Goal: Task Accomplishment & Management: Contribute content

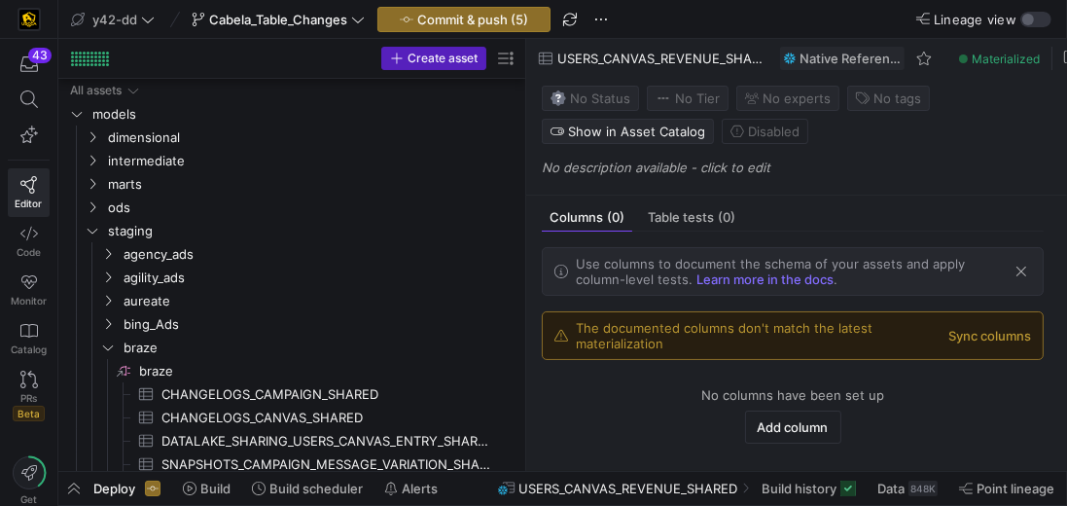
scroll to position [222, 0]
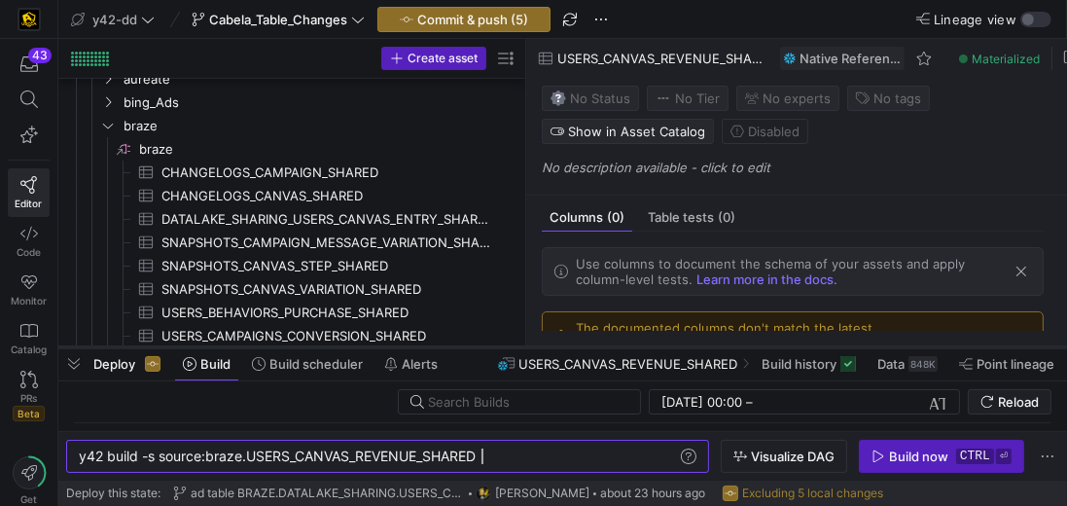
scroll to position [0, 402]
drag, startPoint x: 451, startPoint y: 473, endPoint x: 469, endPoint y: 348, distance: 125.9
click at [469, 348] on div at bounding box center [562, 348] width 1009 height 8
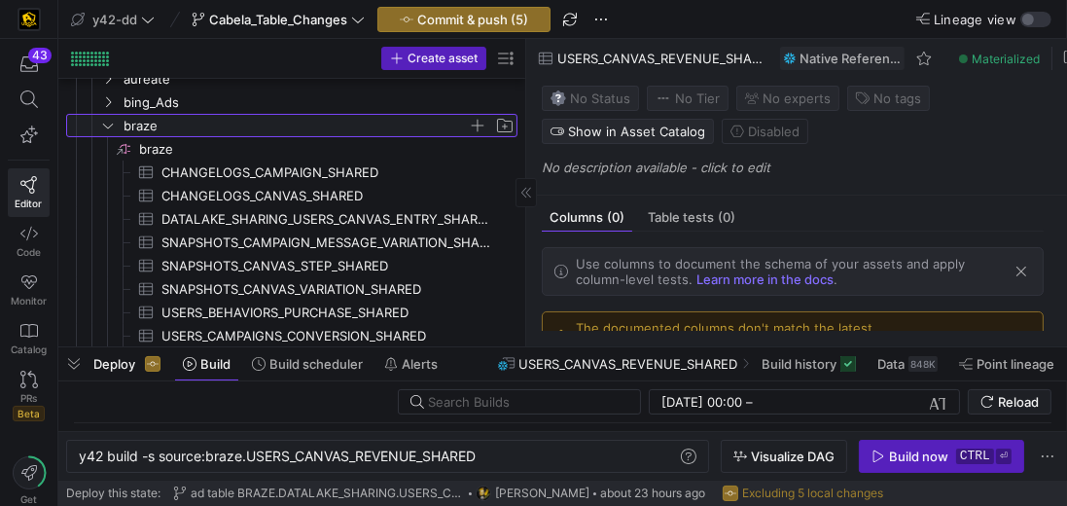
click at [105, 125] on icon "Press SPACE to select this row." at bounding box center [108, 126] width 10 height 5
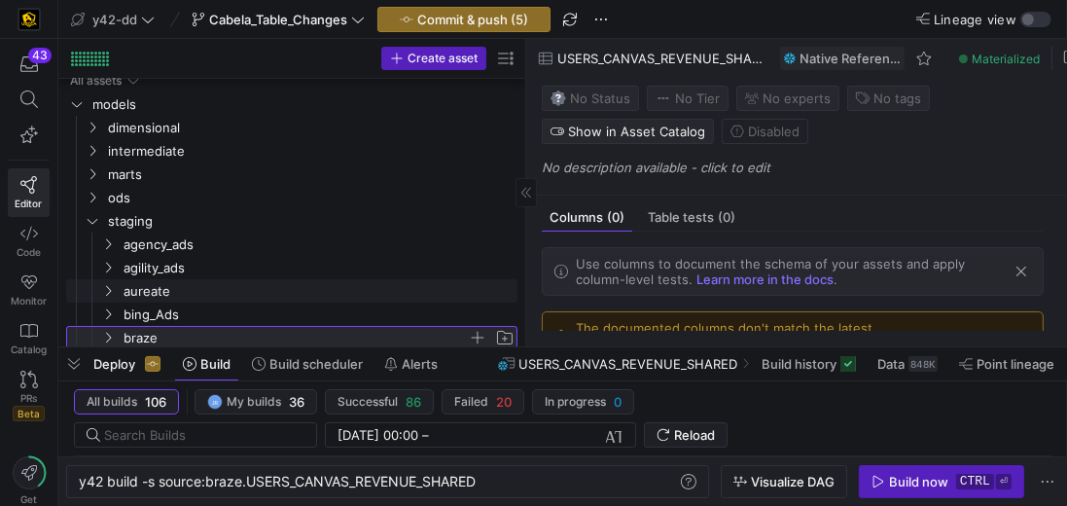
scroll to position [0, 0]
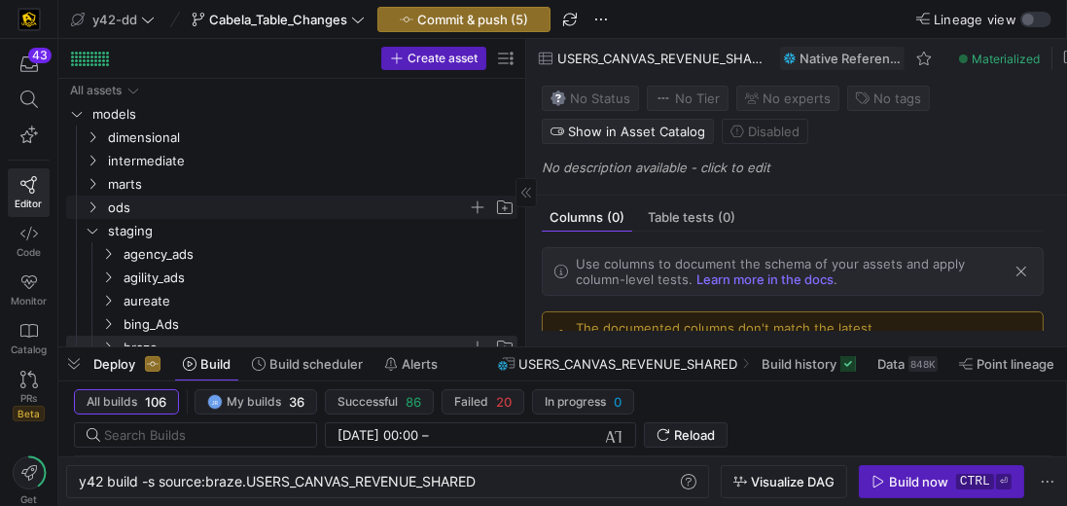
click at [145, 206] on span "ods" at bounding box center [288, 208] width 360 height 22
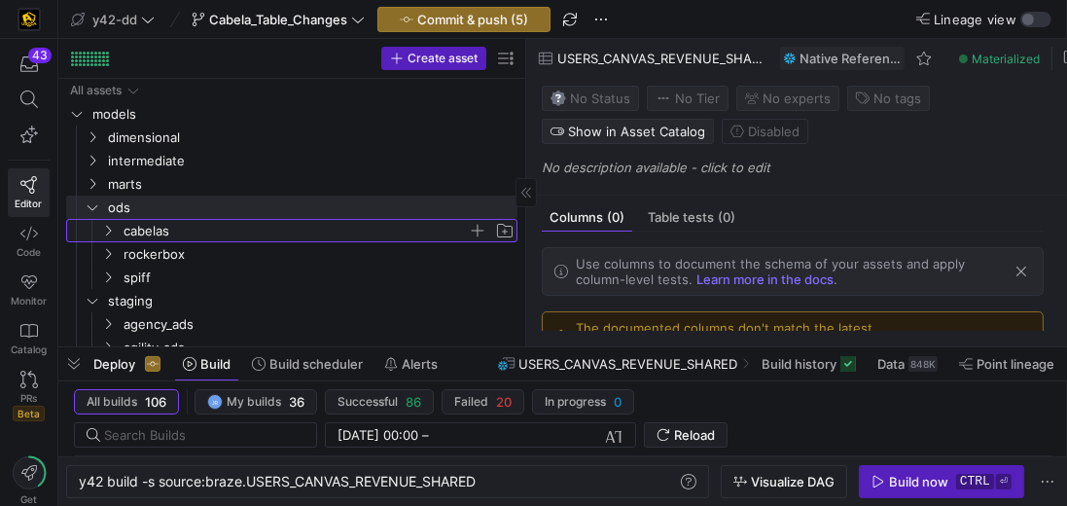
click at [149, 234] on span "cabelas" at bounding box center [296, 231] width 344 height 22
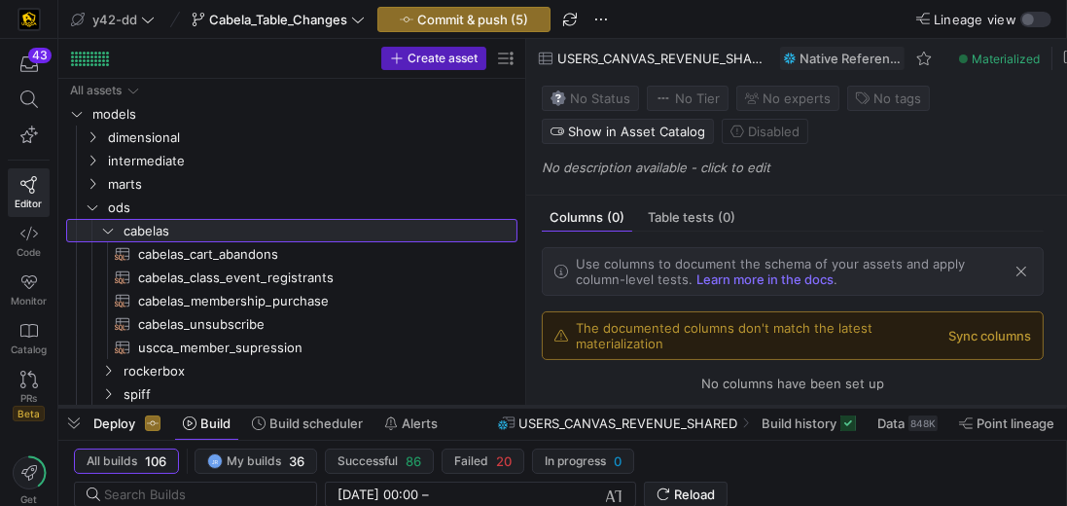
drag, startPoint x: 457, startPoint y: 349, endPoint x: 435, endPoint y: 409, distance: 63.4
click at [435, 409] on div at bounding box center [562, 407] width 1009 height 8
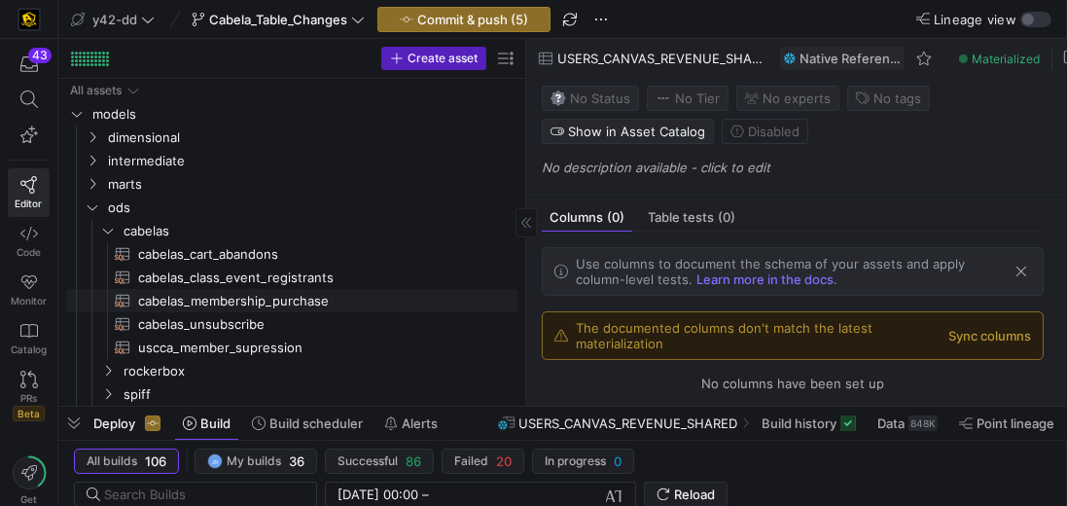
click at [292, 301] on span "cabelas_membership_purchase​​​​​​​​​​" at bounding box center [316, 301] width 357 height 22
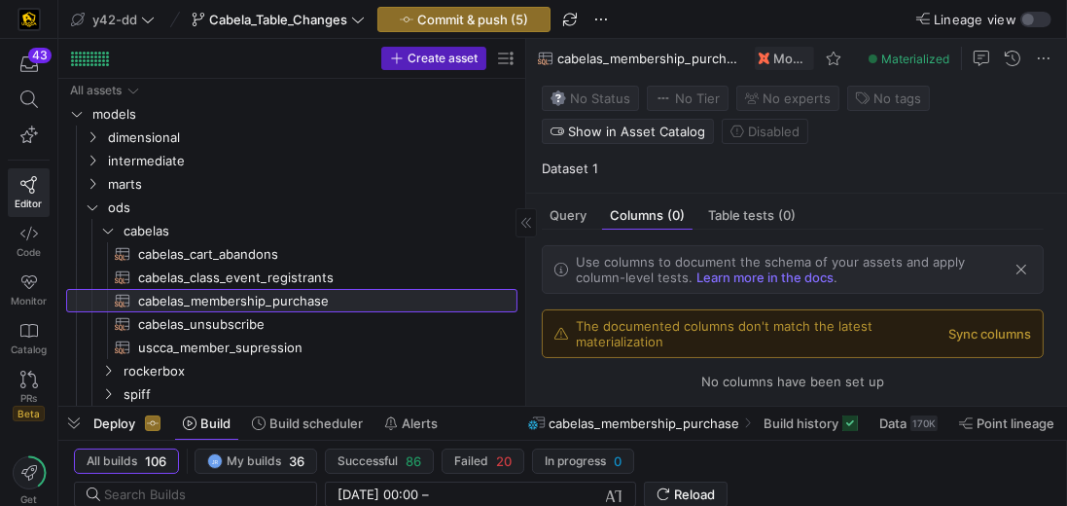
type textarea "y42 build -s cabelas_membership_purchase"
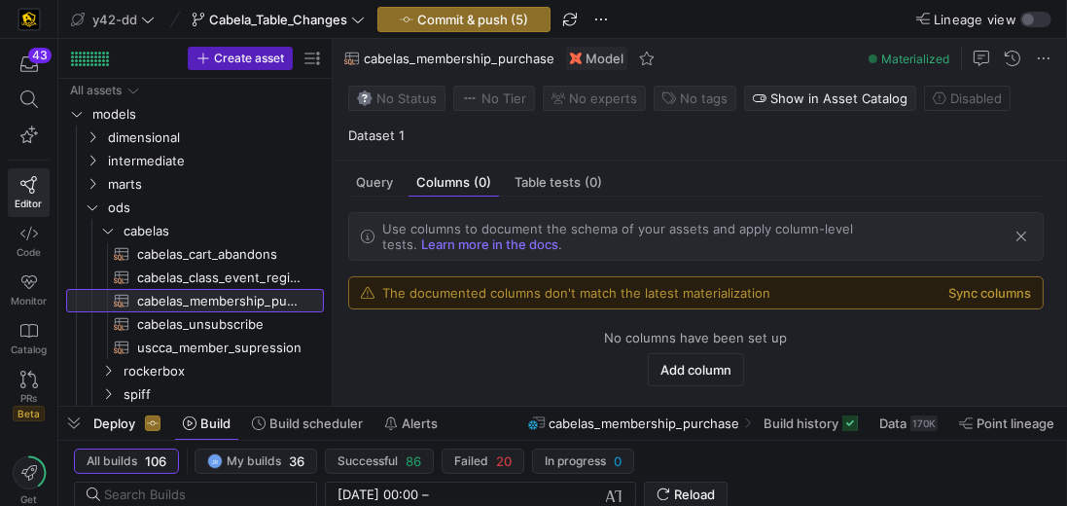
drag, startPoint x: 524, startPoint y: 308, endPoint x: 330, endPoint y: 313, distance: 193.7
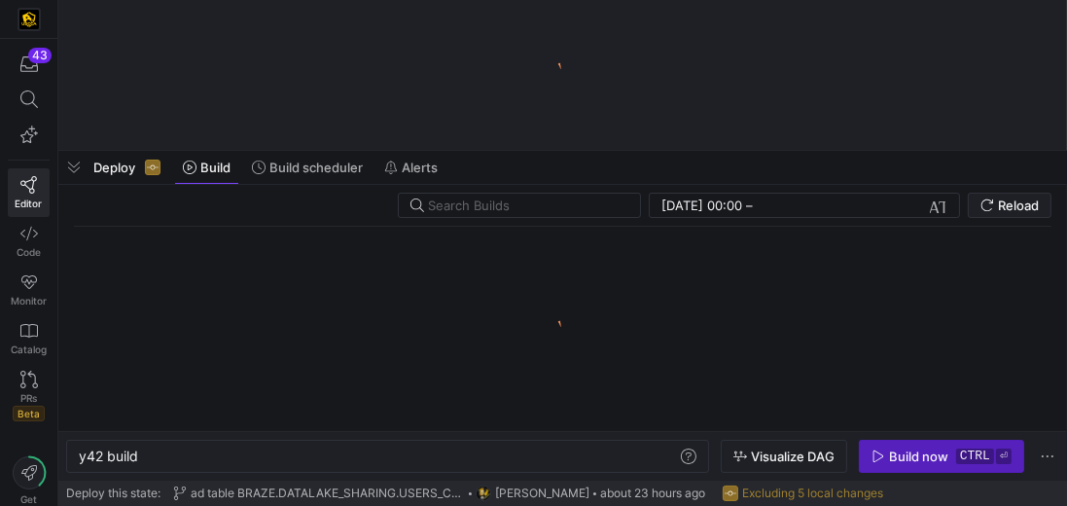
scroll to position [0, 58]
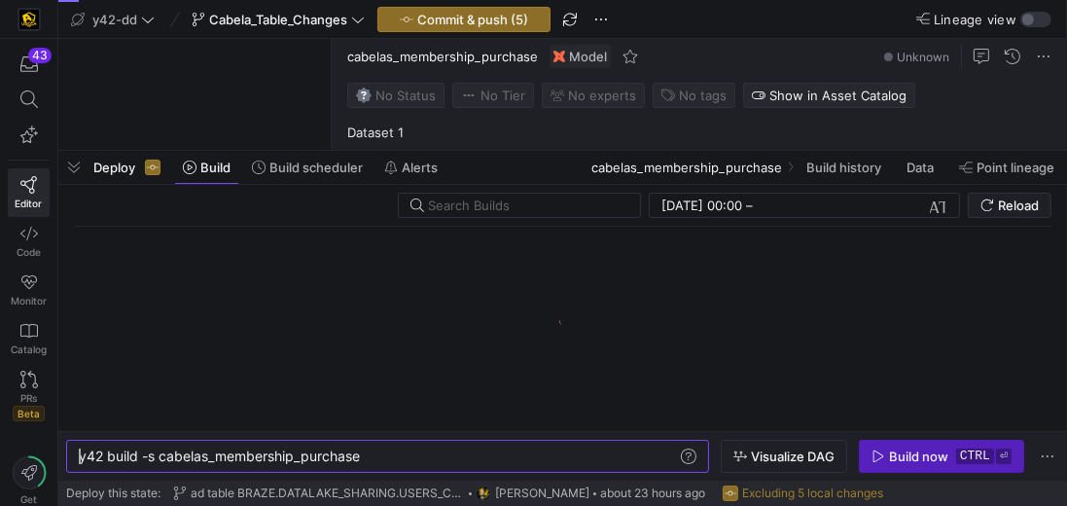
type textarea "y42 build -s cabelas_membership_purchase"
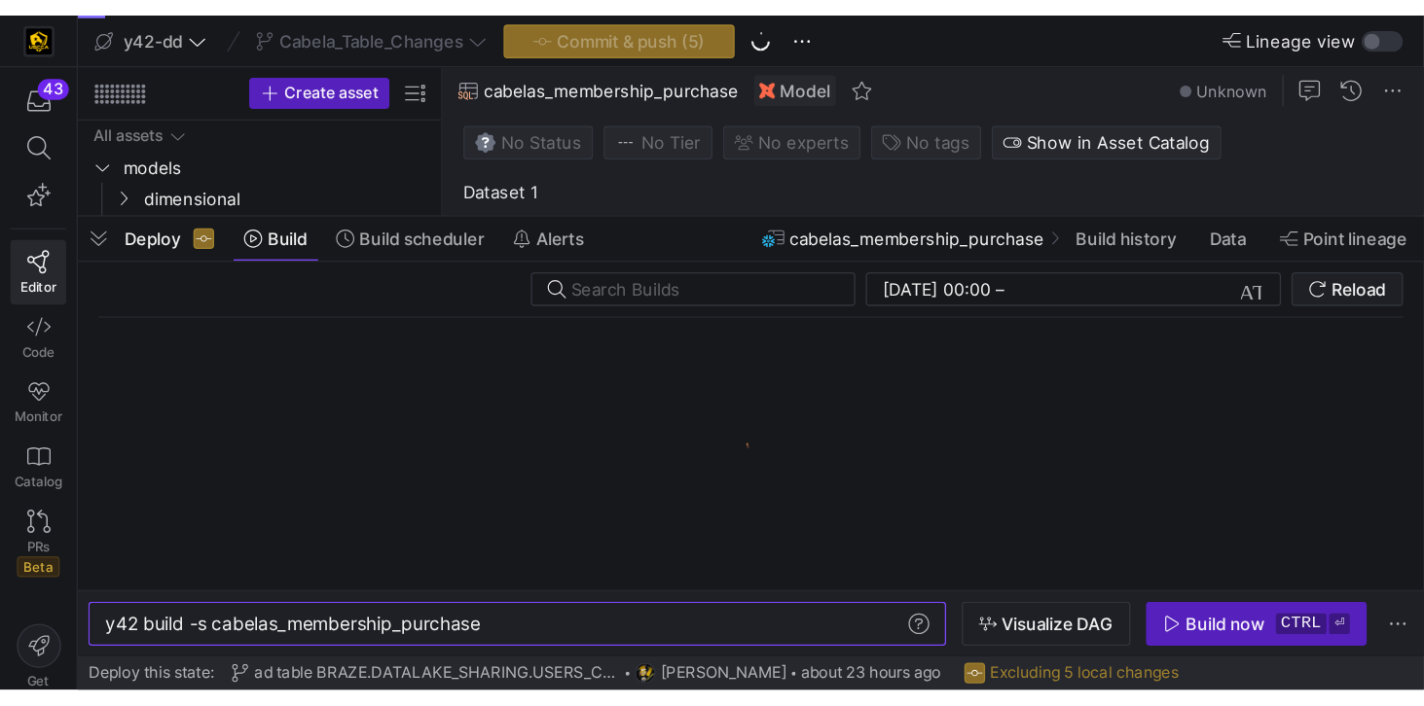
scroll to position [162, 0]
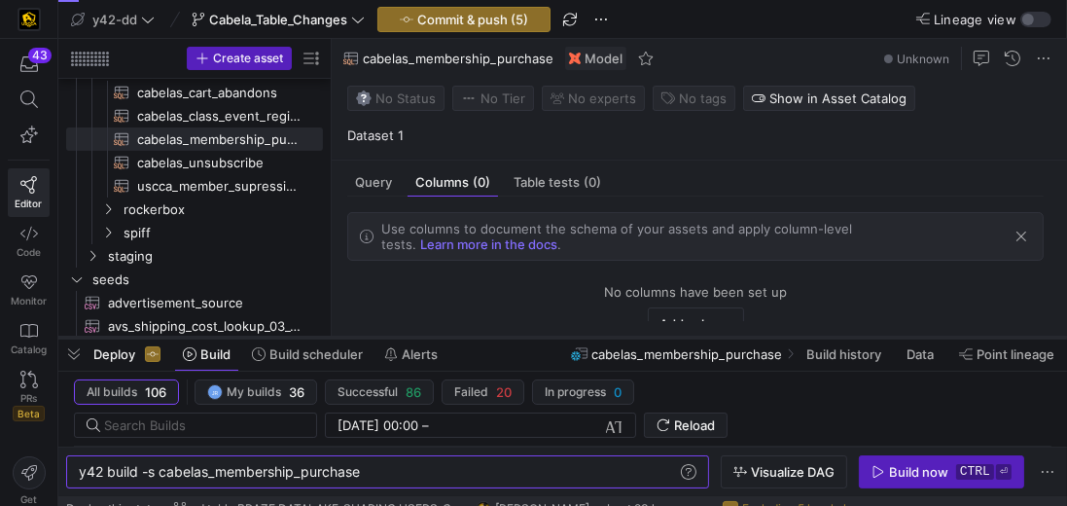
drag, startPoint x: 444, startPoint y: 150, endPoint x: 415, endPoint y: 337, distance: 189.1
click at [415, 337] on div at bounding box center [562, 338] width 1009 height 8
click at [219, 136] on span "cabelas_membership_purchase​​​​​​​​​​" at bounding box center [218, 139] width 163 height 22
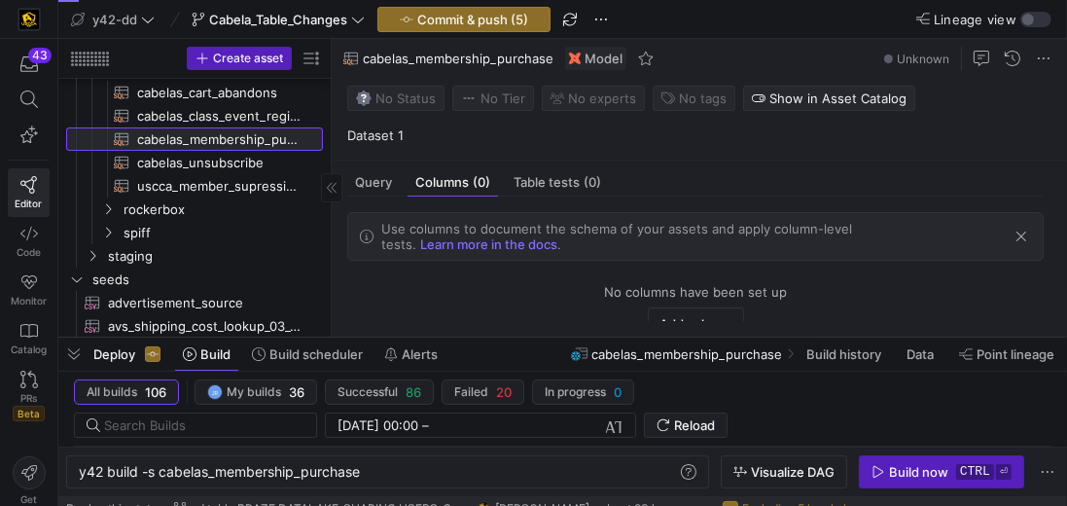
click at [219, 136] on span "cabelas_membership_purchase​​​​​​​​​​" at bounding box center [218, 139] width 163 height 22
click at [367, 180] on span "Query" at bounding box center [373, 182] width 37 height 13
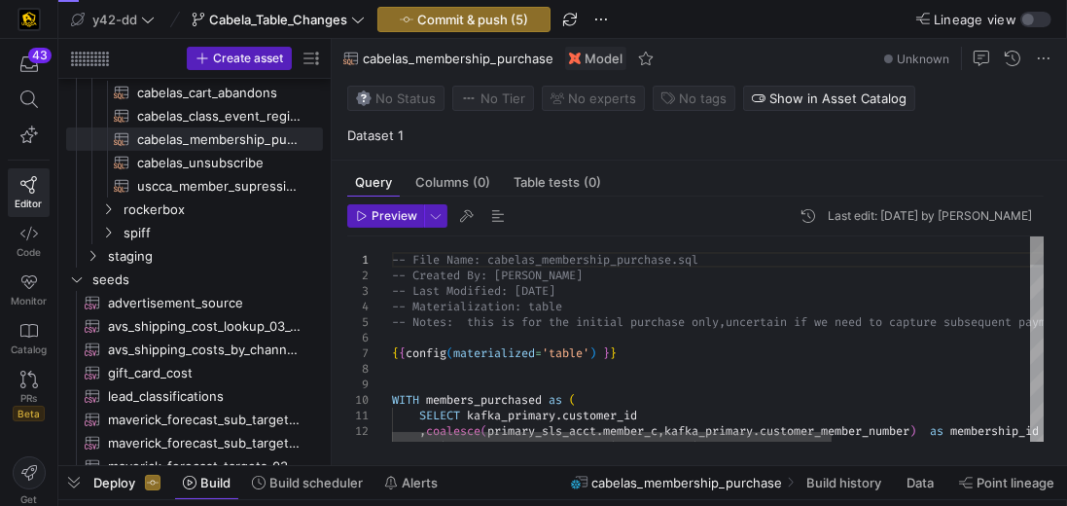
drag, startPoint x: 576, startPoint y: 341, endPoint x: 574, endPoint y: 469, distance: 128.5
click at [574, 469] on div at bounding box center [562, 466] width 1009 height 8
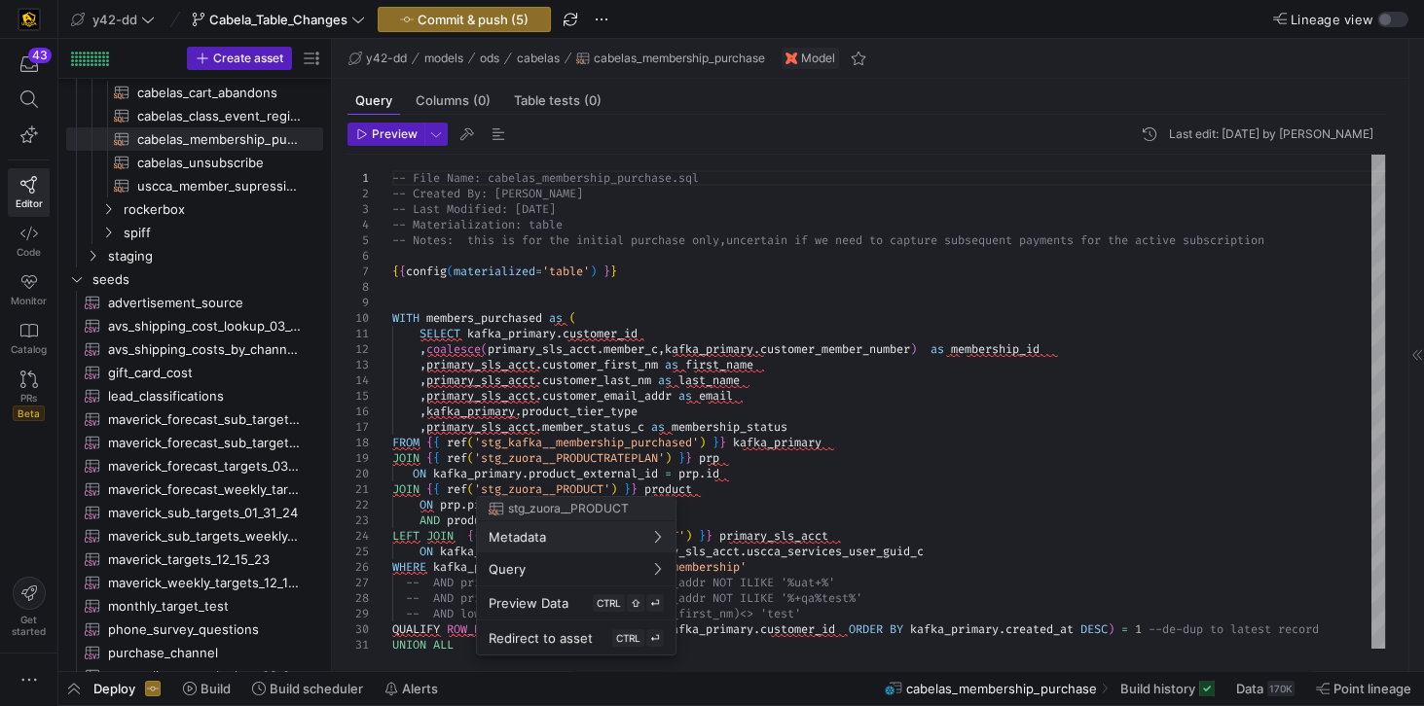
click at [815, 274] on div at bounding box center [712, 353] width 1424 height 706
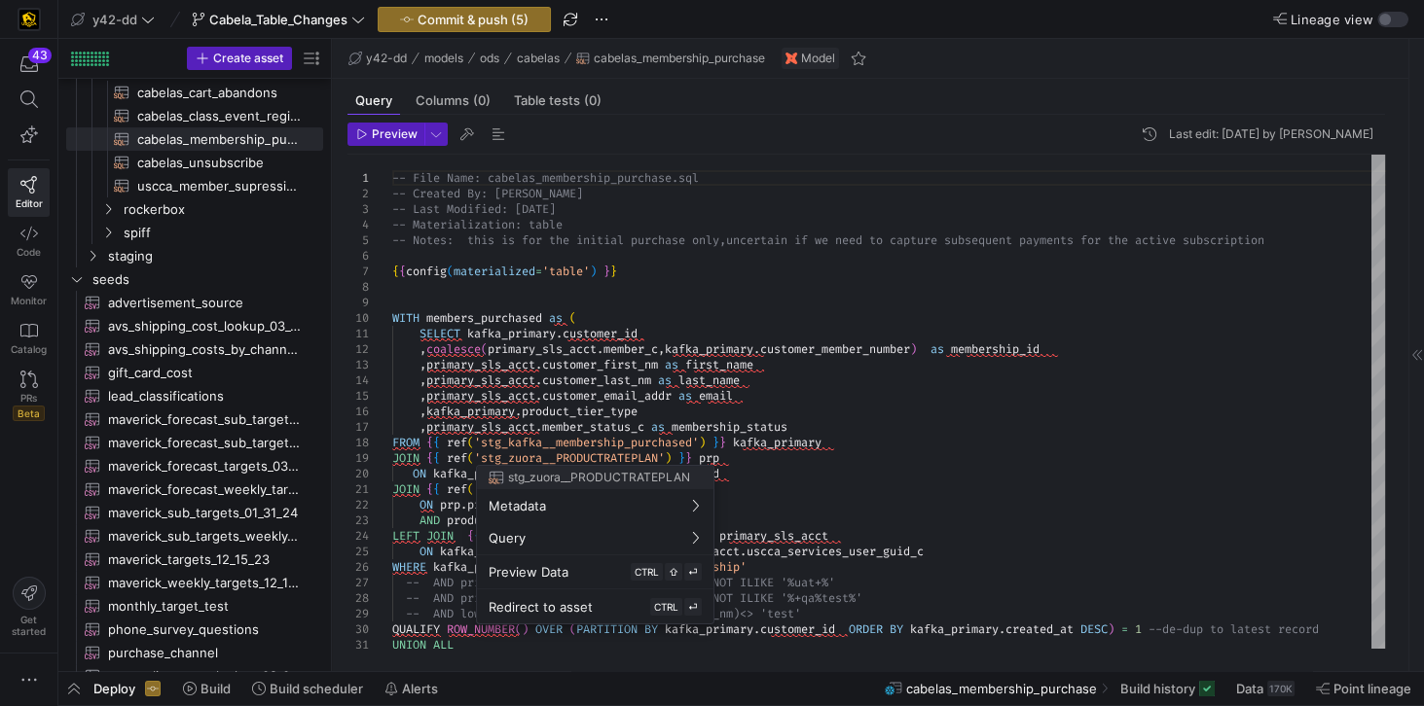
click at [947, 395] on div at bounding box center [712, 353] width 1424 height 706
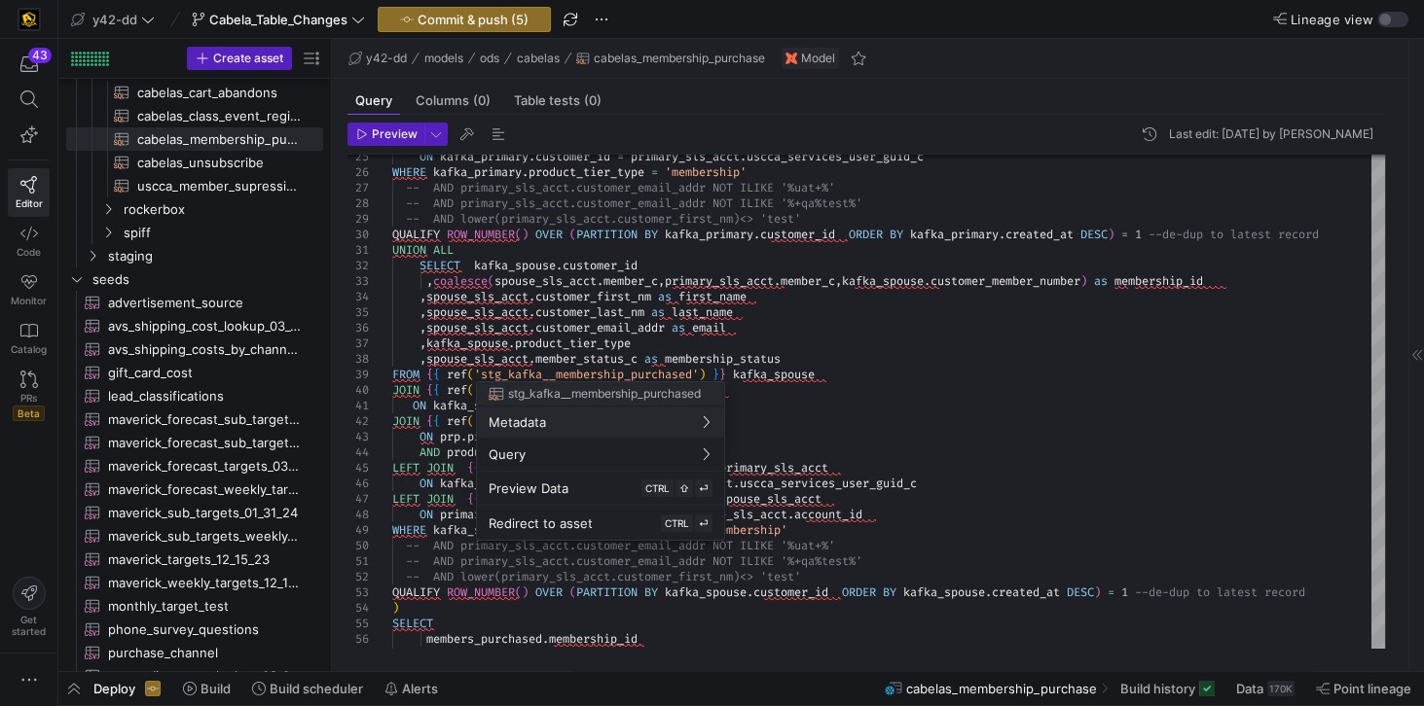
click at [993, 380] on div at bounding box center [712, 353] width 1424 height 706
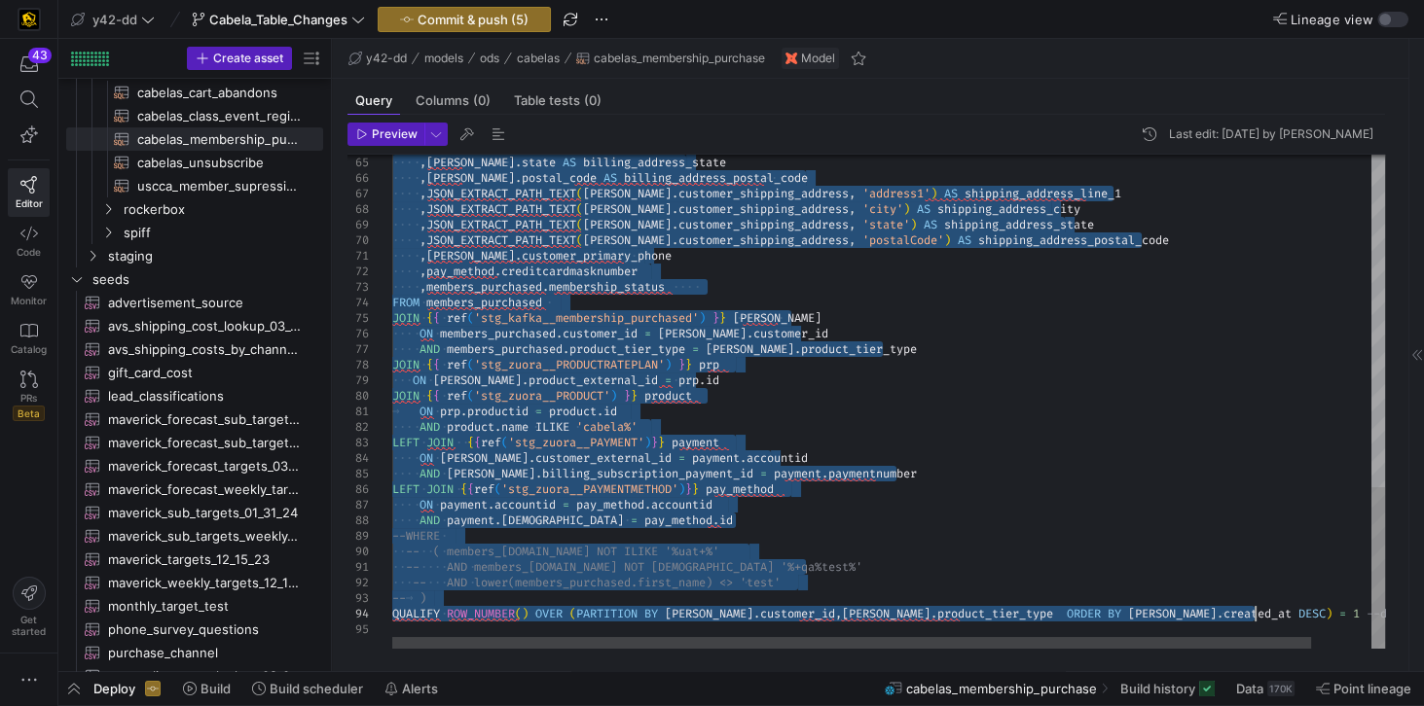
type textarea "-- File Name: cabelas_membership_purchase.sql -- Created By: [PERSON_NAME] -- L…"
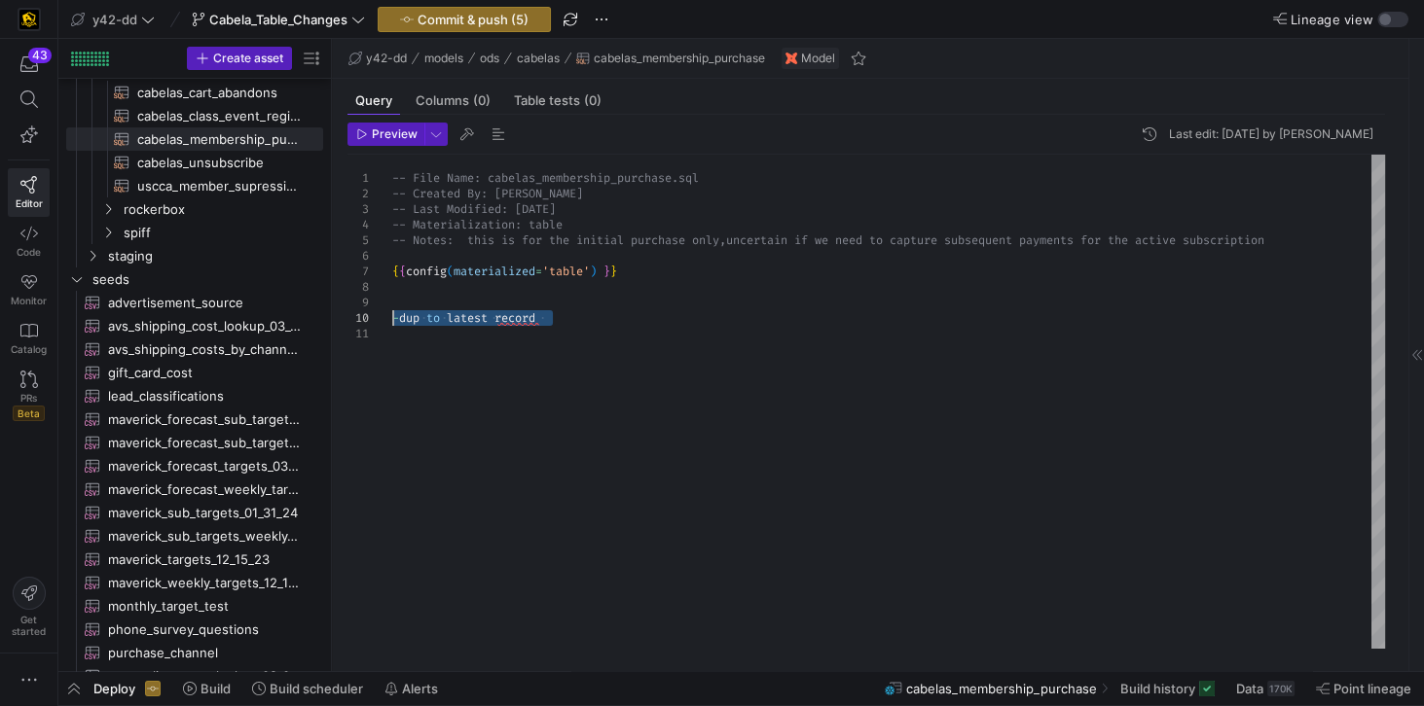
drag, startPoint x: 565, startPoint y: 317, endPoint x: 385, endPoint y: 314, distance: 180.0
click at [392, 314] on div "-- File Name: cabelas_membership_purchase.sql -- Created By: [PERSON_NAME] -- L…" at bounding box center [888, 402] width 993 height 494
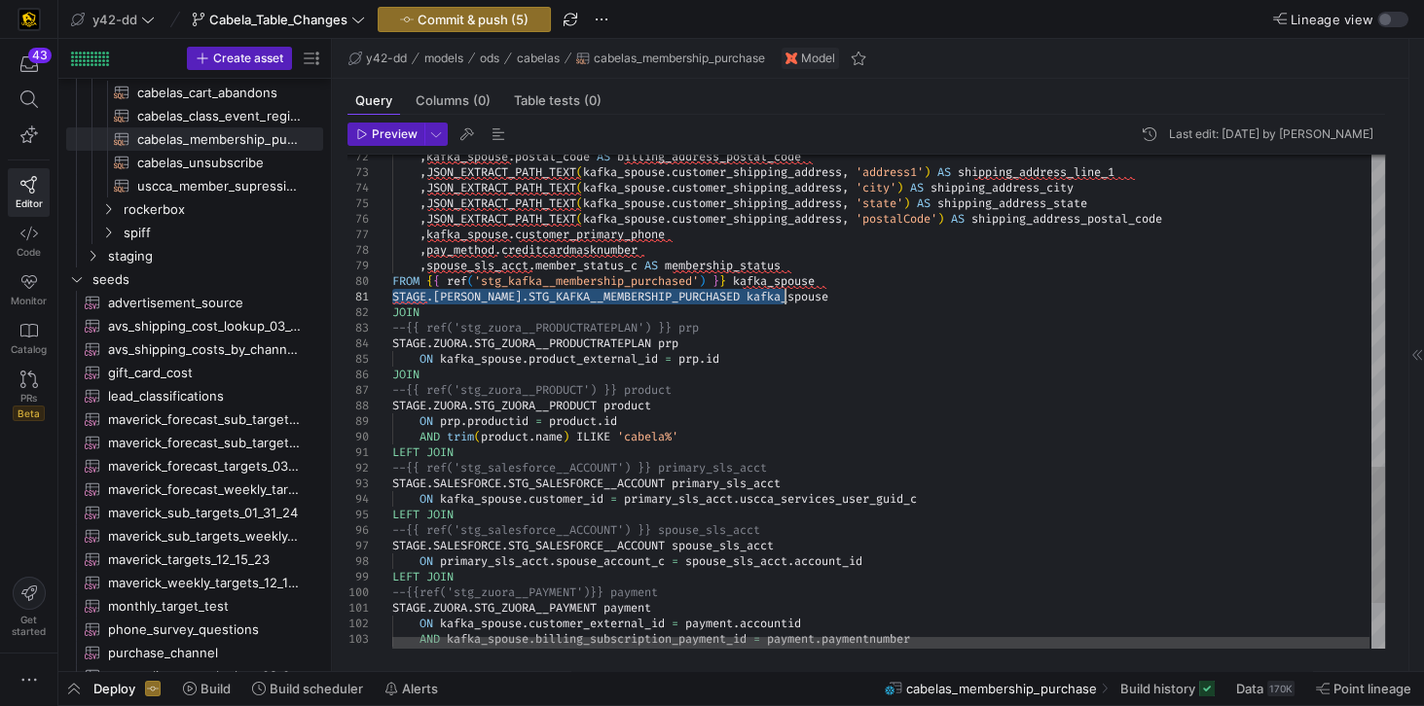
drag, startPoint x: 394, startPoint y: 293, endPoint x: 795, endPoint y: 298, distance: 400.9
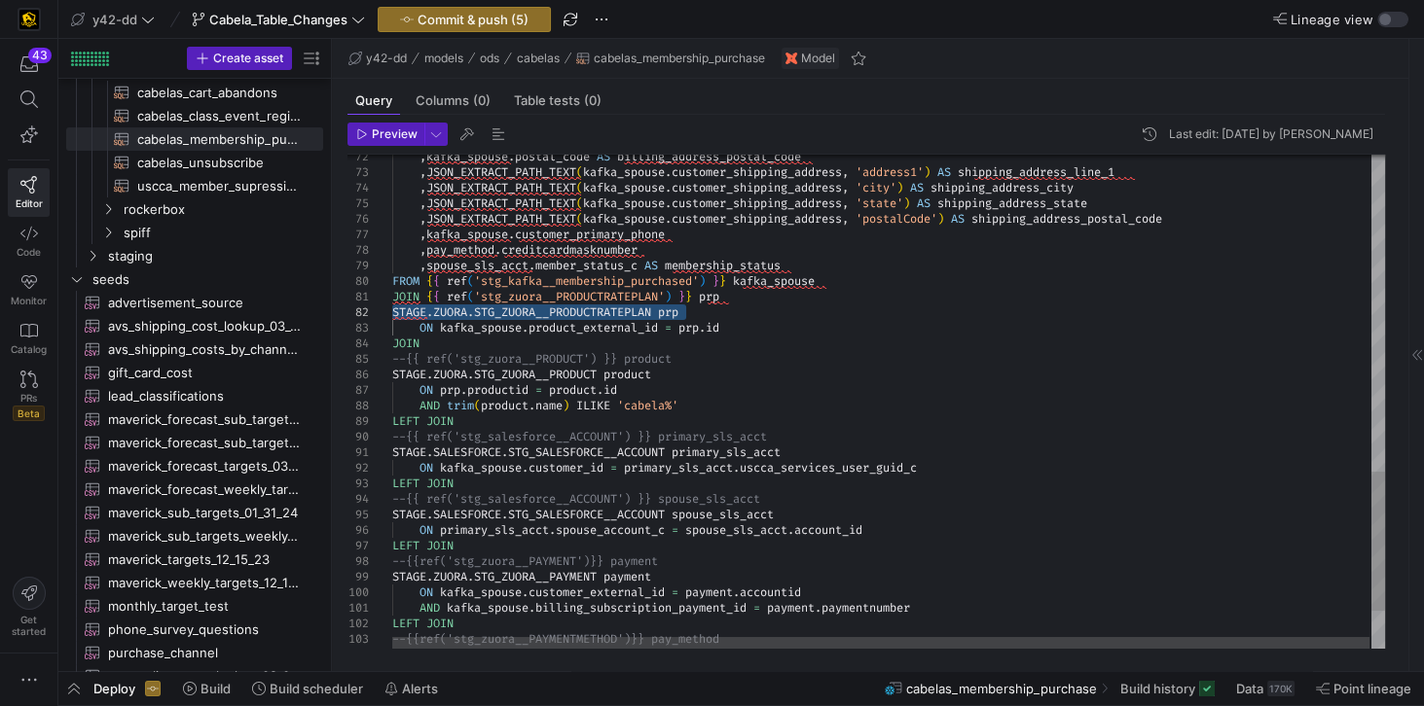
drag, startPoint x: 393, startPoint y: 311, endPoint x: 716, endPoint y: 315, distance: 323.1
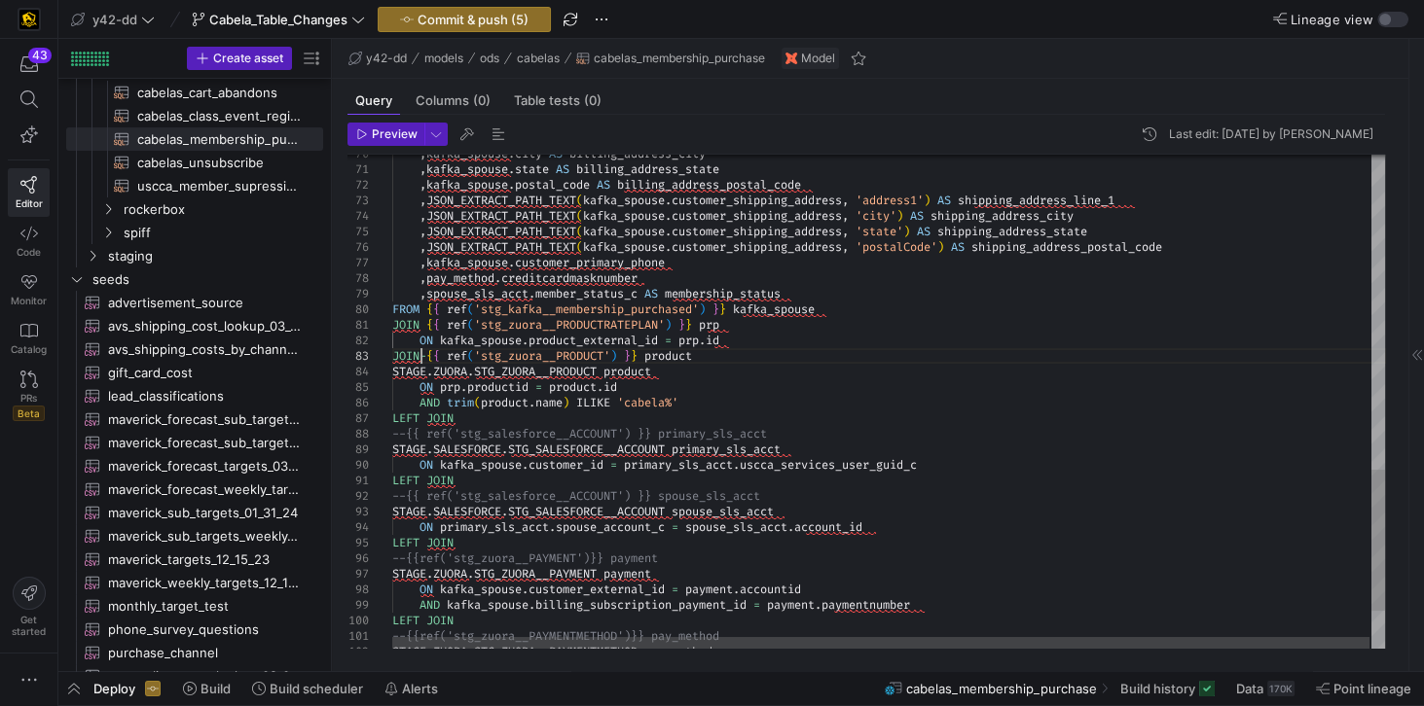
type textarea "JOIN {{ ref('stg_zuora__PRODUCTRATEPLAN') }} prp ON kafka_spouse.product_extern…"
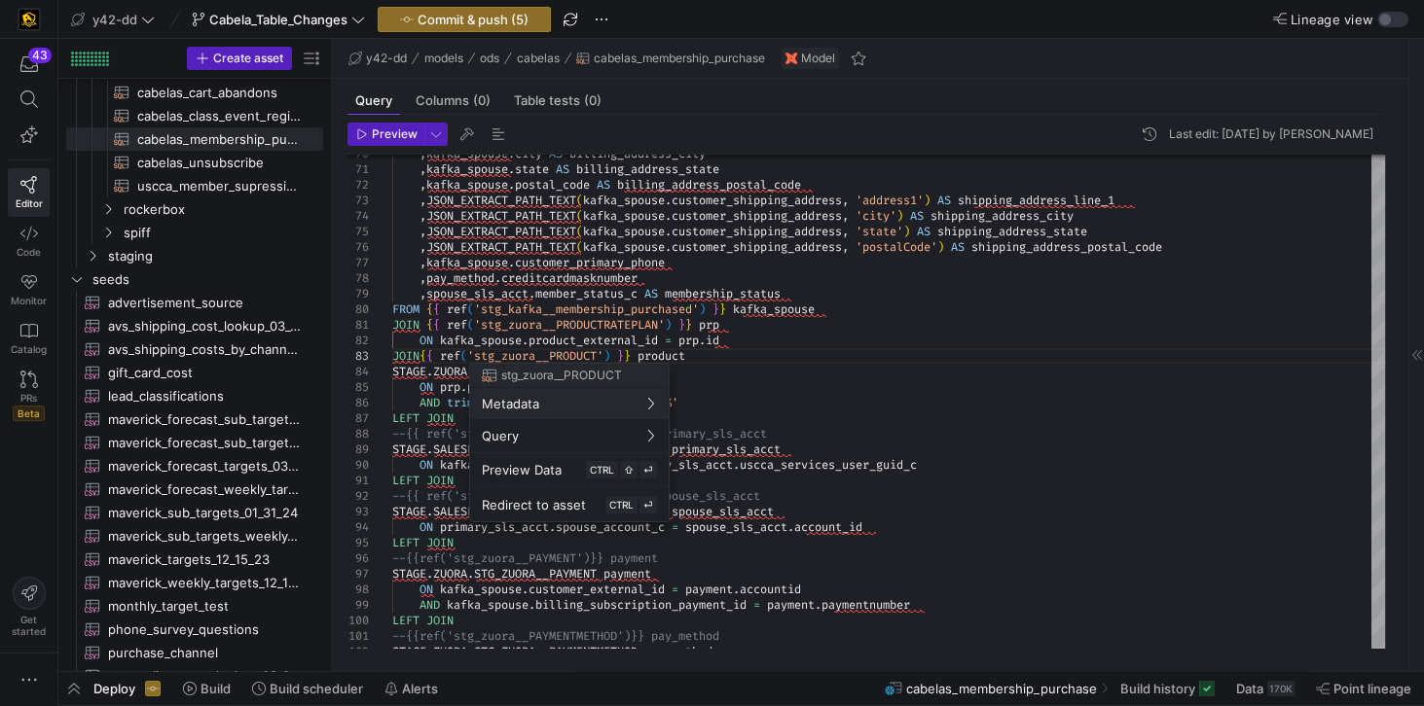
click at [470, 388] on button "Metadata" at bounding box center [569, 403] width 199 height 31
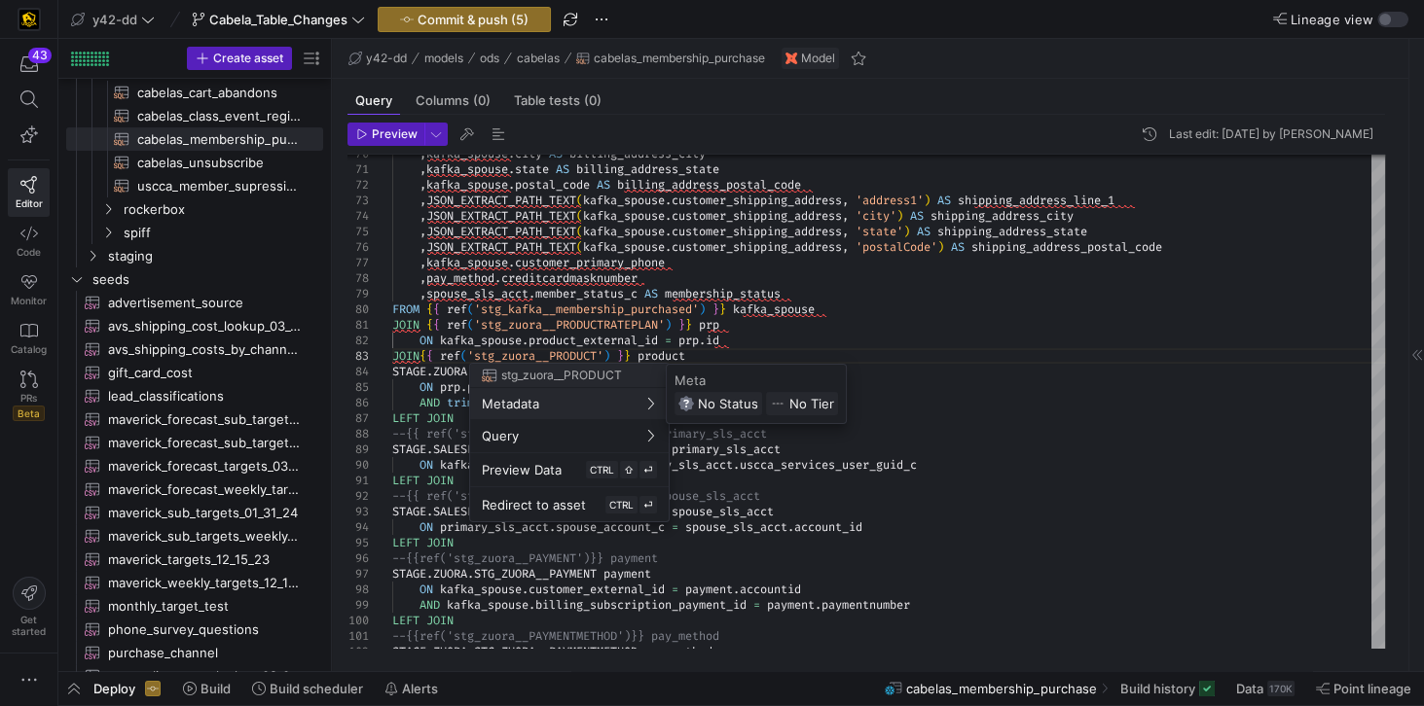
click at [932, 353] on div at bounding box center [712, 353] width 1424 height 706
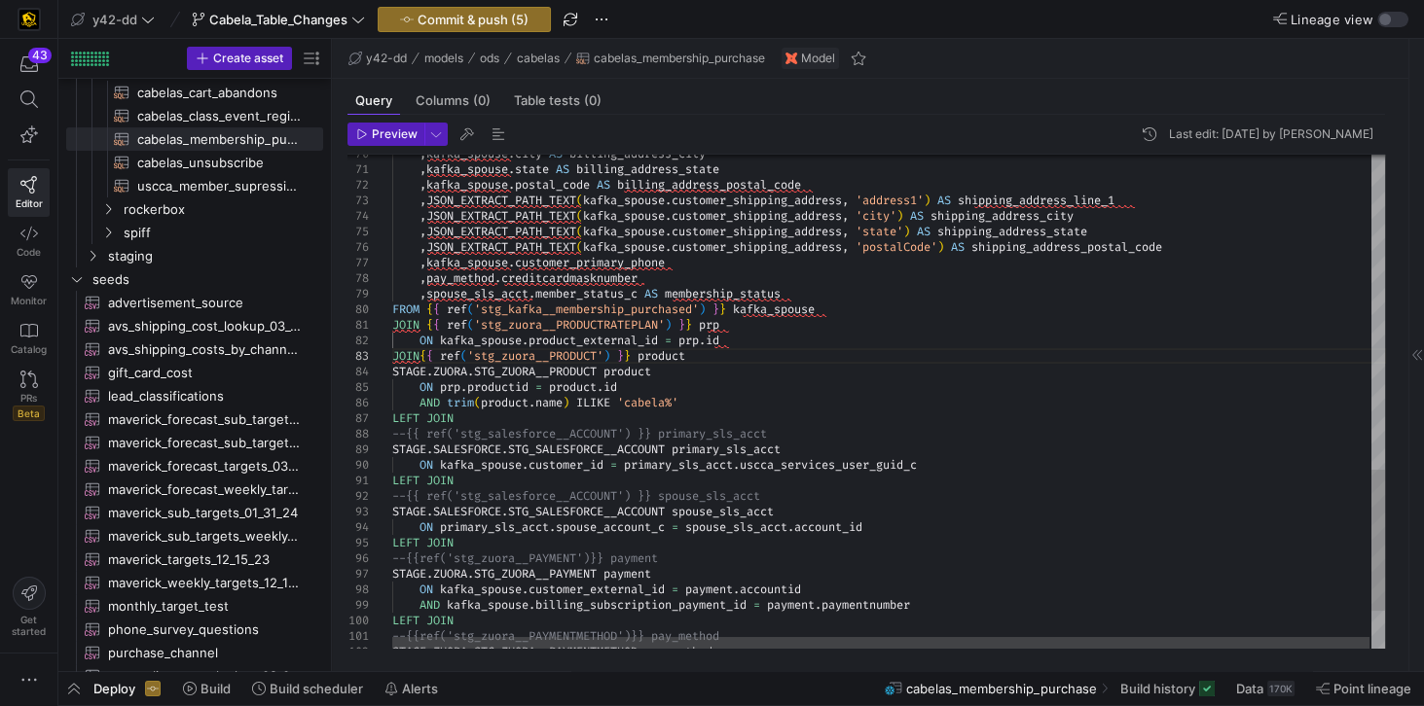
scroll to position [0, 27]
drag, startPoint x: 657, startPoint y: 372, endPoint x: 371, endPoint y: 374, distance: 286.1
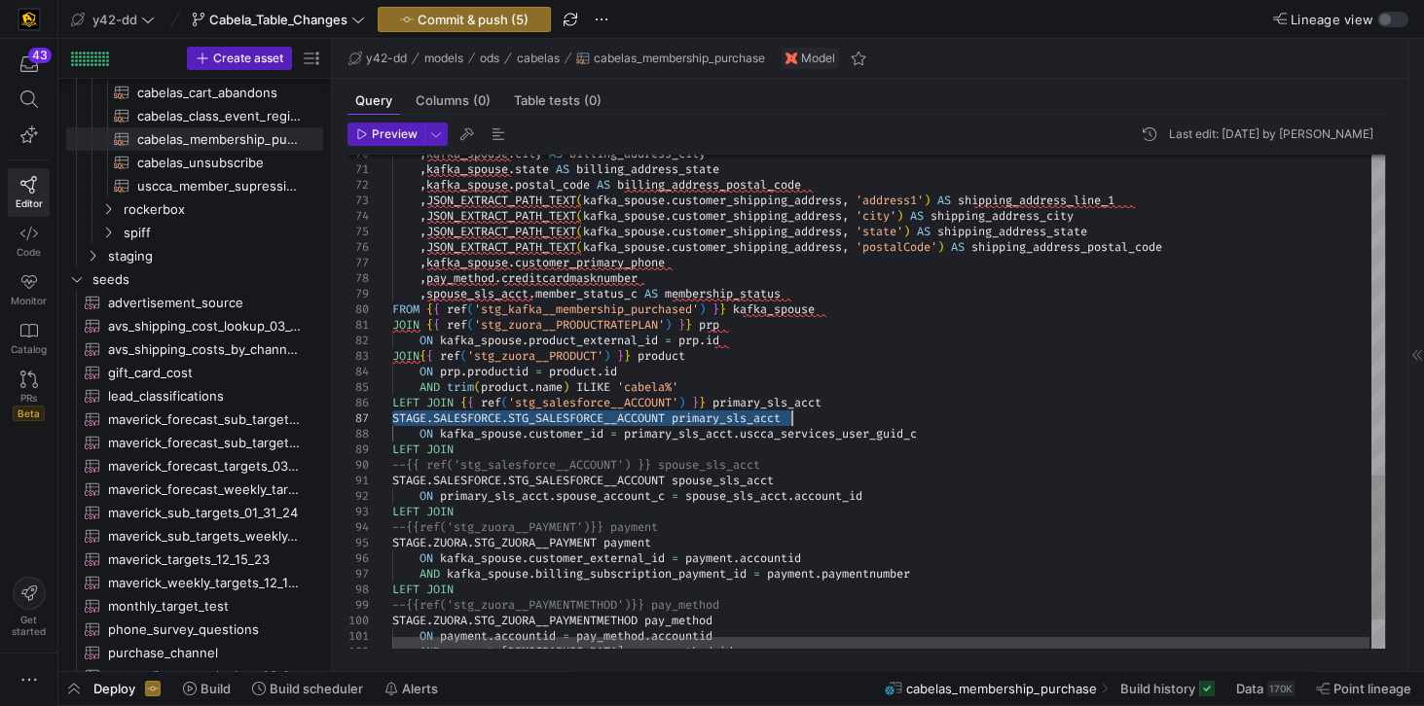
drag, startPoint x: 394, startPoint y: 415, endPoint x: 819, endPoint y: 412, distance: 425.3
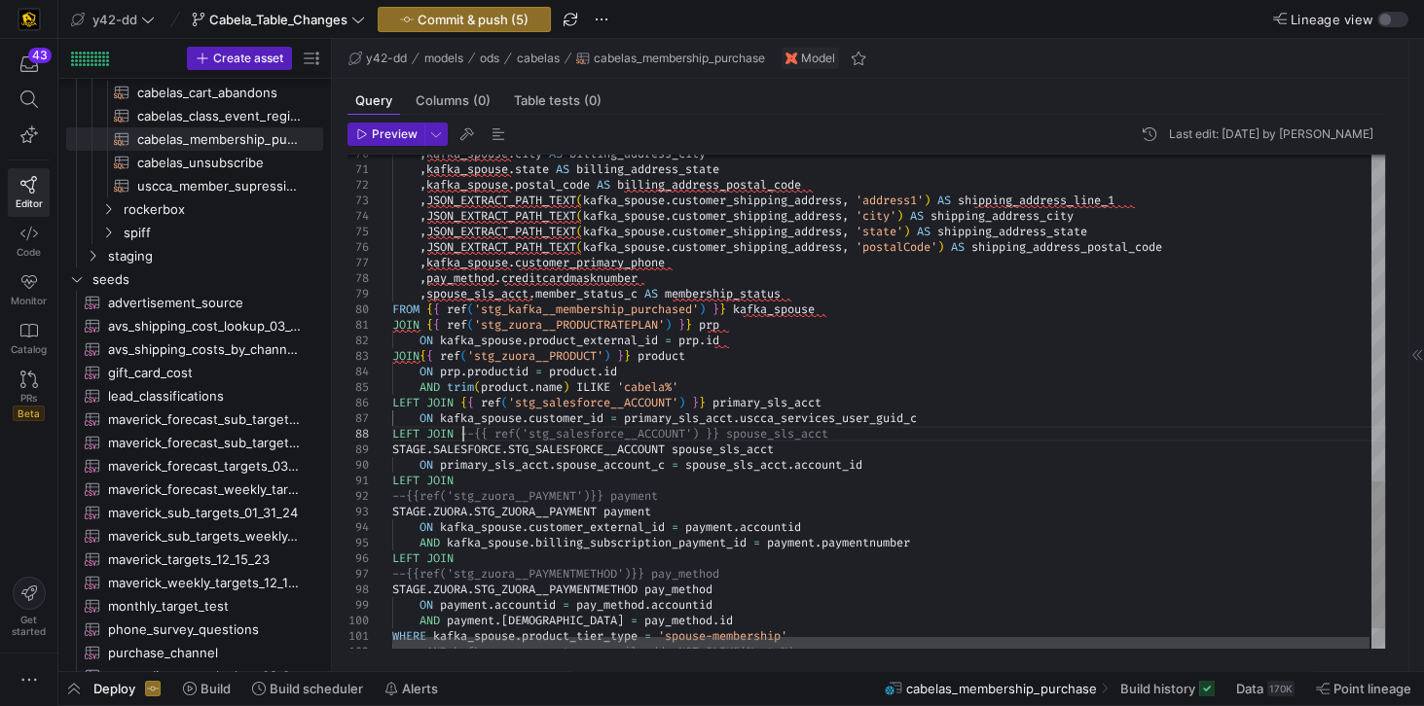
type textarea "JOIN {{ ref('stg_zuora__PRODUCTRATEPLAN') }} prp ON kafka_spouse.product_extern…"
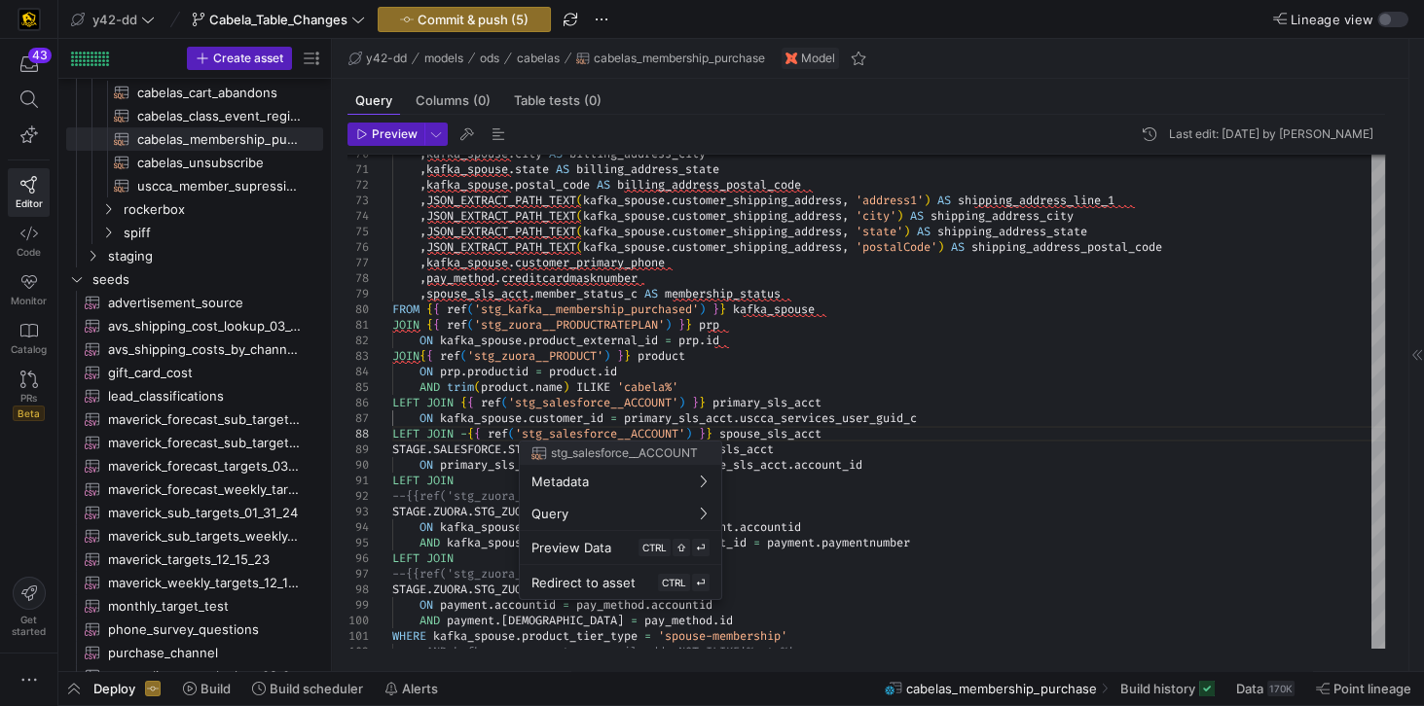
click at [465, 432] on div at bounding box center [712, 353] width 1424 height 706
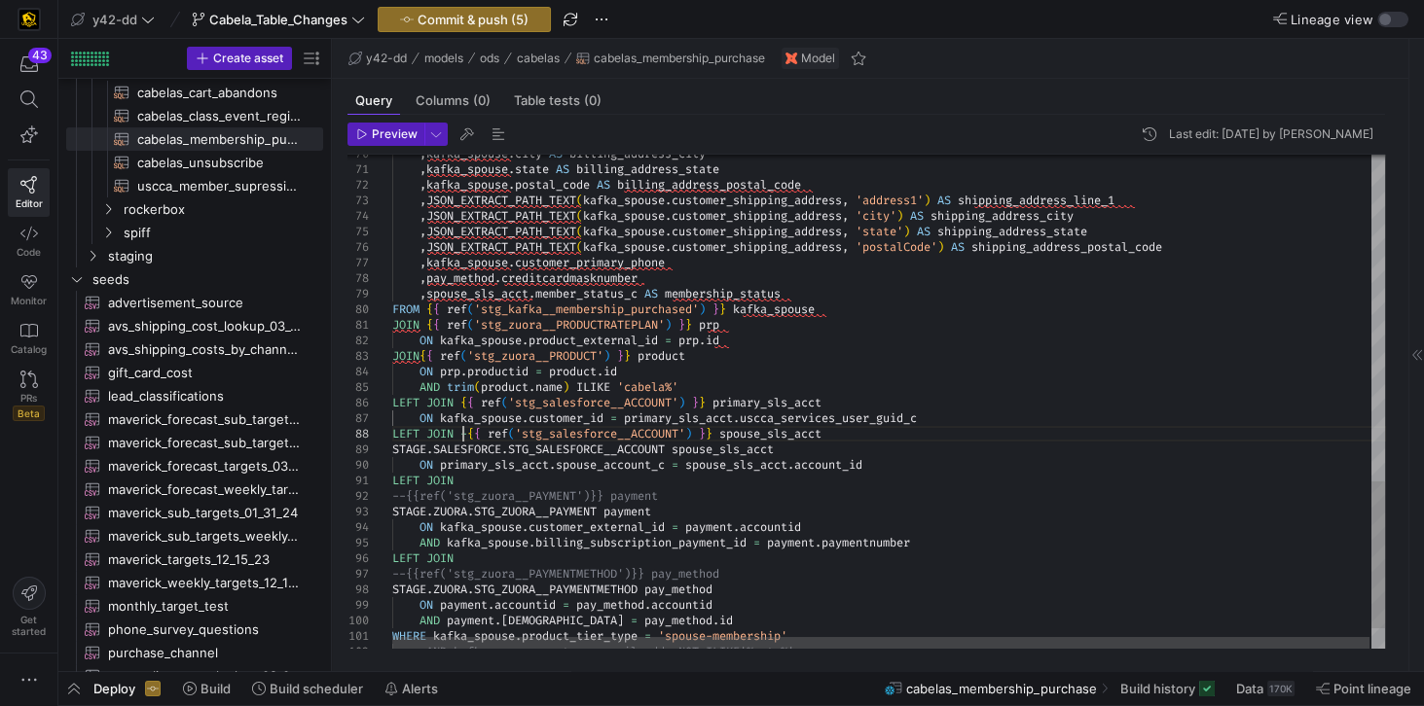
scroll to position [0, 70]
drag, startPoint x: 393, startPoint y: 450, endPoint x: 802, endPoint y: 453, distance: 408.7
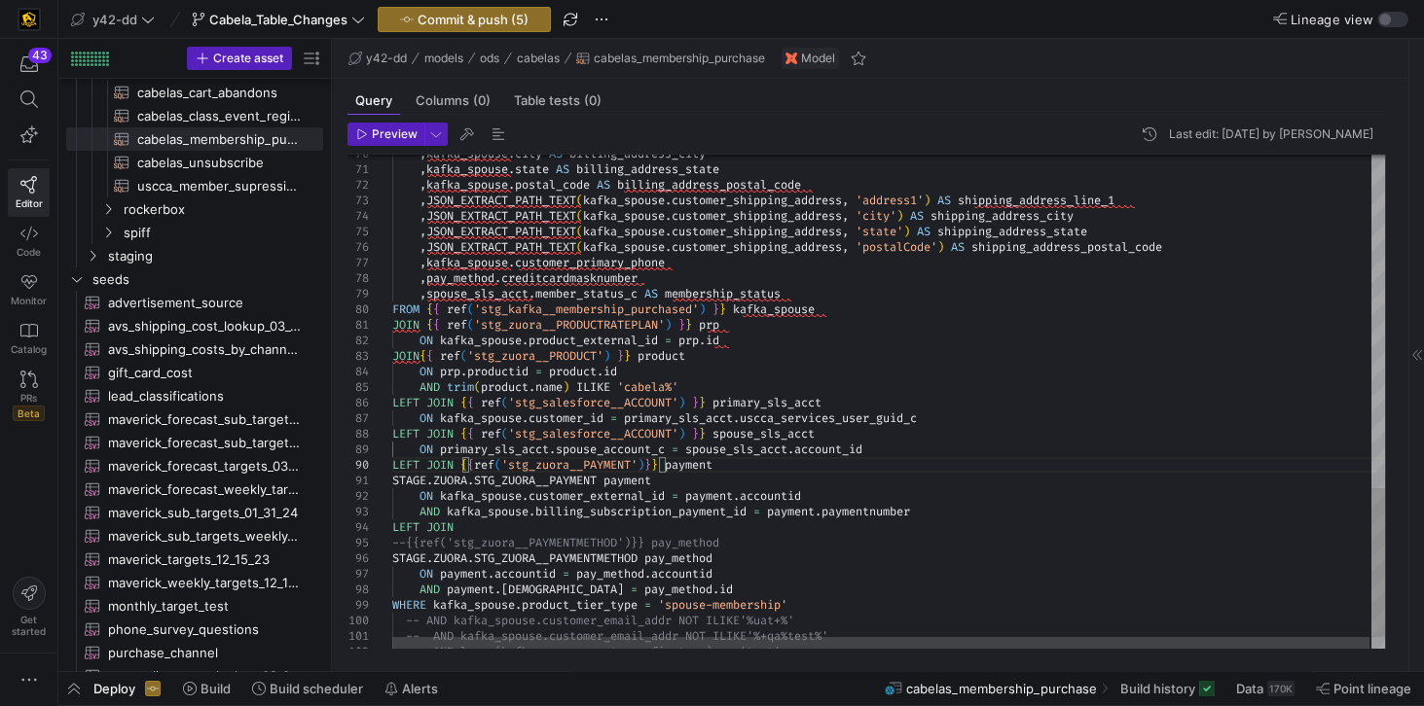
drag, startPoint x: 392, startPoint y: 482, endPoint x: 685, endPoint y: 483, distance: 292.9
click at [685, 483] on div "STAGE . [GEOGRAPHIC_DATA] . STG_ZUORA__PAYMENT payment" at bounding box center [889, 481] width 995 height 16
drag, startPoint x: 671, startPoint y: 481, endPoint x: 386, endPoint y: 484, distance: 285.1
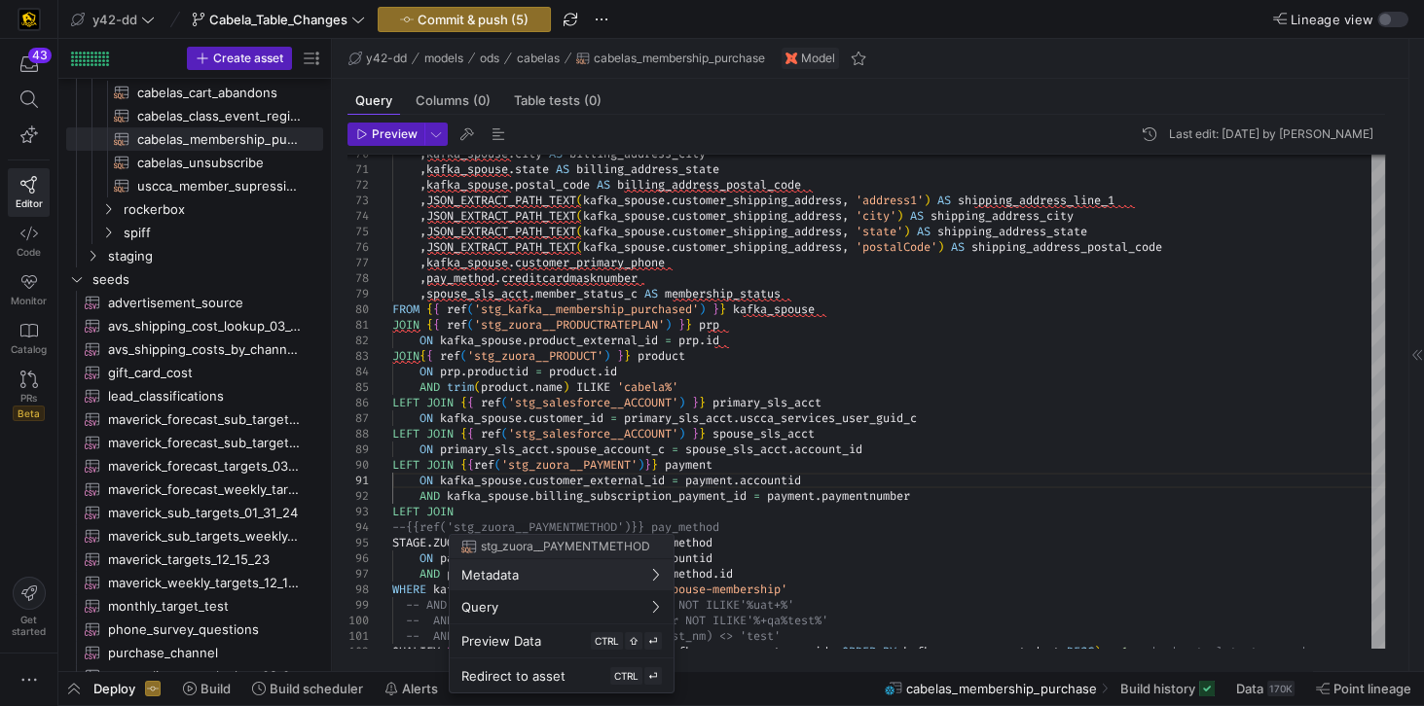
click at [494, 505] on div at bounding box center [712, 353] width 1424 height 706
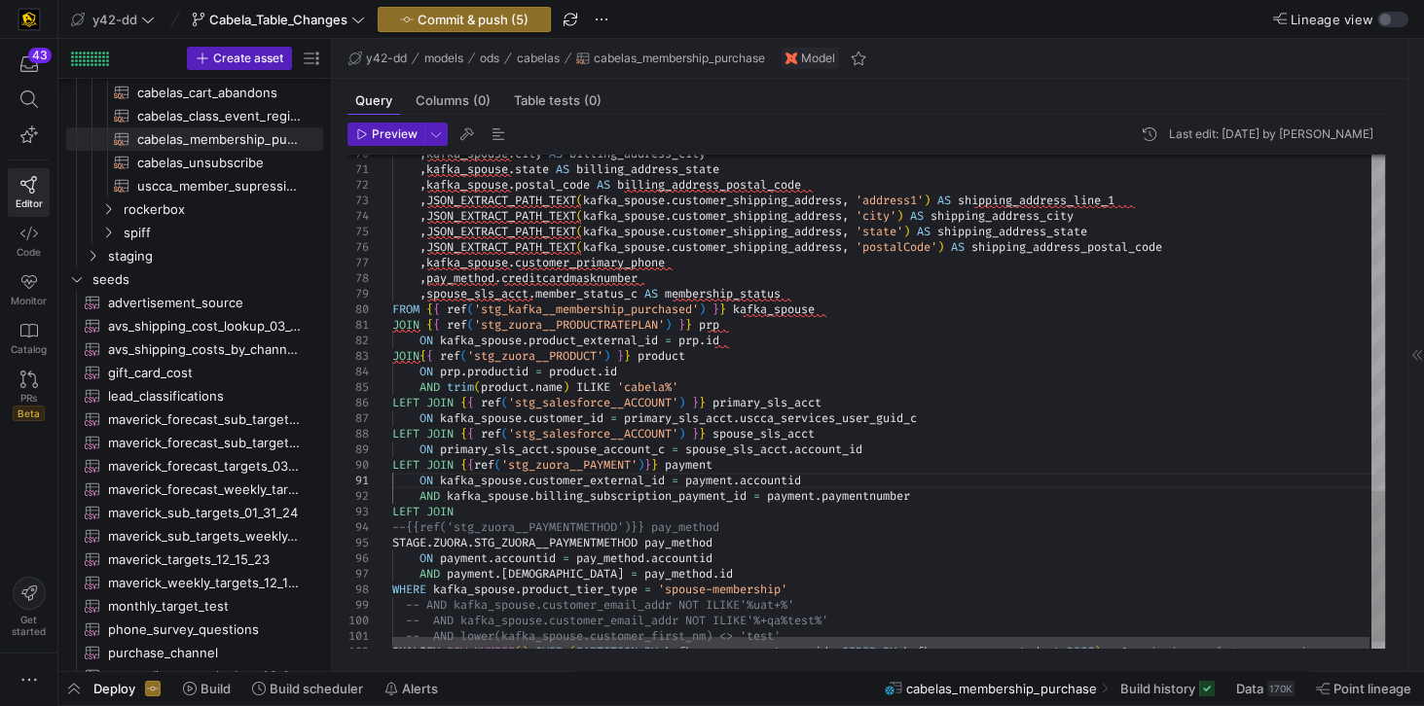
scroll to position [0, 0]
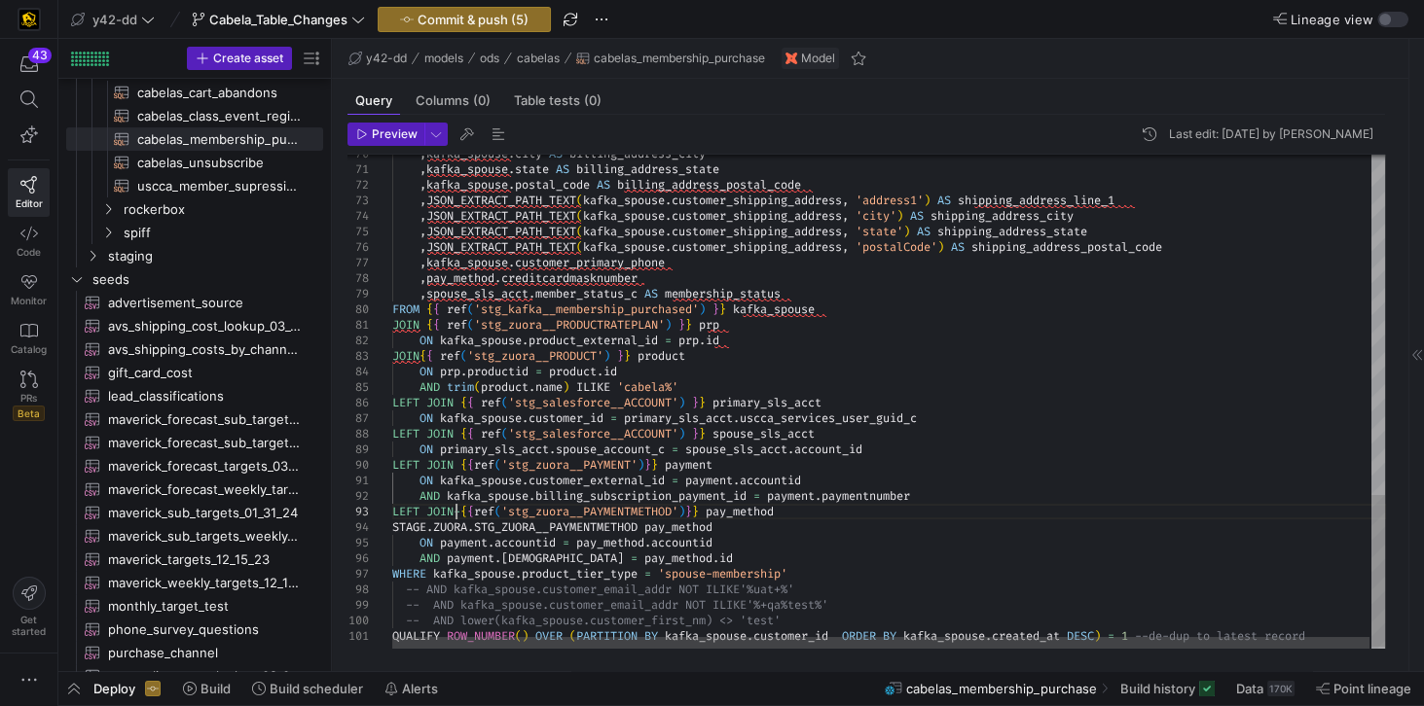
type textarea "ON kafka_spouse.customer_external_id = payment.accountid AND [PERSON_NAME].bill…"
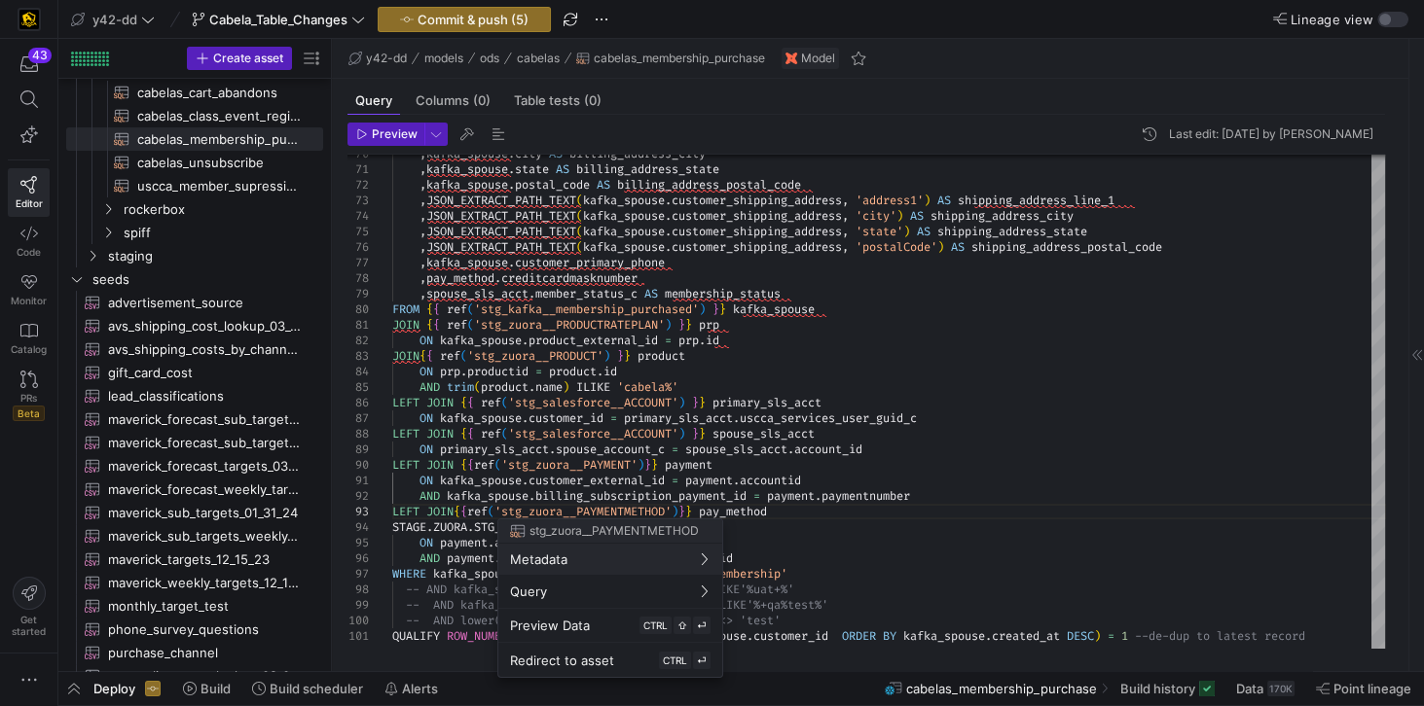
click at [498, 505] on button "Metadata" at bounding box center [610, 559] width 224 height 31
click at [464, 505] on div at bounding box center [712, 353] width 1424 height 706
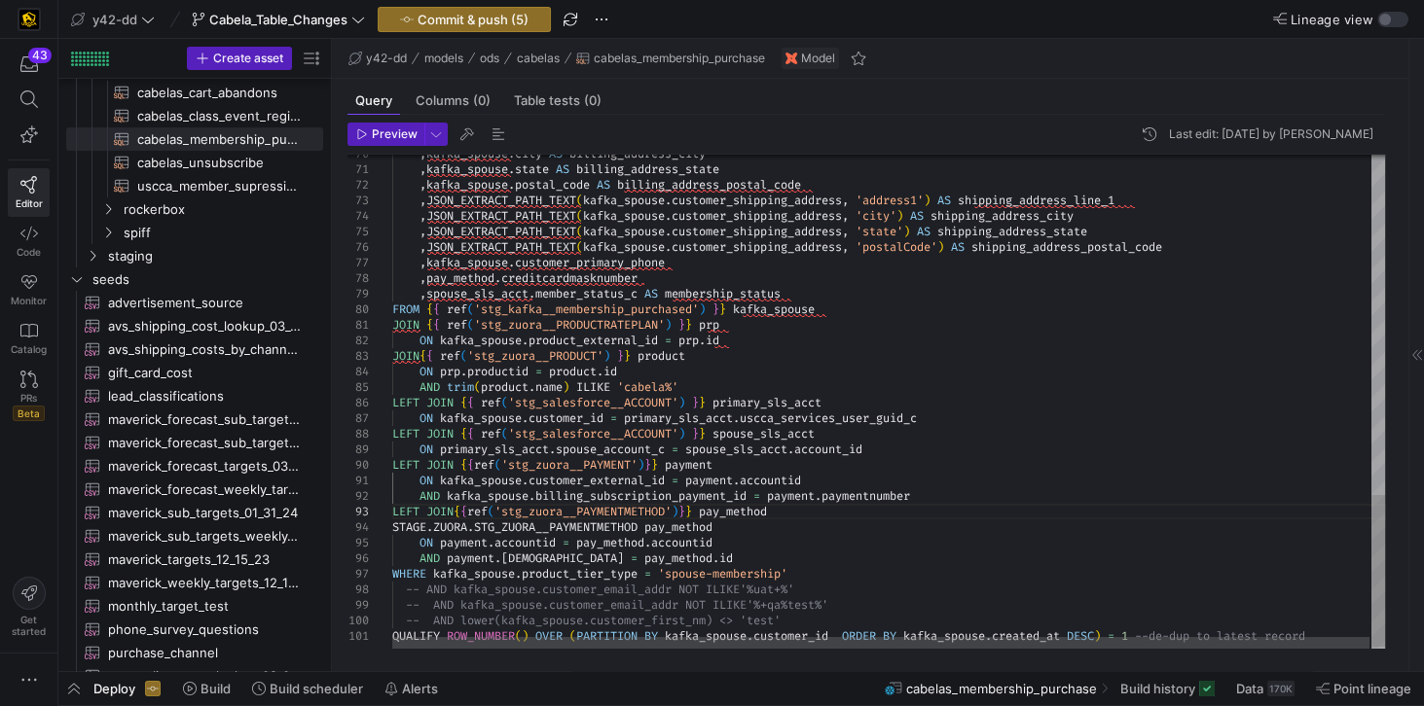
scroll to position [0, 62]
drag, startPoint x: 393, startPoint y: 526, endPoint x: 742, endPoint y: 525, distance: 348.4
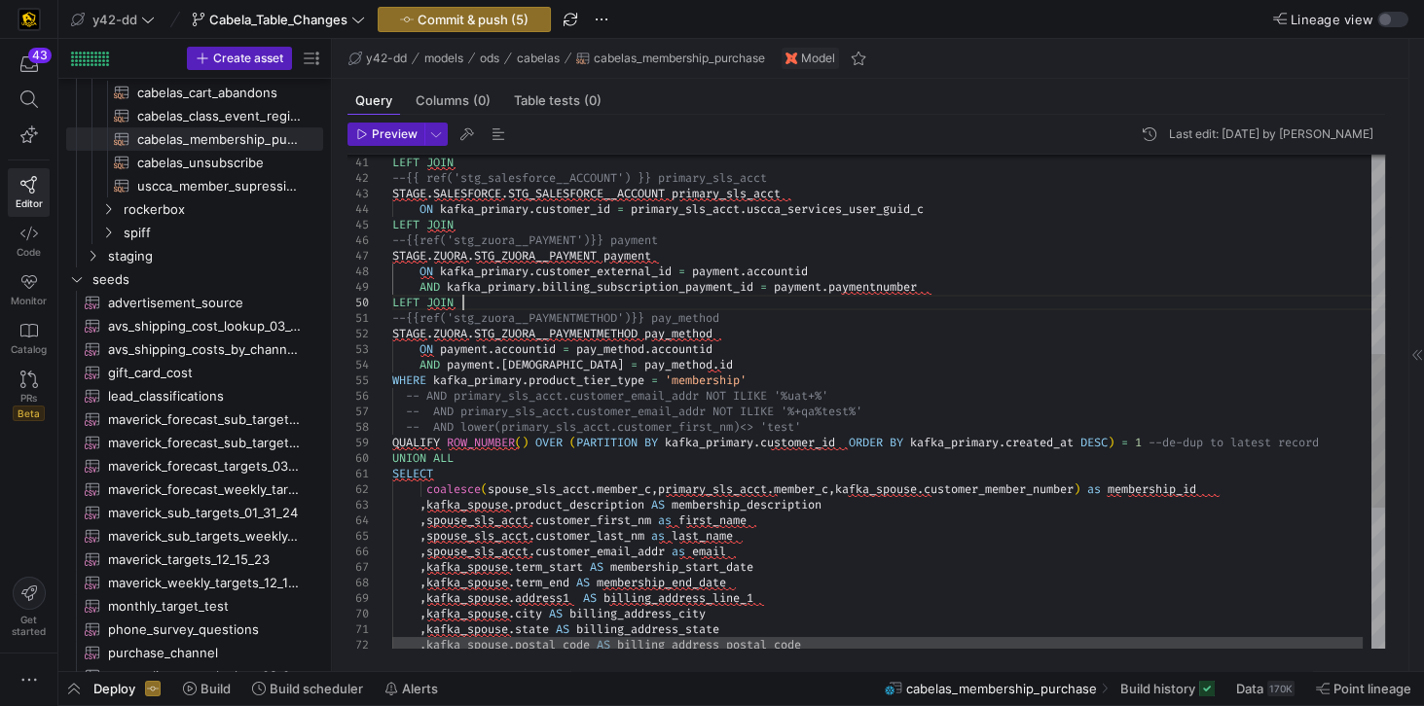
click at [576, 301] on div ", kafka_spouse . postal_code AS billing_address_postal_code , kafka_spouse . ci…" at bounding box center [892, 308] width 1001 height 1584
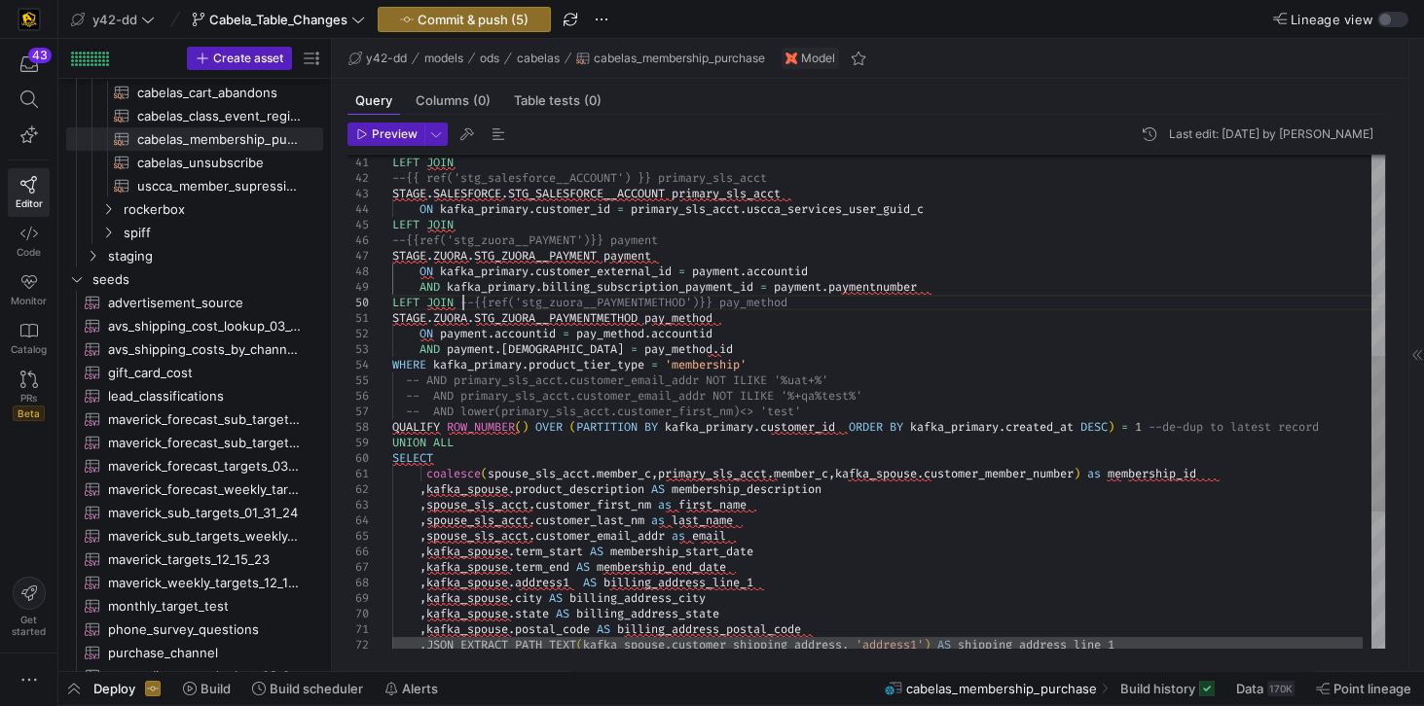
type textarea "LEFT JOIN --{{ ref('stg_salesforce__ACCOUNT') }} primary_sls_acct STAGE.SALESFO…"
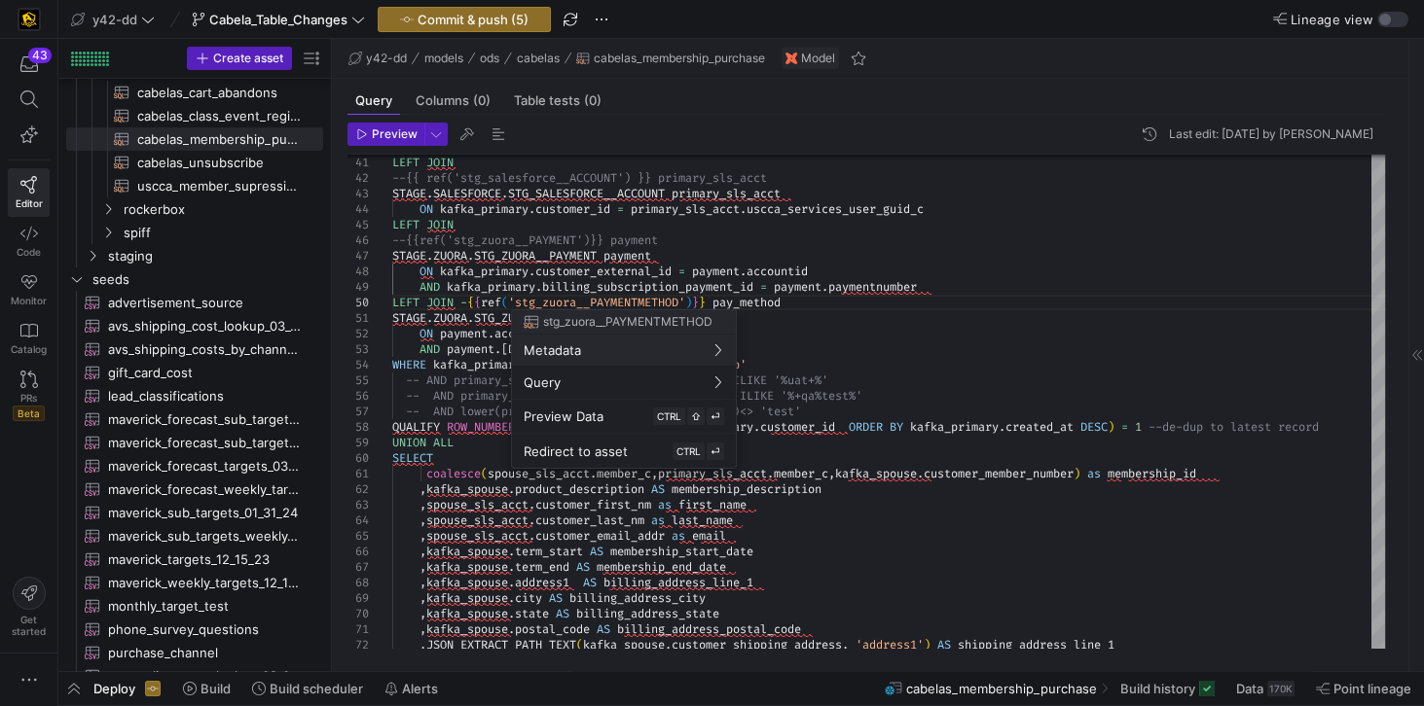
click at [464, 302] on div at bounding box center [712, 353] width 1424 height 706
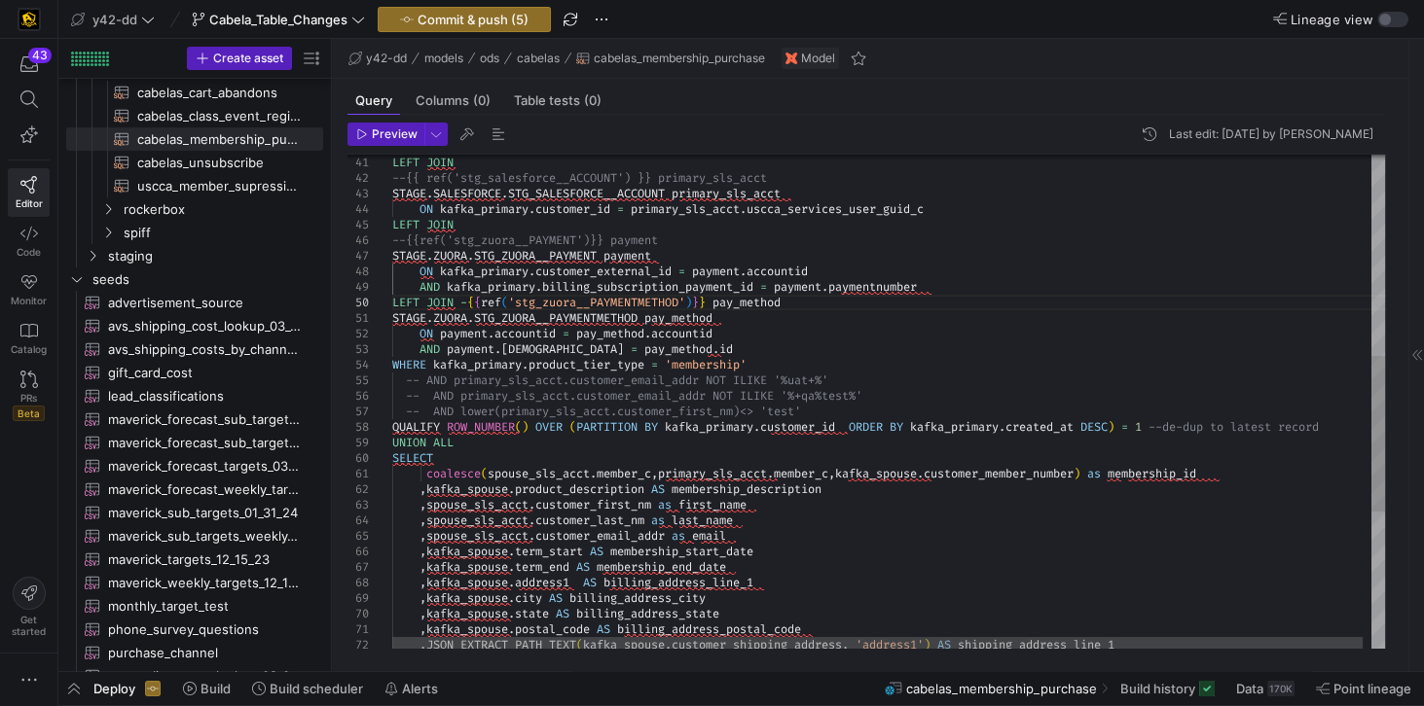
scroll to position [31, 70]
click at [467, 301] on div ", kafka_spouse . postal_code AS billing_address_postal_code , kafka_spouse . ci…" at bounding box center [892, 300] width 1001 height 1569
click at [390, 318] on div "51" at bounding box center [369, 318] width 45 height 16
drag, startPoint x: 392, startPoint y: 316, endPoint x: 734, endPoint y: 317, distance: 341.6
click at [734, 317] on div "STAGE . [GEOGRAPHIC_DATA] . STG_ZUORA__PAYMENTMETHOD pay_method" at bounding box center [892, 318] width 1001 height 16
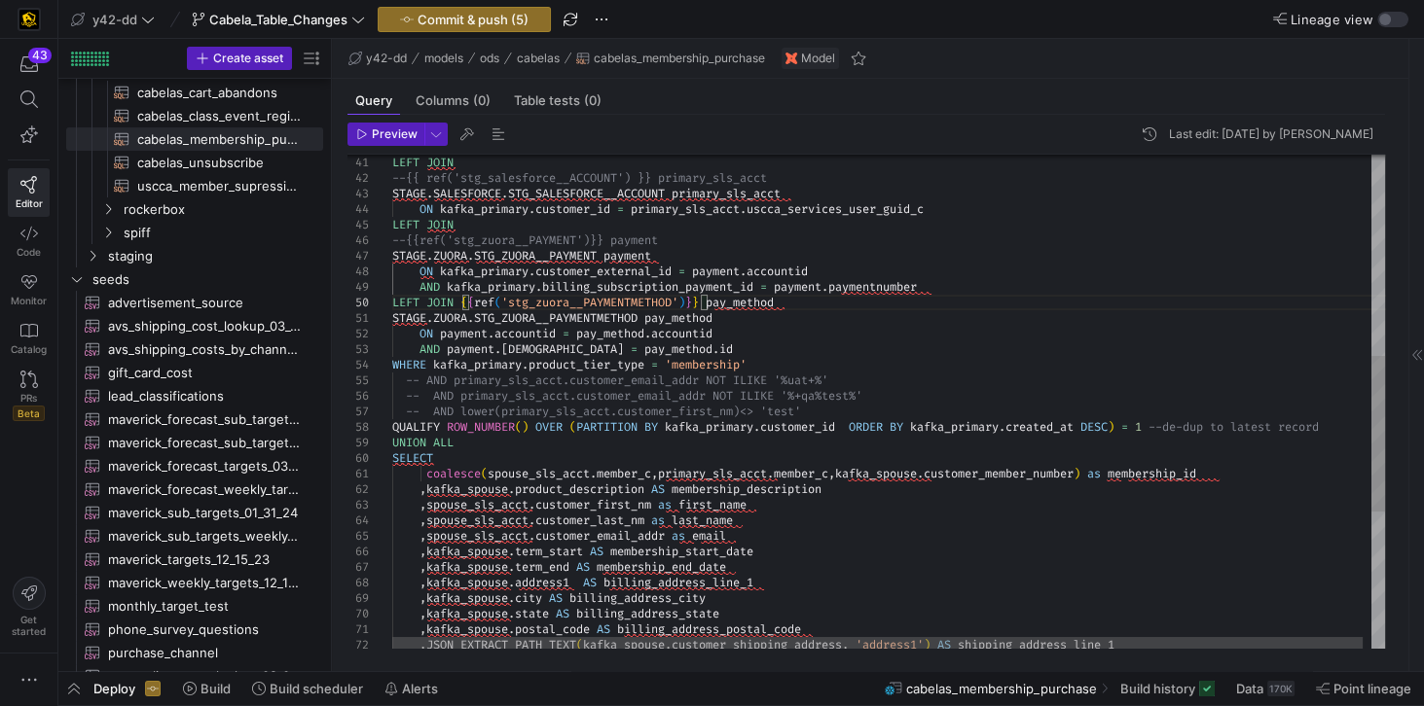
click at [739, 317] on div ", kafka_spouse . postal_code AS billing_address_postal_code , kafka_spouse . ci…" at bounding box center [892, 300] width 1001 height 1569
drag, startPoint x: 732, startPoint y: 317, endPoint x: 387, endPoint y: 318, distance: 344.5
click at [392, 318] on div ", kafka_spouse . postal_code AS billing_address_postal_code , kafka_spouse . ci…" at bounding box center [892, 300] width 1001 height 1569
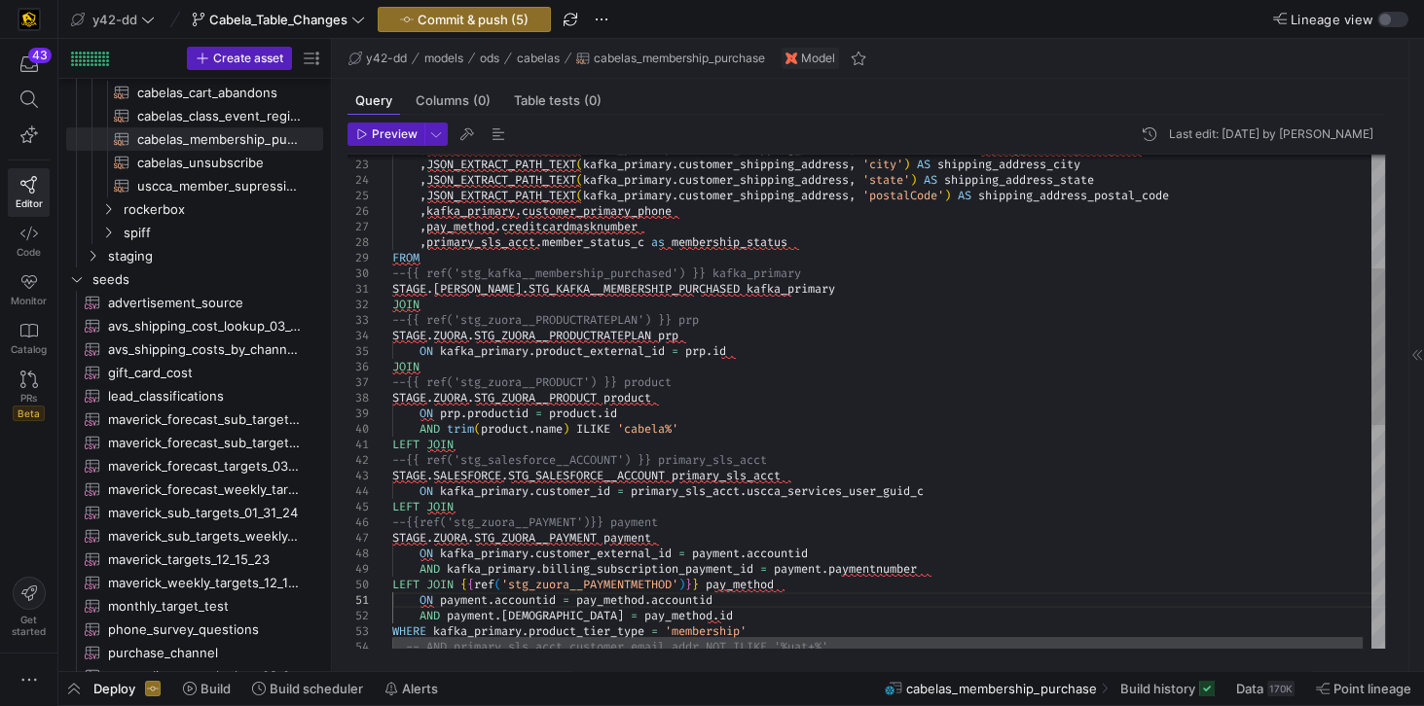
click at [407, 273] on div "WHERE [PERSON_NAME] . product_tier_type = 'membership' -- AND primary_sls_acct.…" at bounding box center [892, 575] width 1001 height 1553
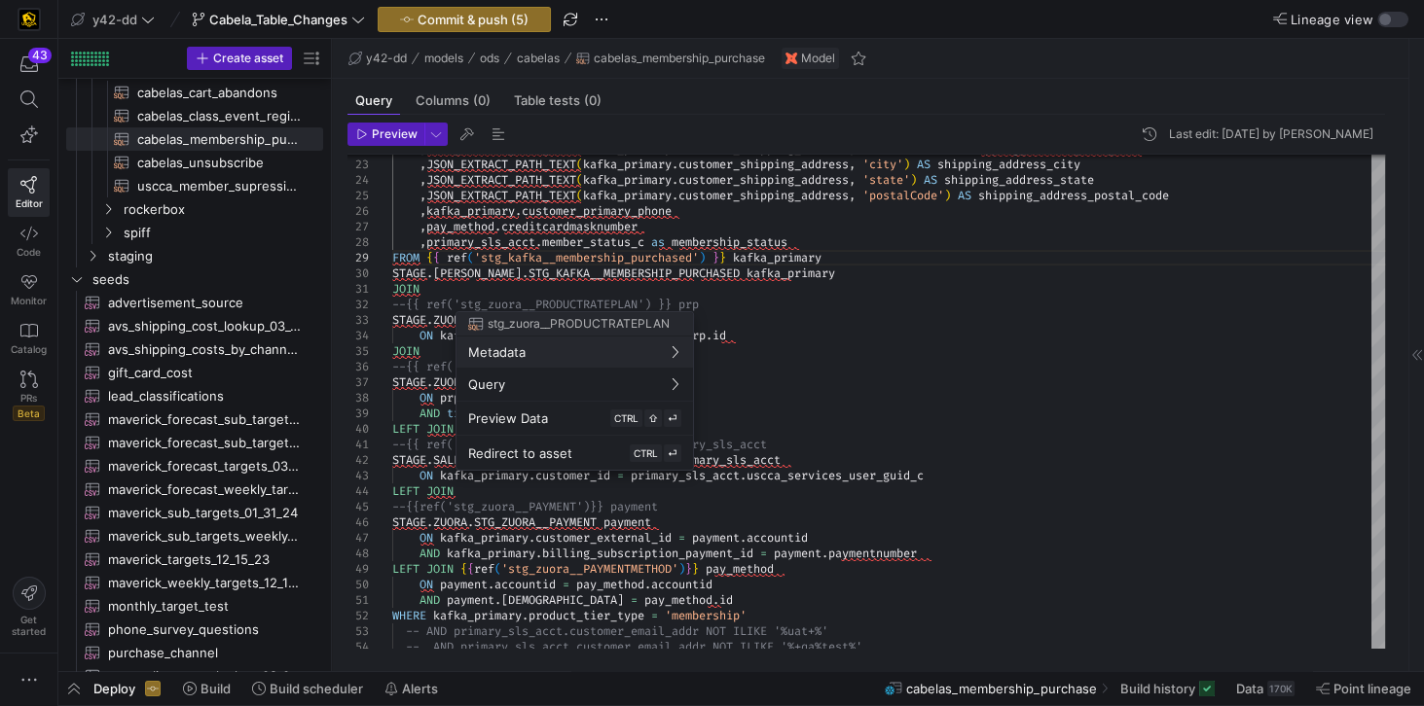
click at [401, 273] on div at bounding box center [712, 353] width 1424 height 706
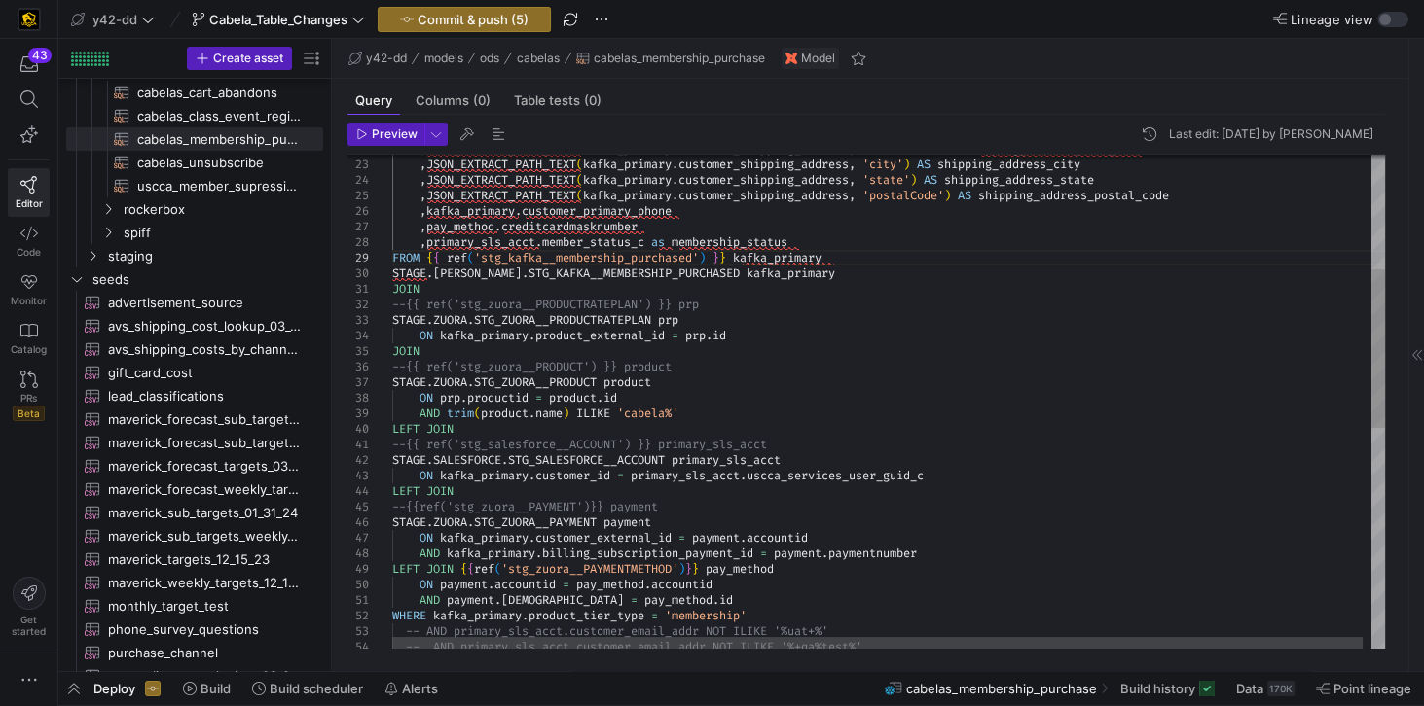
scroll to position [31, 35]
drag, startPoint x: 393, startPoint y: 271, endPoint x: 816, endPoint y: 275, distance: 423.3
click at [816, 275] on div "WHERE [PERSON_NAME] . product_tier_type = 'membership' -- AND primary_sls_acct.…" at bounding box center [892, 567] width 1001 height 1537
click at [842, 255] on div "WHERE [PERSON_NAME] . product_tier_type = 'membership' -- AND primary_sls_acct.…" at bounding box center [892, 567] width 1001 height 1537
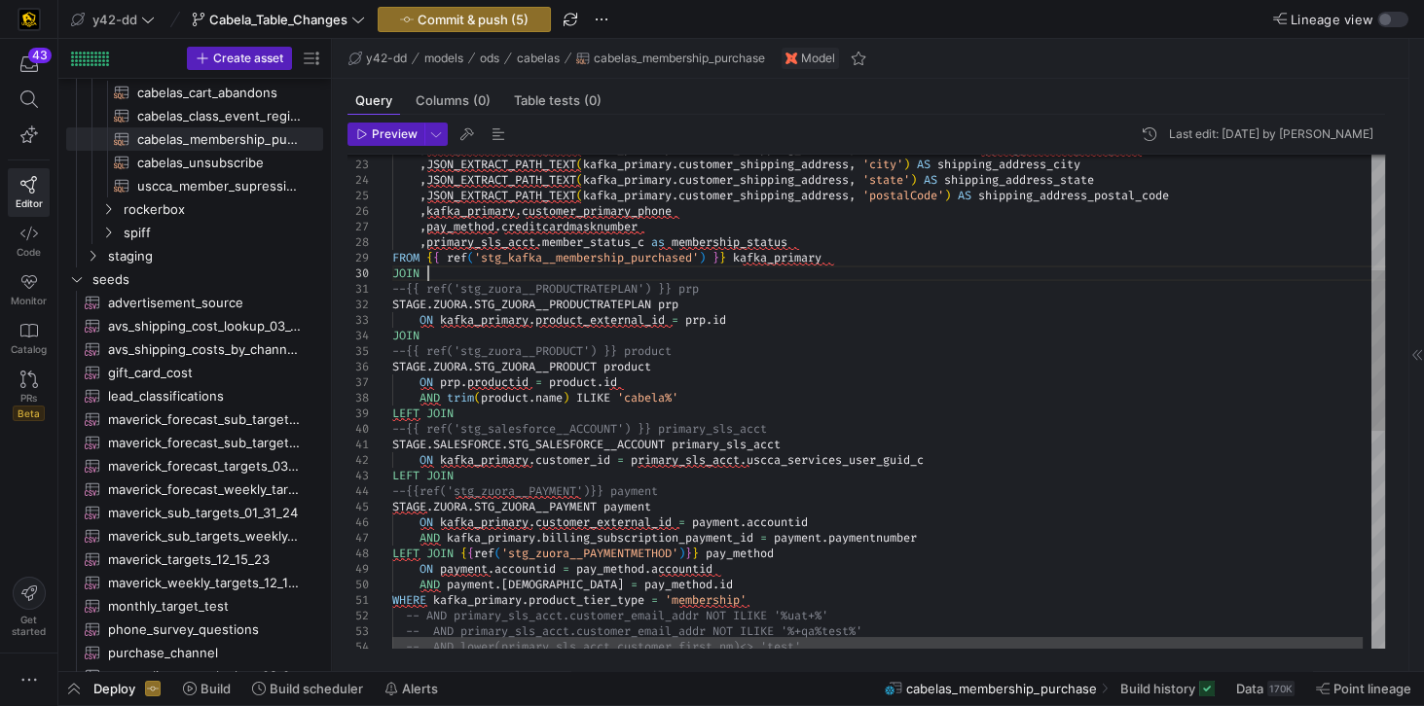
click at [468, 274] on div "WHERE [PERSON_NAME] . product_tier_type = 'membership' -- AND primary_sls_acct.…" at bounding box center [892, 560] width 1001 height 1522
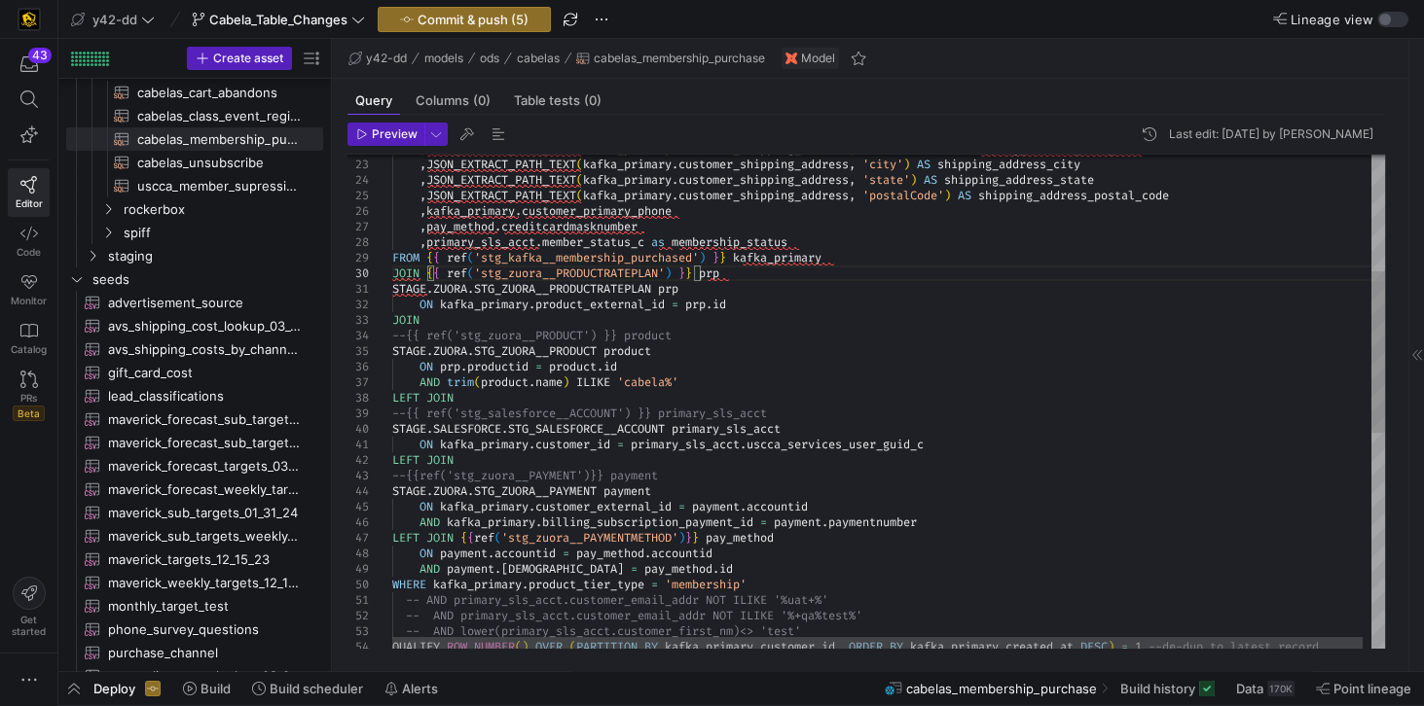
drag, startPoint x: 391, startPoint y: 286, endPoint x: 705, endPoint y: 292, distance: 313.4
click at [705, 292] on div "STAGE . [GEOGRAPHIC_DATA] . STG_ZUORA__PRODUCTRATEPLAN prp" at bounding box center [892, 289] width 1001 height 16
click at [705, 292] on div "WHERE [PERSON_NAME] . product_tier_type = 'membership' -- AND primary_sls_acct.…" at bounding box center [892, 552] width 1001 height 1506
drag, startPoint x: 705, startPoint y: 289, endPoint x: 390, endPoint y: 288, distance: 315.3
click at [392, 288] on div "WHERE [PERSON_NAME] . product_tier_type = 'membership' -- AND primary_sls_acct.…" at bounding box center [892, 552] width 1001 height 1506
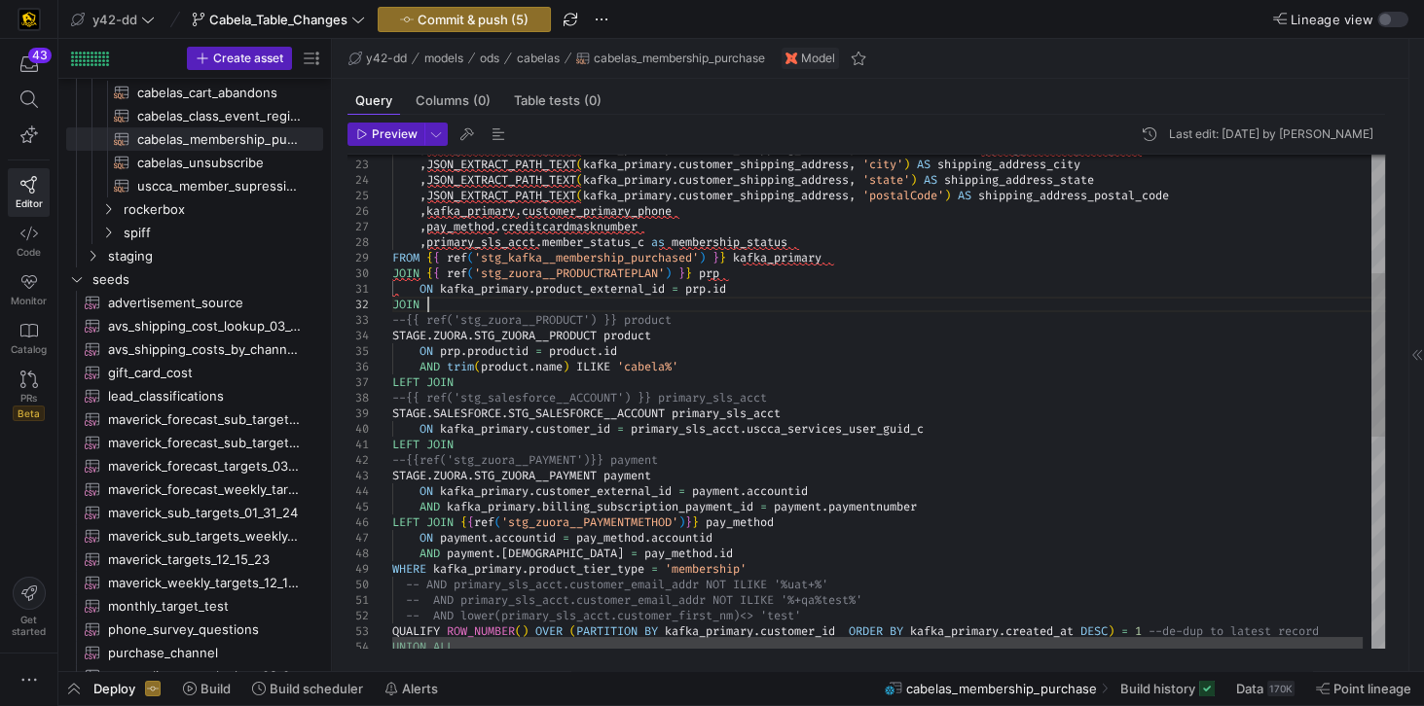
click at [452, 306] on div "WHERE [PERSON_NAME] . product_tier_type = 'membership' -- AND primary_sls_acct.…" at bounding box center [892, 544] width 1001 height 1491
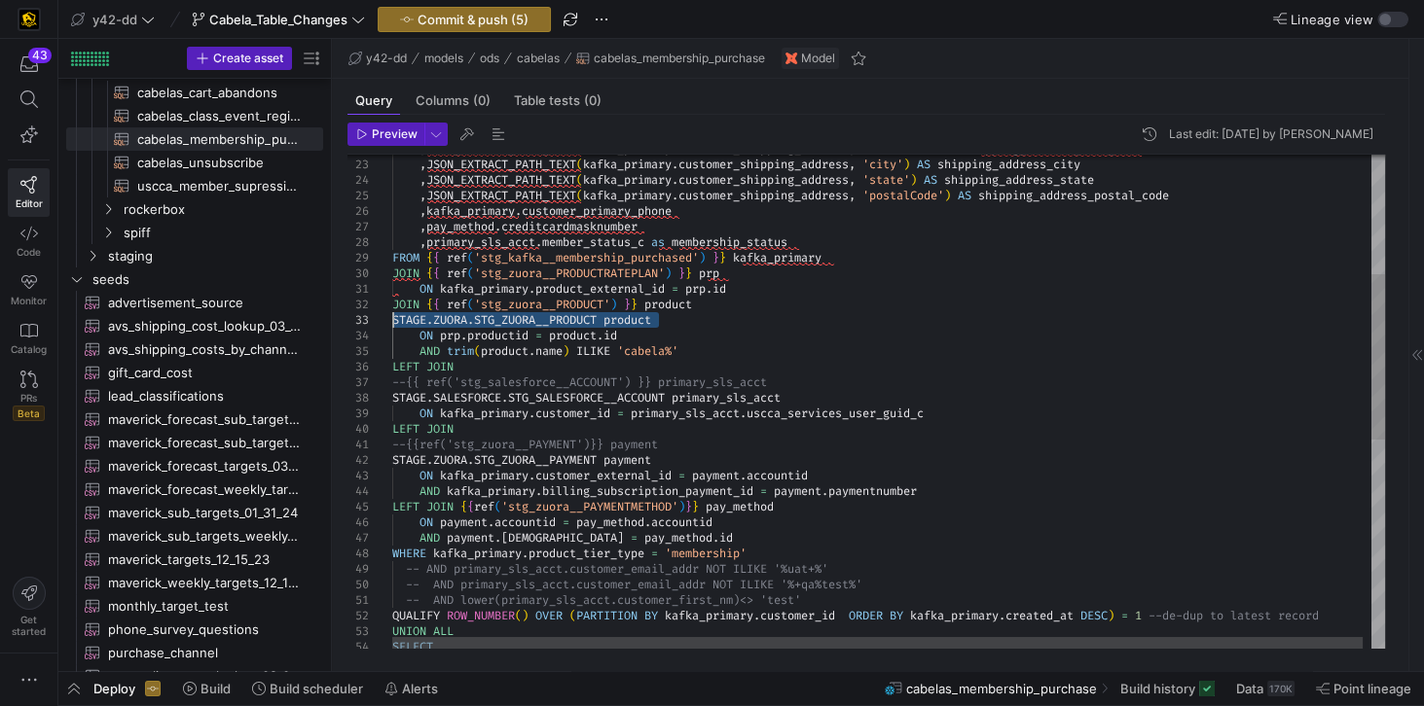
drag, startPoint x: 678, startPoint y: 320, endPoint x: 378, endPoint y: 321, distance: 300.7
click at [392, 321] on div "WHERE [PERSON_NAME] . product_tier_type = 'membership' -- AND primary_sls_acct.…" at bounding box center [892, 536] width 1001 height 1475
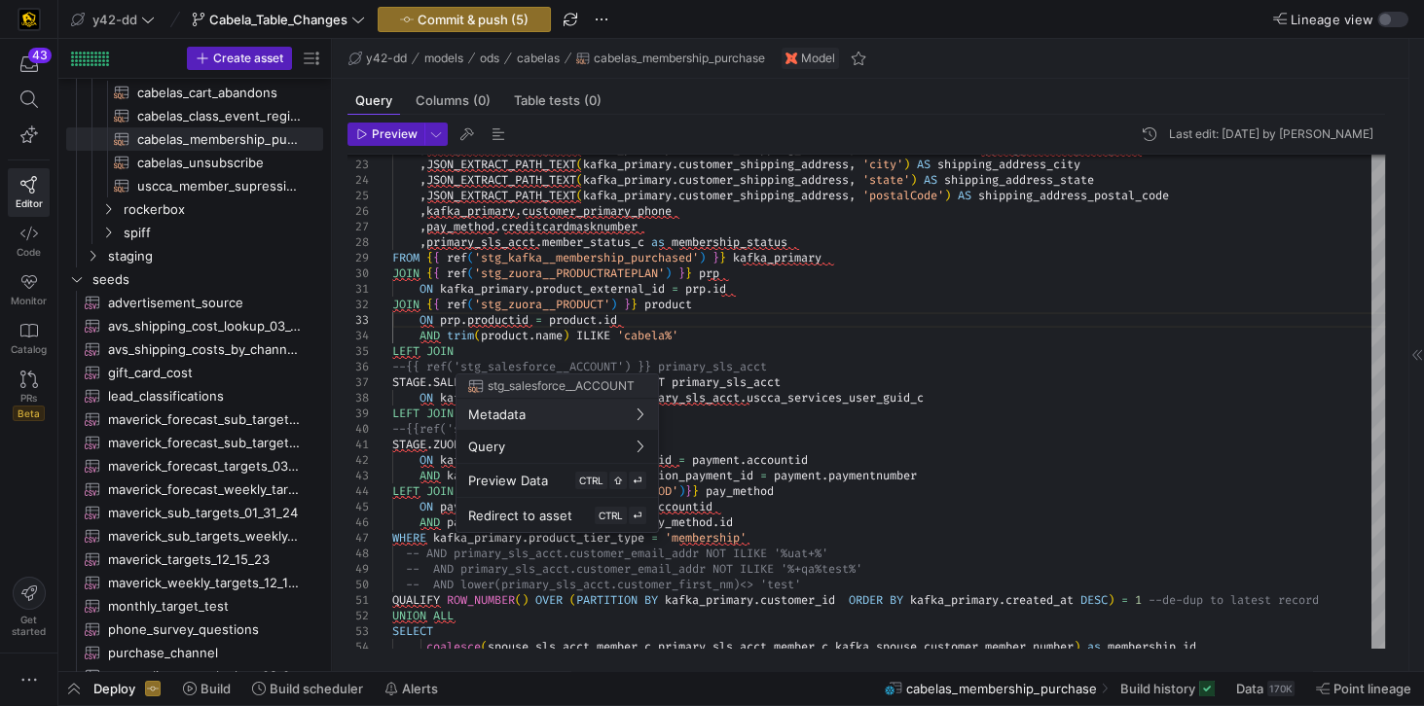
click at [792, 313] on div at bounding box center [712, 353] width 1424 height 706
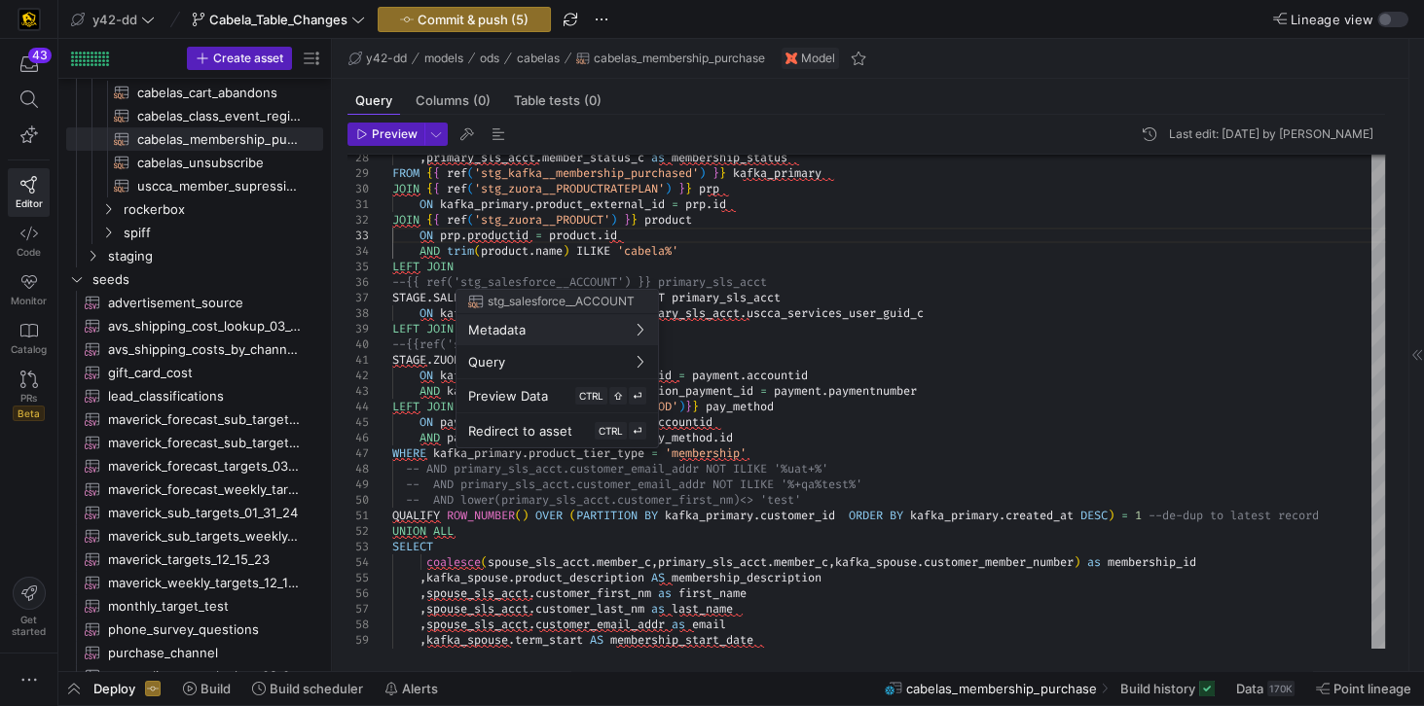
click at [517, 266] on div at bounding box center [712, 353] width 1424 height 706
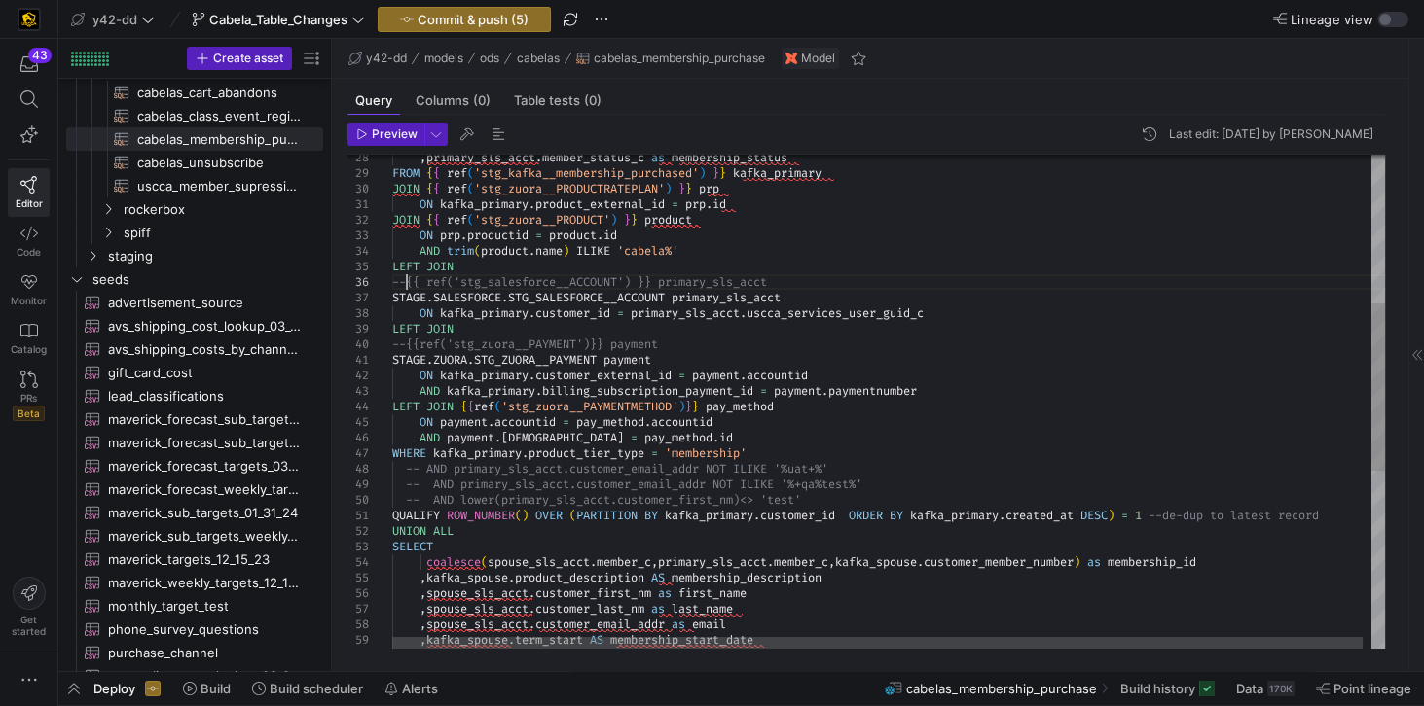
scroll to position [31, 0]
click at [405, 280] on div "WHERE [PERSON_NAME] . product_tier_type = 'membership' -- AND primary_sls_acct.…" at bounding box center [892, 444] width 1001 height 1460
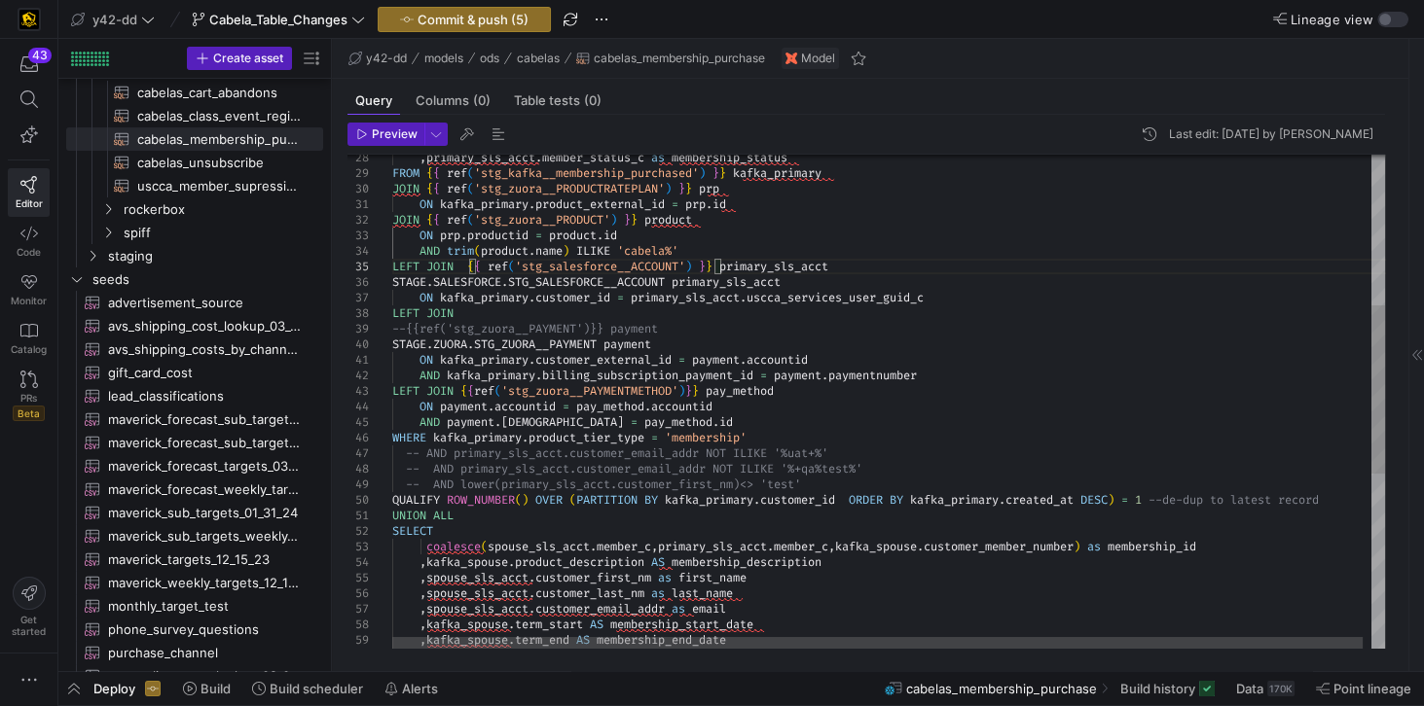
drag, startPoint x: 392, startPoint y: 283, endPoint x: 794, endPoint y: 282, distance: 401.9
click at [794, 282] on div "STAGE . SALESFORCE . STG_SALESFORCE__ACCOUNT primary_sls_acct" at bounding box center [892, 282] width 1001 height 16
drag, startPoint x: 800, startPoint y: 281, endPoint x: 392, endPoint y: 282, distance: 407.7
click at [392, 282] on div "WHERE [PERSON_NAME] . product_tier_type = 'membership' -- AND primary_sls_acct.…" at bounding box center [892, 436] width 1001 height 1444
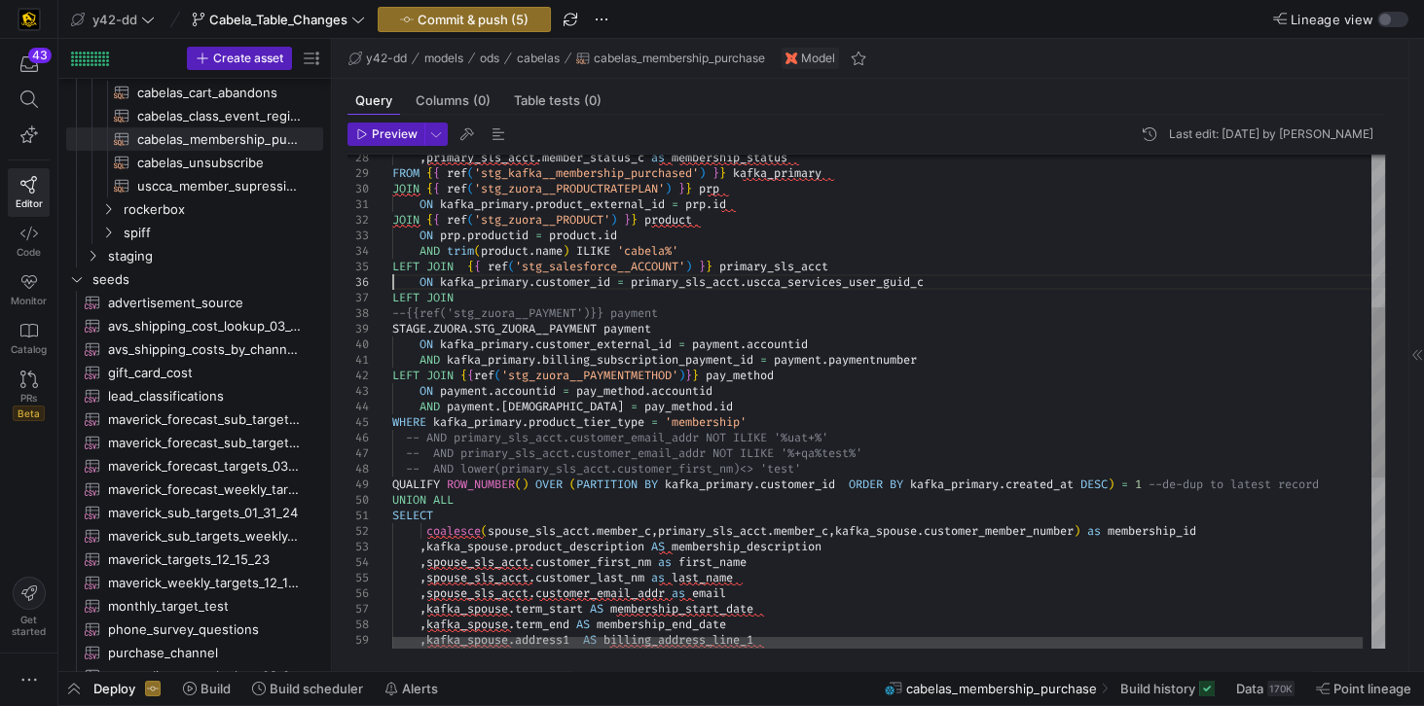
click at [592, 300] on div "WHERE [PERSON_NAME] . product_tier_type = 'membership' -- AND primary_sls_acct.…" at bounding box center [892, 428] width 1001 height 1429
click at [406, 312] on div "WHERE [PERSON_NAME] . product_tier_type = 'membership' -- AND primary_sls_acct.…" at bounding box center [892, 428] width 1001 height 1429
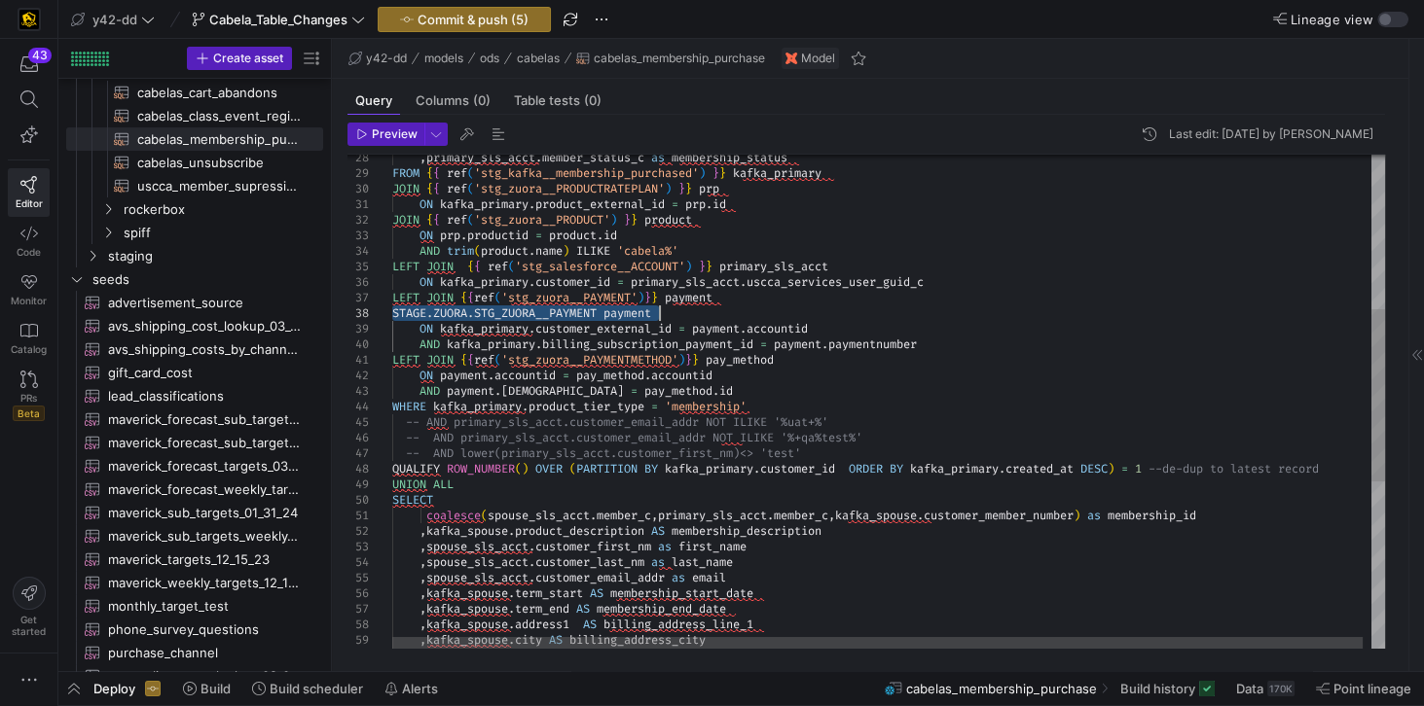
drag, startPoint x: 393, startPoint y: 313, endPoint x: 666, endPoint y: 315, distance: 272.5
click at [666, 315] on div "WHERE [PERSON_NAME] . product_tier_type = 'membership' -- AND primary_sls_acct.…" at bounding box center [892, 420] width 1001 height 1413
click at [771, 297] on div "WHERE [PERSON_NAME] . product_tier_type = 'membership' -- AND primary_sls_acct.…" at bounding box center [892, 420] width 1001 height 1413
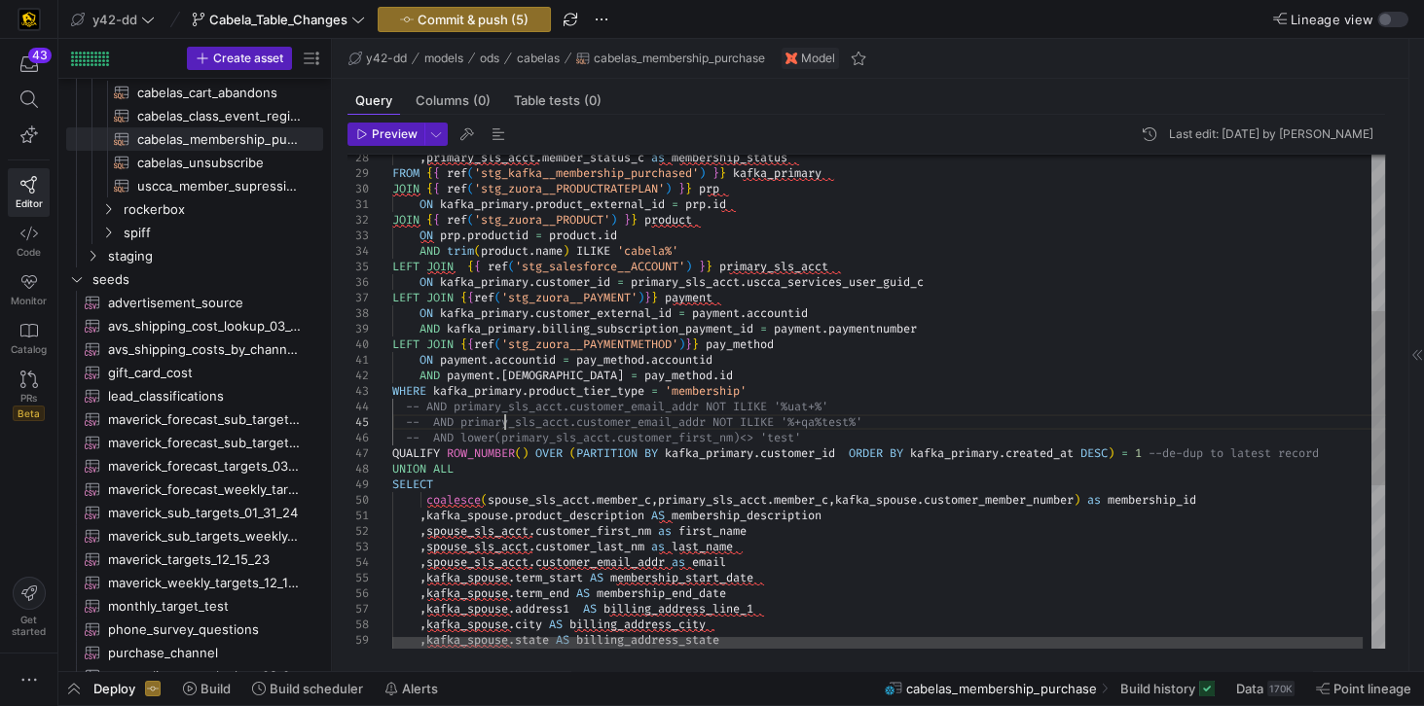
click at [507, 419] on div "WHERE [PERSON_NAME] . product_tier_type = 'membership' -- AND primary_sls_acct.…" at bounding box center [892, 412] width 1001 height 1397
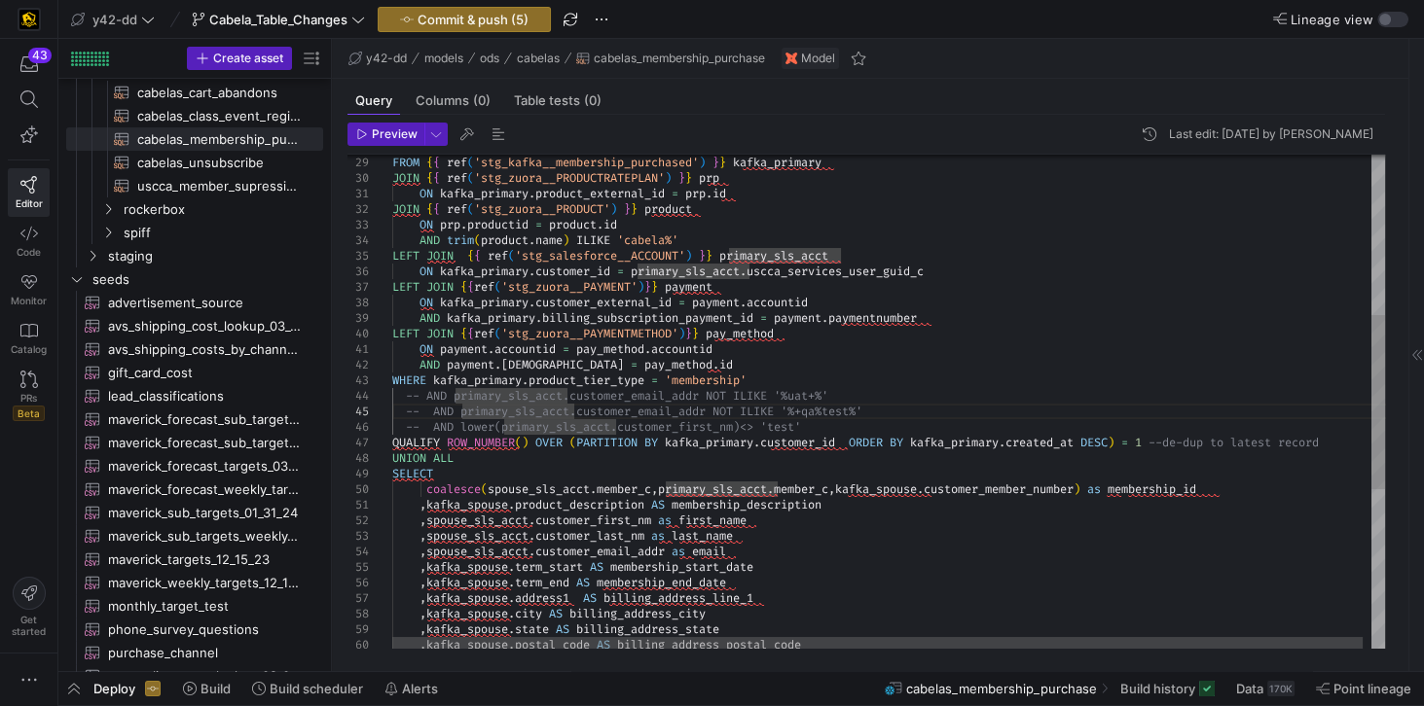
click at [1055, 358] on div ", kafka_spouse . city AS billing_address_city , kafka_spouse . state [US_STATE]…" at bounding box center [892, 401] width 1001 height 1397
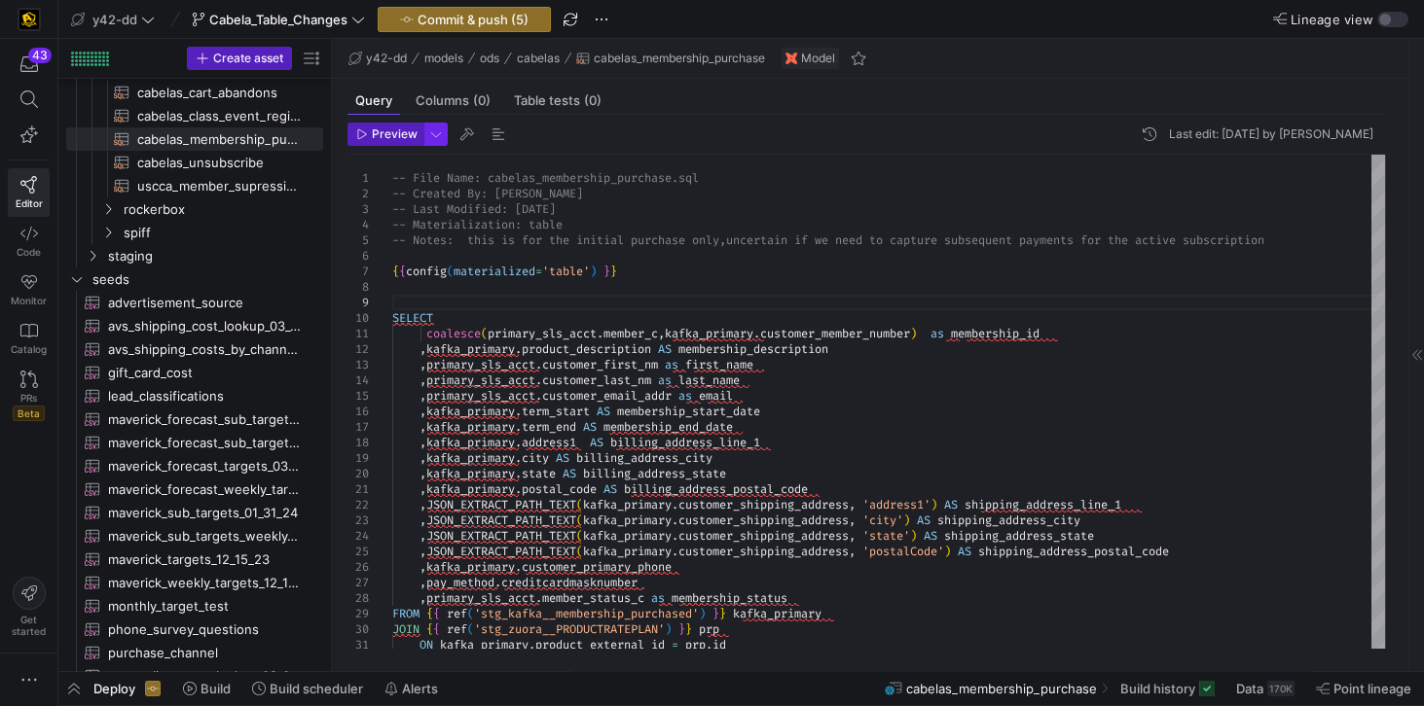
click at [426, 137] on span "button" at bounding box center [435, 134] width 21 height 21
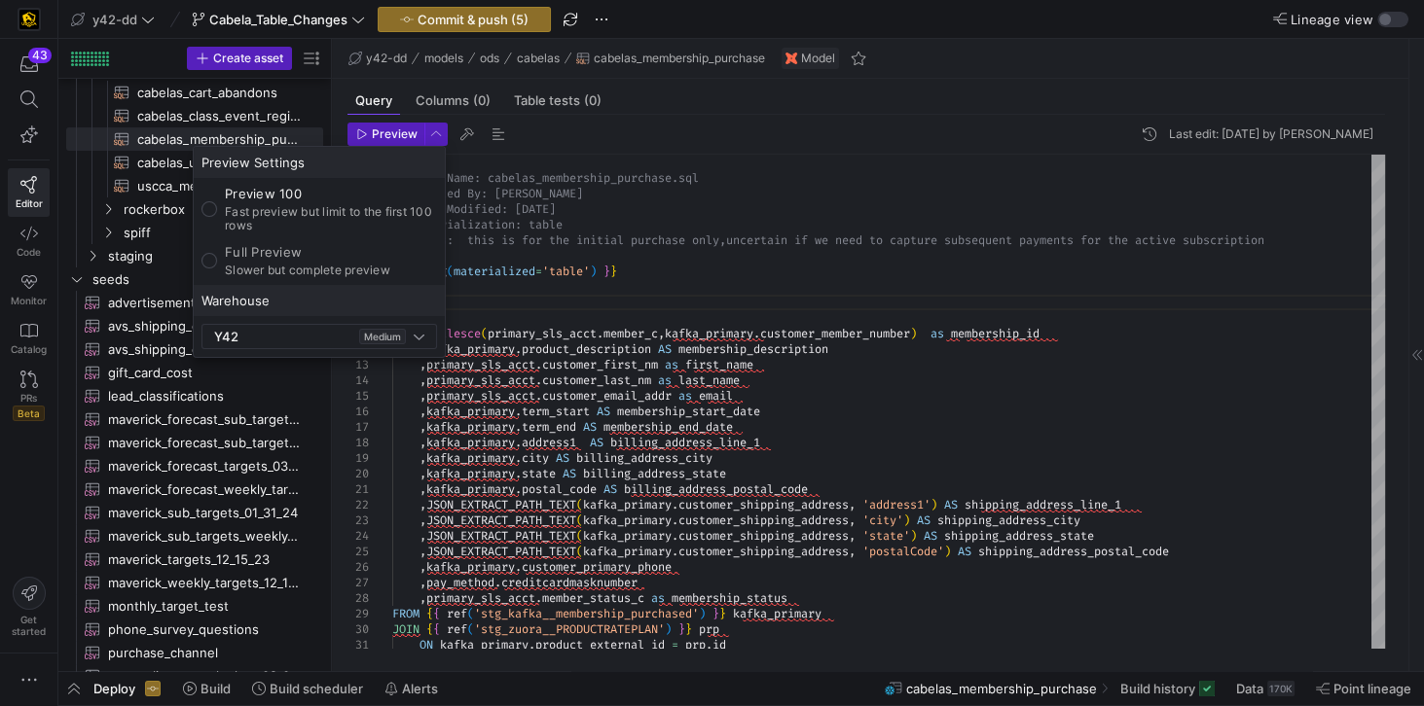
click at [400, 137] on div at bounding box center [712, 353] width 1424 height 706
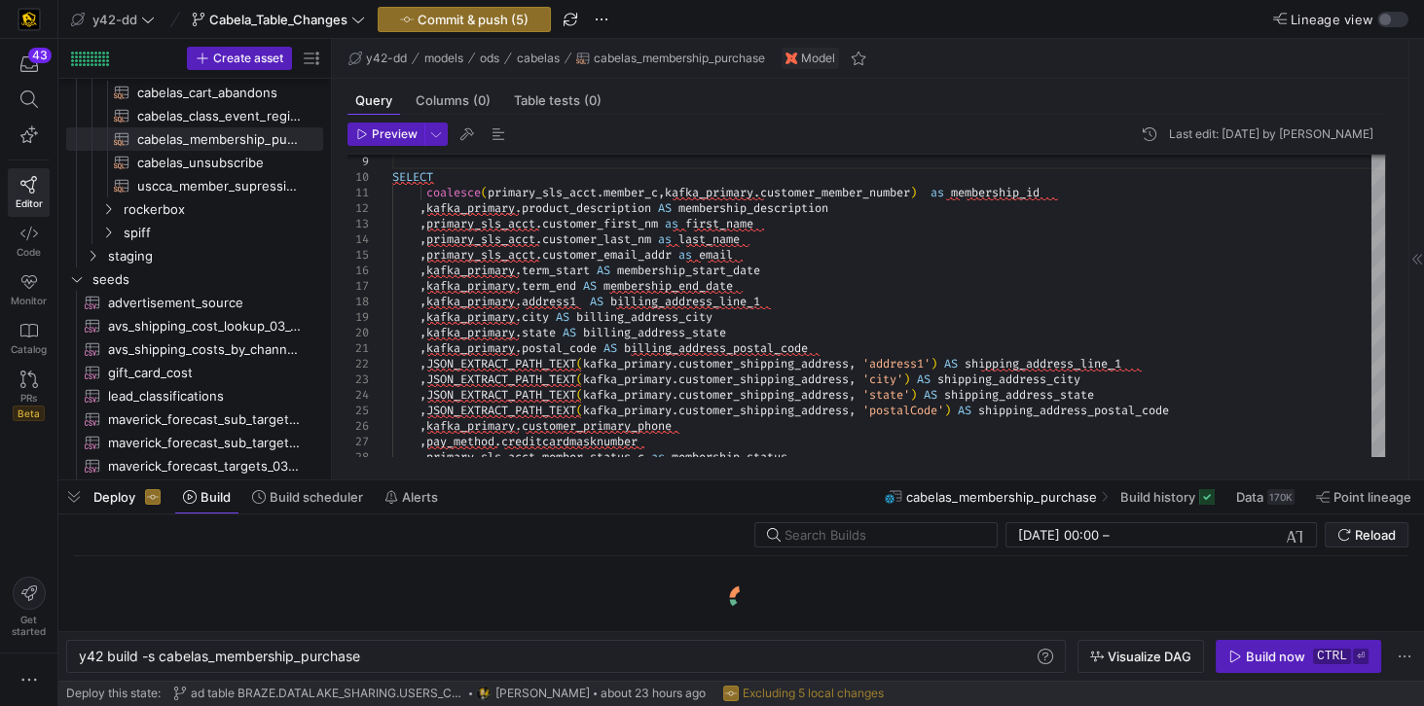
drag, startPoint x: 645, startPoint y: 669, endPoint x: 643, endPoint y: 477, distance: 191.7
click at [643, 477] on div at bounding box center [740, 481] width 1365 height 8
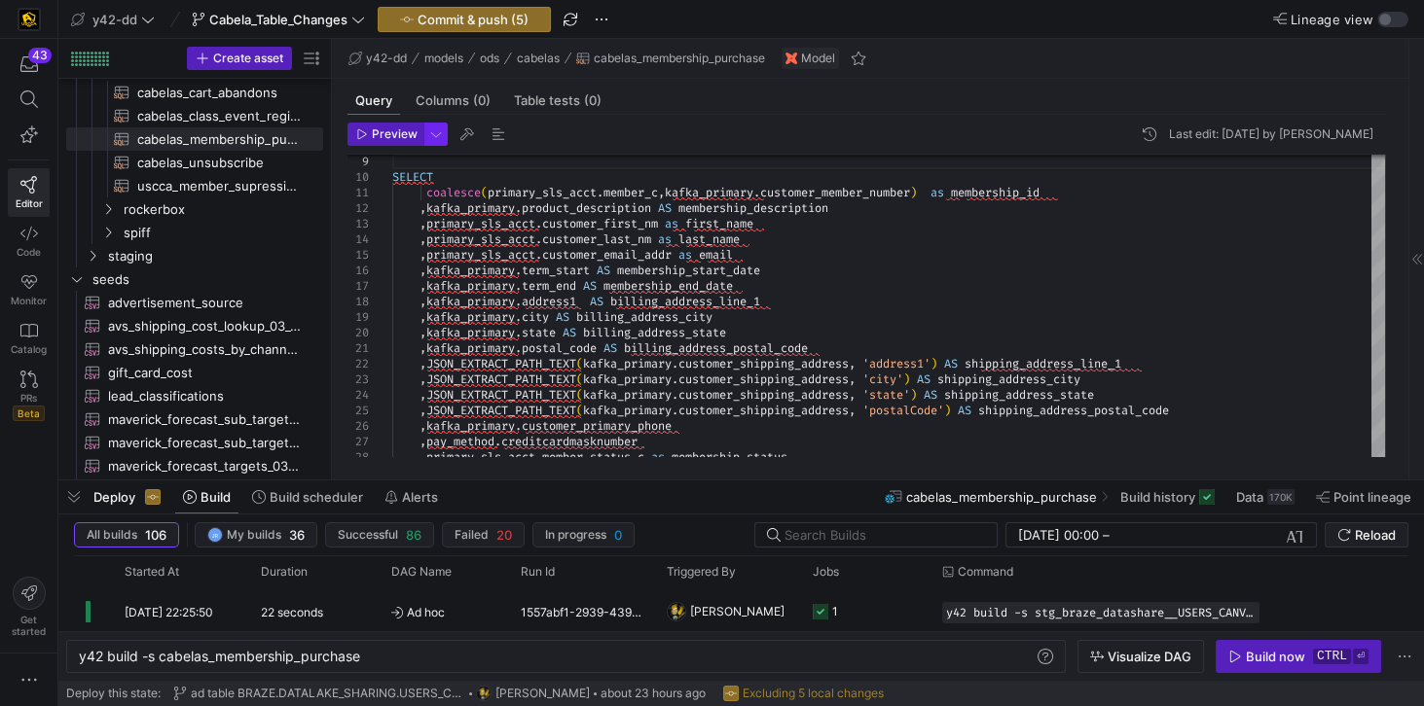
click at [432, 137] on span "button" at bounding box center [435, 134] width 21 height 21
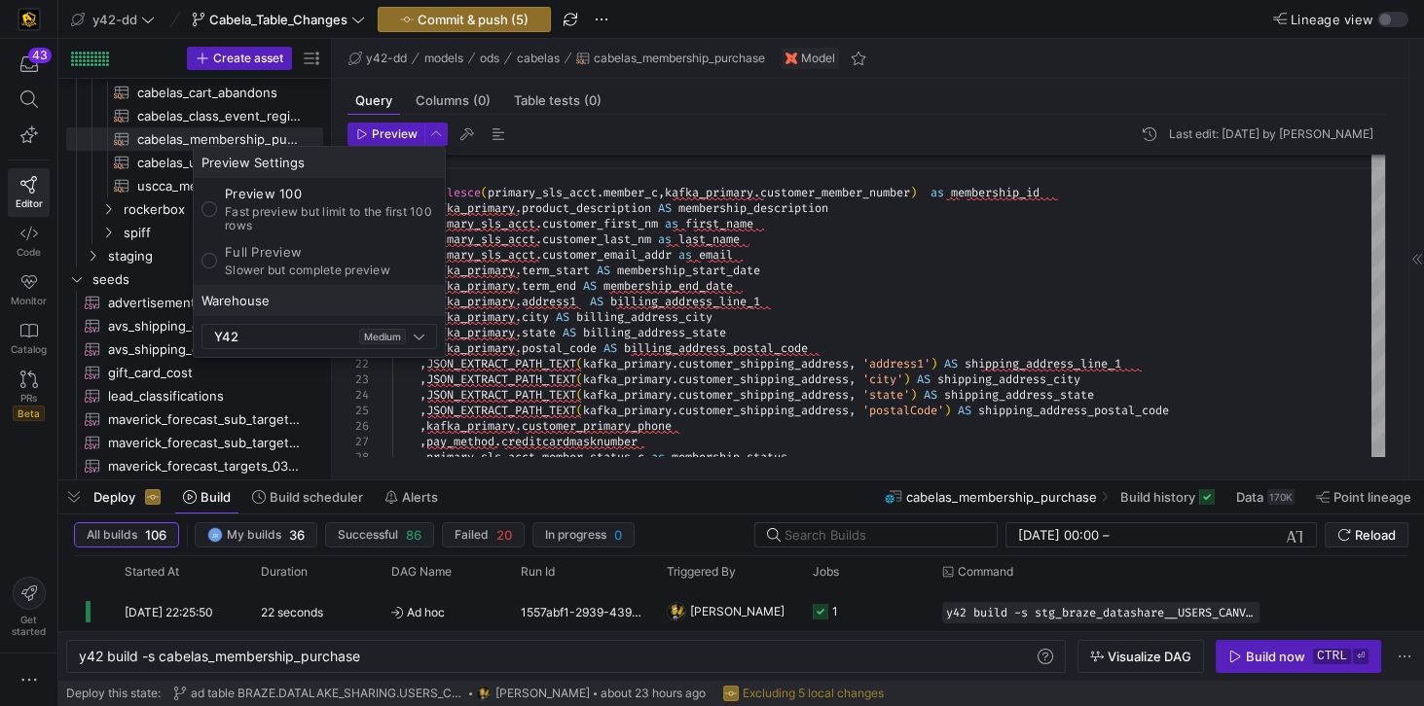
click at [397, 133] on div at bounding box center [712, 353] width 1424 height 706
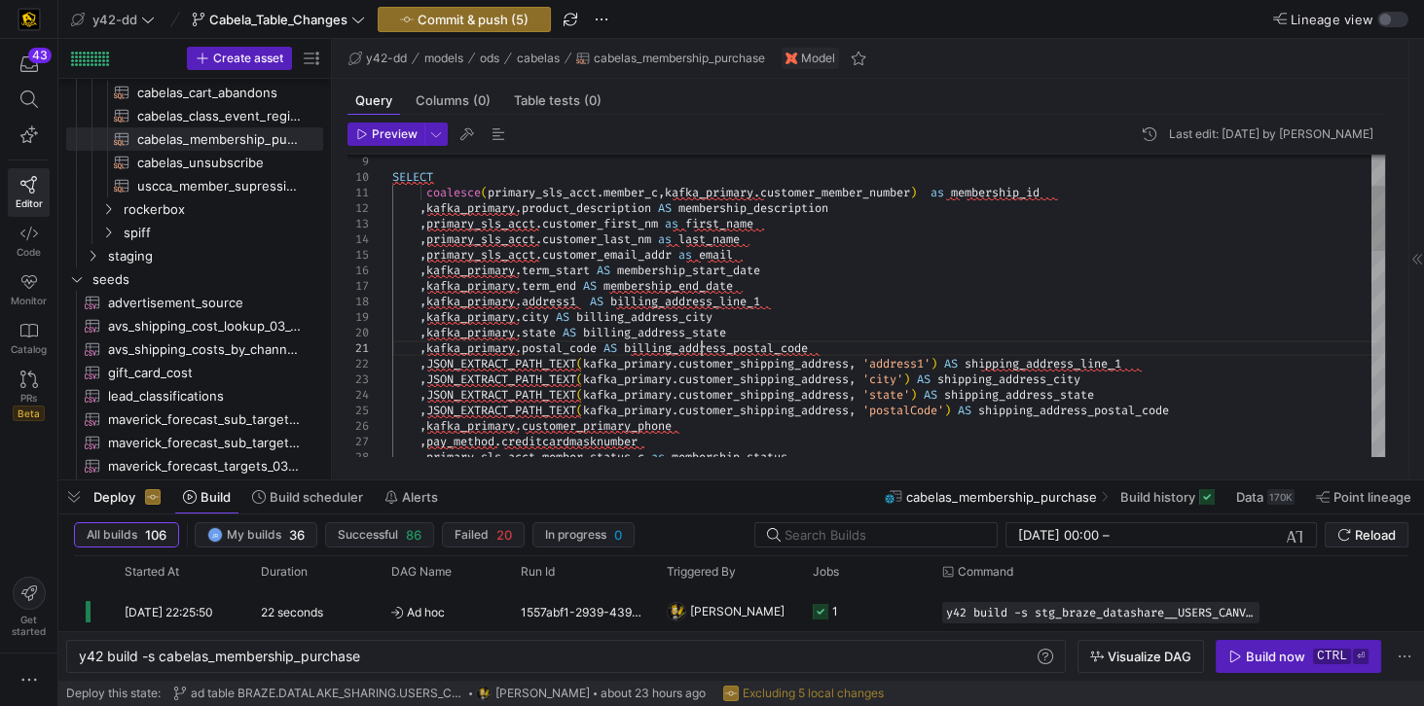
scroll to position [31, 0]
click at [703, 349] on div ", pay_method . creditcardmasknumber , primary_sls_acct . member_status_c as mem…" at bounding box center [888, 707] width 993 height 1386
click at [903, 331] on div ", pay_method . creditcardmasknumber , primary_sls_acct . member_status_c as mem…" at bounding box center [888, 707] width 993 height 1386
click at [360, 132] on icon "button" at bounding box center [362, 134] width 12 height 12
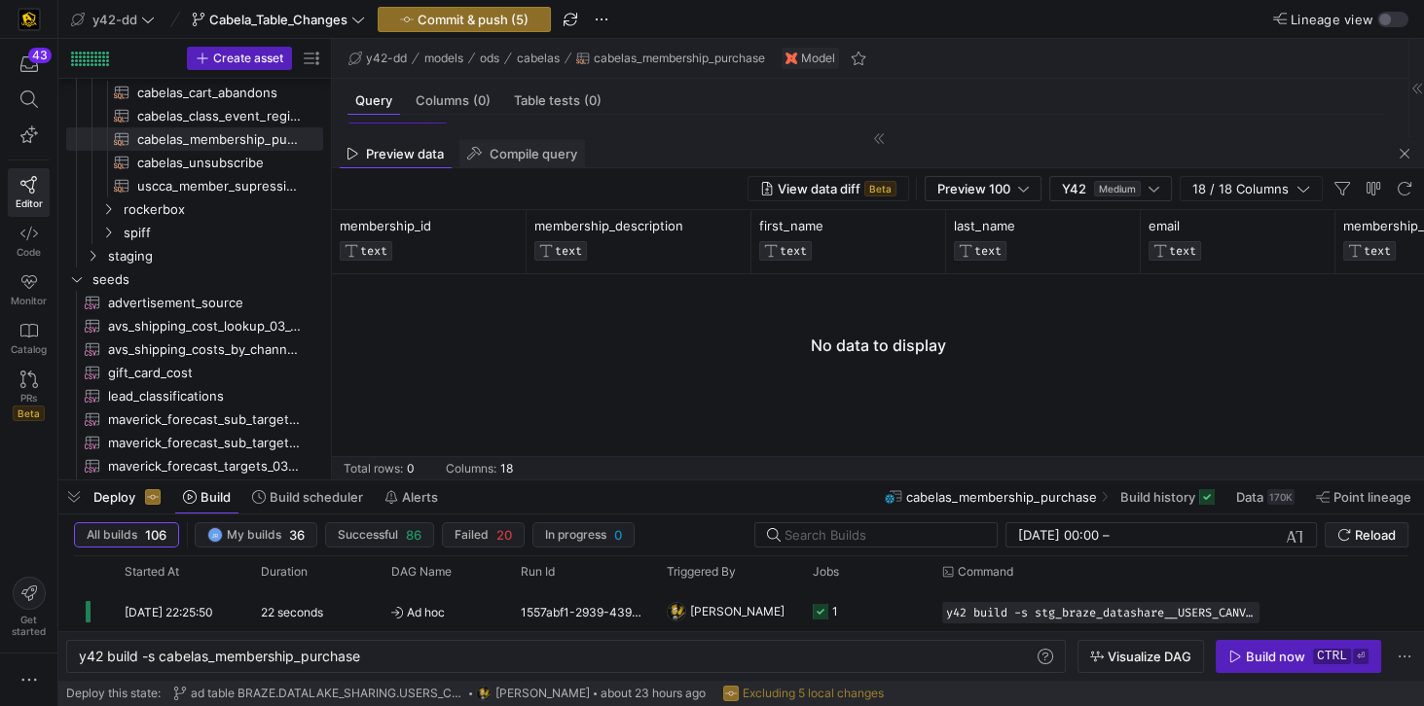
click at [547, 161] on span "Compile query" at bounding box center [533, 154] width 88 height 13
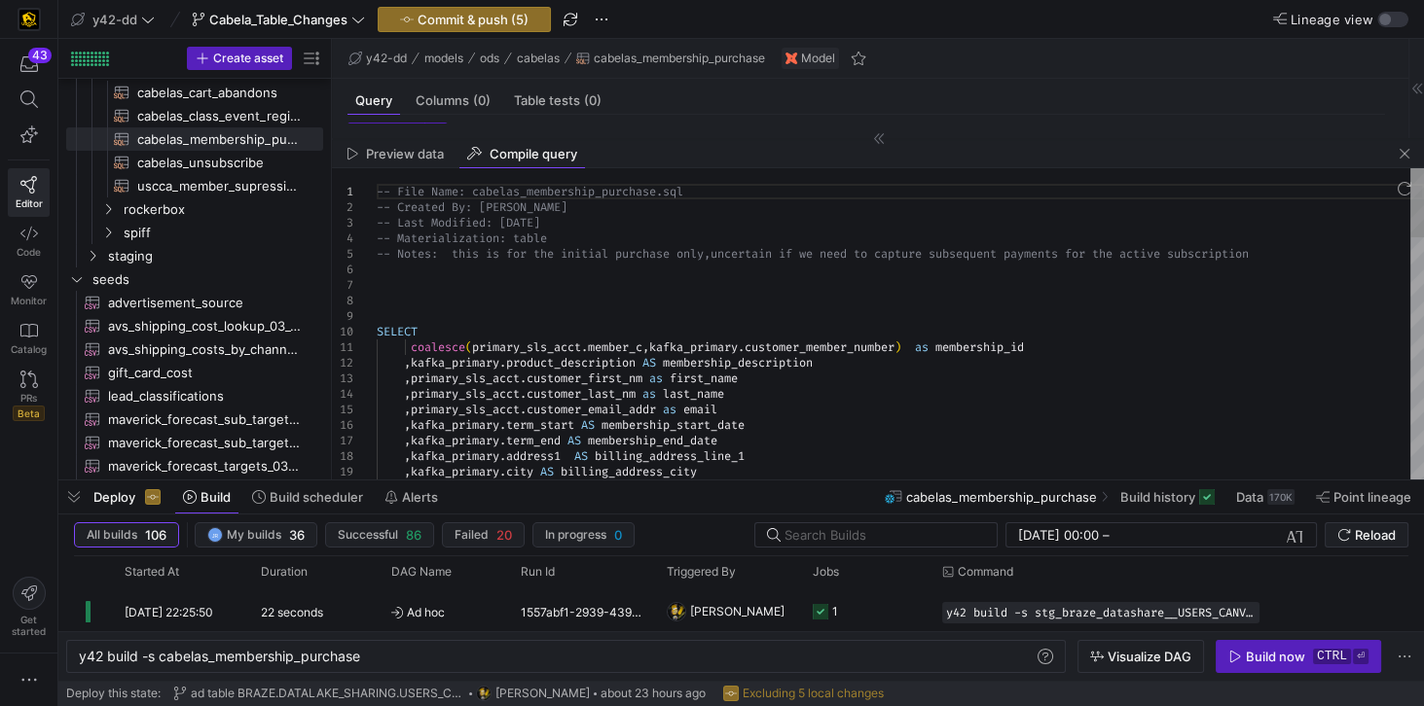
scroll to position [0, 0]
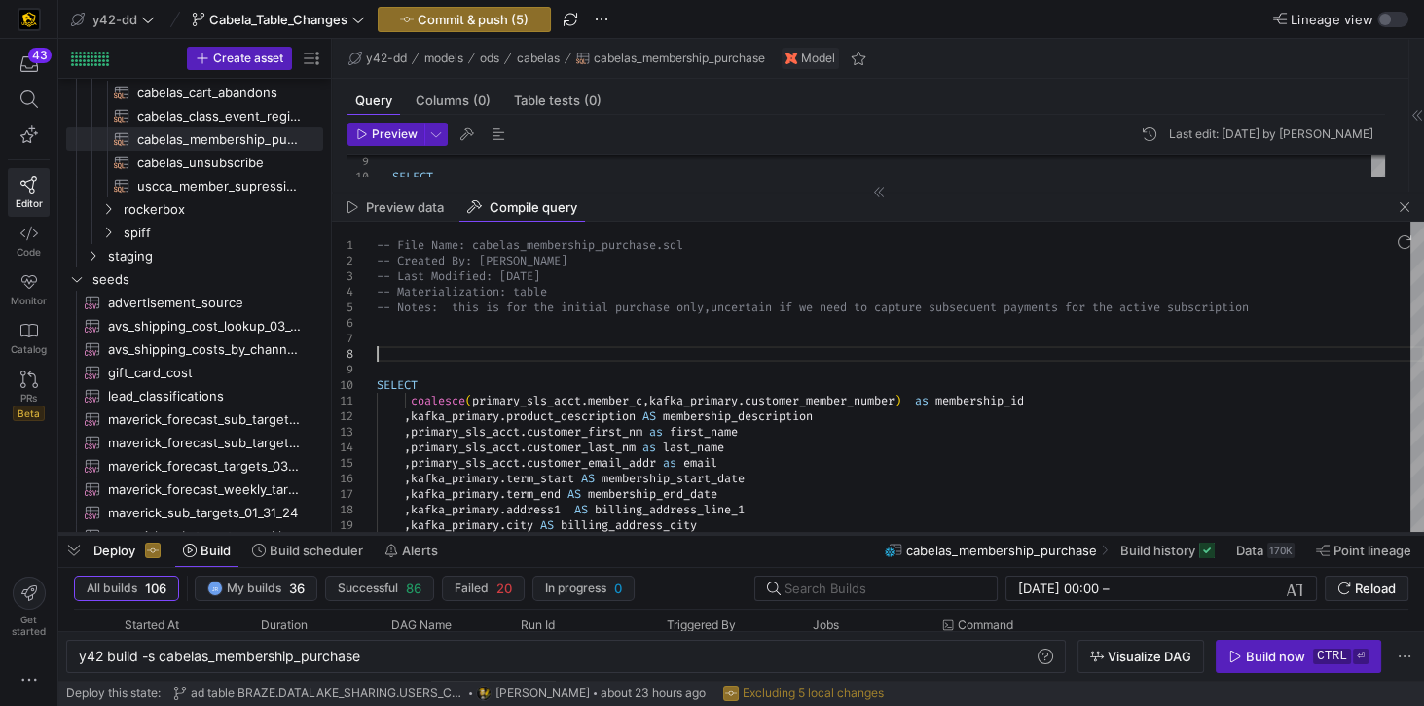
drag, startPoint x: 499, startPoint y: 480, endPoint x: 487, endPoint y: 533, distance: 55.0
click at [487, 505] on div at bounding box center [740, 534] width 1365 height 8
click at [403, 167] on div ", kafka_primary . term_start AS membership_start_date , primary_sls_acct . cust…" at bounding box center [888, 708] width 993 height 1386
click at [879, 192] on icon at bounding box center [879, 193] width 12 height 12
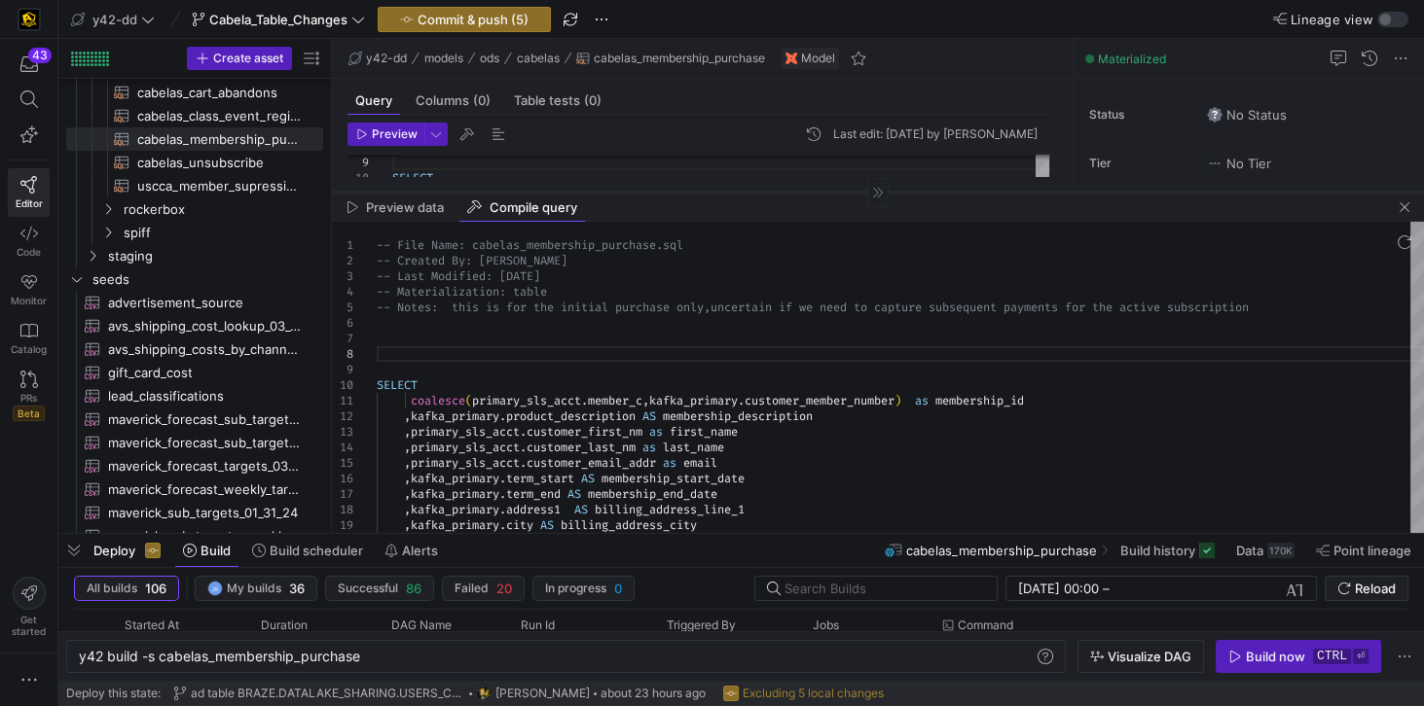
click at [878, 192] on icon at bounding box center [878, 193] width 12 height 12
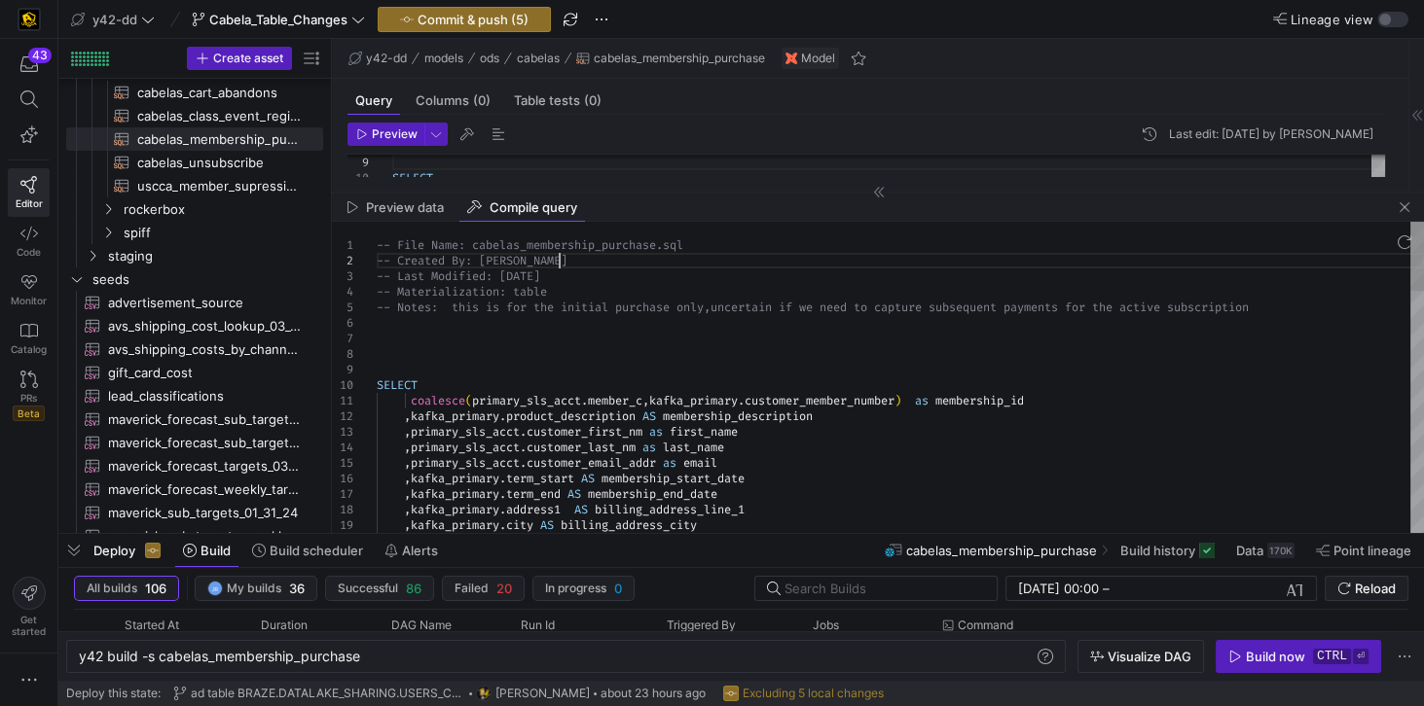
click at [768, 177] on div ", kafka_primary . term_start AS membership_start_date , primary_sls_acct . cust…" at bounding box center [888, 708] width 993 height 1386
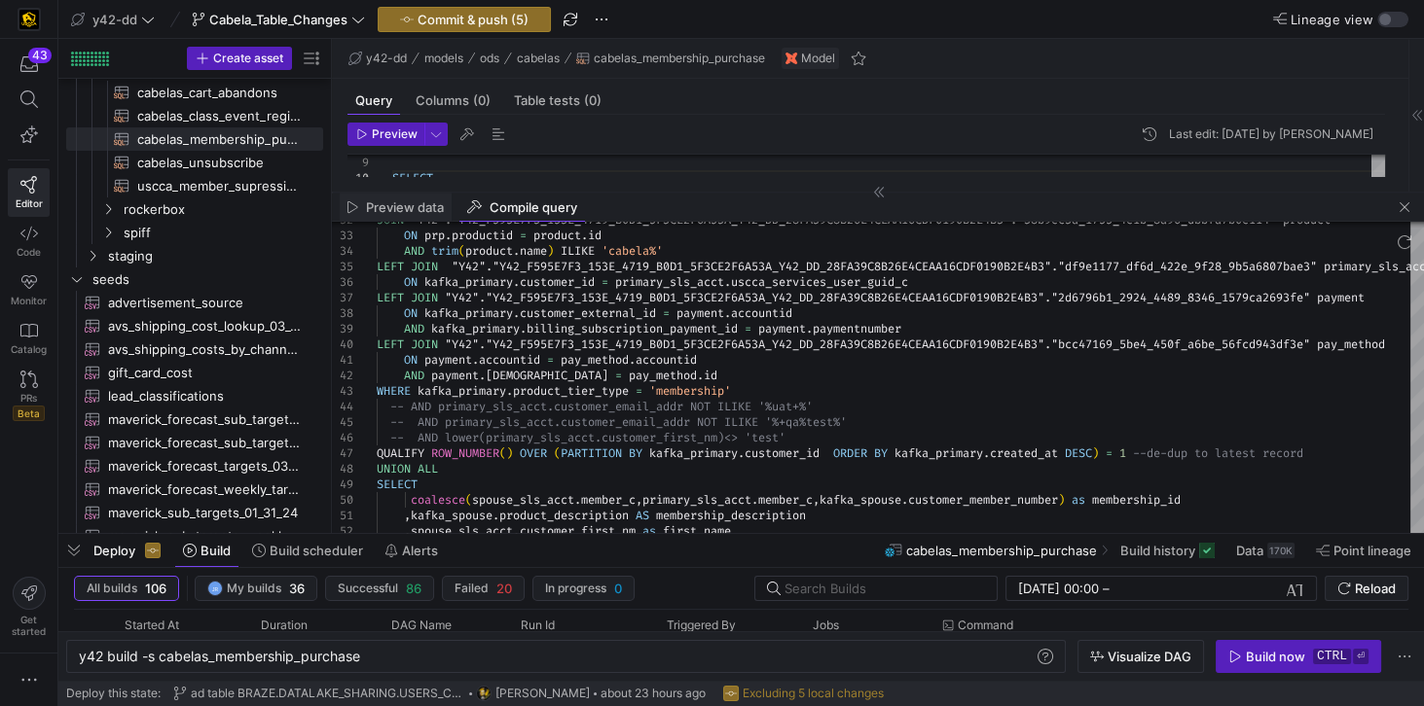
click at [397, 201] on span "Preview data" at bounding box center [405, 207] width 78 height 13
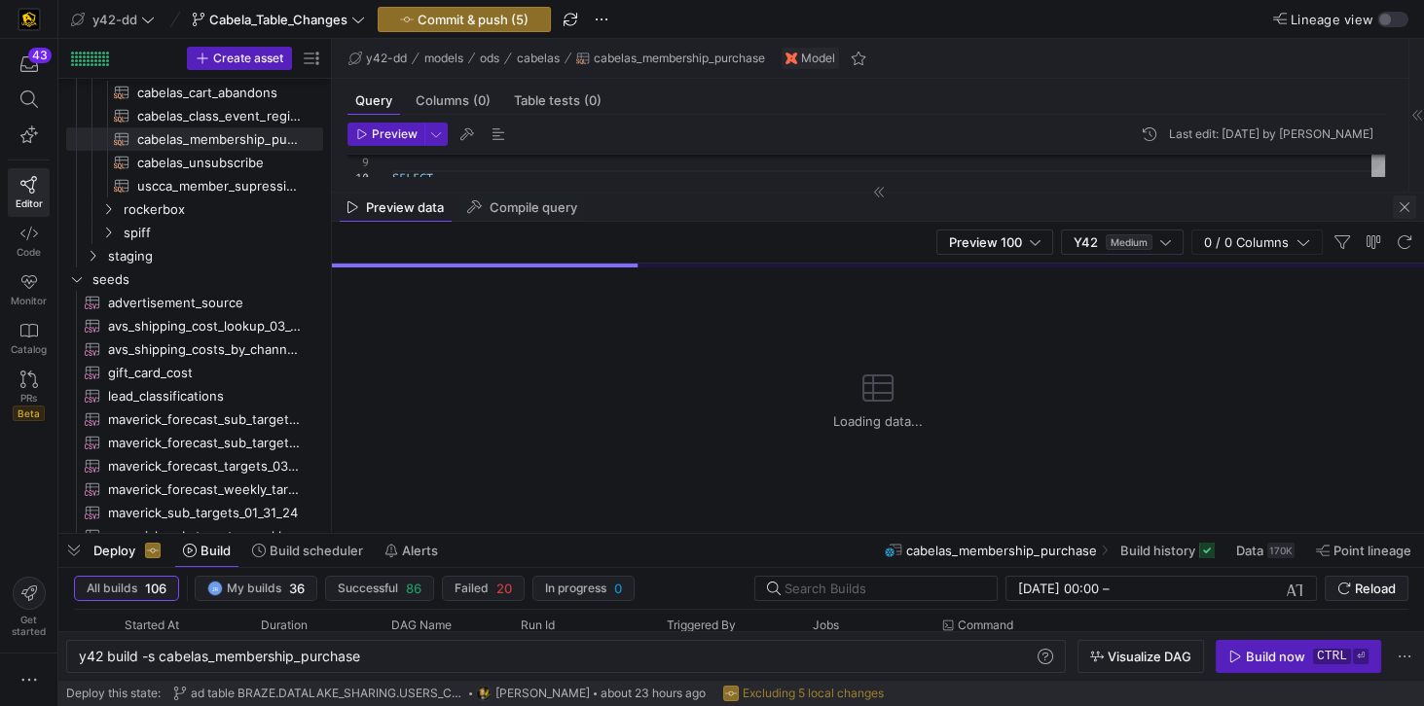
click at [1067, 203] on span "button" at bounding box center [1404, 207] width 23 height 23
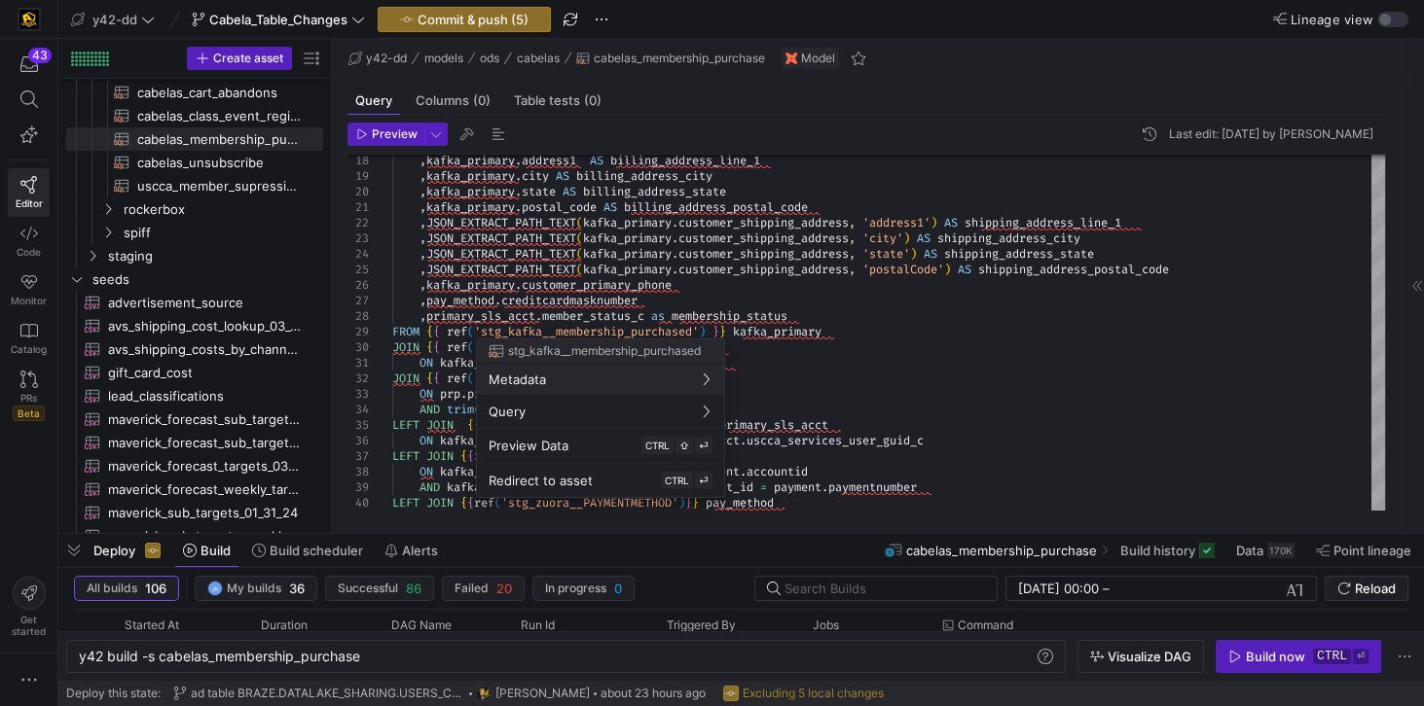
click at [1011, 320] on div at bounding box center [712, 353] width 1424 height 706
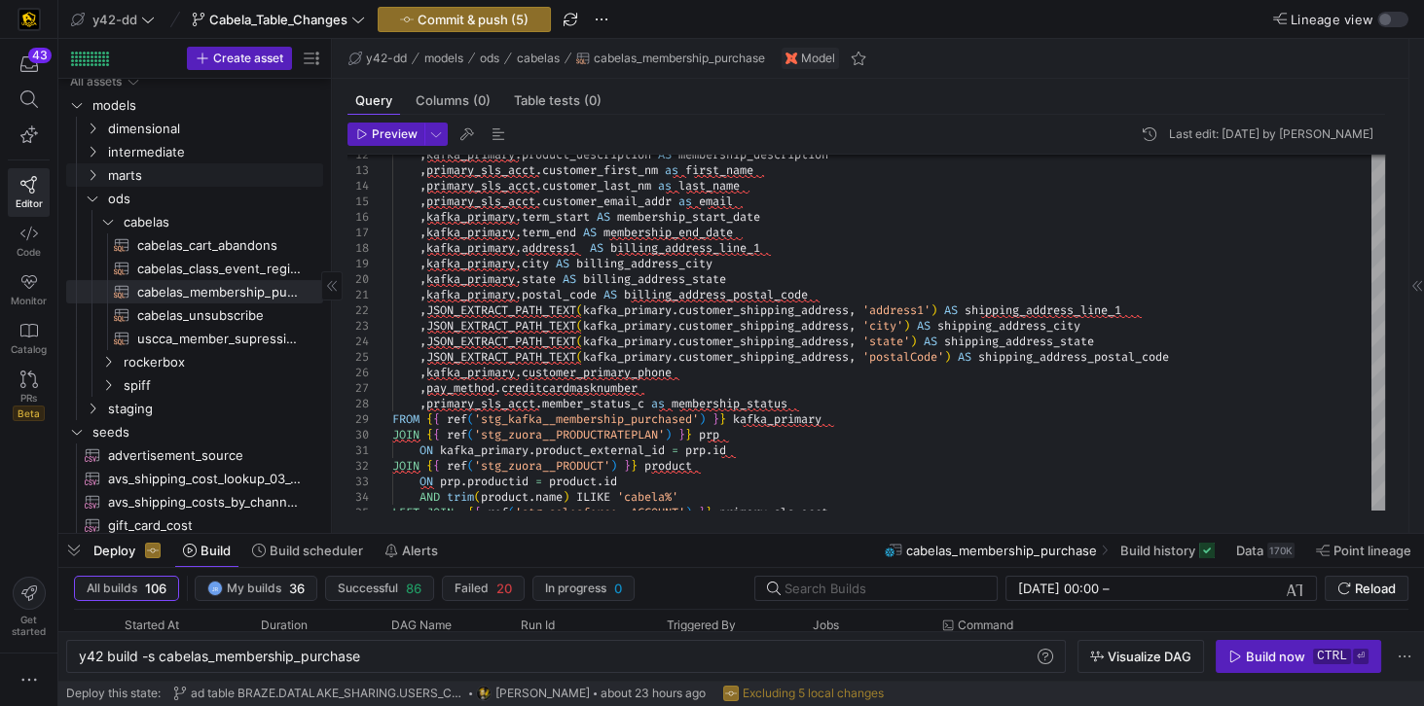
scroll to position [0, 0]
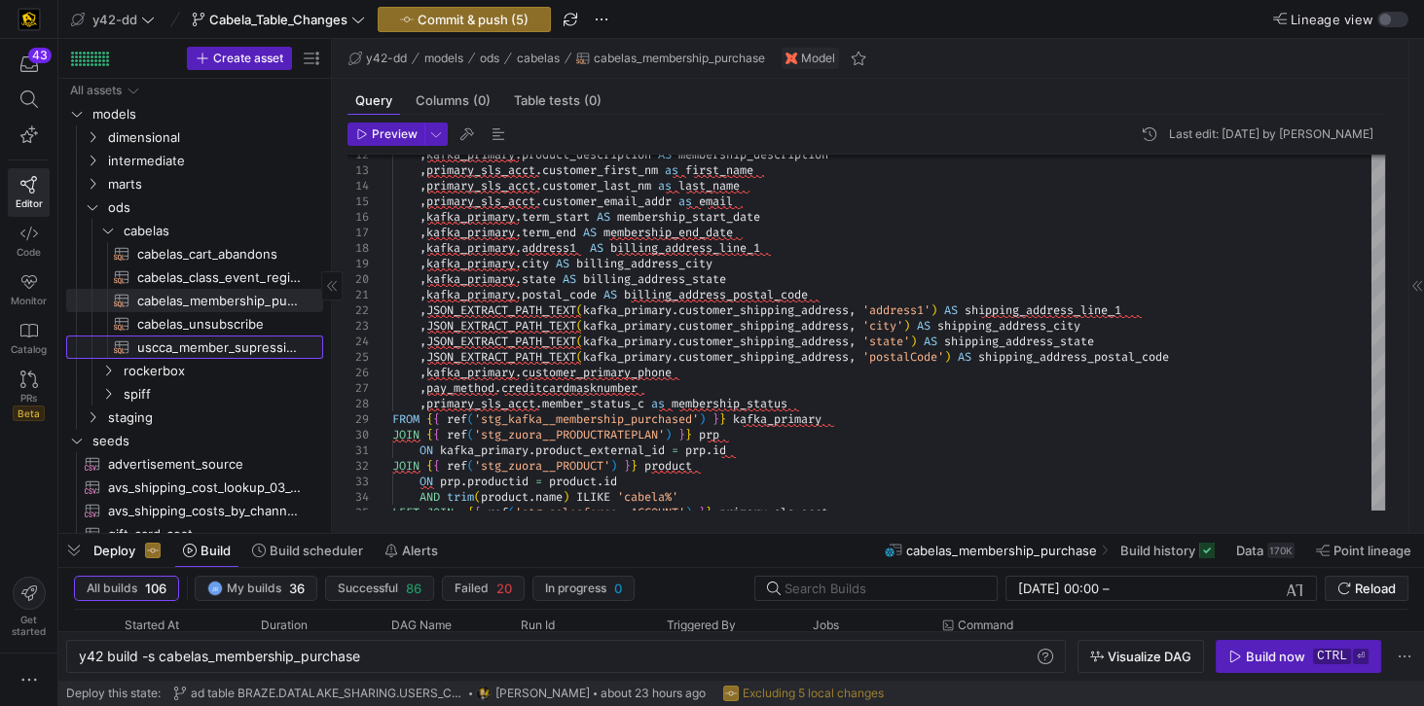
click at [226, 347] on span "uscca_member_supression​​​​​​​​​​" at bounding box center [218, 348] width 163 height 22
type textarea "-- File Name: uscca_member_supression.sql -- Created By: [PERSON_NAME] -- Last …"
type textarea "y42 build -s uscca_member_supression"
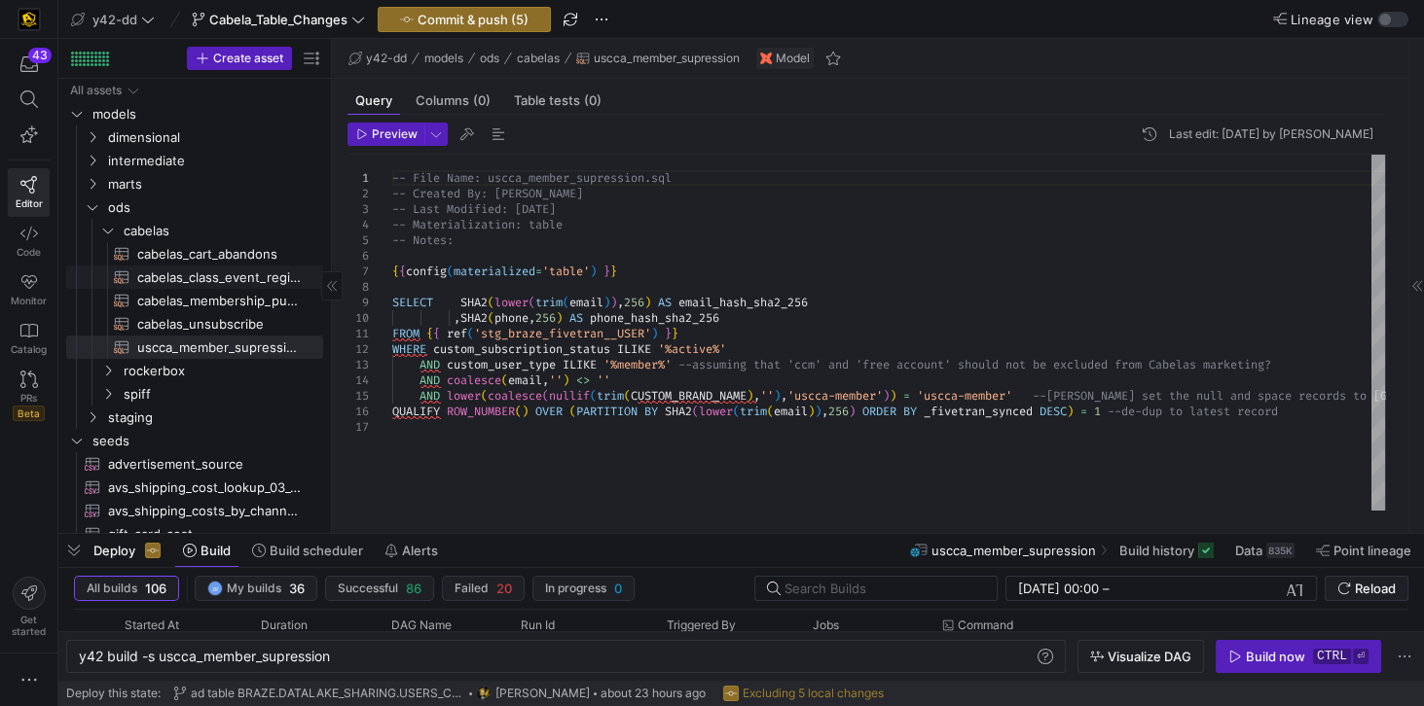
click at [220, 276] on span "cabelas_class_event_registrants​​​​​​​​​​" at bounding box center [218, 278] width 163 height 22
type textarea "-- File Name: cabelas_class_event_registrants.sql -- Created By: [PERSON_NAME] …"
type textarea "y42 build -s cabelas_class_event_registrants"
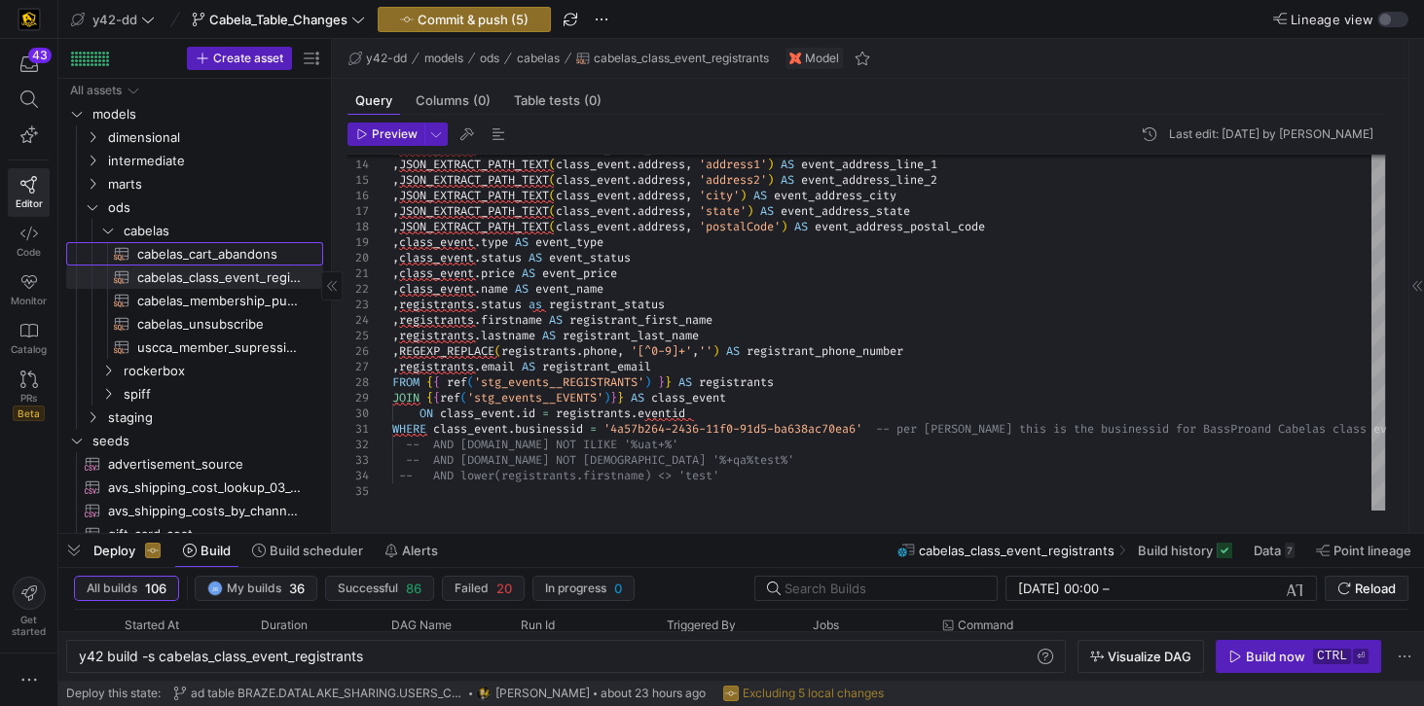
click at [208, 257] on span "cabelas_cart_abandons​​​​​​​​​​" at bounding box center [218, 254] width 163 height 22
type textarea "-- File Name: cabelas_cart_abandons.sql -- Created By: [PERSON_NAME] -- Last Mo…"
type textarea "y42 build -s cabelas_cart_abandons"
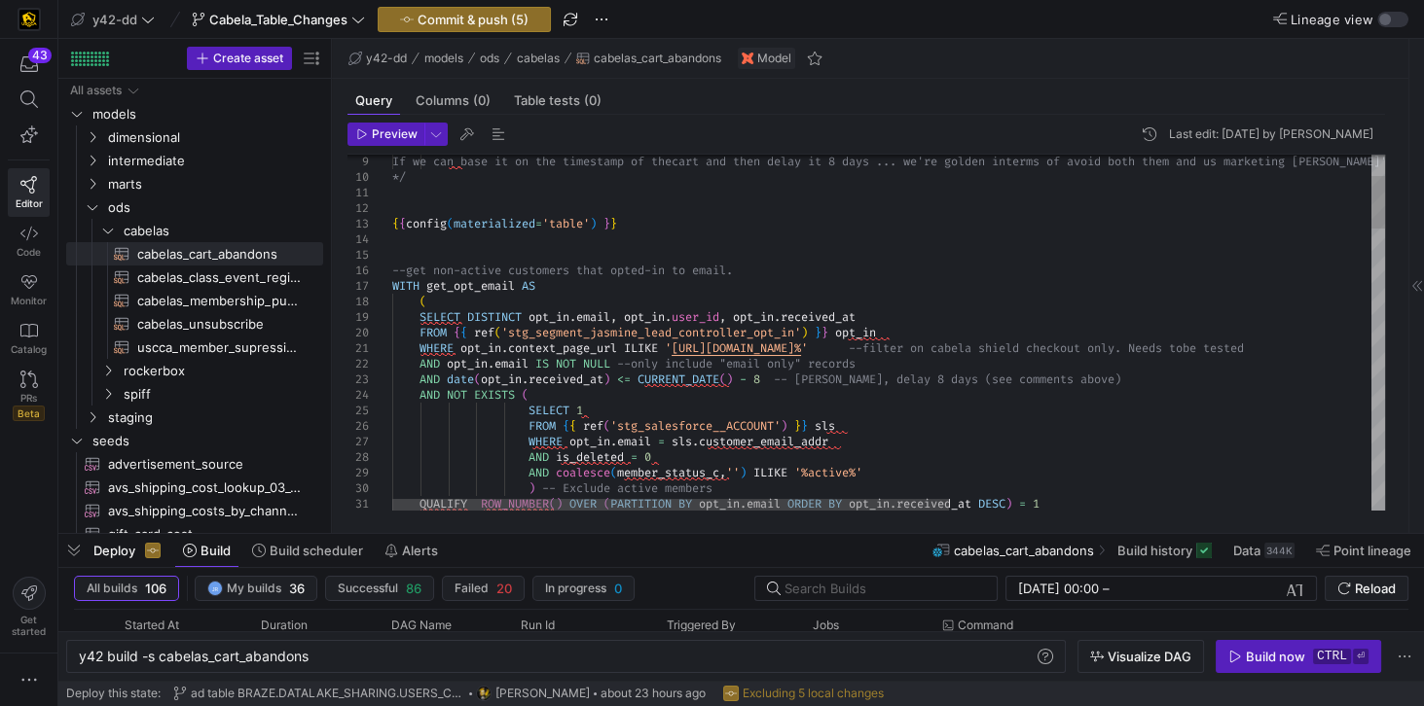
scroll to position [31, 524]
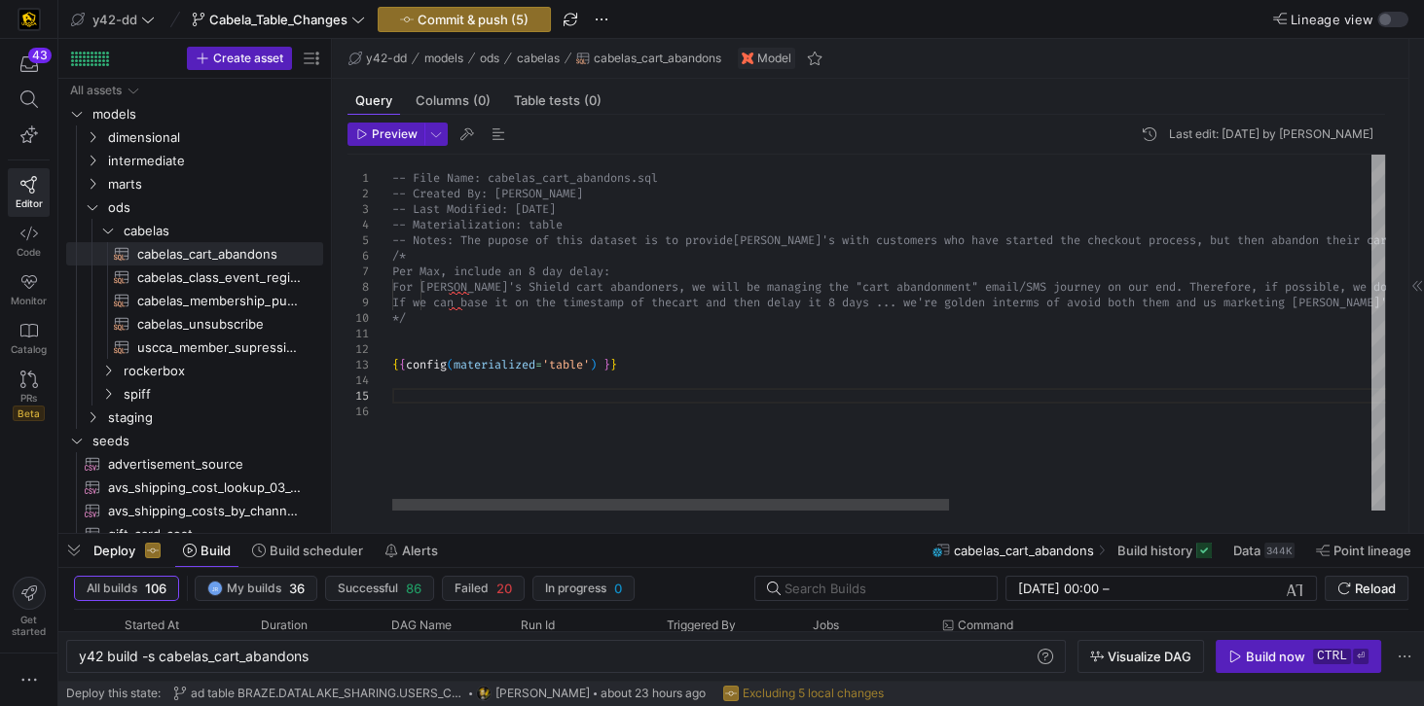
scroll to position [77, 0]
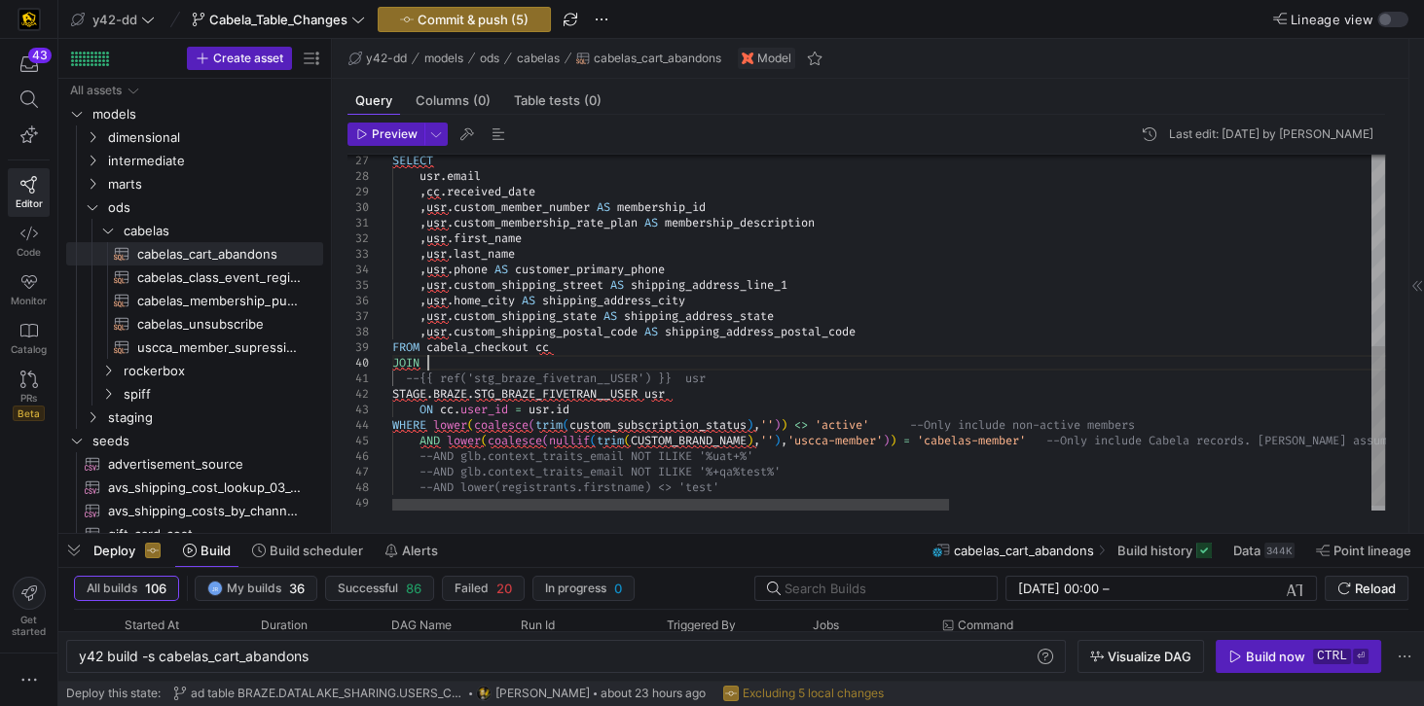
click at [443, 359] on div "SELECT usr . email , cc . received_date , usr . custom_member_number AS members…" at bounding box center [1264, 127] width 1744 height 790
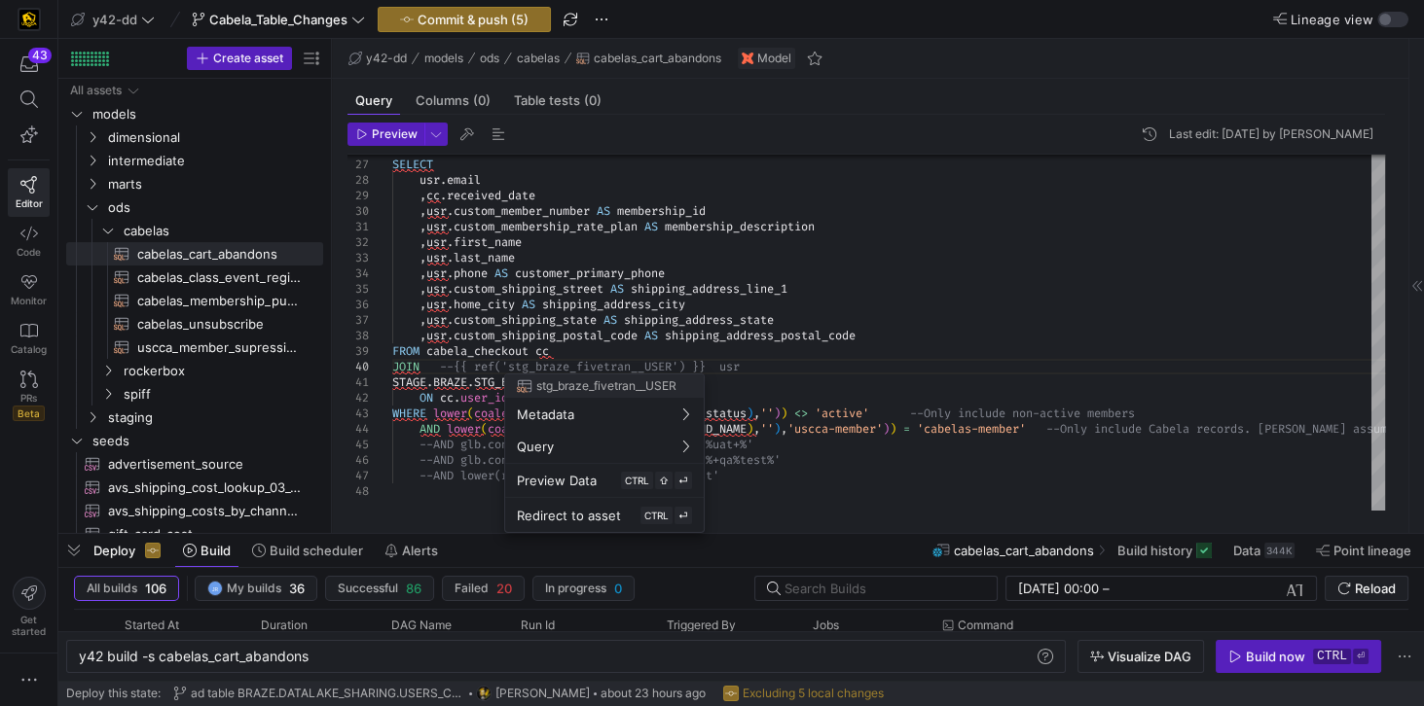
click at [444, 363] on div at bounding box center [712, 353] width 1424 height 706
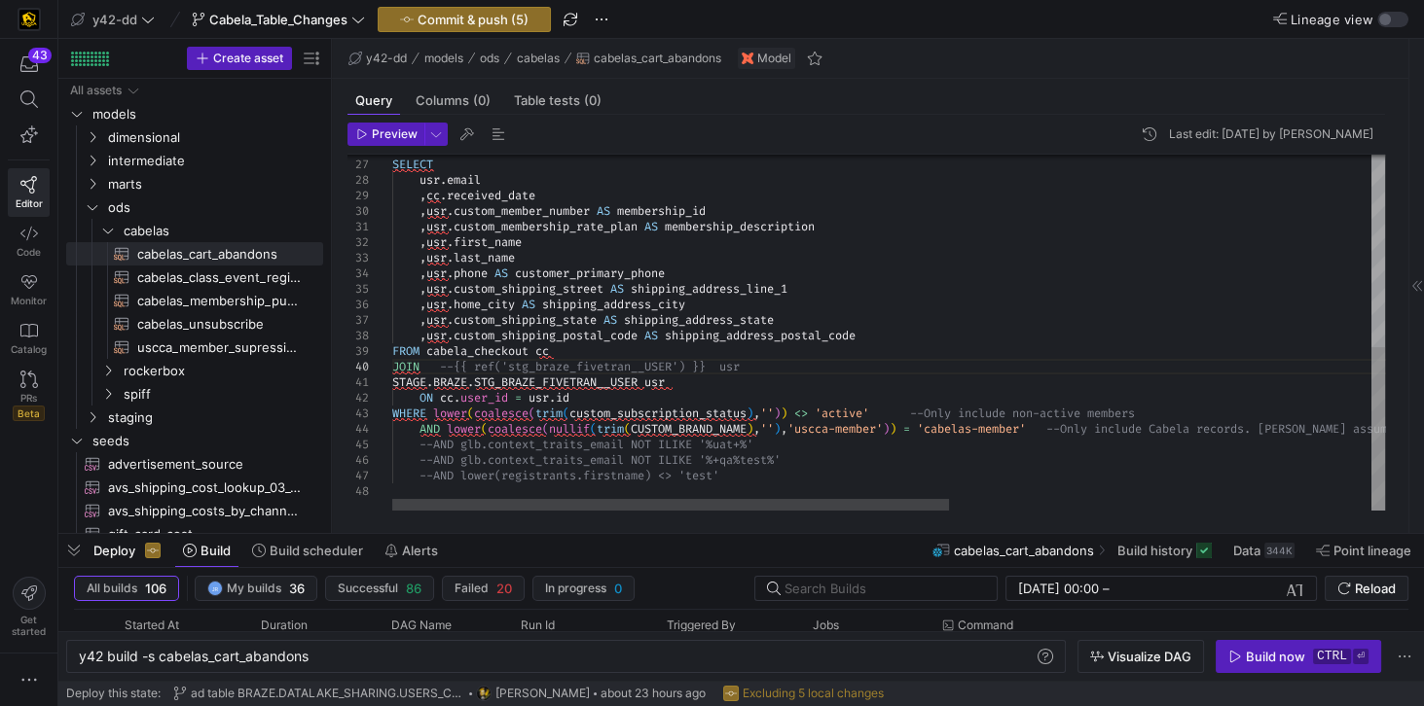
scroll to position [77, 35]
click at [450, 364] on div "SELECT usr . email , cc . received_date , usr . custom_member_number AS members…" at bounding box center [1264, 123] width 1744 height 775
type textarea ",usr.custom_membership_rate_plan AS membership_description ,usr.first_name ,usr…"
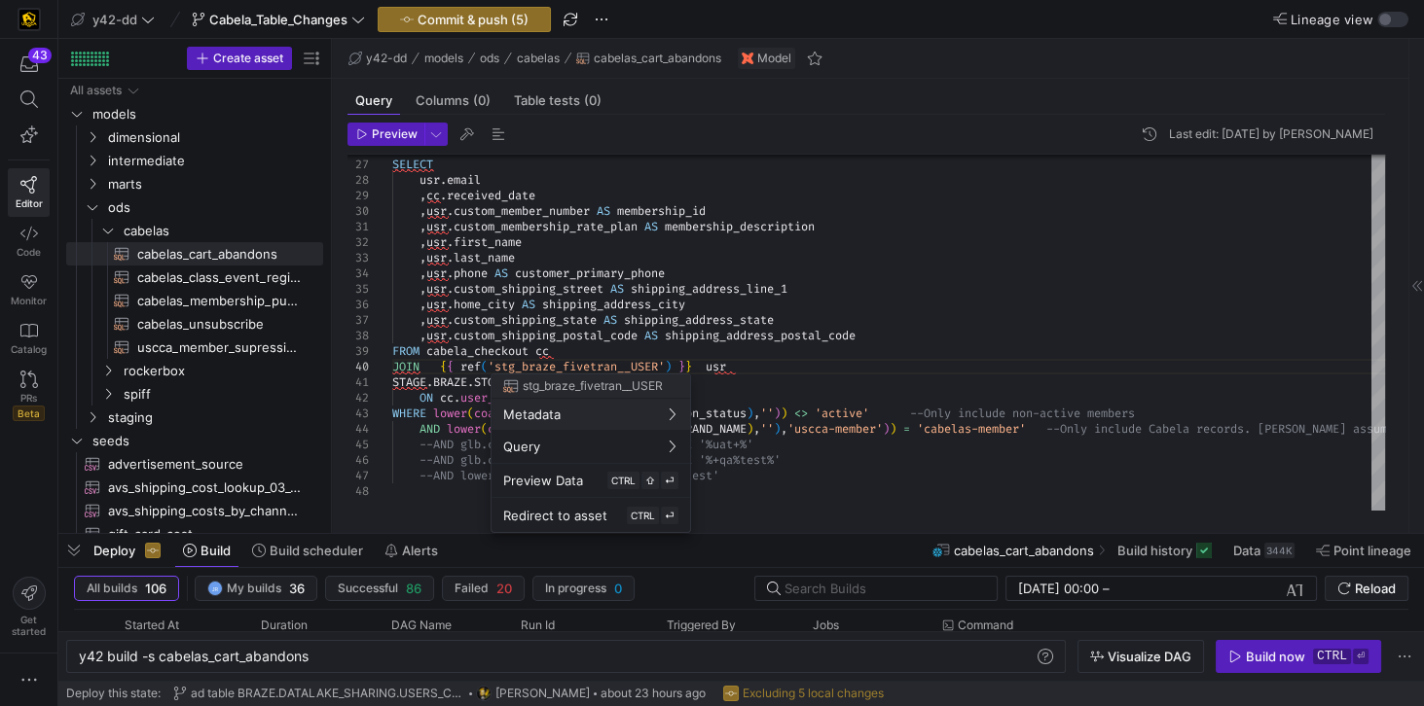
click at [431, 363] on div at bounding box center [712, 353] width 1424 height 706
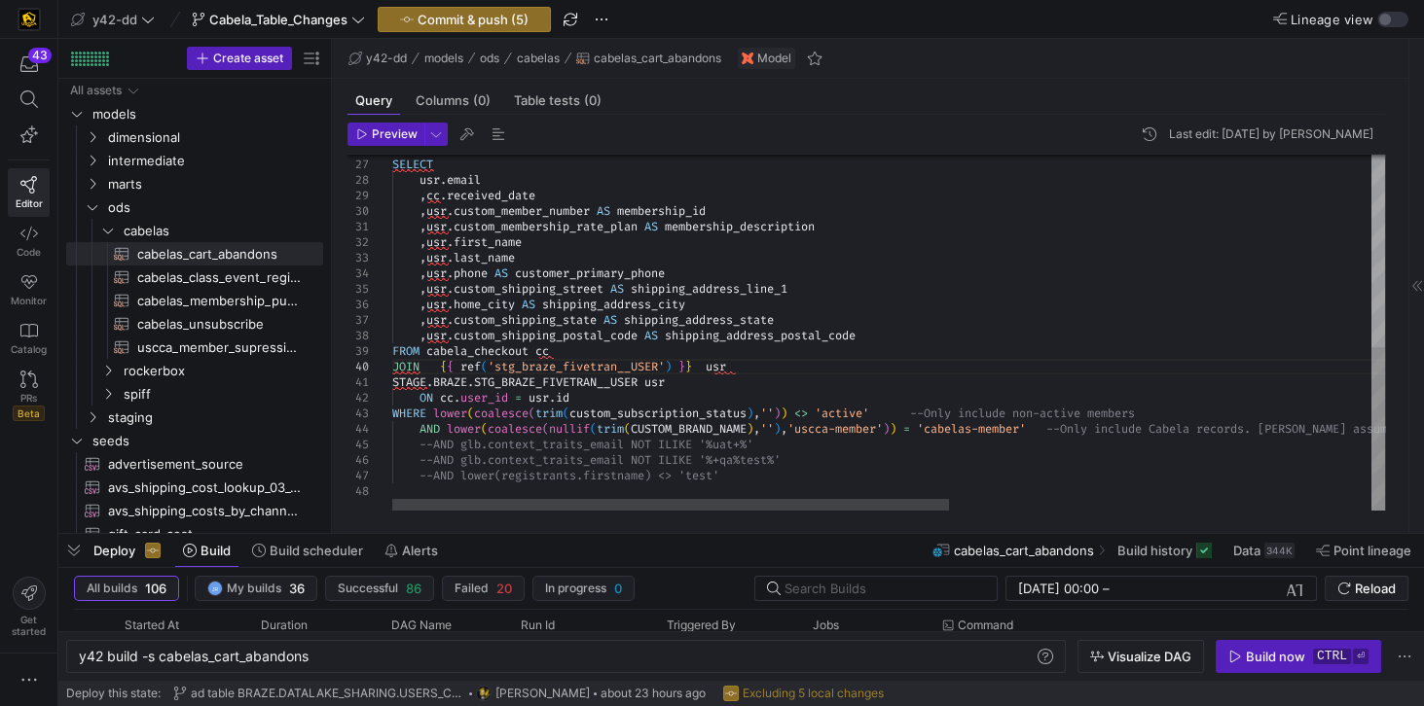
scroll to position [77, 48]
click at [427, 366] on div "SELECT usr . email , cc . received_date , usr . custom_member_number AS members…" at bounding box center [1264, 123] width 1744 height 775
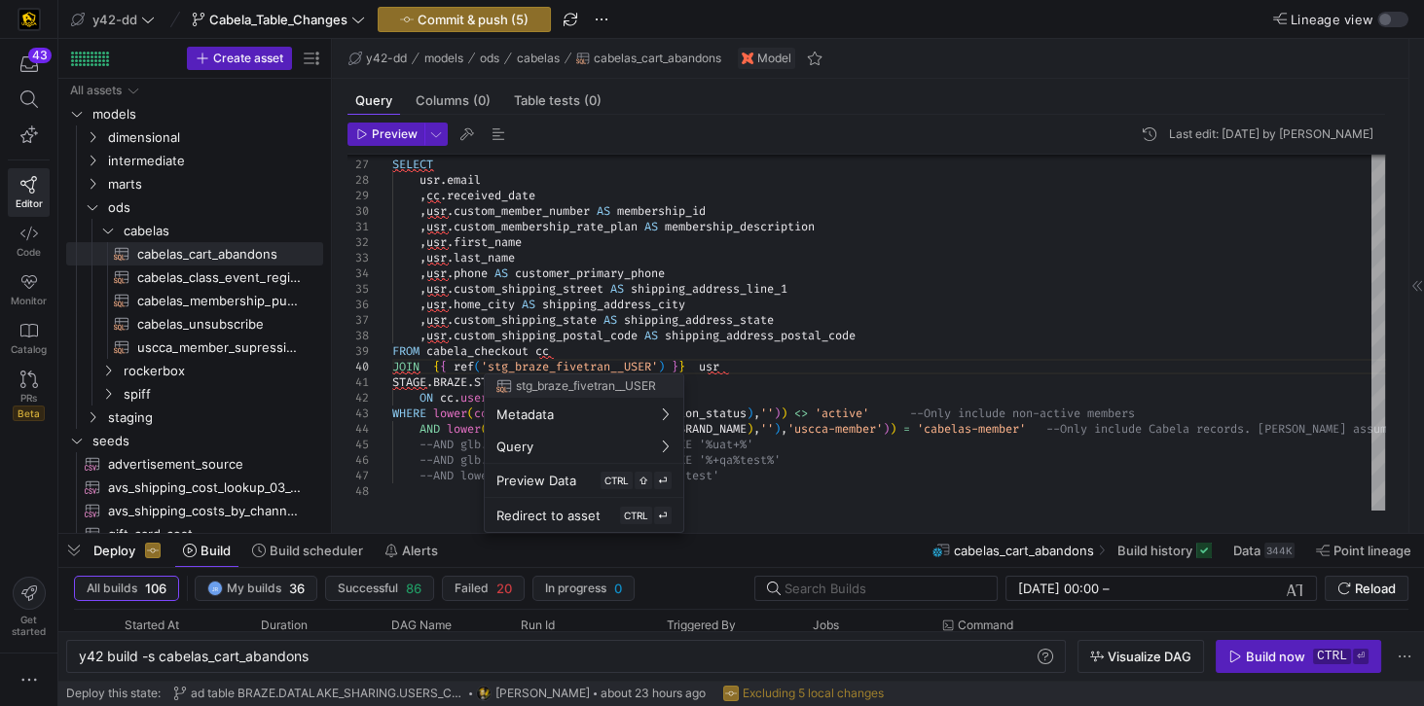
click at [428, 364] on div at bounding box center [712, 353] width 1424 height 706
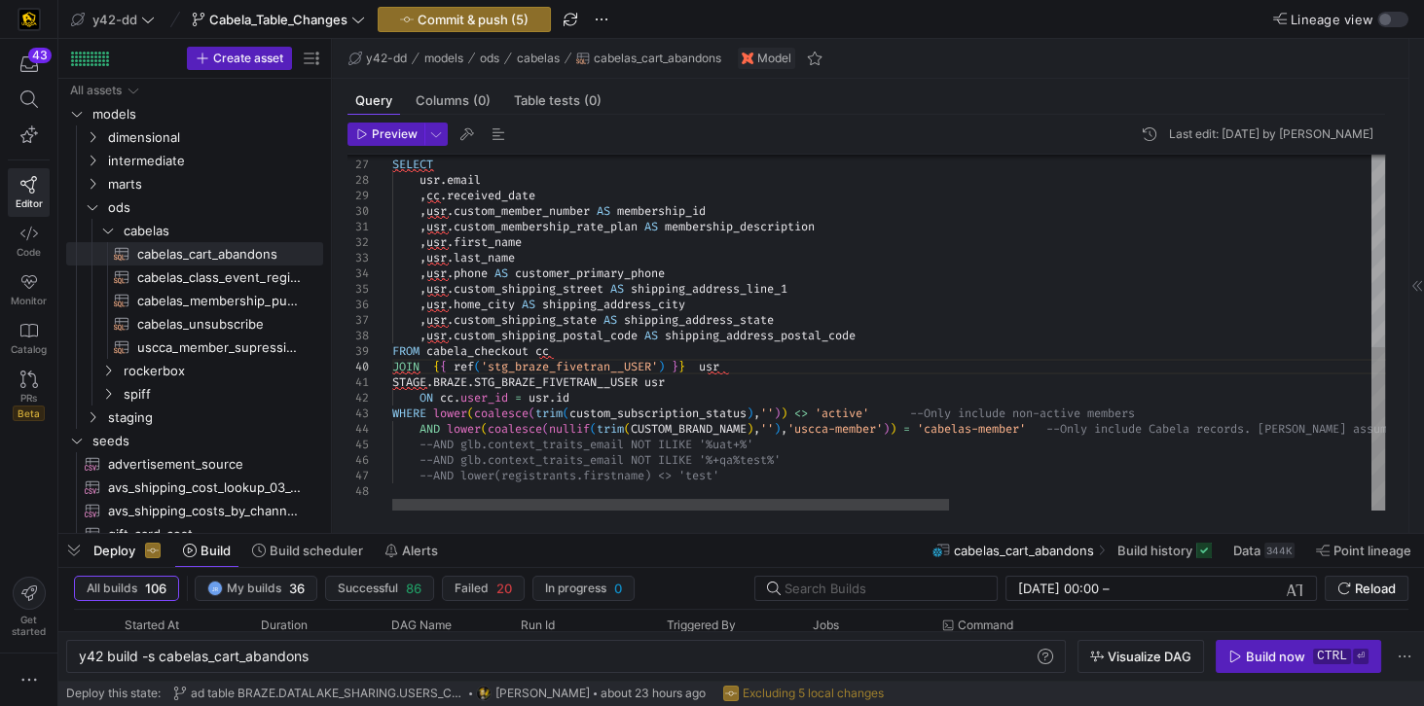
scroll to position [77, 35]
click at [679, 383] on div "SELECT usr . email , cc . received_date , usr . custom_member_number AS members…" at bounding box center [1264, 123] width 1744 height 775
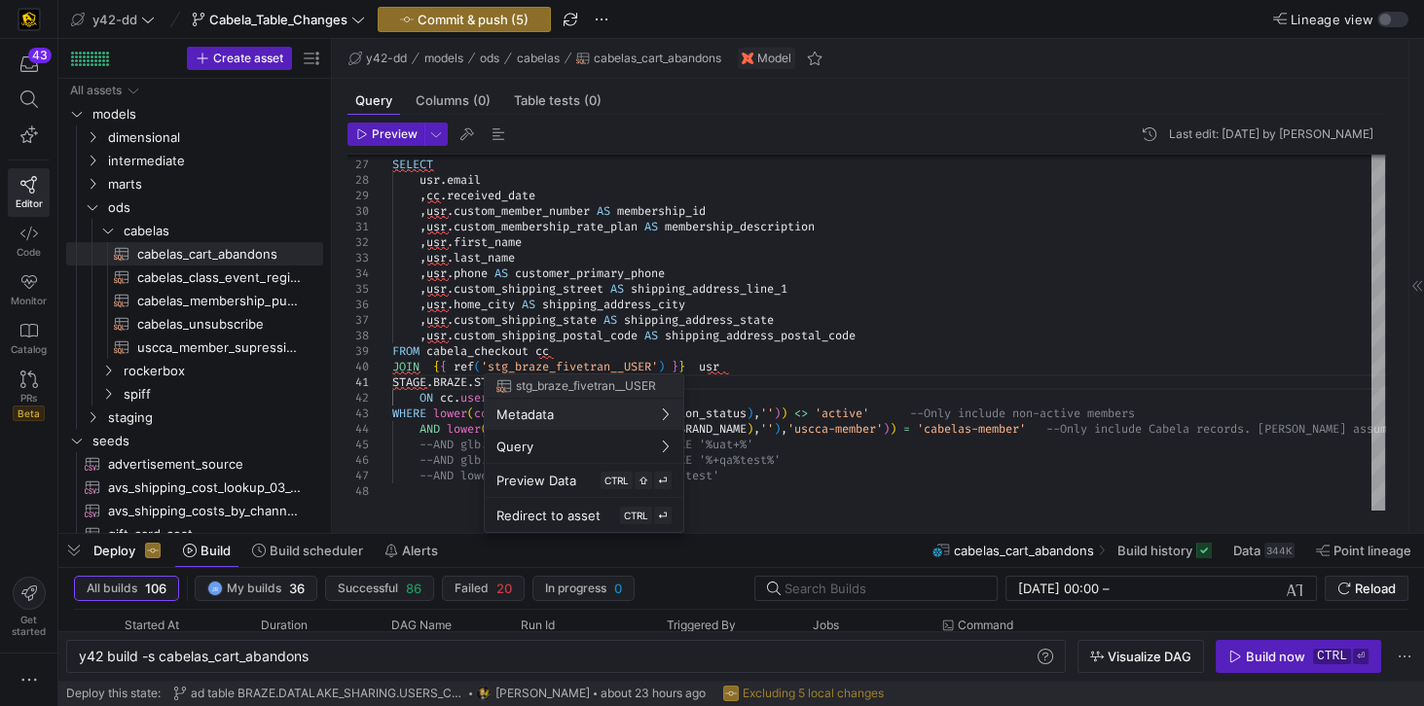
click at [764, 377] on div at bounding box center [712, 353] width 1424 height 706
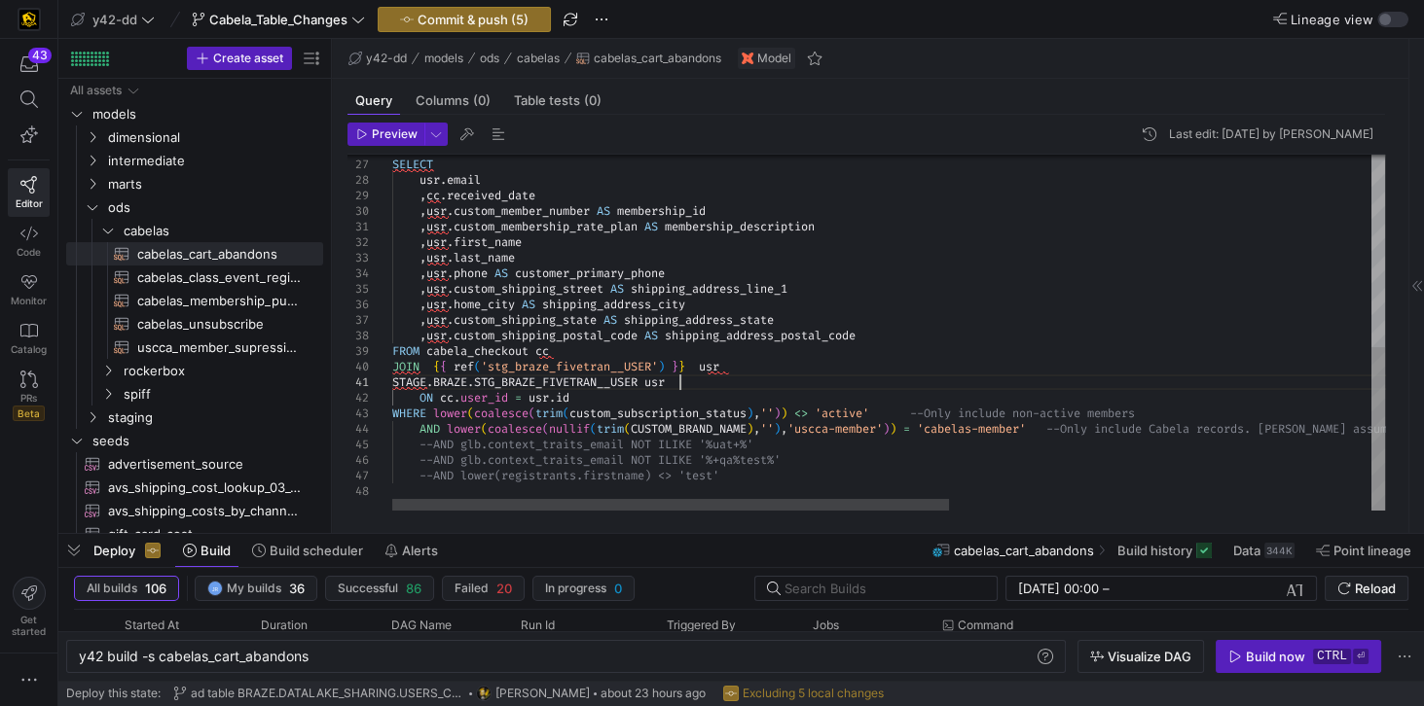
scroll to position [77, 286]
drag, startPoint x: 702, startPoint y: 381, endPoint x: 385, endPoint y: 386, distance: 316.3
click at [392, 386] on div "SELECT usr . email , cc . received_date , usr . custom_member_number AS members…" at bounding box center [1264, 123] width 1744 height 775
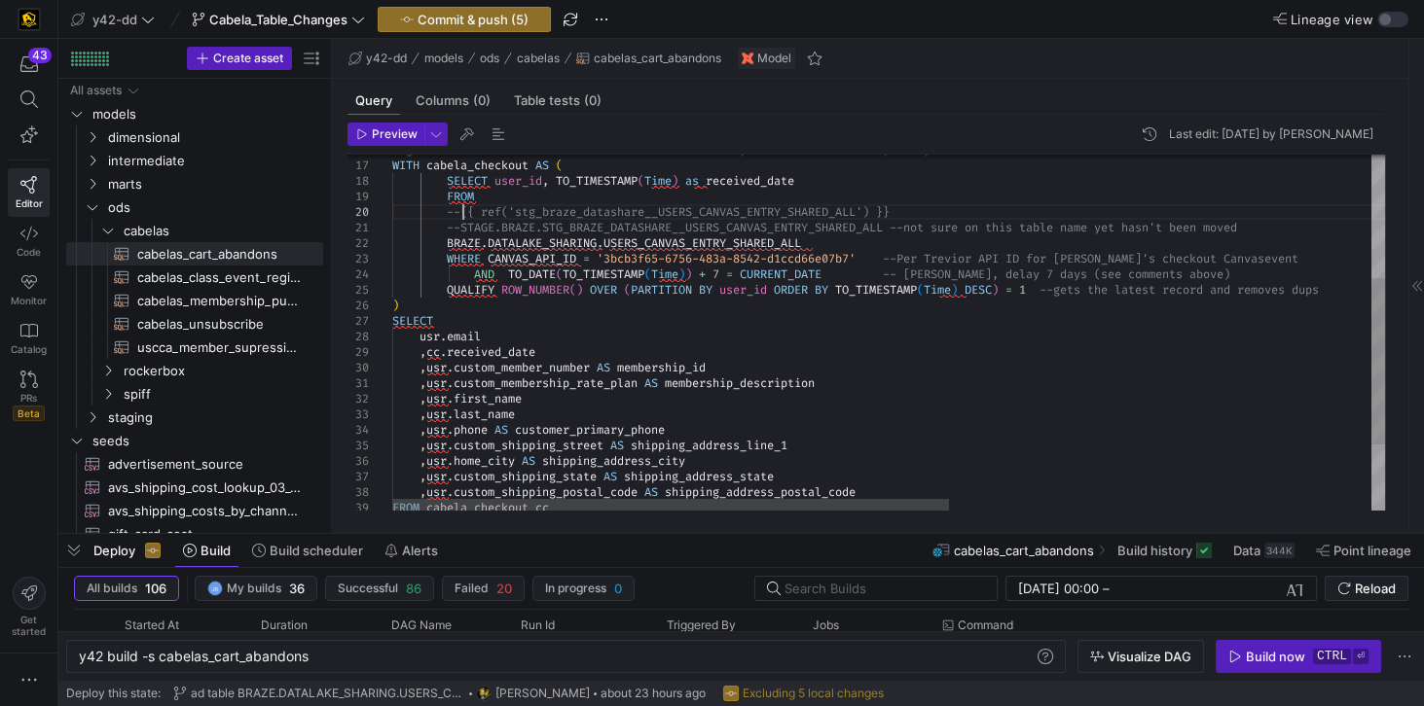
click at [461, 211] on div "SELECT usr . email , cc . received_date , usr . custom_member_number AS members…" at bounding box center [1264, 272] width 1744 height 759
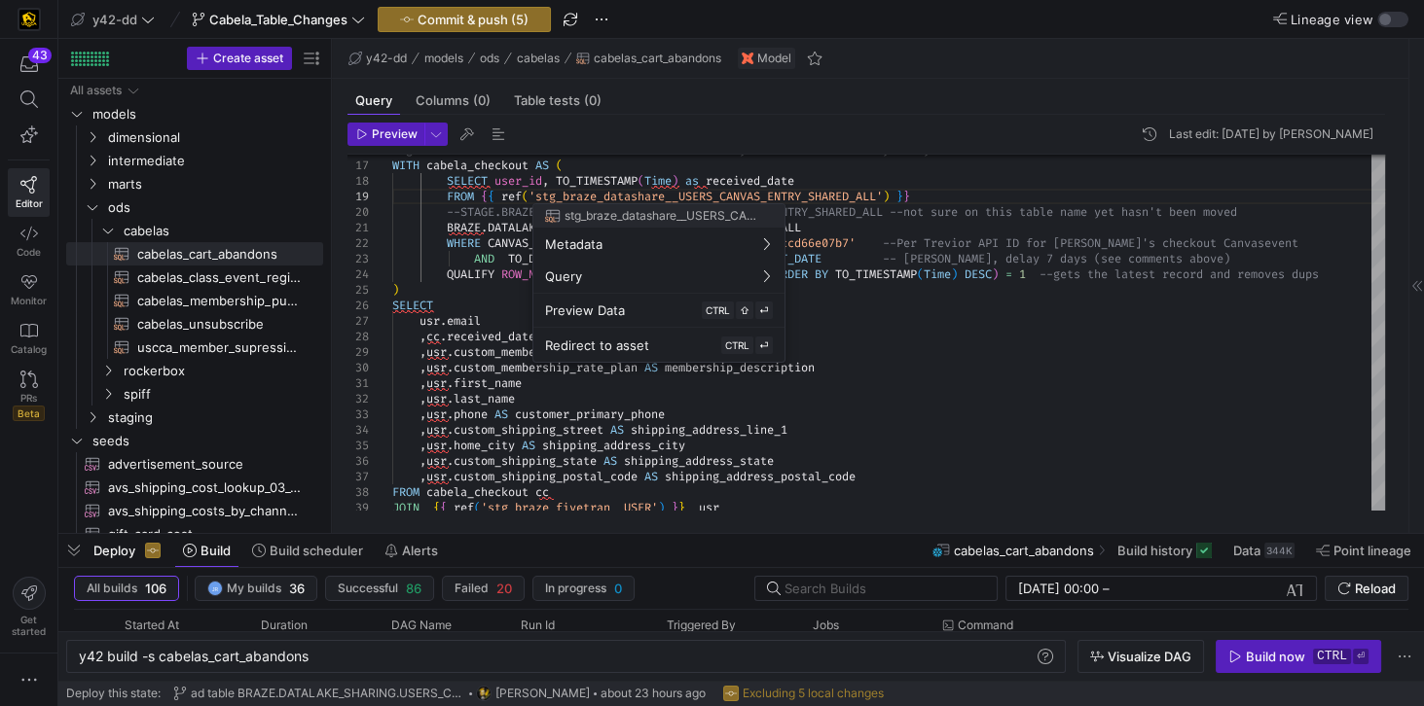
click at [933, 206] on div at bounding box center [712, 353] width 1424 height 706
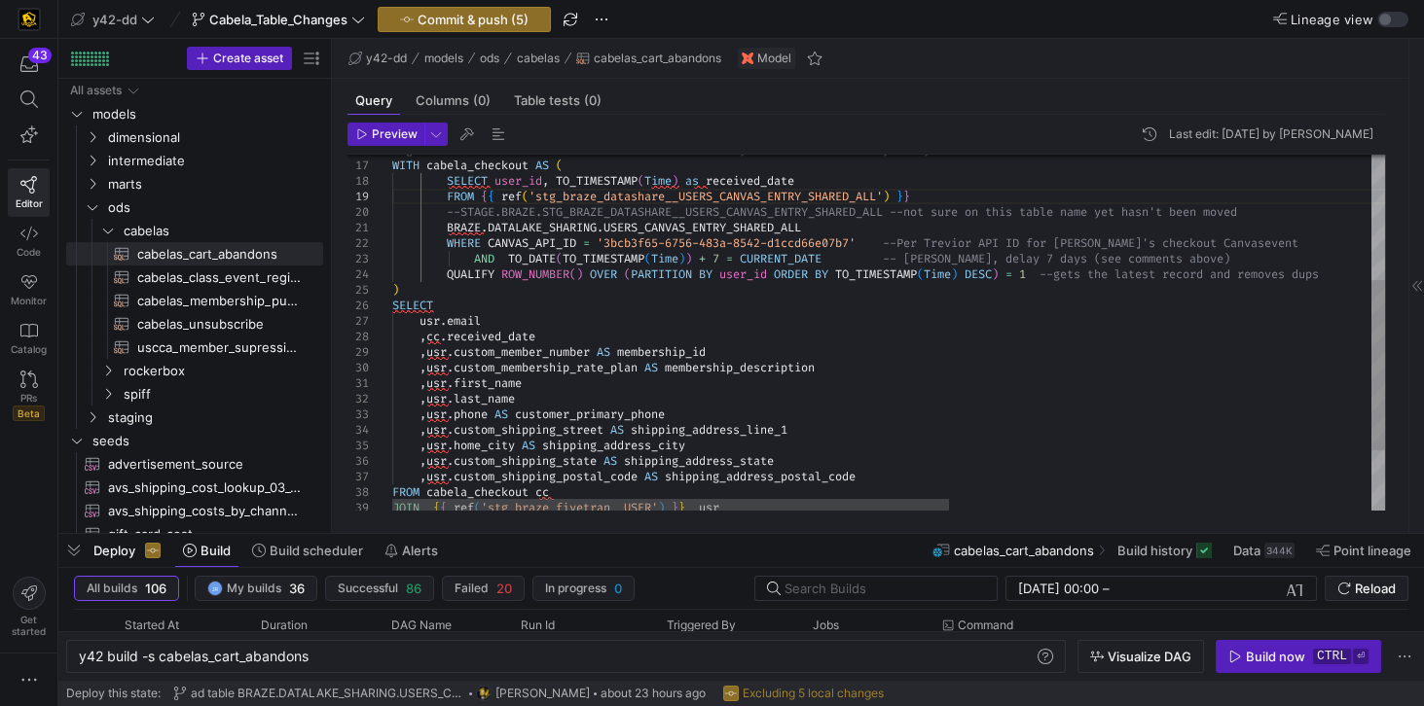
scroll to position [77, 90]
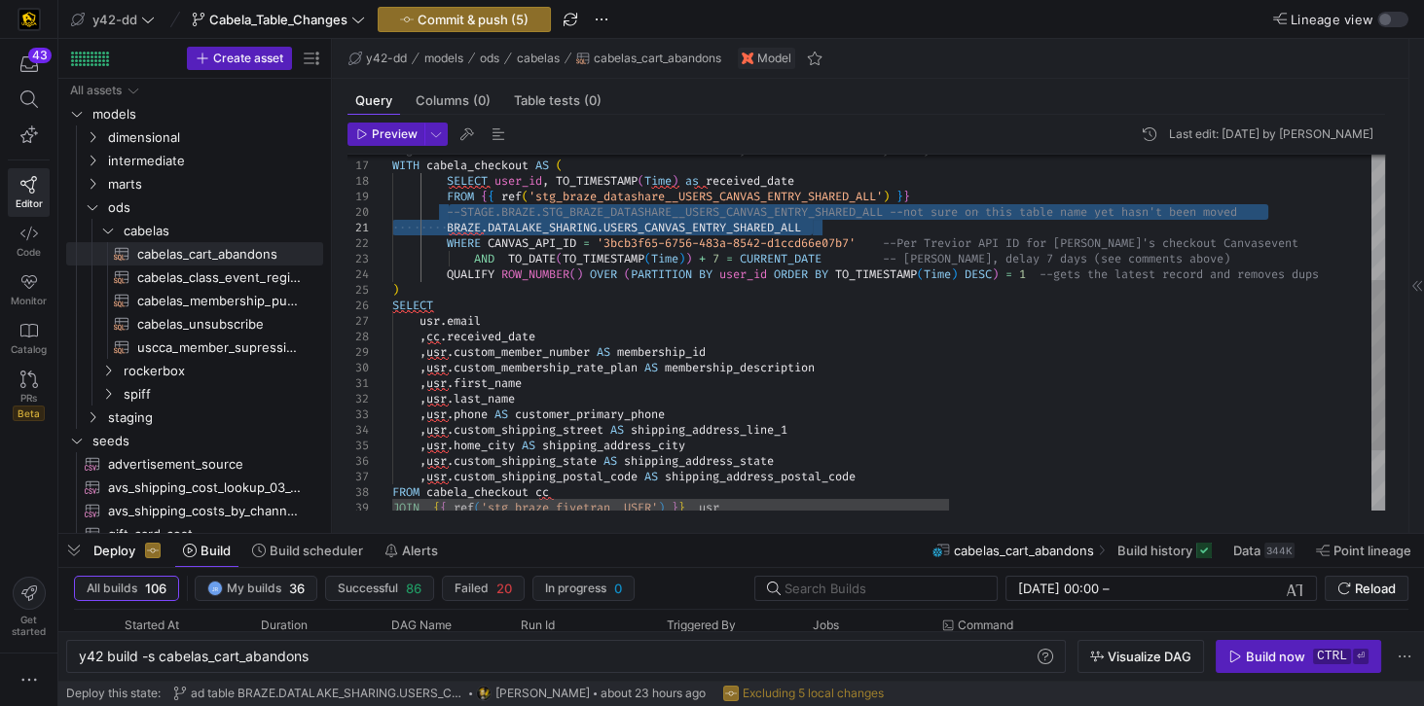
drag, startPoint x: 451, startPoint y: 209, endPoint x: 840, endPoint y: 227, distance: 389.6
click at [840, 227] on div "SELECT usr . email , cc . received_date , usr . custom_member_number AS members…" at bounding box center [1264, 264] width 1744 height 743
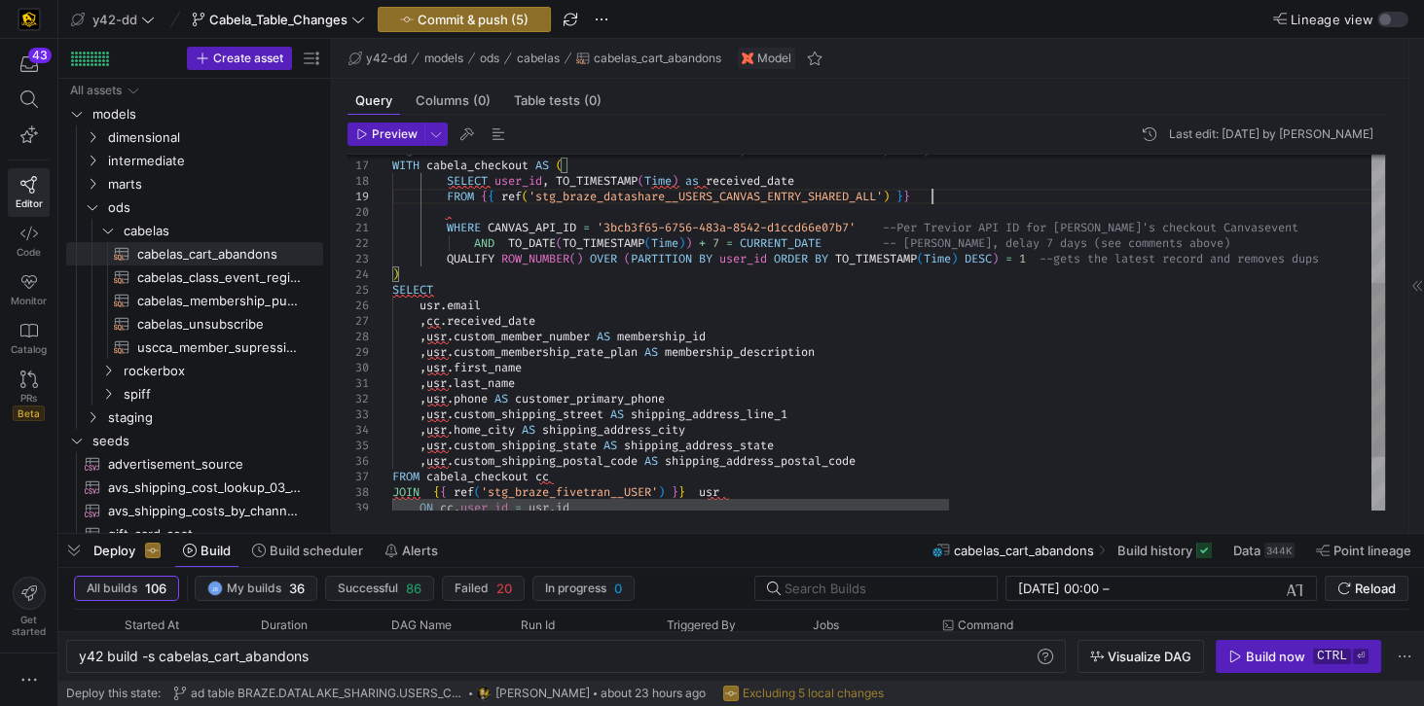
click at [936, 199] on div "SELECT usr . email , cc . received_date , usr . custom_member_number AS members…" at bounding box center [1264, 257] width 1744 height 728
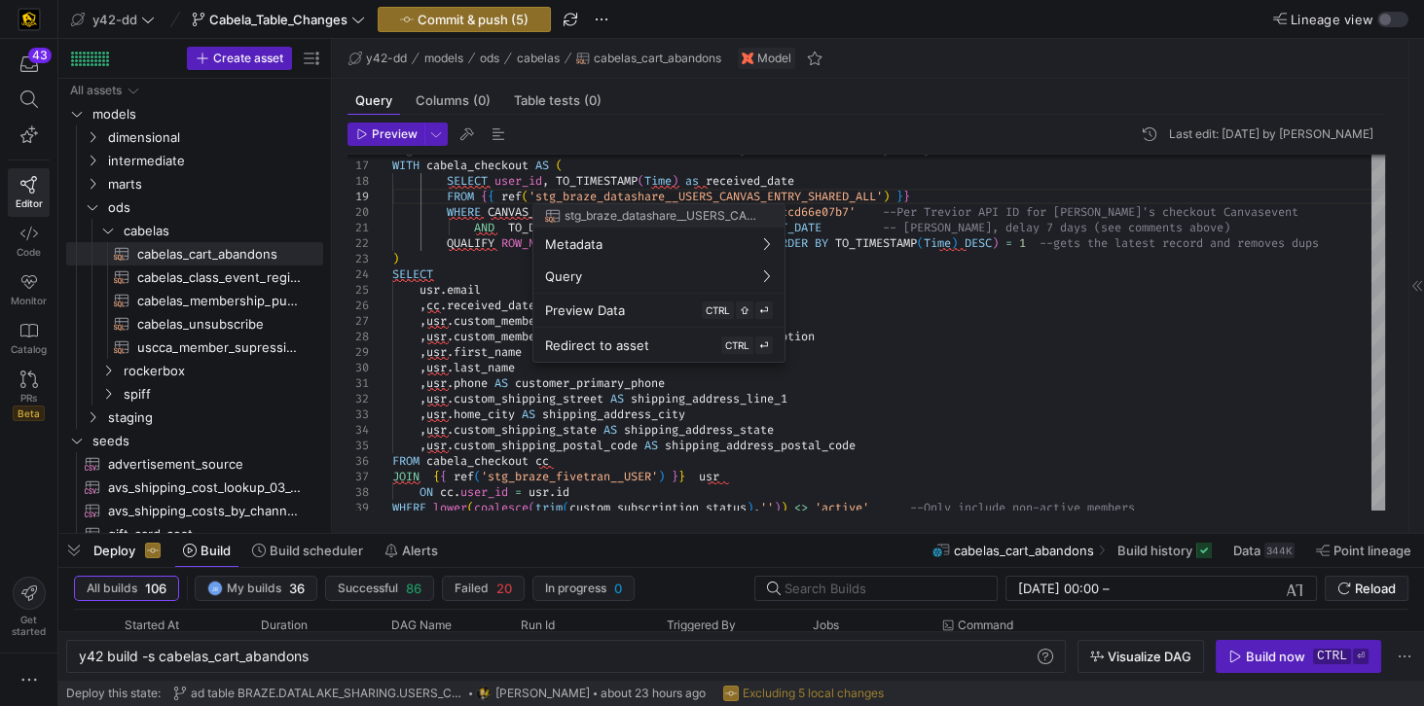
click at [968, 194] on div at bounding box center [712, 353] width 1424 height 706
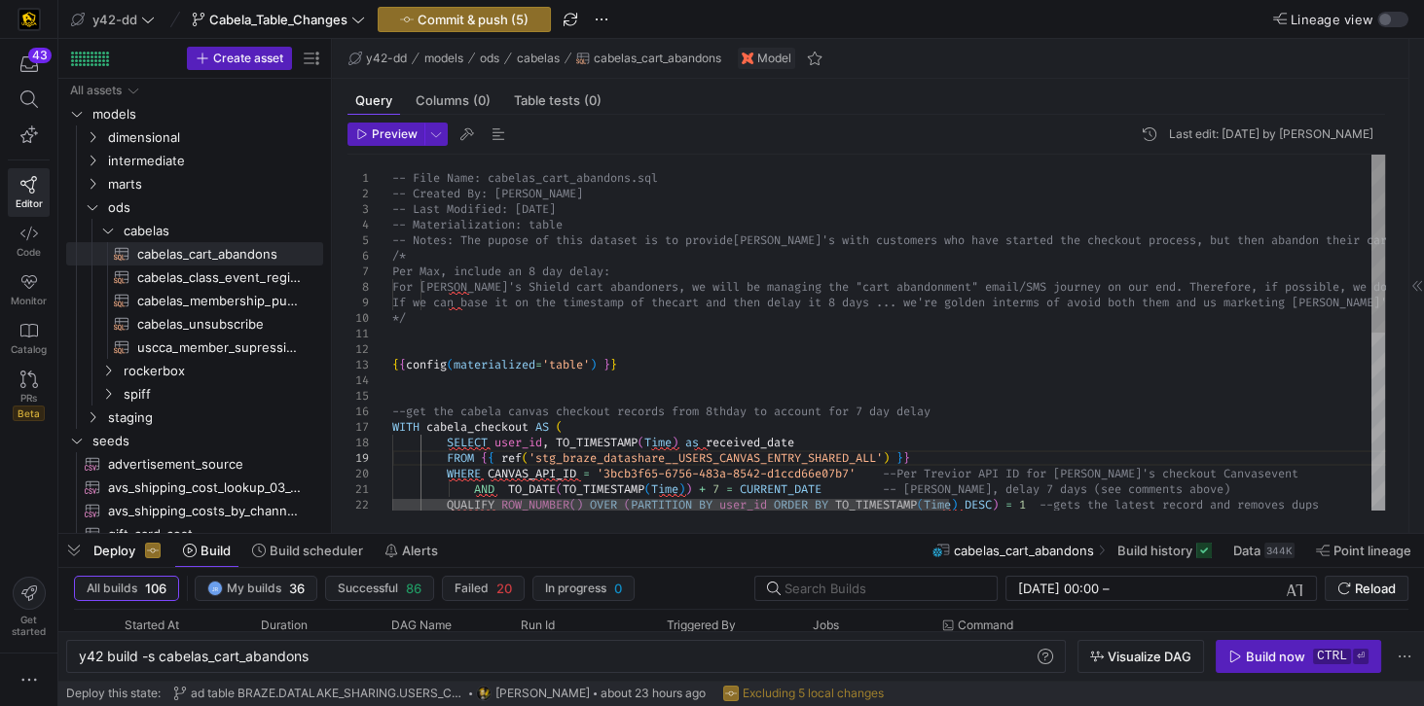
scroll to position [77, 538]
click at [798, 336] on div "QUALIFY ROW_NUMBER ( ) OVER ( PARTITION BY user_id ORDER BY TO_TIMESTAMP ( Time…" at bounding box center [1264, 511] width 1744 height 712
click at [581, 211] on div "QUALIFY ROW_NUMBER ( ) OVER ( PARTITION BY user_id ORDER BY TO_TIMESTAMP ( Time…" at bounding box center [1264, 511] width 1744 height 712
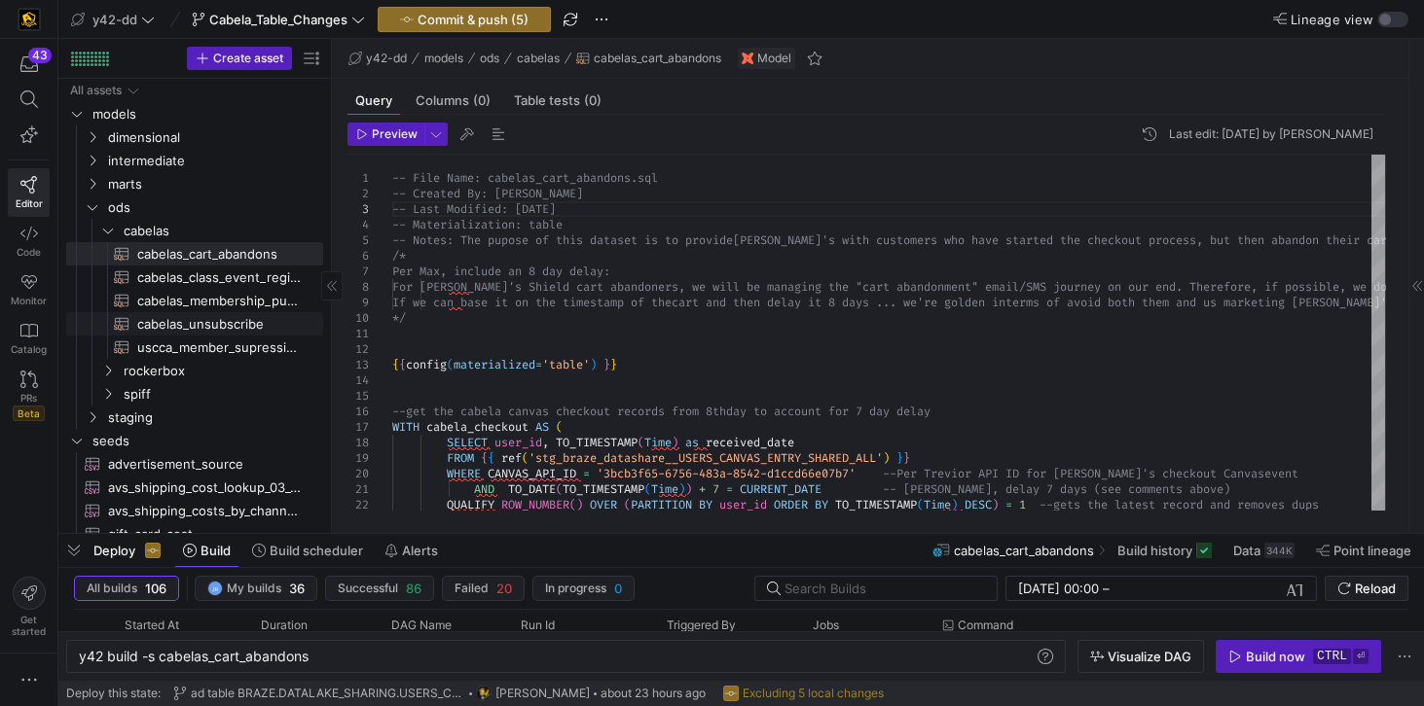
click at [218, 331] on span "cabelas_unsubscribe​​​​​​​​​​" at bounding box center [218, 324] width 163 height 22
type textarea "-- File Name: cabelas_unsubscribe.sql -- Created By: [PERSON_NAME] -- Last Modi…"
type textarea "y42 build -s cabelas_unsubscribe"
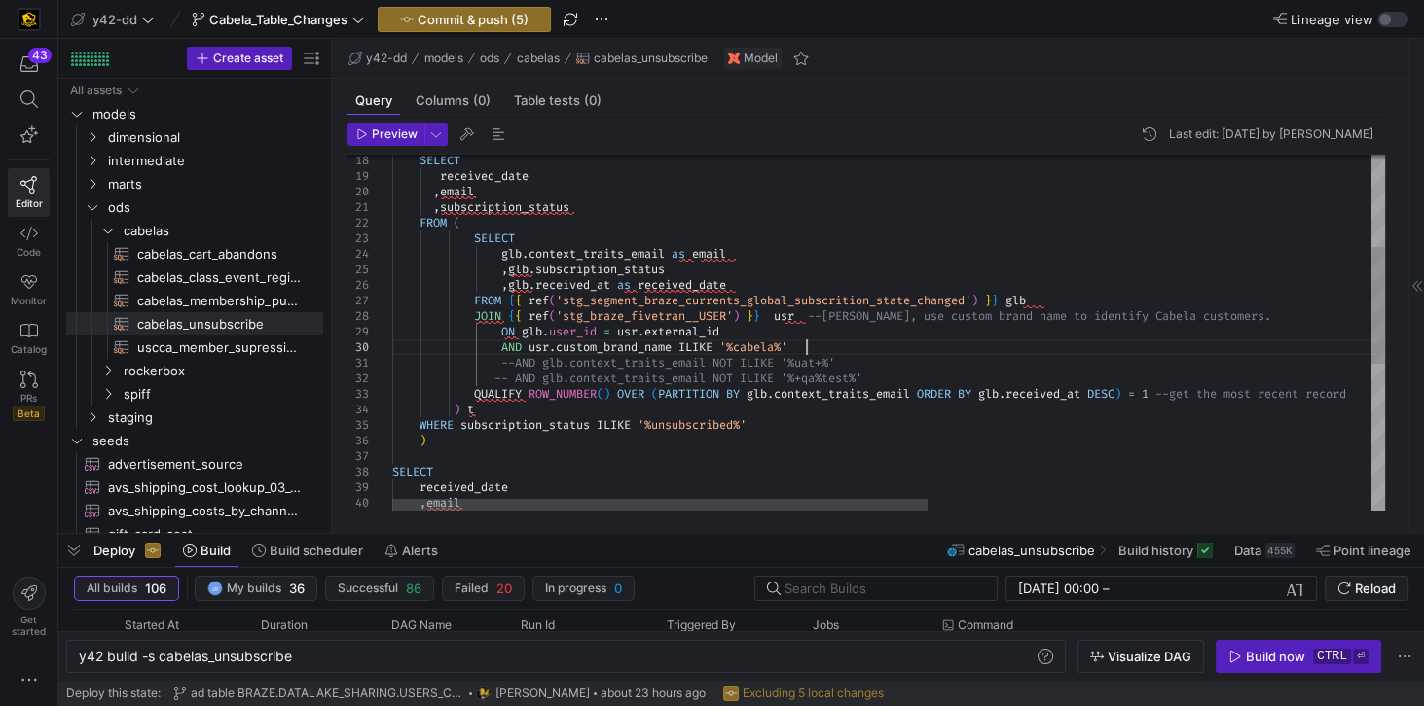
scroll to position [46, 0]
drag, startPoint x: 818, startPoint y: 344, endPoint x: 479, endPoint y: 344, distance: 339.6
click at [479, 344] on div "SELECT received_date , email , subscription_status FROM ( SELECT glb . context_…" at bounding box center [1299, 416] width 1814 height 1086
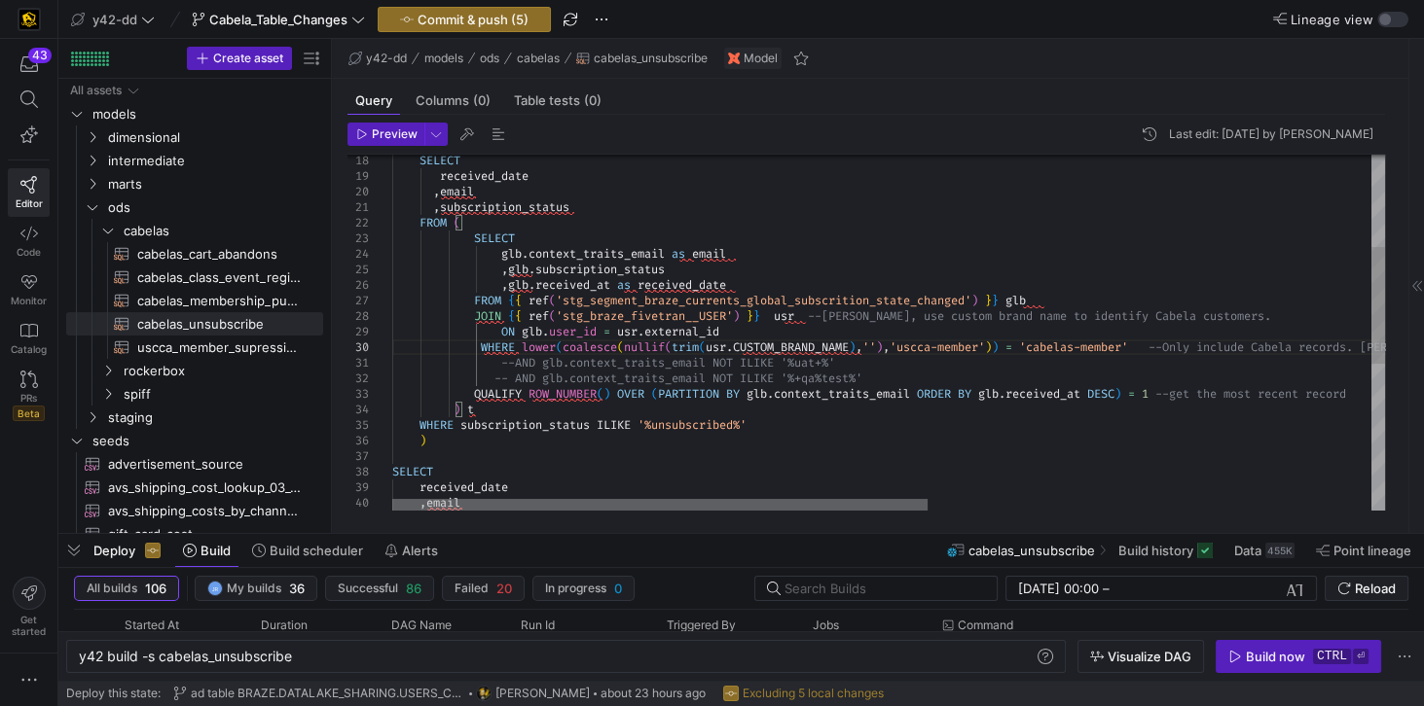
click at [392, 499] on div at bounding box center [659, 505] width 535 height 12
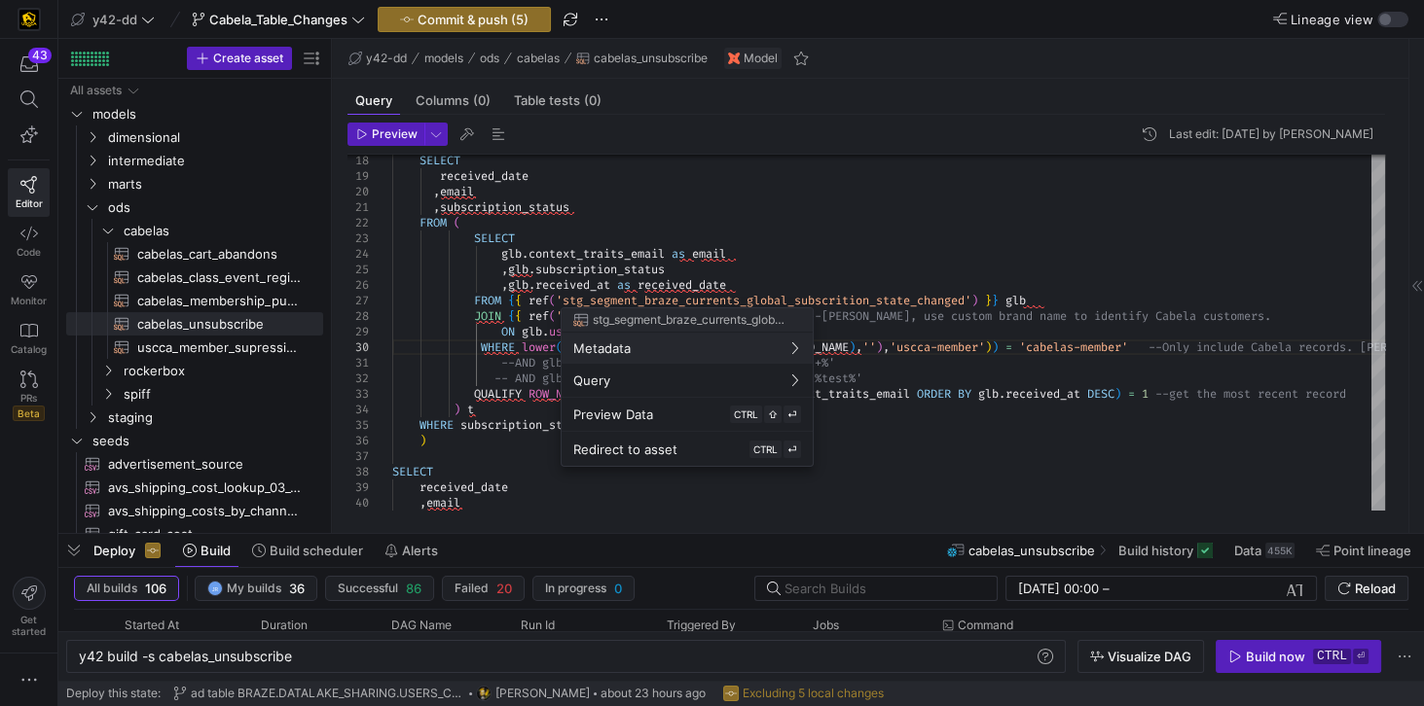
click at [975, 315] on div at bounding box center [712, 353] width 1424 height 706
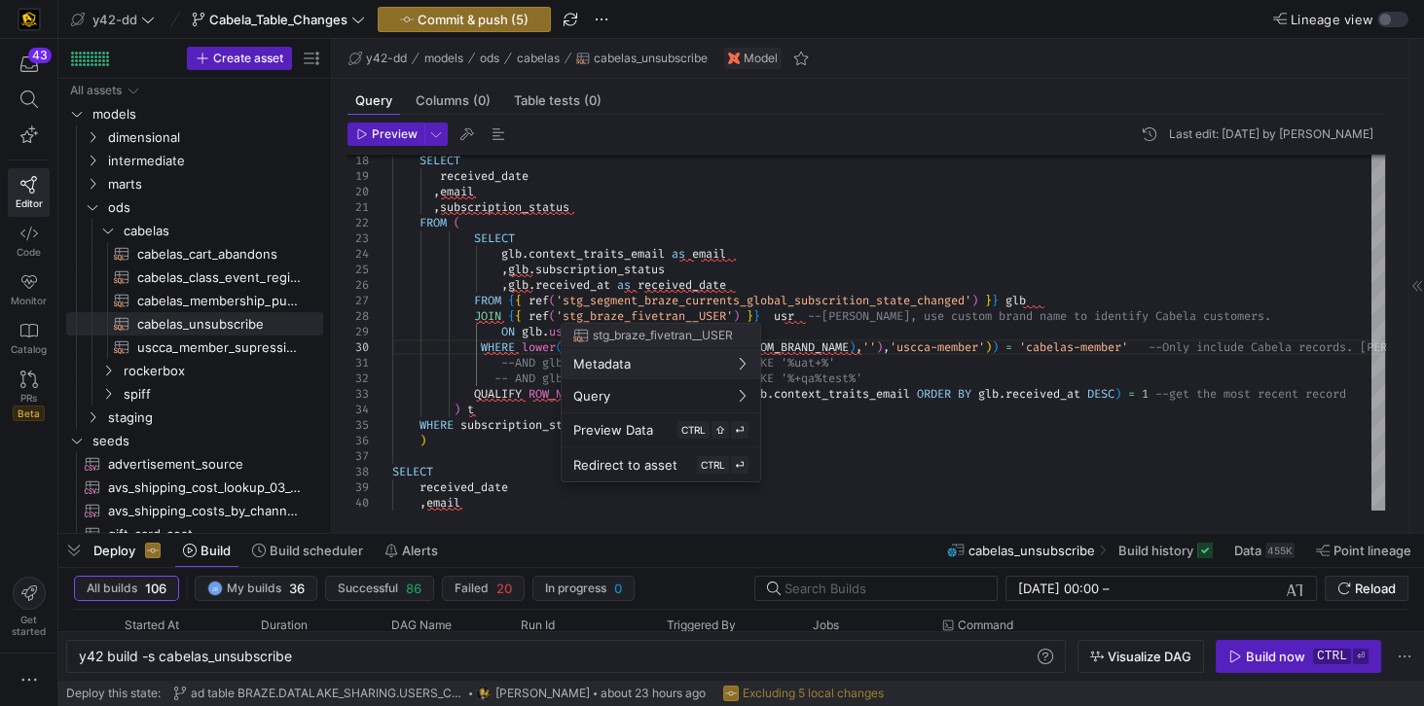
click at [914, 243] on div at bounding box center [712, 353] width 1424 height 706
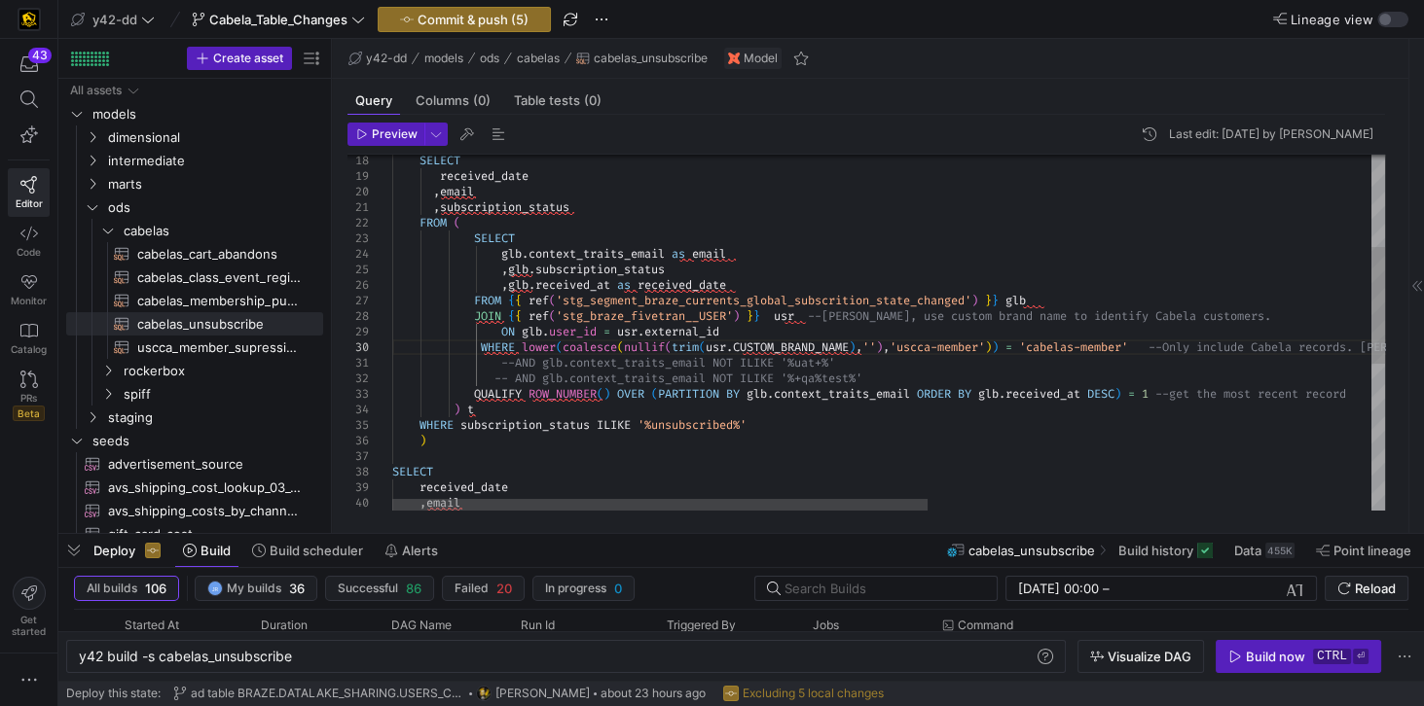
scroll to position [46, 979]
click at [882, 377] on div "SELECT received_date , email , subscription_status FROM ( SELECT glb . context_…" at bounding box center [1299, 416] width 1814 height 1086
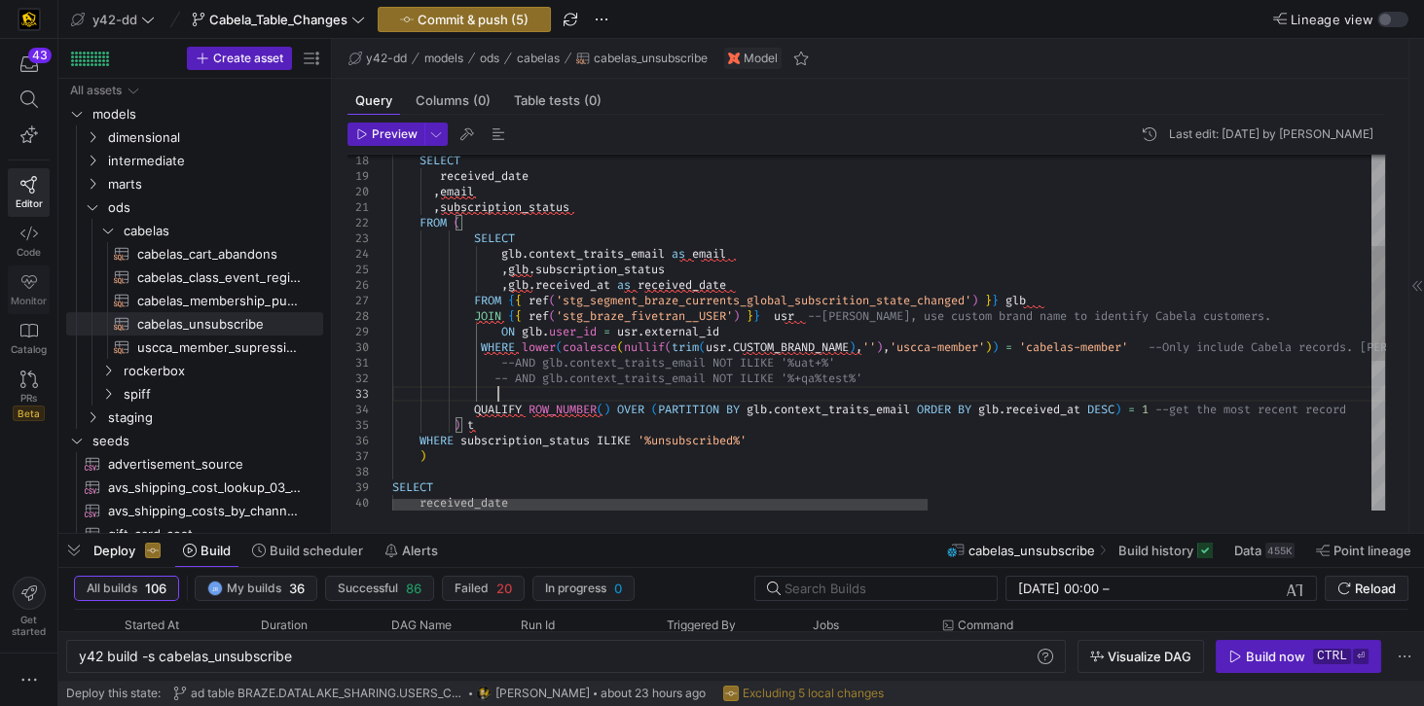
scroll to position [46, 105]
click at [913, 372] on div "SELECT received_date , email , subscription_status FROM ( SELECT glb . context_…" at bounding box center [1299, 424] width 1814 height 1102
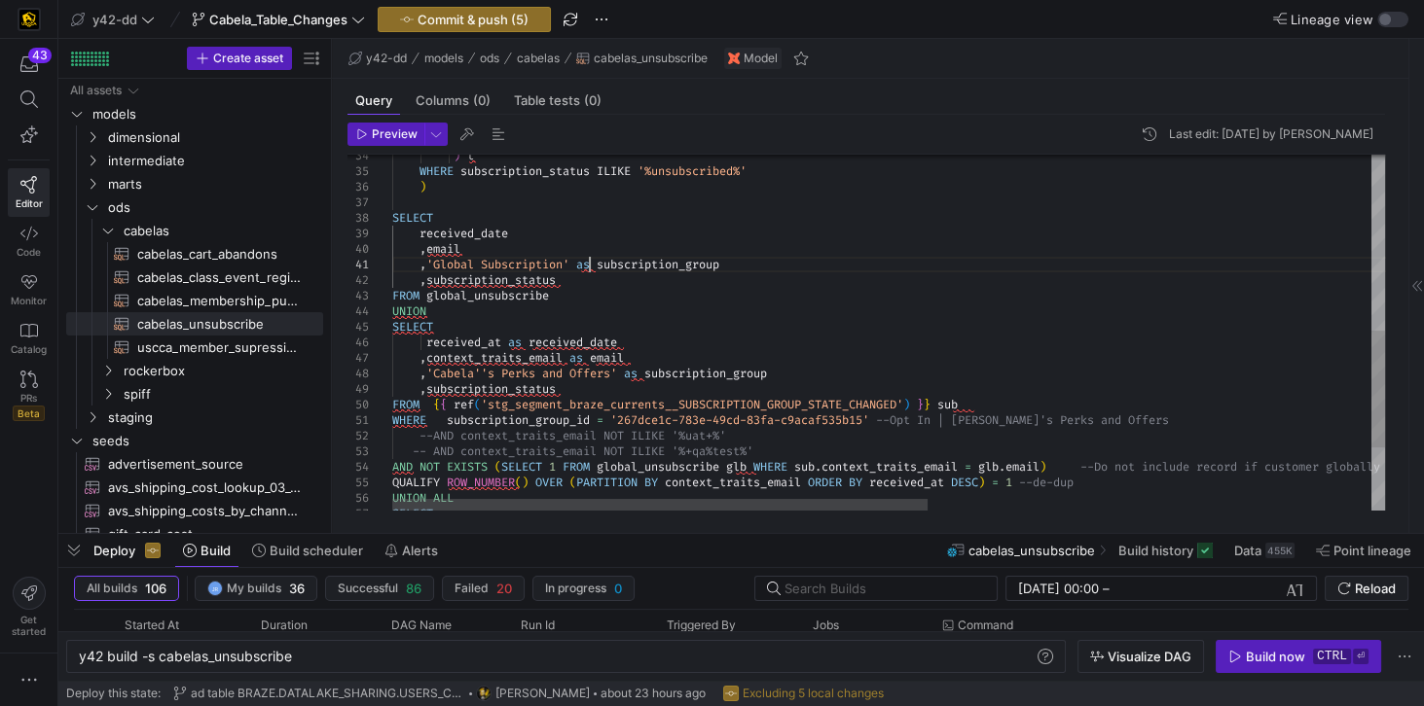
click at [586, 265] on div ") t WHERE subscription_status [PERSON_NAME] '%unsubscribed%' ) SELECT received_…" at bounding box center [1299, 162] width 1814 height 1086
click at [638, 376] on div ") t WHERE subscription_status [PERSON_NAME] '%unsubscribed%' ) SELECT received_…" at bounding box center [1299, 162] width 1814 height 1086
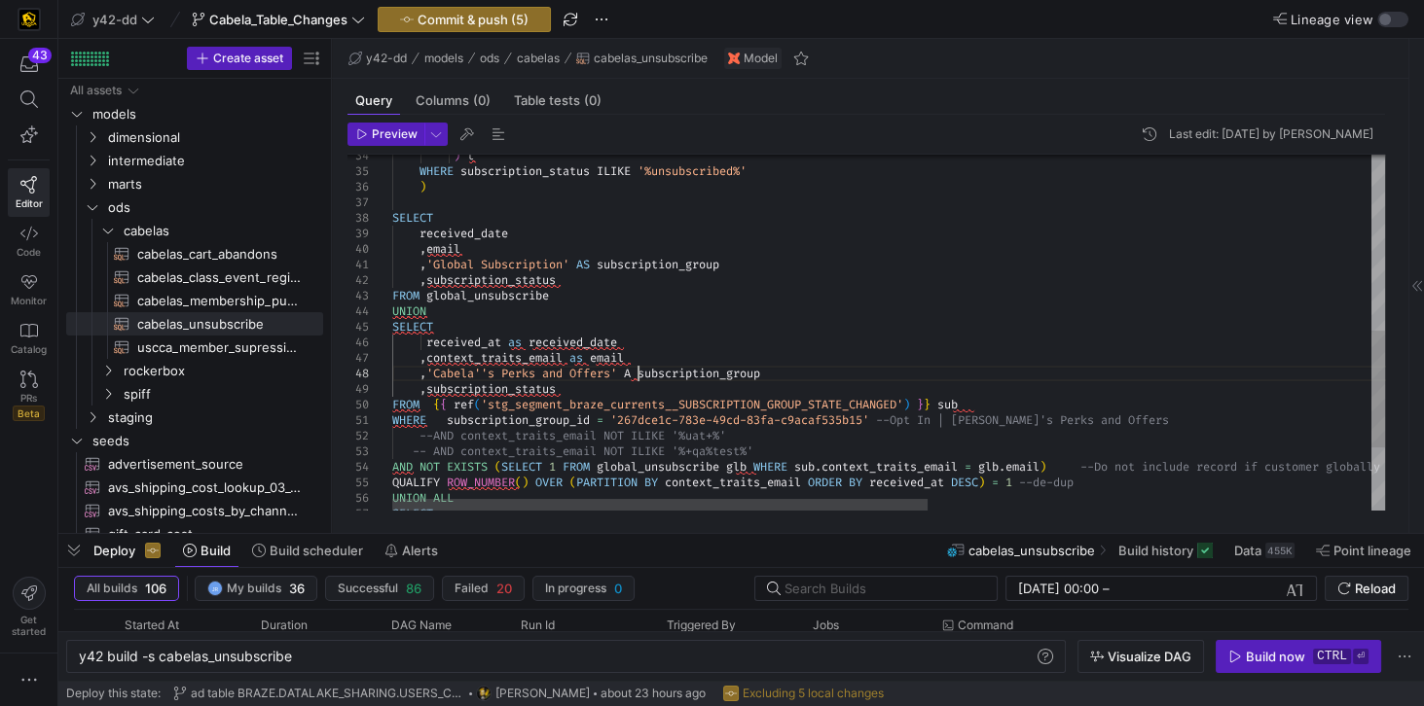
scroll to position [109, 251]
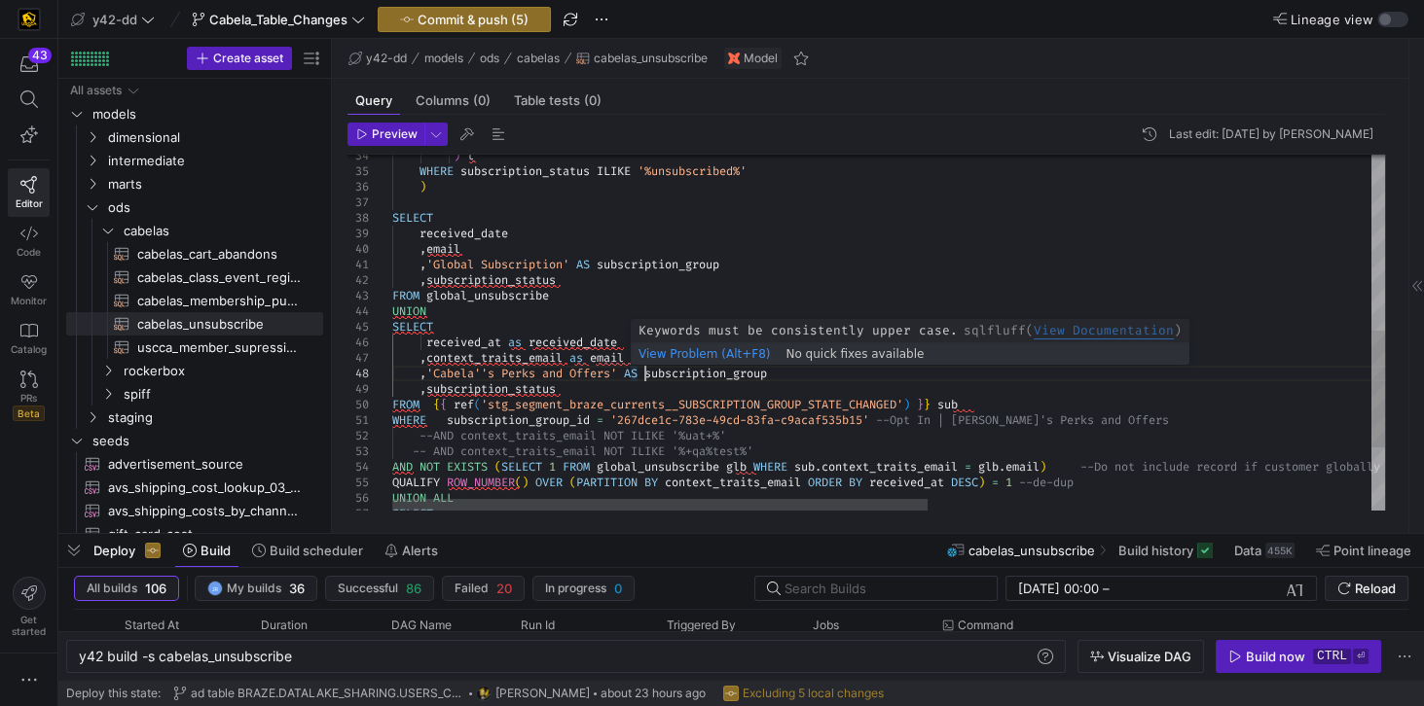
click at [636, 371] on div ") t WHERE subscription_status [PERSON_NAME] '%unsubscribed%' ) SELECT received_…" at bounding box center [1299, 162] width 1814 height 1086
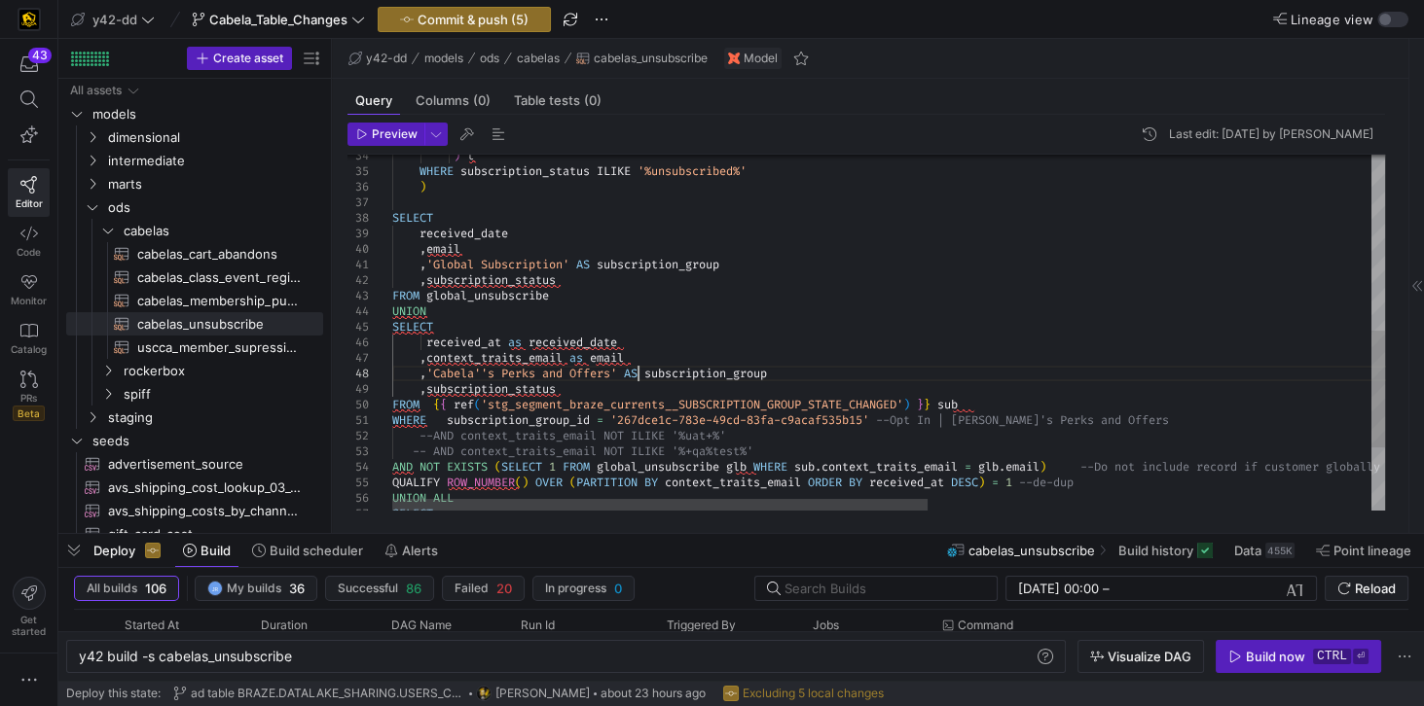
click at [636, 371] on div ") t WHERE subscription_status [PERSON_NAME] '%unsubscribed%' ) SELECT received_…" at bounding box center [1299, 162] width 1814 height 1086
click at [576, 360] on div ") t WHERE subscription_status [PERSON_NAME] '%unsubscribed%' ) SELECT received_…" at bounding box center [1299, 162] width 1814 height 1086
click at [518, 343] on div ") t WHERE subscription_status [PERSON_NAME] '%unsubscribed%' ) SELECT received_…" at bounding box center [1299, 162] width 1814 height 1086
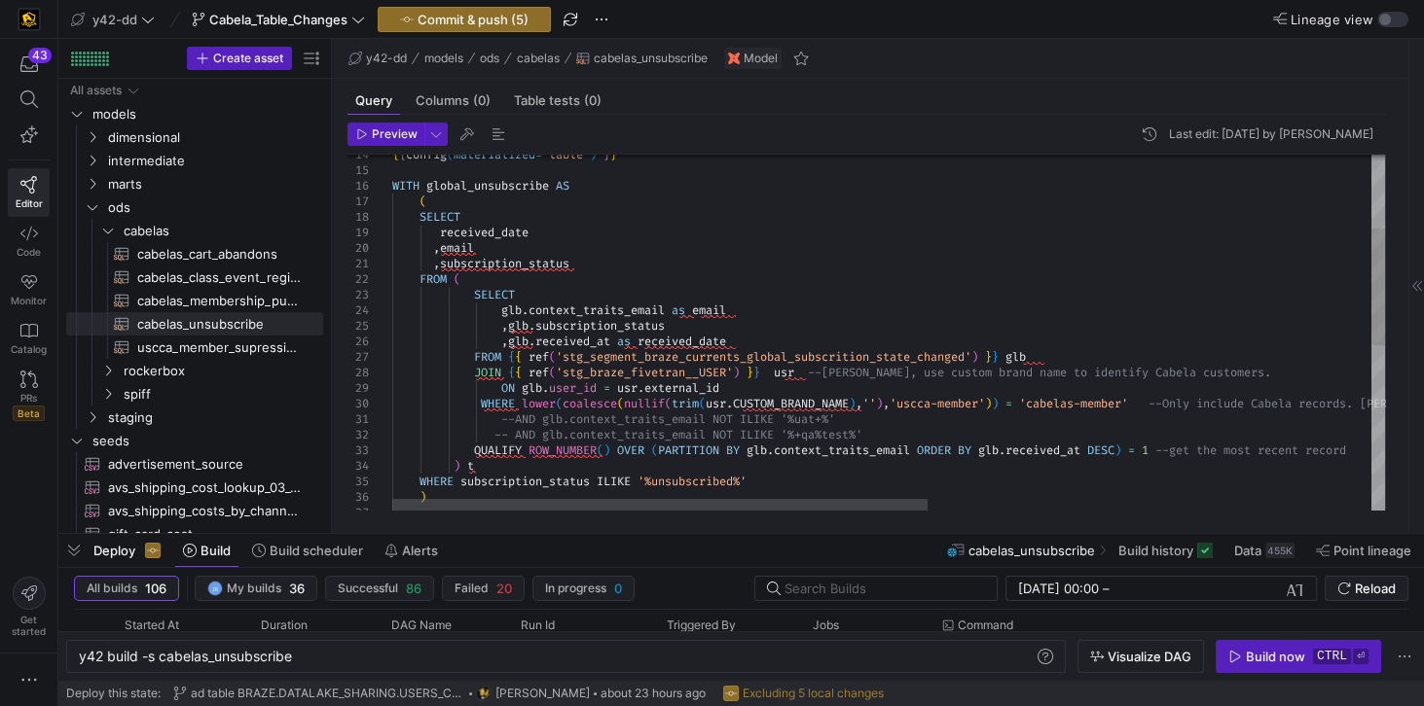
click at [687, 307] on div ") t WHERE subscription_status ILIKE '%unsubscribed%' ) -- AND glb.context_trait…" at bounding box center [1299, 472] width 1814 height 1086
click at [628, 341] on div ") t WHERE subscription_status ILIKE '%unsubscribed%' ) -- AND glb.context_trait…" at bounding box center [1299, 472] width 1814 height 1086
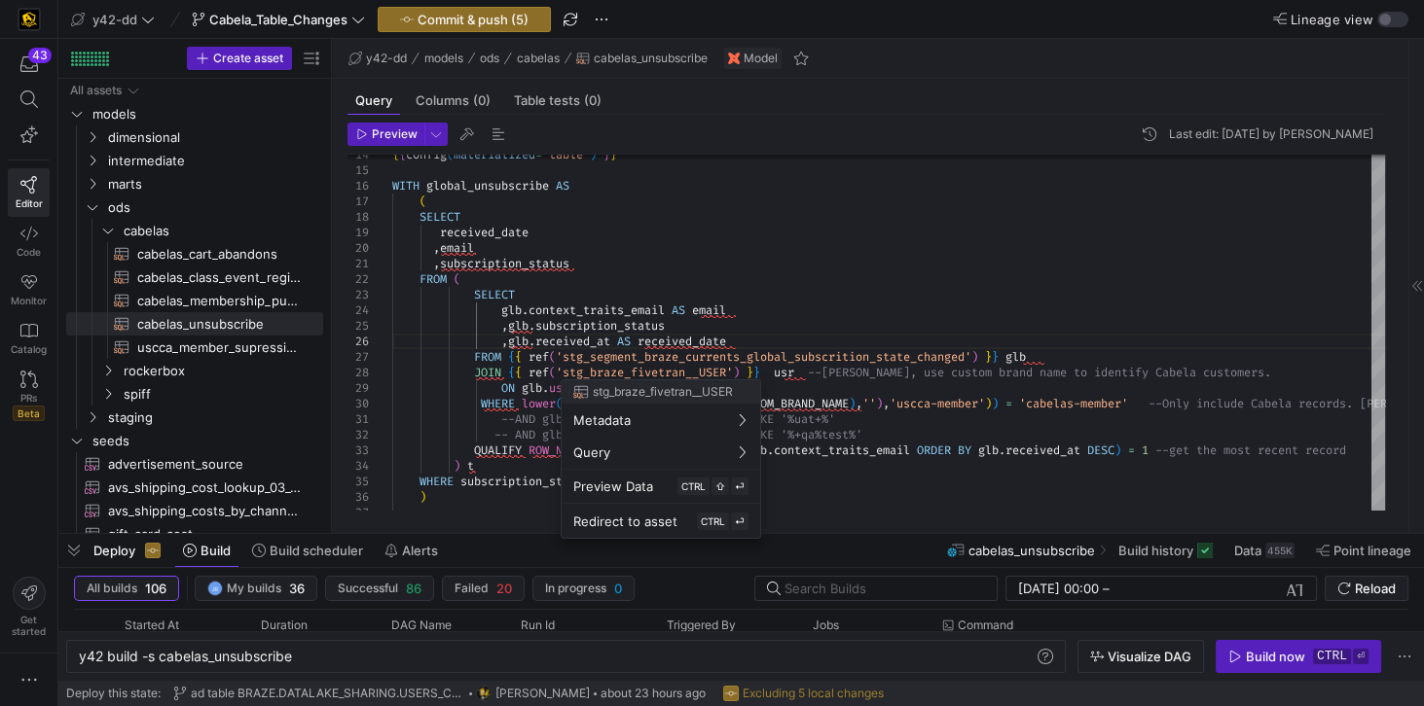
click at [674, 230] on div at bounding box center [712, 353] width 1424 height 706
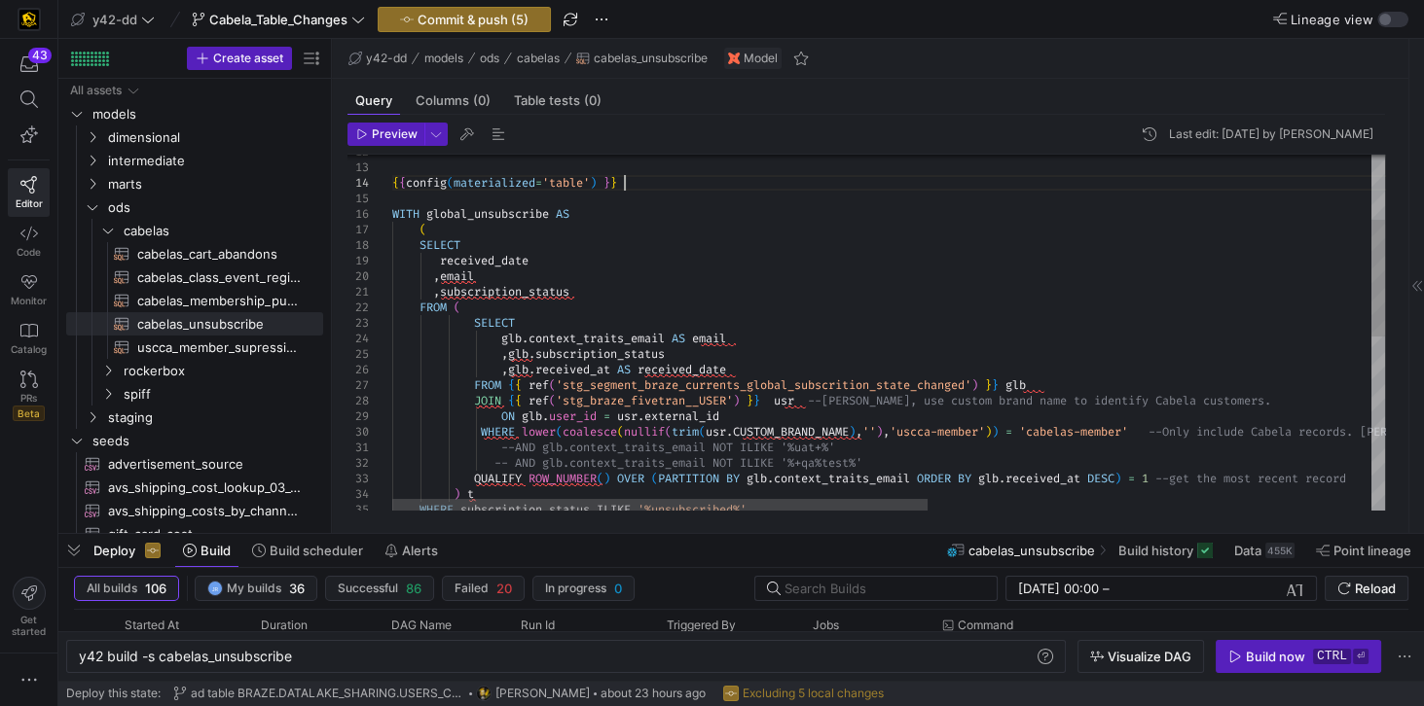
click at [656, 183] on div "WHERE lower ( coalesce ( nullif ( trim ( usr . CUSTOM_BRAND_NAME ) , '' ) , 'us…" at bounding box center [1299, 500] width 1814 height 1086
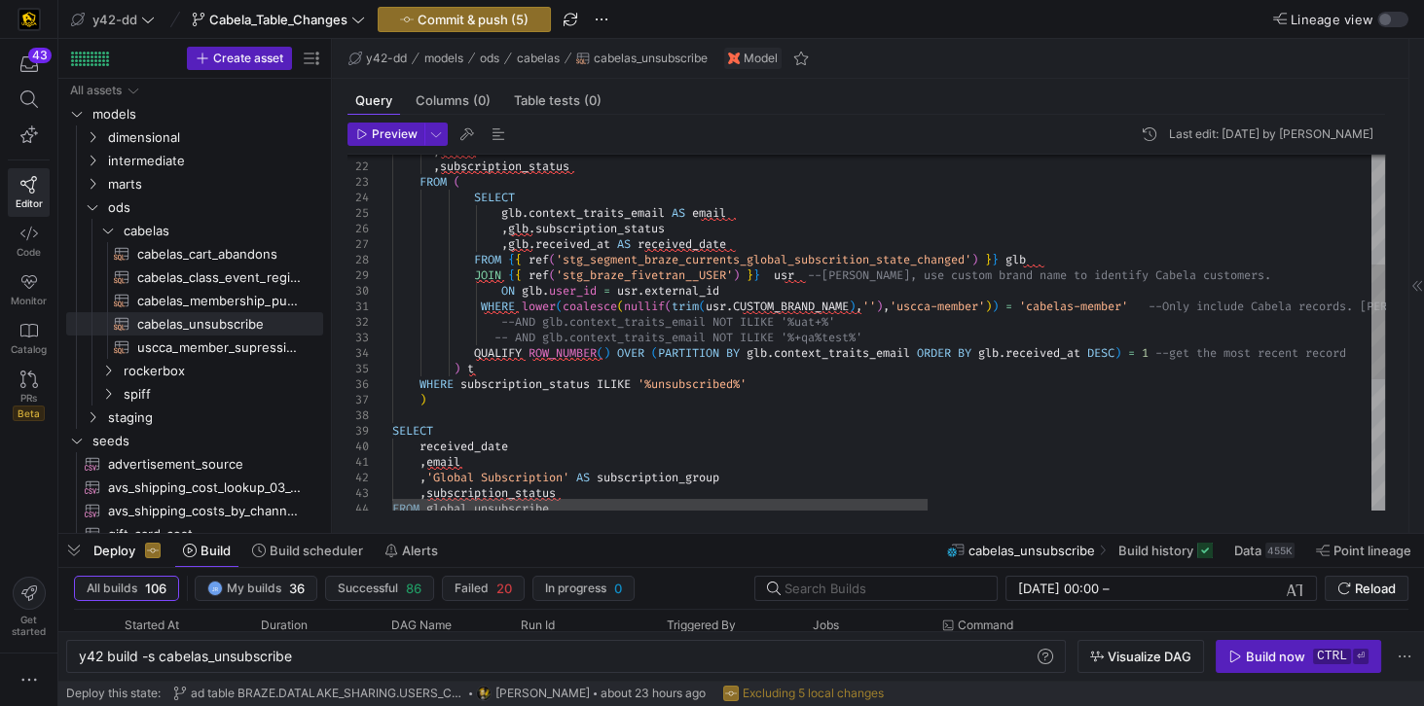
click at [739, 382] on div "WHERE lower ( coalesce ( nullif ( trim ( usr . CUSTOM_BRAND_NAME ) , '' ) , 'us…" at bounding box center [1299, 367] width 1814 height 1102
click at [765, 413] on div "WHERE lower ( coalesce ( nullif ( trim ( usr . CUSTOM_BRAND_NAME ) , '' ) , 'us…" at bounding box center [1299, 367] width 1814 height 1102
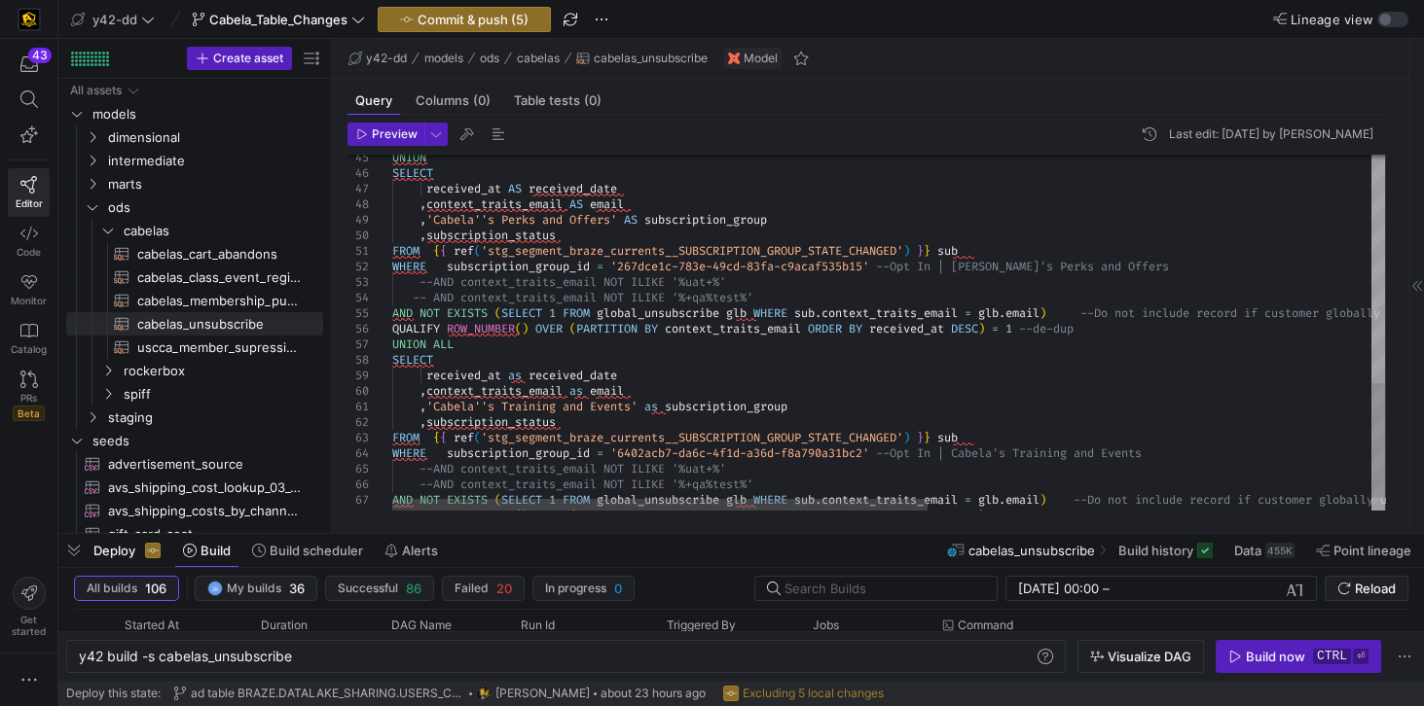
click at [515, 372] on div "UNION SELECT received_at AS received_date , context_traits_email AS email , 'Ca…" at bounding box center [1299, 0] width 1814 height 1102
click at [515, 373] on div "UNION SELECT received_at AS received_date , context_traits_email AS email , 'Ca…" at bounding box center [1299, 0] width 1814 height 1102
click at [584, 394] on div "UNION SELECT received_at AS received_date , context_traits_email AS email , 'Ca…" at bounding box center [1299, 0] width 1814 height 1102
click at [661, 408] on div "UNION SELECT received_at AS received_date , context_traits_email AS email , 'Ca…" at bounding box center [1299, 0] width 1814 height 1102
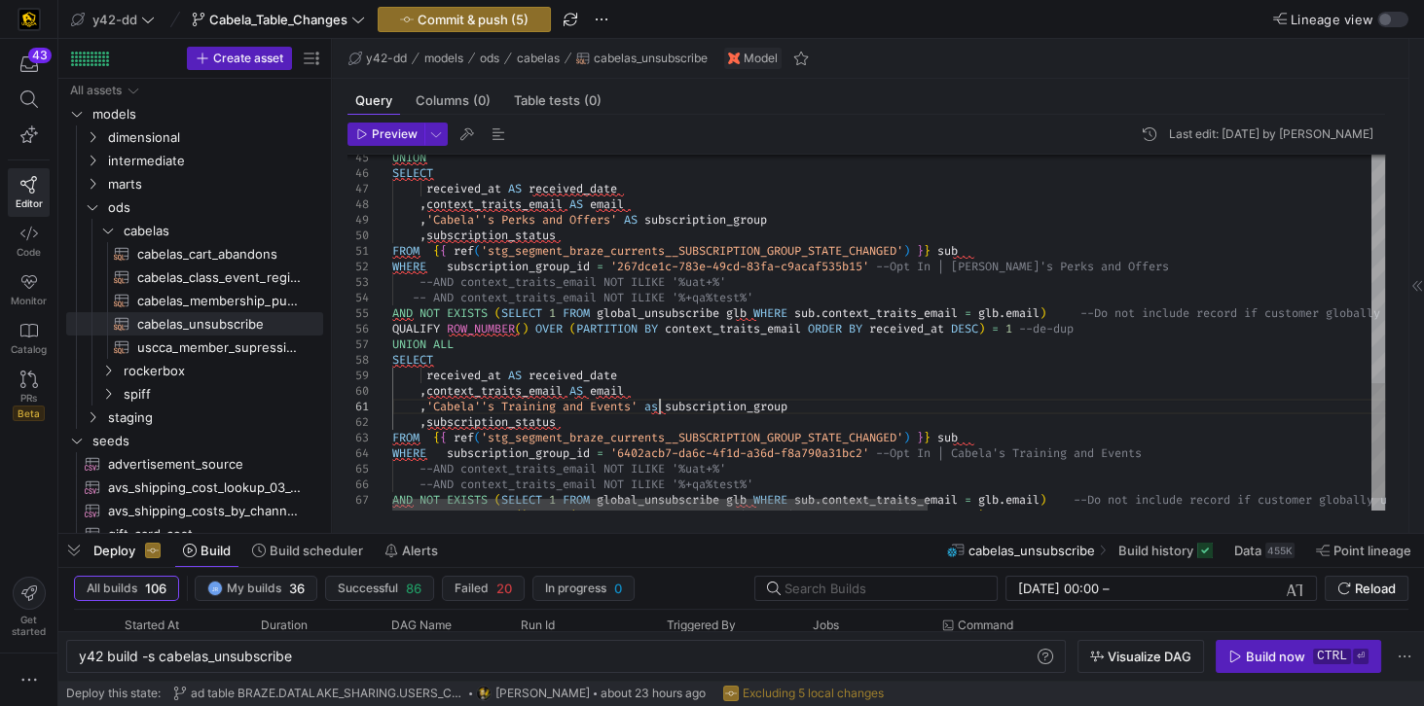
click at [661, 408] on div "UNION SELECT received_at AS received_date , context_traits_email AS email , 'Ca…" at bounding box center [1299, 0] width 1814 height 1102
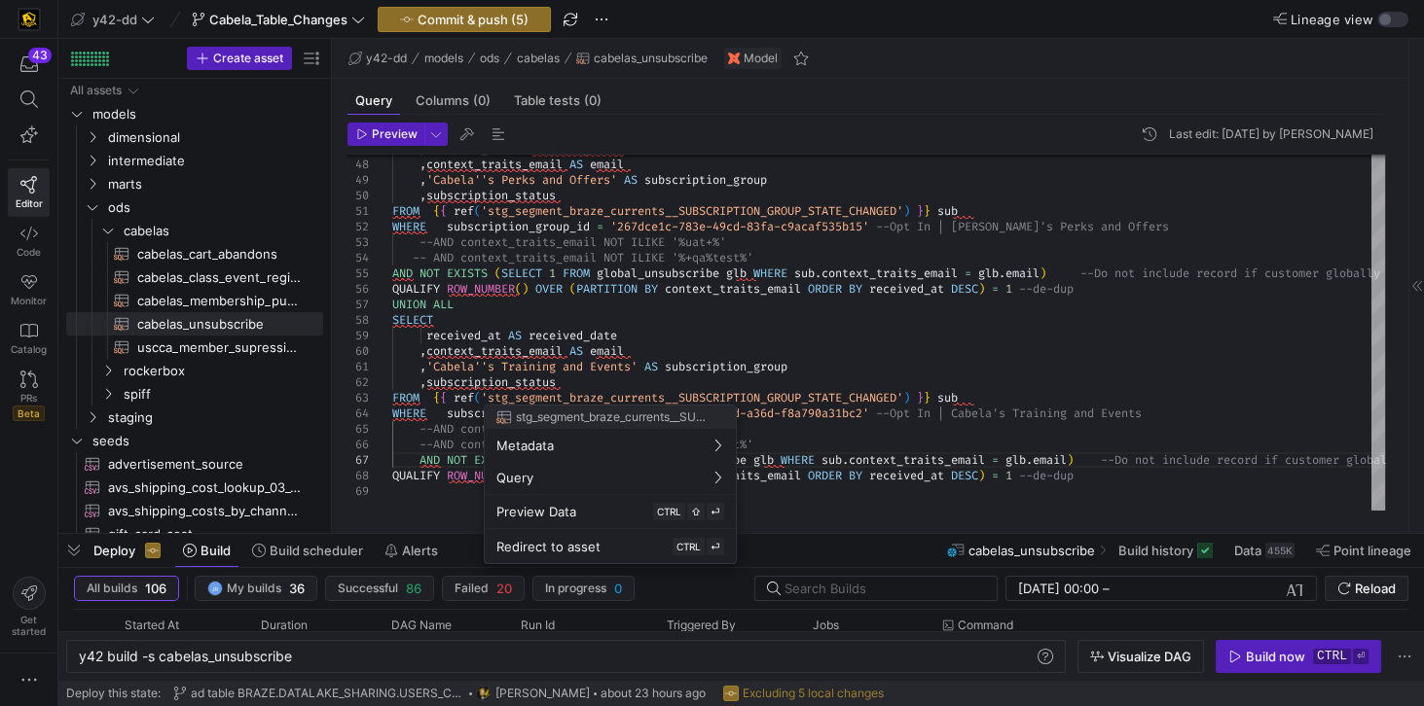
click at [983, 434] on div at bounding box center [712, 353] width 1424 height 706
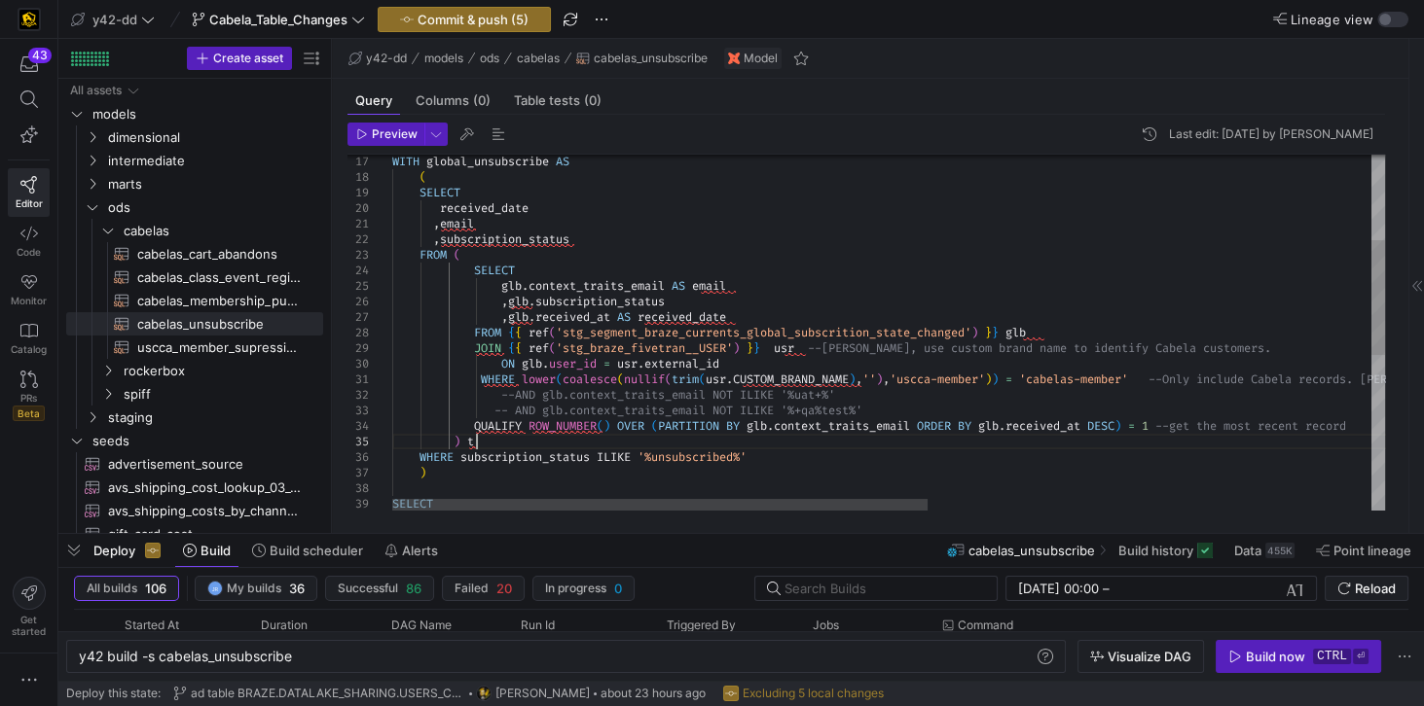
click at [491, 444] on div "SELECT ) ) t WHERE subscription_status ILIKE '%unsubscribed%' -- AND glb.contex…" at bounding box center [1299, 440] width 1814 height 1102
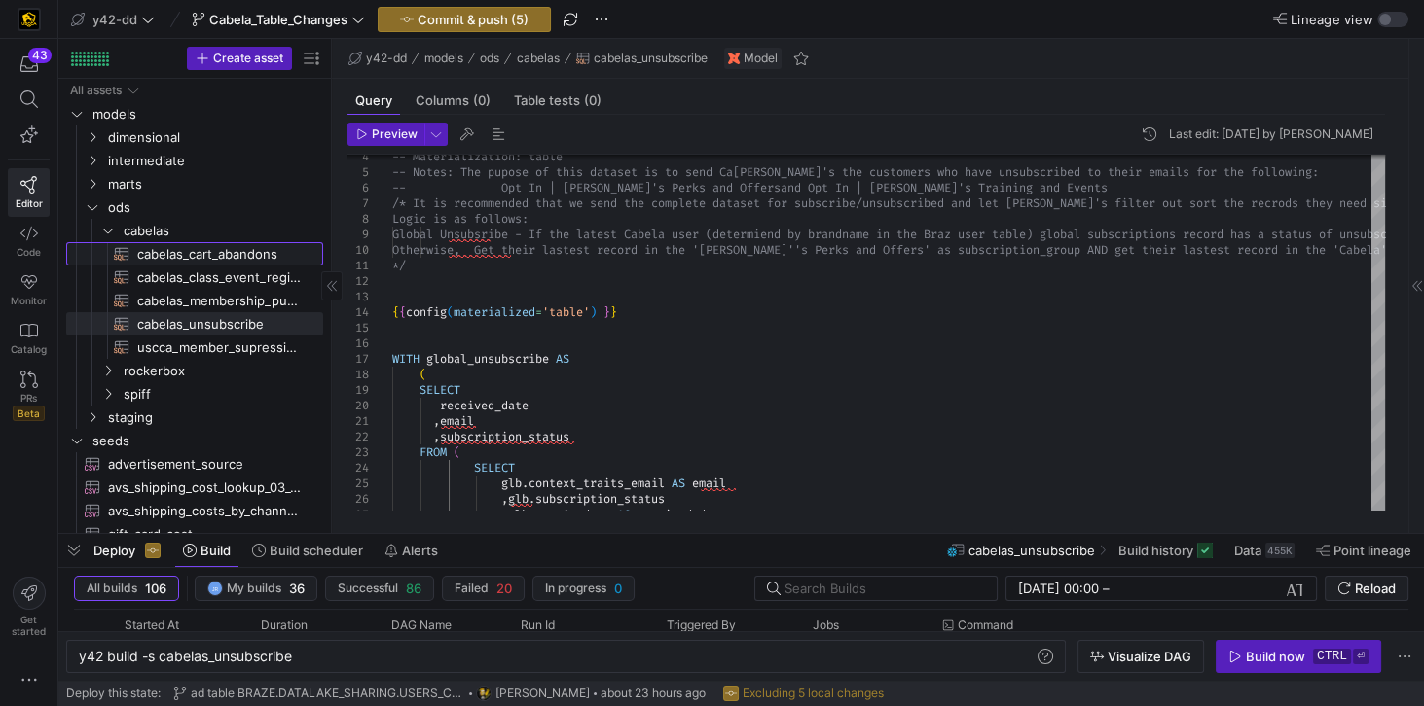
click at [242, 249] on span "cabelas_cart_abandons​​​​​​​​​​" at bounding box center [218, 254] width 163 height 22
type textarea "-- File Name: cabelas_cart_abandons.sql -- Created By: [PERSON_NAME] -- Last Mo…"
type textarea "y42 build -s cabelas_cart_abandons"
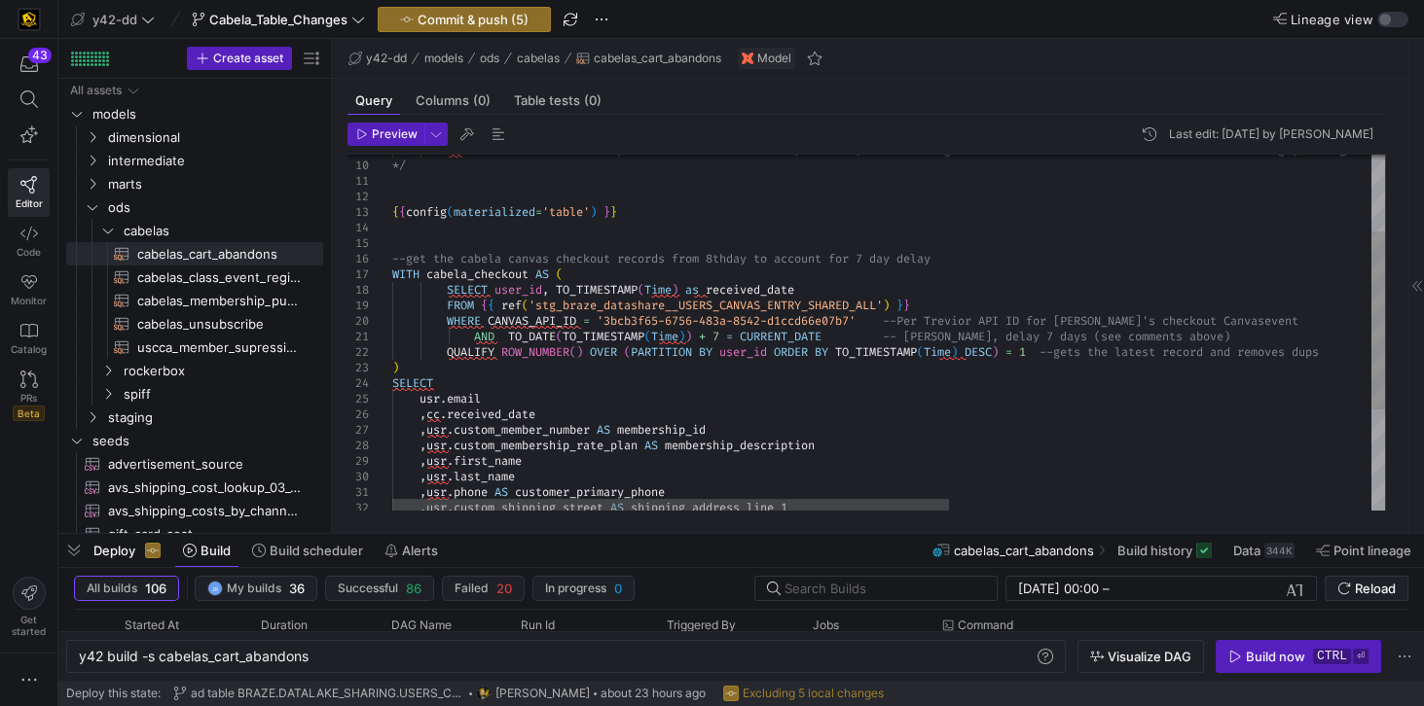
click at [701, 290] on div "{ { config ( materialized = 'table' ) } } --get the cabela canvas checkout reco…" at bounding box center [1264, 358] width 1744 height 712
click at [749, 268] on div "{ { config ( materialized = 'table' ) } } --get the cabela canvas checkout reco…" at bounding box center [1264, 358] width 1744 height 712
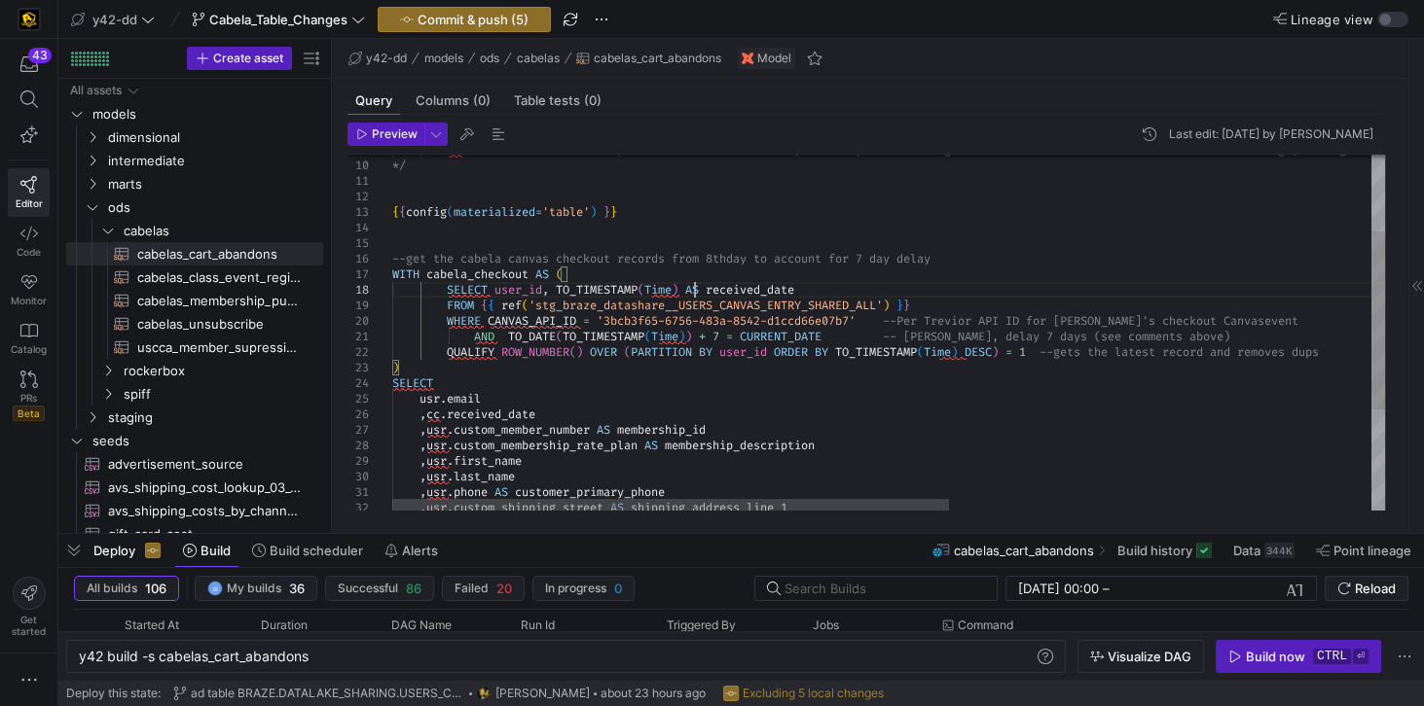
click at [694, 289] on div "{ { config ( materialized = 'table' ) } } --get the cabela canvas checkout reco…" at bounding box center [1264, 358] width 1744 height 712
click at [694, 267] on div "{ { config ( materialized = 'table' ) } } --get the cabela canvas checkout reco…" at bounding box center [1264, 358] width 1744 height 712
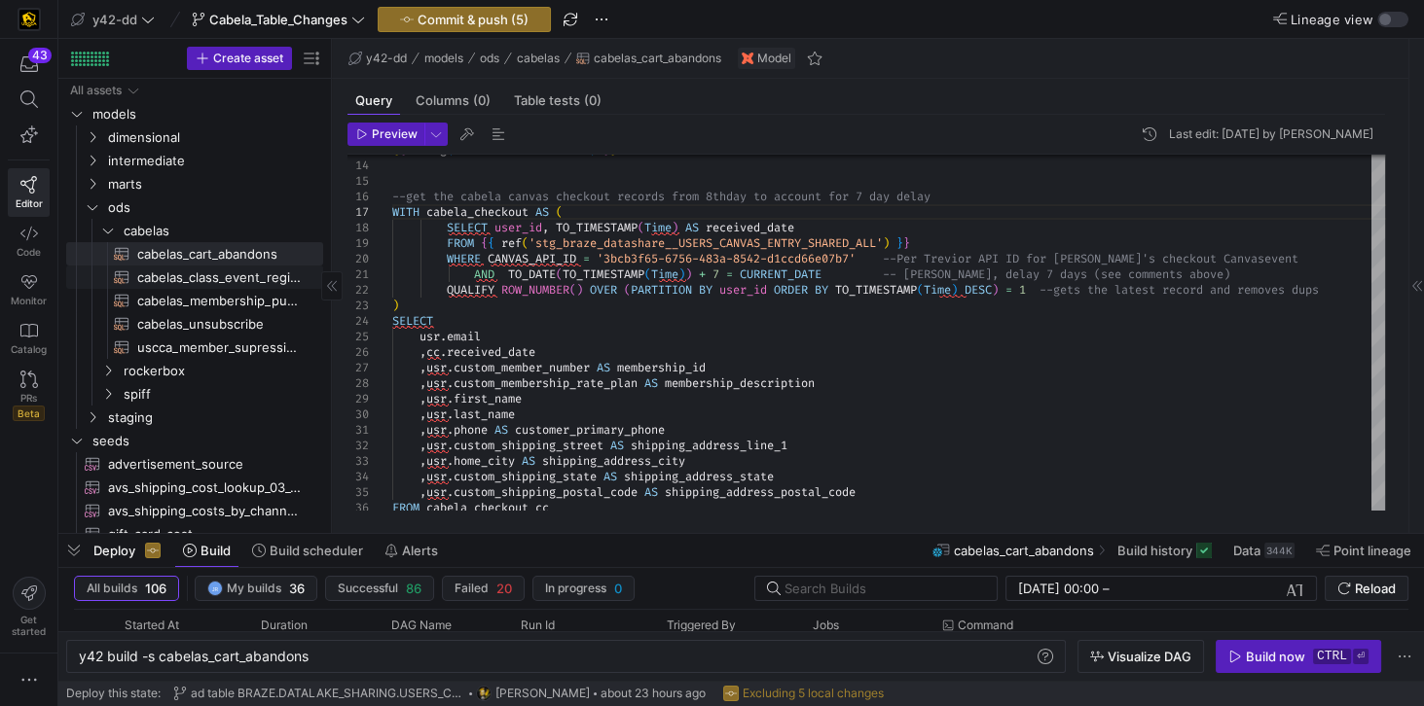
click at [208, 275] on span "cabelas_class_event_registrants​​​​​​​​​​" at bounding box center [218, 278] width 163 height 22
type textarea "-- File Name: cabelas_class_event_registrants.sql -- Created By: [PERSON_NAME] …"
type textarea "y42 build -s cabelas_class_event_registrants"
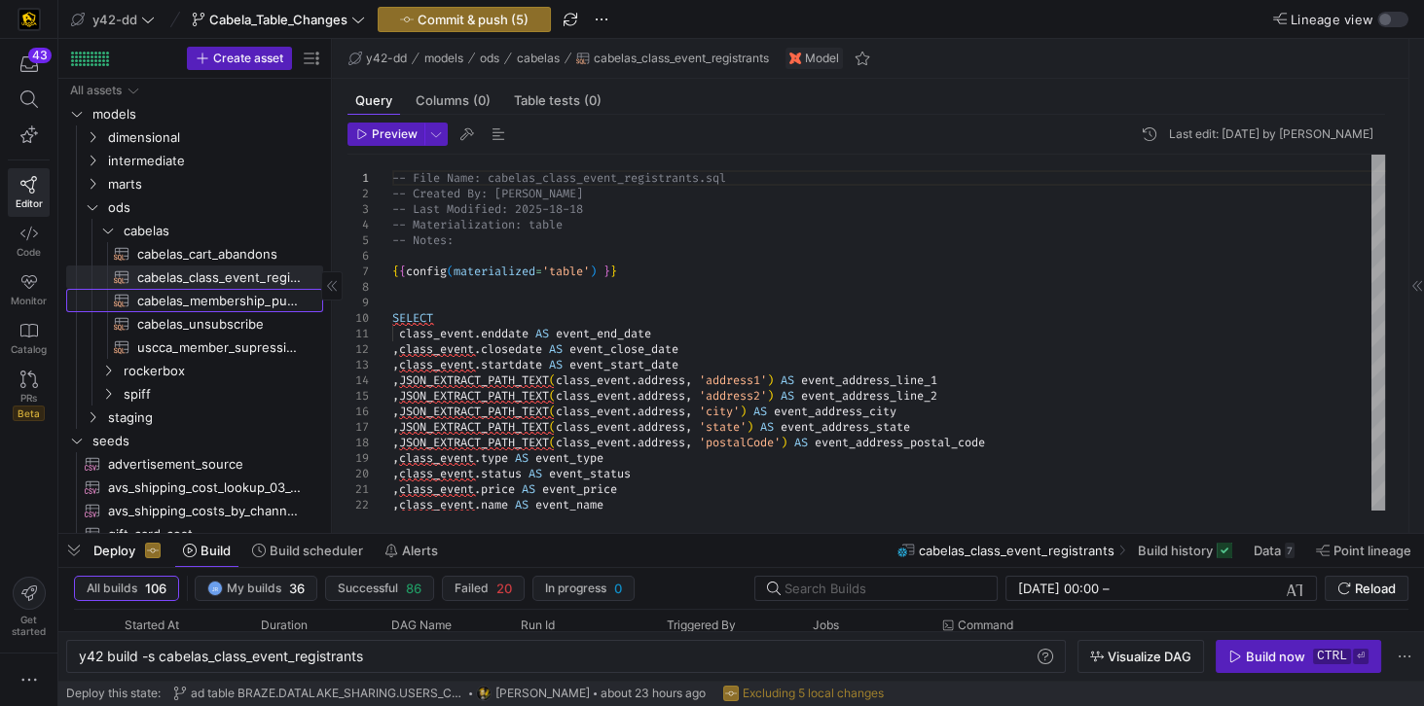
click at [220, 298] on span "cabelas_membership_purchase​​​​​​​​​​" at bounding box center [218, 301] width 163 height 22
type textarea "-- File Name: cabelas_membership_purchase.sql -- Created By: [PERSON_NAME] -- L…"
type textarea "y42 build -s cabelas_membership_purchase"
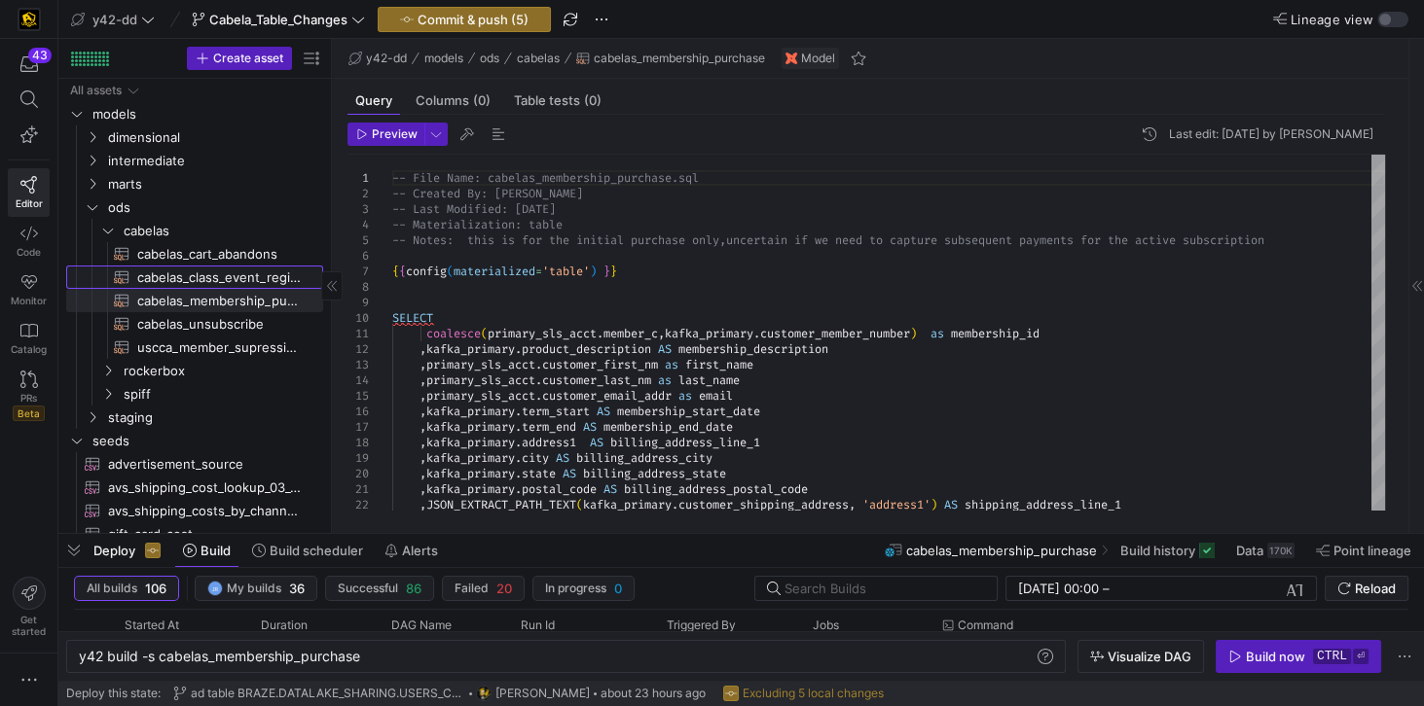
click at [221, 284] on span "cabelas_class_event_registrants​​​​​​​​​​" at bounding box center [218, 278] width 163 height 22
type textarea "-- File Name: cabelas_class_event_registrants.sql -- Created By: [PERSON_NAME] …"
type textarea "y42 build -s cabelas_class_event_registrants"
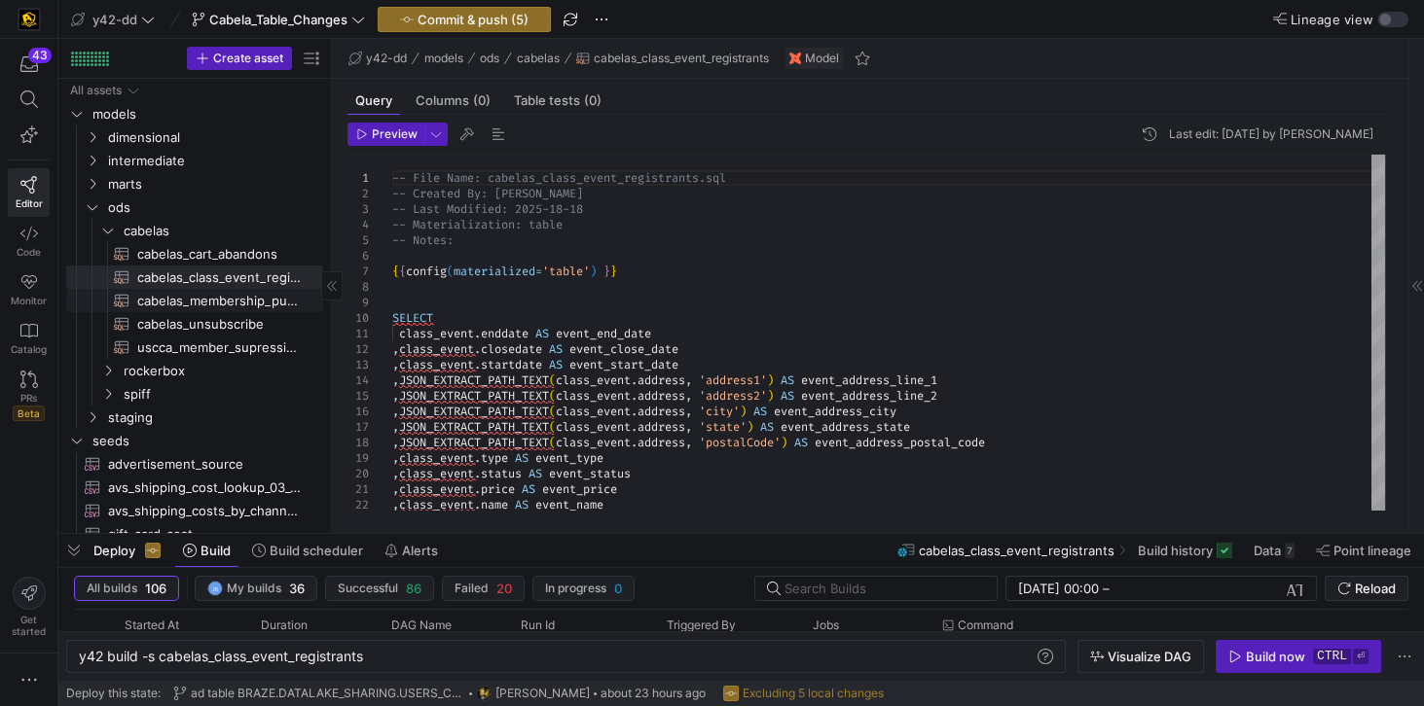
click at [217, 303] on span "cabelas_membership_purchase​​​​​​​​​​" at bounding box center [218, 301] width 163 height 22
type textarea "-- File Name: cabelas_membership_purchase.sql -- Created By: [PERSON_NAME] -- L…"
type textarea "y42 build -s cabelas_membership_purchase"
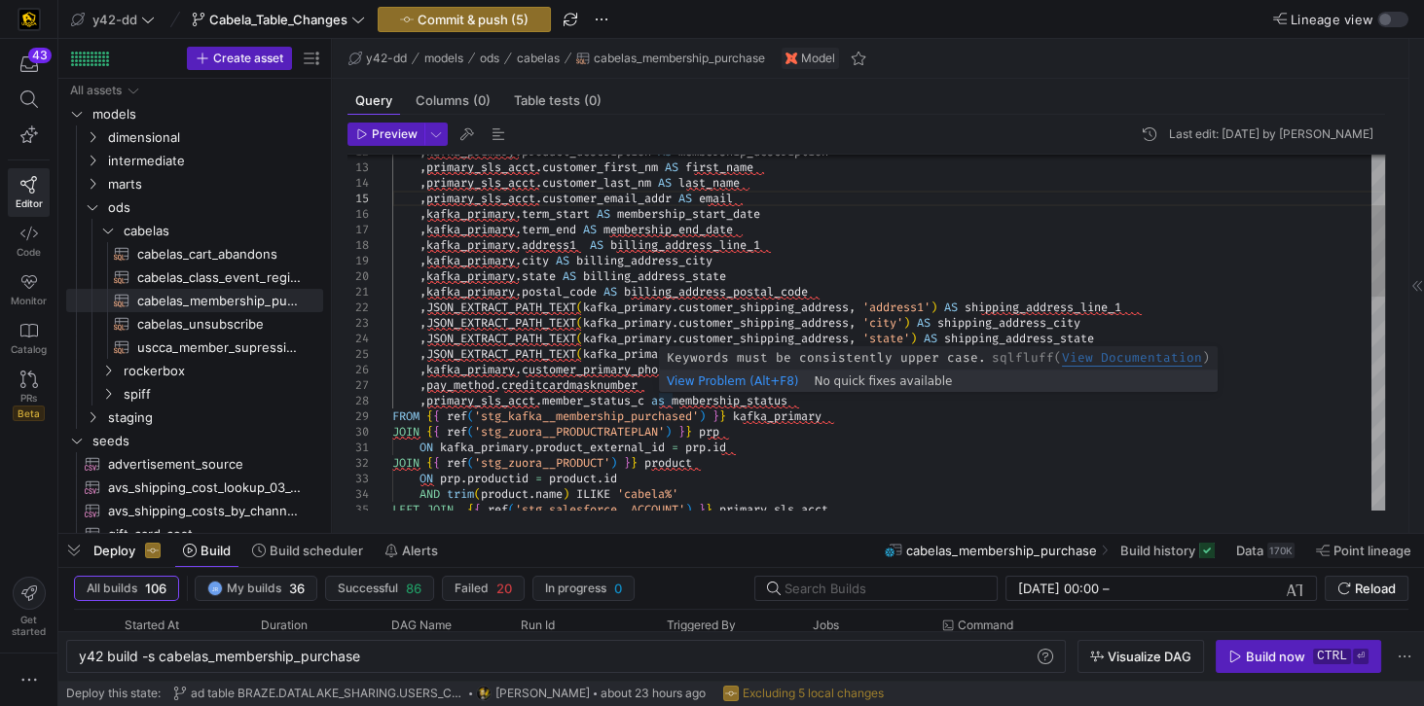
click at [668, 399] on div ", kafka_primary . product_description AS membership_description , primary_sls_a…" at bounding box center [888, 650] width 993 height 1386
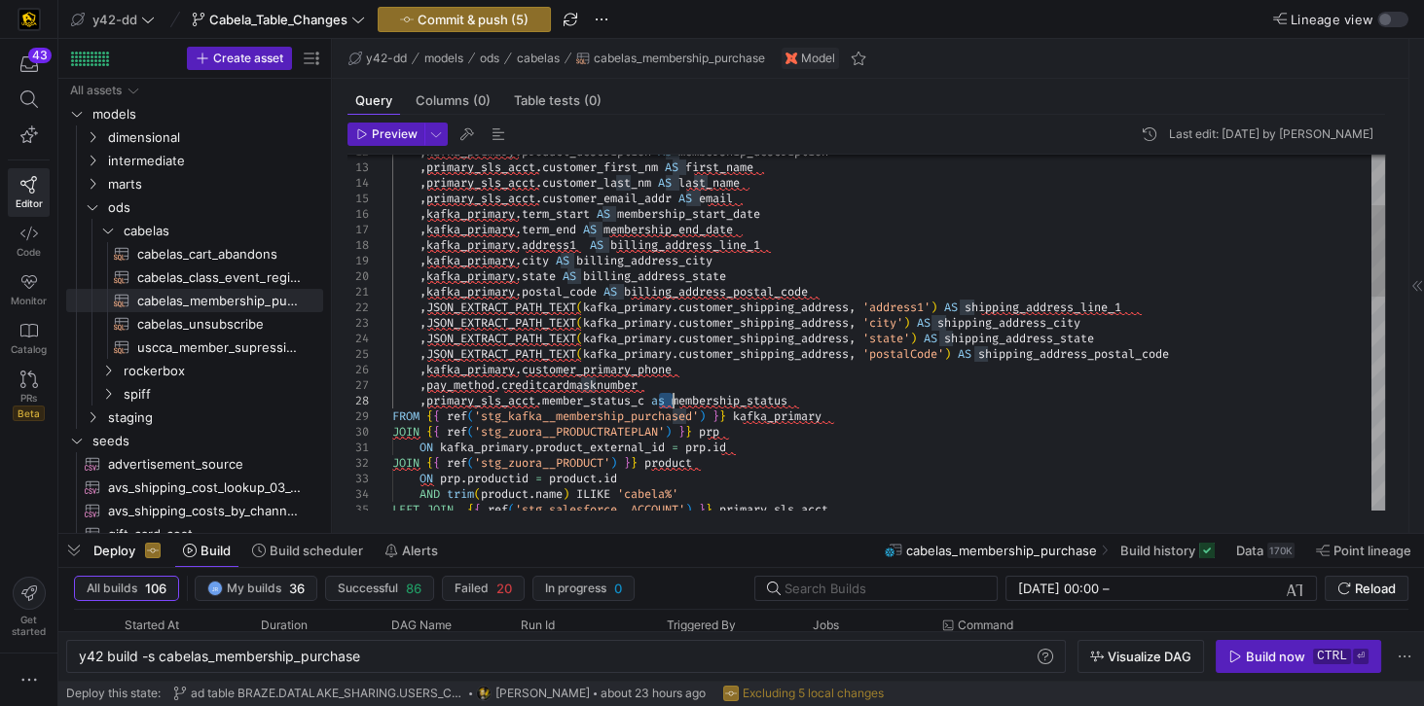
click at [668, 399] on div ", kafka_primary . product_description AS membership_description , primary_sls_a…" at bounding box center [888, 650] width 993 height 1386
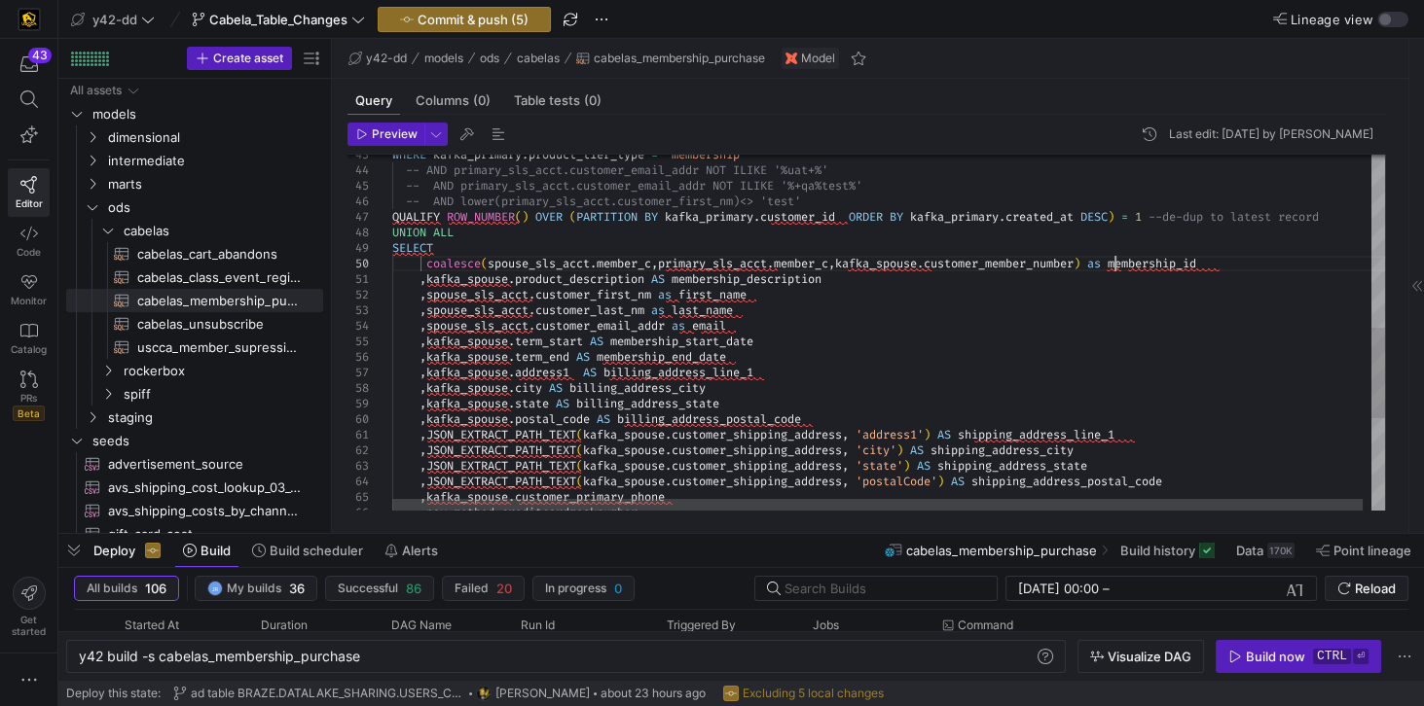
click at [1067, 262] on div "WHERE [PERSON_NAME] . product_tier_type = 'membership' -- AND primary_sls_acct.…" at bounding box center [892, 175] width 1001 height 1397
click at [669, 297] on div "WHERE [PERSON_NAME] . product_tier_type = 'membership' -- AND primary_sls_acct.…" at bounding box center [892, 175] width 1001 height 1397
click at [666, 304] on div "WHERE [PERSON_NAME] . product_tier_type = 'membership' -- AND primary_sls_acct.…" at bounding box center [892, 175] width 1001 height 1397
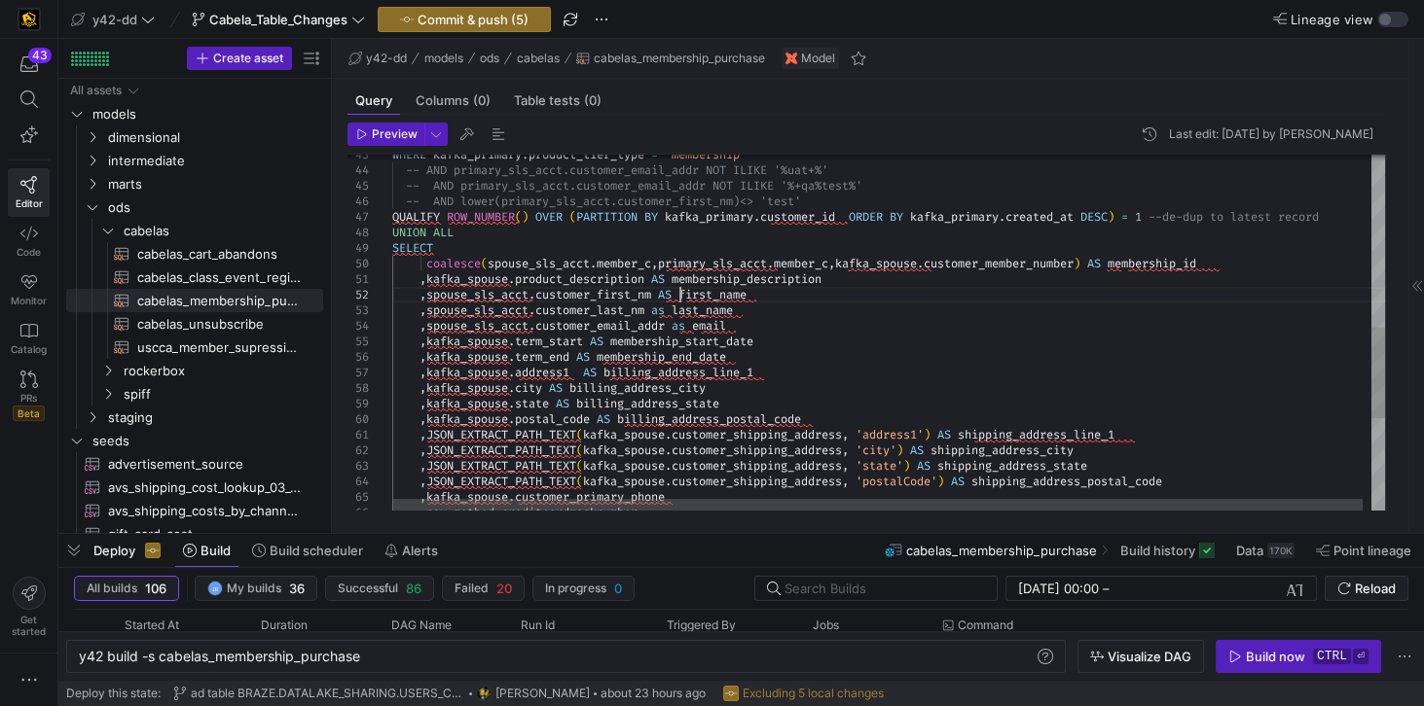
click at [666, 304] on div "WHERE [PERSON_NAME] . product_tier_type = 'membership' -- AND primary_sls_acct.…" at bounding box center [892, 175] width 1001 height 1397
click at [685, 323] on div "WHERE [PERSON_NAME] . product_tier_type = 'membership' -- AND primary_sls_acct.…" at bounding box center [892, 175] width 1001 height 1397
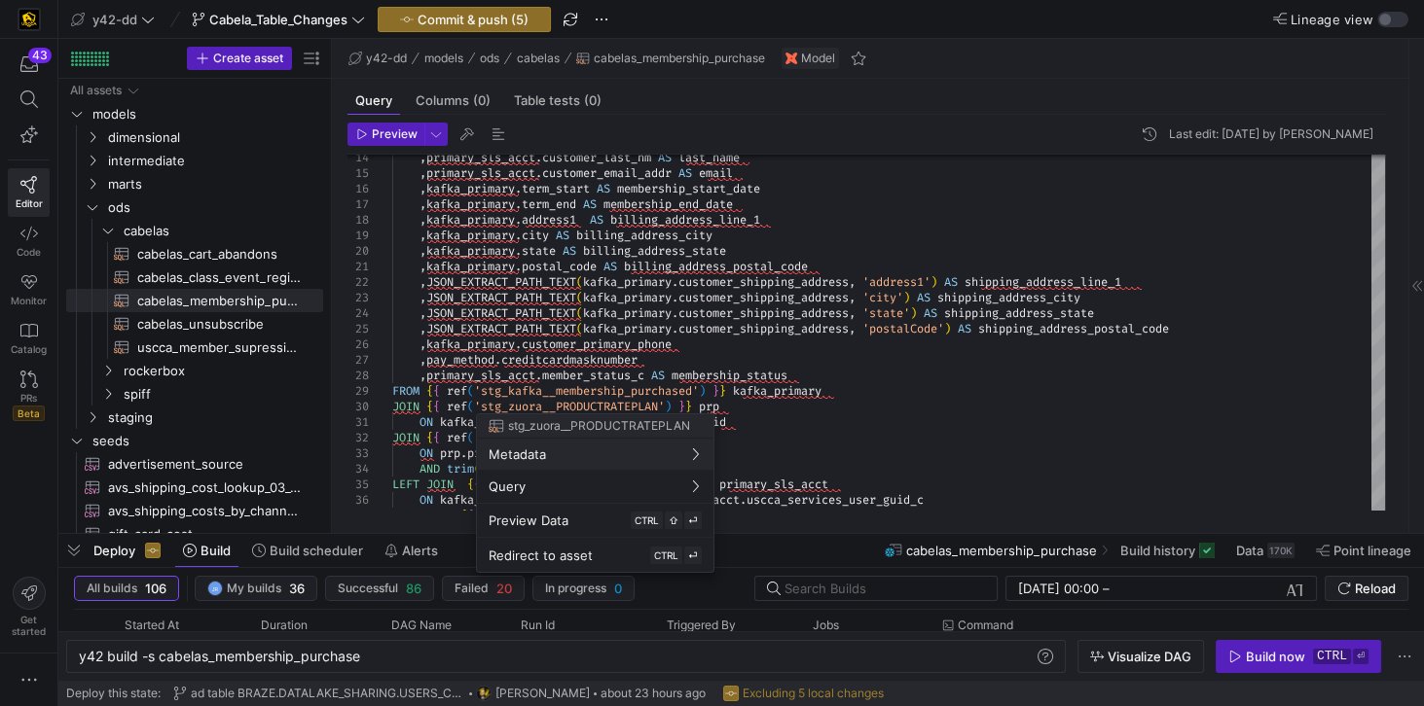
click at [947, 226] on div at bounding box center [712, 353] width 1424 height 706
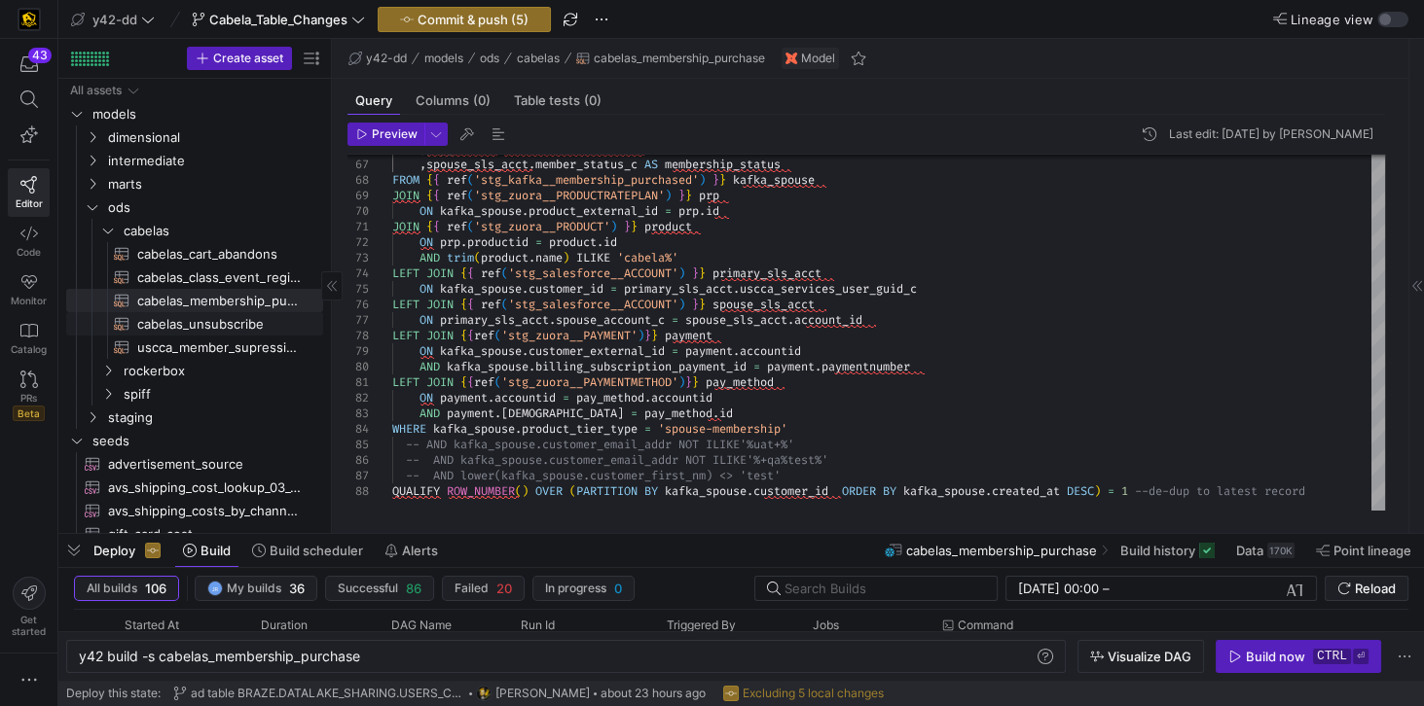
click at [234, 332] on span "cabelas_unsubscribe​​​​​​​​​​" at bounding box center [218, 324] width 163 height 22
type textarea "-- File Name: cabelas_unsubscribe.sql -- Created By: [PERSON_NAME] -- Last Modi…"
type textarea "y42 build -s cabelas_unsubscribe"
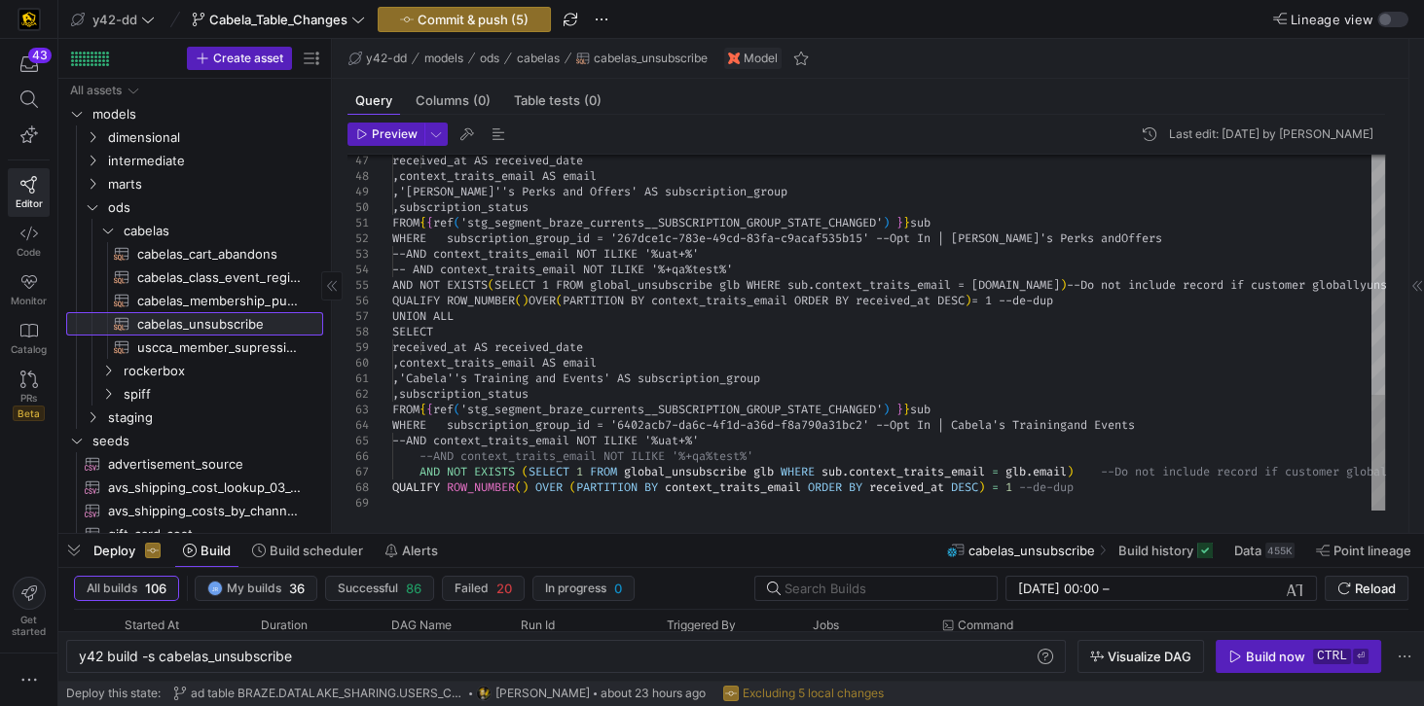
scroll to position [107, 0]
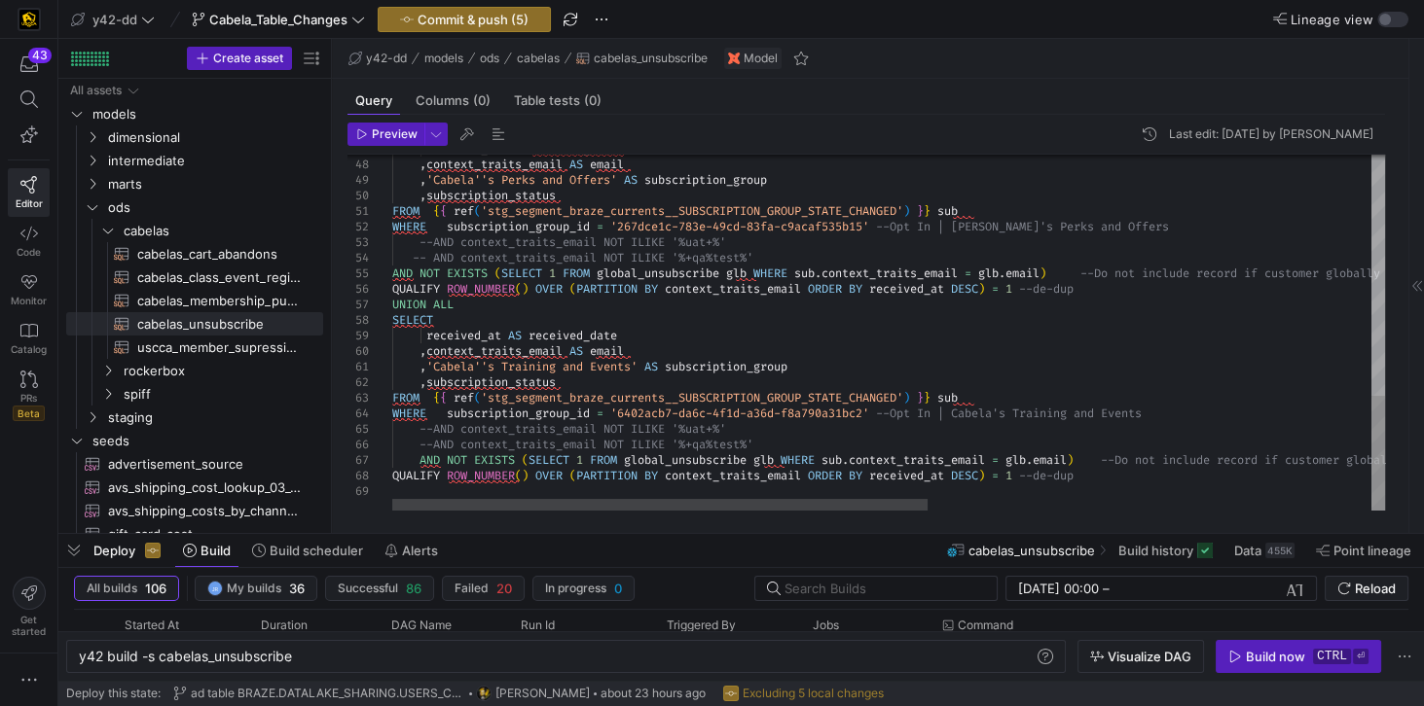
type textarea "ub WHERE subscription_group_id = '267dce1c-783e-49cd-83fa-c9acaf535b15' --Opt I…"
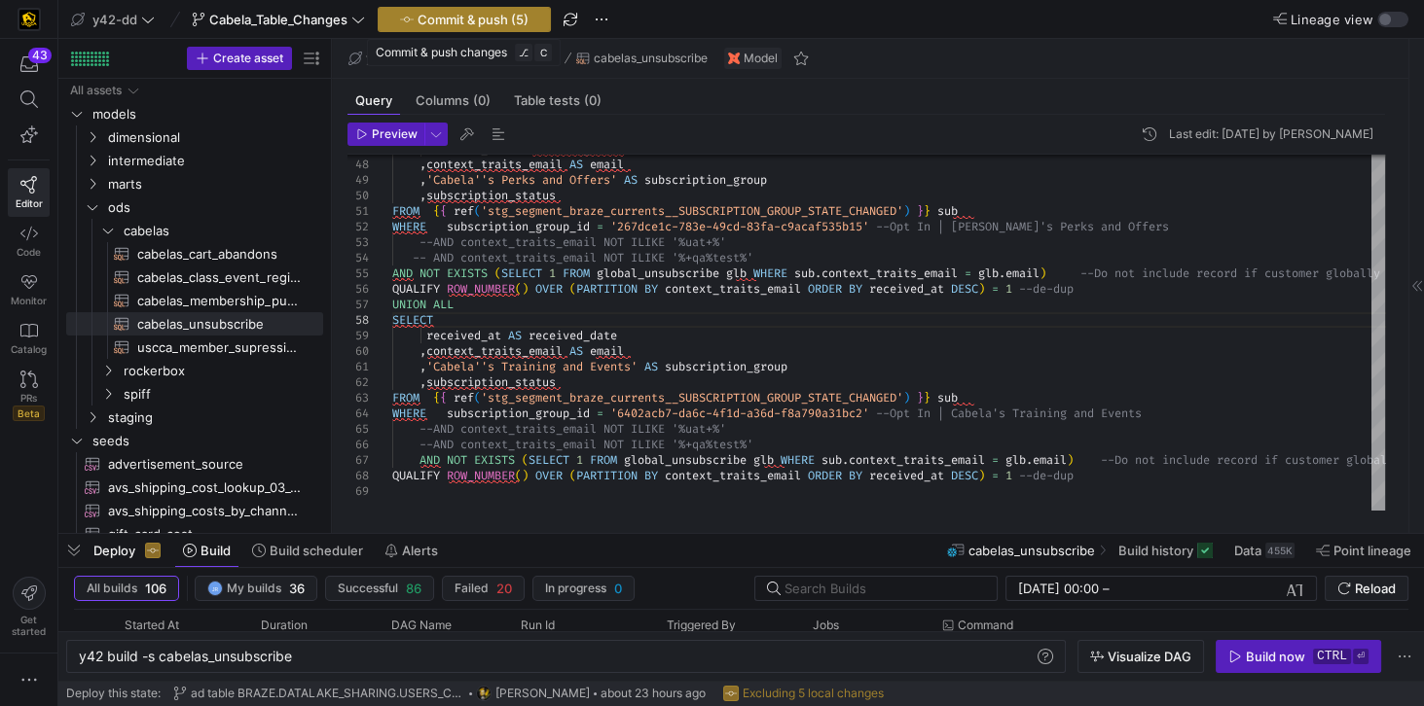
click at [471, 23] on span "Commit & push (5)" at bounding box center [472, 20] width 111 height 16
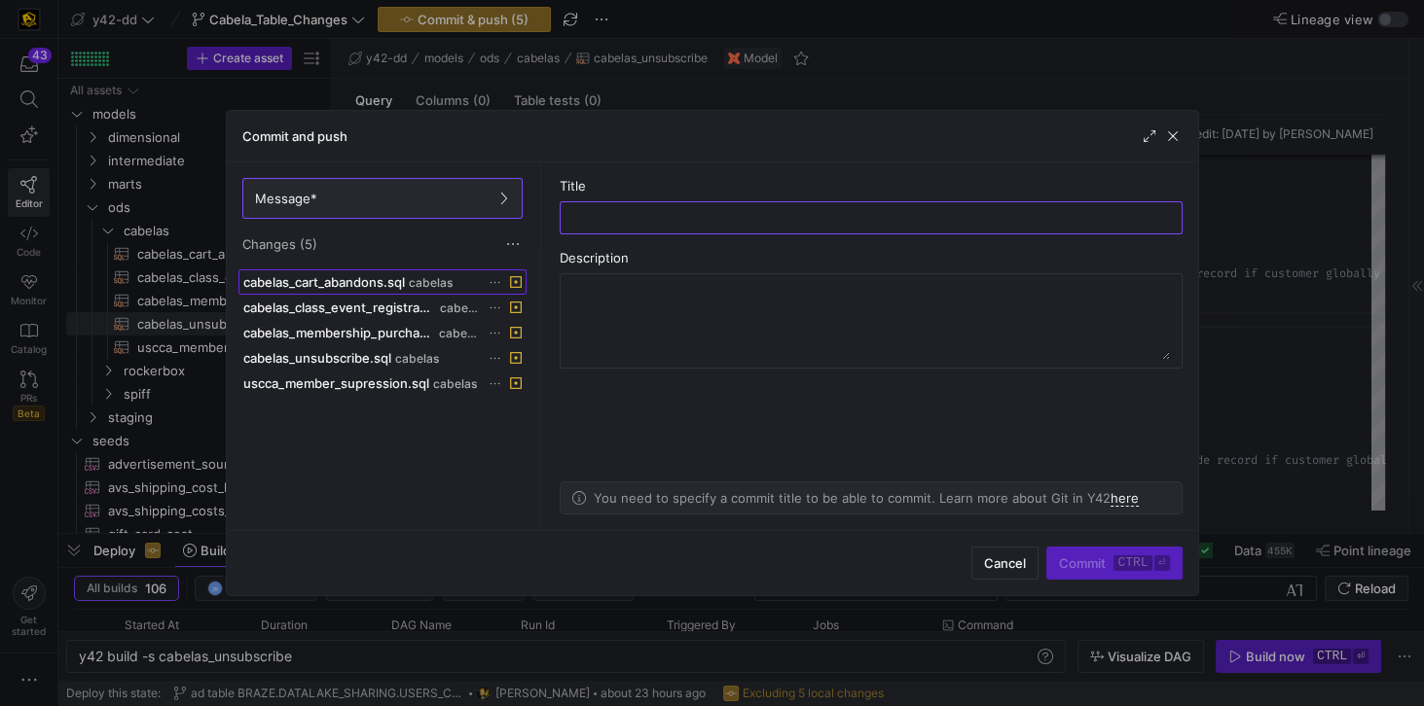
click at [355, 282] on span "cabelas_cart_abandons.sql" at bounding box center [324, 282] width 162 height 16
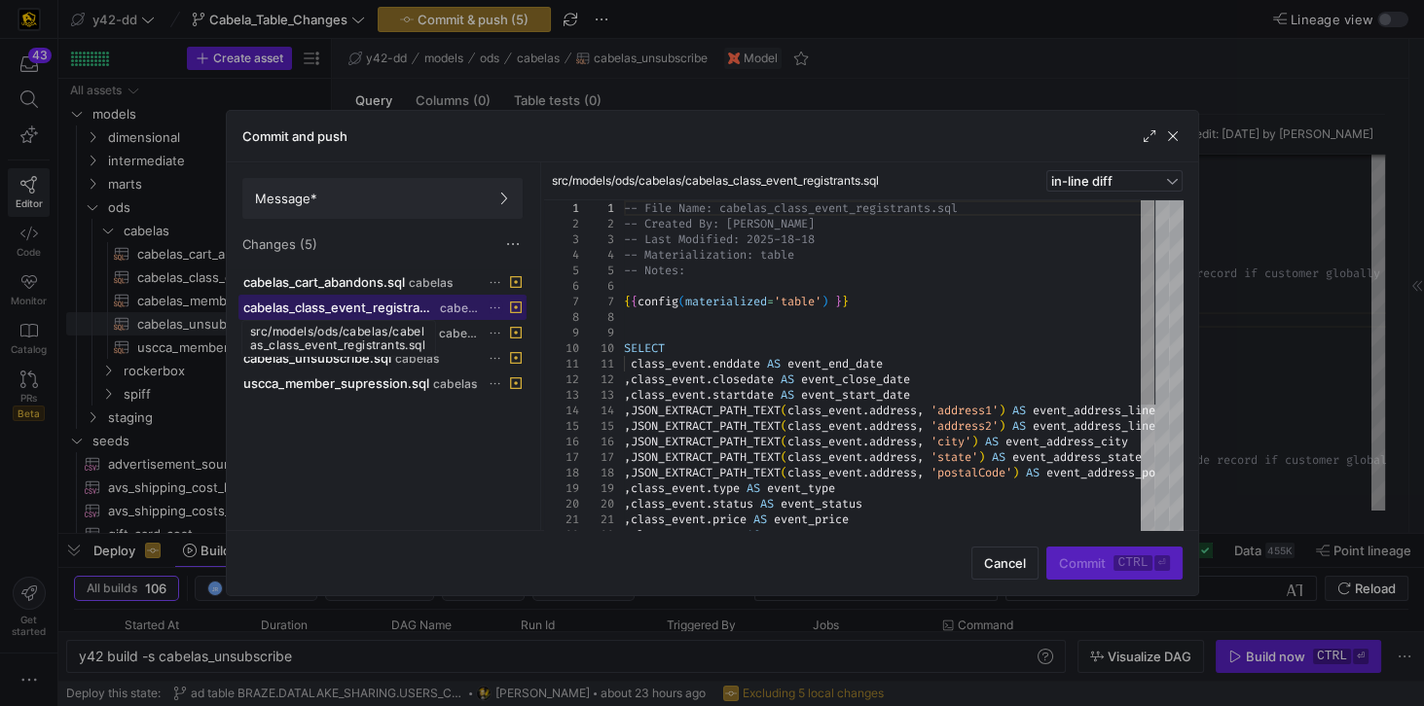
click at [338, 309] on span "cabelas_class_event_registrants.sql" at bounding box center [339, 308] width 193 height 16
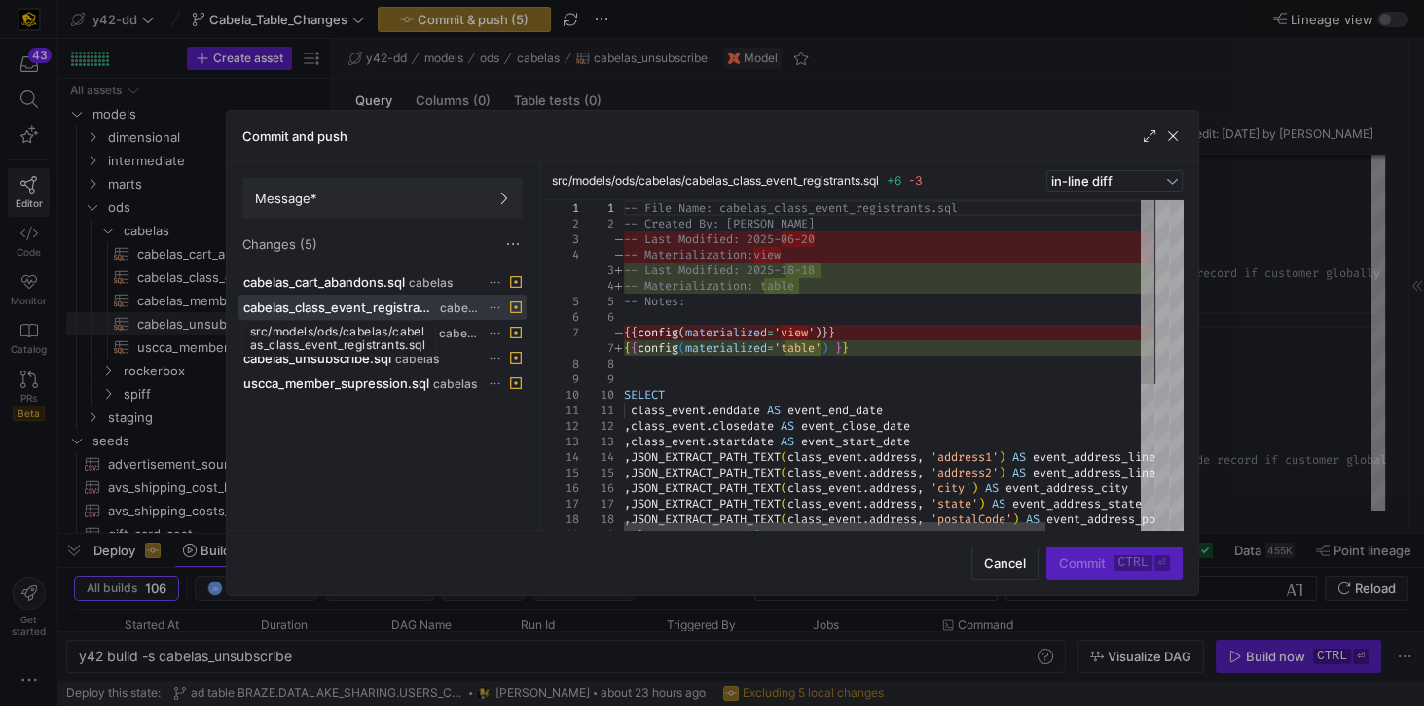
click at [339, 328] on div "src/models/ods/cabelas/cabelas_class_event_registrants.sql" at bounding box center [338, 338] width 195 height 37
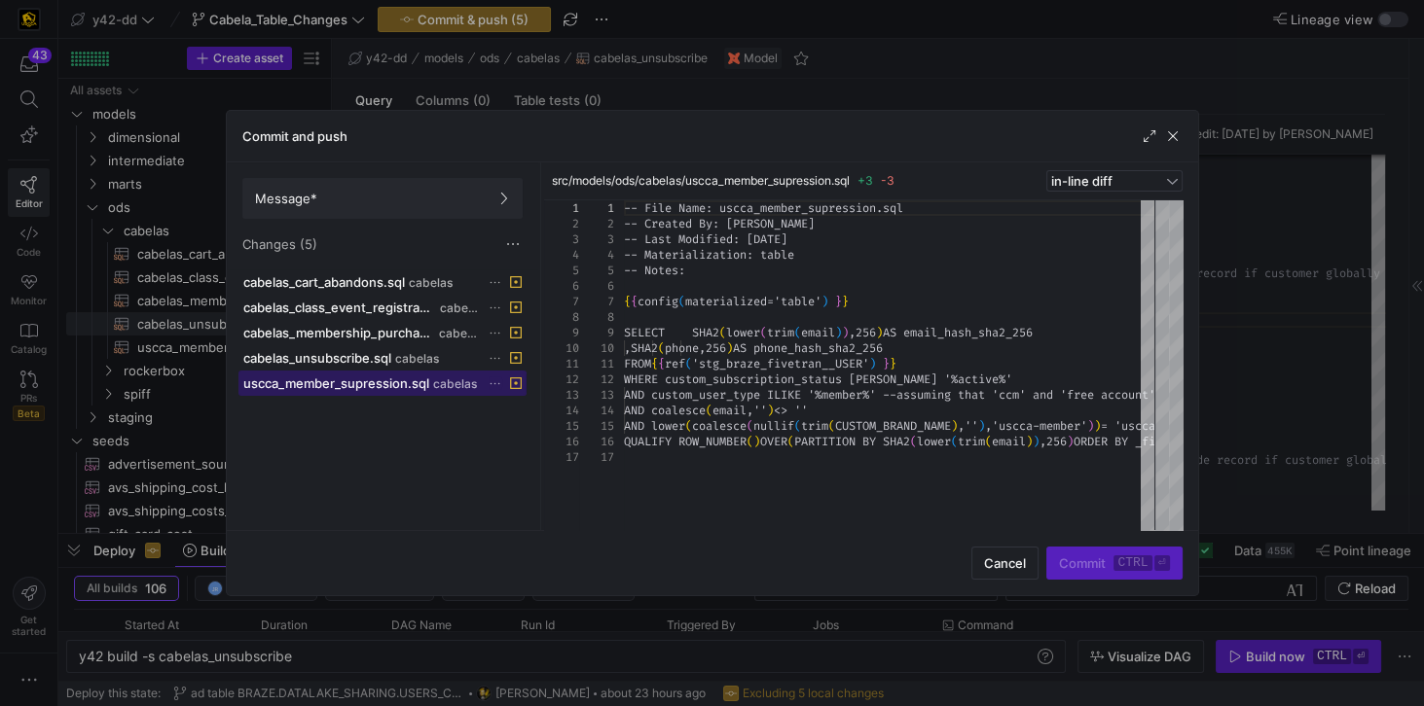
click at [380, 380] on span "uscca_member_supression.sql" at bounding box center [336, 384] width 186 height 16
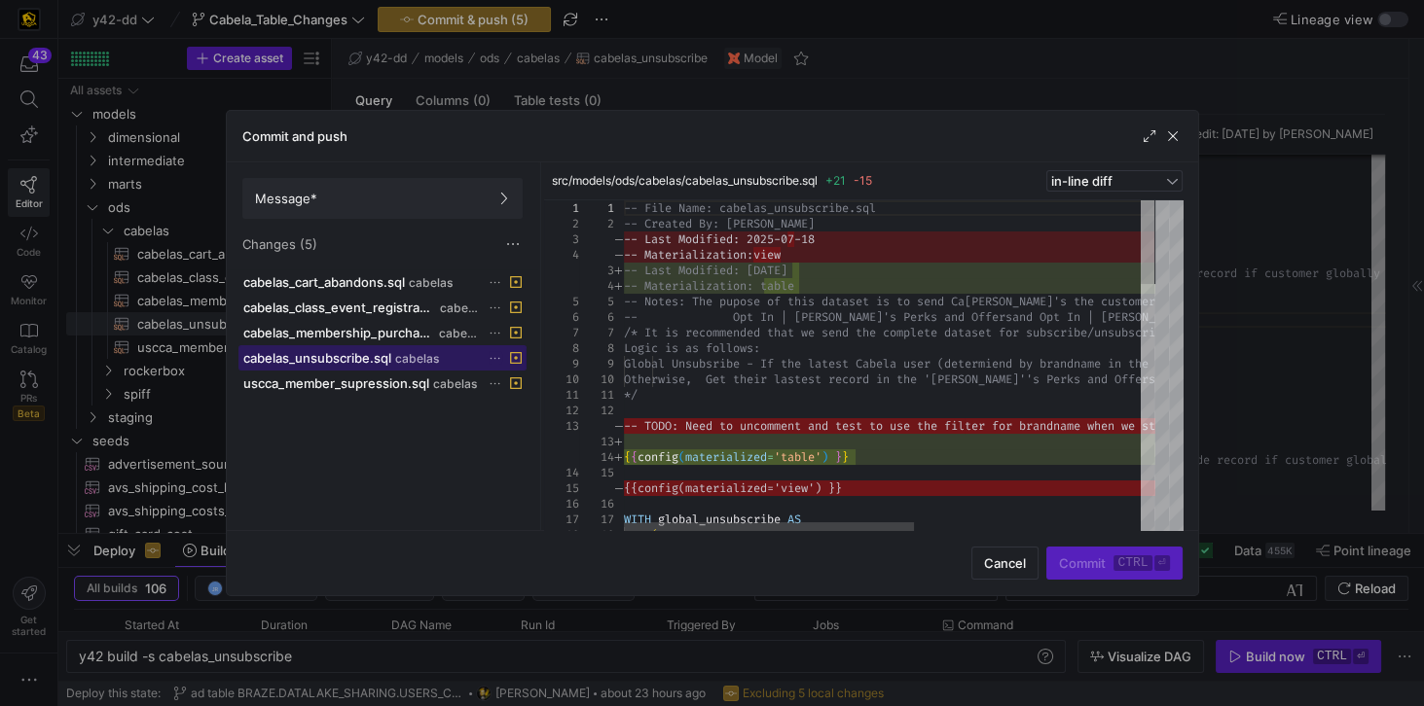
click at [368, 346] on span at bounding box center [382, 357] width 286 height 23
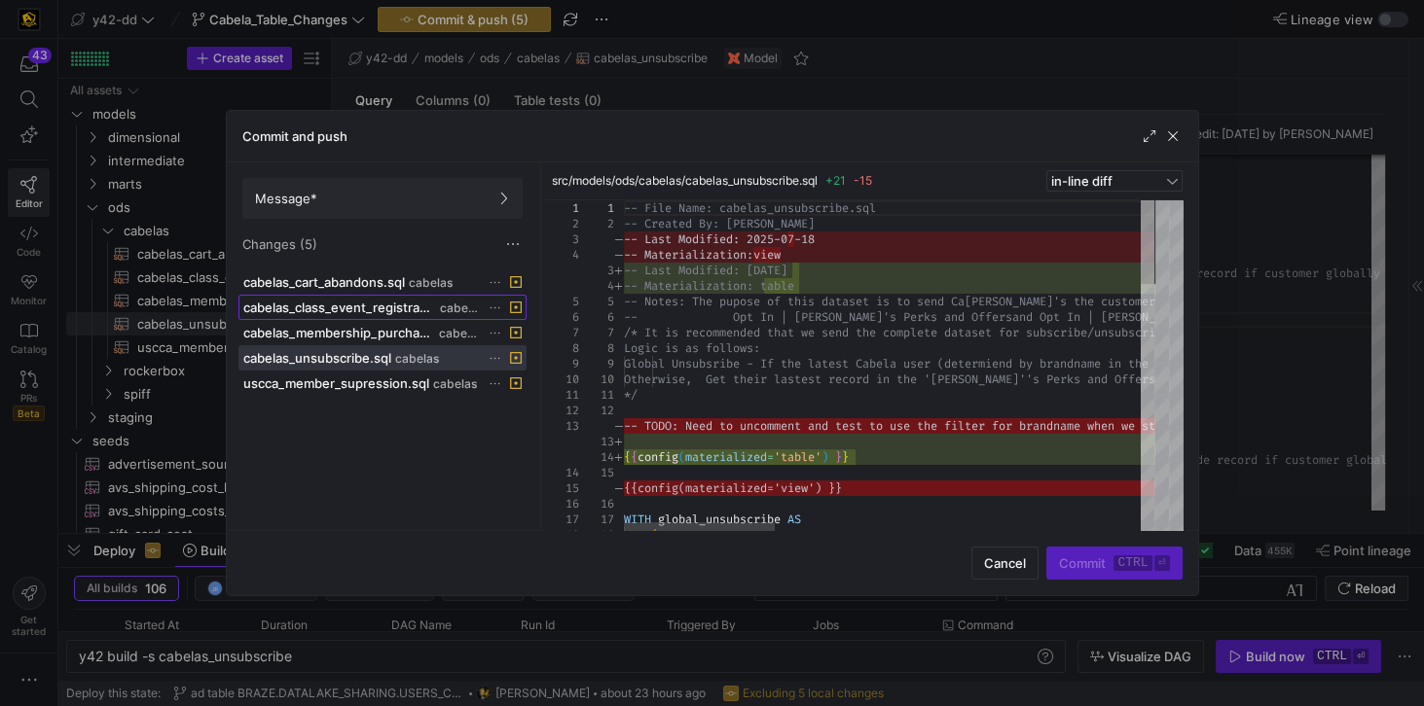
click at [357, 305] on span "cabelas_class_event_registrants.sql" at bounding box center [339, 308] width 193 height 16
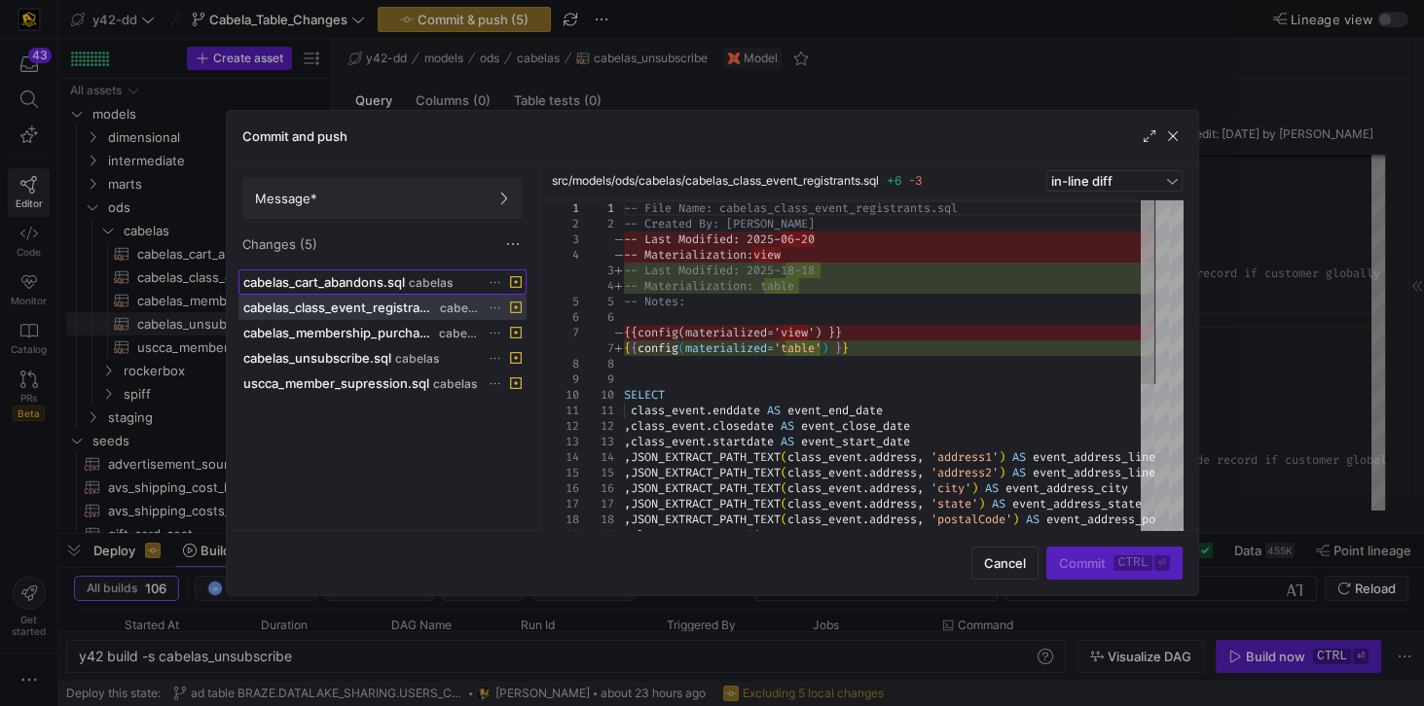
click at [347, 281] on span "cabelas_cart_abandons.sql" at bounding box center [324, 282] width 162 height 16
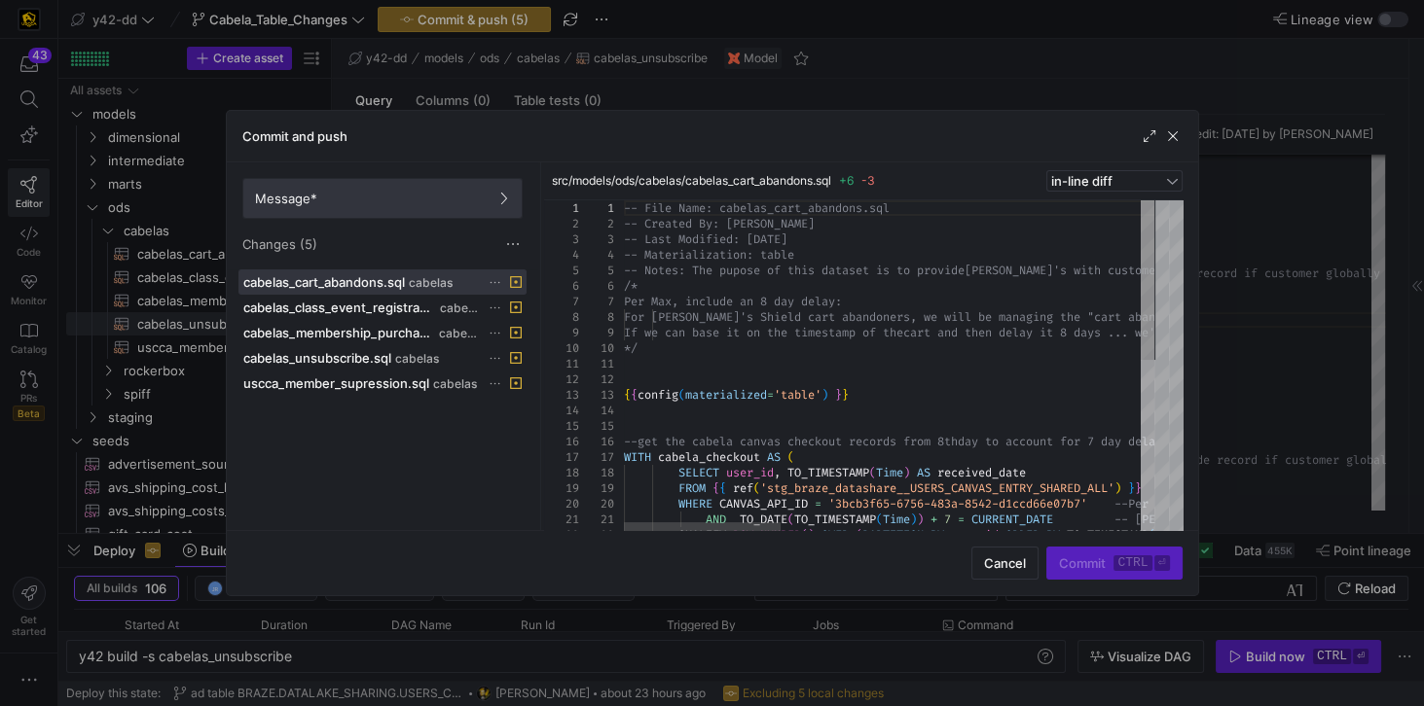
click at [367, 203] on span "Message*" at bounding box center [382, 199] width 255 height 16
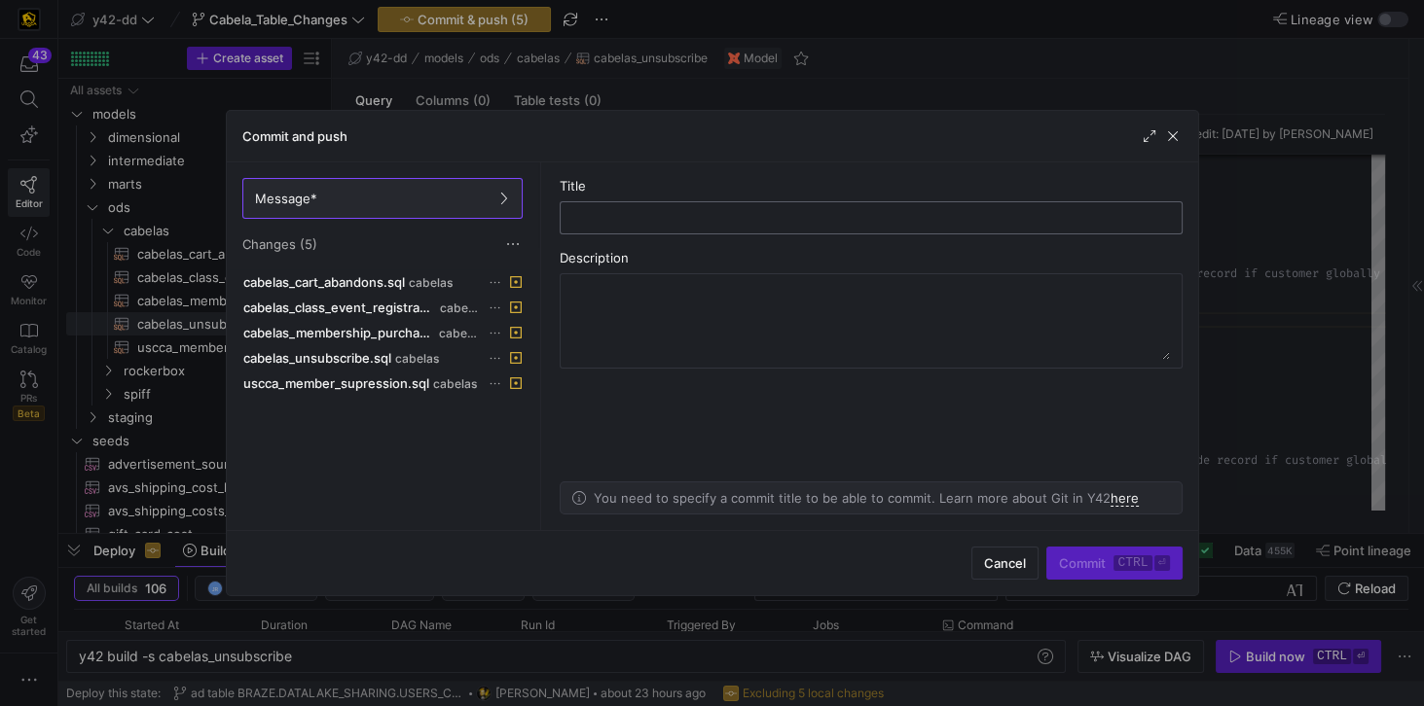
click at [593, 210] on input "text" at bounding box center [871, 218] width 590 height 16
type input "Change to Tables vs Views to use DataShare"
click at [596, 293] on textarea at bounding box center [870, 321] width 597 height 78
click at [568, 285] on div at bounding box center [871, 320] width 623 height 95
drag, startPoint x: 814, startPoint y: 215, endPoint x: 562, endPoint y: 216, distance: 251.1
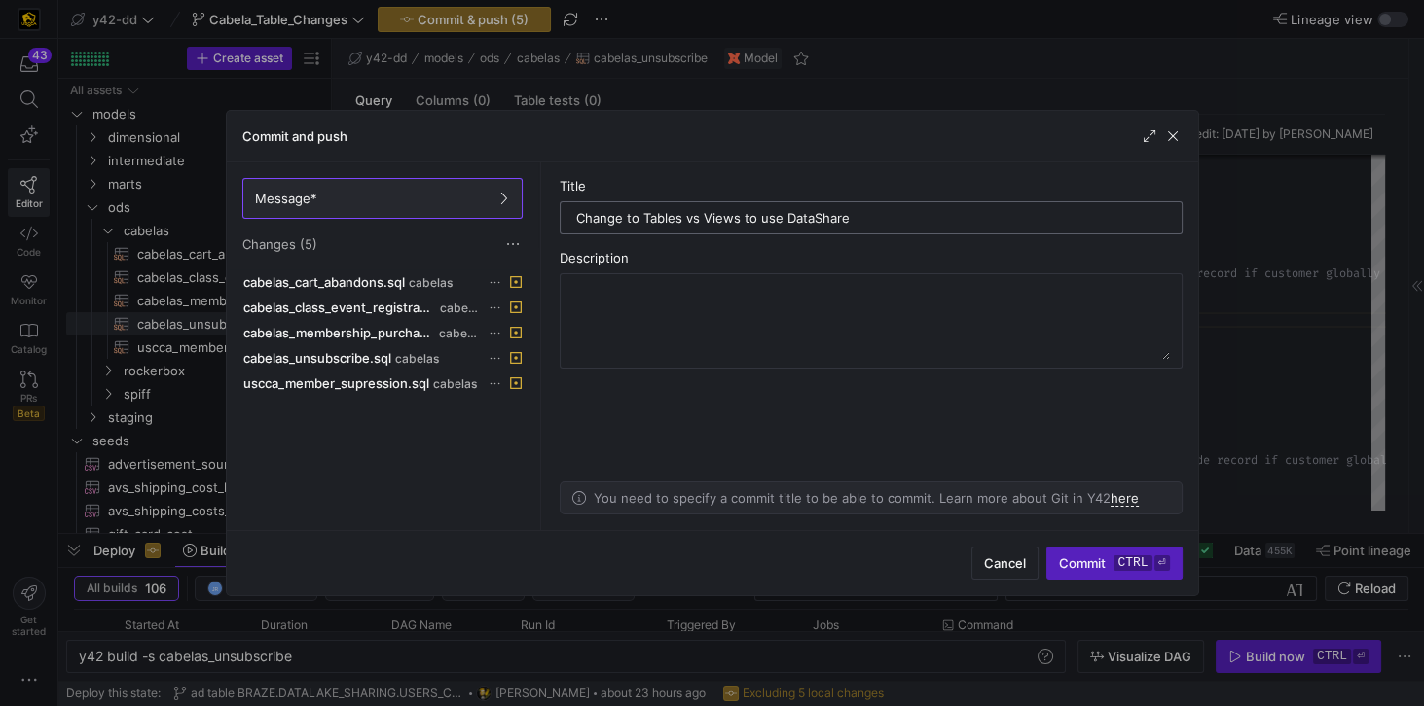
click at [562, 216] on div "Change to Tables vs Views to use DataShare" at bounding box center [871, 217] width 623 height 33
click at [646, 288] on textarea at bounding box center [870, 321] width 597 height 78
paste textarea "Change to Tables vs Views to use DataShare"
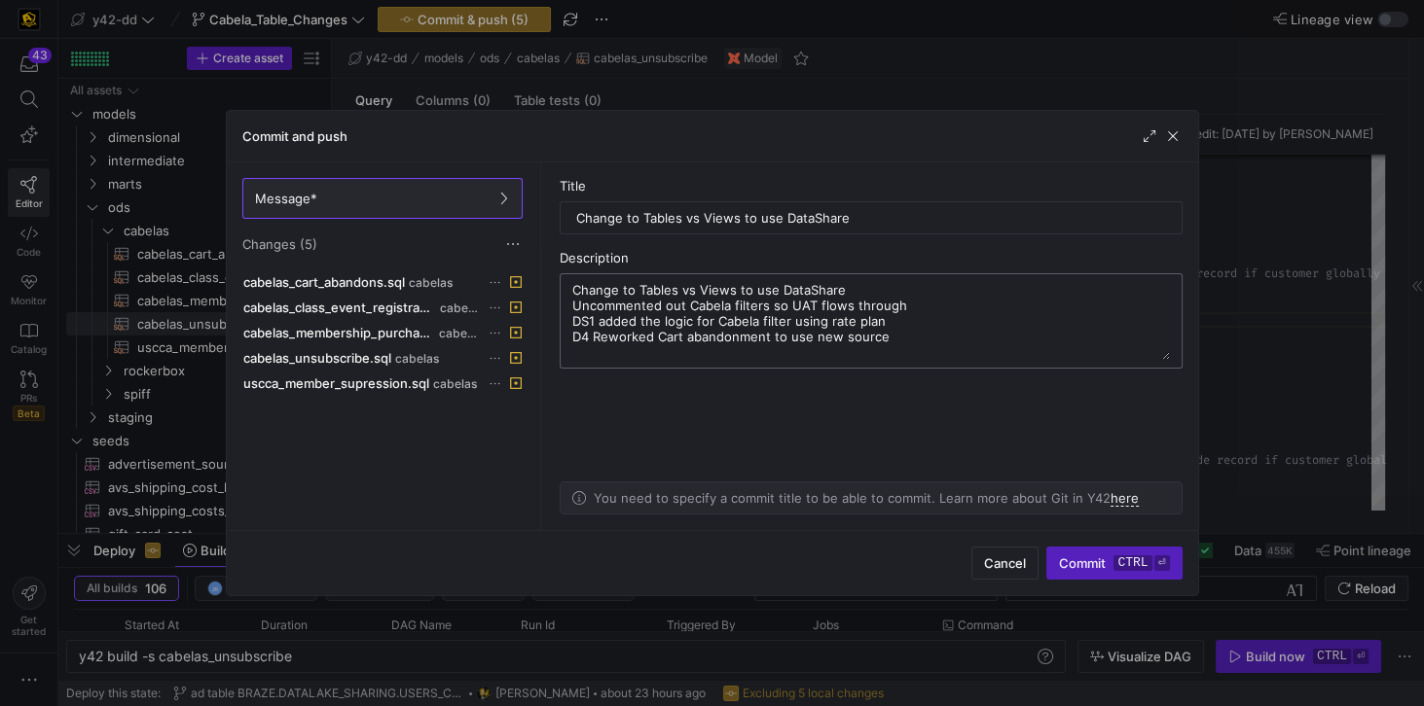
click at [891, 338] on textarea "Change to Tables vs Views to use DataShare Uncommented out Cabela filters so UA…" at bounding box center [870, 321] width 597 height 78
type textarea "Change to Tables vs Views to use DataShare Uncommented out Cabela filters so UA…"
click at [1067, 505] on span "Commit ctrl ⏎" at bounding box center [1114, 564] width 110 height 16
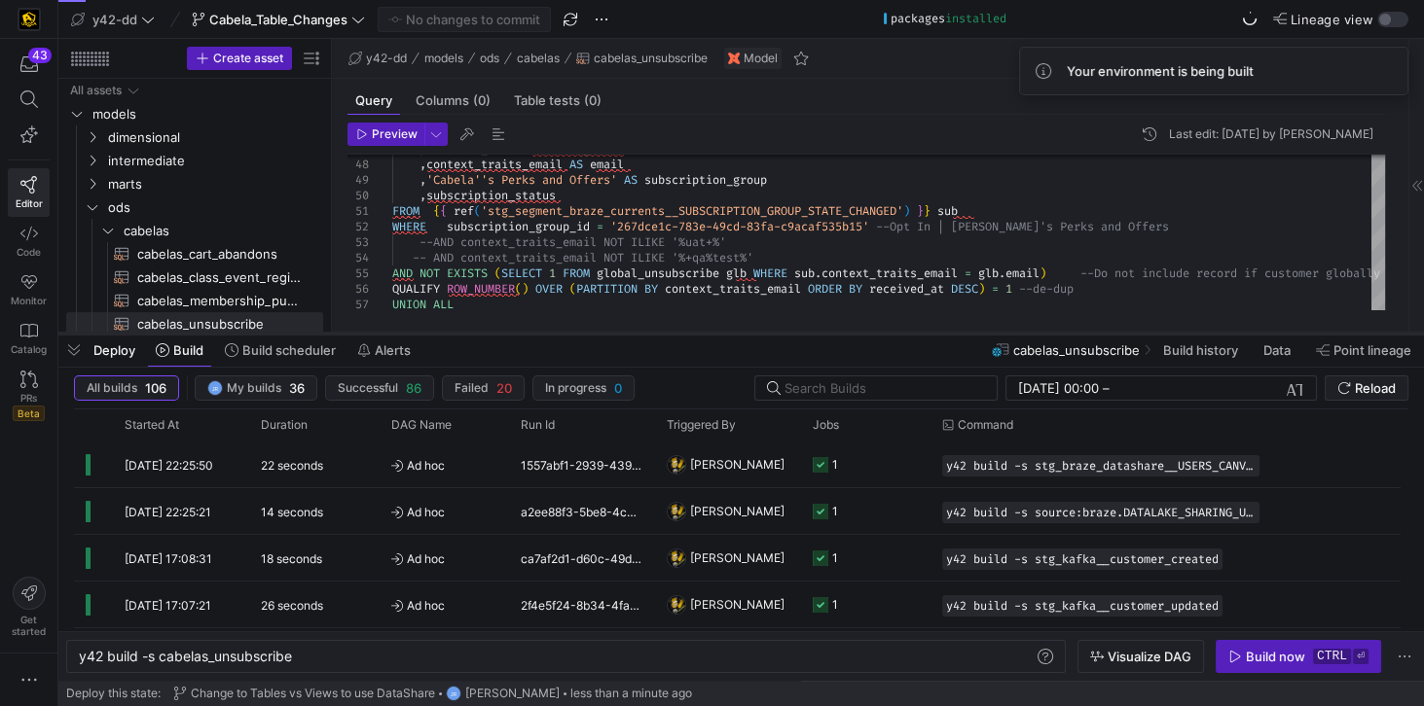
drag, startPoint x: 747, startPoint y: 533, endPoint x: 693, endPoint y: 333, distance: 207.7
click at [693, 333] on div at bounding box center [740, 334] width 1365 height 8
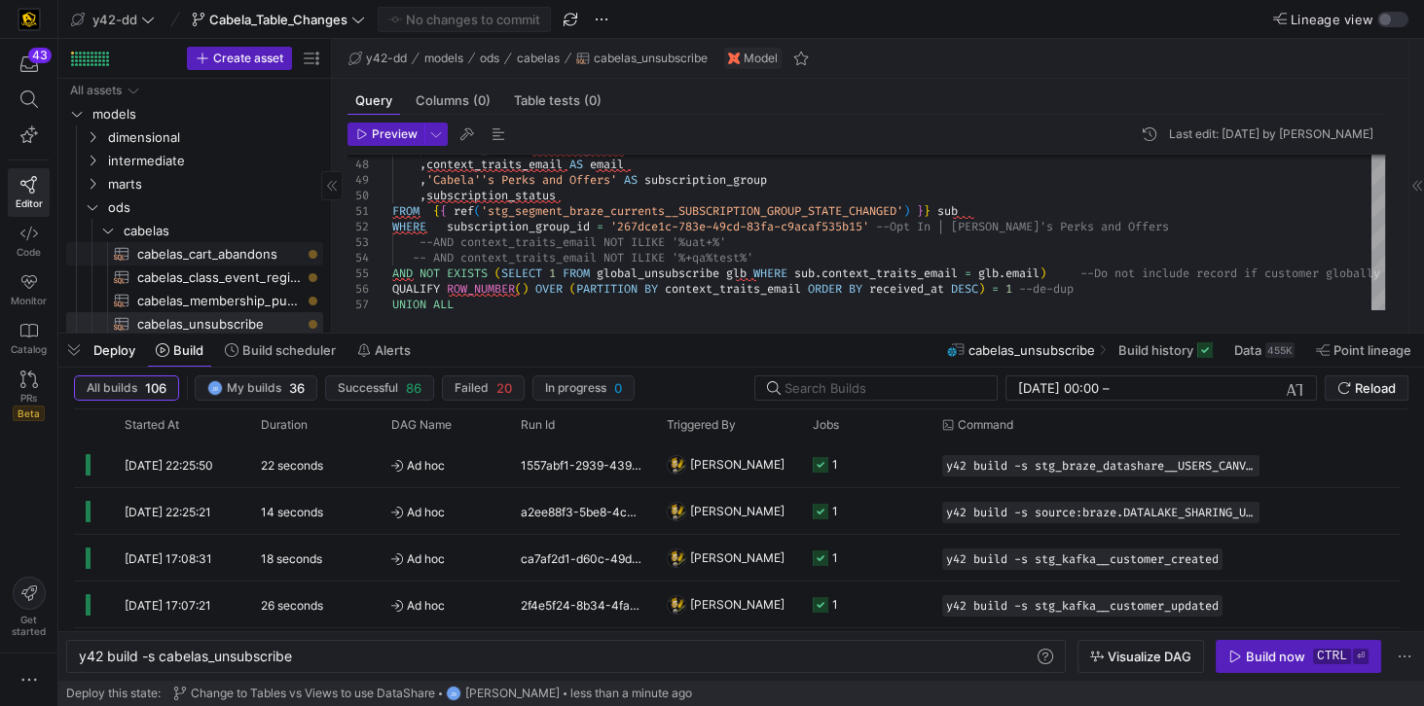
click at [199, 255] on span "cabelas_cart_abandons​​​​​​​​​​" at bounding box center [218, 254] width 163 height 22
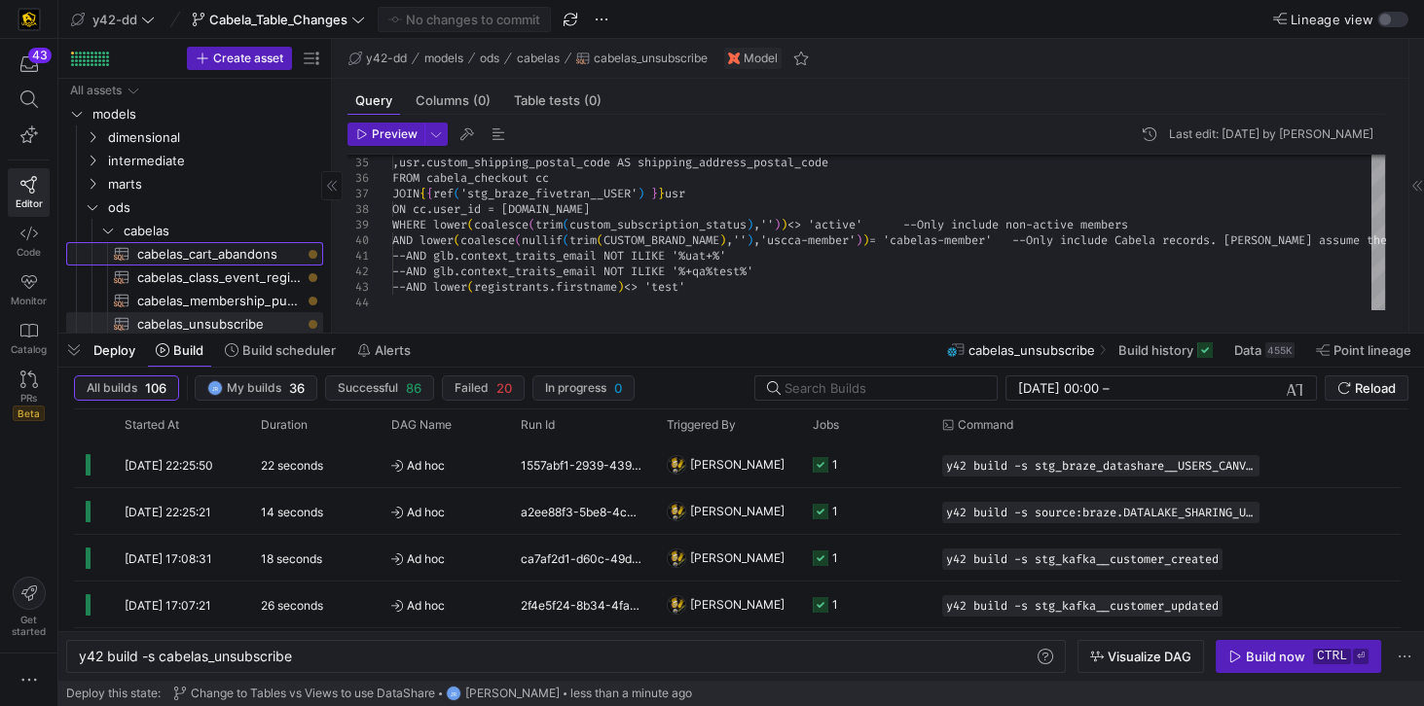
type textarea "-- File Name: cabelas_cart_abandons.sql -- Created By: [PERSON_NAME] -- Last Mo…"
type textarea "y42 build -s cabelas_cart_abandons"
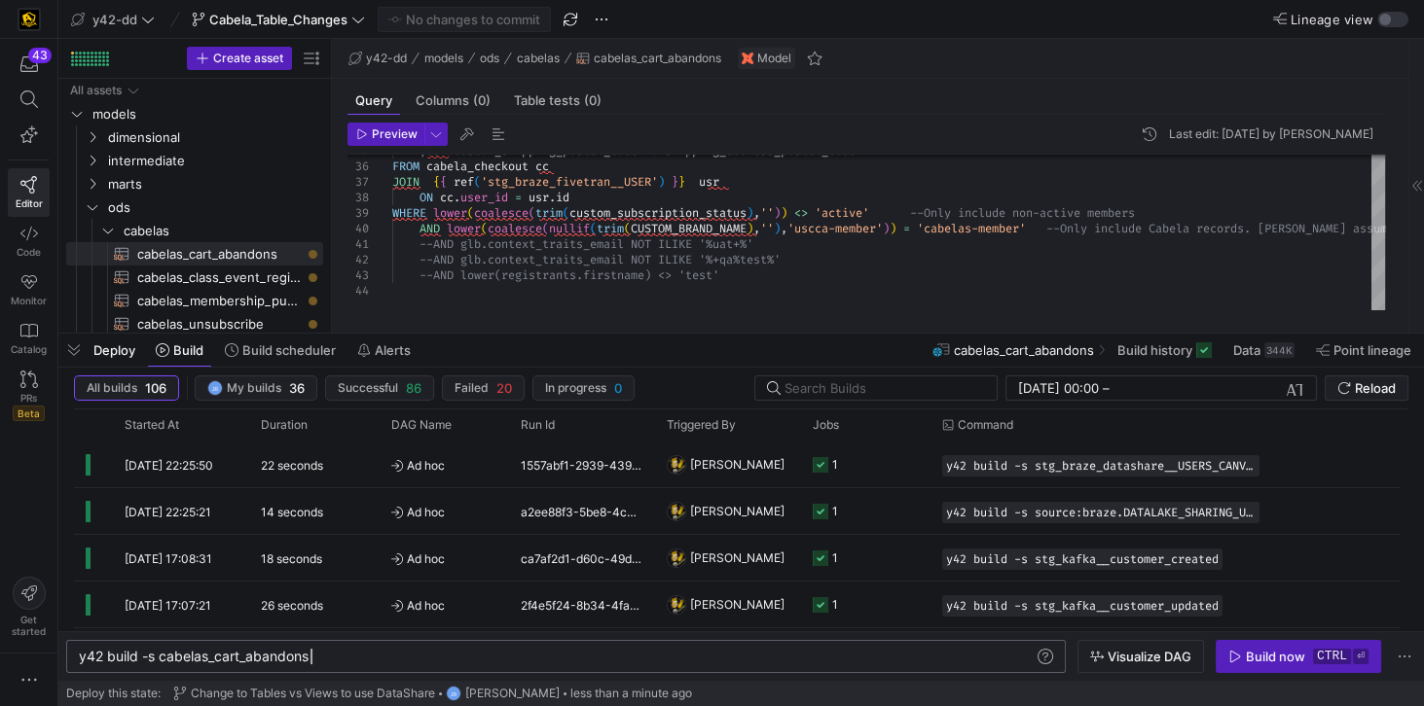
scroll to position [0, 231]
click at [345, 505] on div "y42 build -s cabelas_cart_abandons" at bounding box center [558, 657] width 958 height 16
click at [208, 302] on span "cabelas_membership_purchase​​​​​​​​​​" at bounding box center [218, 301] width 163 height 22
type textarea "-- File Name: cabelas_membership_purchase.sql -- Created By: [PERSON_NAME] -- L…"
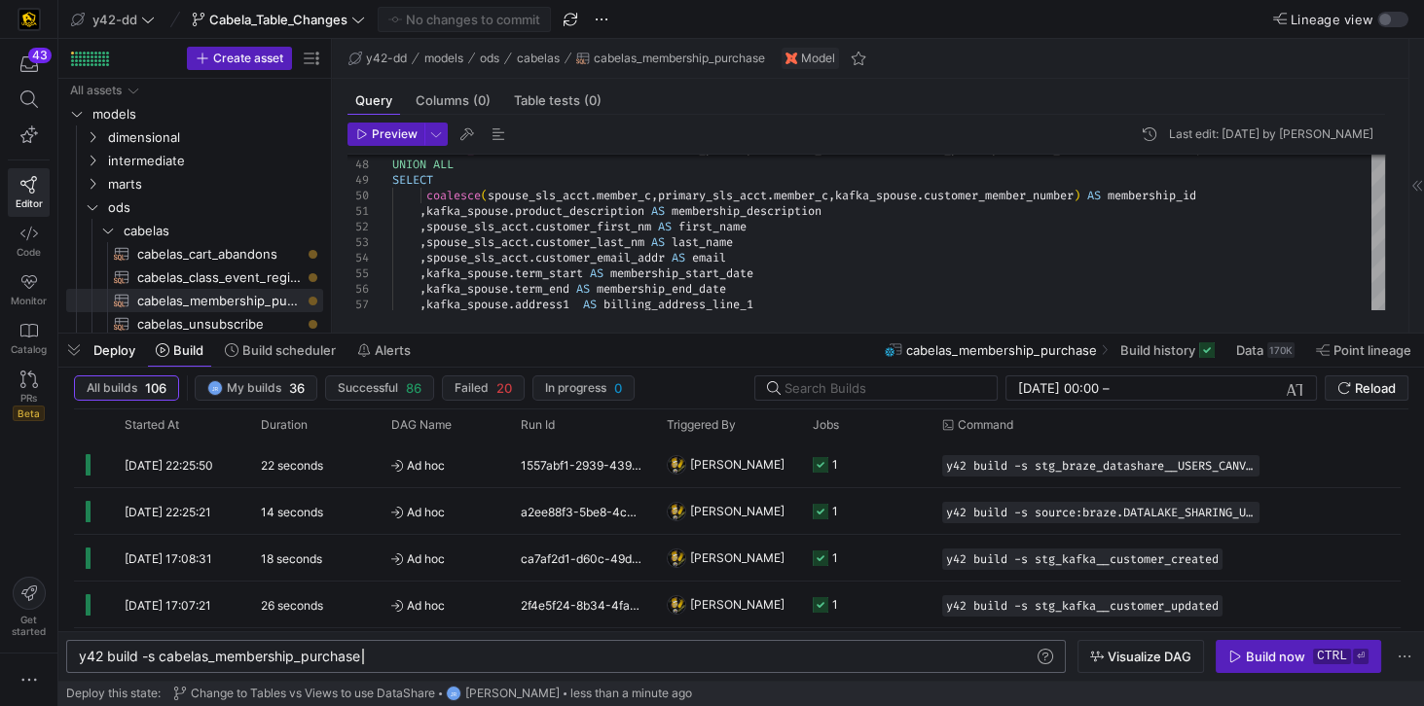
scroll to position [0, 281]
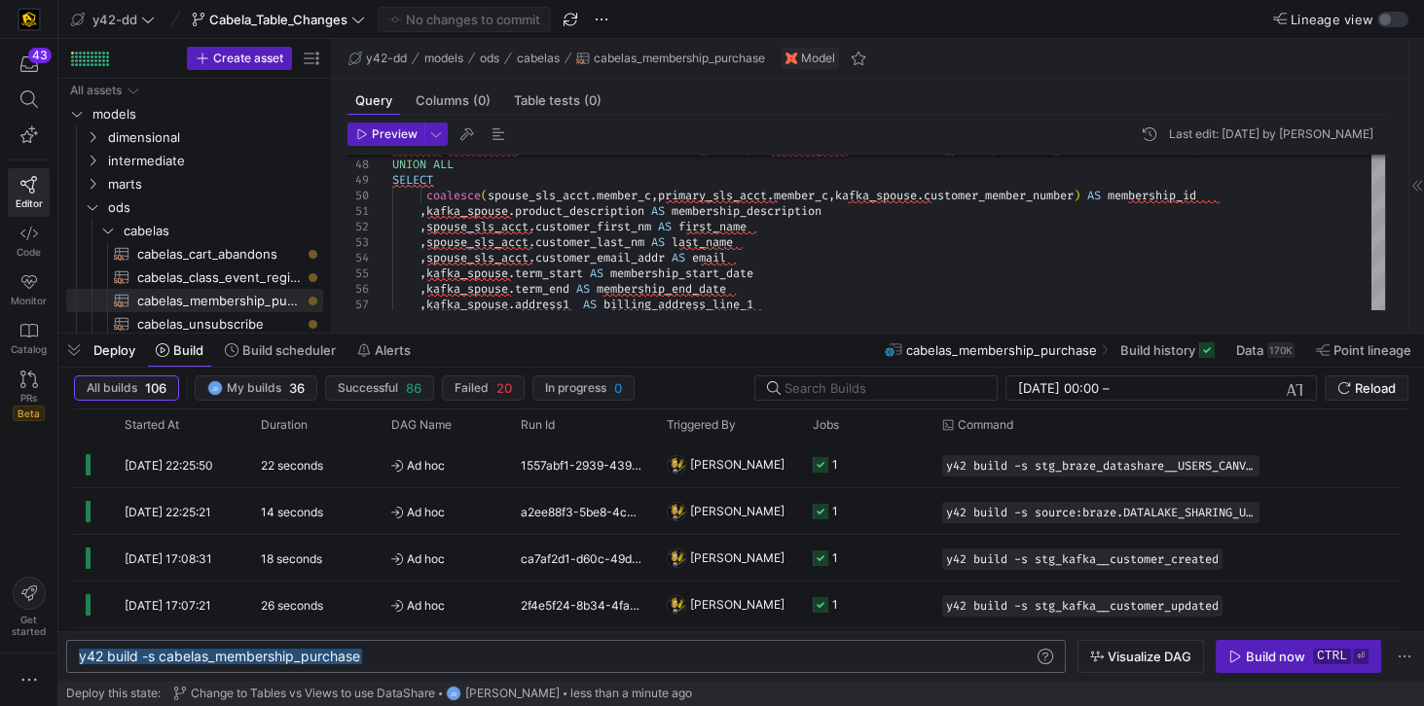
drag, startPoint x: 382, startPoint y: 659, endPoint x: 79, endPoint y: 651, distance: 303.7
click at [79, 505] on div "y42 build -s cabelas_membership_purchase" at bounding box center [558, 657] width 958 height 16
drag, startPoint x: 192, startPoint y: 660, endPoint x: 438, endPoint y: 662, distance: 246.2
click at [439, 505] on div "y42 build -s cabelas_membership_purchase" at bounding box center [558, 657] width 958 height 16
drag, startPoint x: 349, startPoint y: 663, endPoint x: 75, endPoint y: 642, distance: 275.2
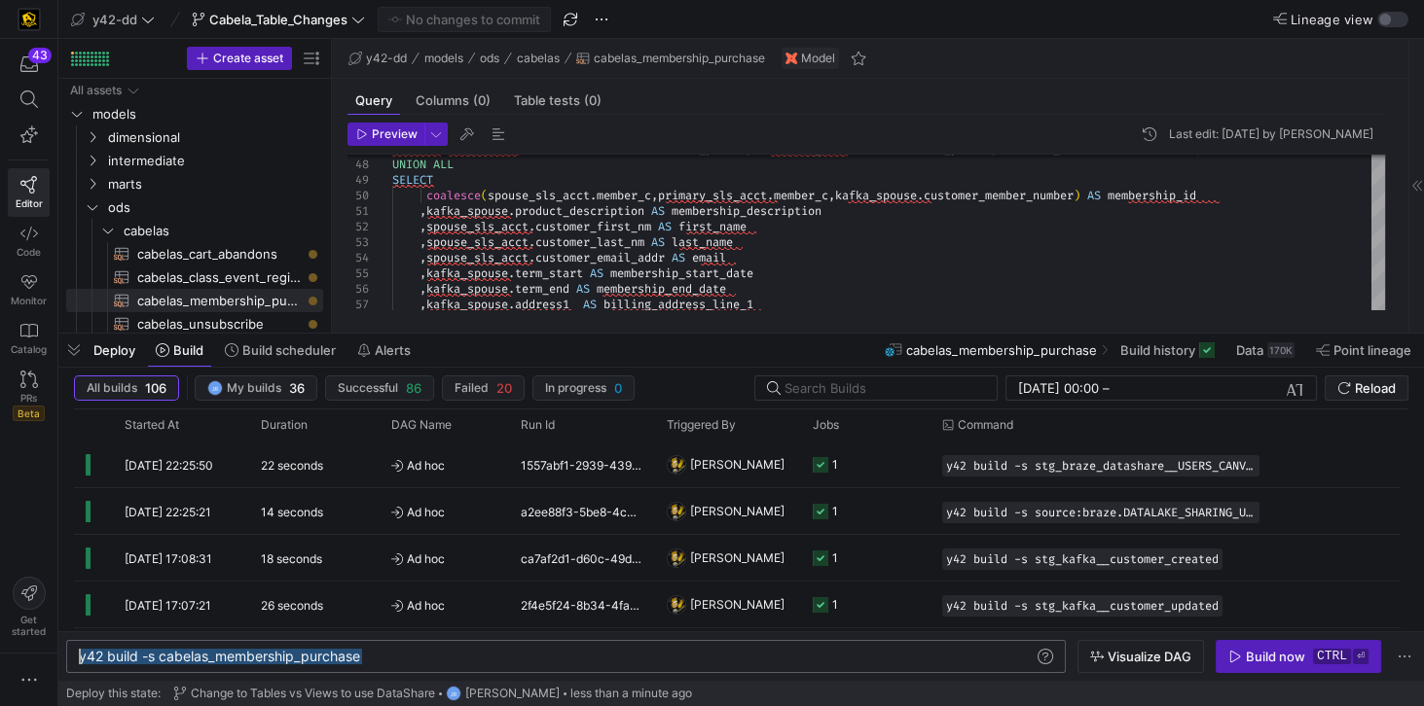
click at [79, 505] on div "y42 build -s cabelas_membership_purchase" at bounding box center [558, 657] width 958 height 16
type textarea "y42 build -s +cabelas_membership_purchase +uscca_member_supression +cabelas_cla…"
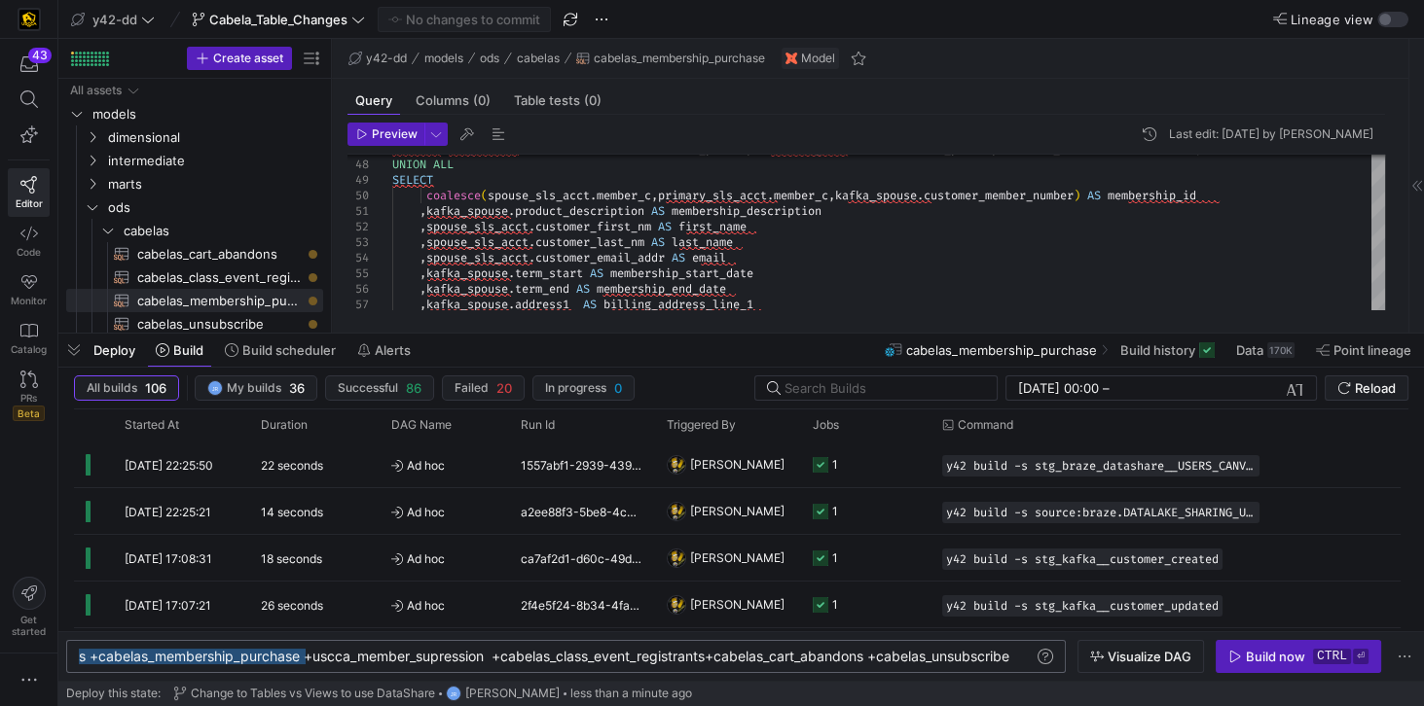
drag, startPoint x: 306, startPoint y: 658, endPoint x: 46, endPoint y: 646, distance: 260.1
click at [46, 505] on div "y42 build -s +cabelas_membership_purchase +uscca_m ember_supression +cabelas_cl…" at bounding box center [523, 657] width 1027 height 16
click at [912, 505] on div "y42 build -s +cabelas_membership_purchase +uscca_m ember_supression +cabelas_cl…" at bounding box center [523, 657] width 1027 height 16
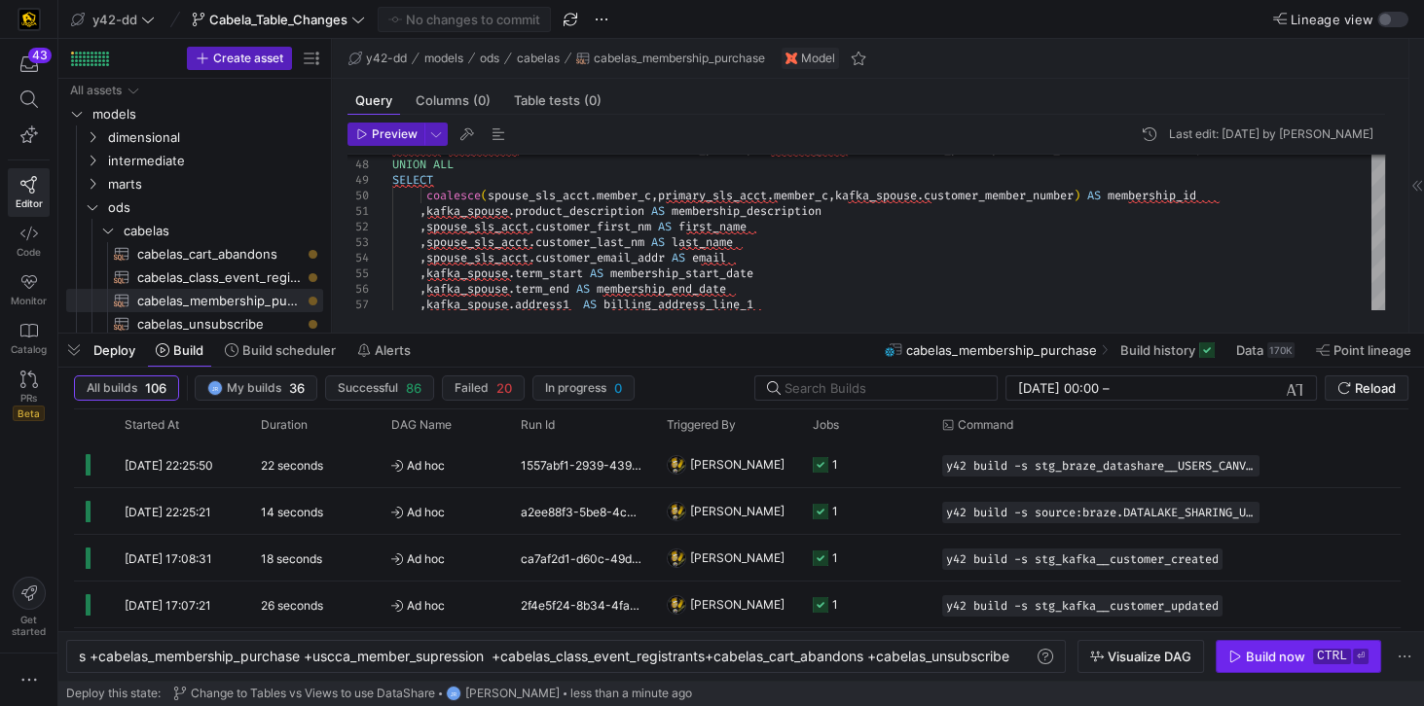
click at [1067, 505] on div "Build now" at bounding box center [1275, 657] width 59 height 16
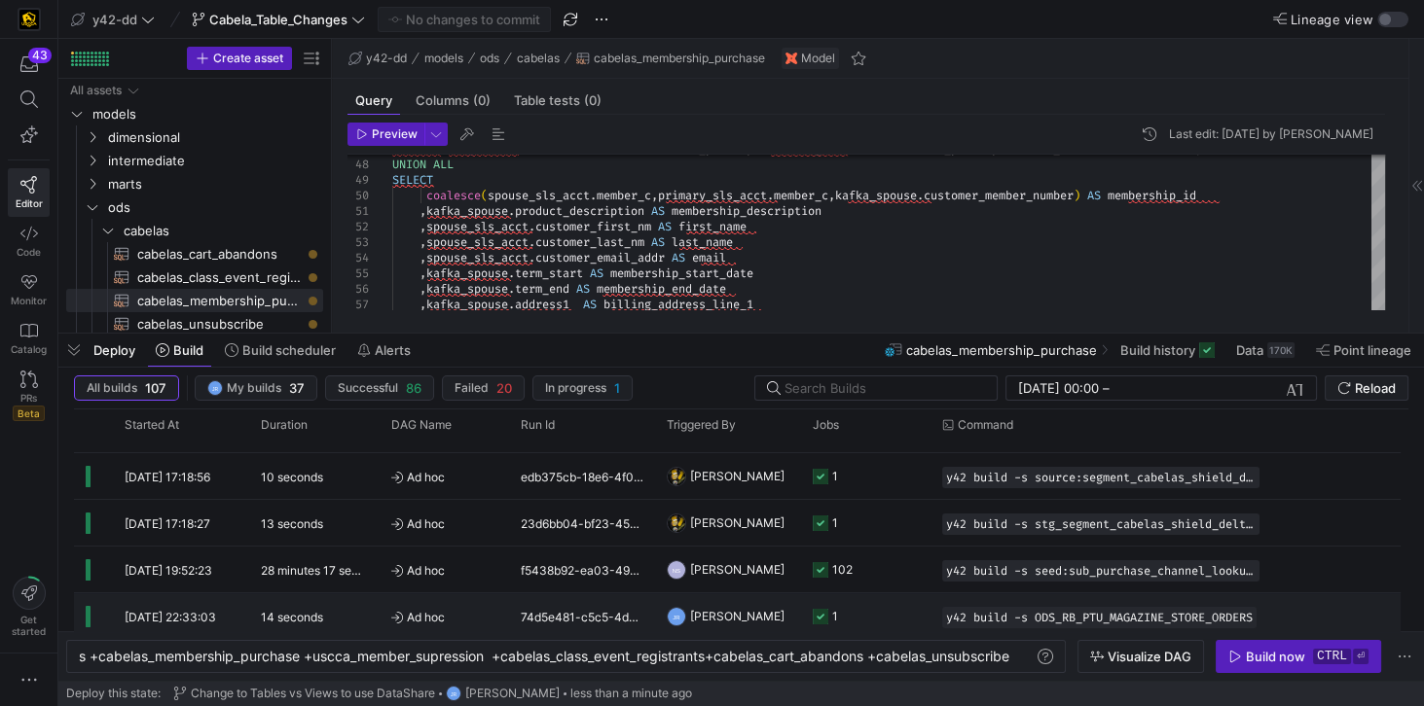
scroll to position [0, 0]
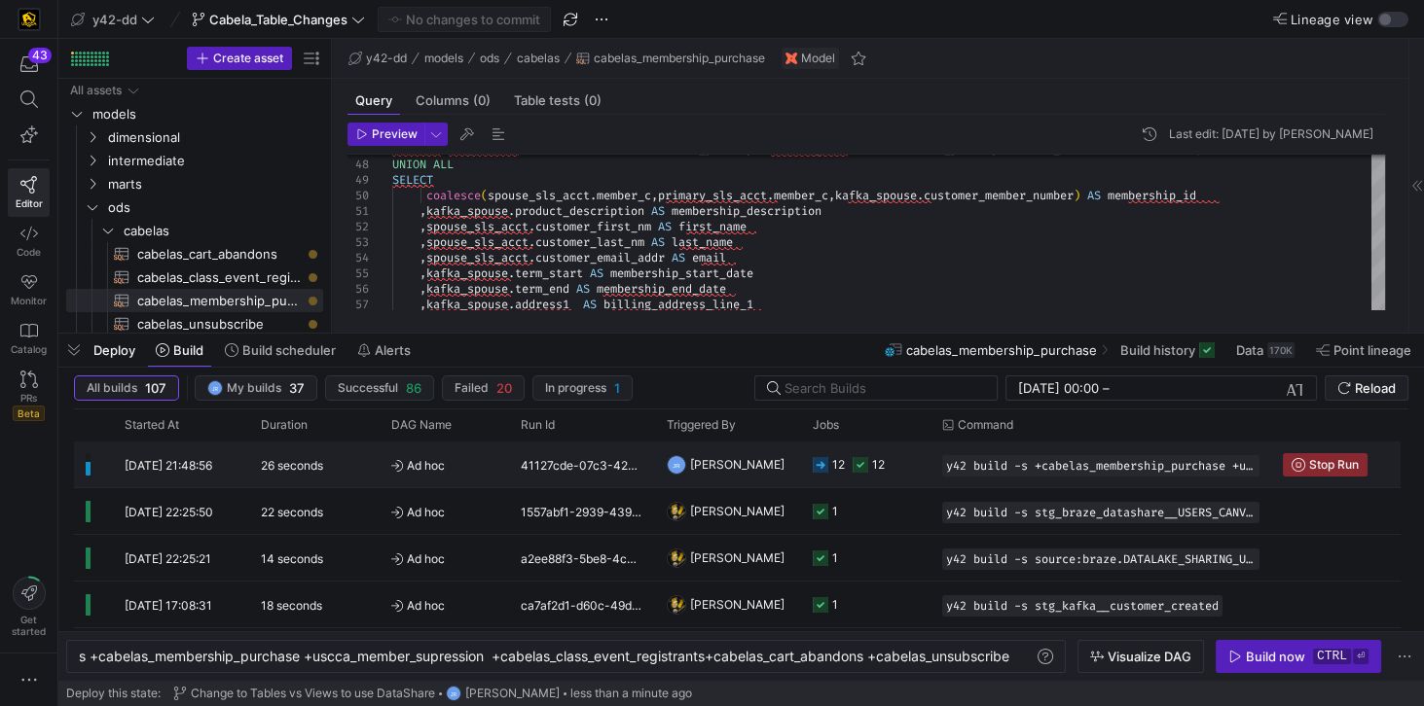
click at [212, 461] on span "[DATE] 21:48:56" at bounding box center [169, 465] width 88 height 15
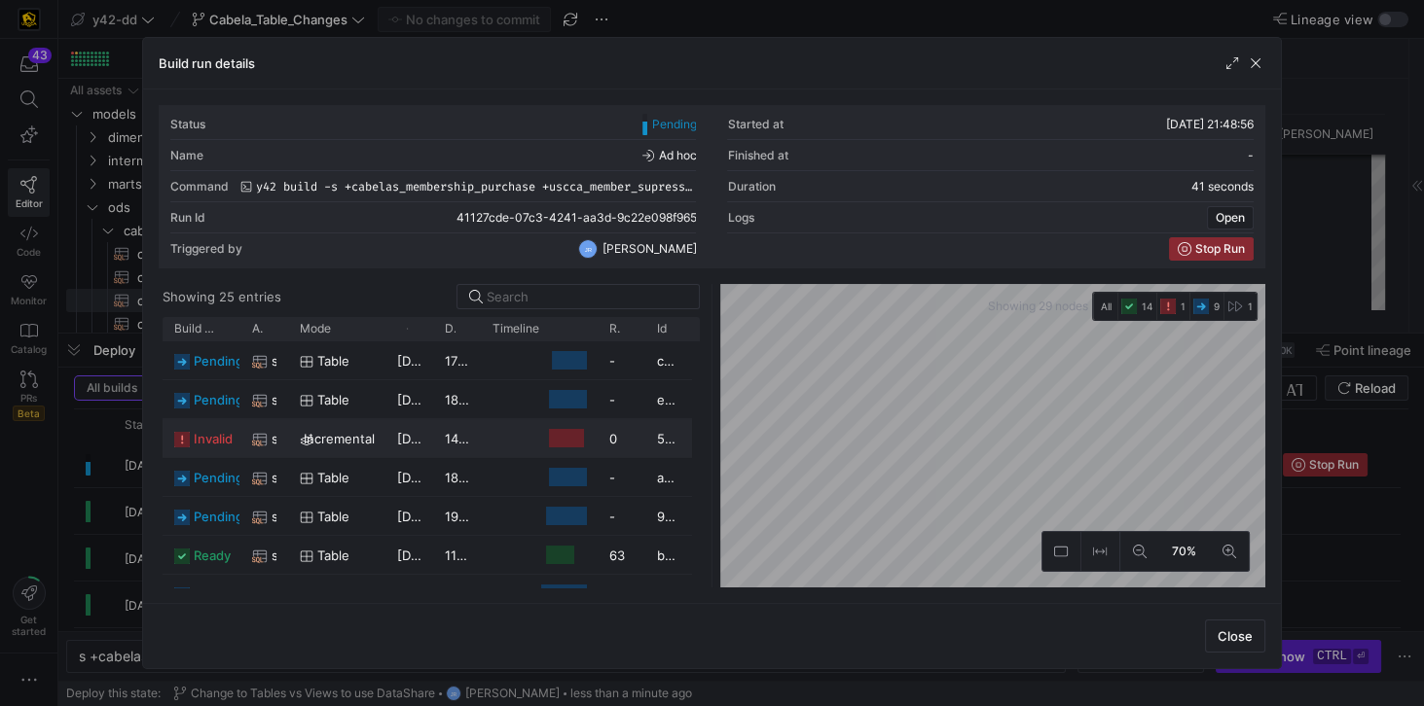
click at [327, 437] on span "incremental" at bounding box center [339, 439] width 71 height 38
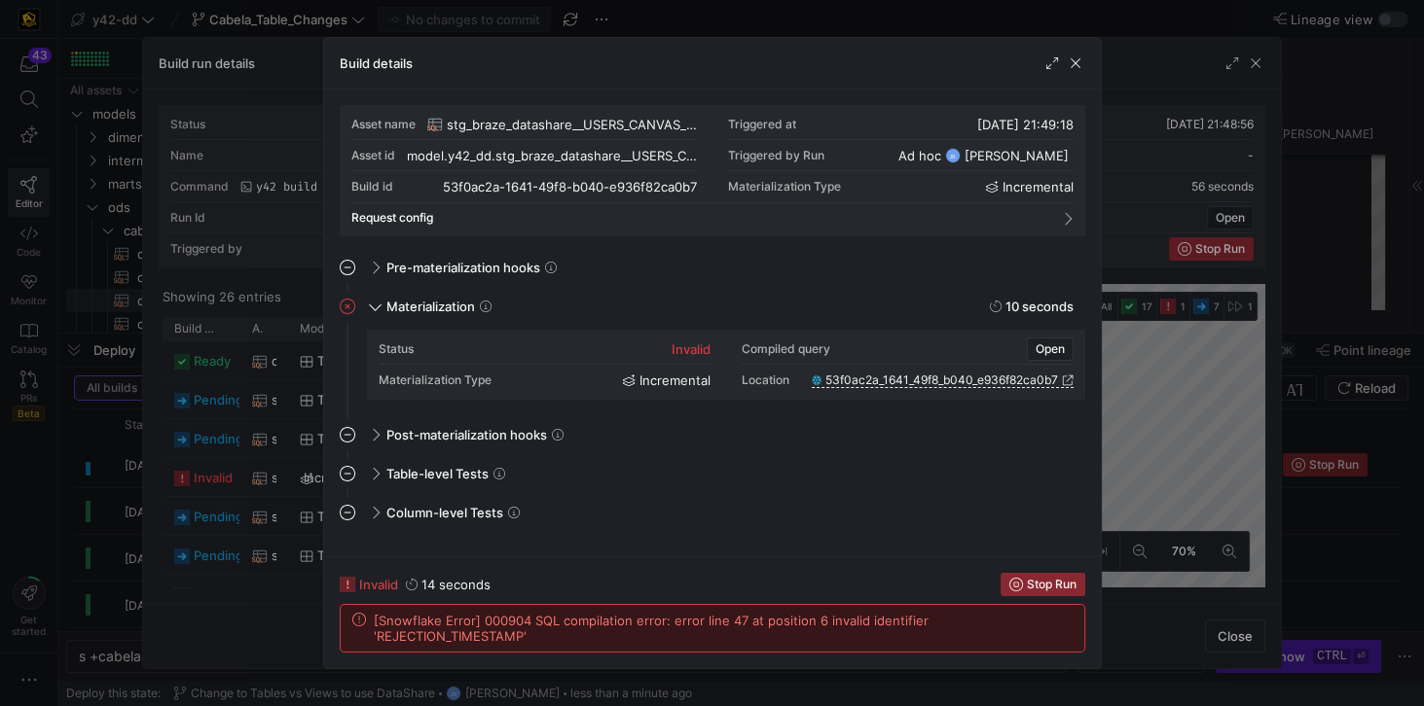
drag, startPoint x: 447, startPoint y: 123, endPoint x: 706, endPoint y: 128, distance: 259.9
click at [706, 128] on div "Asset name stg_braze_datashare__USERS_CANVAS_ENTRY_SHARED_ALL Triggered at [DAT…" at bounding box center [712, 155] width 722 height 93
click at [766, 505] on div "Column-level Tests" at bounding box center [724, 512] width 722 height 31
click at [549, 505] on span "[Snowflake Error] 000904 SQL compilation error: error line 47 at position 6 inv…" at bounding box center [723, 628] width 699 height 31
click at [358, 505] on icon at bounding box center [359, 620] width 14 height 14
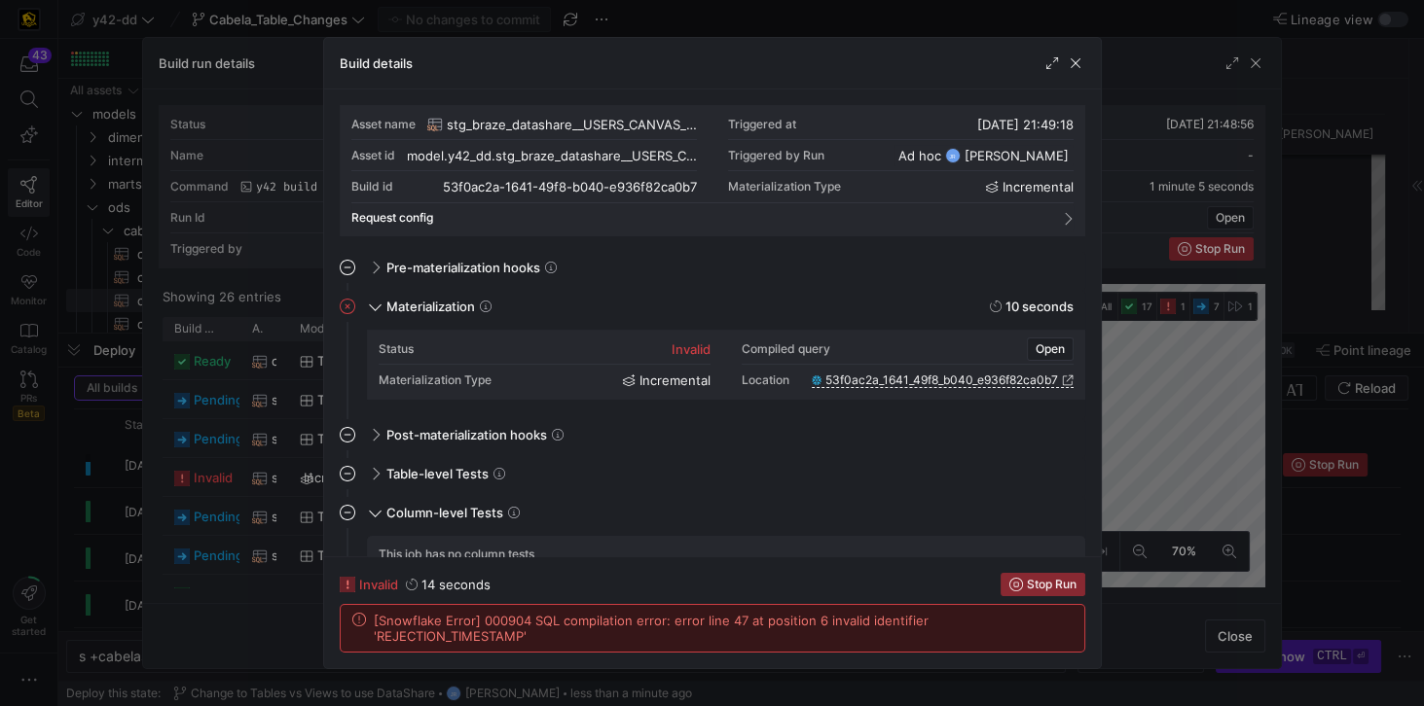
click at [503, 505] on span "[Snowflake Error] 000904 SQL compilation error: error line 47 at position 6 inv…" at bounding box center [723, 628] width 699 height 31
click at [437, 505] on y42-duration "14 seconds" at bounding box center [455, 585] width 69 height 16
click at [346, 505] on rect at bounding box center [348, 585] width 16 height 16
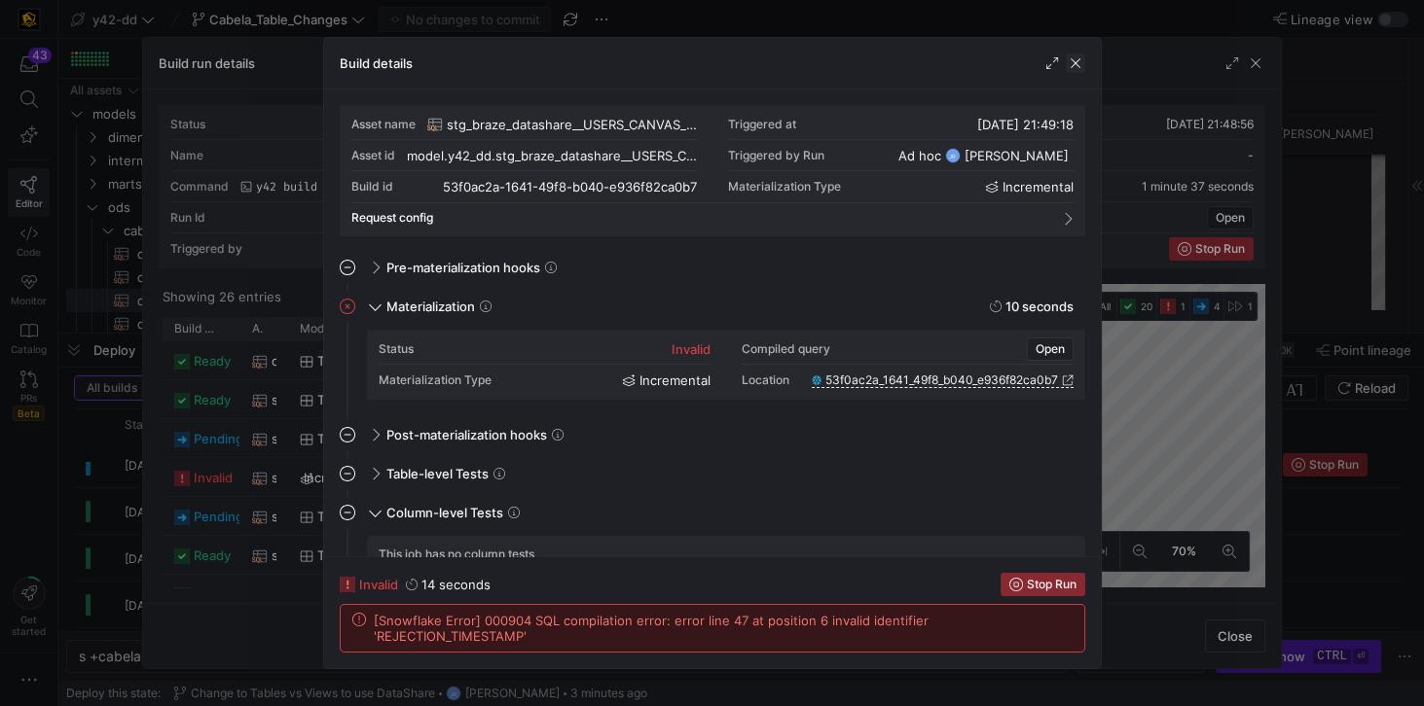
click at [1067, 65] on span "button" at bounding box center [1075, 63] width 19 height 19
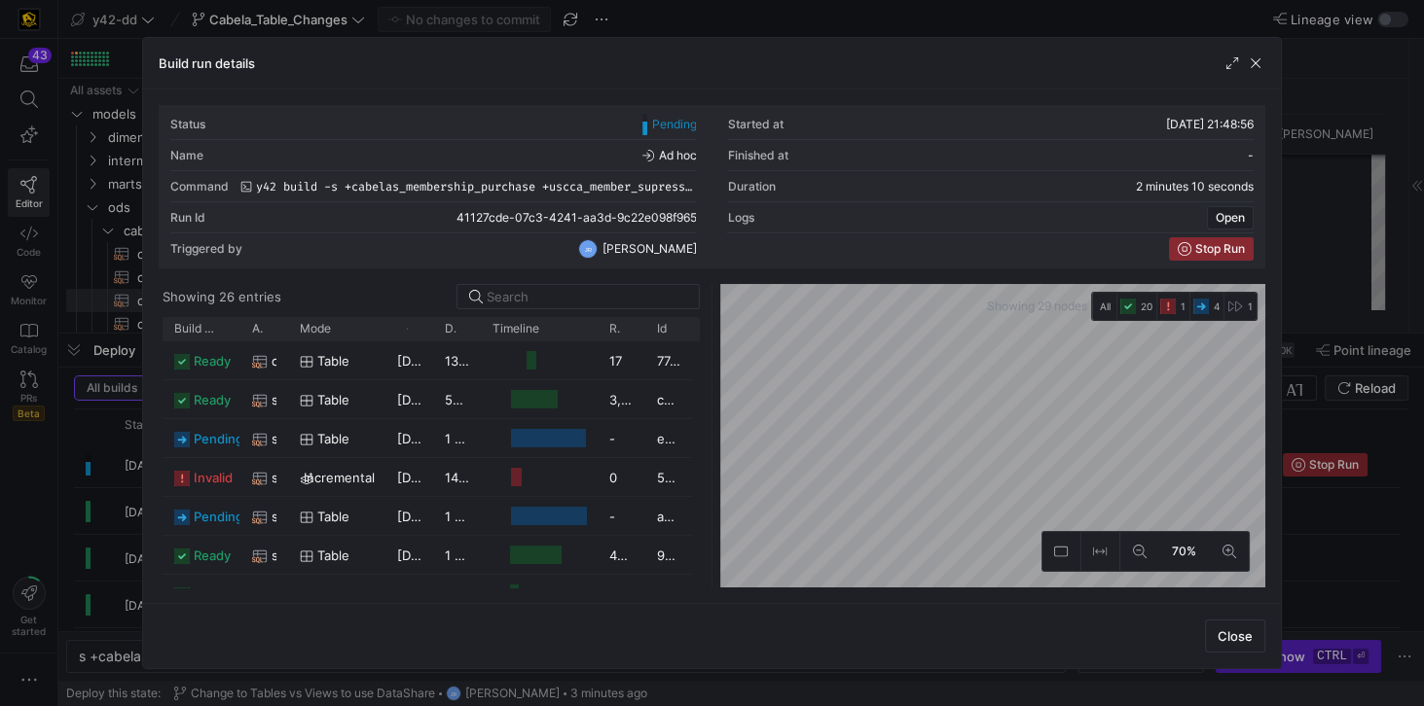
click at [524, 475] on y42-job-duration-timeline-cell-renderer "Press SPACE to select this row." at bounding box center [538, 477] width 93 height 36
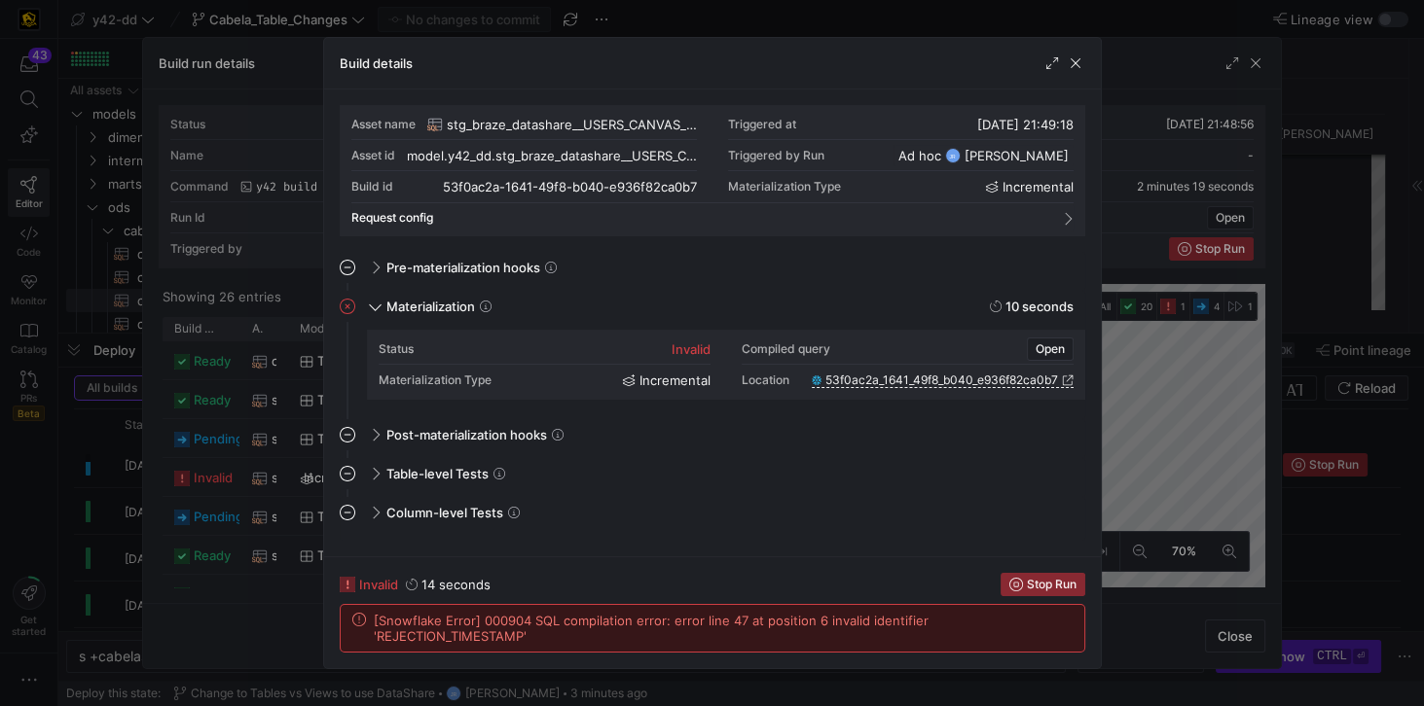
drag, startPoint x: 545, startPoint y: 640, endPoint x: 367, endPoint y: 617, distance: 179.6
click at [367, 505] on div "[Snowflake Error] 000904 SQL compilation error: error line 47 at position 6 inv…" at bounding box center [712, 628] width 720 height 31
copy span "[Snowflake Error] 000904 SQL compilation error: error line 47 at position 6 inv…"
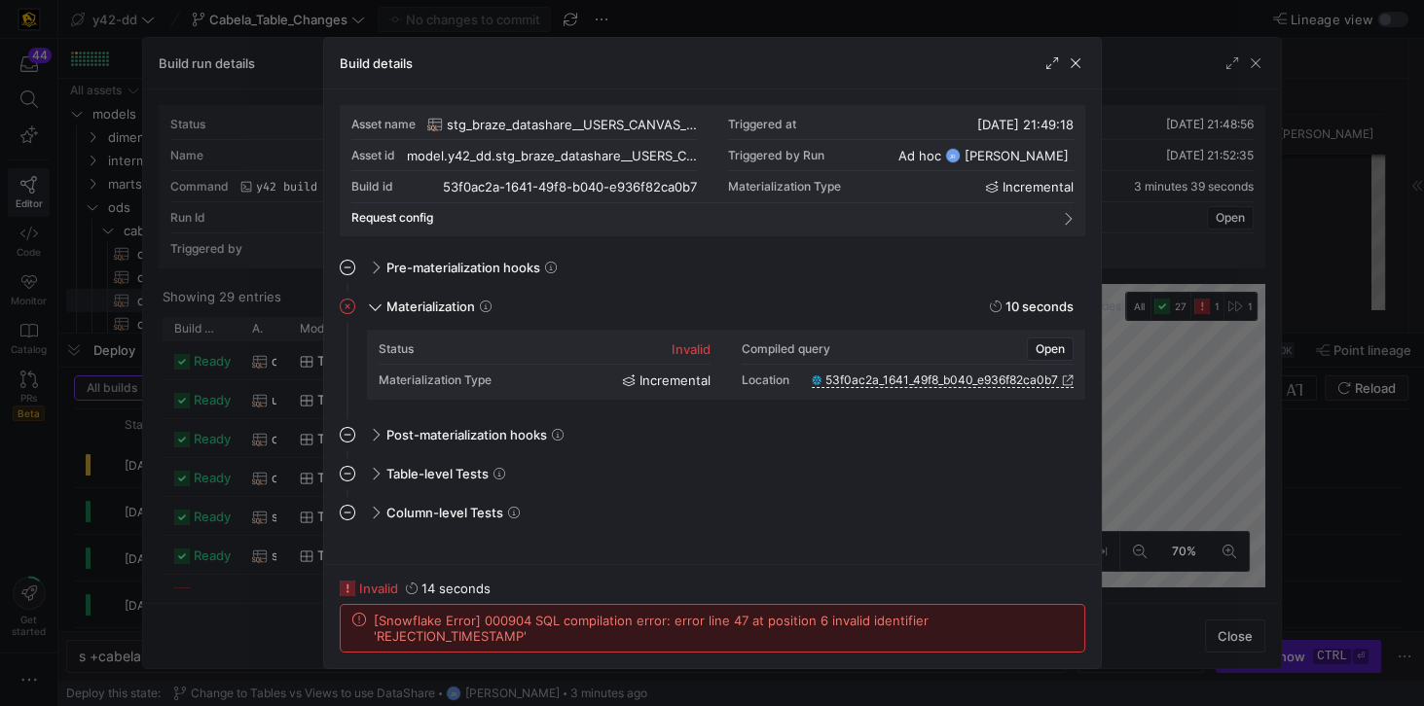
click at [729, 121] on div "Asset name stg_braze_datashare__USERS_CANVAS_ENTRY_SHARED_ALL Triggered at [DAT…" at bounding box center [712, 155] width 722 height 93
copy y42-impex-entity-asset-menu "stg_braze_datashare__USERS_CANVAS_ENTRY_SHARED_ALL"
click at [1067, 66] on span "button" at bounding box center [1075, 63] width 19 height 19
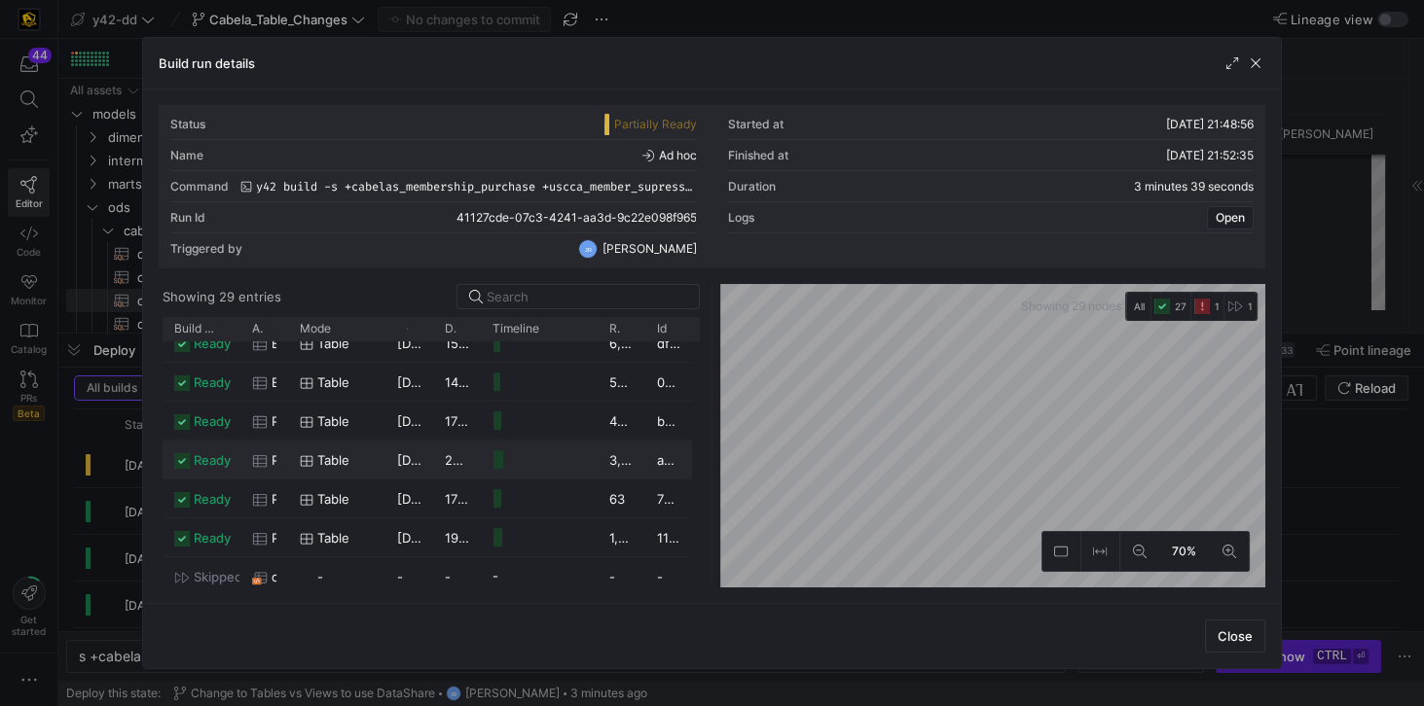
scroll to position [879, 0]
click at [1067, 62] on span "button" at bounding box center [1255, 63] width 19 height 19
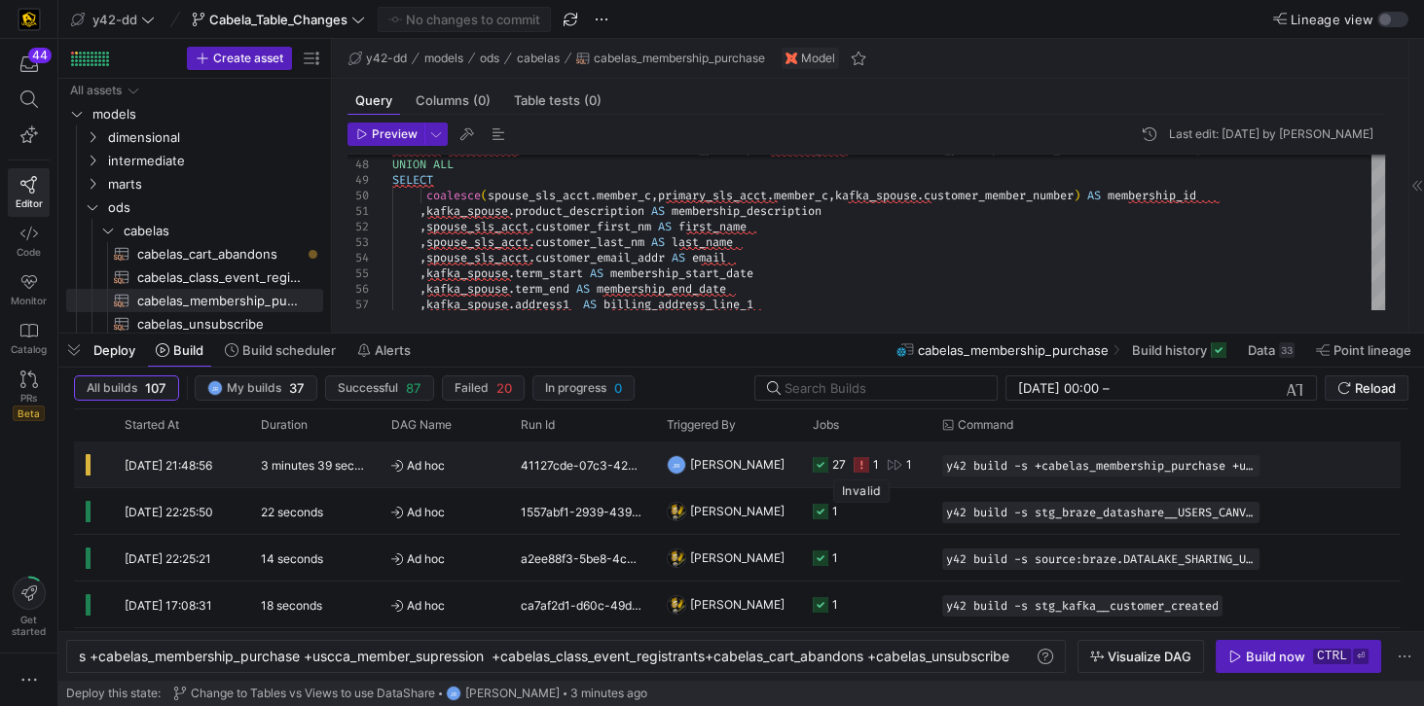
click at [858, 460] on icon "Press SPACE to select this row." at bounding box center [861, 465] width 16 height 16
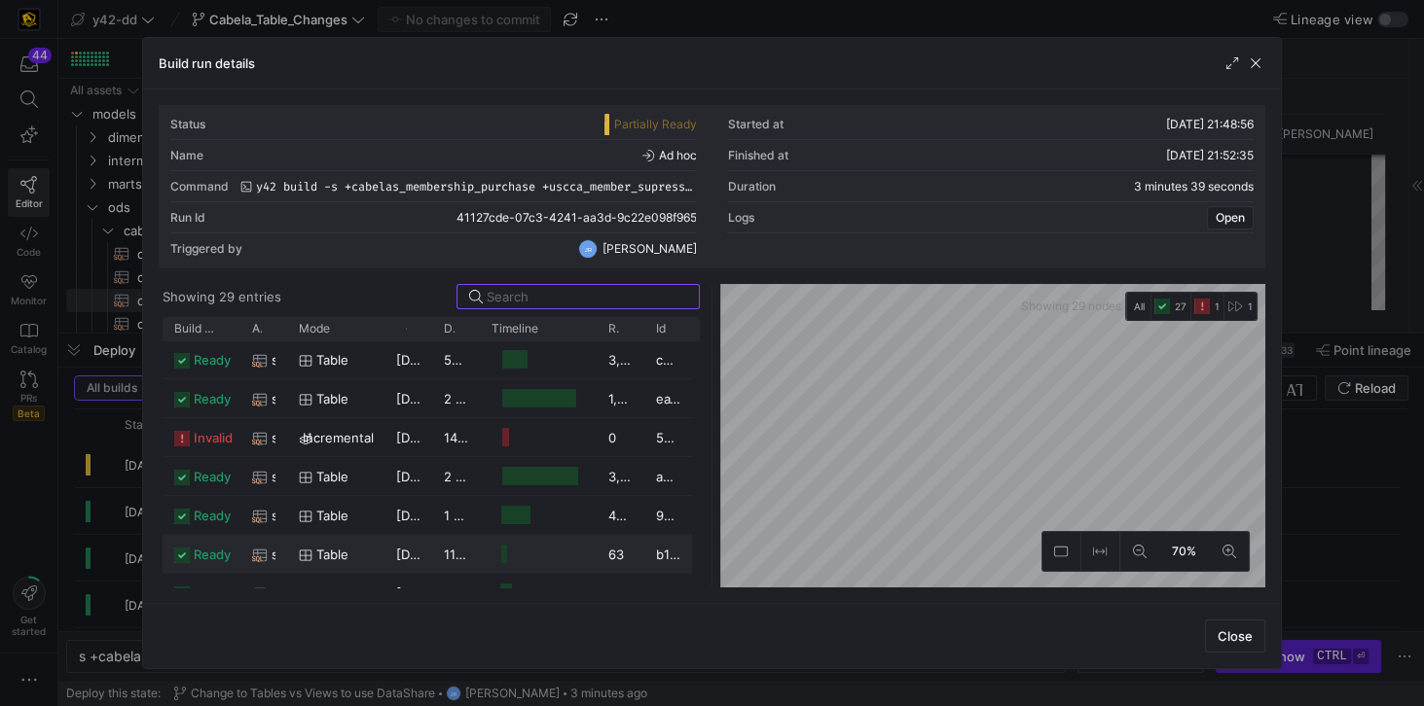
scroll to position [166, 0]
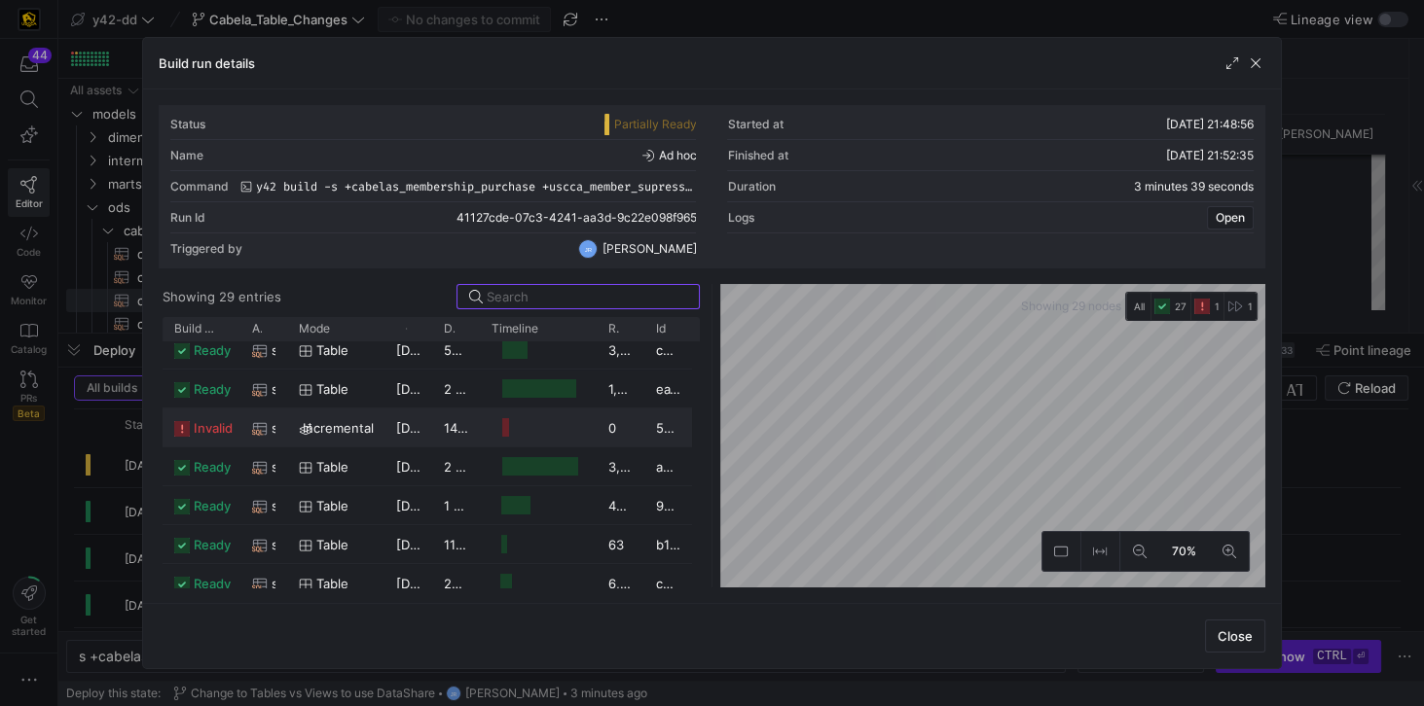
click at [515, 426] on y42-job-duration-timeline-cell-renderer at bounding box center [537, 428] width 93 height 36
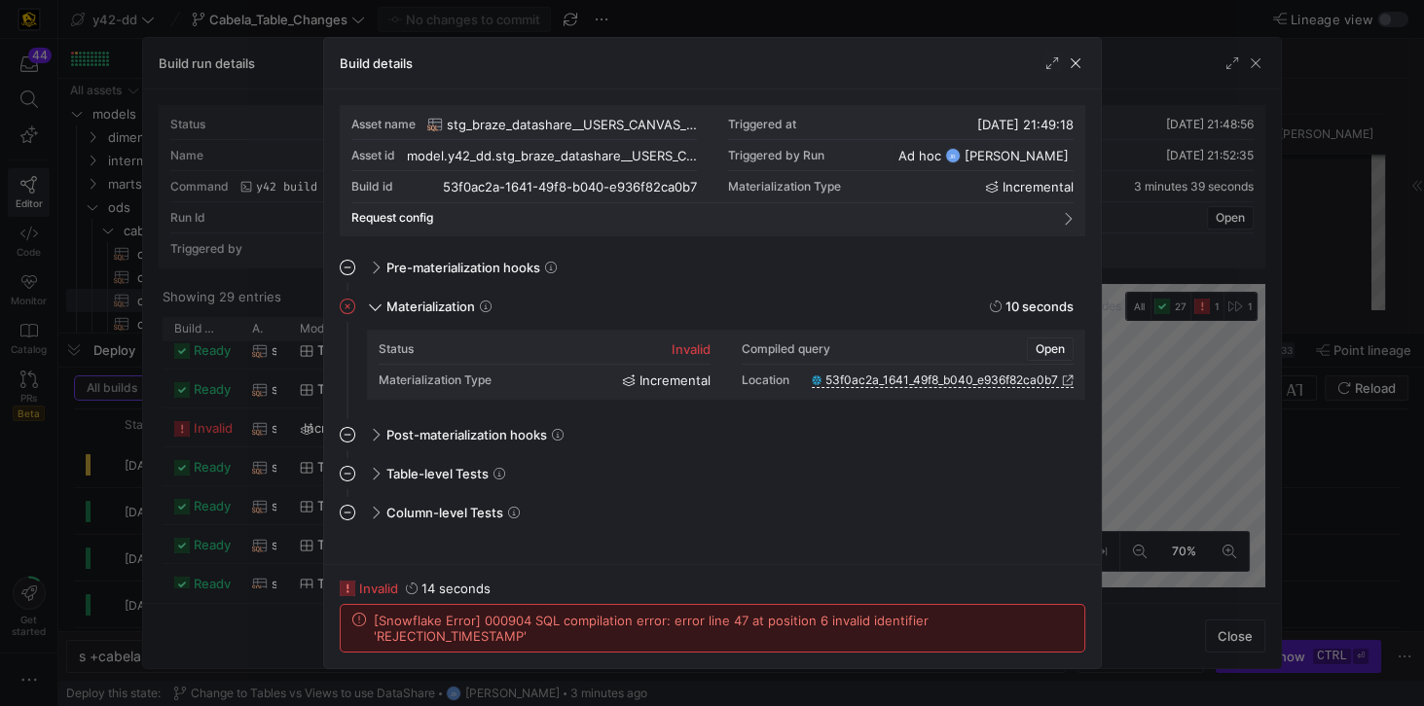
click at [1059, 344] on span "Open" at bounding box center [1049, 350] width 29 height 14
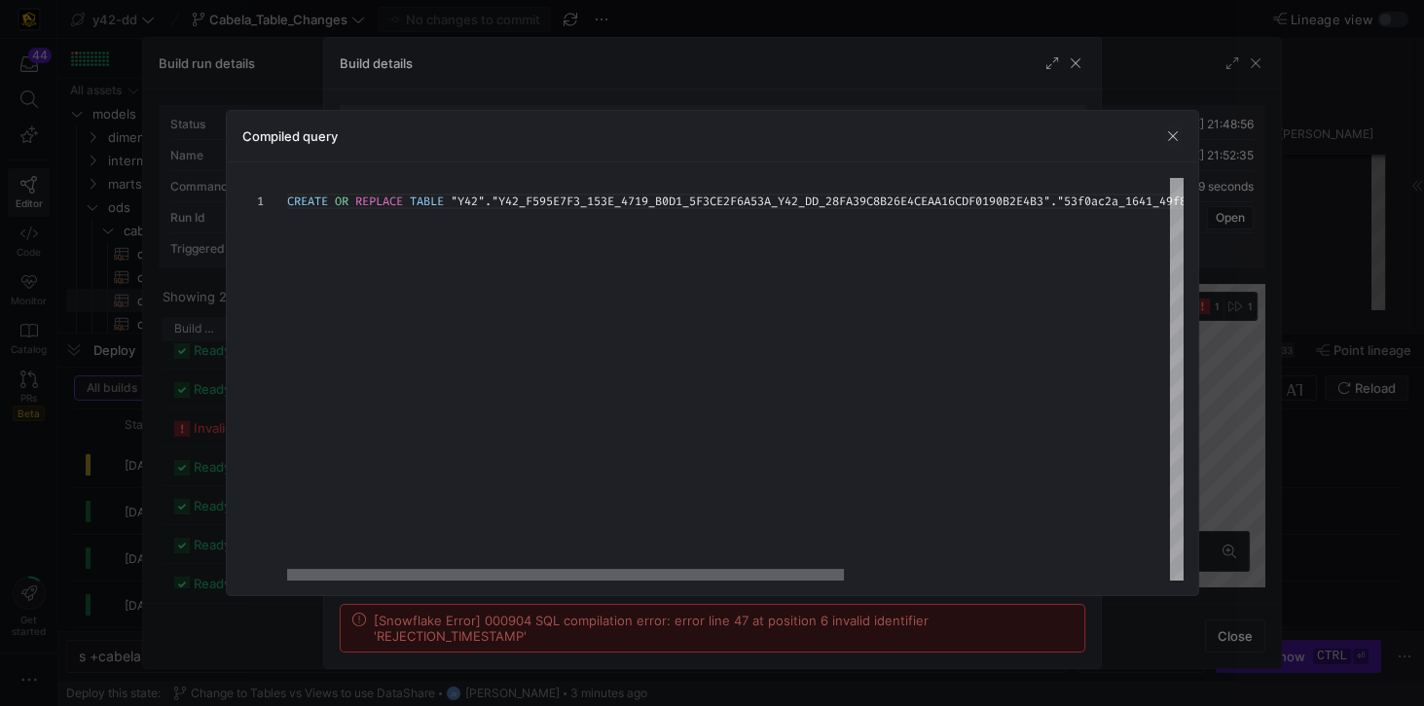
click at [287, 505] on div at bounding box center [565, 575] width 557 height 12
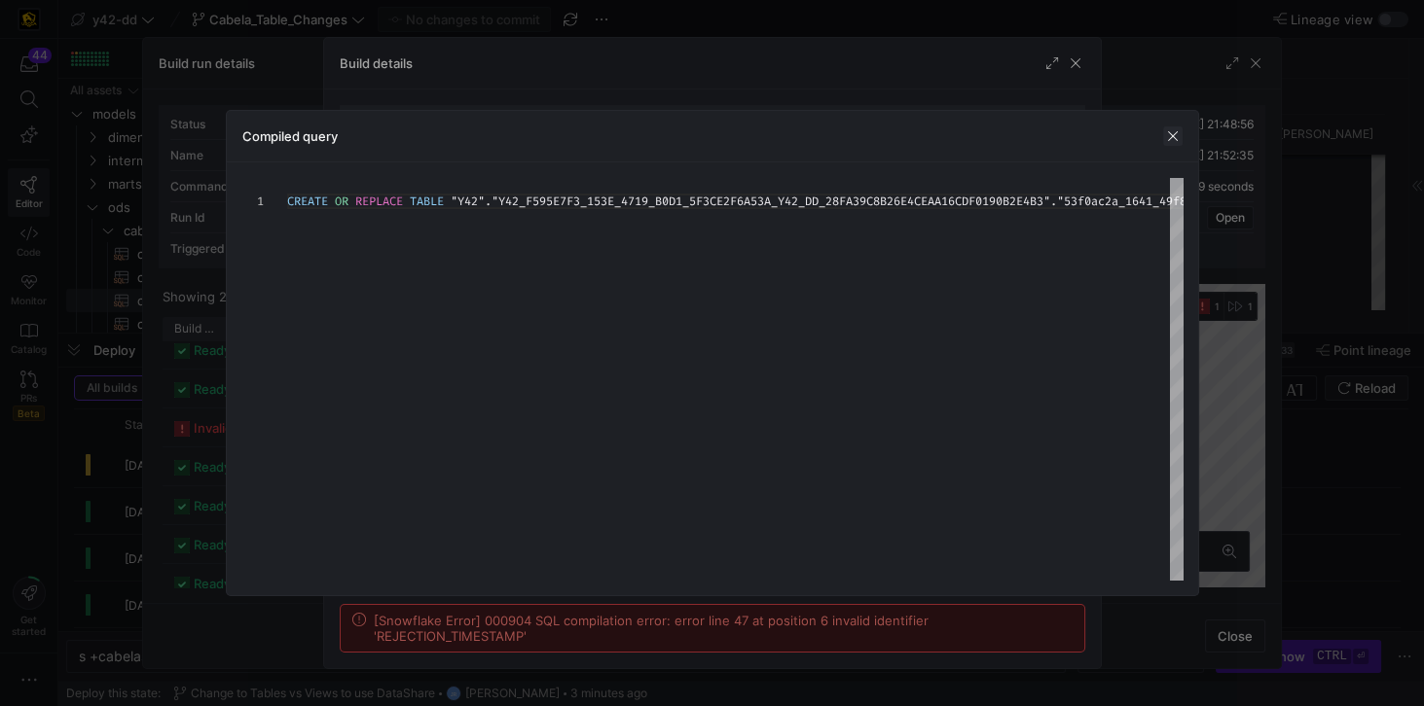
click at [1067, 135] on span "button" at bounding box center [1172, 136] width 19 height 19
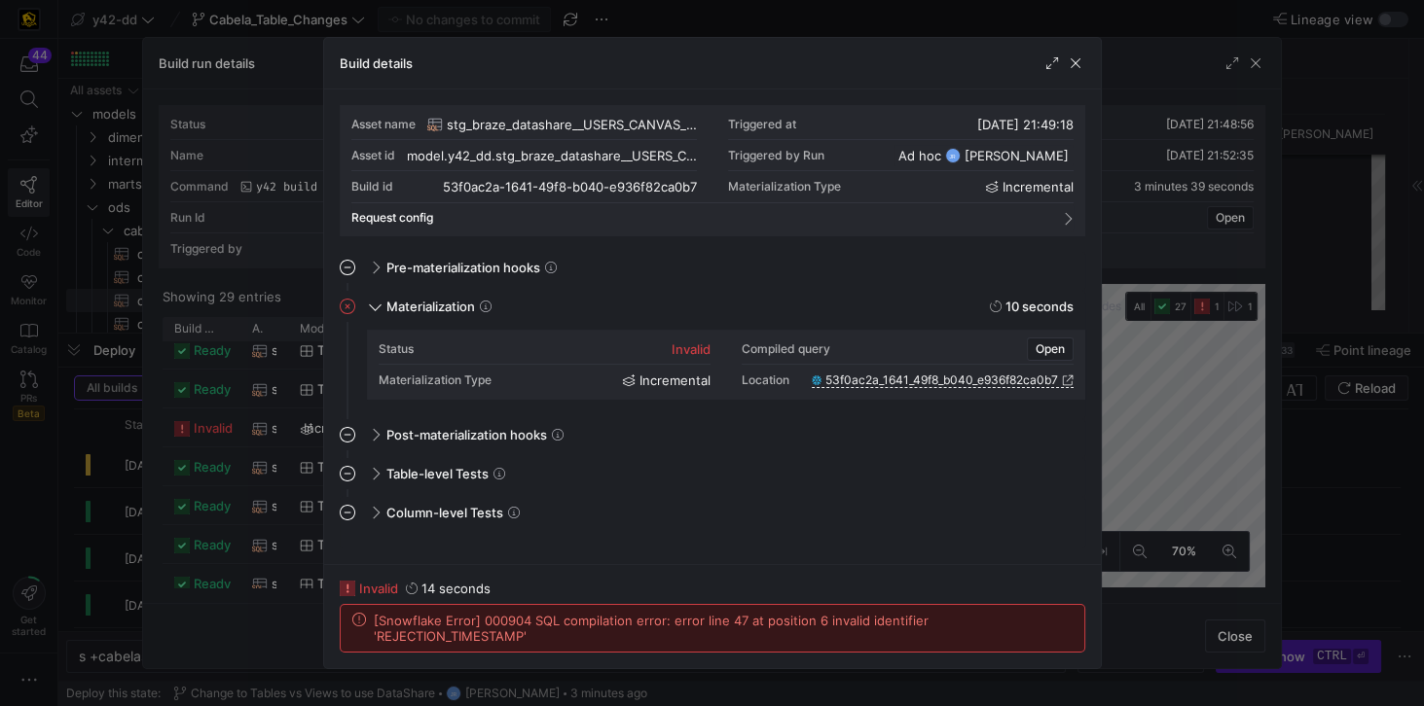
click at [679, 505] on span "[Snowflake Error] 000904 SQL compilation error: error line 47 at position 6 inv…" at bounding box center [723, 628] width 699 height 31
click at [341, 303] on icon at bounding box center [348, 307] width 16 height 16
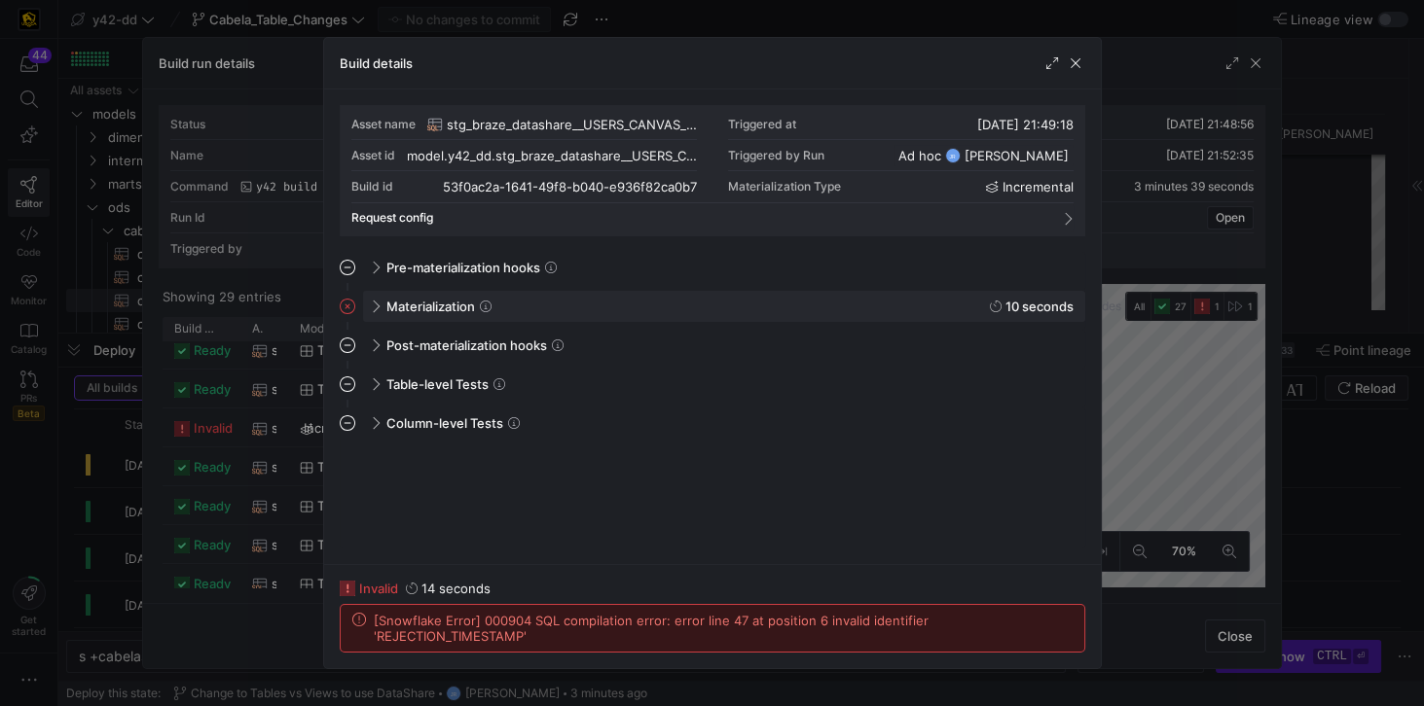
click at [341, 303] on icon at bounding box center [348, 307] width 16 height 16
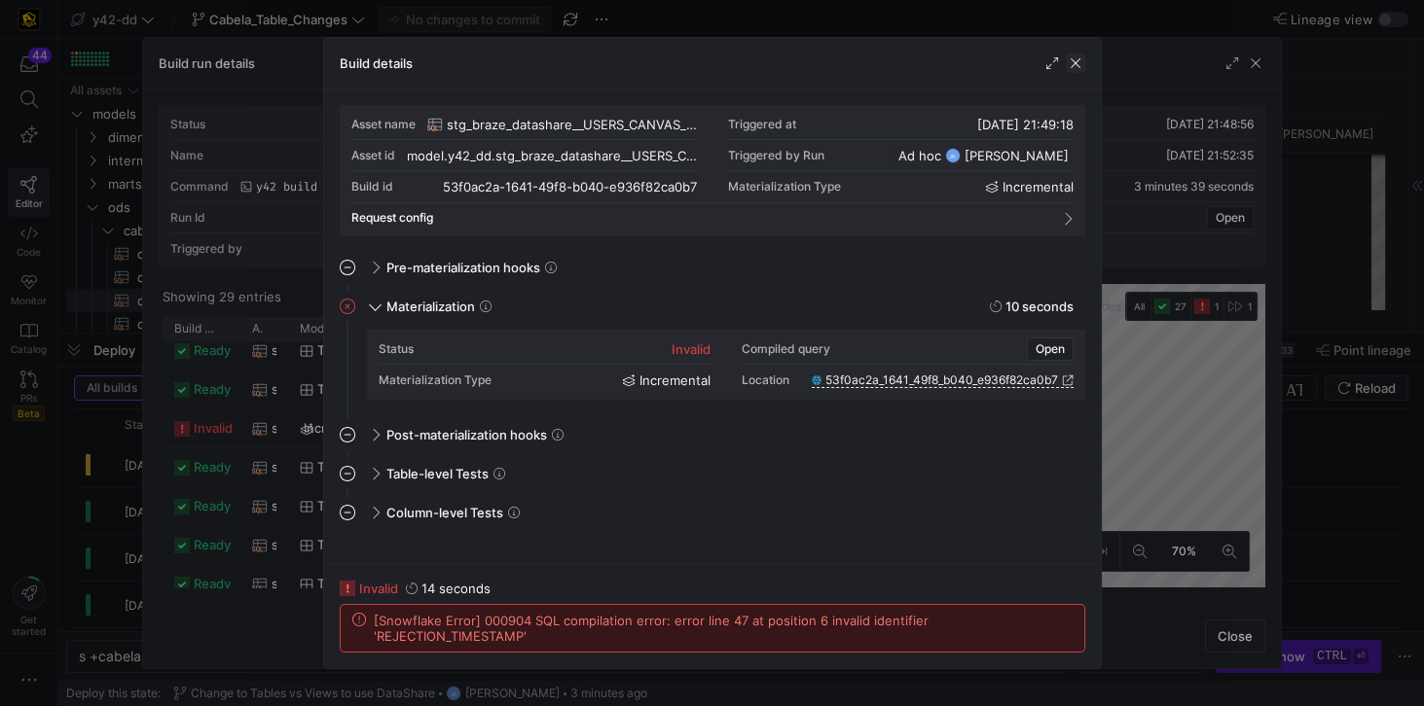
click at [1067, 62] on span "button" at bounding box center [1075, 63] width 19 height 19
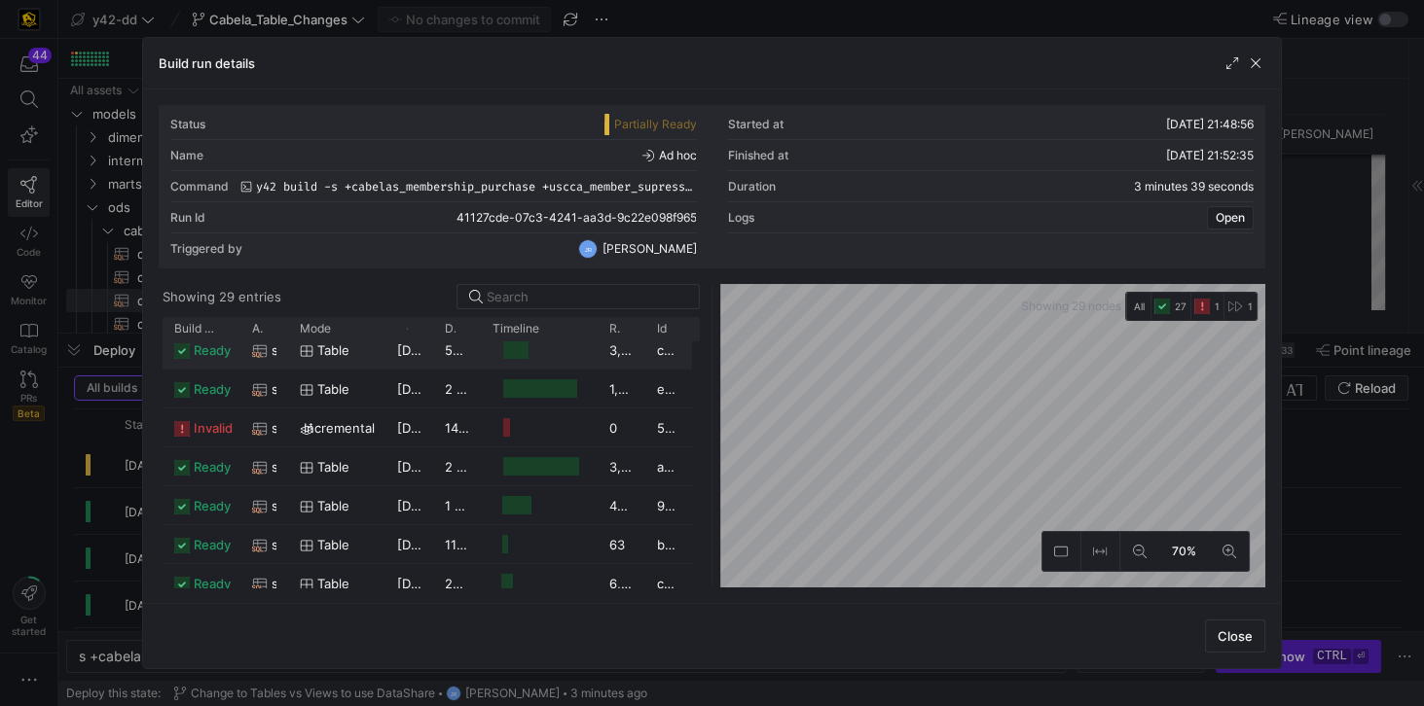
click at [317, 350] on span "table" at bounding box center [333, 351] width 32 height 38
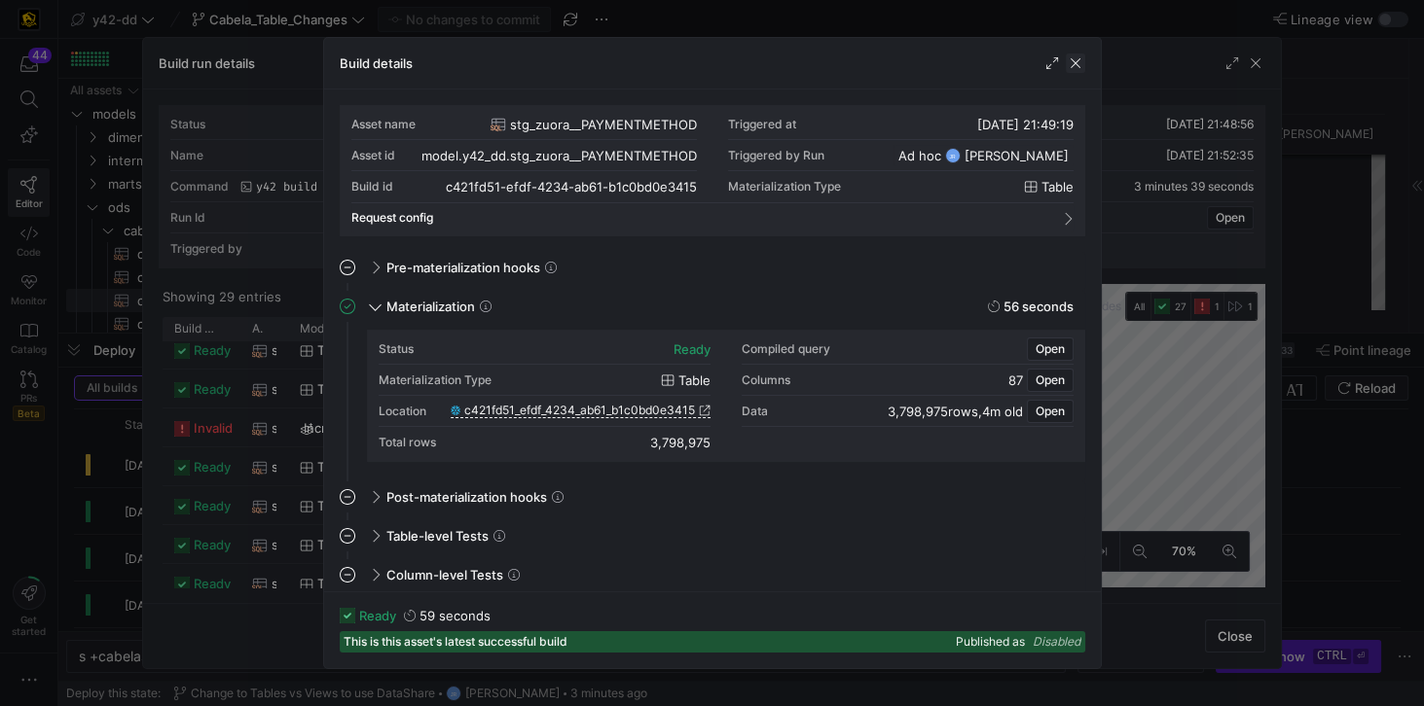
click at [1067, 66] on span "button" at bounding box center [1075, 63] width 19 height 19
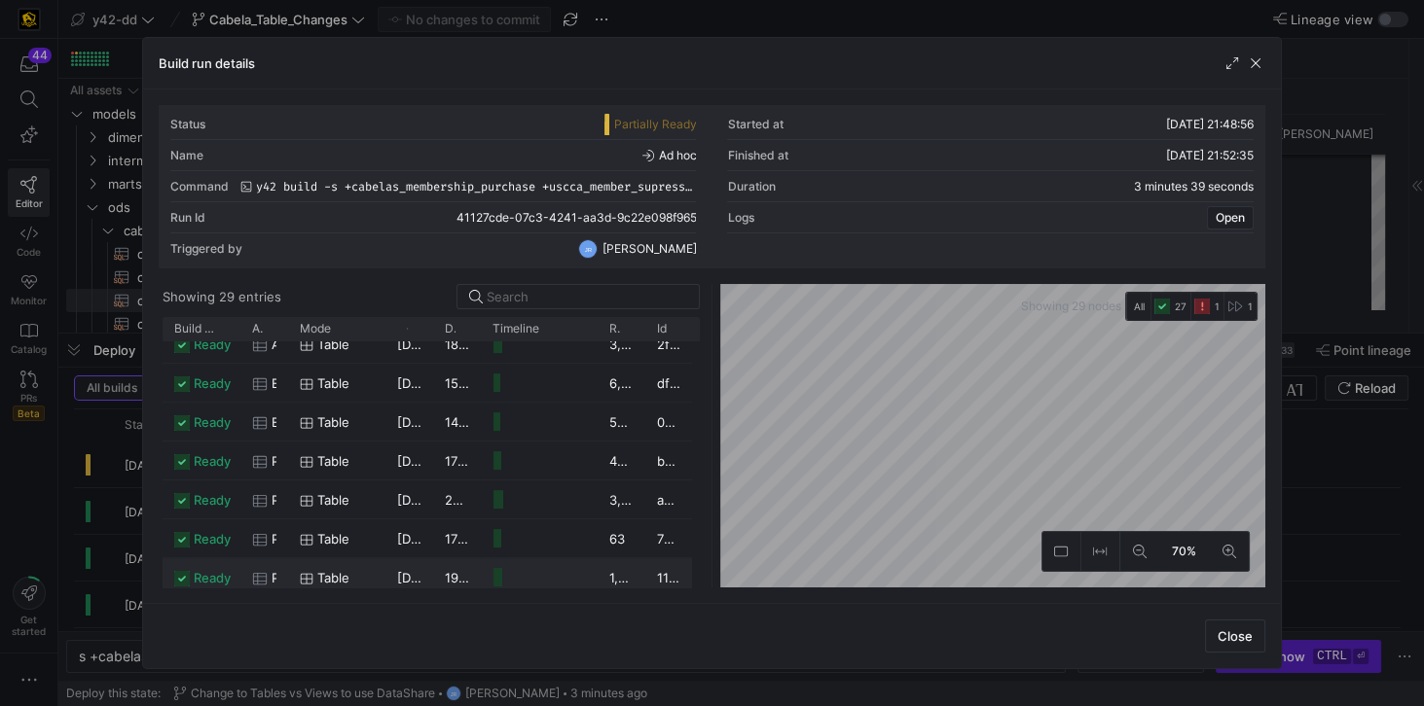
scroll to position [879, 0]
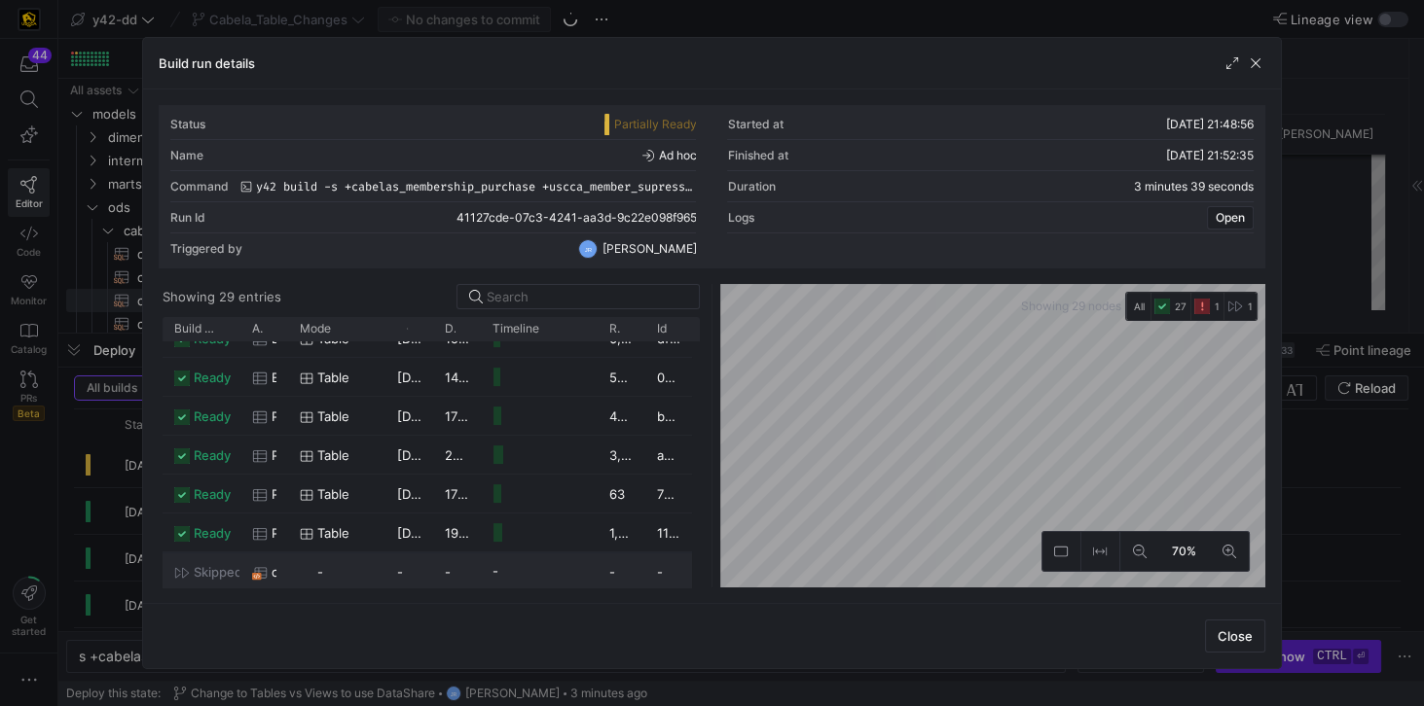
drag, startPoint x: 270, startPoint y: 570, endPoint x: 335, endPoint y: 568, distance: 65.2
click at [335, 505] on div "skipped cabelas_cart_abandons - - - - - -" at bounding box center [427, 572] width 529 height 39
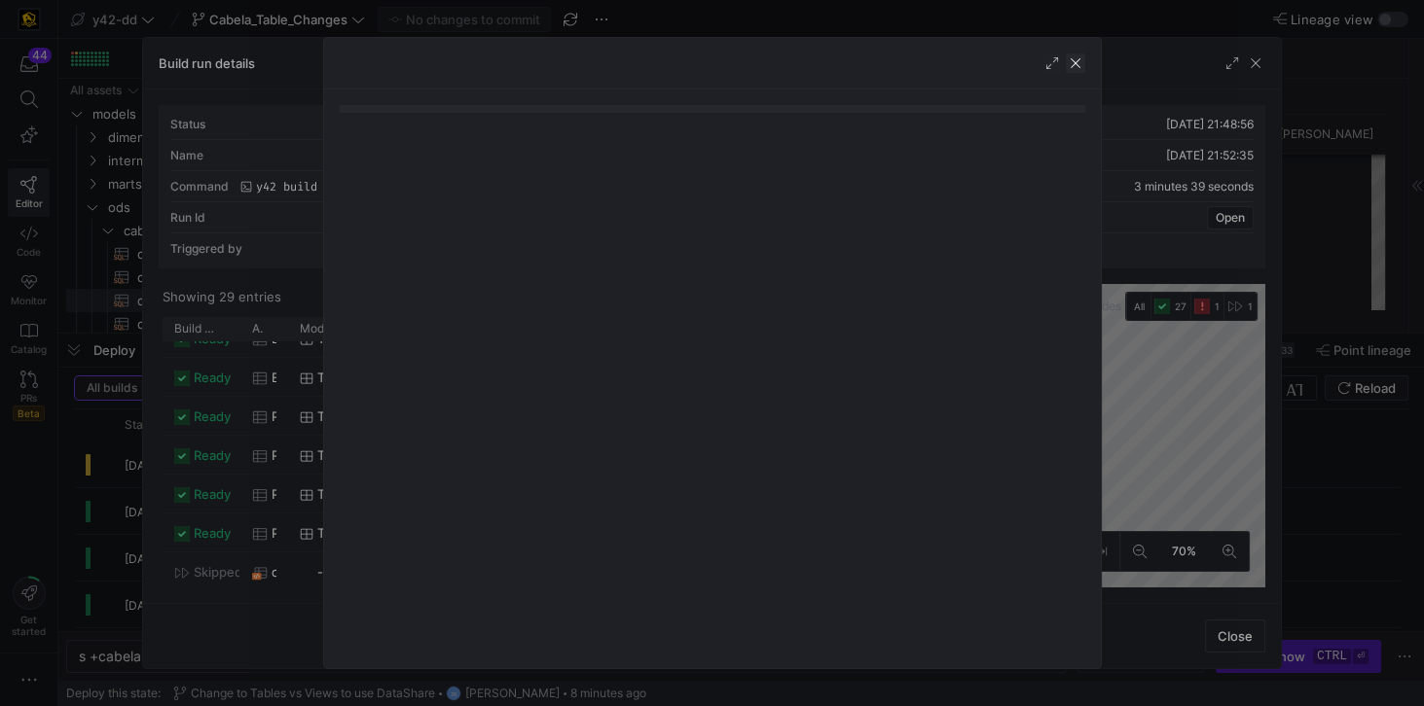
click at [1067, 66] on span "button" at bounding box center [1075, 63] width 19 height 19
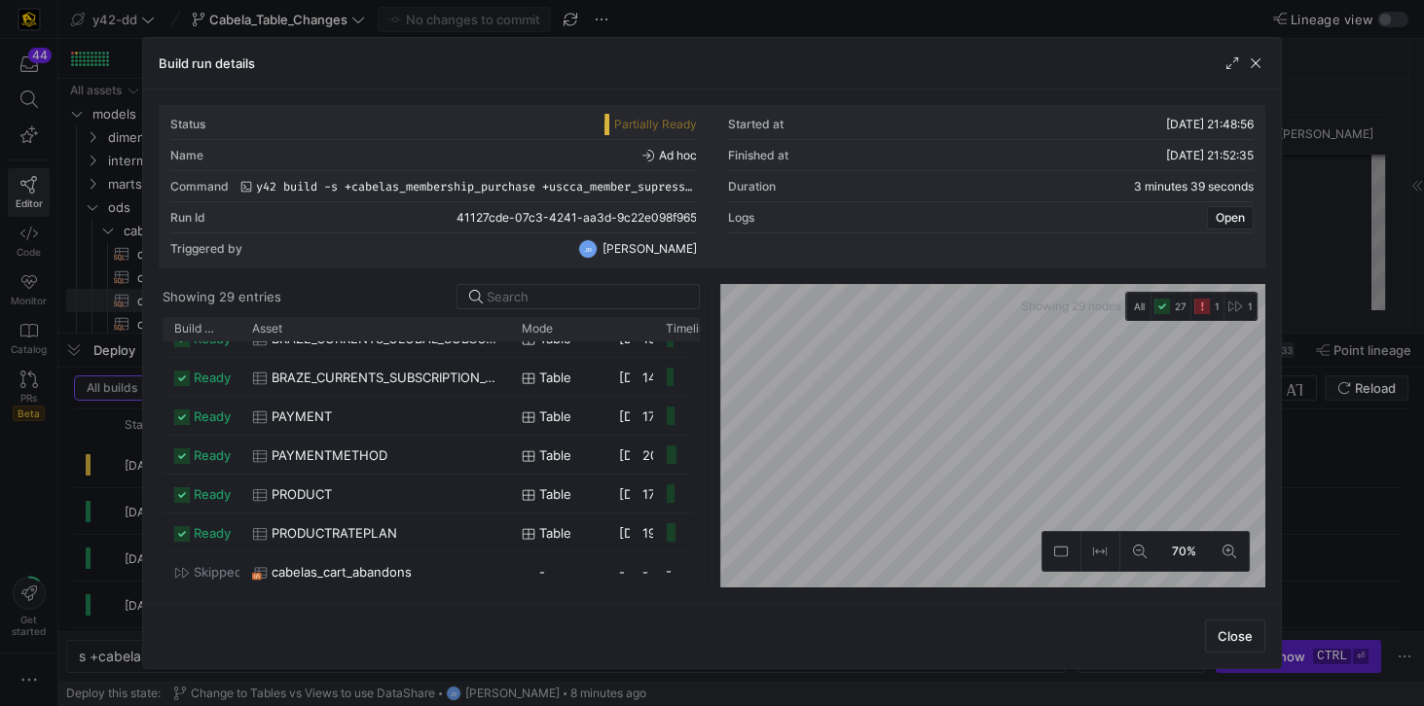
drag, startPoint x: 285, startPoint y: 328, endPoint x: 507, endPoint y: 367, distance: 225.3
click at [507, 367] on div "Build status Asset Mode 1" at bounding box center [431, 452] width 537 height 271
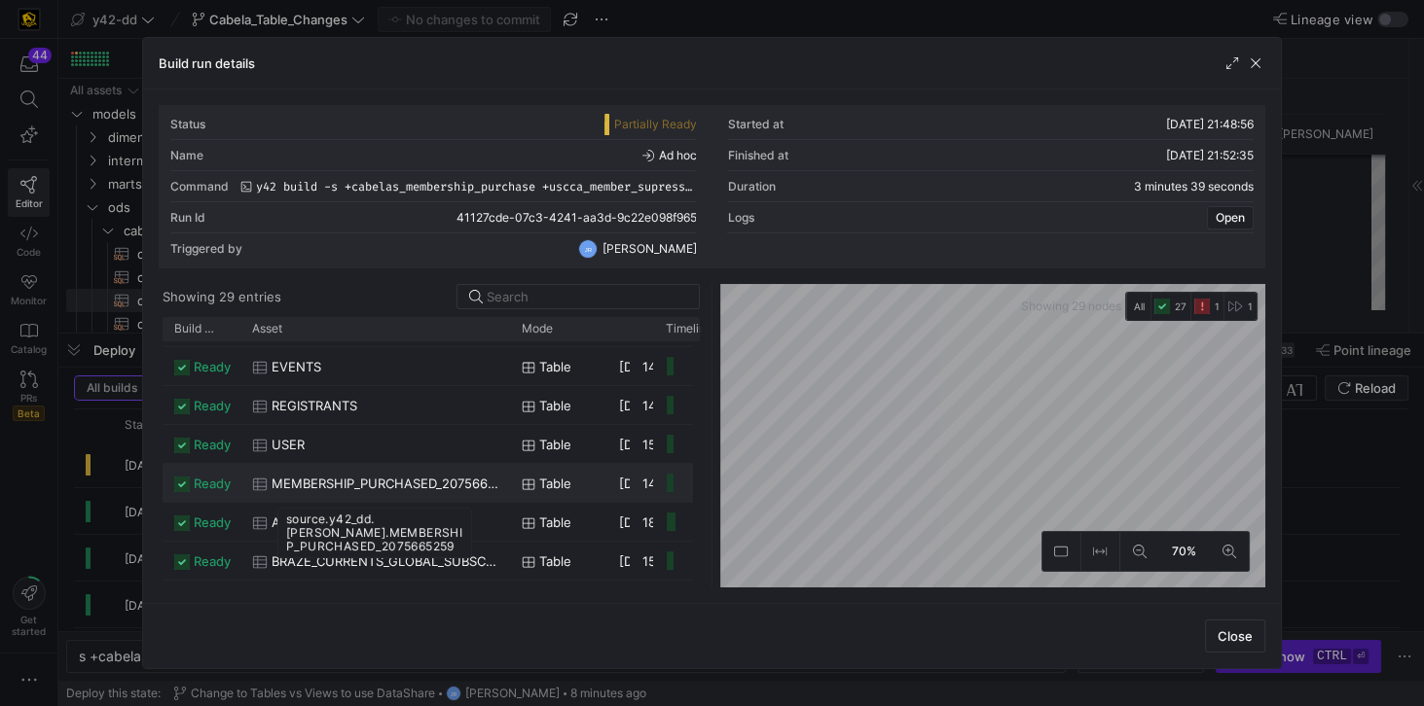
click at [456, 482] on span "MEMBERSHIP_PURCHASED_2075665259" at bounding box center [384, 484] width 227 height 38
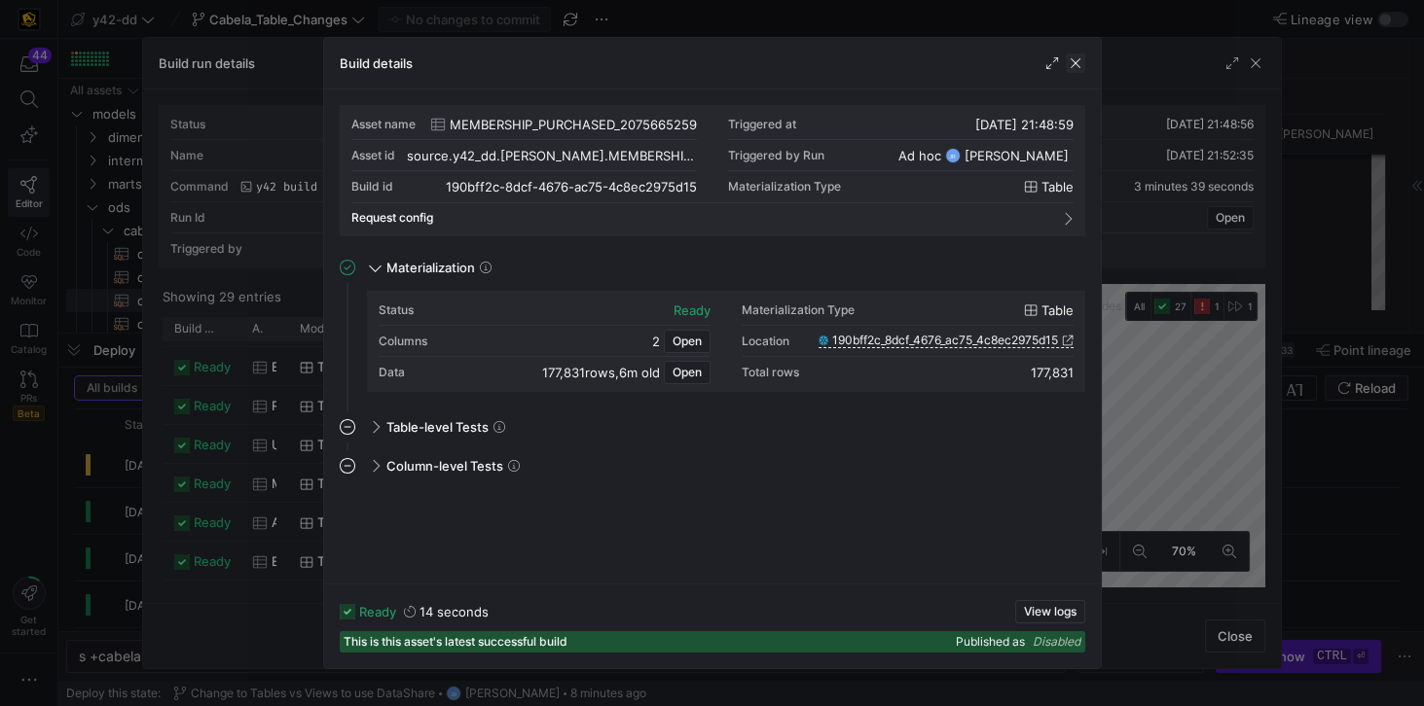
click at [1067, 60] on span "button" at bounding box center [1075, 63] width 19 height 19
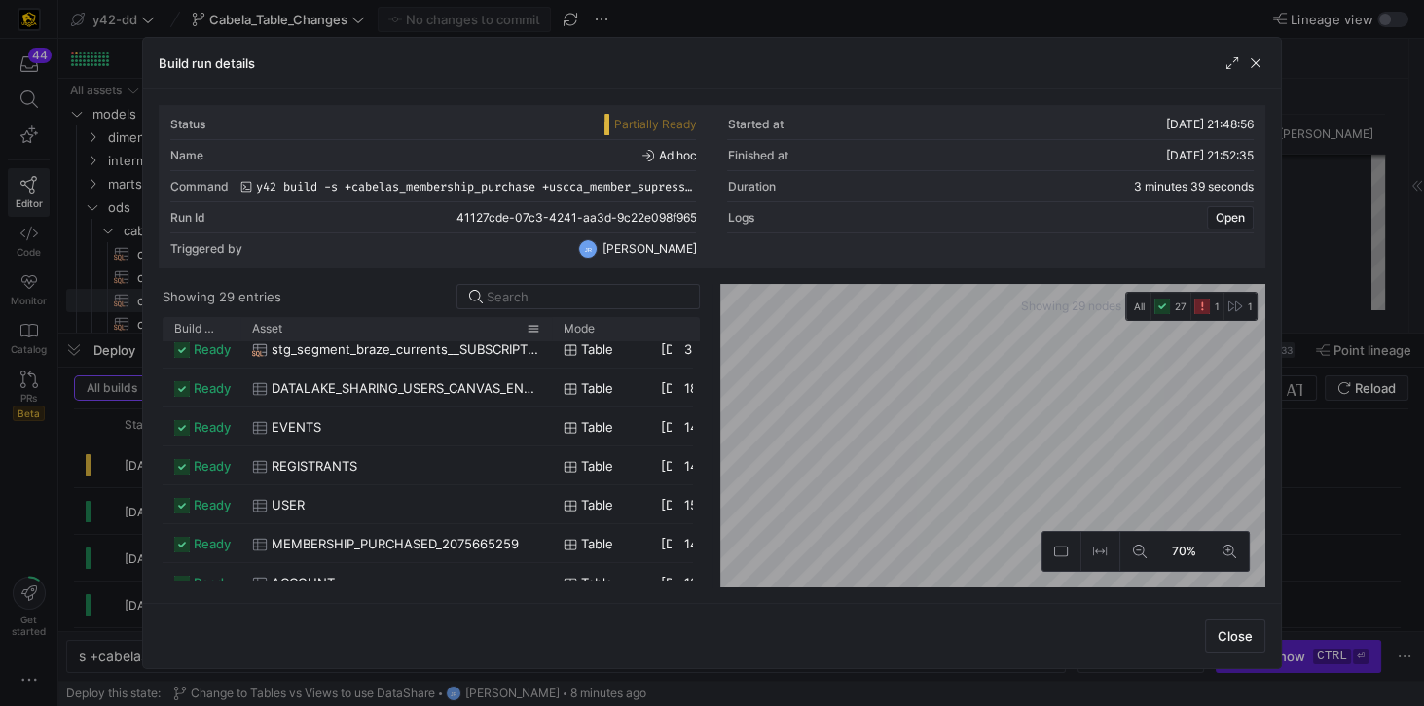
drag, startPoint x: 286, startPoint y: 321, endPoint x: 550, endPoint y: 337, distance: 264.2
click at [550, 337] on div at bounding box center [552, 328] width 8 height 23
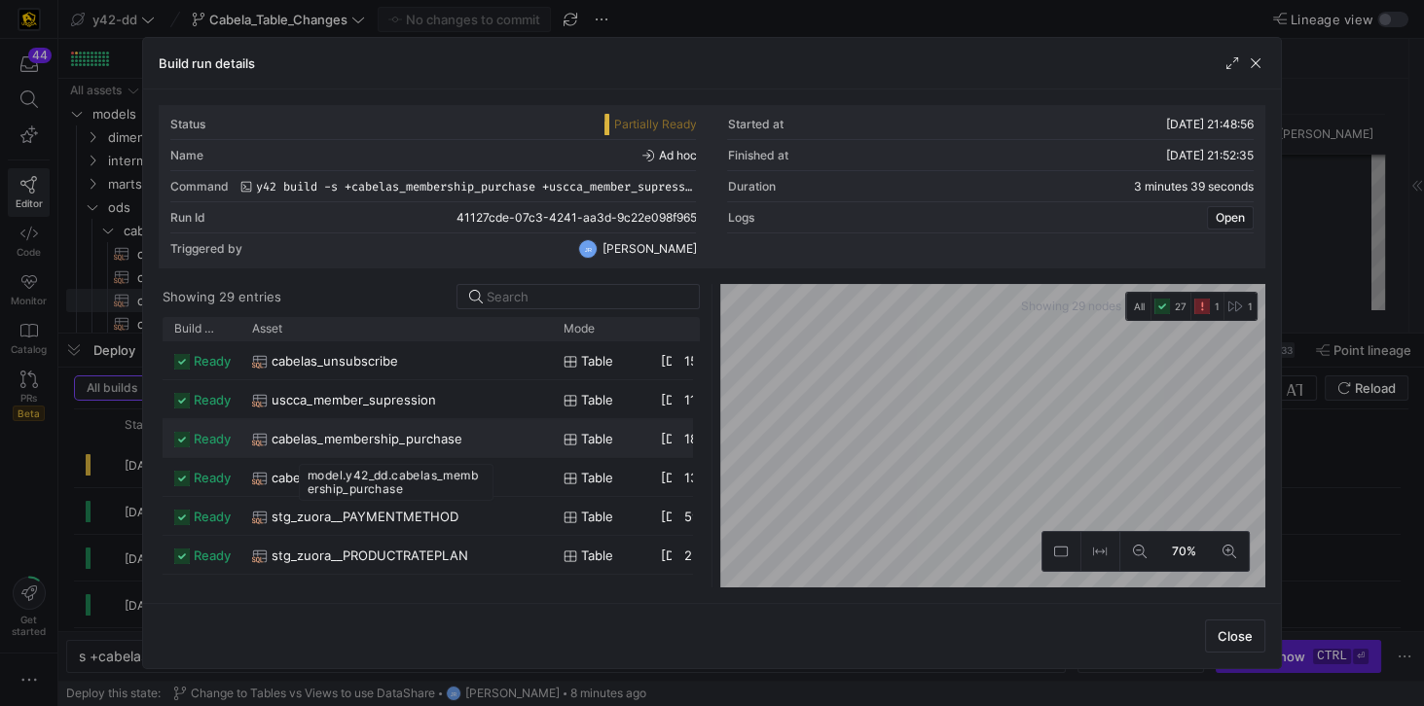
click at [419, 433] on span "cabelas_membership_purchase" at bounding box center [366, 439] width 191 height 38
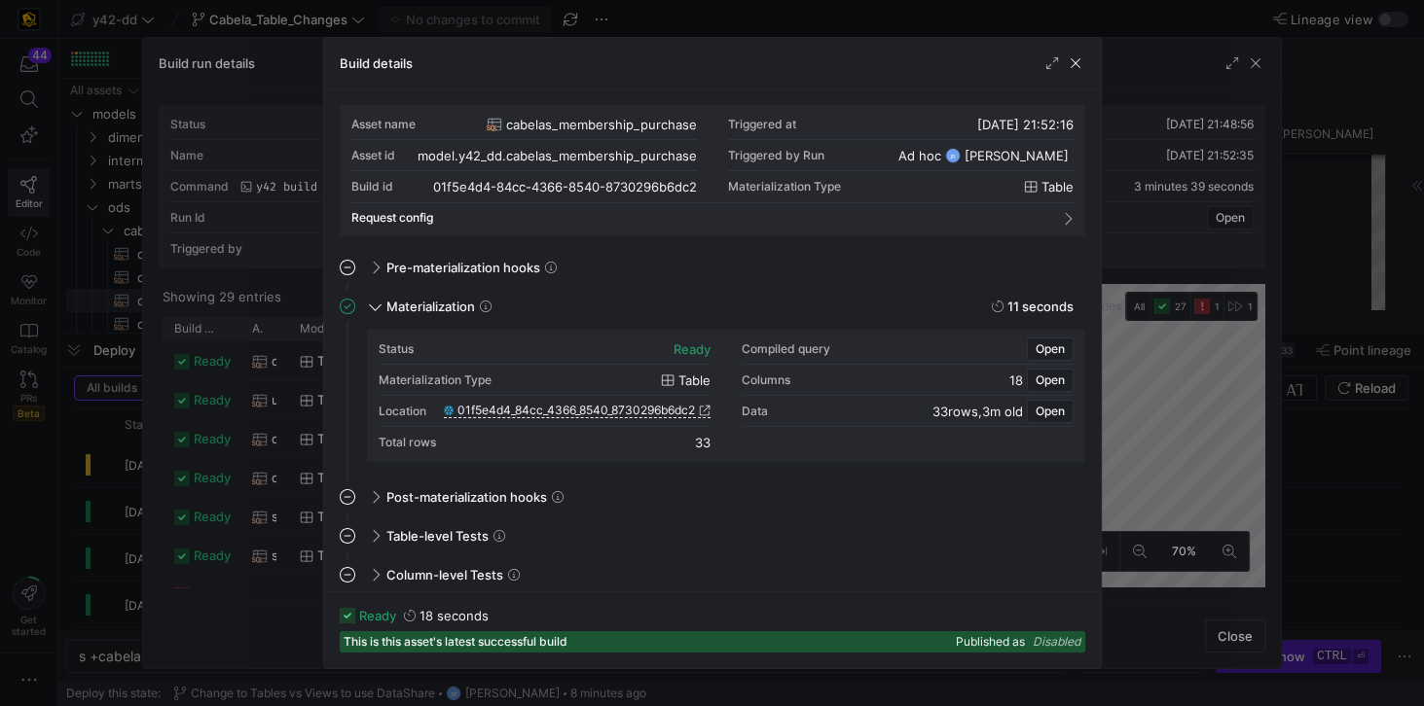
scroll to position [4, 0]
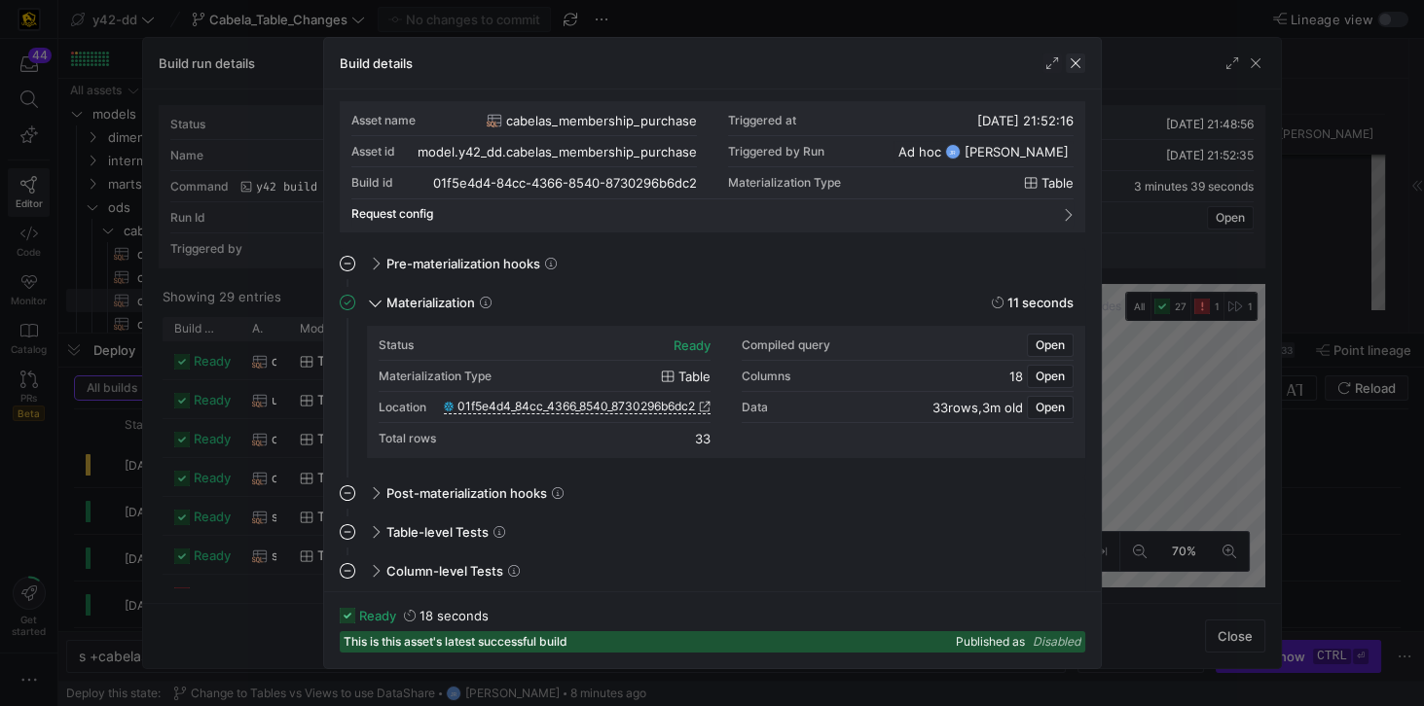
click at [1067, 64] on span "button" at bounding box center [1075, 63] width 19 height 19
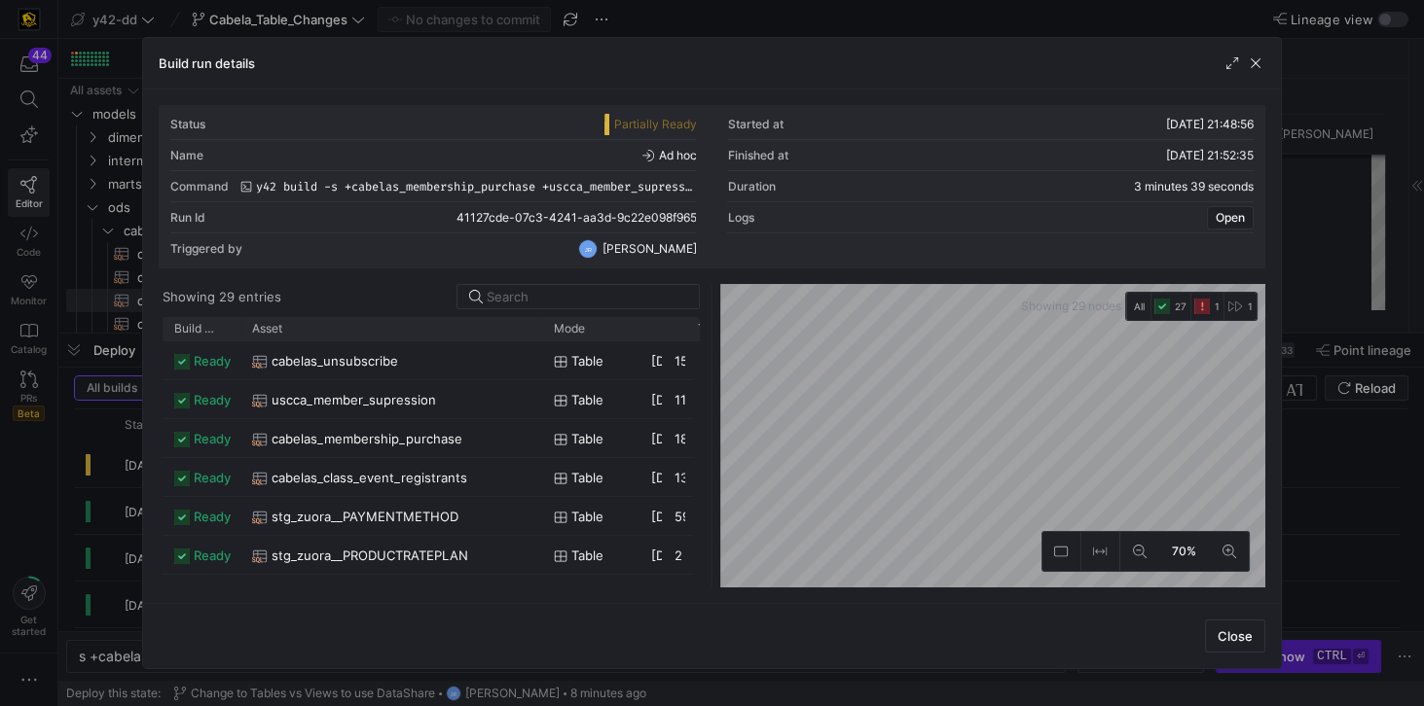
drag, startPoint x: 284, startPoint y: 322, endPoint x: 538, endPoint y: 353, distance: 255.9
click at [538, 353] on div "Build status Asset Mode 1" at bounding box center [431, 452] width 537 height 271
click at [420, 474] on span "cabelas_class_event_registrants" at bounding box center [369, 478] width 196 height 38
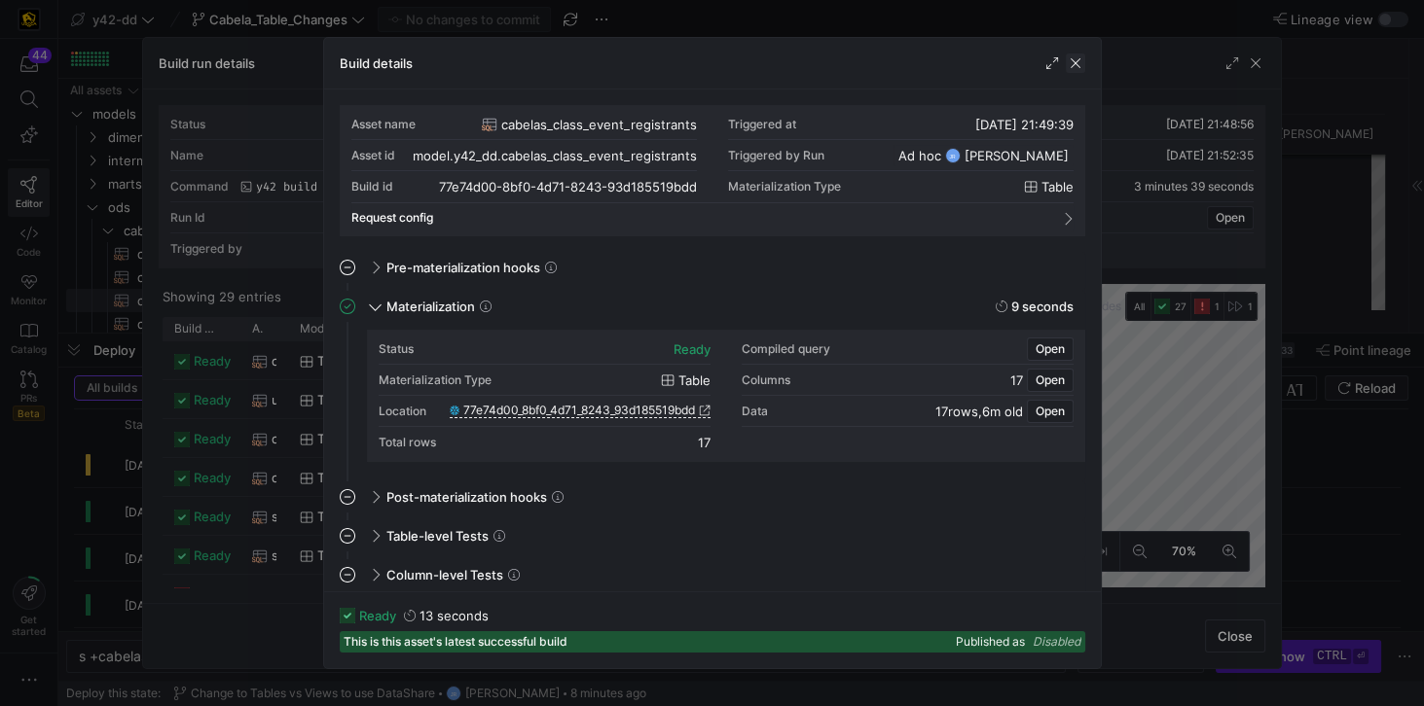
click at [1067, 65] on span "button" at bounding box center [1075, 63] width 19 height 19
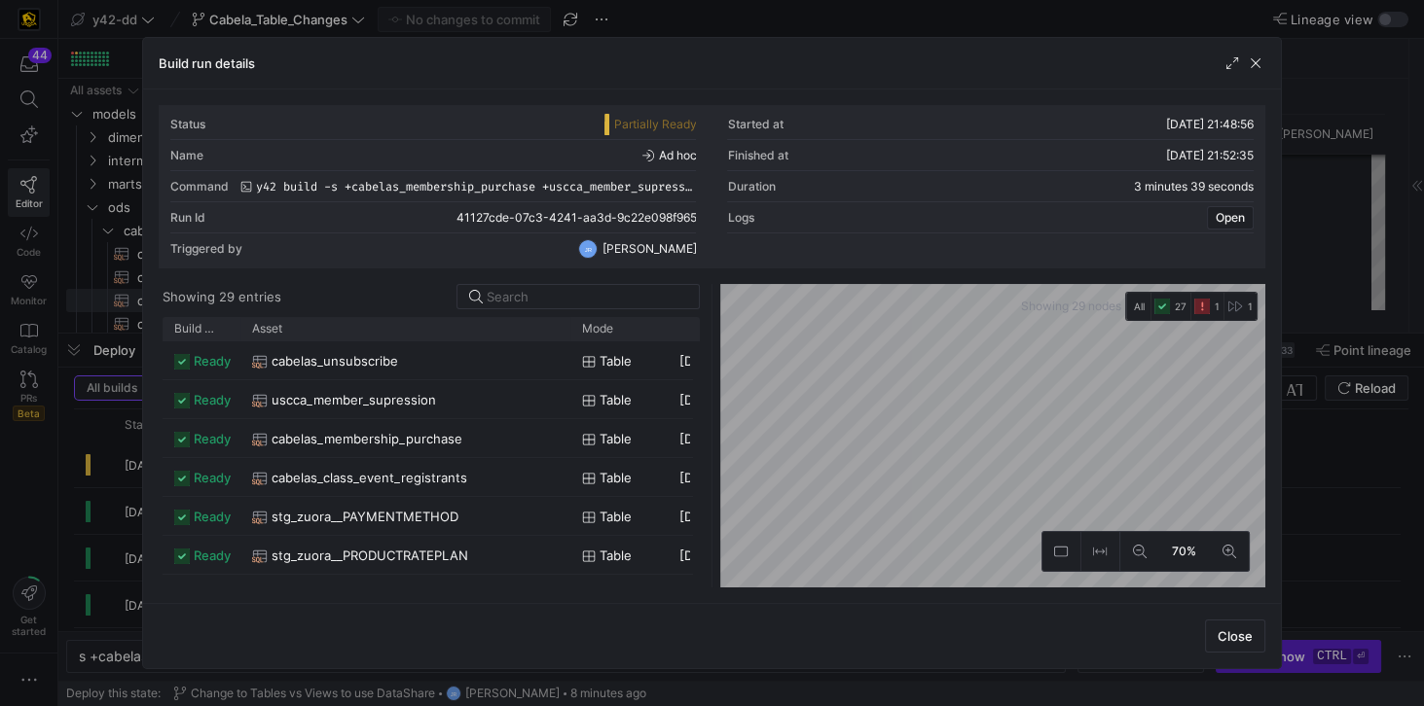
drag, startPoint x: 286, startPoint y: 325, endPoint x: 568, endPoint y: 376, distance: 286.7
click at [568, 376] on div "Build status Asset Mode 1" at bounding box center [431, 452] width 537 height 271
click at [363, 360] on span "cabelas_unsubscribe" at bounding box center [334, 362] width 127 height 38
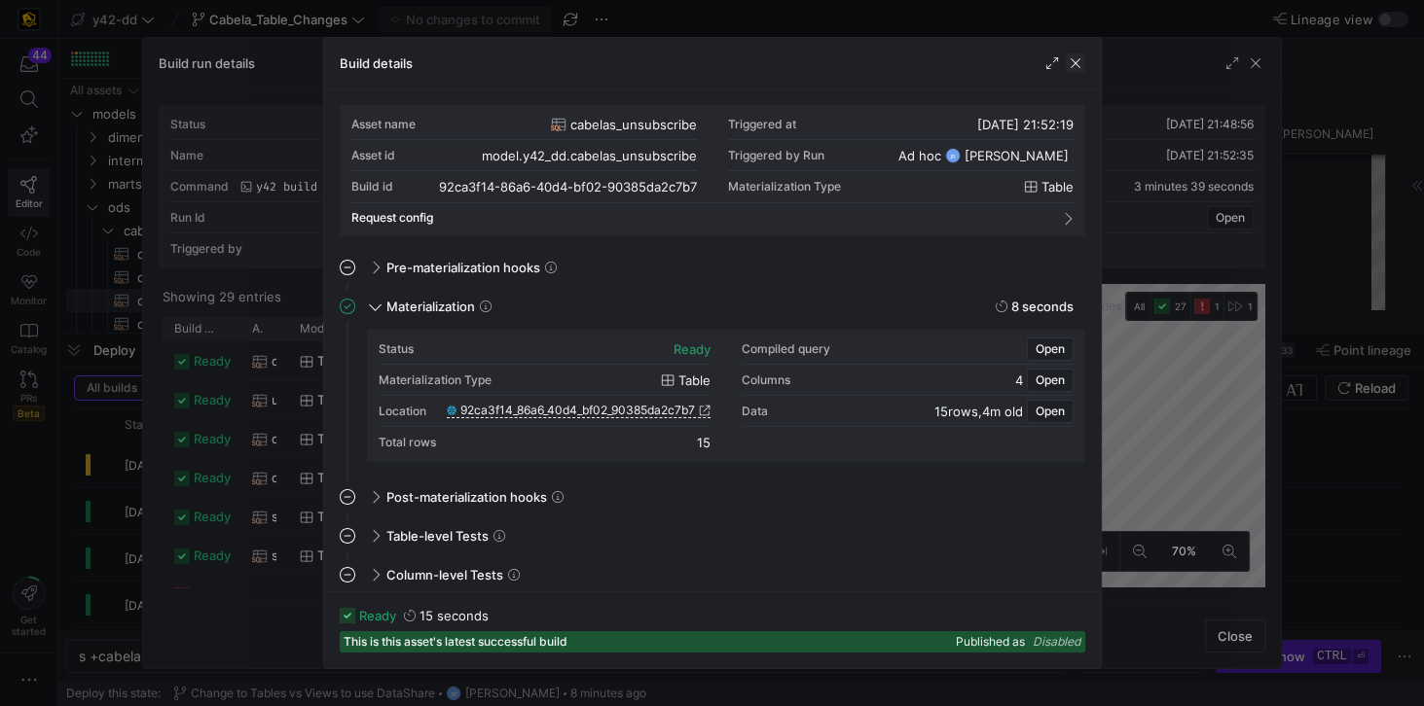
click at [1067, 64] on span "button" at bounding box center [1075, 63] width 19 height 19
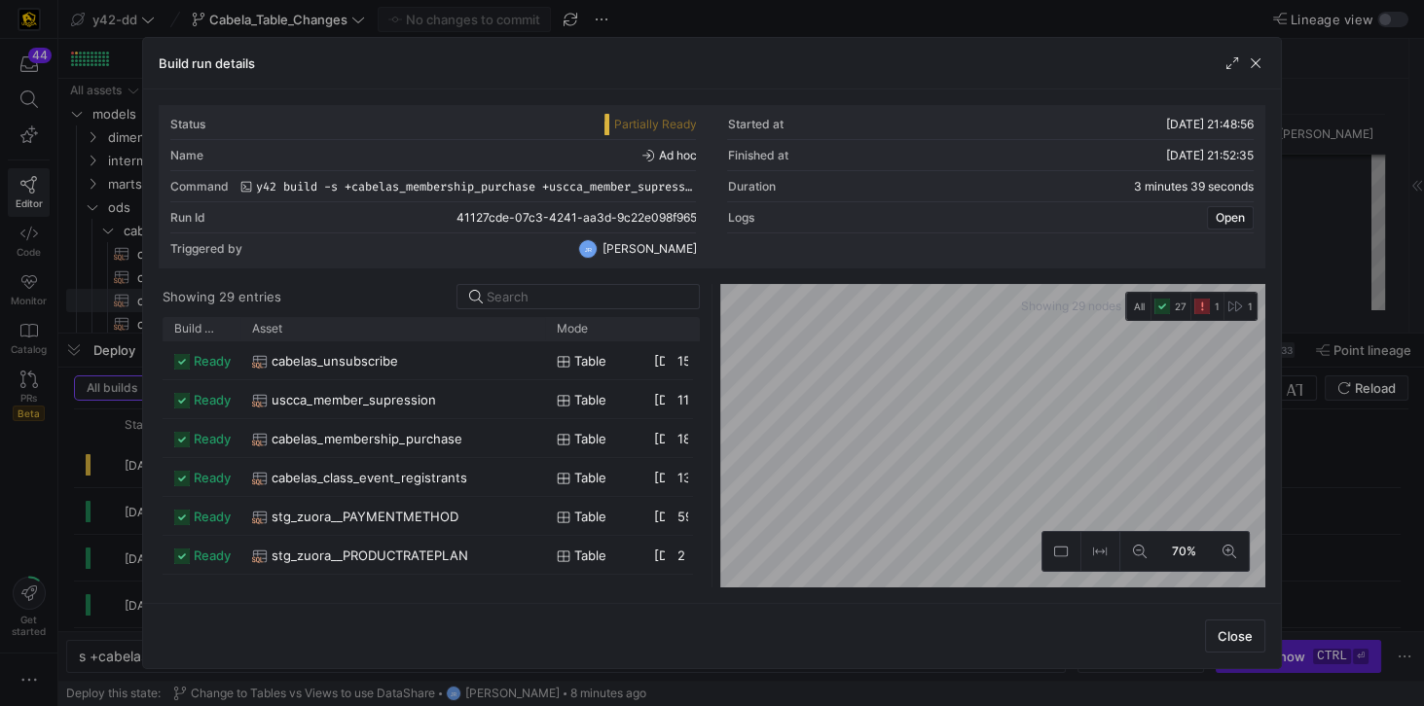
drag, startPoint x: 284, startPoint y: 325, endPoint x: 541, endPoint y: 365, distance: 260.0
click at [541, 365] on div "Build status Asset Mode 1" at bounding box center [431, 452] width 537 height 271
click at [395, 394] on span "uscca_member_supression" at bounding box center [353, 400] width 164 height 38
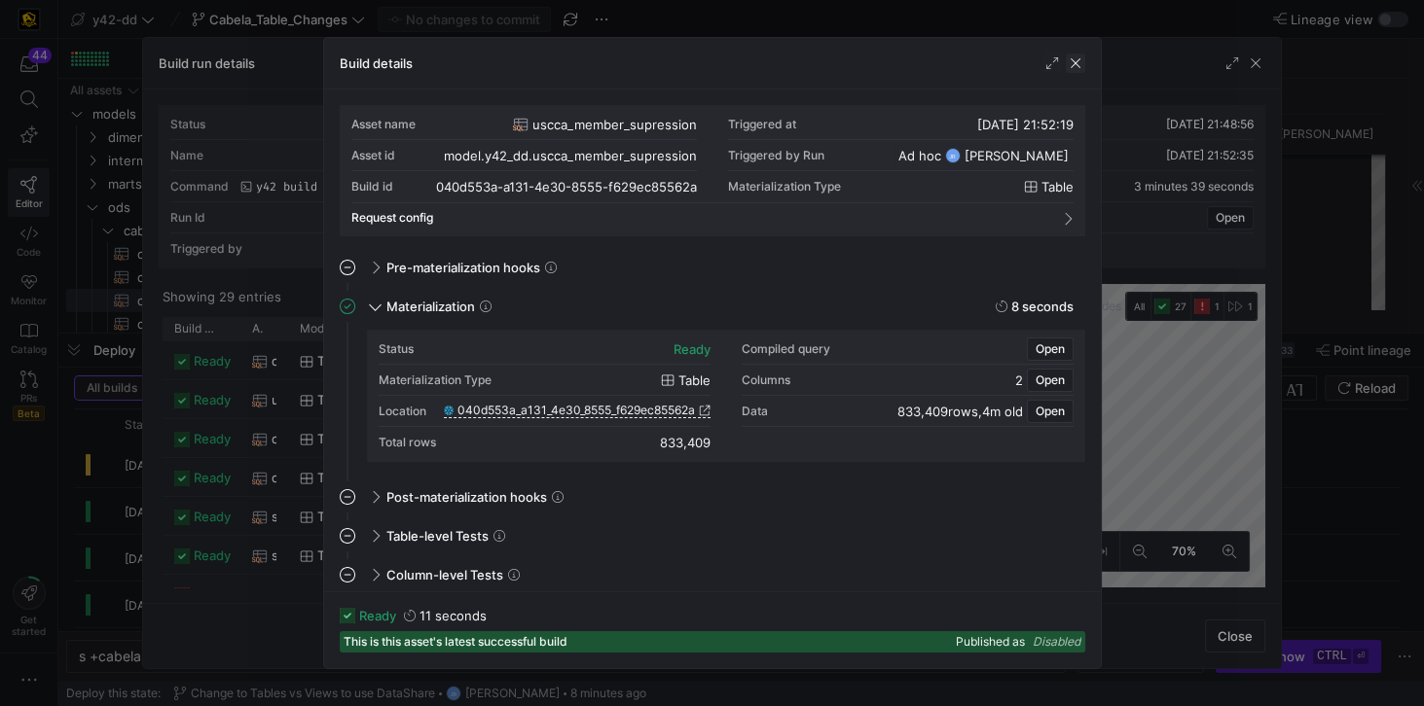
click at [1067, 64] on span "button" at bounding box center [1075, 63] width 19 height 19
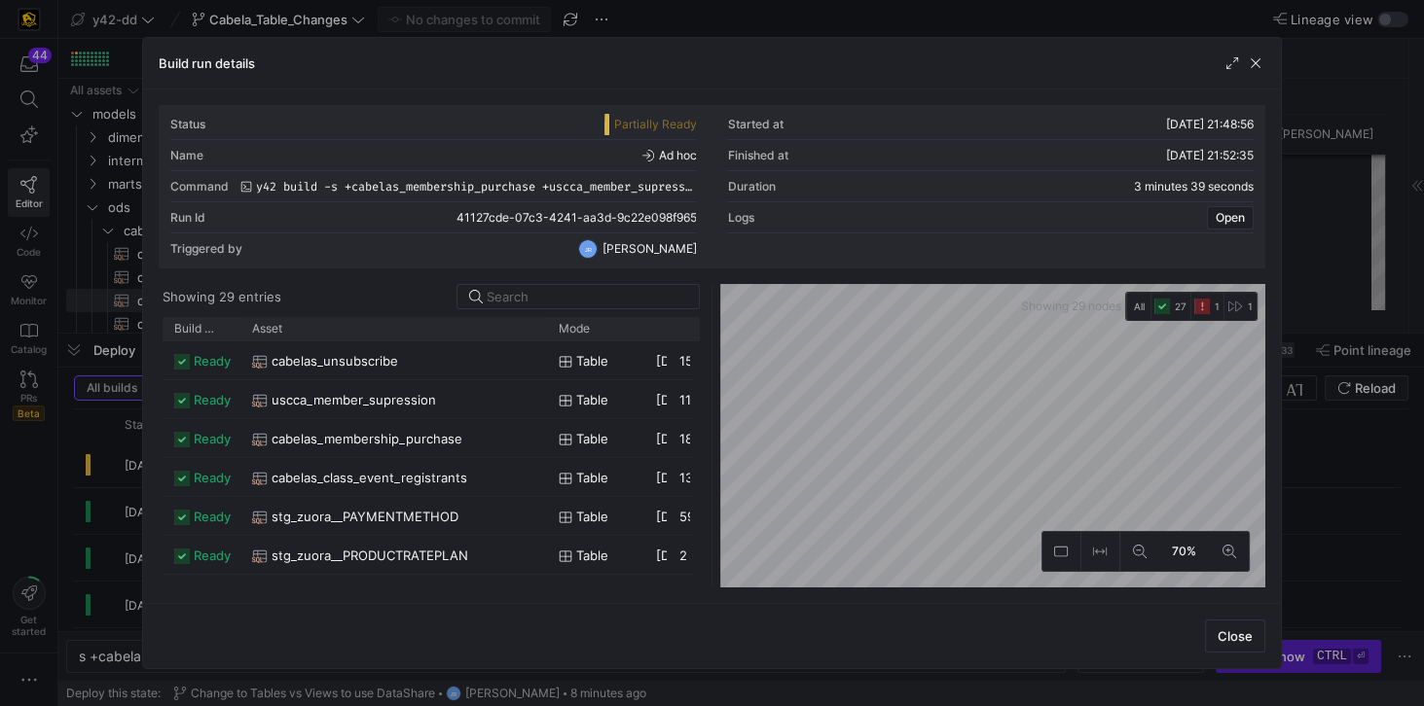
drag, startPoint x: 286, startPoint y: 327, endPoint x: 545, endPoint y: 361, distance: 261.1
click at [545, 361] on div "Build status Asset Mode 1" at bounding box center [431, 452] width 537 height 271
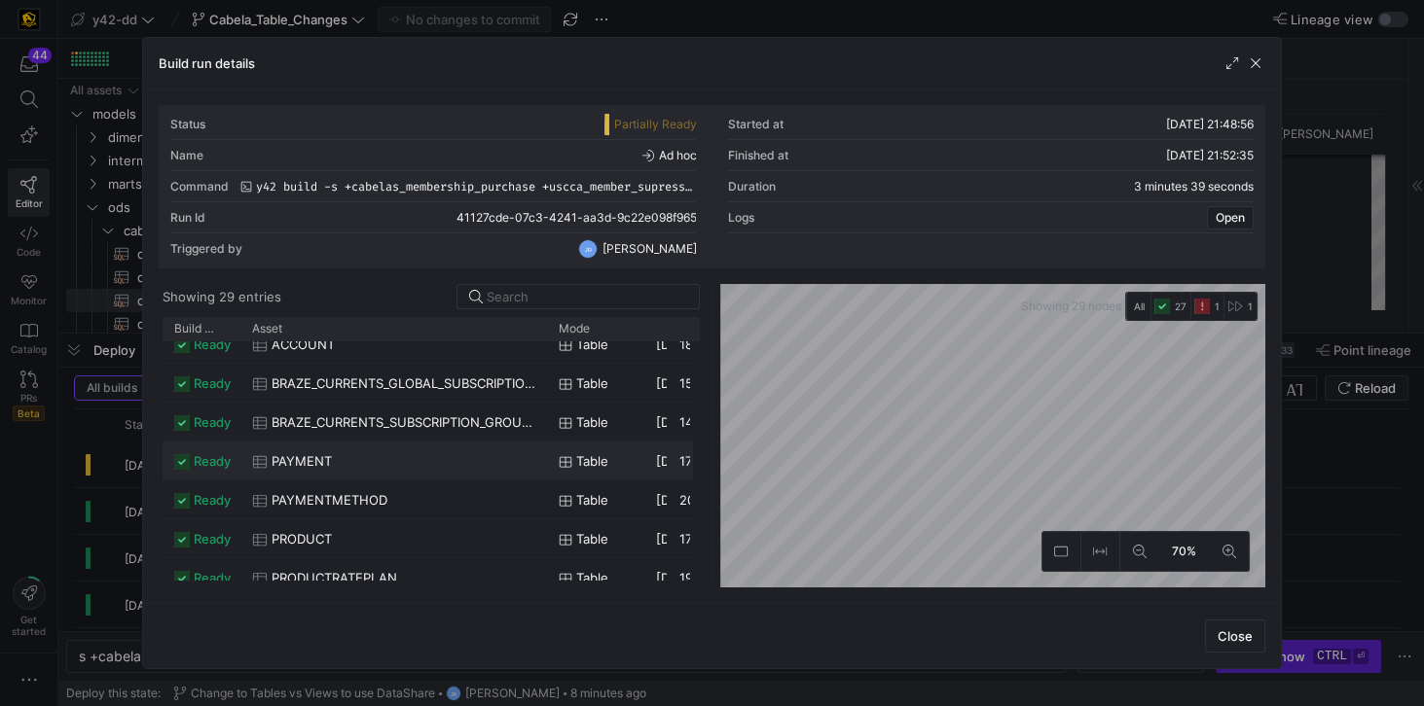
scroll to position [886, 0]
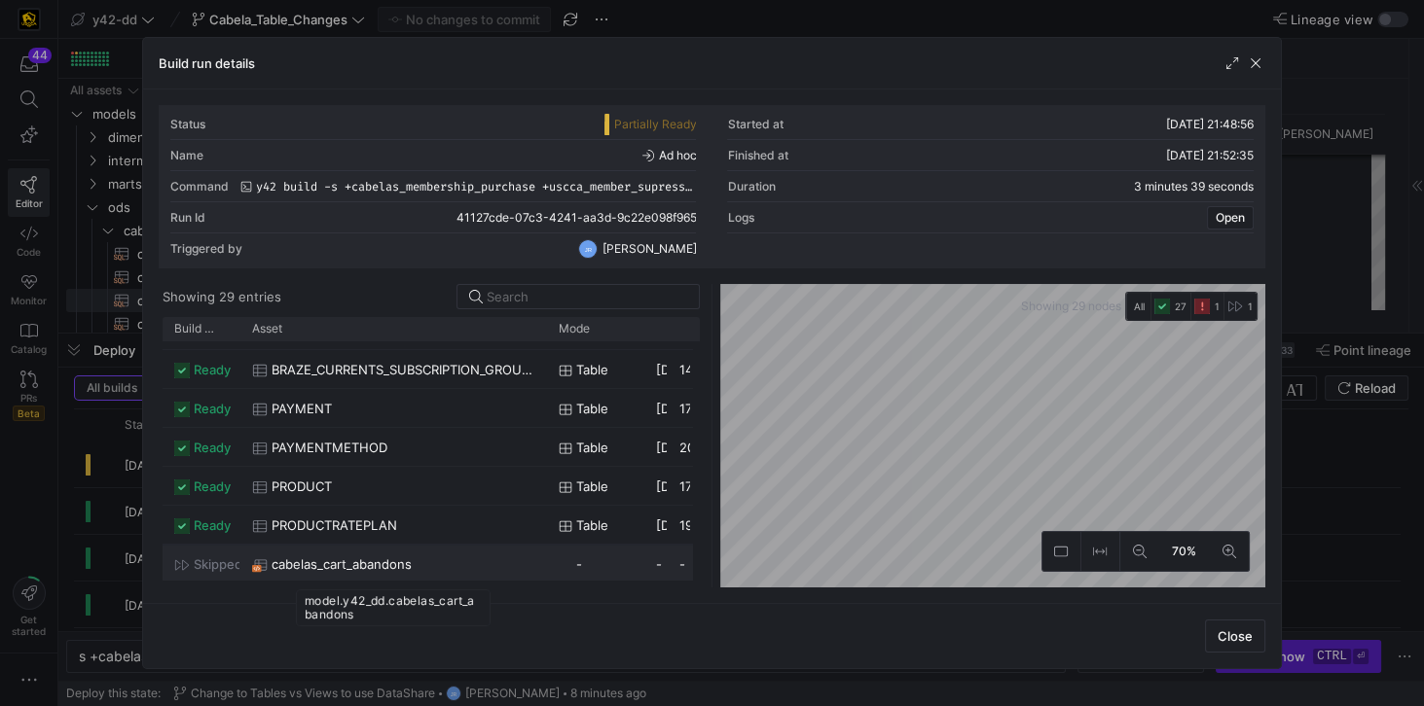
click at [377, 505] on span "cabelas_cart_abandons" at bounding box center [341, 565] width 140 height 38
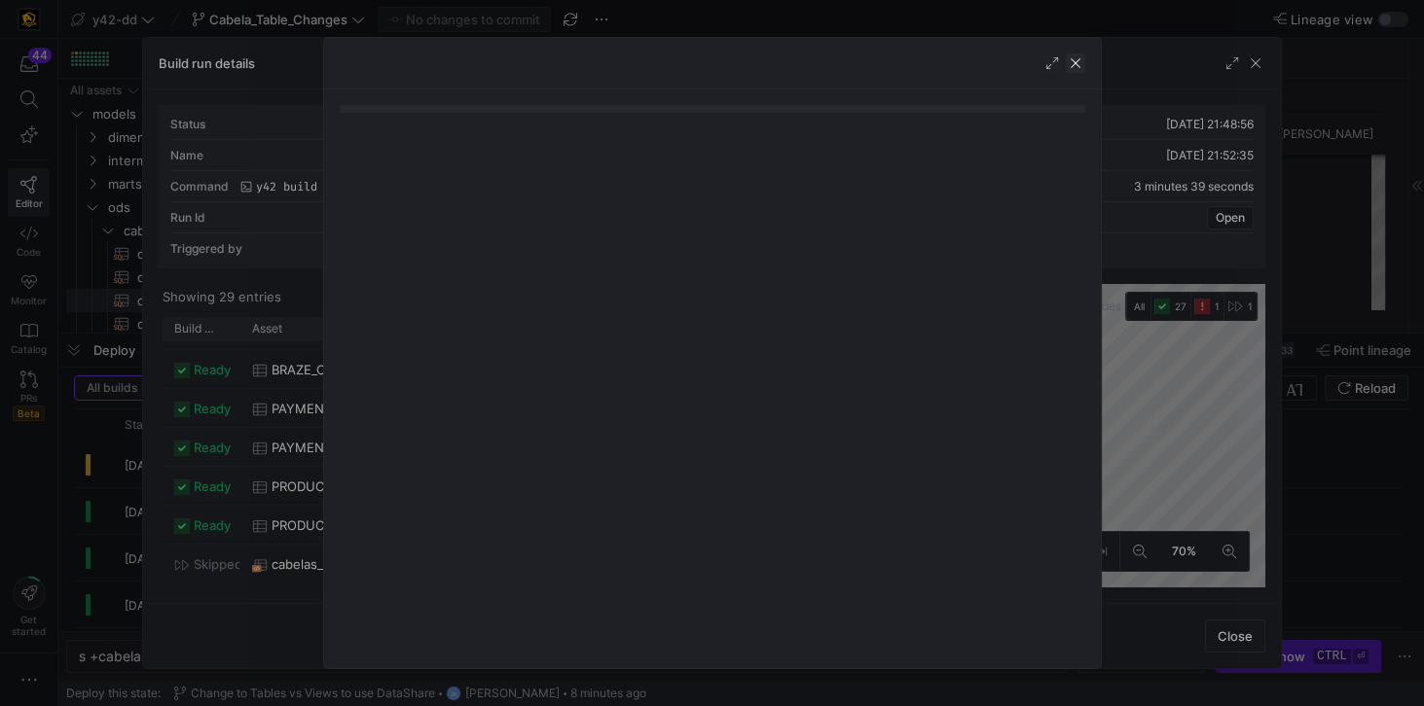
click at [1067, 62] on span "button" at bounding box center [1075, 63] width 19 height 19
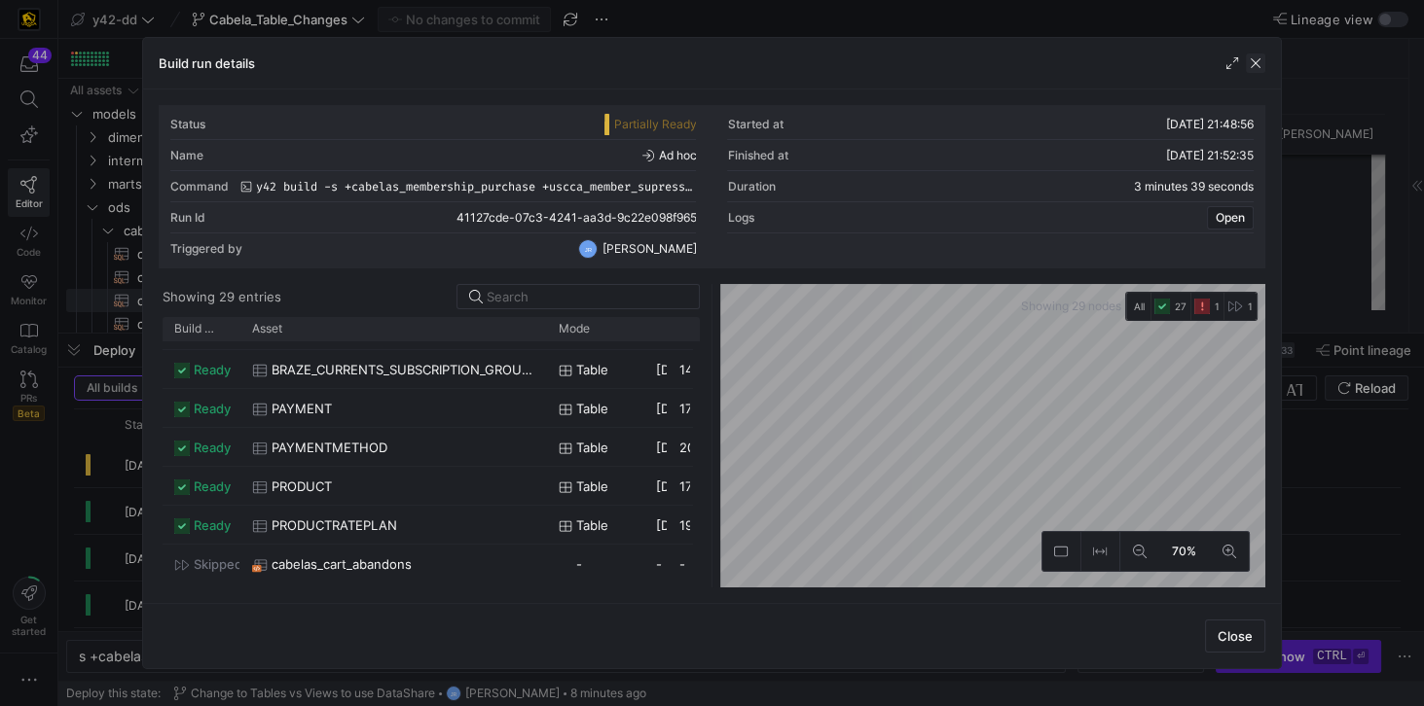
click at [1067, 61] on span "button" at bounding box center [1255, 63] width 19 height 19
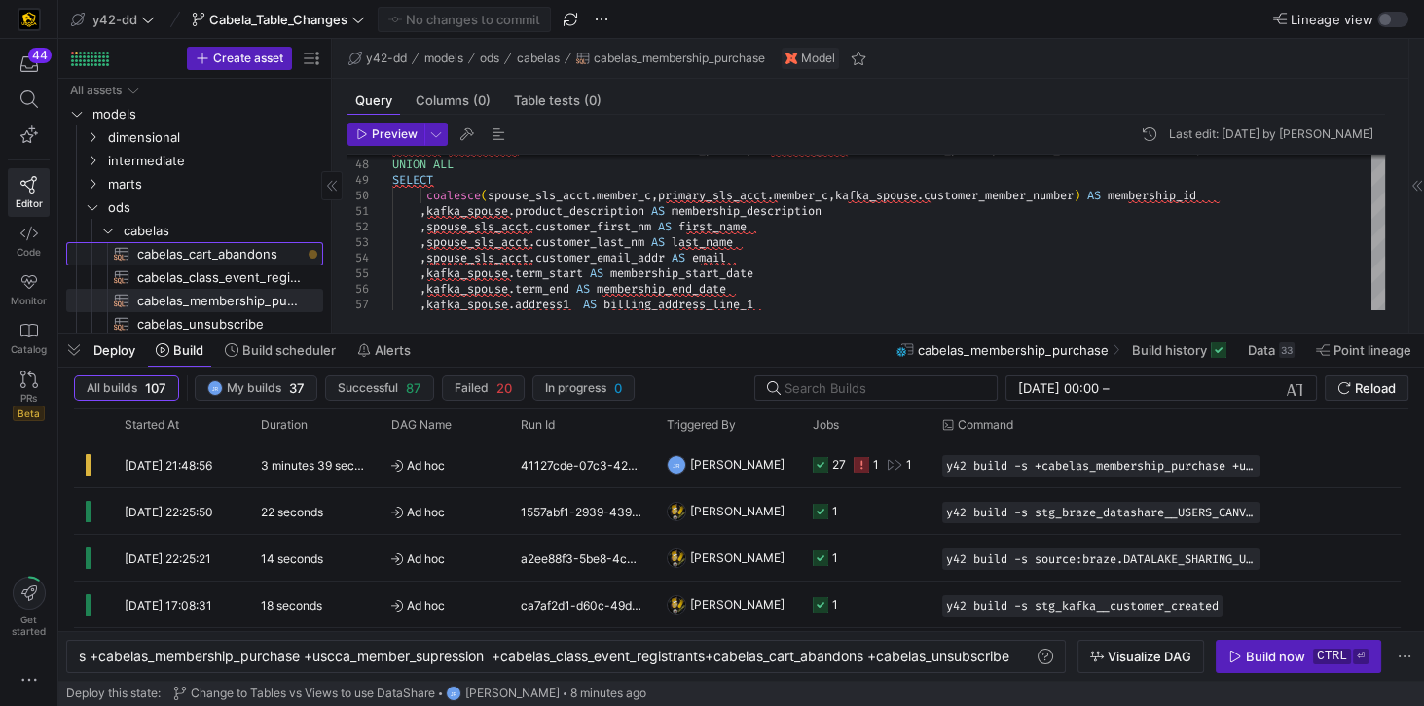
click at [224, 251] on span "cabelas_cart_abandons​​​​​​​​​​" at bounding box center [218, 254] width 163 height 22
type textarea "-- File Name: cabelas_cart_abandons.sql -- Created By: [PERSON_NAME] -- Last Mo…"
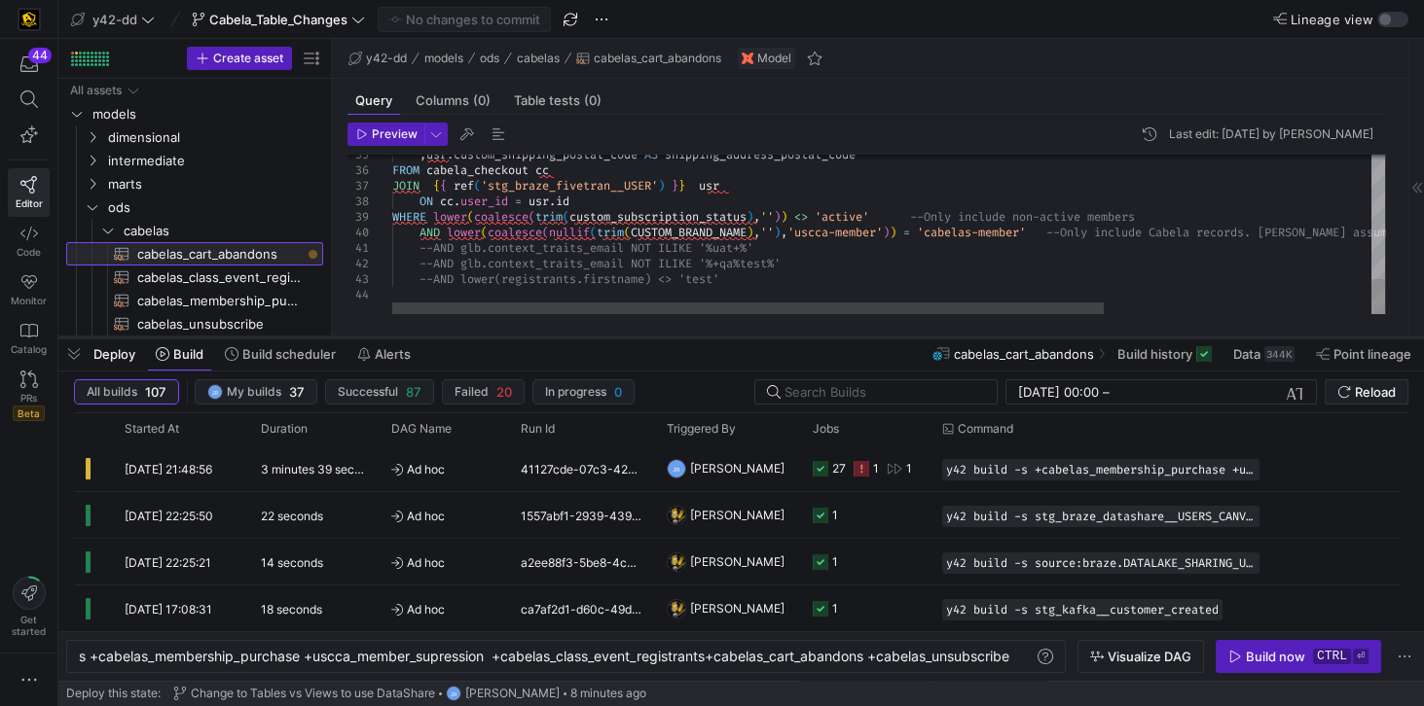
click at [272, 339] on div at bounding box center [740, 338] width 1365 height 8
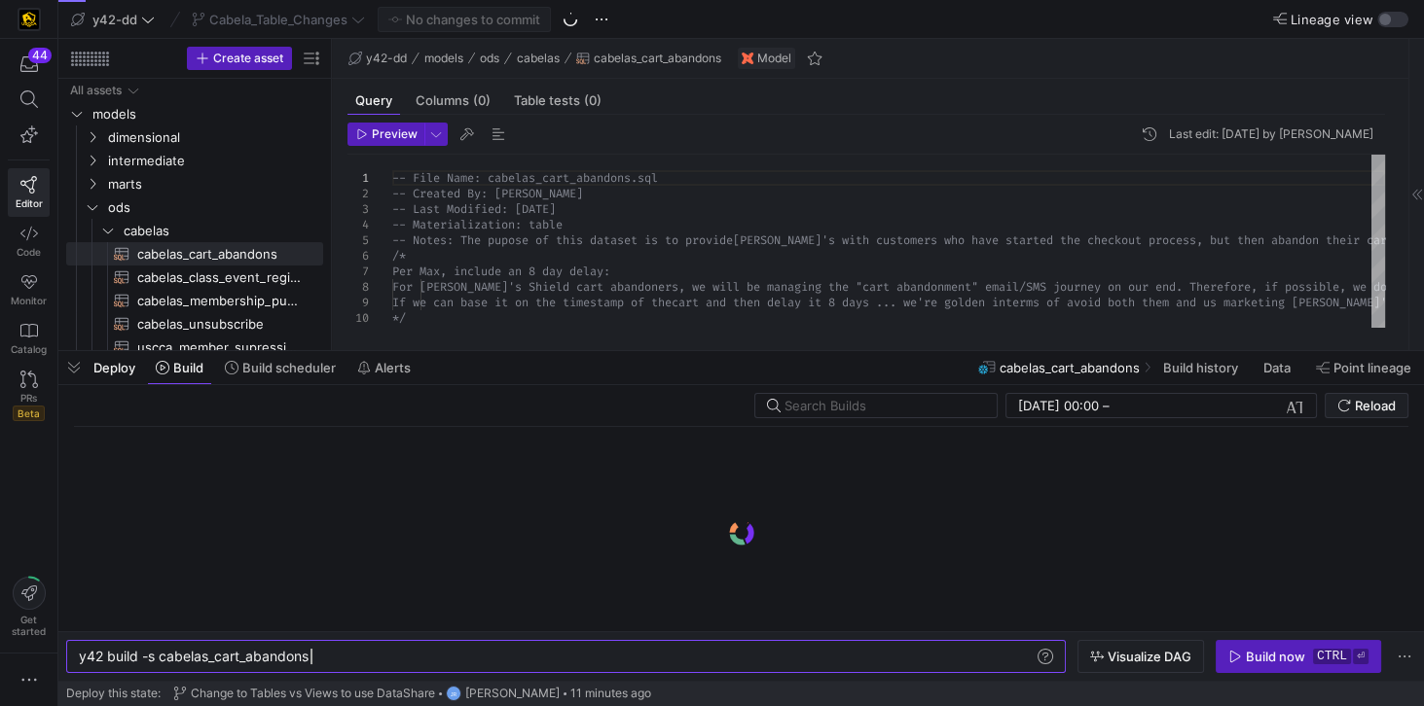
scroll to position [0, 231]
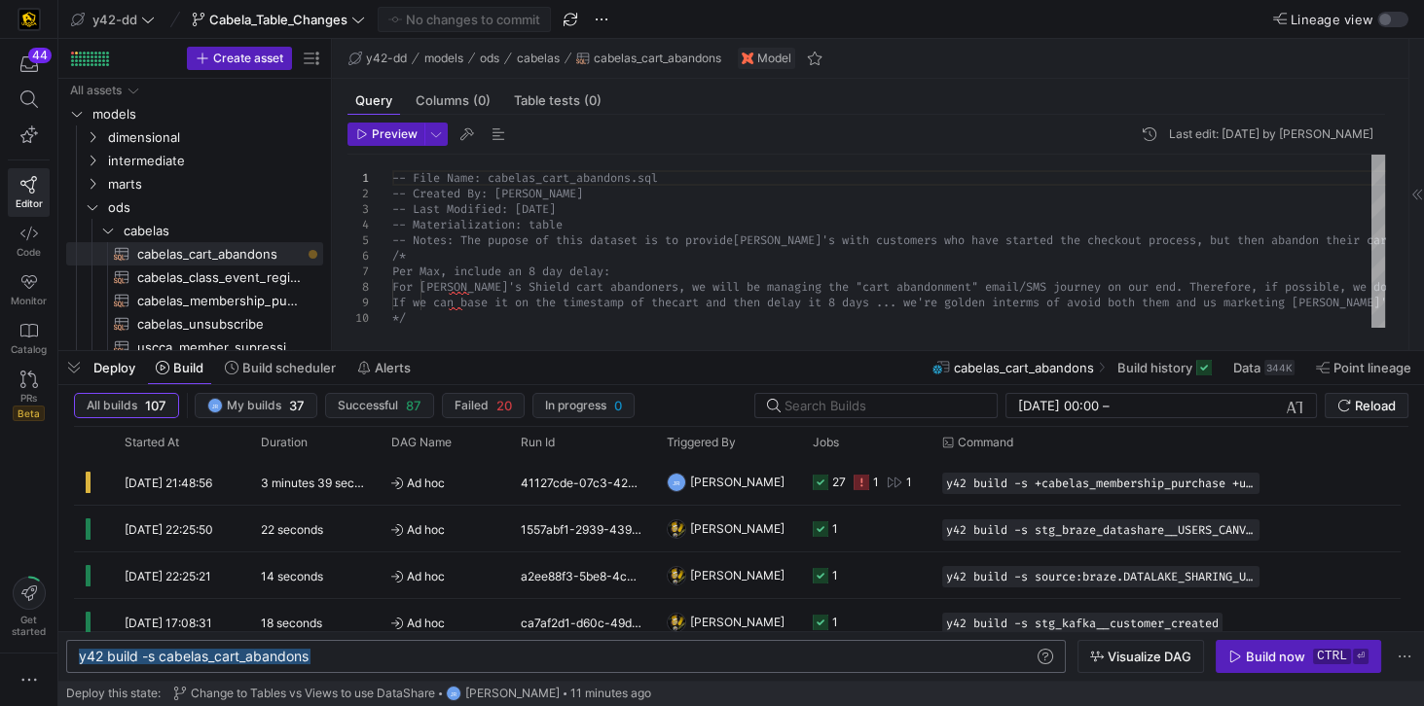
drag, startPoint x: 331, startPoint y: 662, endPoint x: 81, endPoint y: 666, distance: 250.1
click at [81, 665] on div "y42 build -s cabelas_cart_abandons" at bounding box center [558, 657] width 958 height 16
click at [232, 661] on div "y42 build -s cabelas_cart_abandons" at bounding box center [558, 657] width 958 height 16
click at [163, 660] on div "y42 build -s cabelas_cart_abandons" at bounding box center [558, 657] width 958 height 16
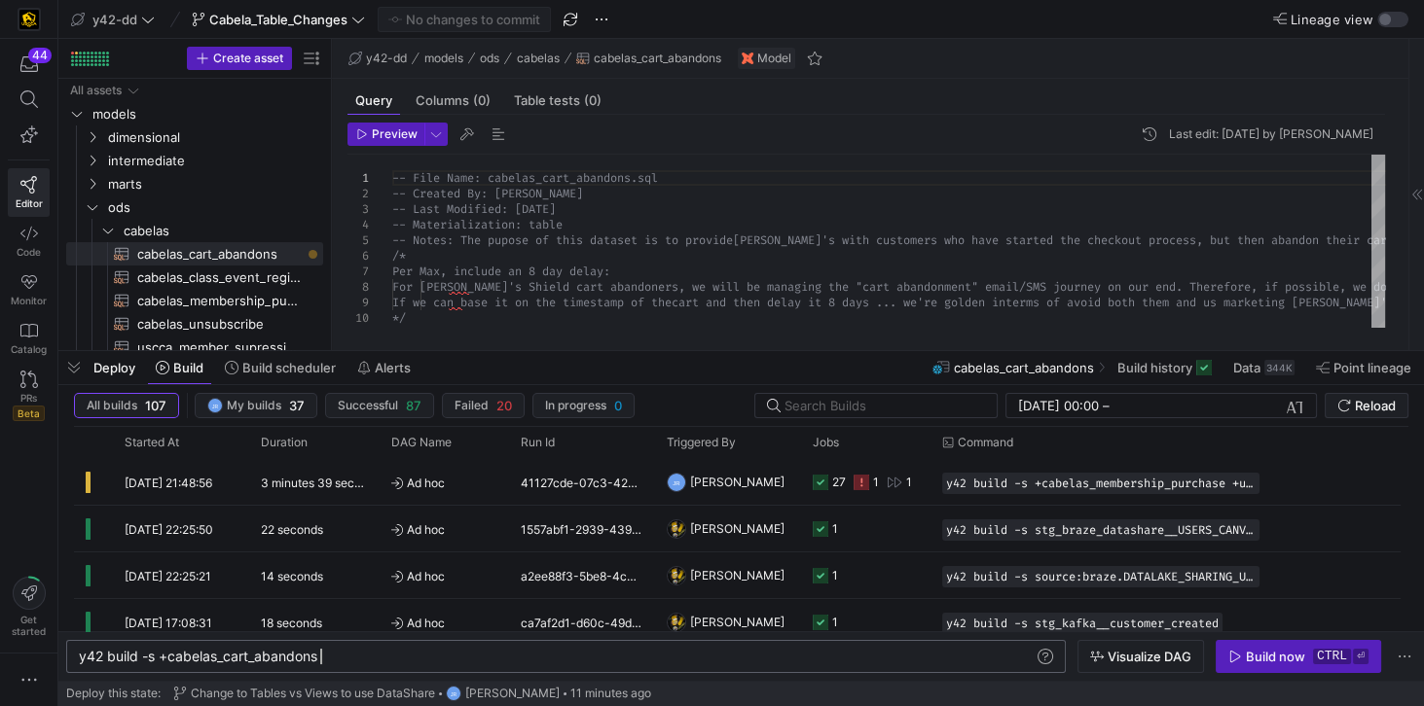
click at [345, 656] on div "y42 build -s +cabelas_cart_abandons" at bounding box center [558, 657] width 958 height 16
type textarea "y42 build -s +cabelas_cart_abandons"
click at [864, 487] on icon at bounding box center [861, 483] width 16 height 16
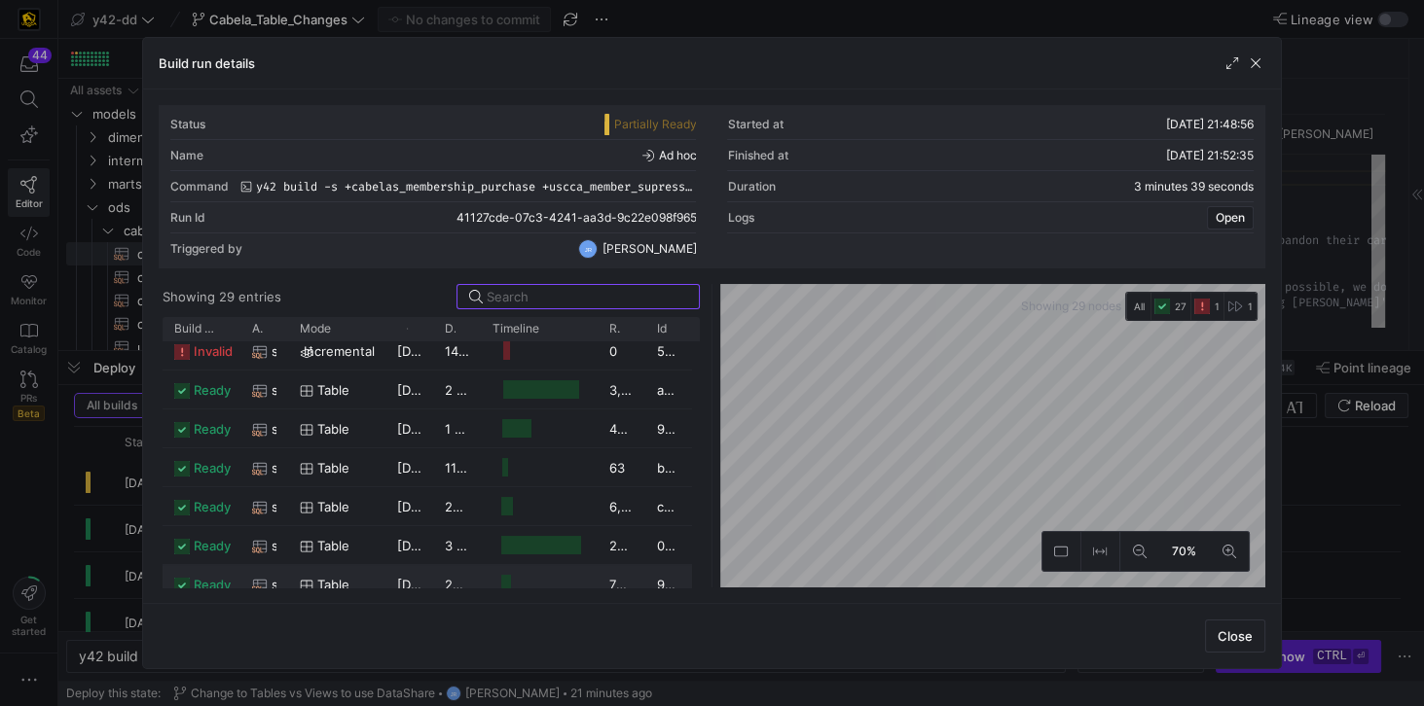
scroll to position [222, 0]
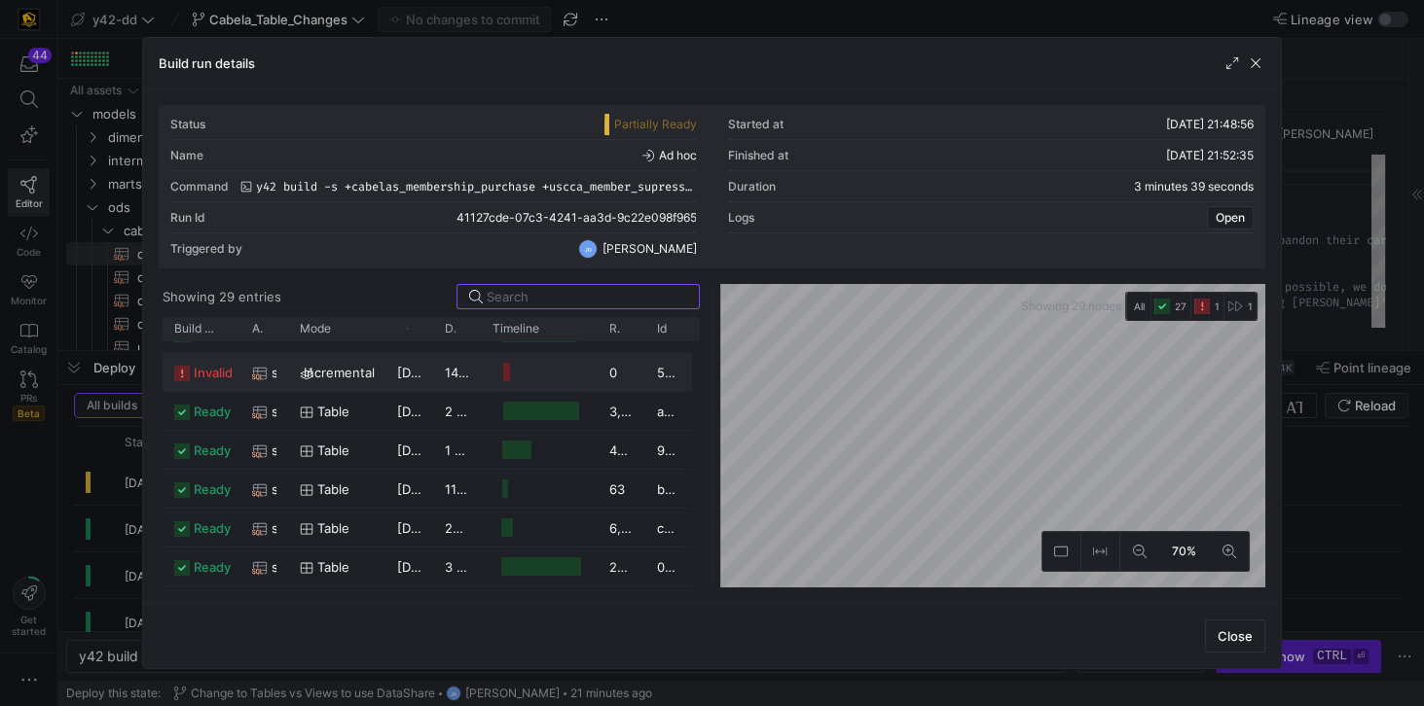
click at [220, 374] on span "invalid" at bounding box center [213, 373] width 39 height 38
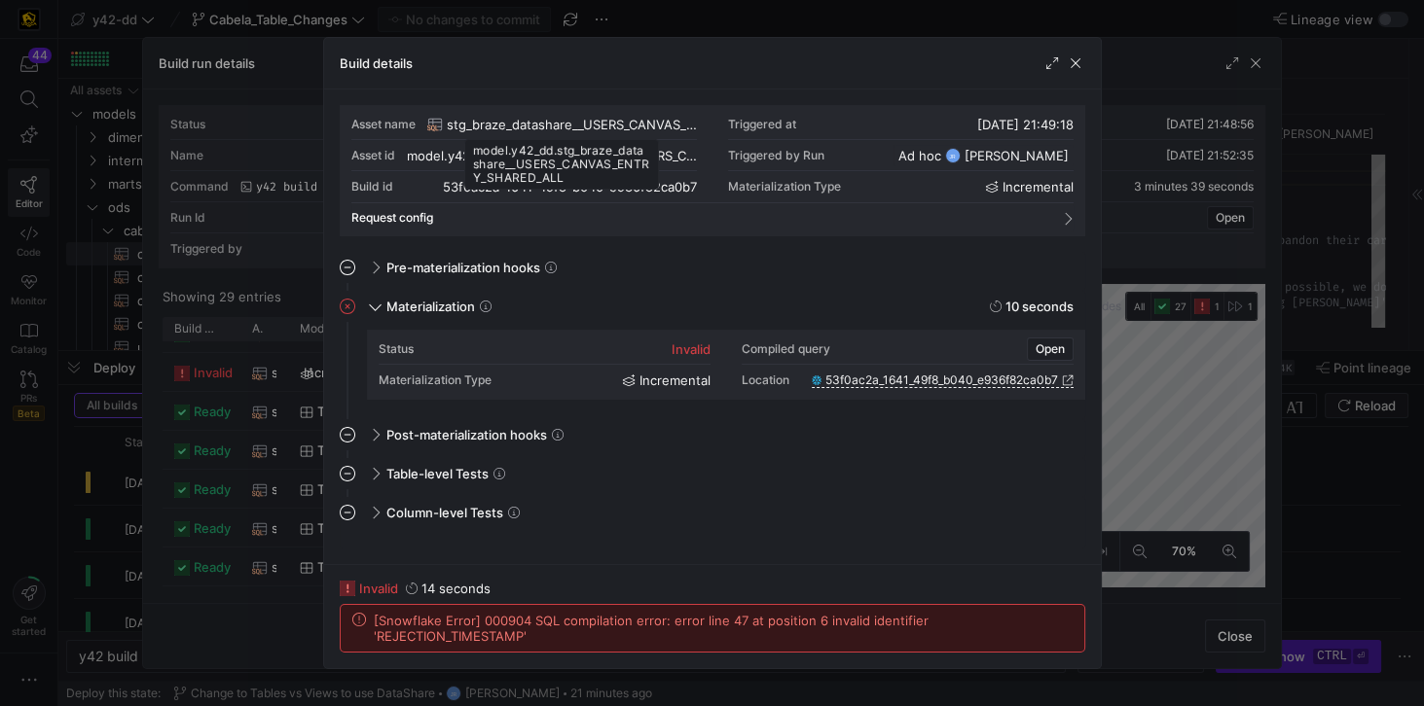
click at [642, 122] on span "stg_braze_datashare__USERS_CANVAS_ENTRY_SHARED_ALL" at bounding box center [572, 125] width 250 height 16
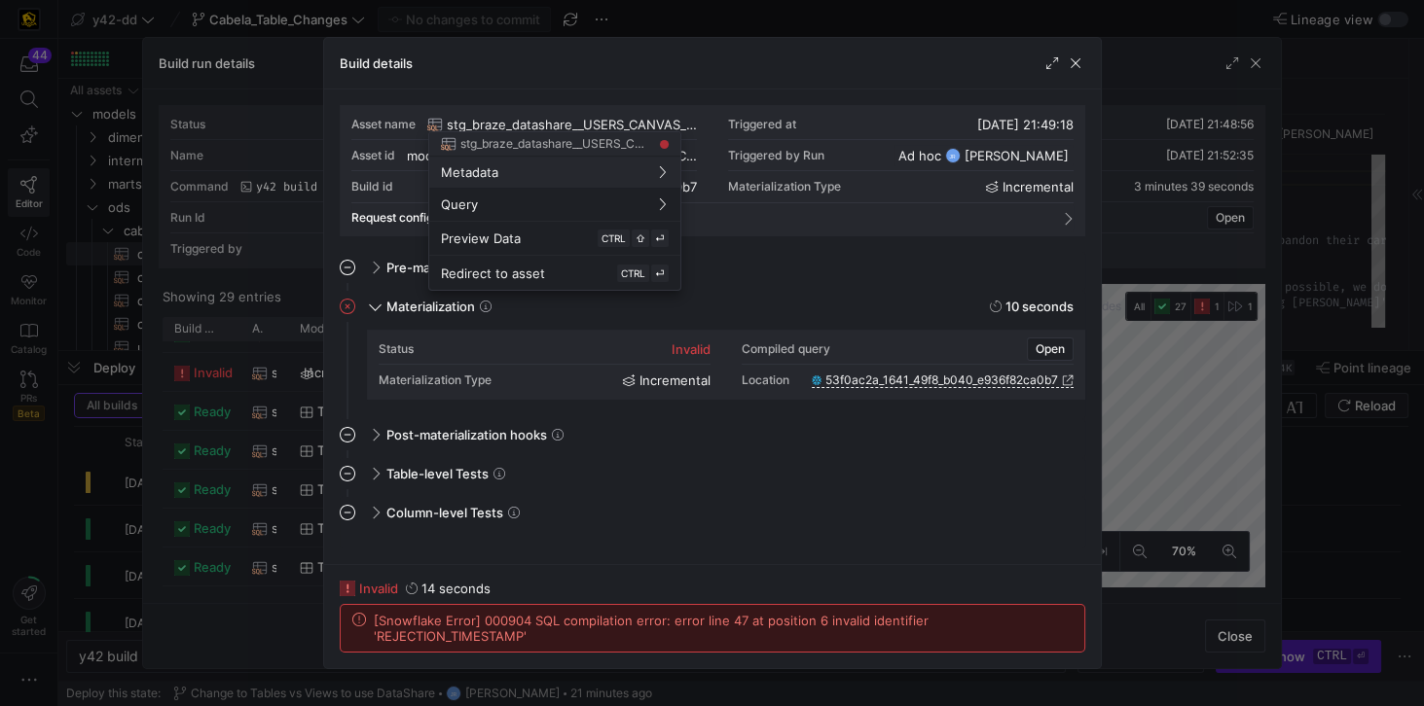
click at [786, 278] on div at bounding box center [712, 353] width 1424 height 706
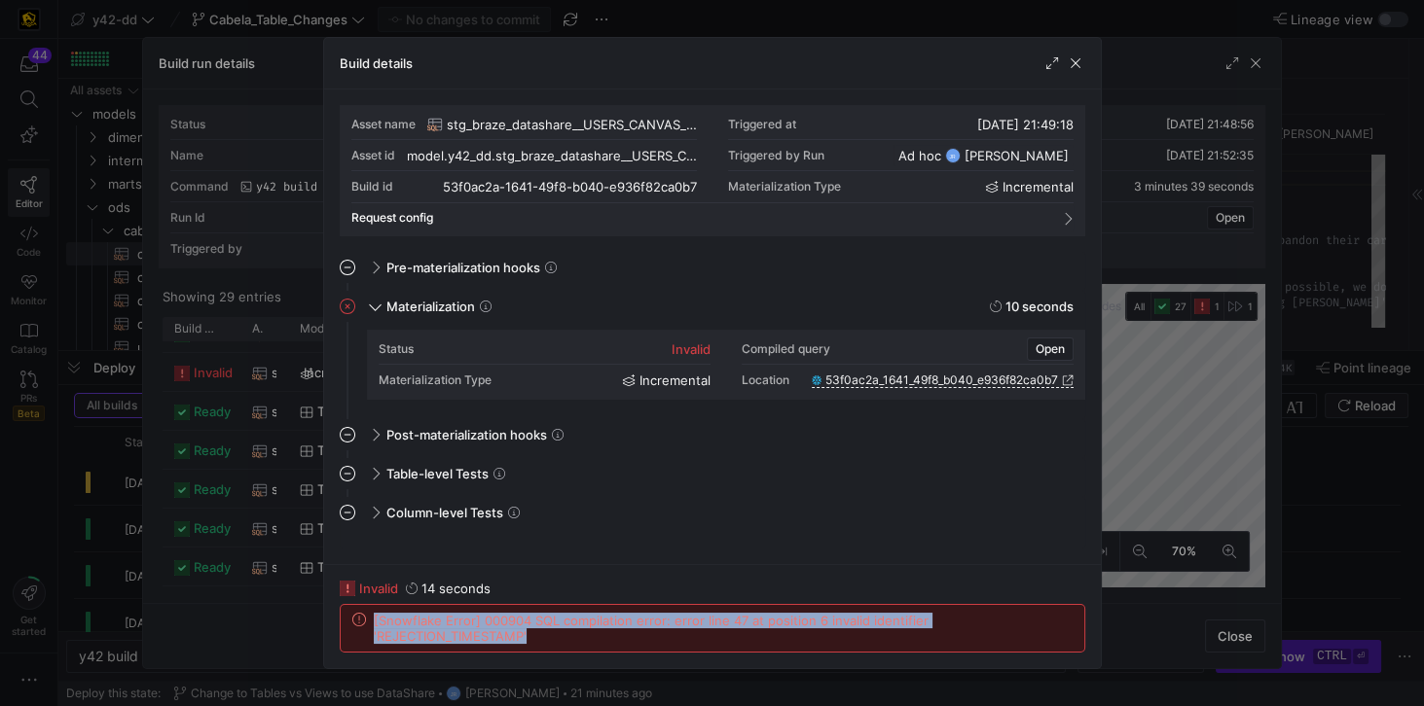
drag, startPoint x: 594, startPoint y: 642, endPoint x: 372, endPoint y: 625, distance: 222.6
click at [374, 625] on span "[Snowflake Error] 000904 SQL compilation error: error line 47 at position 6 inv…" at bounding box center [723, 628] width 699 height 31
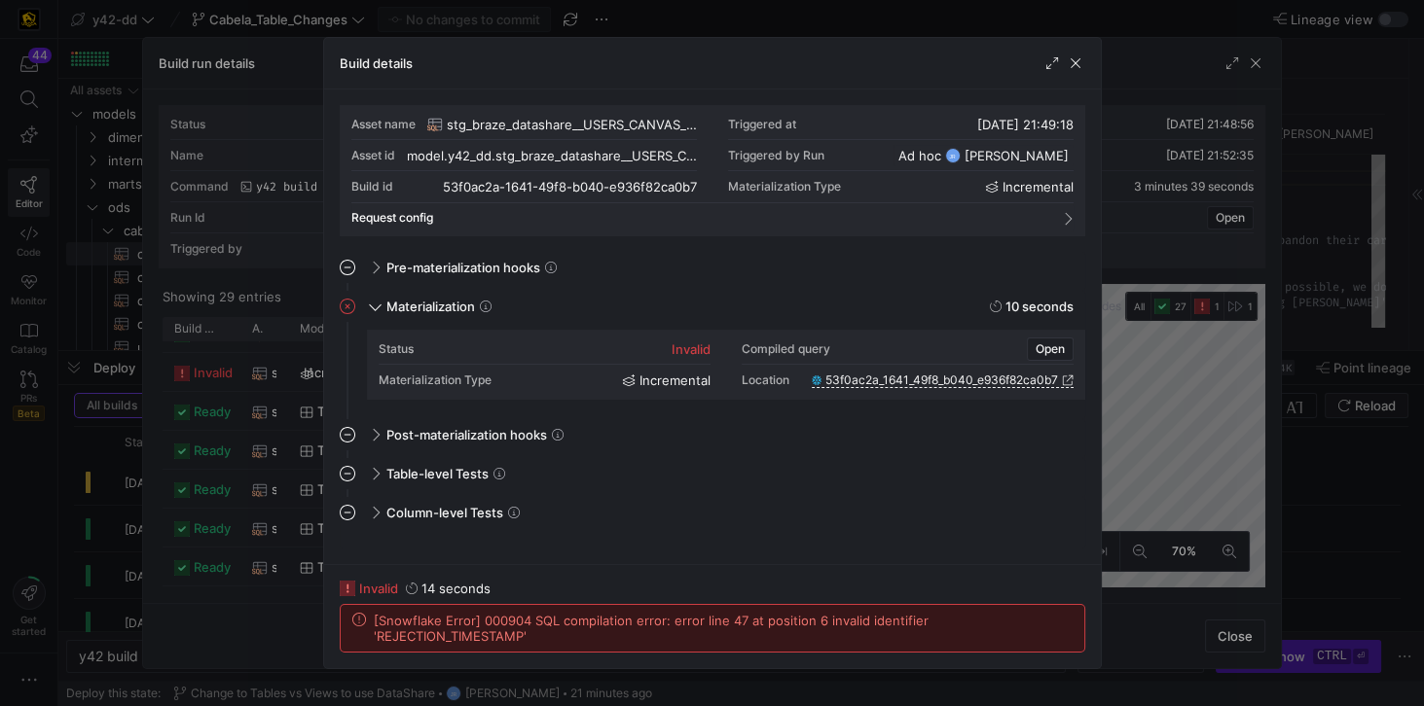
click at [675, 537] on mat-expansion-panel "Column-level Tests This job has no column tests" at bounding box center [712, 523] width 745 height 52
click at [679, 506] on div "Column-level Tests" at bounding box center [724, 512] width 722 height 31
click at [757, 632] on span "[Snowflake Error] 000904 SQL compilation error: error line 47 at position 6 inv…" at bounding box center [723, 628] width 699 height 31
click at [1075, 62] on span "button" at bounding box center [1075, 63] width 19 height 19
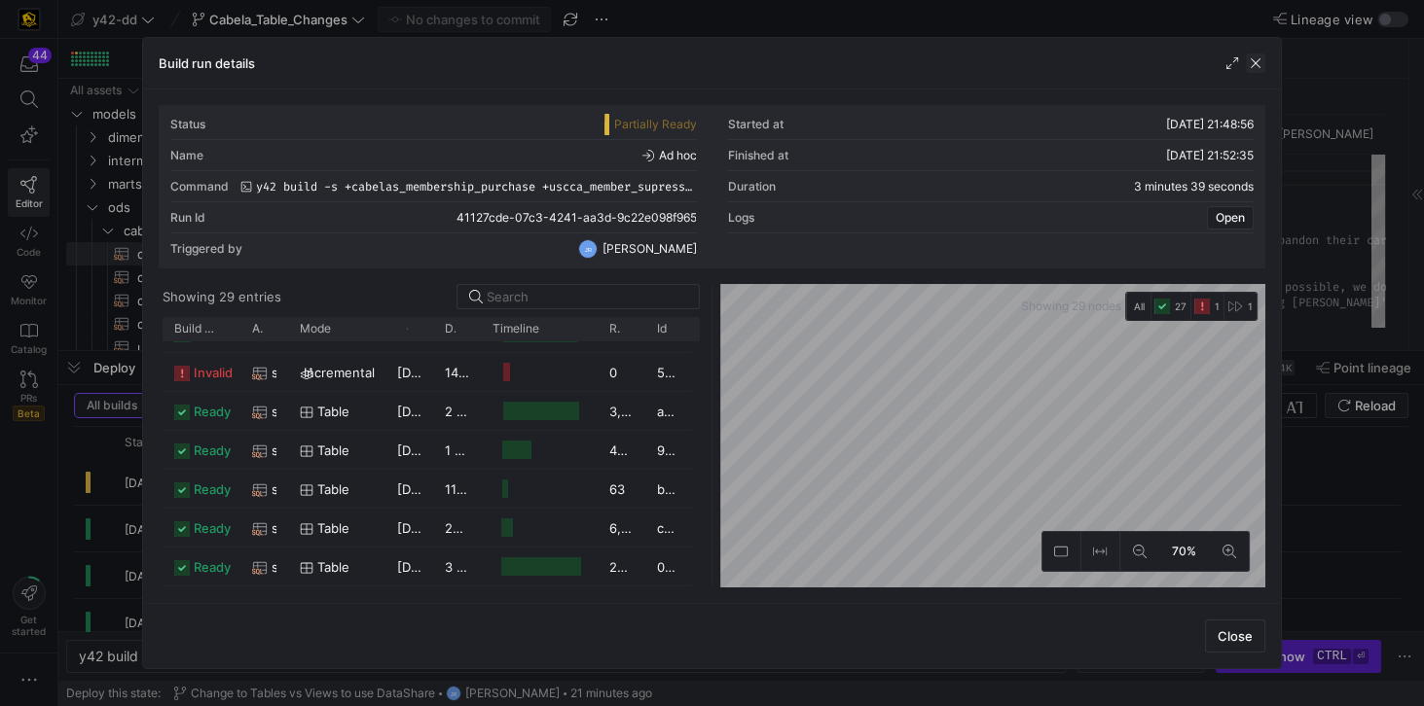
click at [1259, 65] on span "button" at bounding box center [1255, 63] width 19 height 19
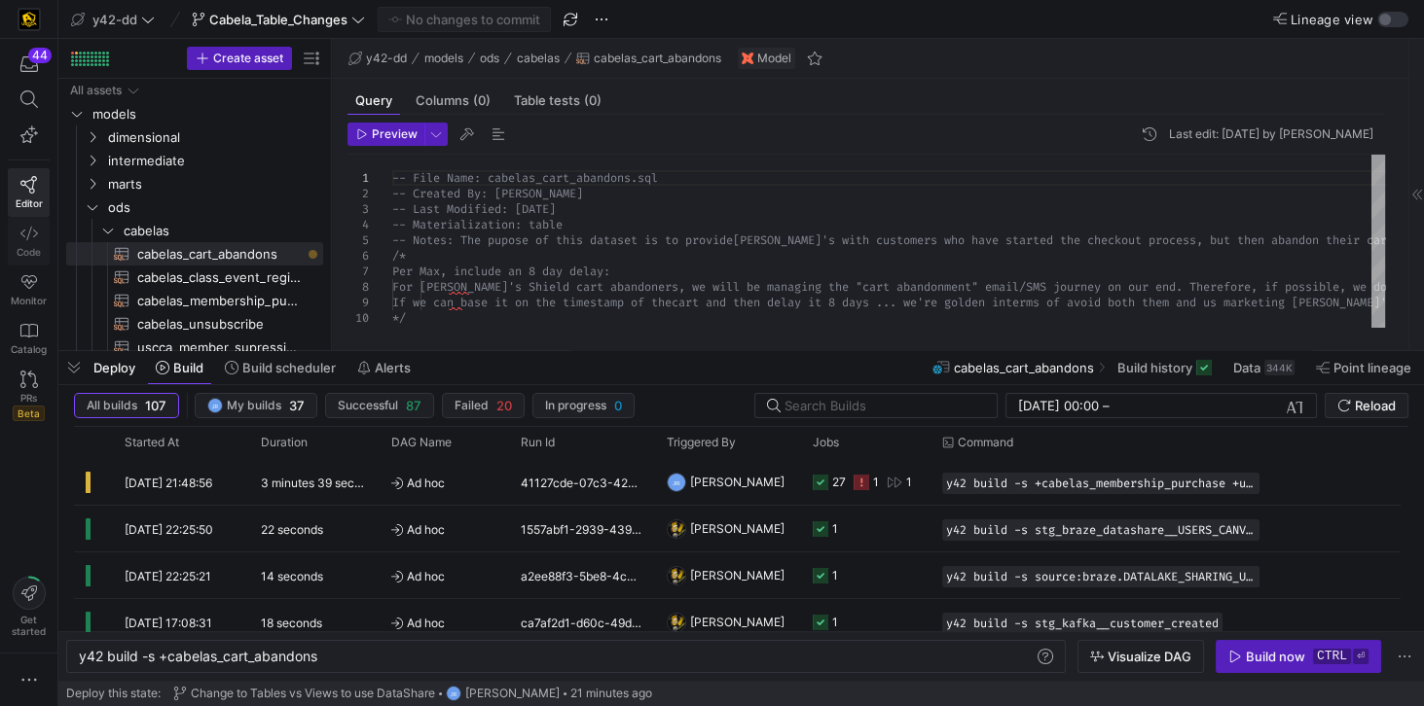
click at [27, 246] on span "Code" at bounding box center [29, 252] width 24 height 12
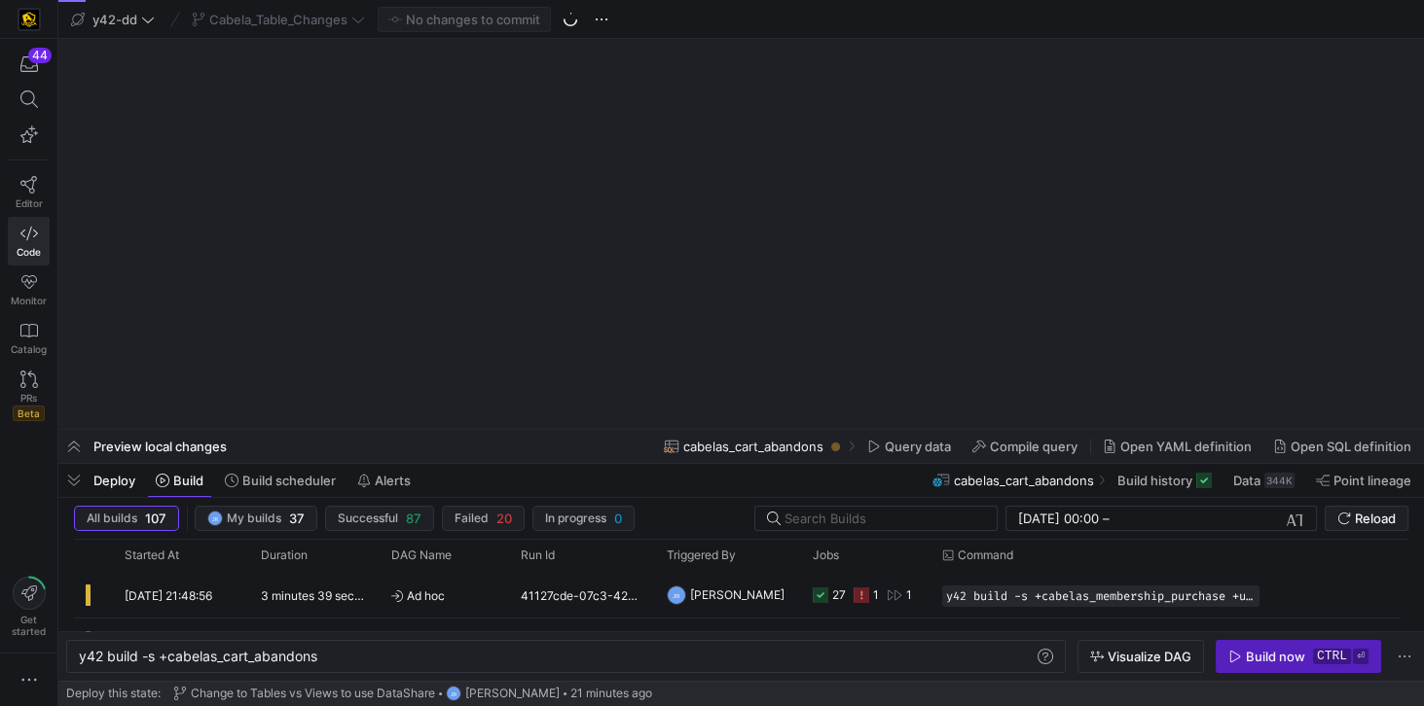
drag, startPoint x: 503, startPoint y: 429, endPoint x: 485, endPoint y: 502, distance: 75.3
click at [490, 434] on div at bounding box center [740, 430] width 1365 height 8
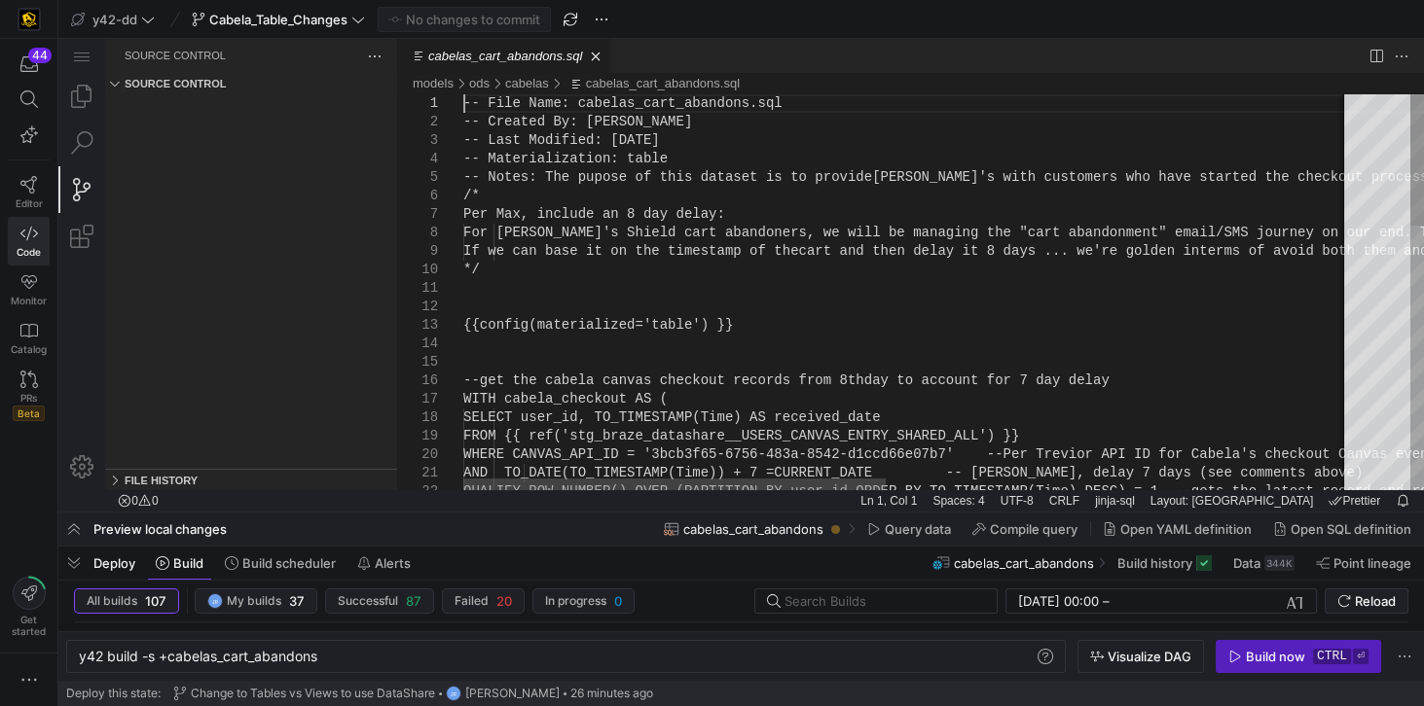
scroll to position [0, 1260]
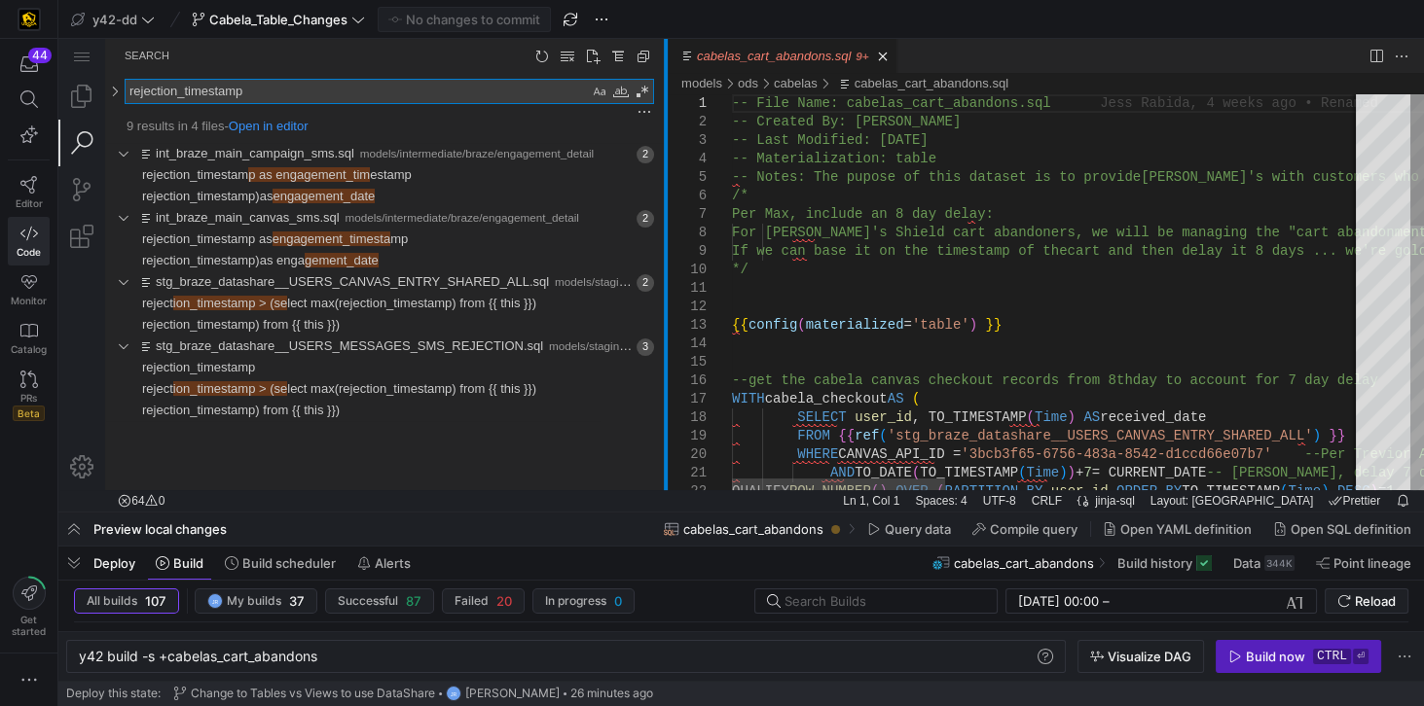
drag, startPoint x: 398, startPoint y: 261, endPoint x: 667, endPoint y: 277, distance: 269.1
click at [667, 277] on div at bounding box center [666, 265] width 4 height 452
type textarea "rejection_timestamp"
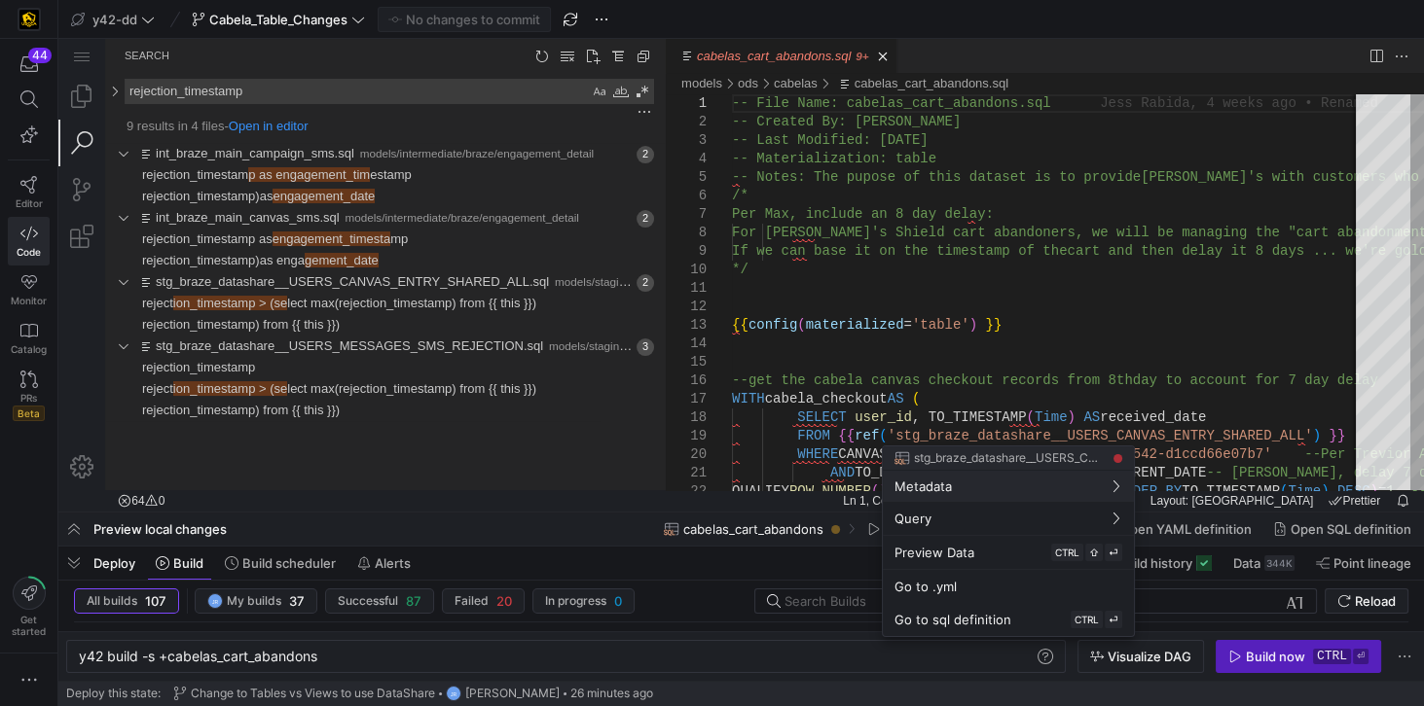
click at [1014, 351] on div at bounding box center [712, 353] width 1424 height 706
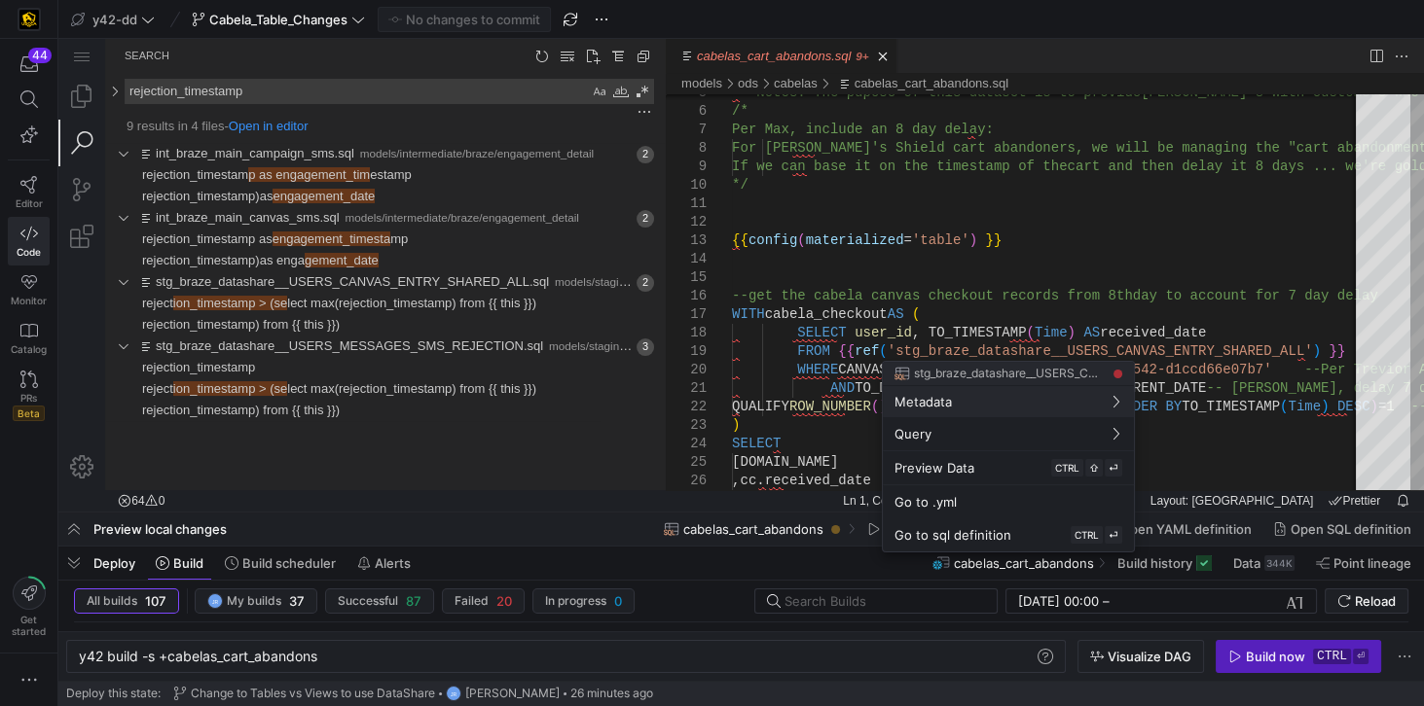
click at [994, 269] on div at bounding box center [712, 353] width 1424 height 706
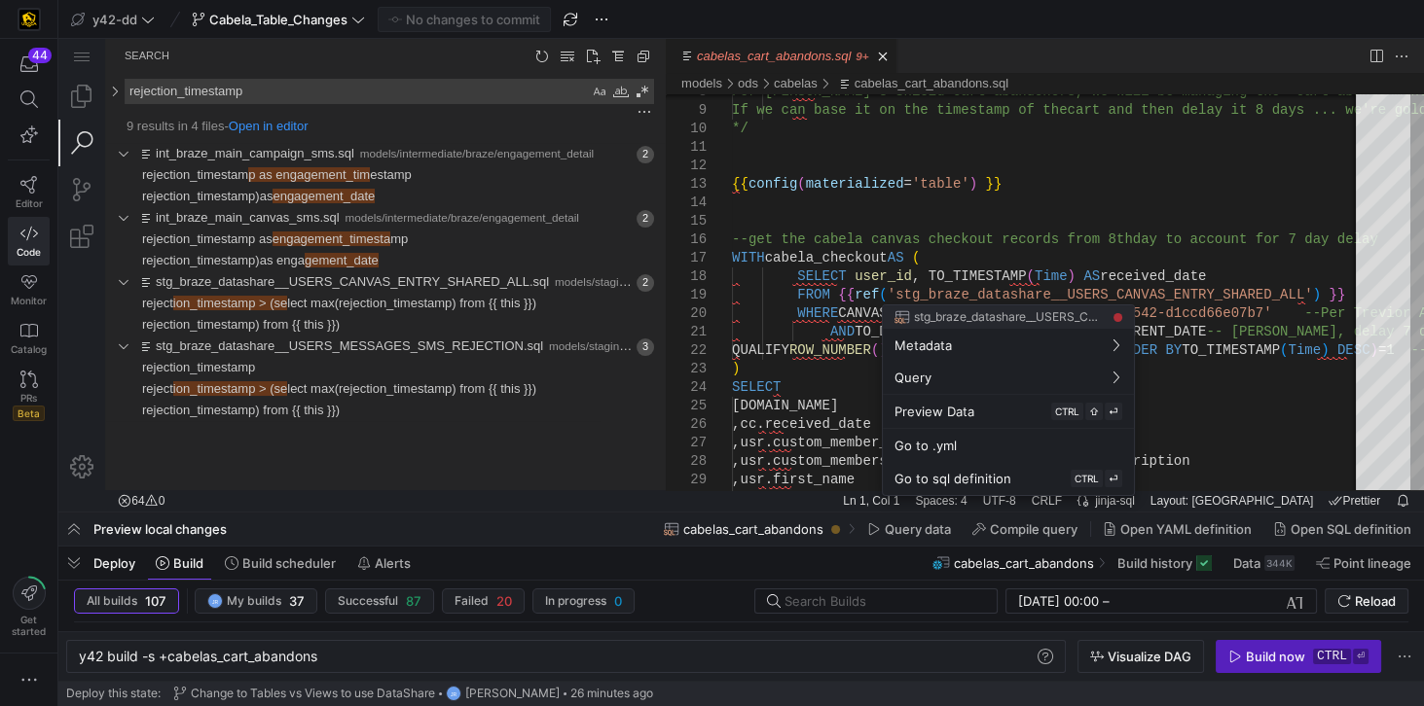
click at [1192, 271] on div at bounding box center [712, 353] width 1424 height 706
click at [1078, 254] on div at bounding box center [712, 353] width 1424 height 706
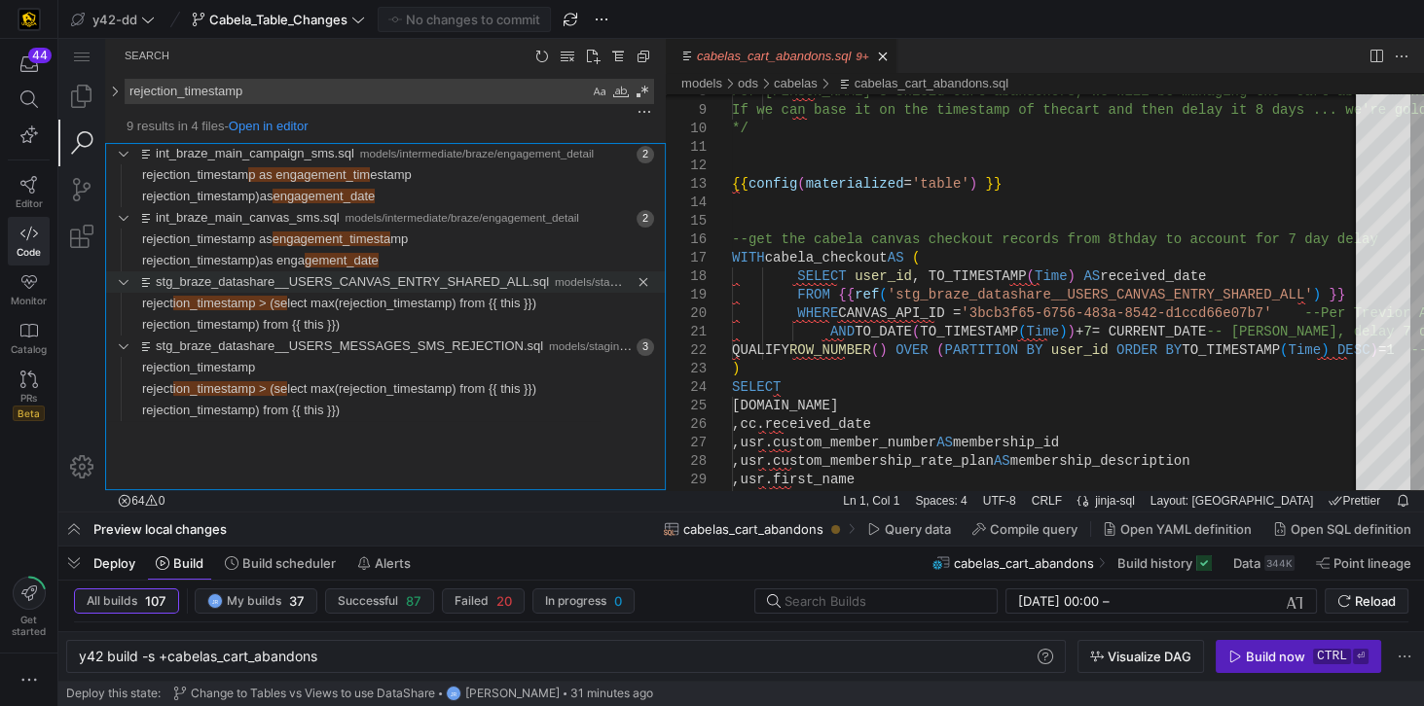
click at [406, 279] on link "stg_braze_datashare__USERS_CANVAS_ENTRY_SHARED_ALL.sql" at bounding box center [352, 281] width 393 height 15
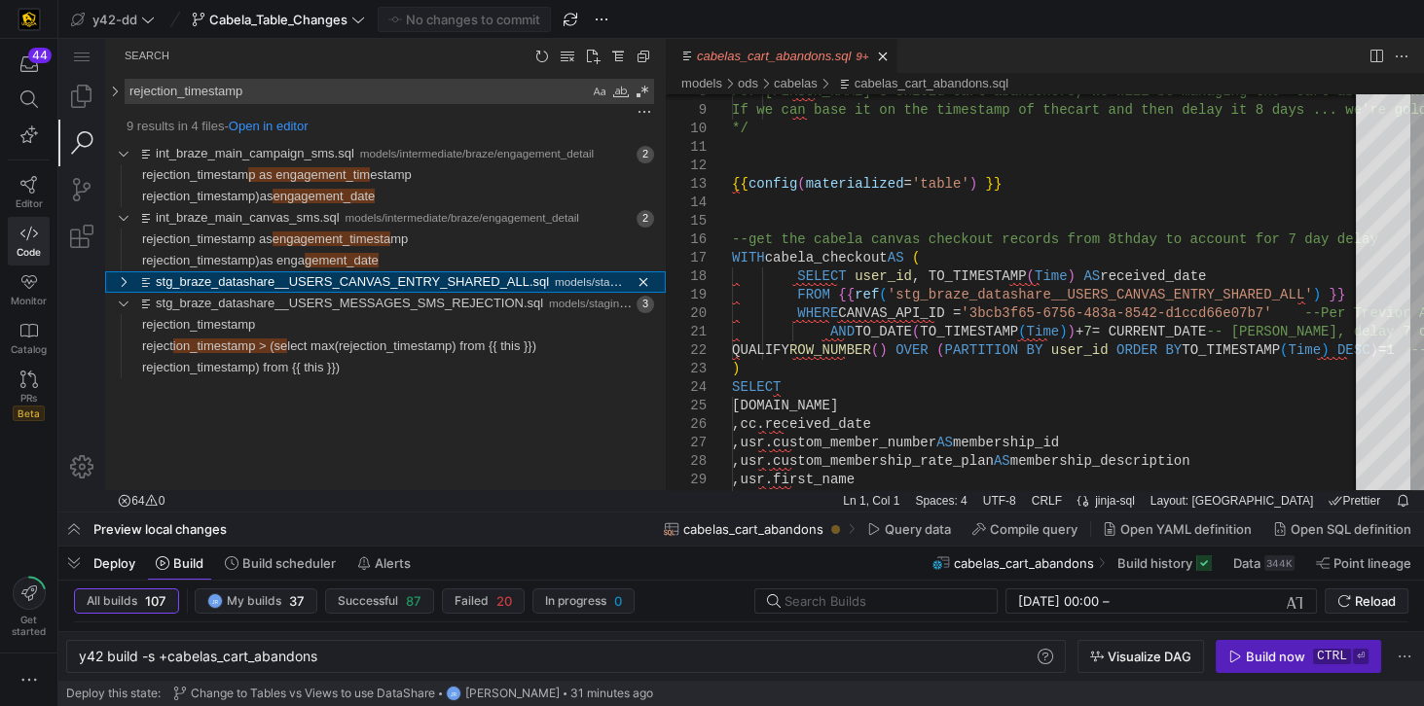
click at [121, 285] on div "2 matches in file stg_braze_datashare__USERS_CANVAS_ENTRY_SHARED_ALL.sql of fol…" at bounding box center [122, 281] width 29 height 21
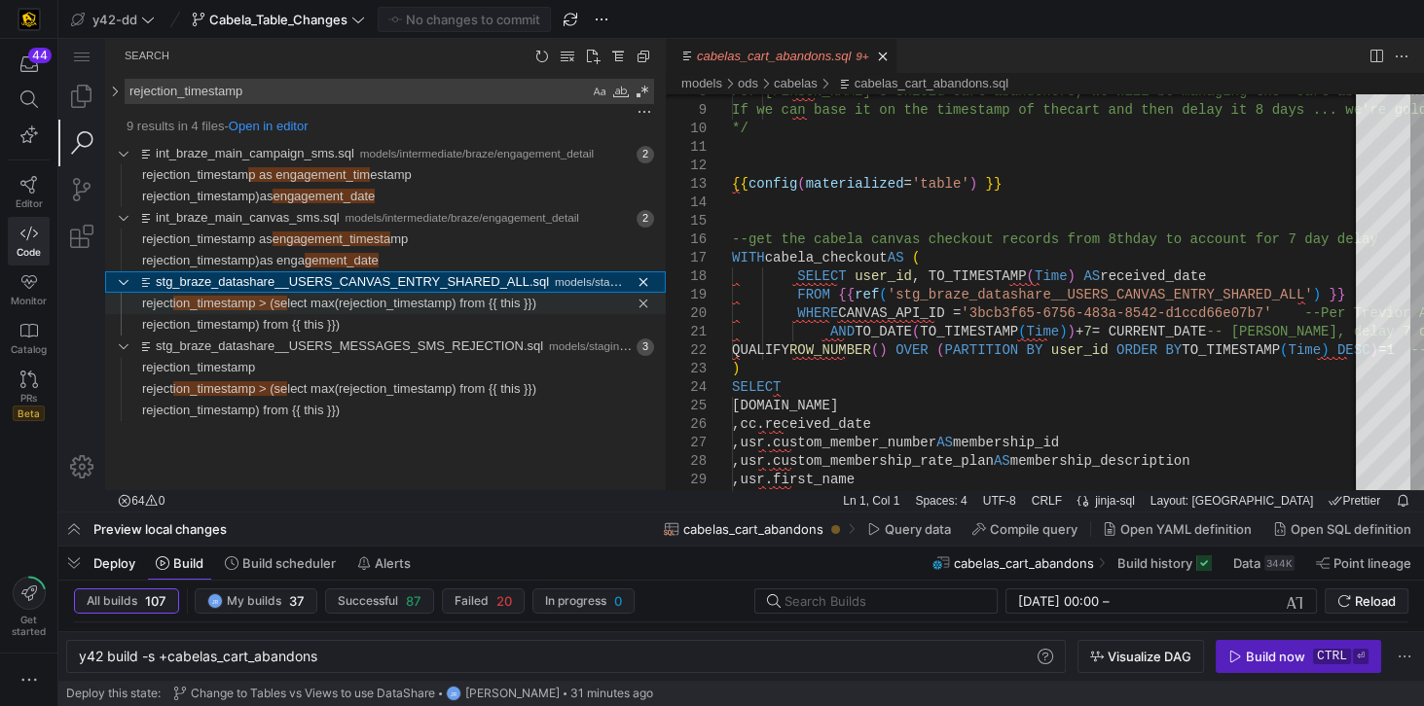
click at [245, 305] on span "ion_timestamp > (se" at bounding box center [230, 303] width 114 height 15
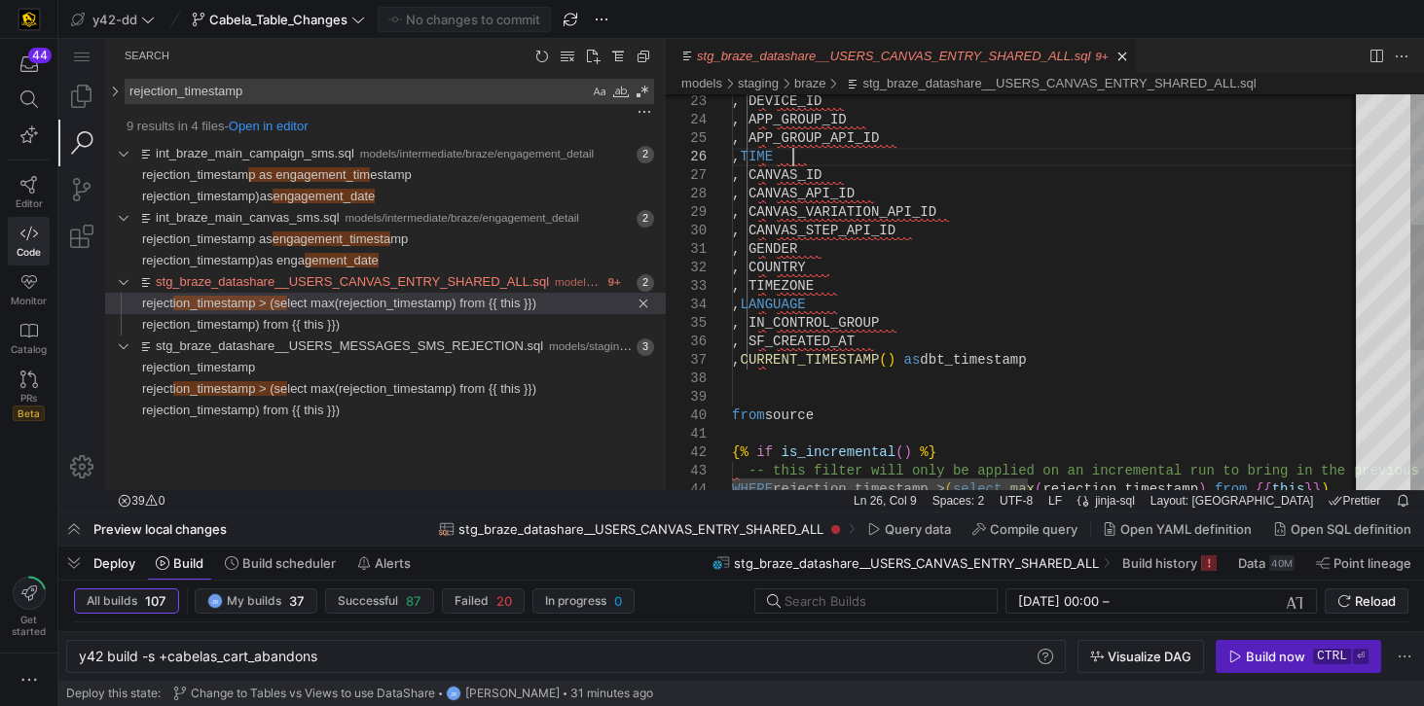
click at [789, 157] on div ", TIMEZONE , LANGUAGE , IN_CONTROL_GROUP , SF_CREATED_AT , CURRENT_TIMESTAMP ( …" at bounding box center [1403, 309] width 1342 height 1247
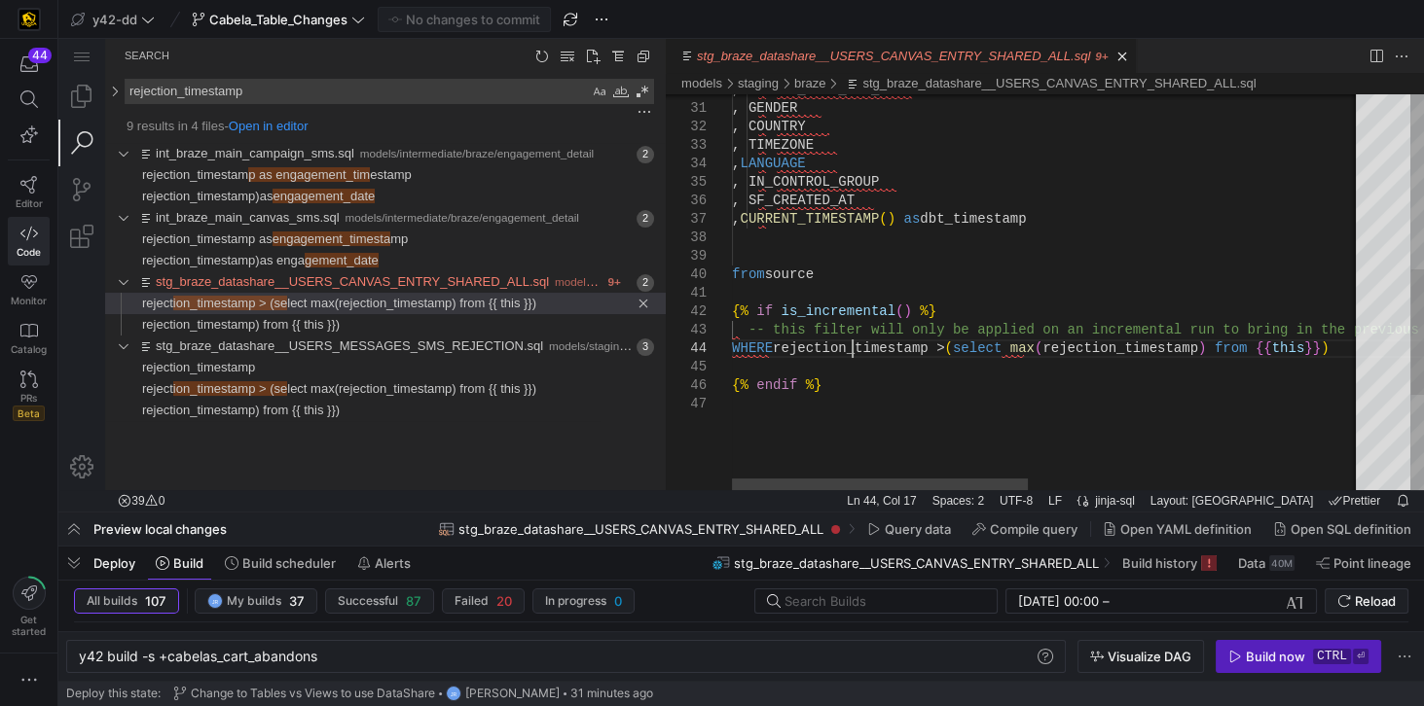
click at [850, 354] on div ", TIMEZONE , LANGUAGE , IN_CONTROL_GROUP , SF_CREATED_AT , CURRENT_TIMESTAMP ( …" at bounding box center [1403, 168] width 1342 height 1247
paste textarea "TIME"
click at [1031, 351] on div ", TIMEZONE , LANGUAGE , IN_CONTROL_GROUP , SF_CREATED_AT , CURRENT_TIMESTAMP ( …" at bounding box center [1403, 168] width 1342 height 1247
paste textarea "TIME"
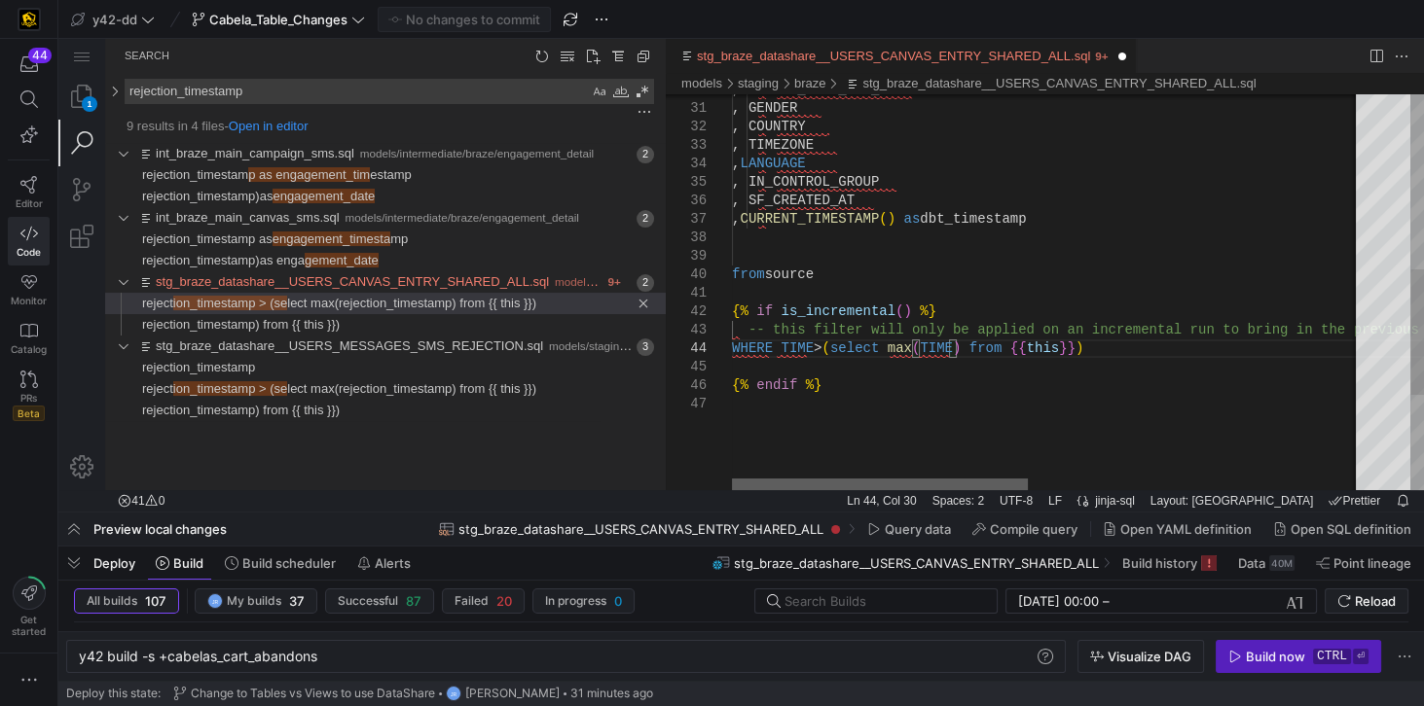
click at [831, 484] on div "stg_braze_datashare__USERS_CANVAS_ENTRY_SHARED_ALL.sql, preview" at bounding box center [880, 485] width 296 height 12
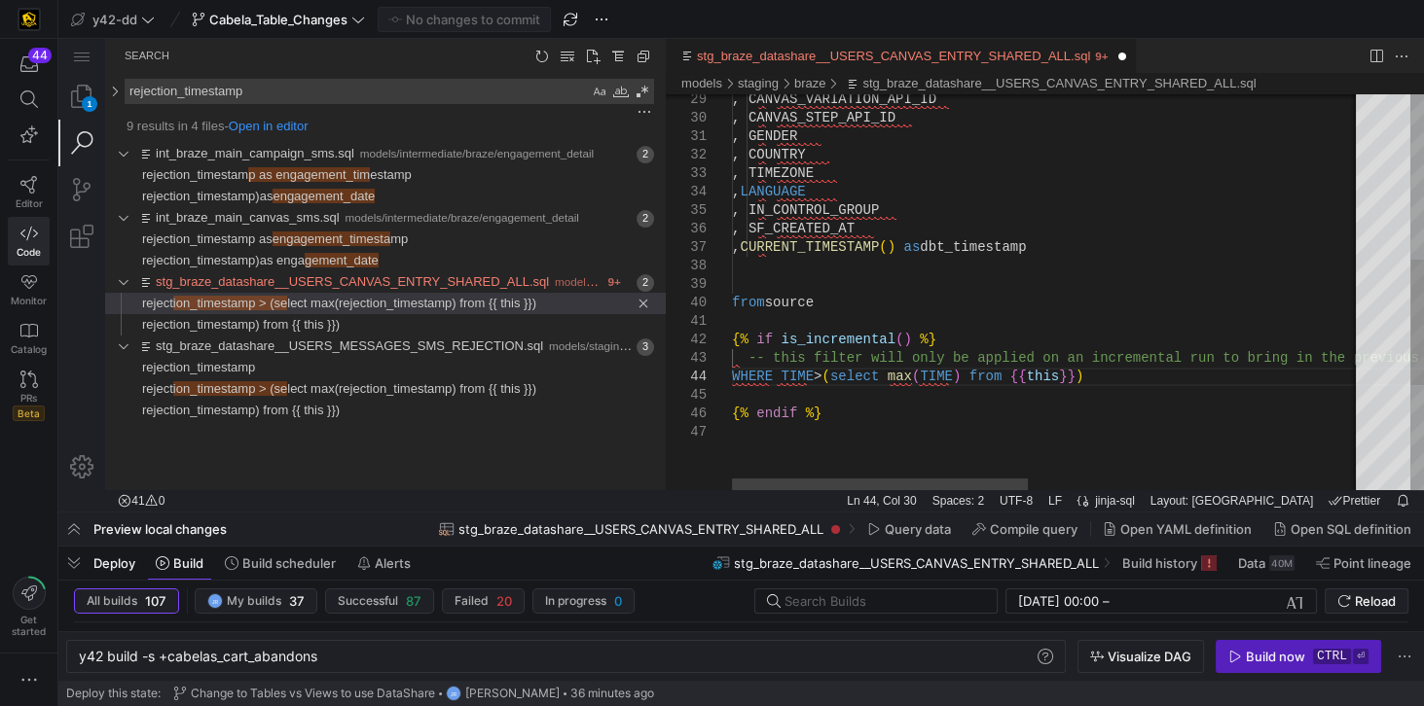
click at [791, 378] on div ", TIMEZONE , LANGUAGE , IN_CONTROL_GROUP , SF_CREATED_AT , CURRENT_TIMESTAMP ( …" at bounding box center [1403, 196] width 1342 height 1247
paste textarea "O_TIMESTAMP(Time)"
click at [1035, 381] on div ", TIMEZONE , LANGUAGE , IN_CONTROL_GROUP , SF_CREATED_AT , CURRENT_TIMESTAMP ( …" at bounding box center [1403, 196] width 1342 height 1247
paste textarea "O_TIMESTAMP(Time)"
type textarea "{% if is_incremental() %} -- this filter will only be applied on an incremental…"
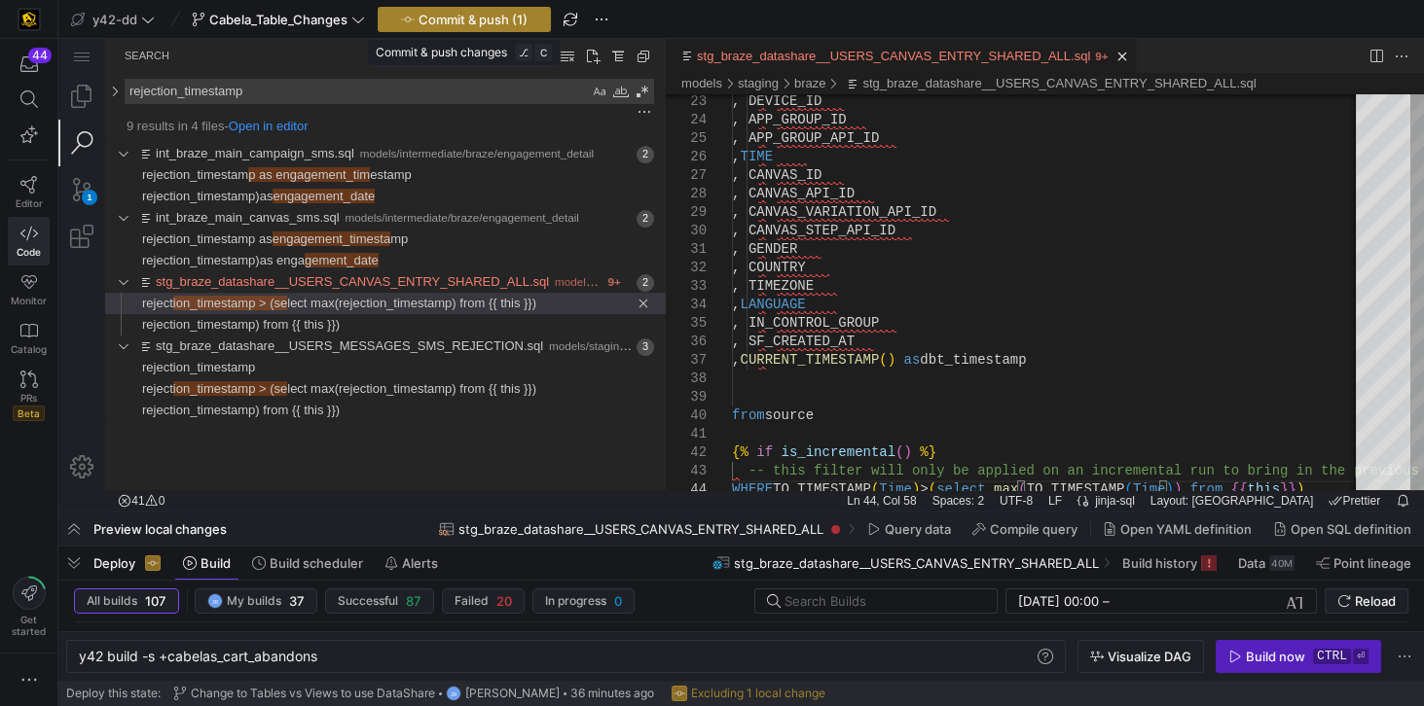
click at [485, 18] on span "Commit & push (1)" at bounding box center [472, 20] width 109 height 16
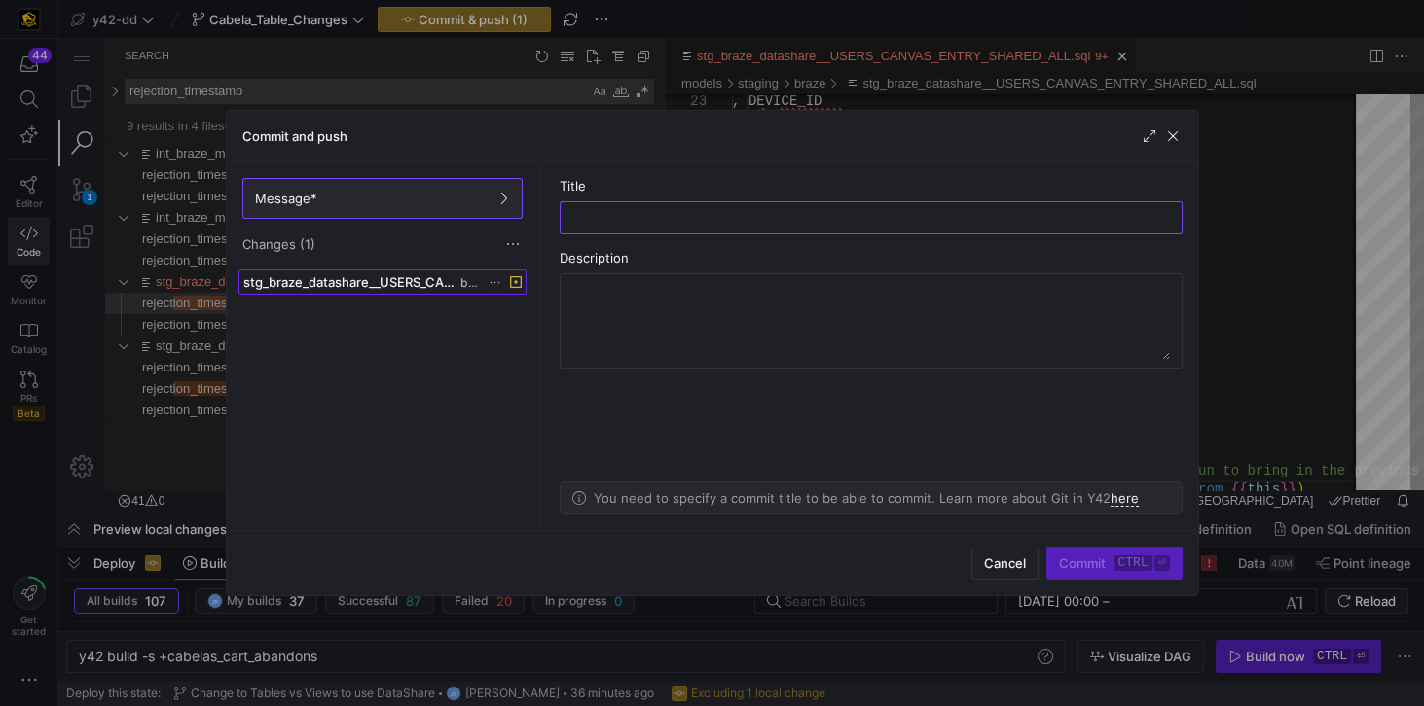
click at [465, 276] on span "braze" at bounding box center [469, 283] width 18 height 14
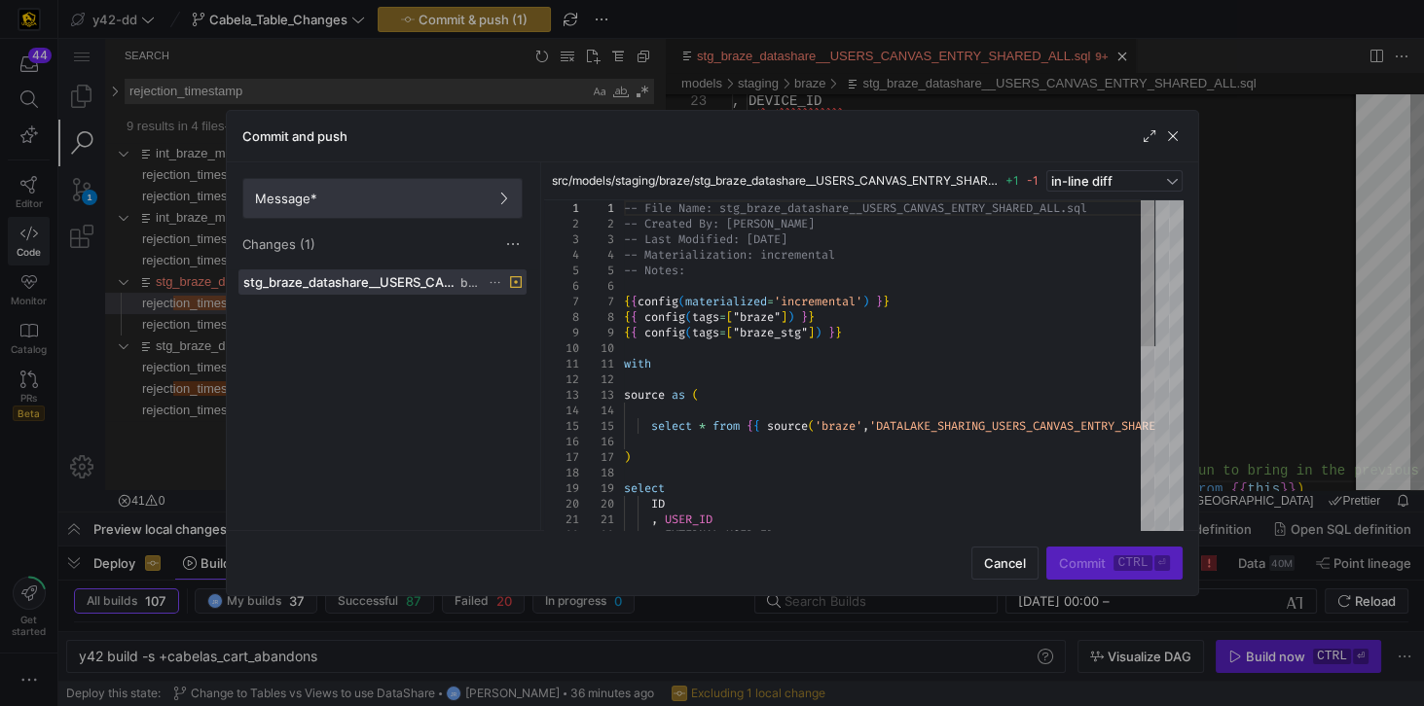
click at [395, 209] on span at bounding box center [382, 198] width 278 height 39
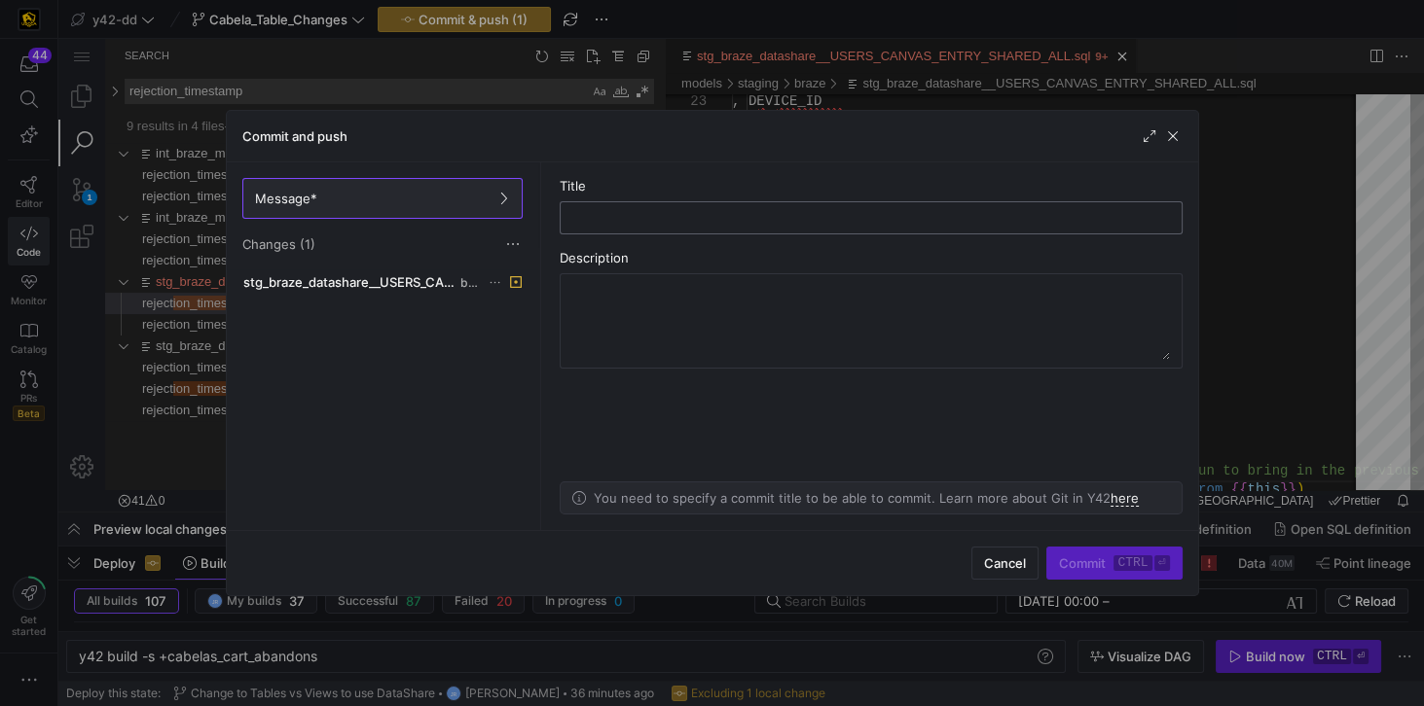
click at [623, 212] on input "text" at bounding box center [871, 218] width 590 height 16
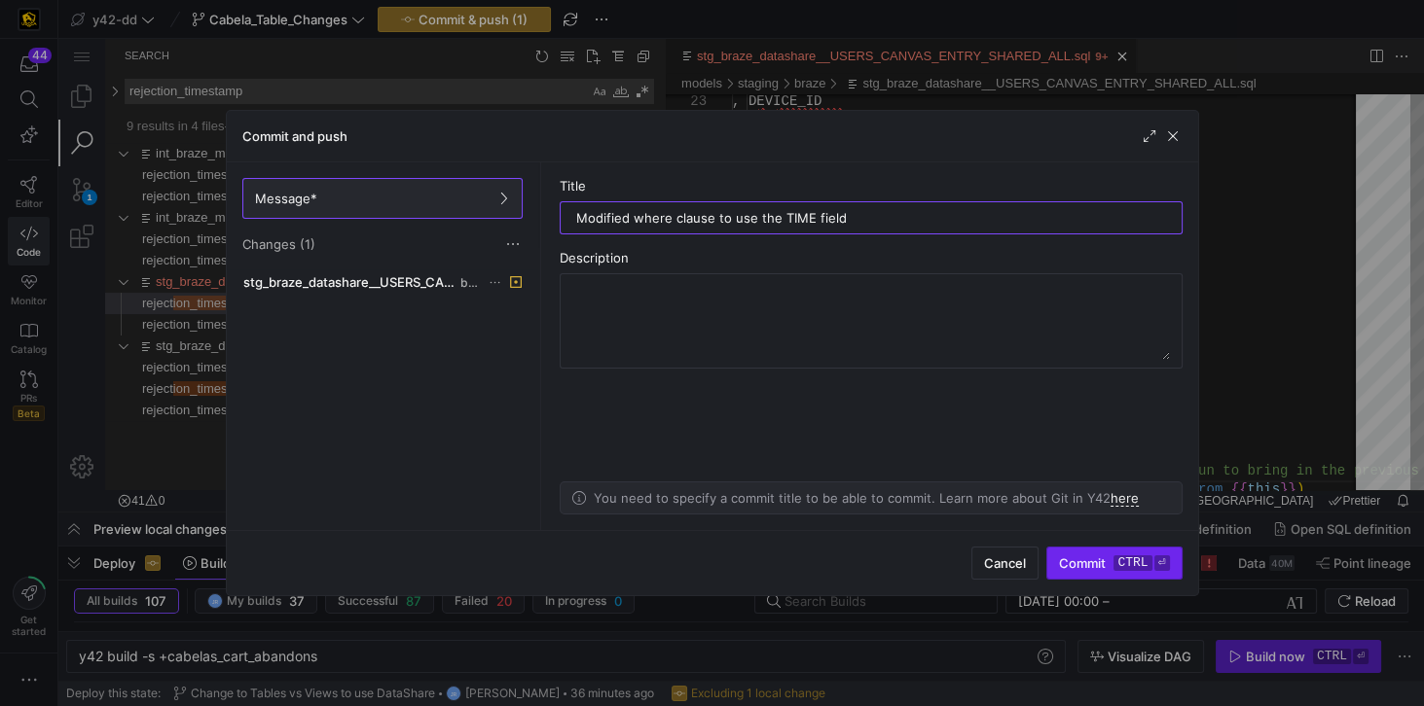
type input "Modified where clause to use the TIME field"
click at [1098, 568] on span "Commit ctrl ⏎" at bounding box center [1114, 564] width 110 height 16
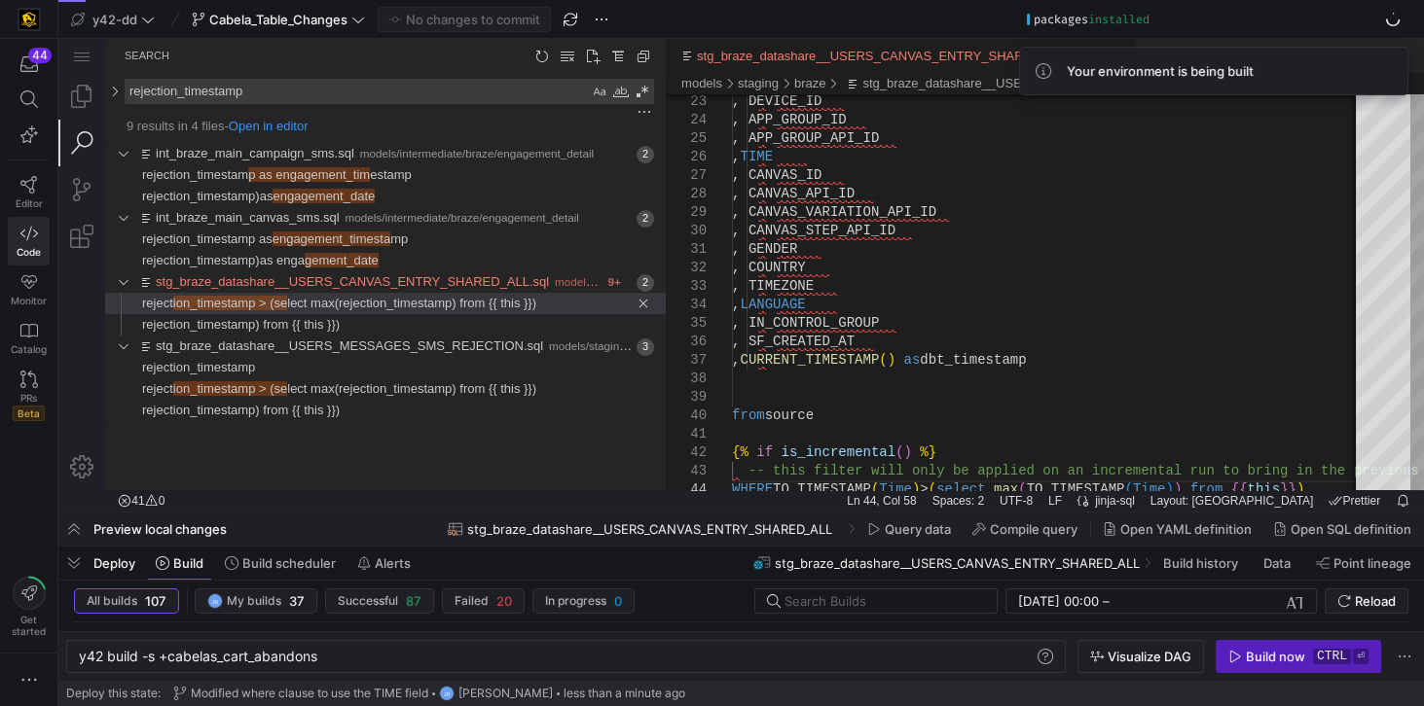
click at [104, 561] on span "Deploy" at bounding box center [114, 564] width 42 height 16
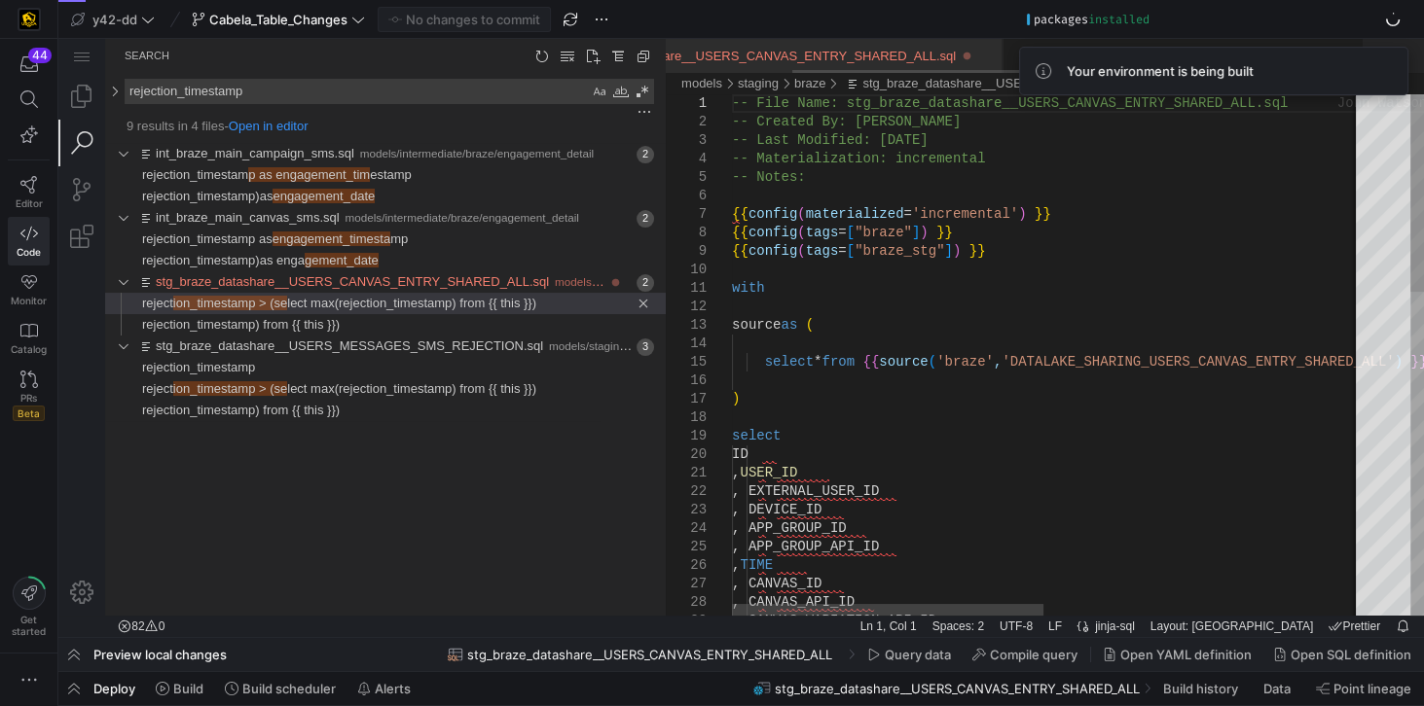
scroll to position [0, 154]
click at [108, 683] on span "Deploy" at bounding box center [114, 689] width 42 height 16
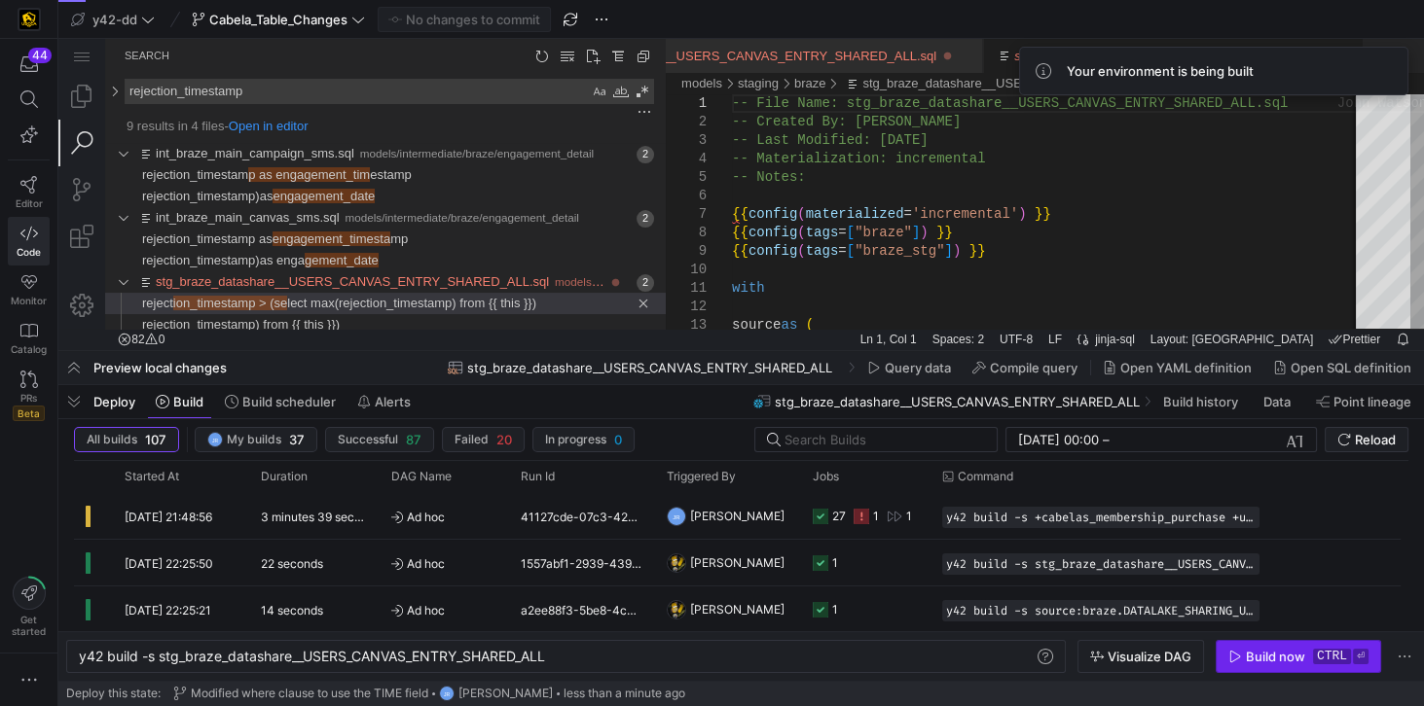
click at [1265, 662] on div "Build now" at bounding box center [1275, 657] width 59 height 16
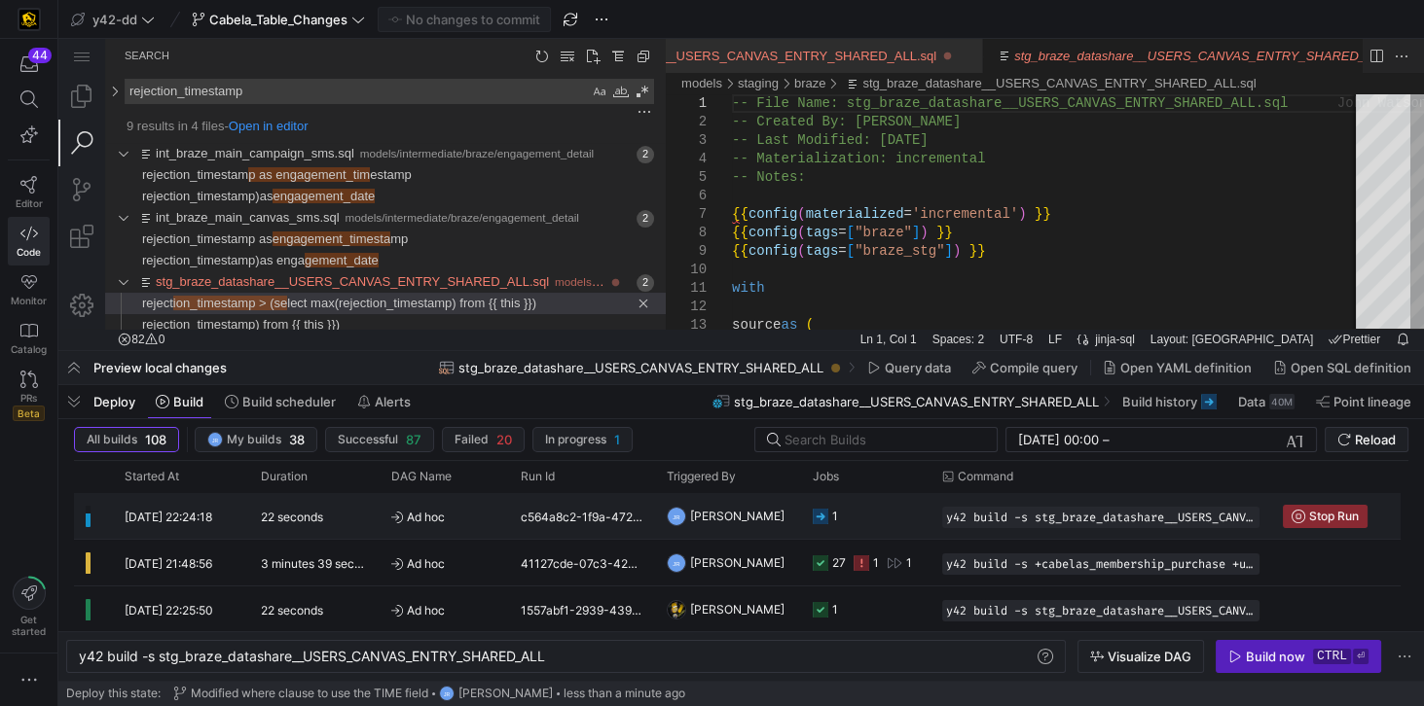
click at [601, 520] on div "c564a8c2-1f9a-472e-b6a2-cc2b1ead3c51" at bounding box center [582, 516] width 146 height 46
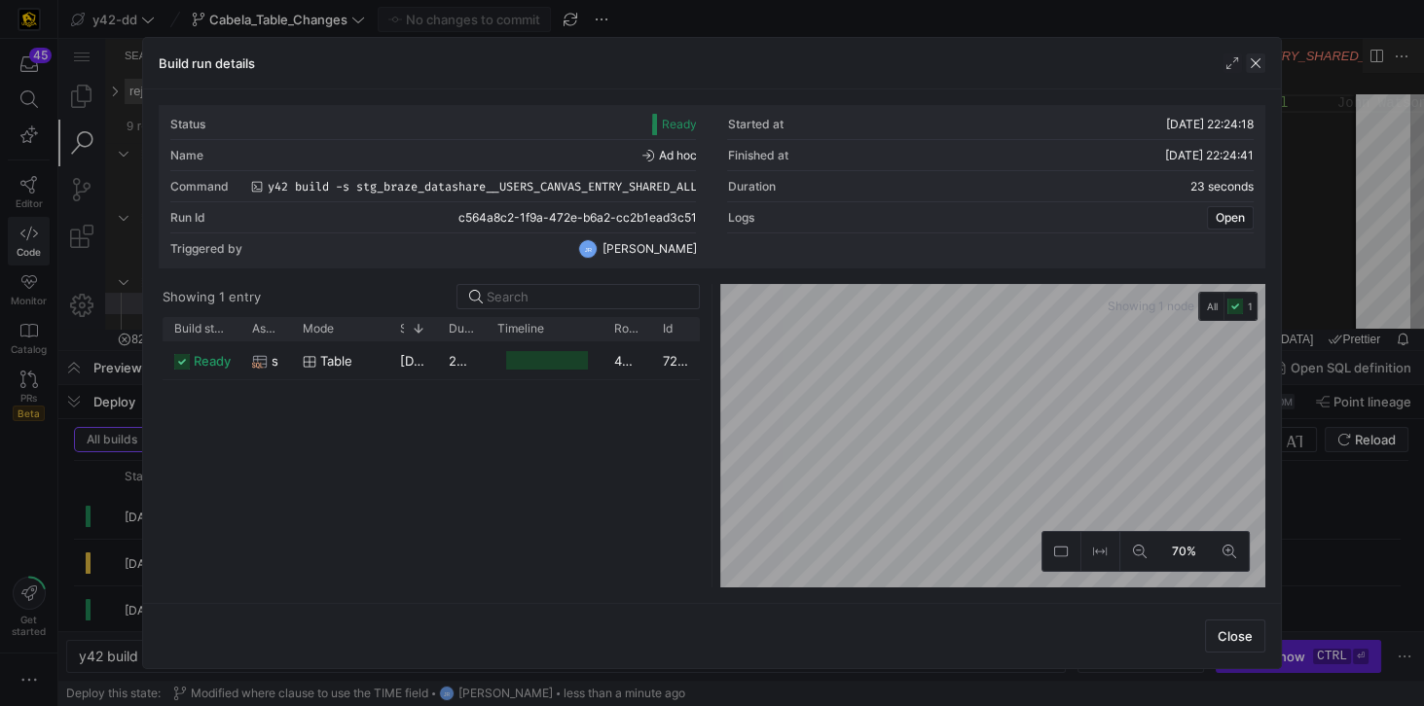
click at [1247, 62] on span "button" at bounding box center [1255, 63] width 19 height 19
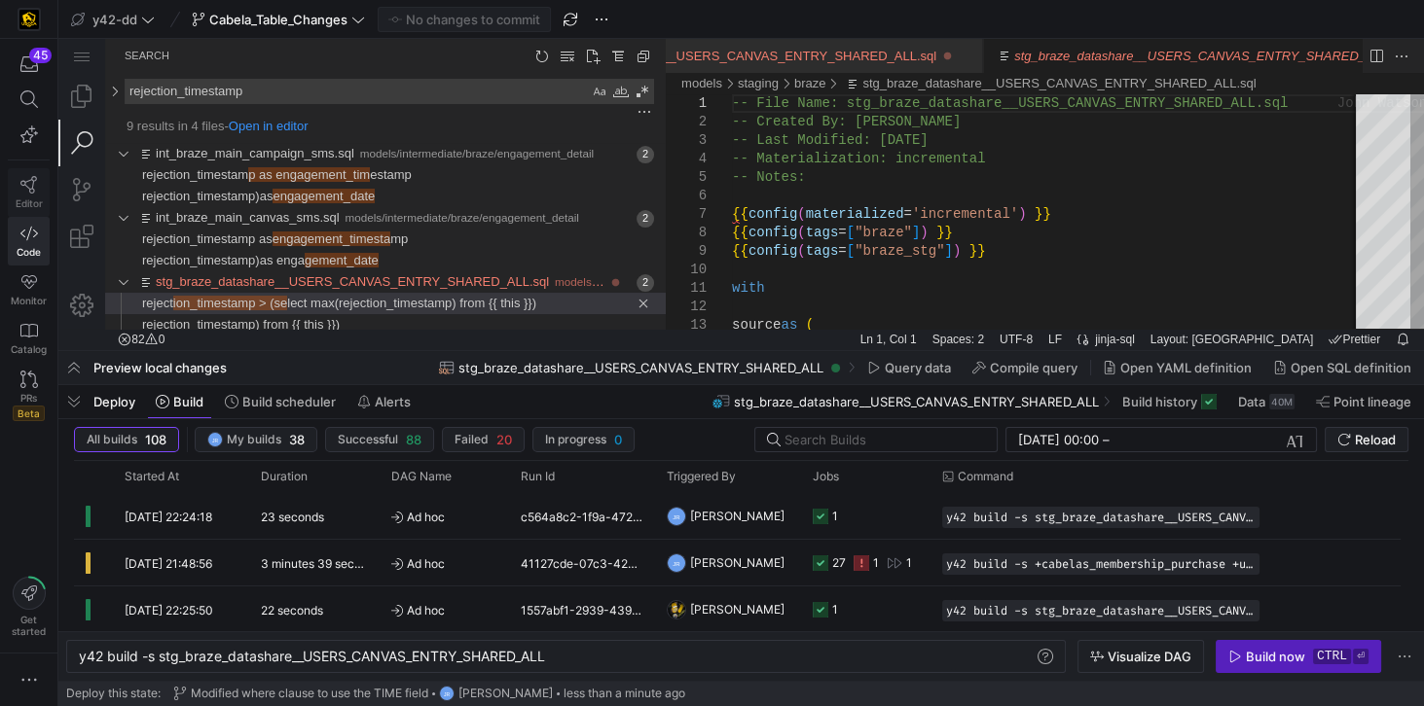
click at [28, 190] on icon at bounding box center [29, 185] width 18 height 18
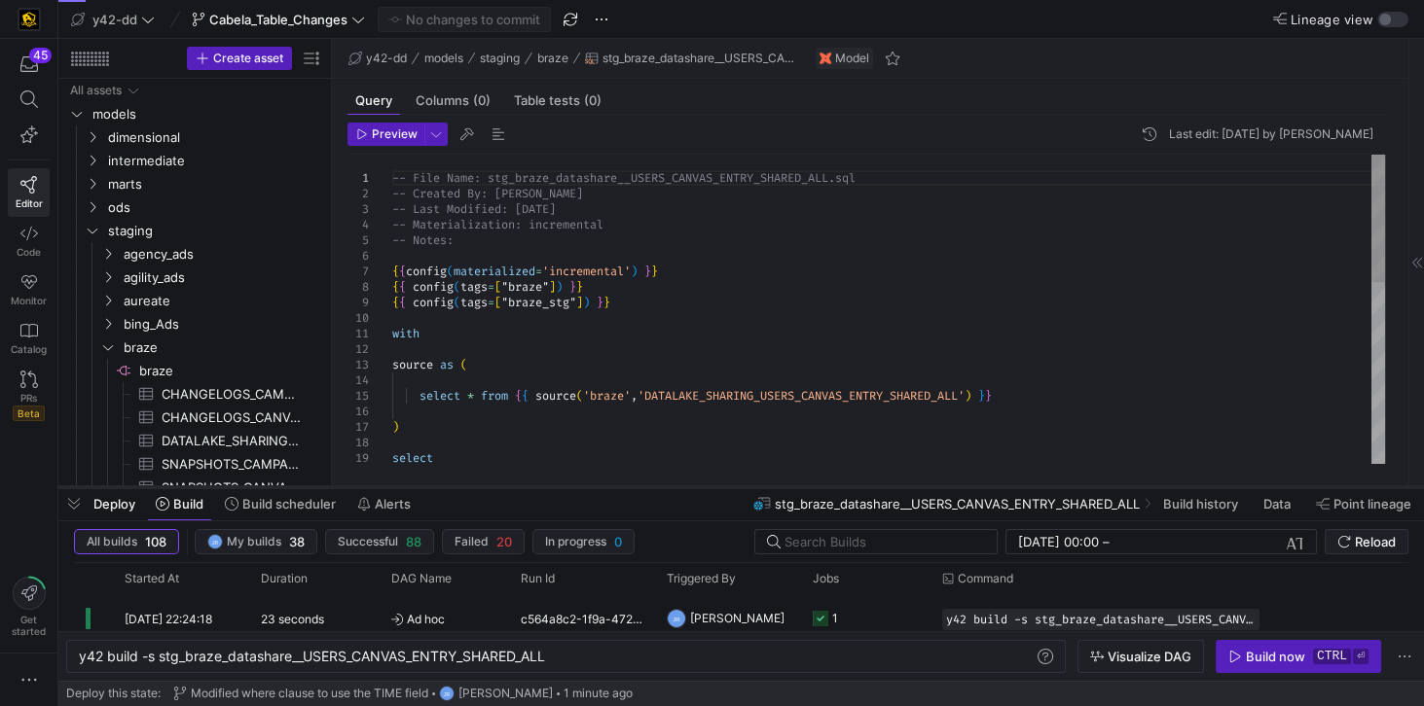
drag, startPoint x: 241, startPoint y: 352, endPoint x: 216, endPoint y: 488, distance: 138.6
click at [216, 488] on div at bounding box center [740, 488] width 1365 height 8
click at [122, 186] on span "marts" at bounding box center [190, 184] width 165 height 22
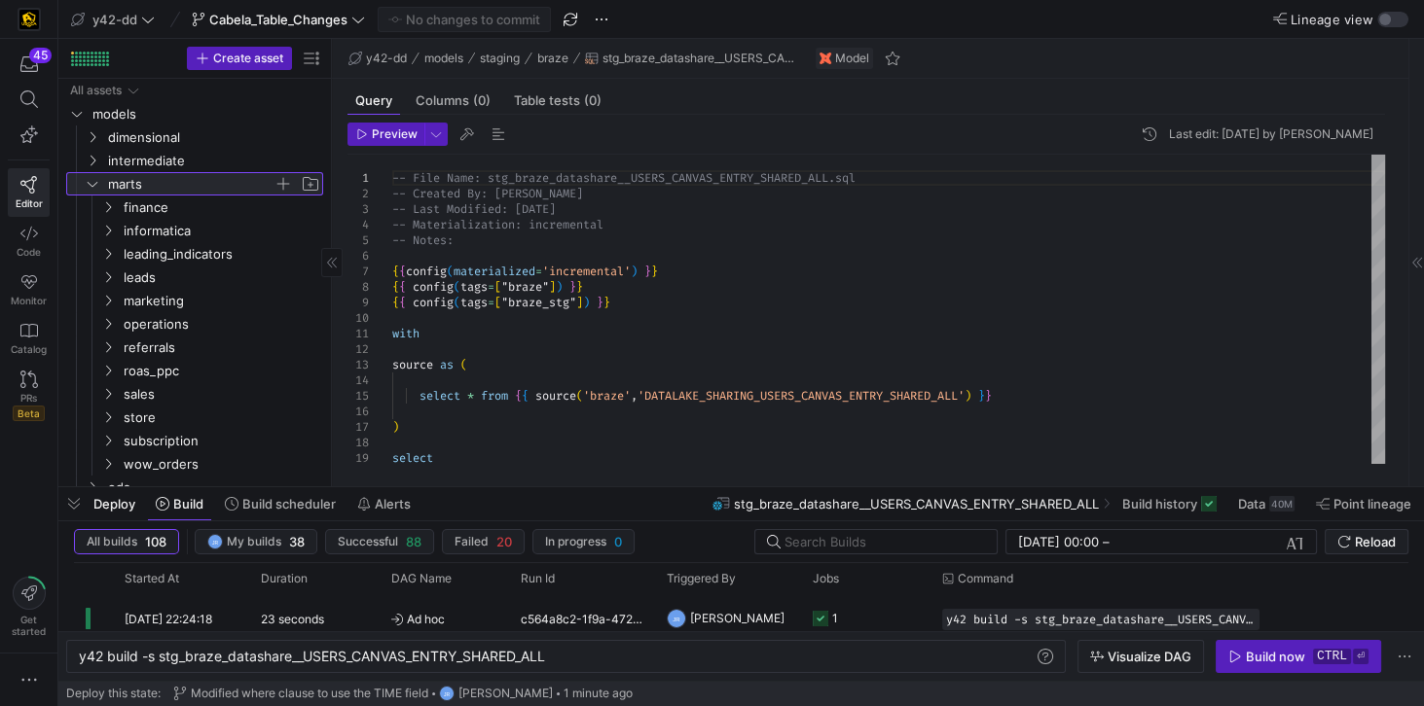
click at [88, 186] on icon at bounding box center [93, 184] width 14 height 12
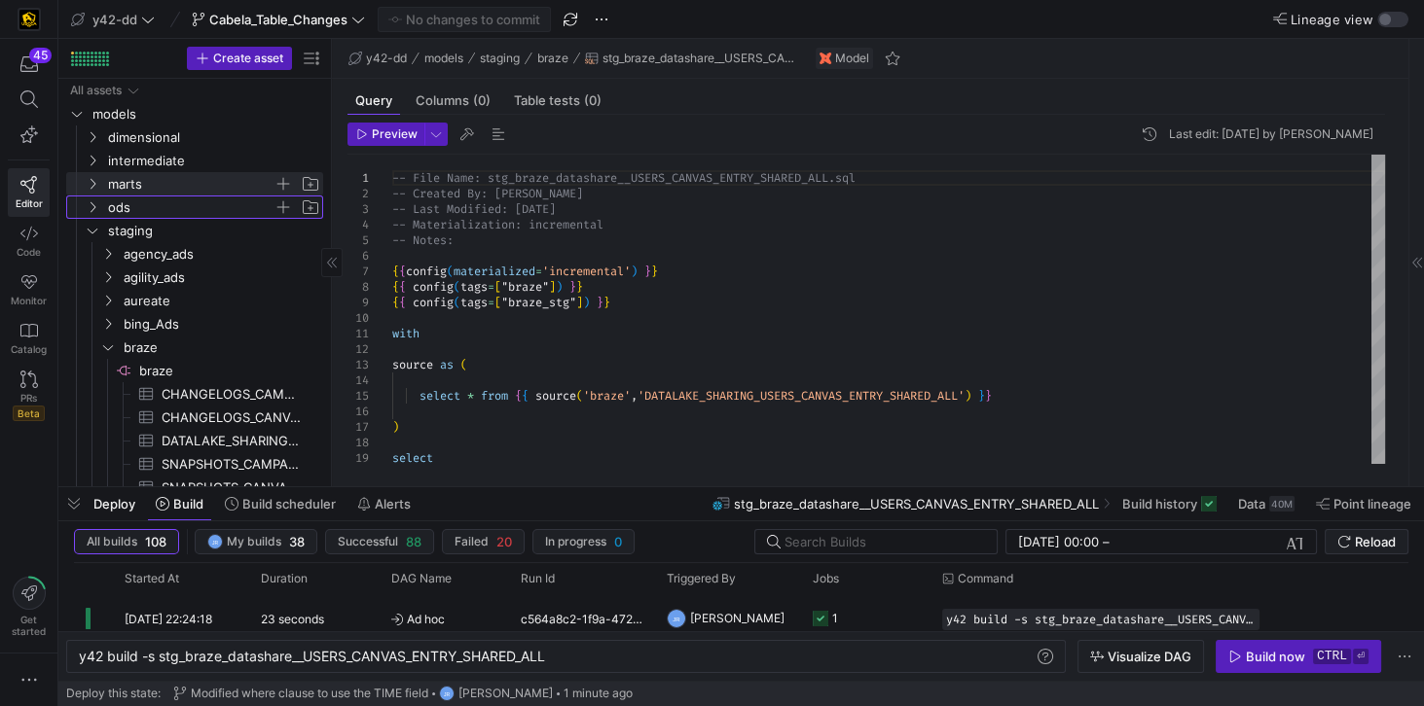
click at [91, 206] on icon "Press SPACE to select this row." at bounding box center [93, 207] width 14 height 12
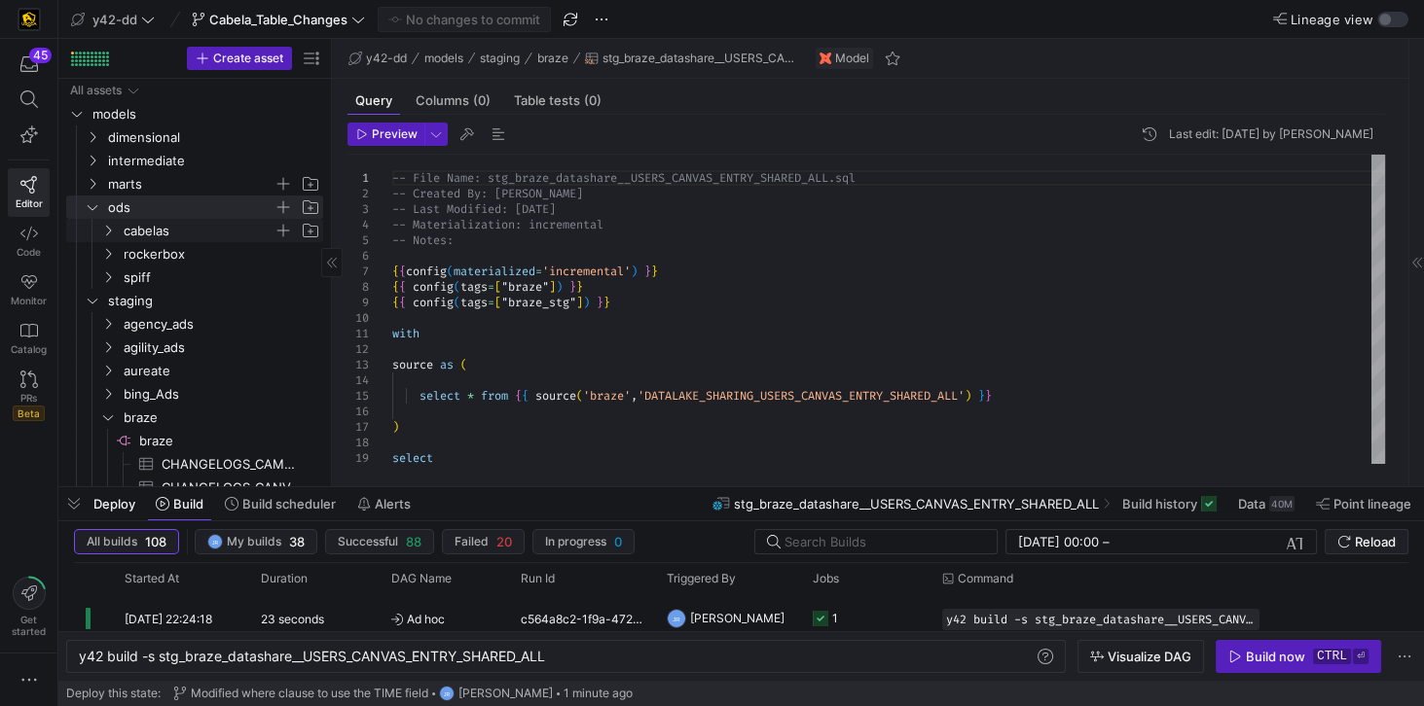
click at [125, 228] on span "cabelas" at bounding box center [199, 231] width 150 height 22
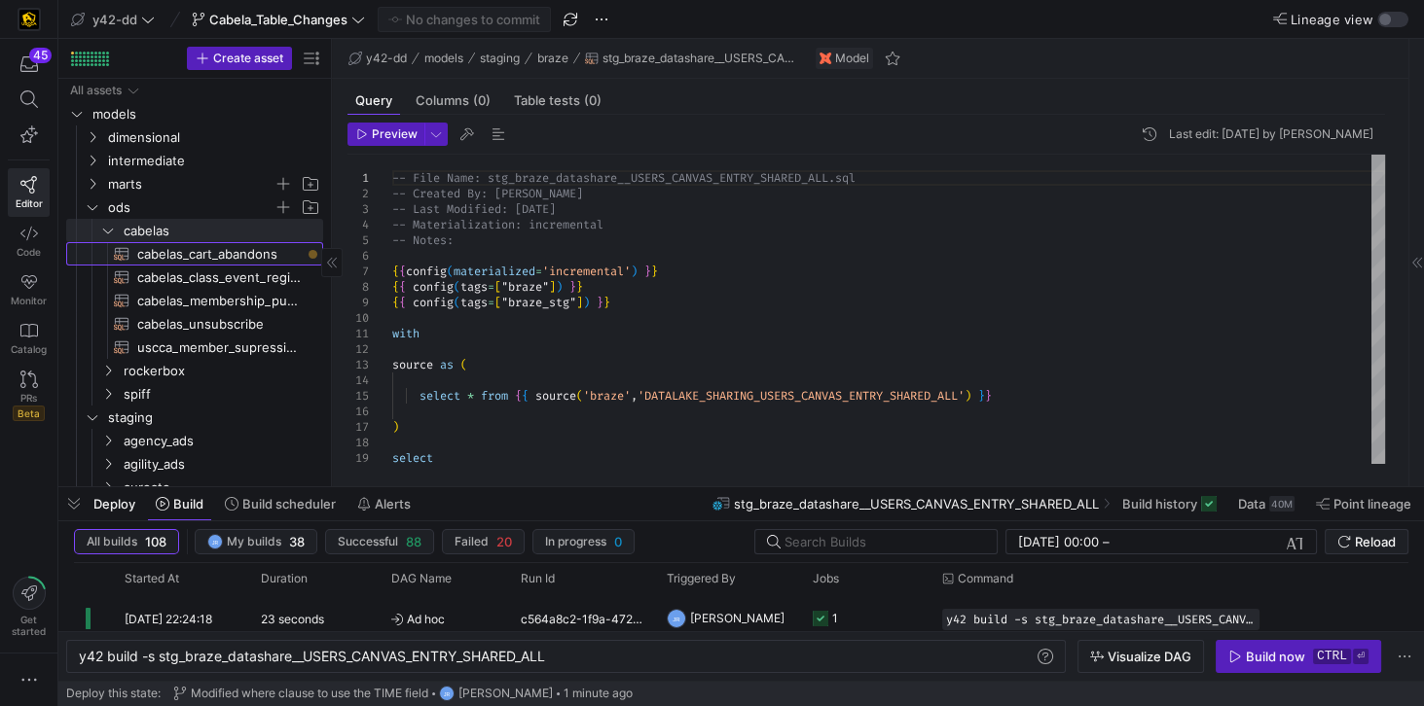
click at [183, 251] on span "cabelas_cart_abandons​​​​​​​​​​" at bounding box center [218, 254] width 163 height 22
type textarea "y42 build -s cabelas_cart_abandons"
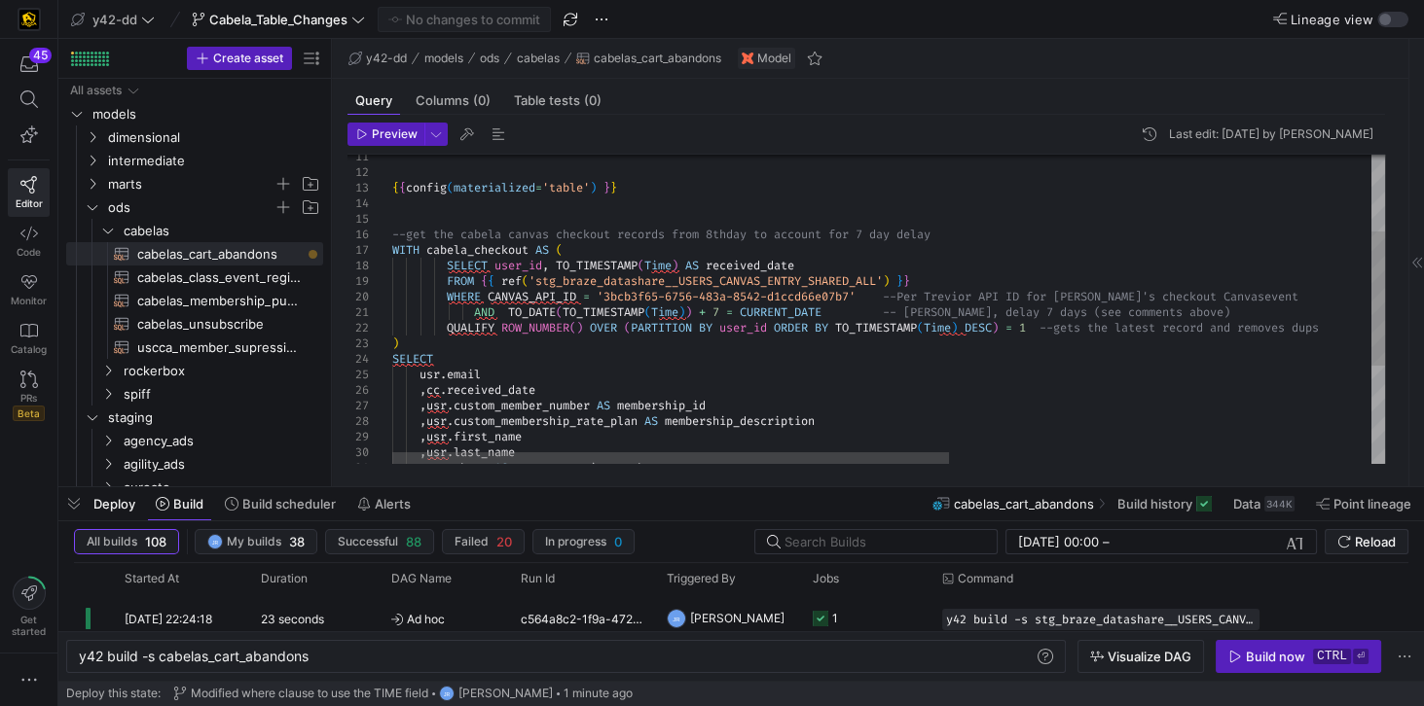
click at [597, 309] on div "usr . email , cc . received_date , usr . custom_member_number AS membership_id …" at bounding box center [1264, 334] width 1744 height 712
click at [772, 311] on div "usr . email , cc . received_date , usr . custom_member_number AS membership_id …" at bounding box center [1264, 334] width 1744 height 712
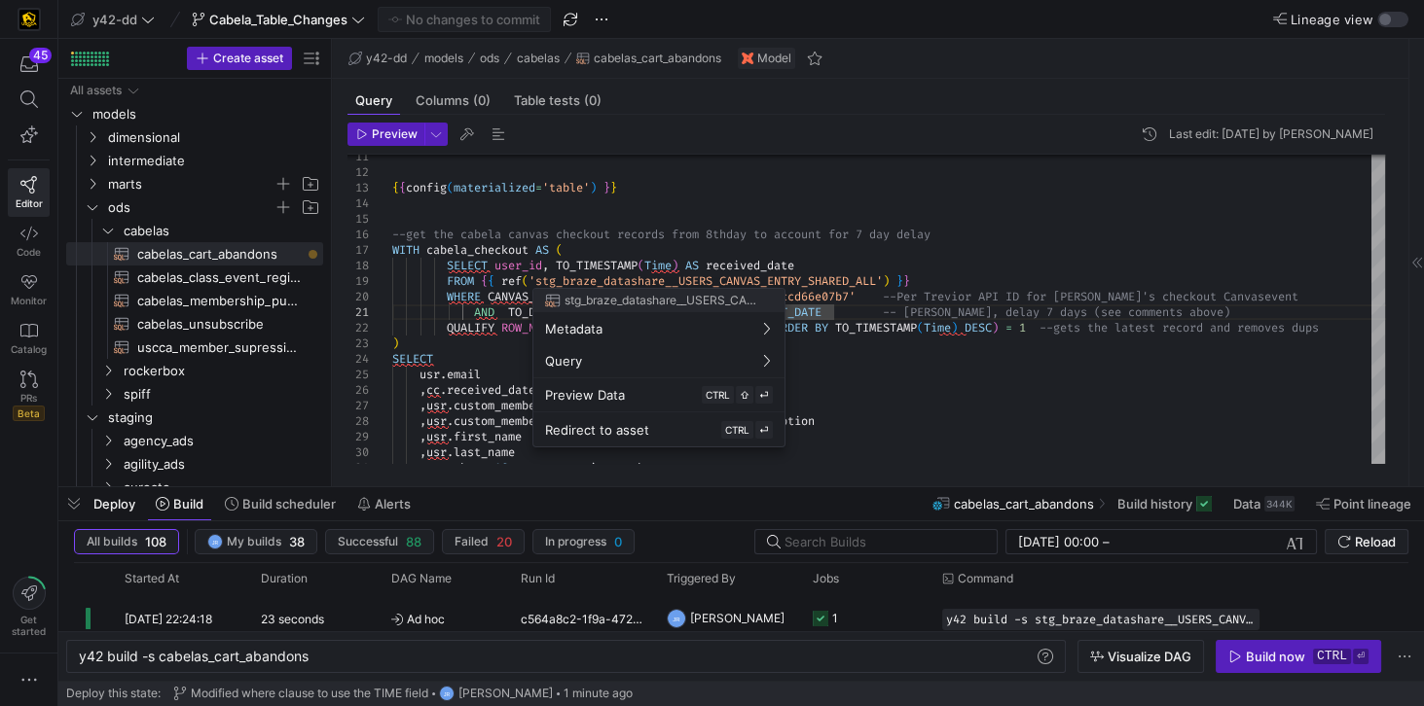
click at [655, 231] on div at bounding box center [712, 353] width 1424 height 706
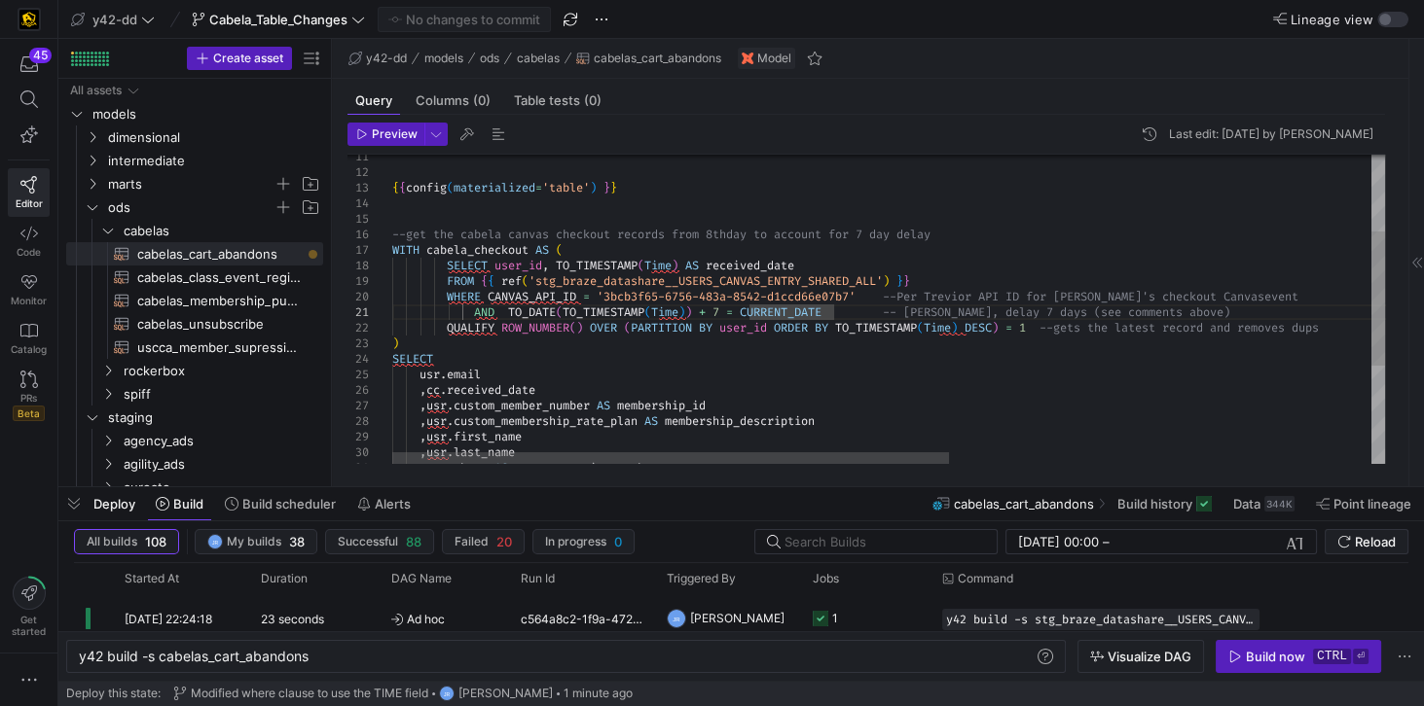
click at [512, 312] on div "usr . email , cc . received_date , usr . custom_member_number AS membership_id …" at bounding box center [1264, 334] width 1744 height 712
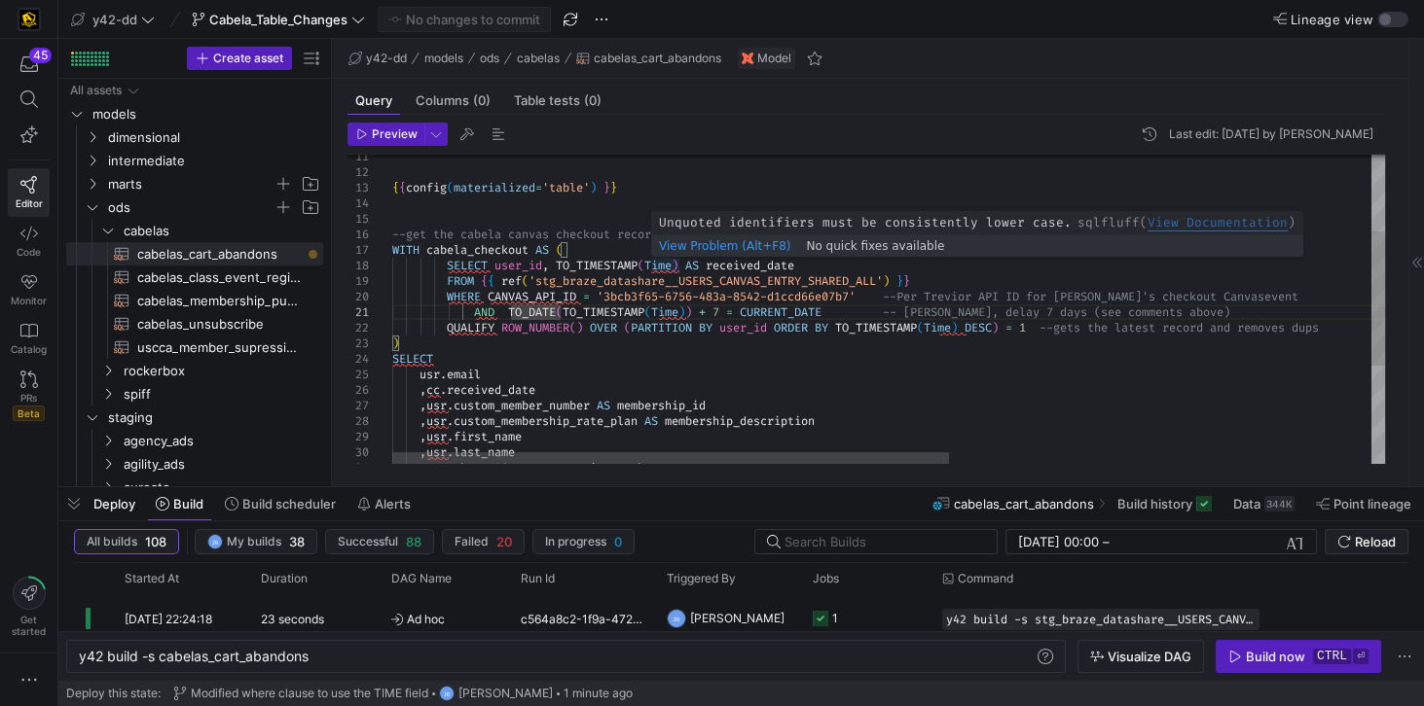
type textarea "{{config(materialized='table') }} --get the cabela canvas checkout records from…"
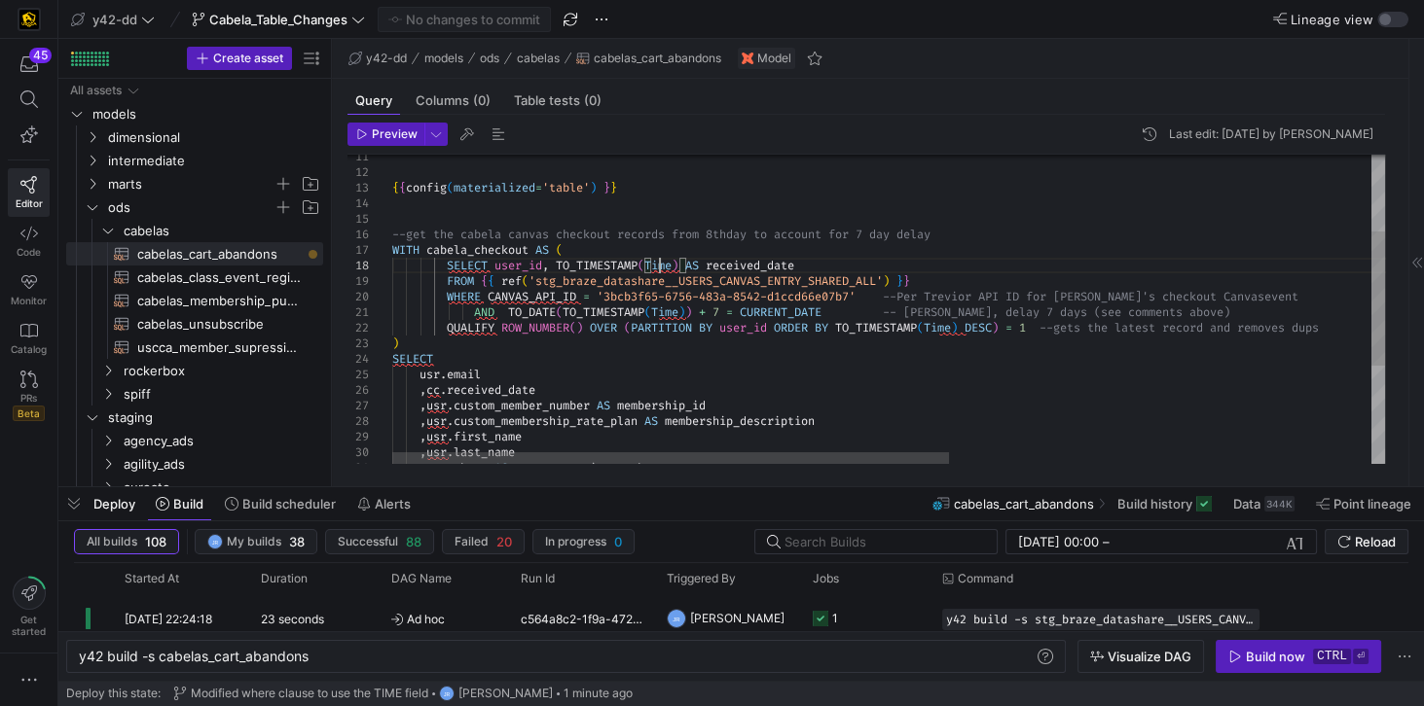
click at [661, 263] on div "usr . email , cc . received_date , usr . custom_member_number AS membership_id …" at bounding box center [1264, 334] width 1744 height 712
click at [576, 262] on div "usr . email , cc . received_date , usr . custom_member_number AS membership_id …" at bounding box center [1264, 334] width 1744 height 712
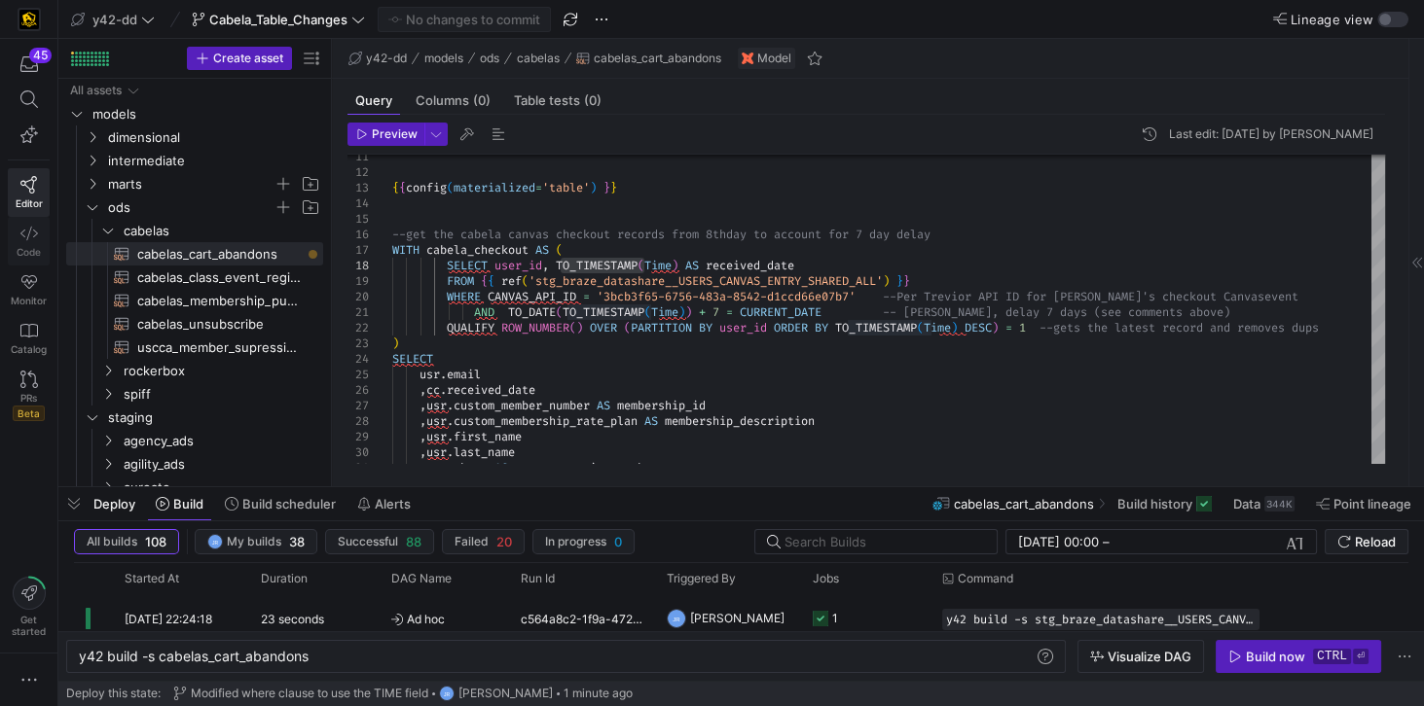
click at [29, 242] on link "Code" at bounding box center [29, 241] width 42 height 49
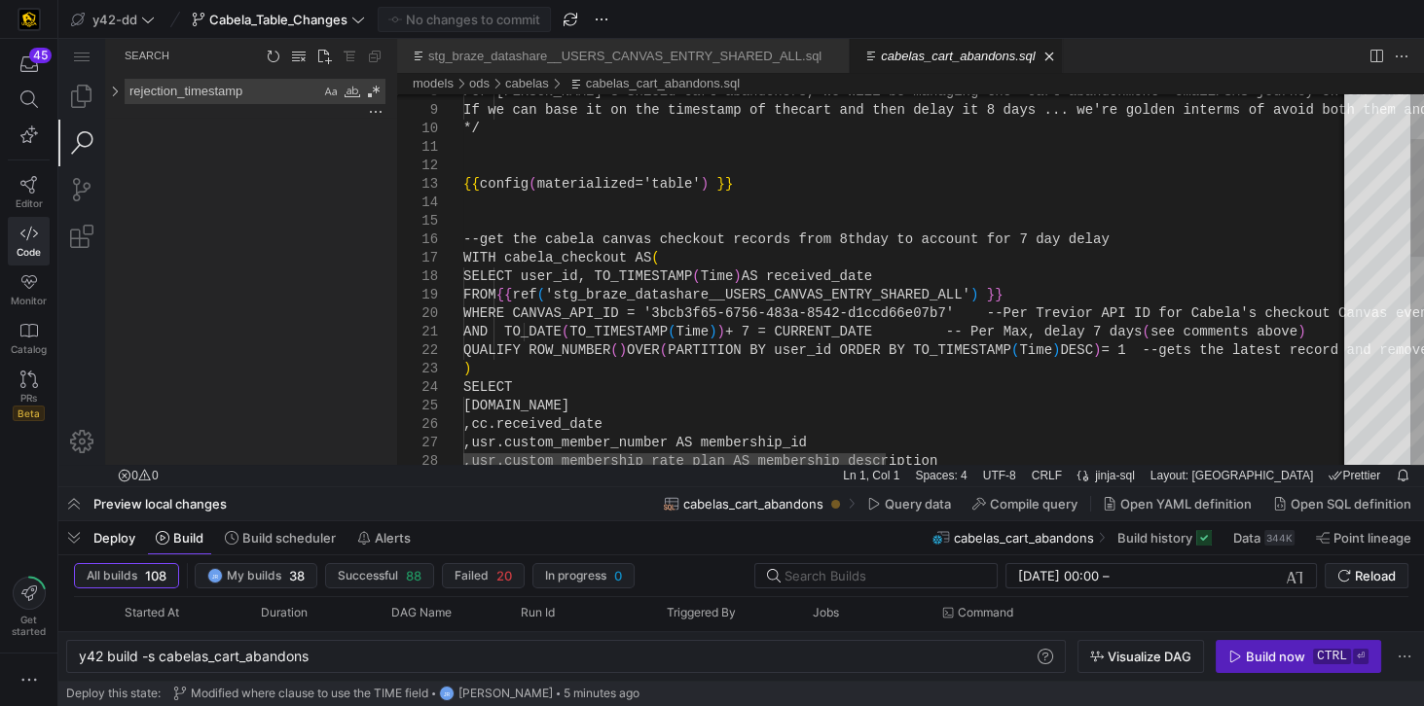
scroll to position [0, 1474]
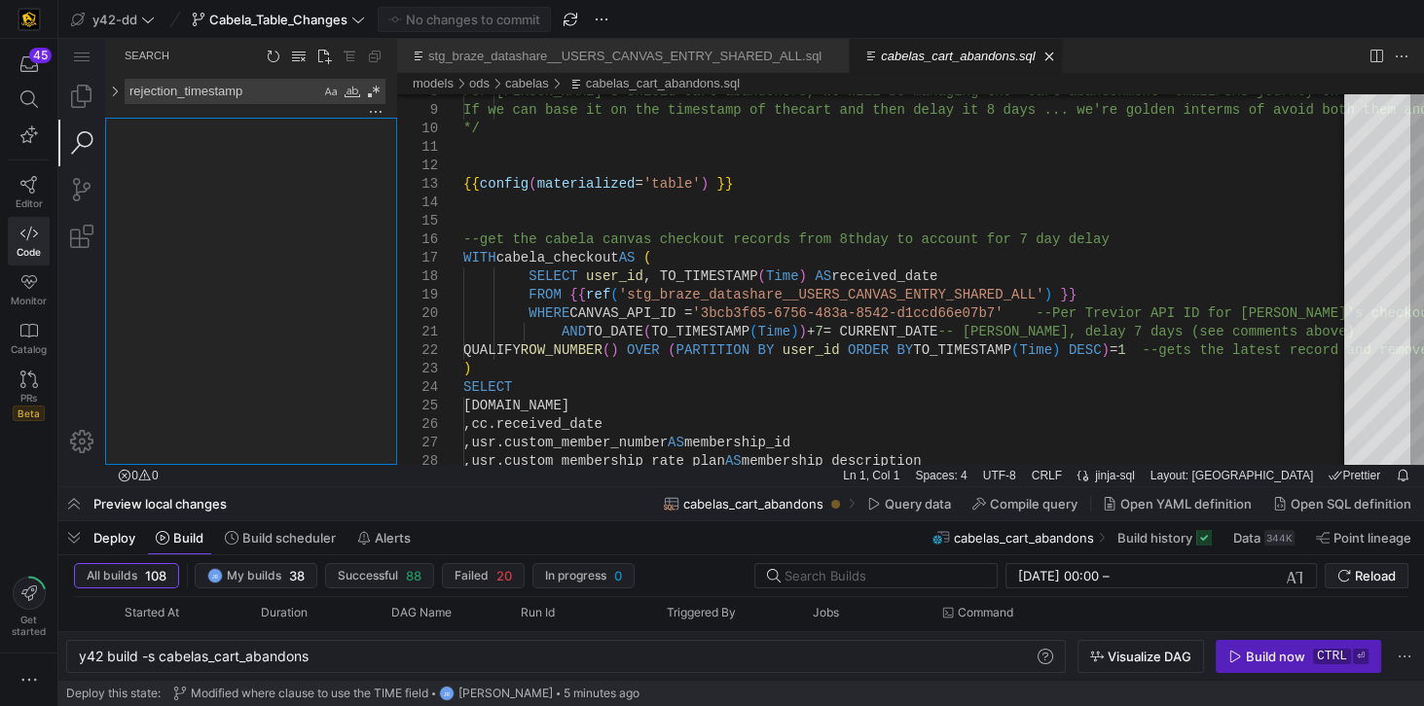
click at [190, 352] on div "Search" at bounding box center [251, 291] width 292 height 347
click at [300, 90] on textarea "rejection_timestamp" at bounding box center [223, 91] width 195 height 23
drag, startPoint x: 252, startPoint y: 90, endPoint x: 123, endPoint y: 90, distance: 129.4
click at [123, 90] on div "rejection_timestamp rejection_timestamp" at bounding box center [246, 91] width 278 height 25
click at [113, 94] on link at bounding box center [115, 91] width 16 height 25
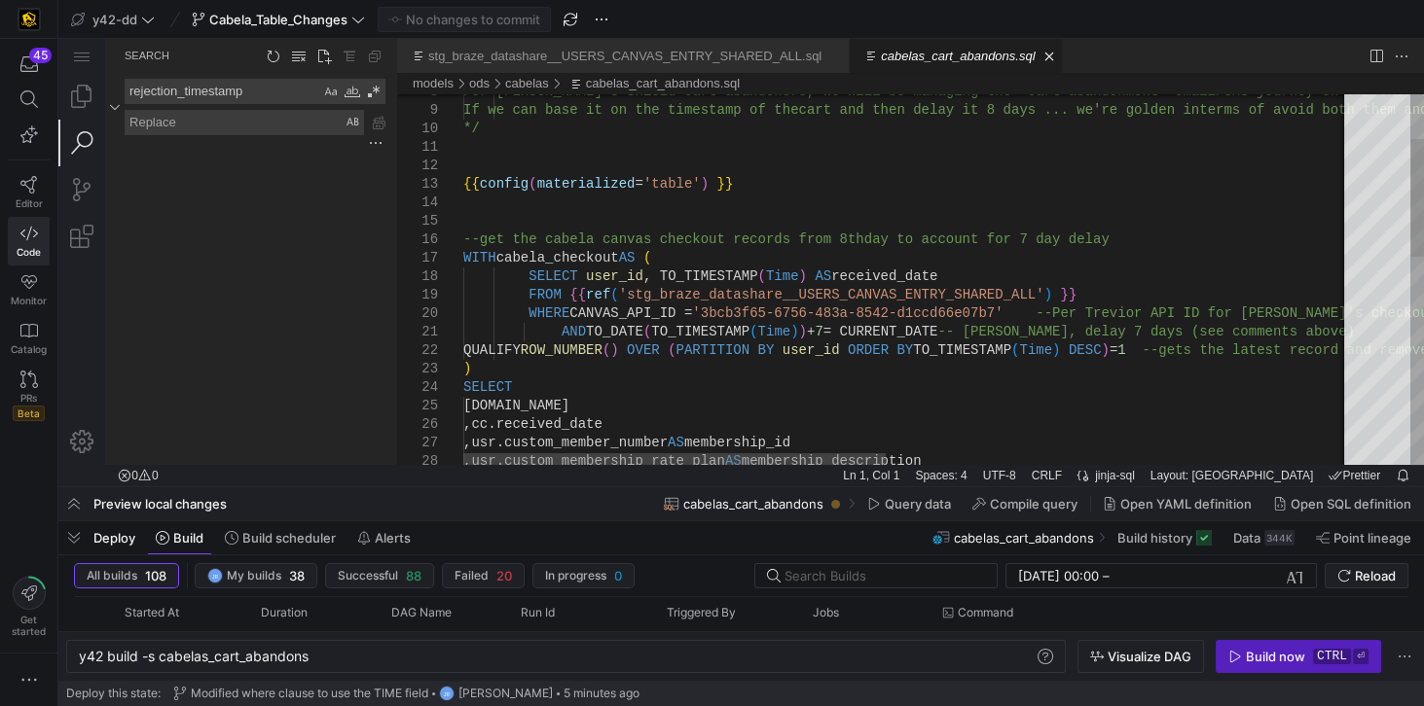
type textarea "{{config(materialized='table') }} --get the cabela canvas checkout records from…"
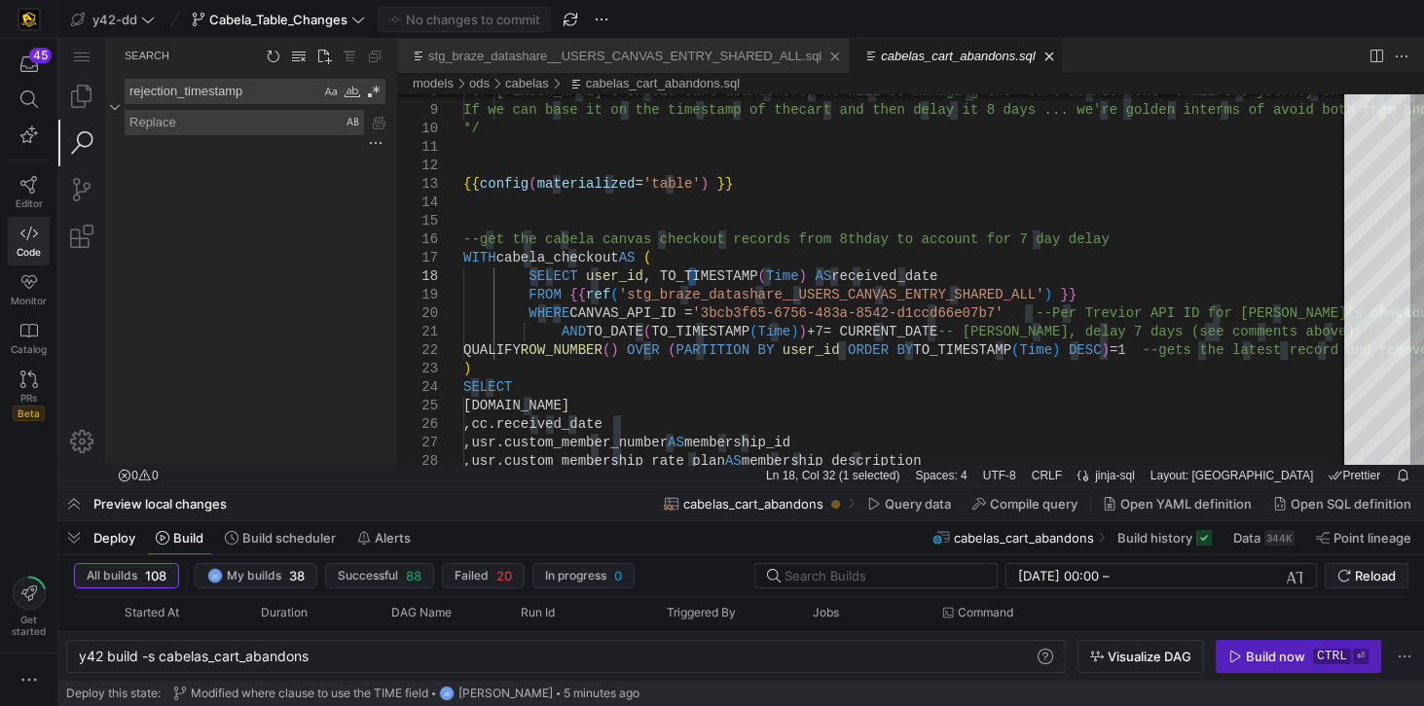
click at [674, 54] on link "stg_braze_datashare__USERS_CANVAS_ENTRY_SHARED_ALL.sql" at bounding box center [624, 56] width 393 height 15
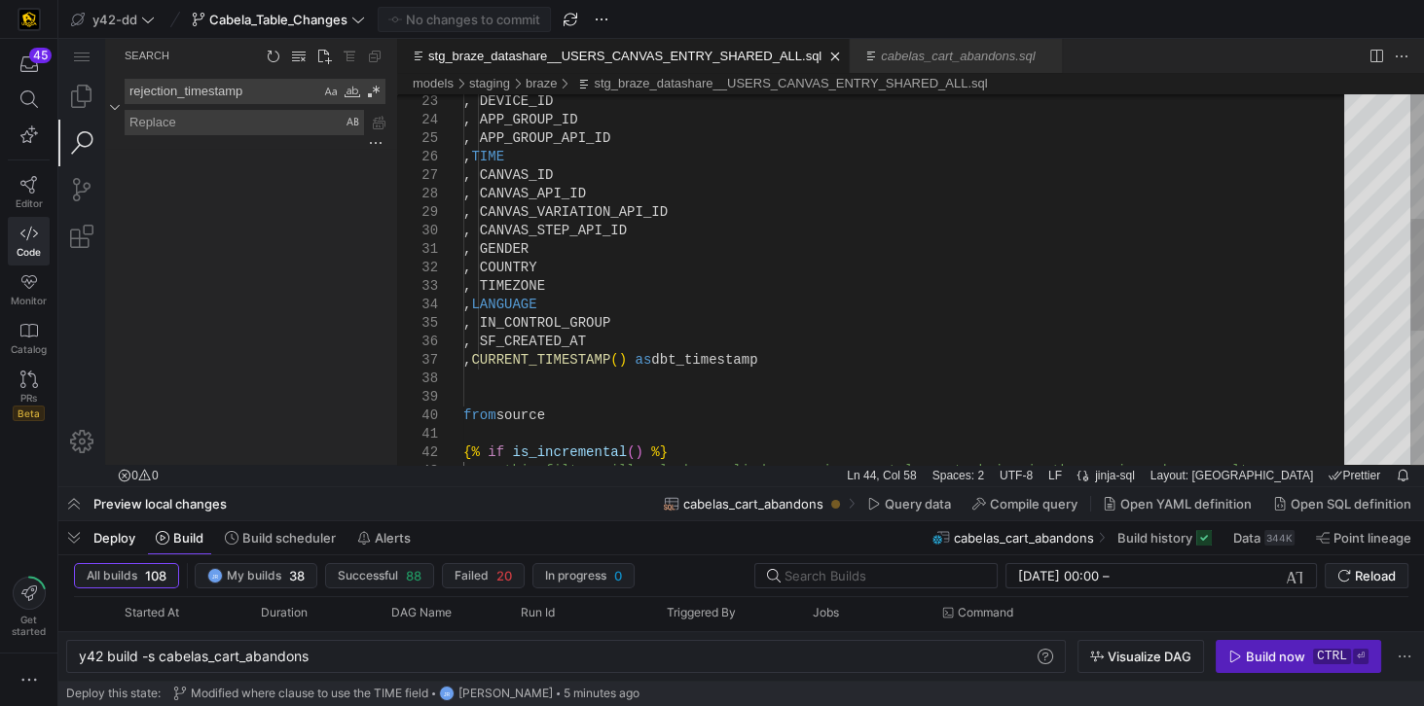
type textarea "y42 build -s stg_braze_datashare__USERS_CANVAS_ENTRY_SHARED_ALL"
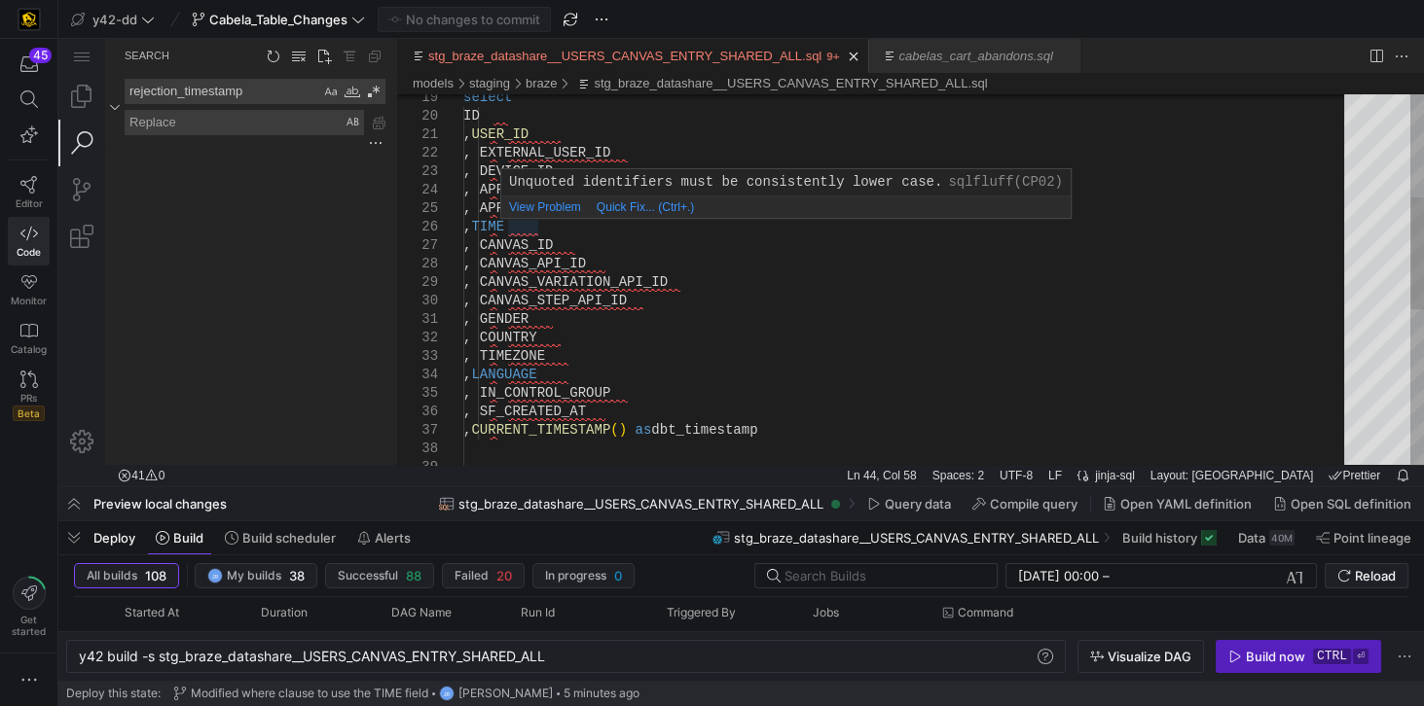
click at [508, 228] on div ", USER_ID ID select , EXTERNAL_USER_ID , DEVICE_ID , APP_GROUP_ID , APP_GROUP_A…" at bounding box center [910, 366] width 894 height 1221
click at [526, 223] on div ", USER_ID ID select , EXTERNAL_USER_ID , DEVICE_ID , APP_GROUP_ID , APP_GROUP_A…" at bounding box center [910, 366] width 894 height 1221
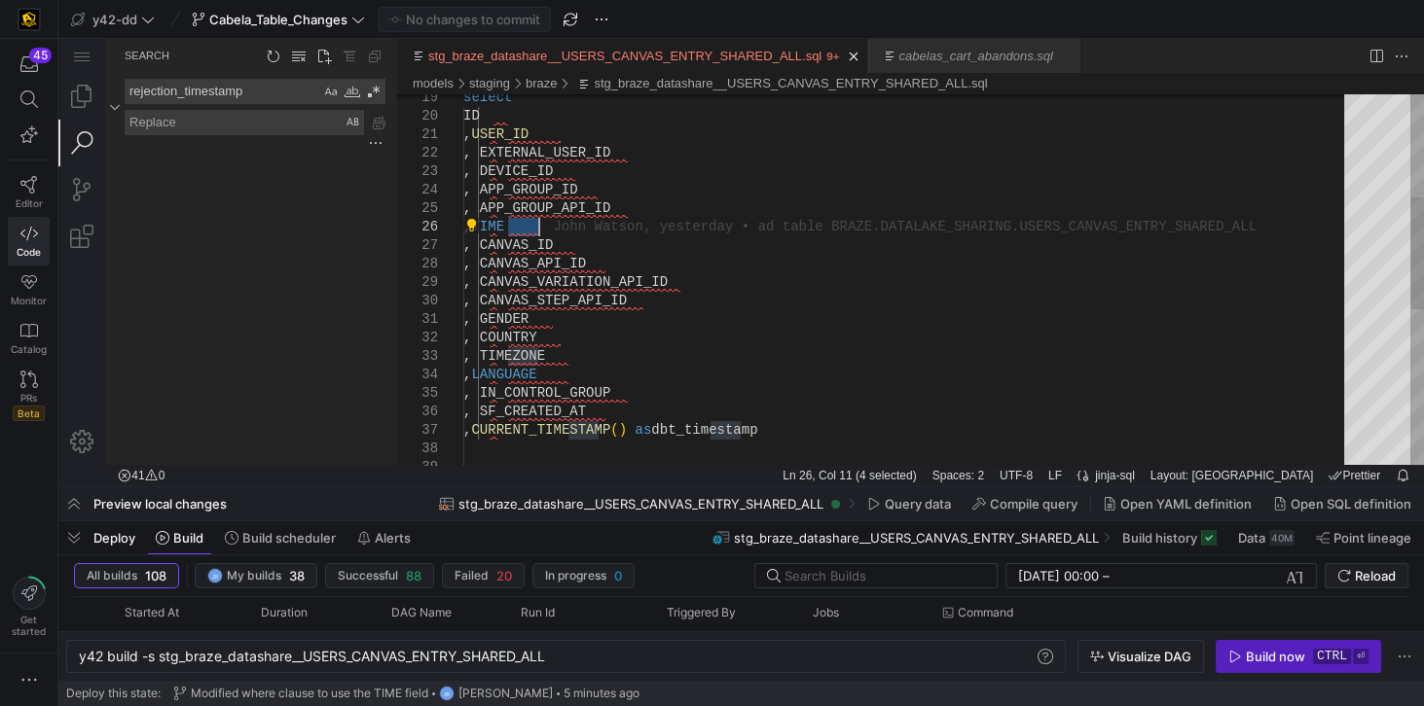
paste textarea "DATEADD(HOUR, -5,to_timestamp(time))"
click at [739, 226] on div ", USER_ID ID select , EXTERNAL_USER_ID , DEVICE_ID , APP_GROUP_ID , APP_GROUP_A…" at bounding box center [910, 366] width 894 height 1221
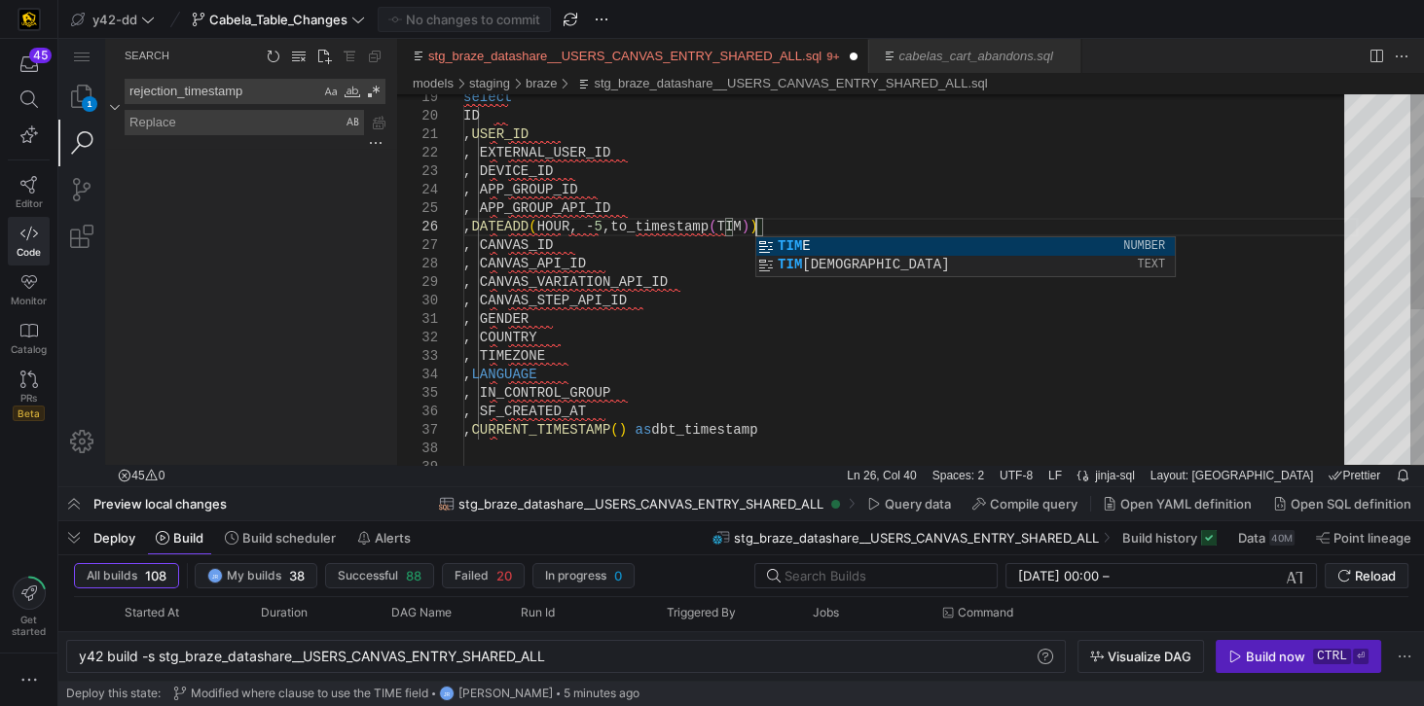
scroll to position [93, 298]
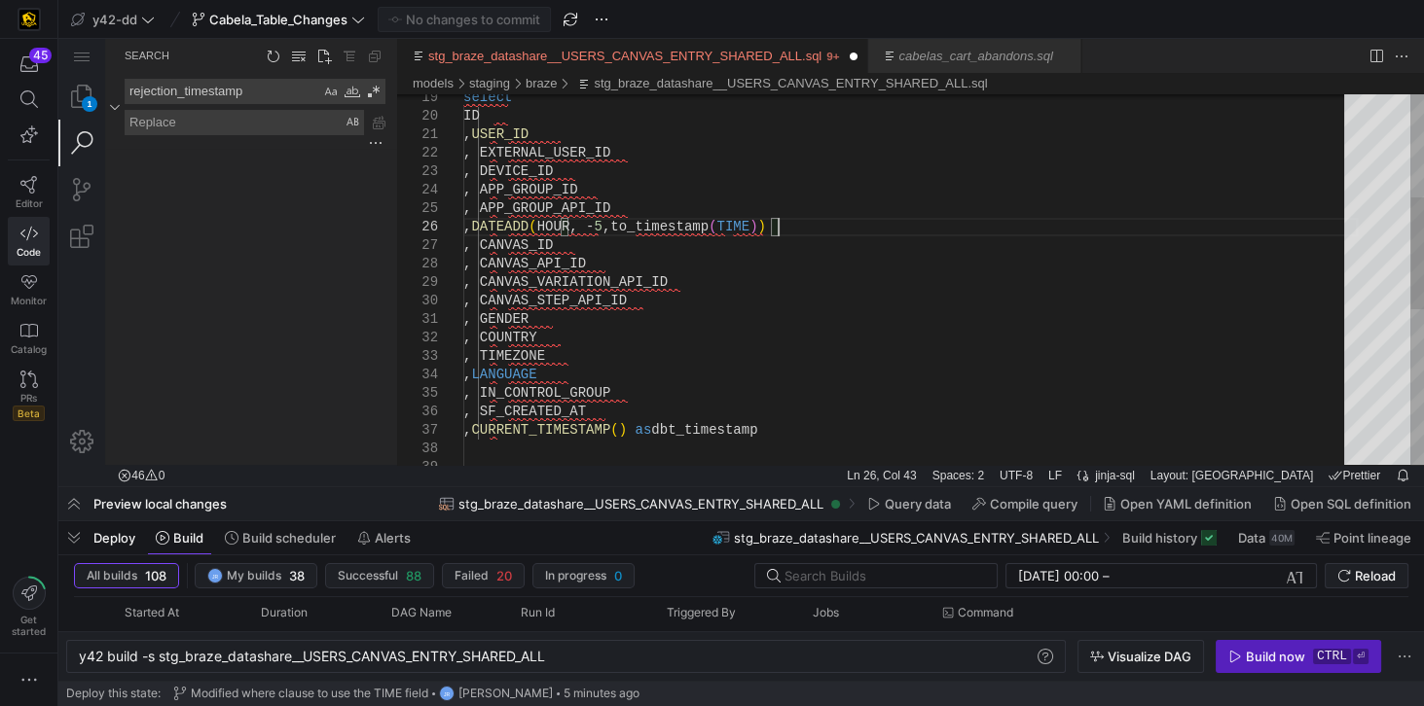
click at [887, 223] on div ", USER_ID ID select , EXTERNAL_USER_ID , DEVICE_ID , APP_GROUP_ID , APP_GROUP_A…" at bounding box center [910, 366] width 894 height 1221
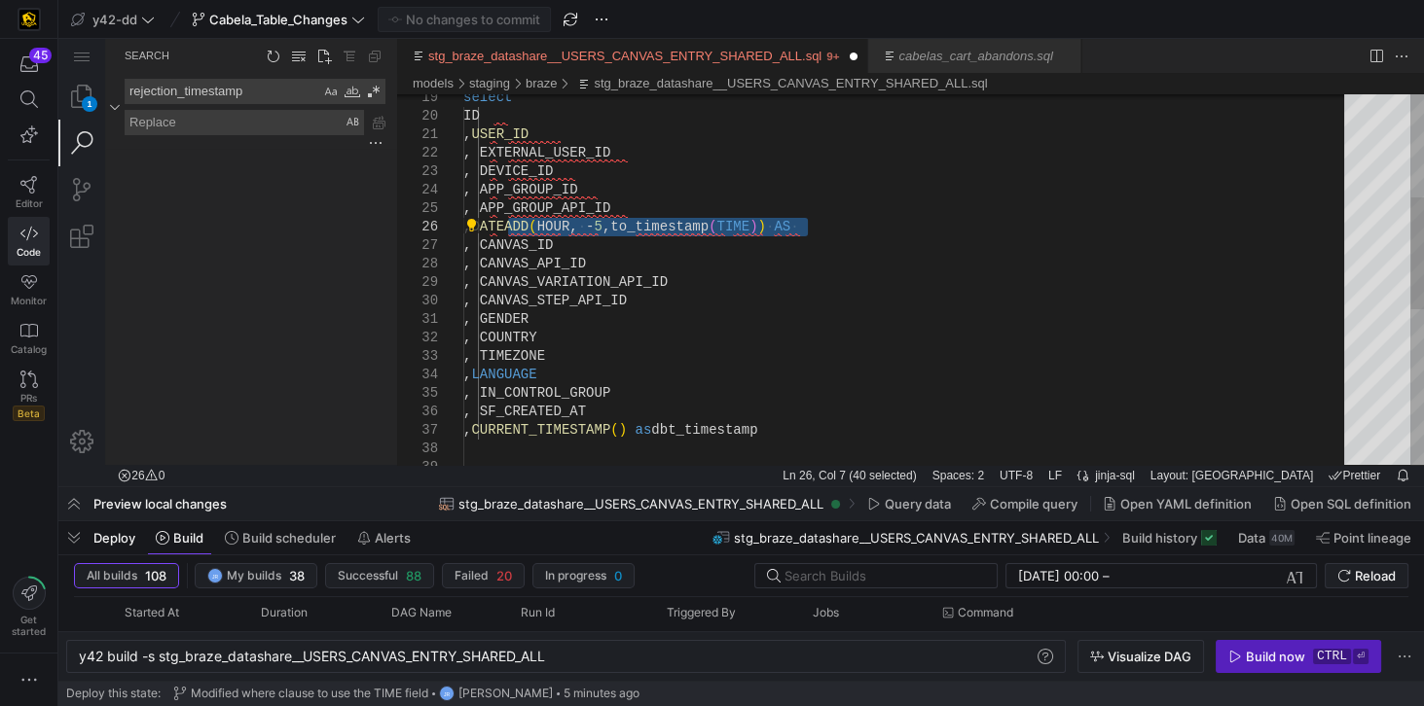
drag, startPoint x: 825, startPoint y: 231, endPoint x: 508, endPoint y: 227, distance: 317.3
paste textarea "time)) as entry_shared_timestamp"
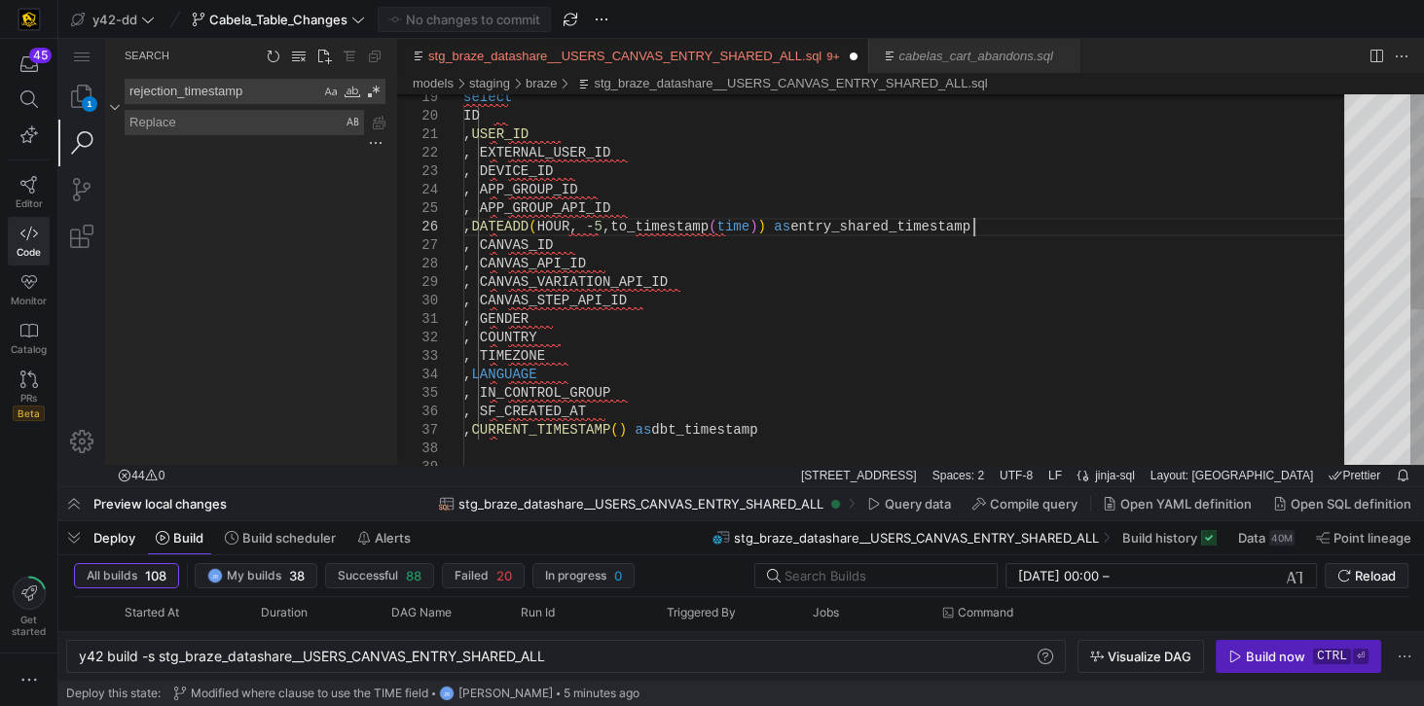
click at [885, 230] on div ", USER_ID ID select , EXTERNAL_USER_ID , DEVICE_ID , APP_GROUP_ID , APP_GROUP_A…" at bounding box center [910, 366] width 894 height 1221
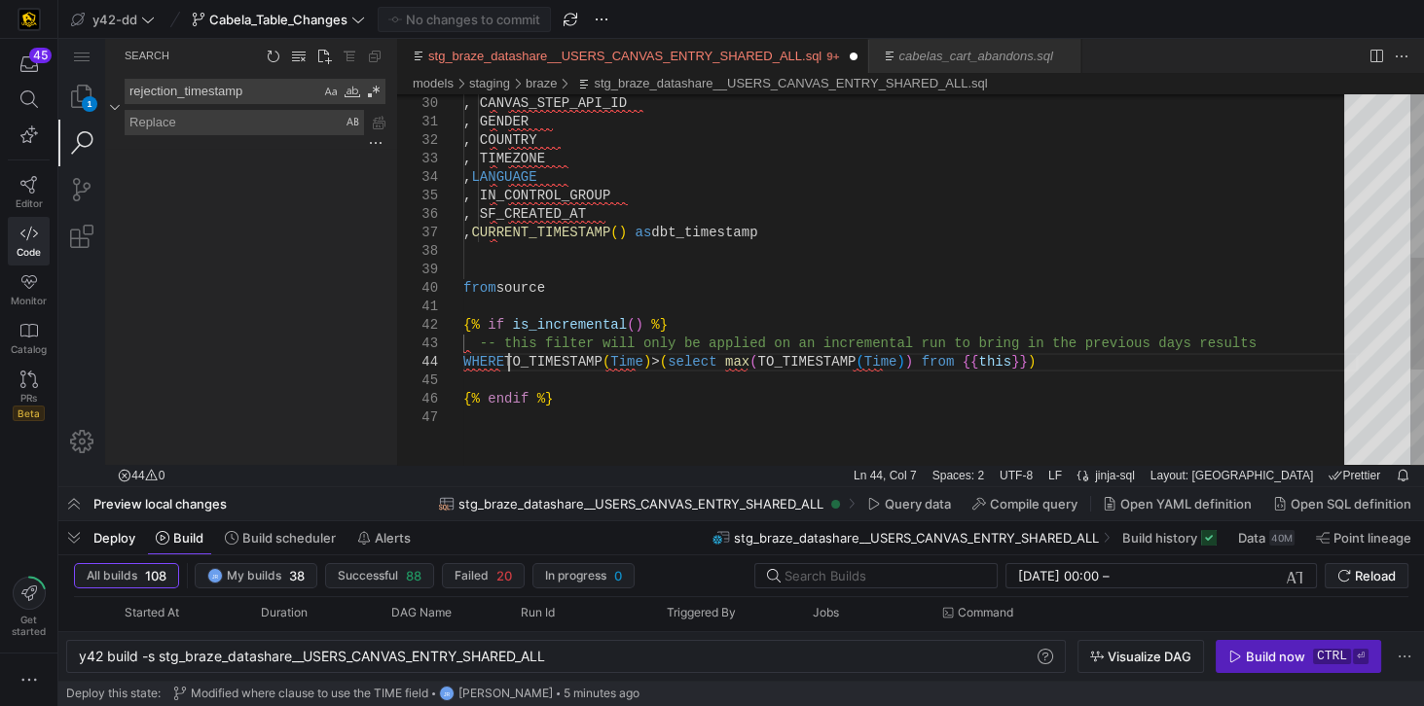
click at [511, 364] on div ", CANVAS_STEP_API_ID , GENDER , COUNTRY , TIMEZONE , LANGUAGE , IN_CONTROL_GROU…" at bounding box center [910, 168] width 894 height 1221
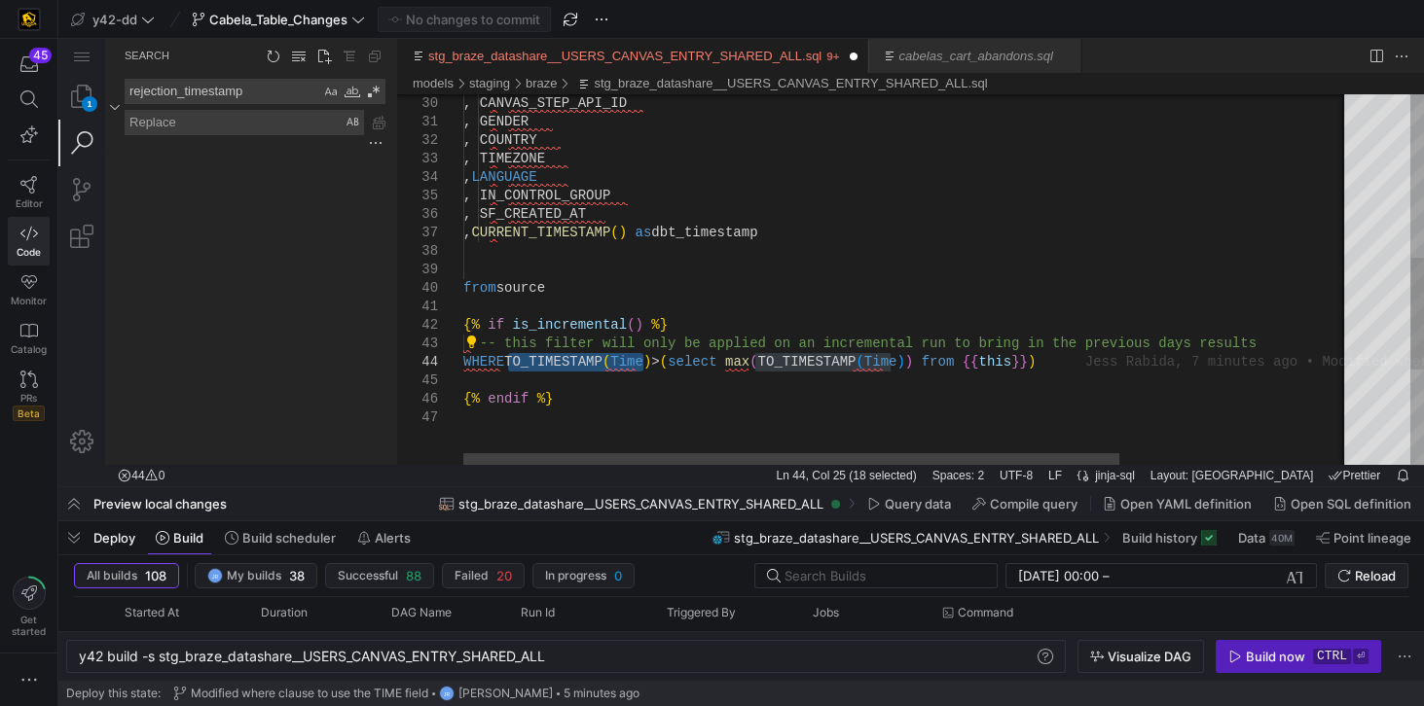
paste textarea "entry_shared_timestamp"
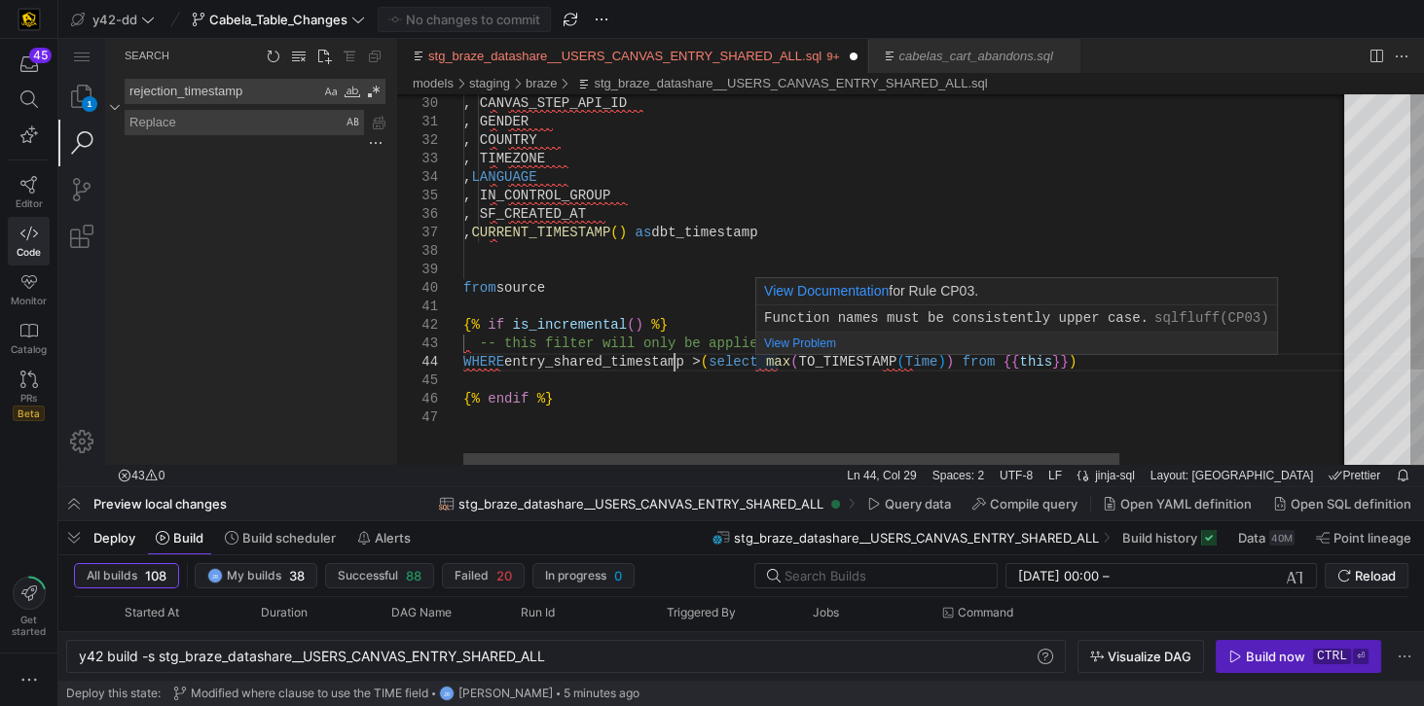
click at [785, 363] on div ", CANVAS_STEP_API_ID , GENDER , COUNTRY , TIMEZONE , LANGUAGE , IN_CONTROL_GROU…" at bounding box center [1063, 168] width 1200 height 1221
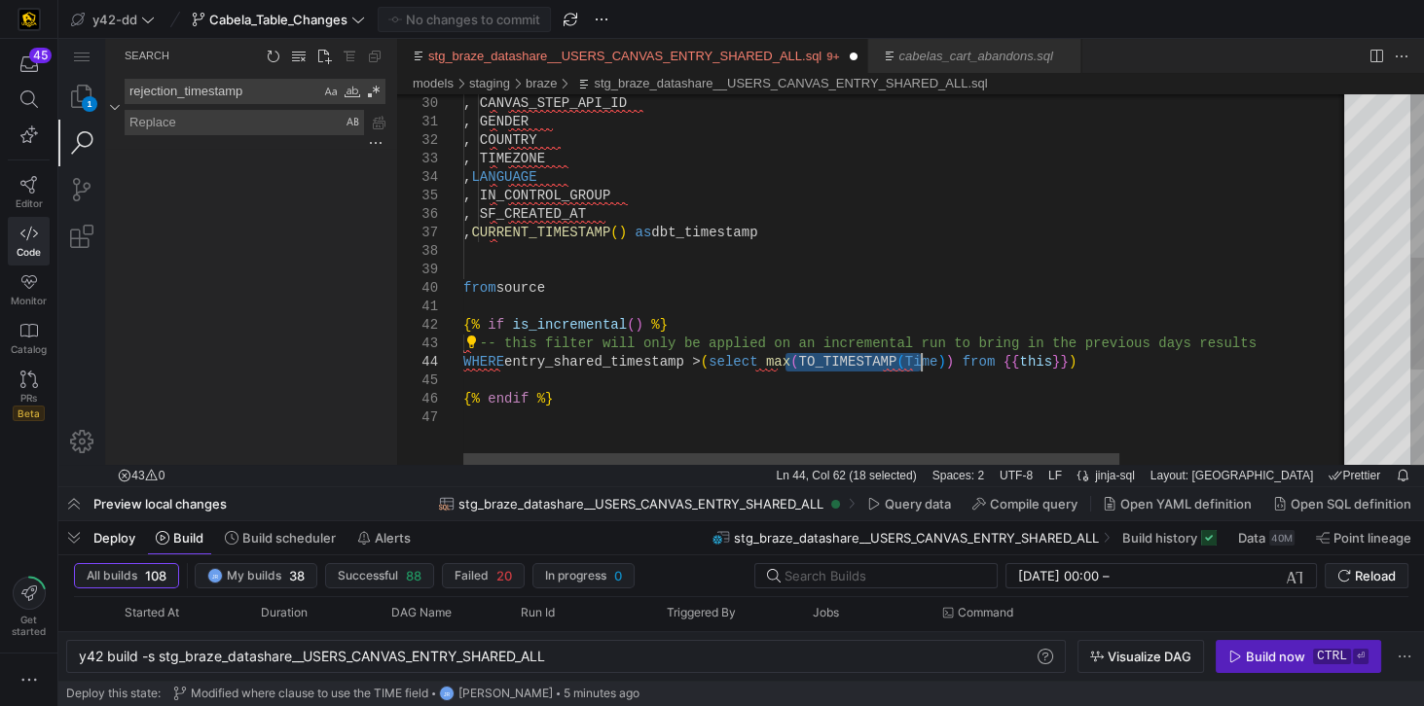
paste textarea "entry_shared_timestamp"
type textarea "{% if is_incremental() %} -- this filter will only be applied on an incremental…"
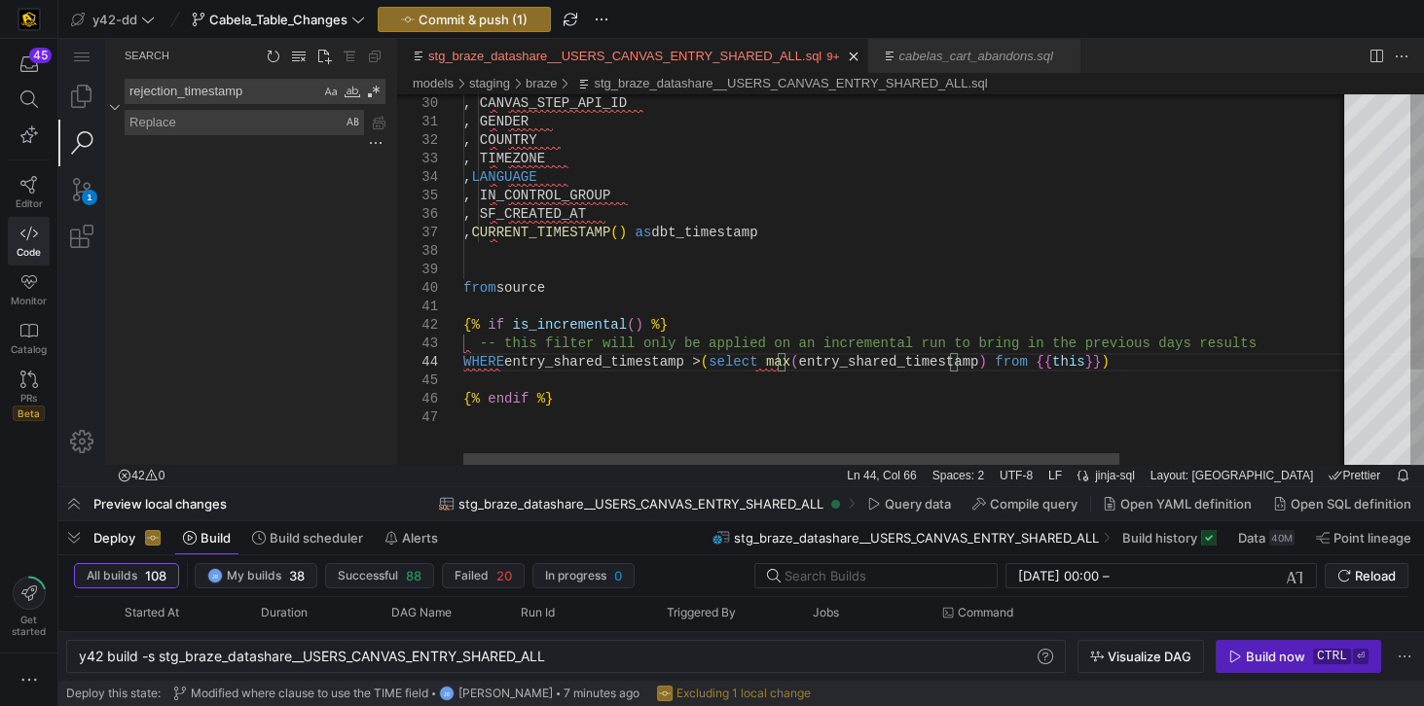
click at [584, 364] on div ", CANVAS_STEP_API_ID , GENDER , COUNTRY , TIMEZONE , LANGUAGE , IN_CONTROL_GROU…" at bounding box center [1063, 168] width 1200 height 1221
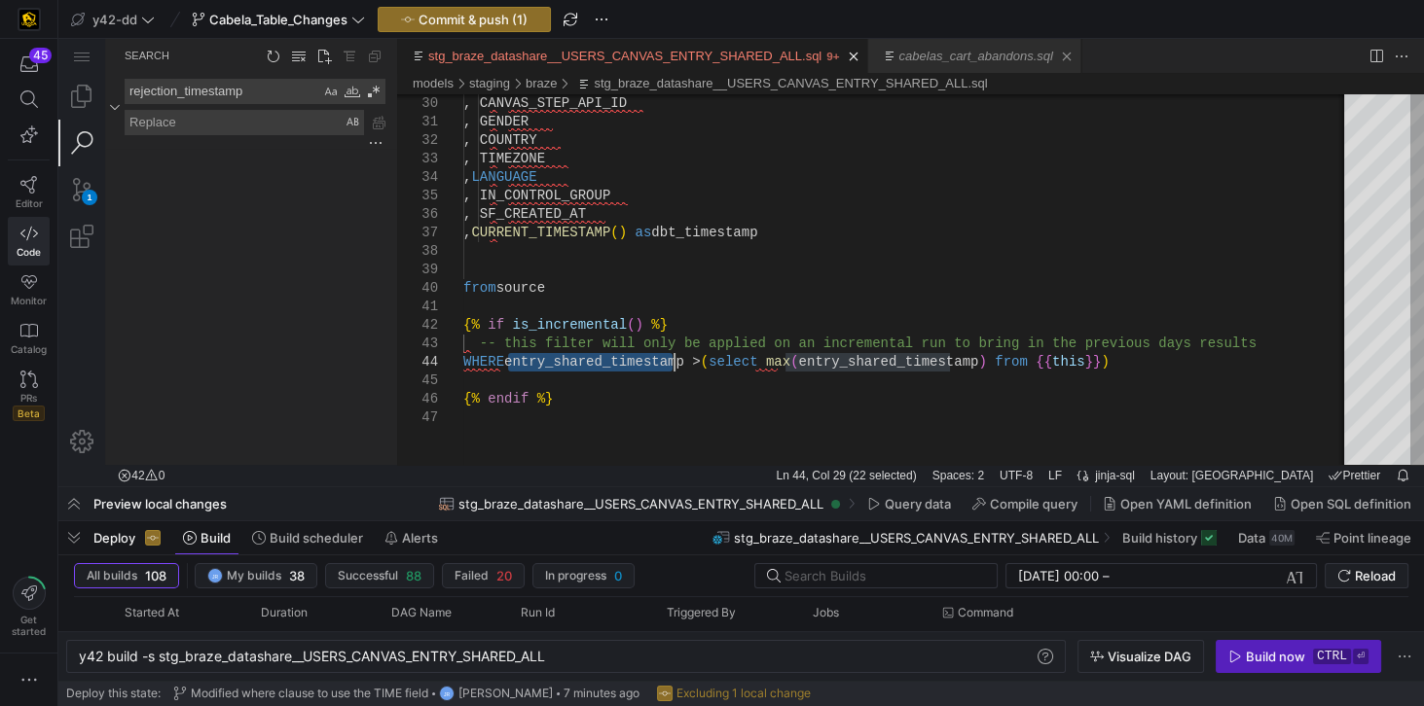
click at [900, 60] on link "cabelas_cart_abandons.sql" at bounding box center [976, 56] width 154 height 15
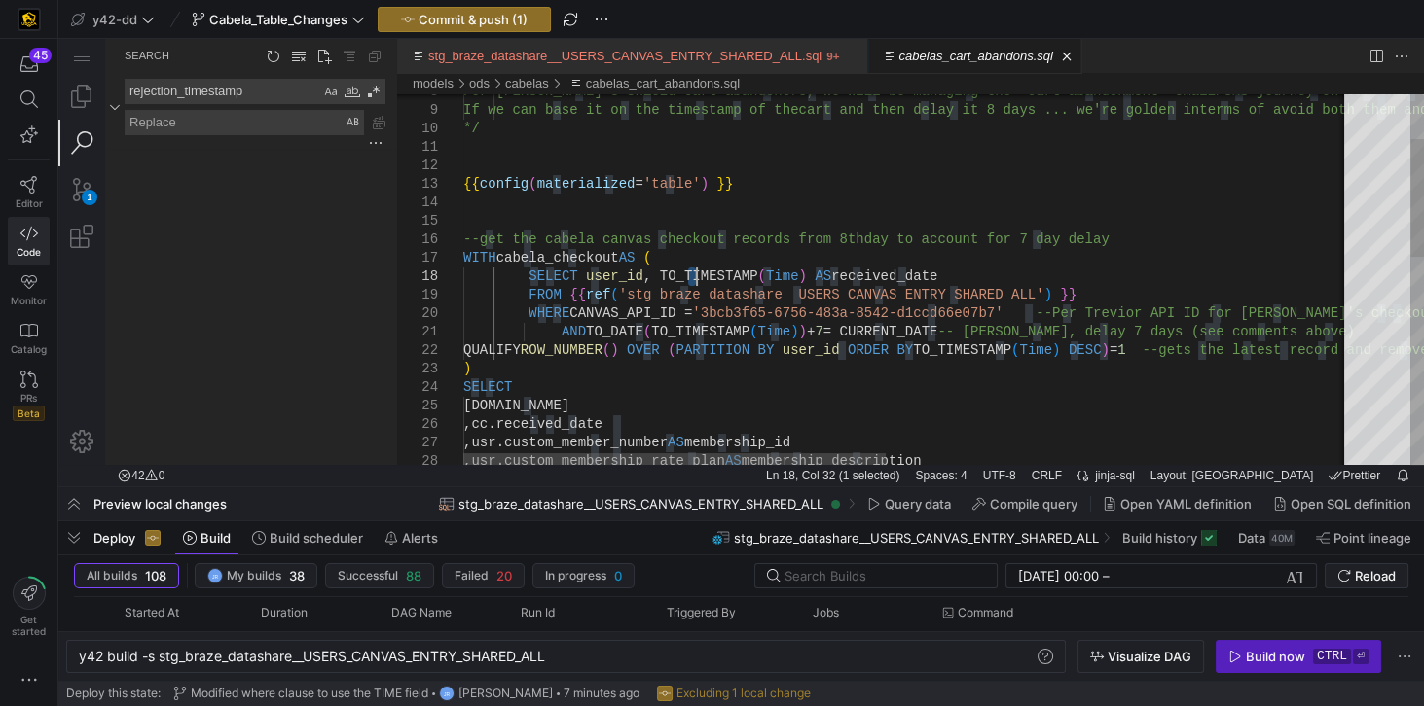
type textarea "y42 build -s cabelas_cart_abandons"
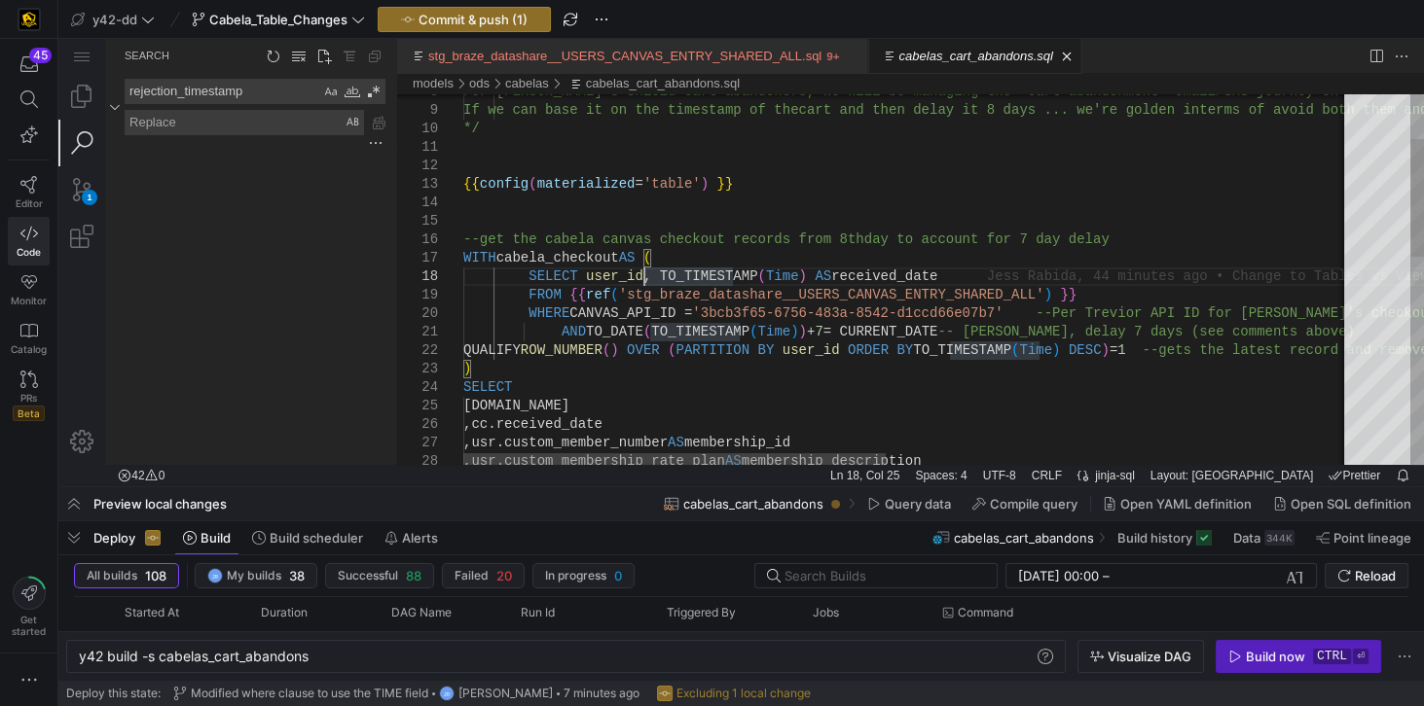
click at [646, 277] on div "For Cabela's Shield cart abandoners, we wi ll be managing the "cart abandonment…" at bounding box center [1394, 536] width 1863 height 1166
click at [689, 161] on div "For Cabela's Shield cart abandoners, we wi ll be managing the "cart abandonment…" at bounding box center [1394, 536] width 1863 height 1166
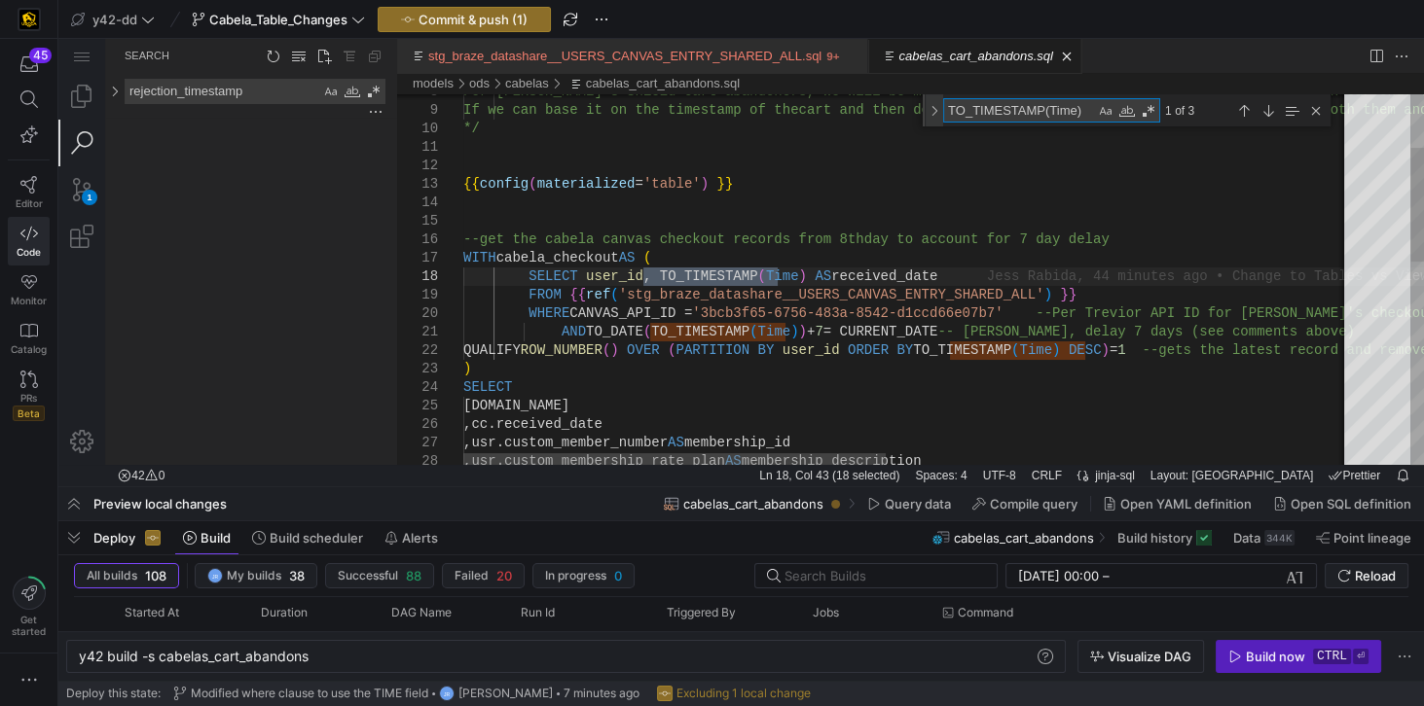
type textarea "TO_TIMESTAMP(Time)"
click at [936, 111] on div "Toggle Replace" at bounding box center [934, 110] width 18 height 32
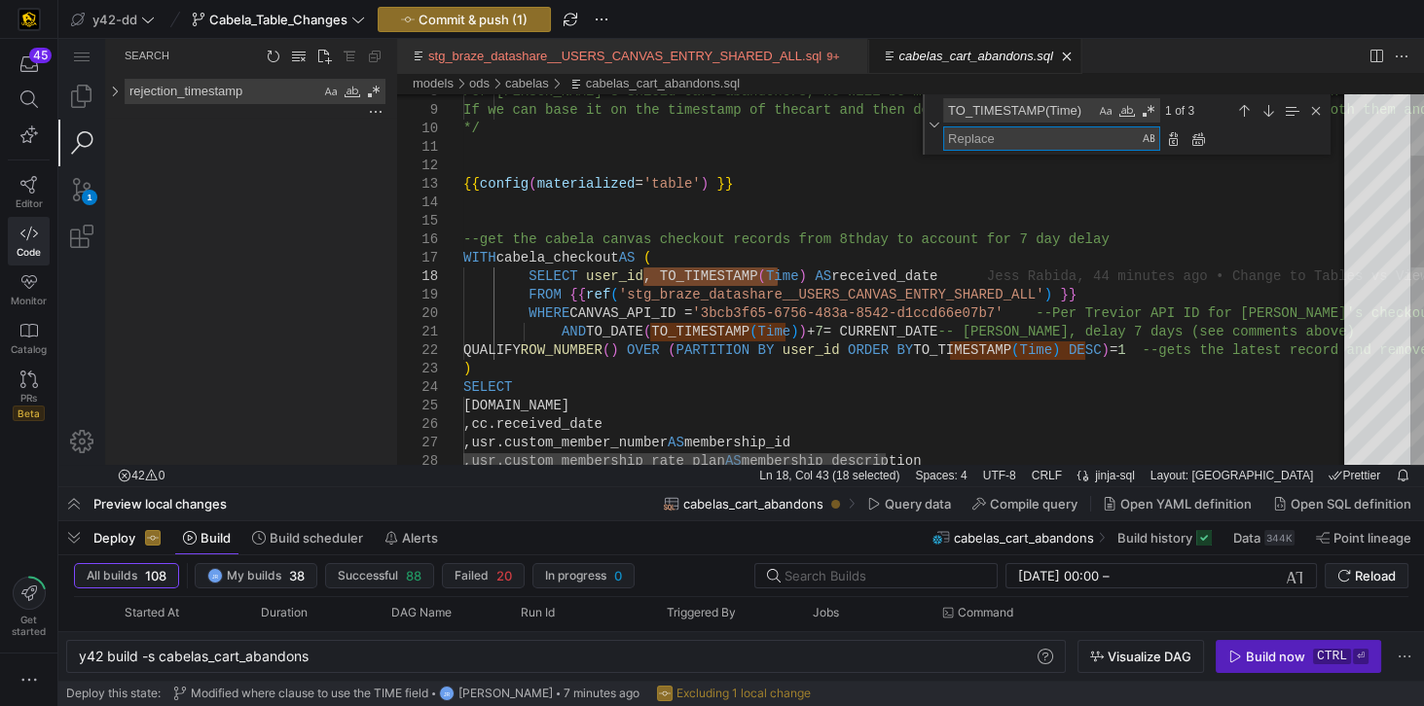
click at [983, 141] on textarea "Replace" at bounding box center [1042, 138] width 196 height 22
paste textarea "entry_shared_timestamp"
type textarea "entry_shared_timestamp"
click at [1171, 143] on div "Replace (Enter)" at bounding box center [1173, 138] width 21 height 21
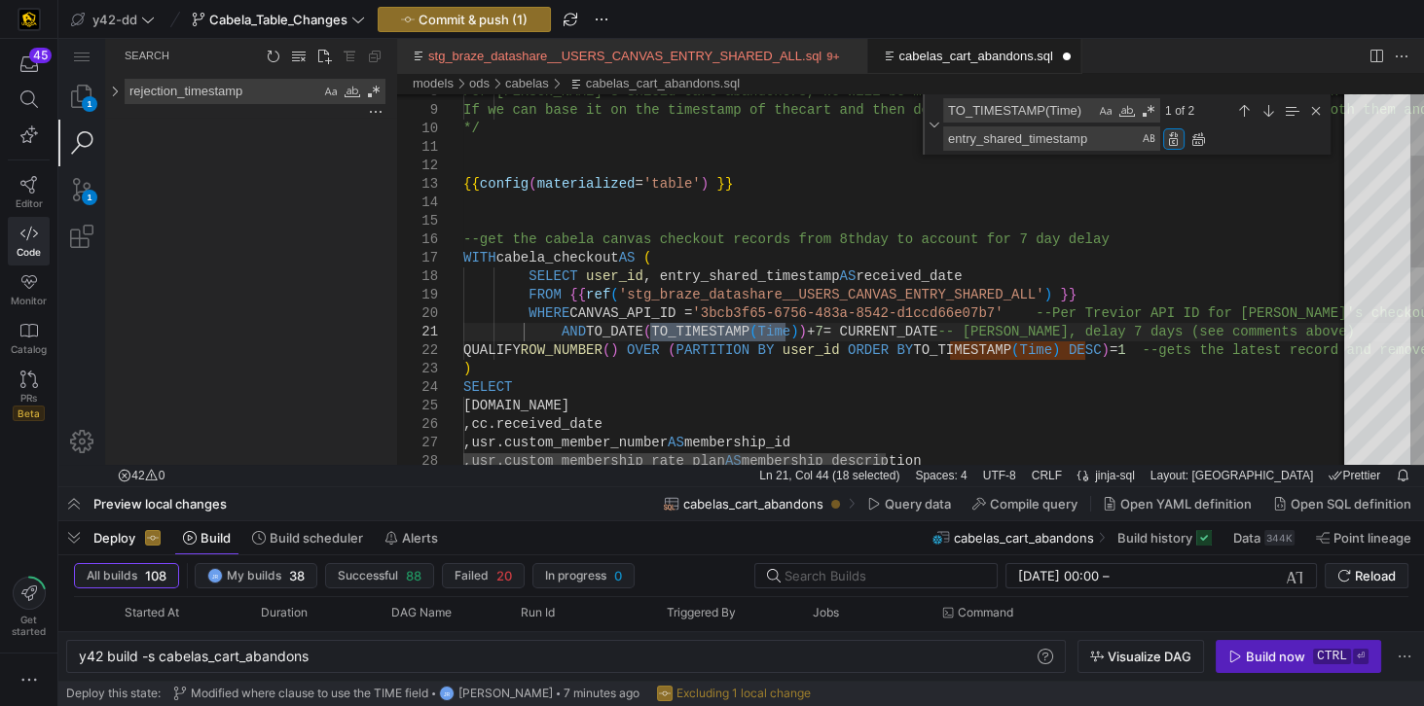
click at [1171, 143] on div "Replace (Enter)" at bounding box center [1173, 138] width 21 height 21
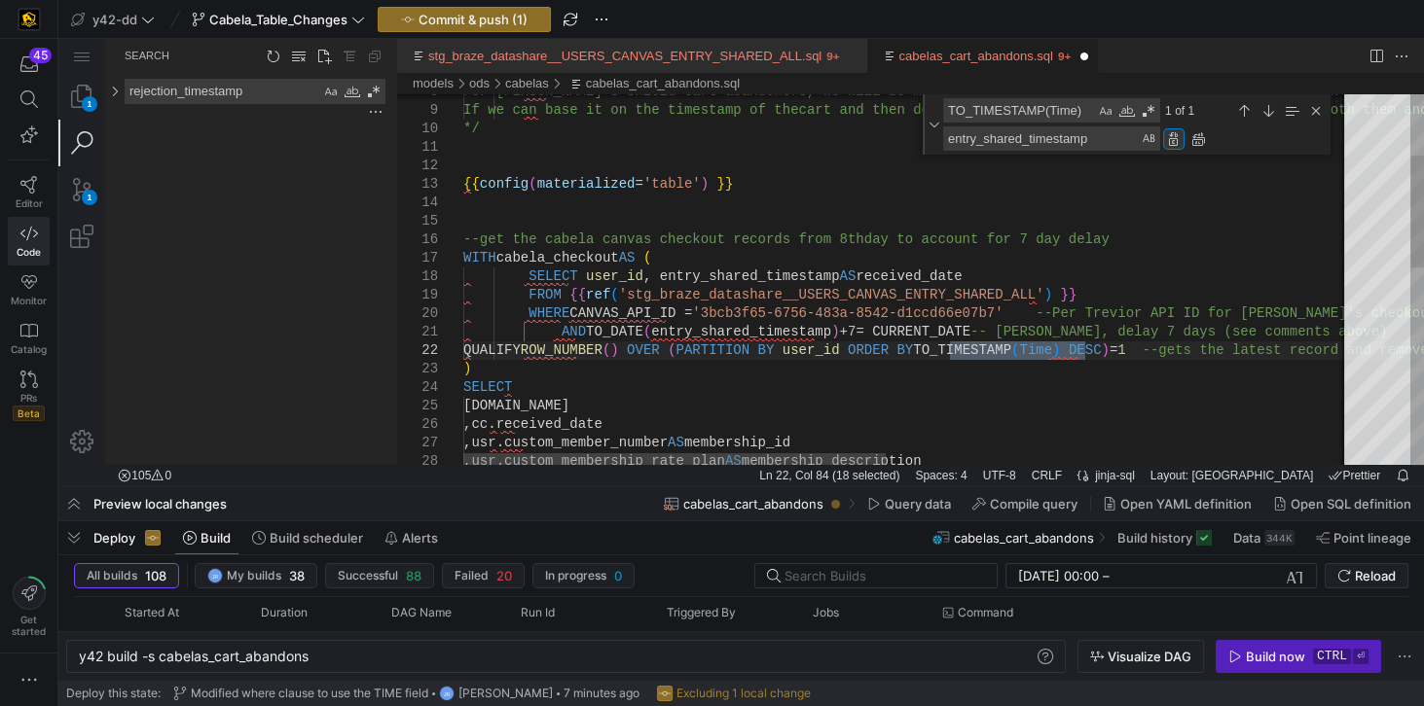
click at [1171, 143] on div "Replace (Enter)" at bounding box center [1173, 138] width 21 height 21
click at [1317, 110] on div "Close (Escape)" at bounding box center [1315, 110] width 21 height 21
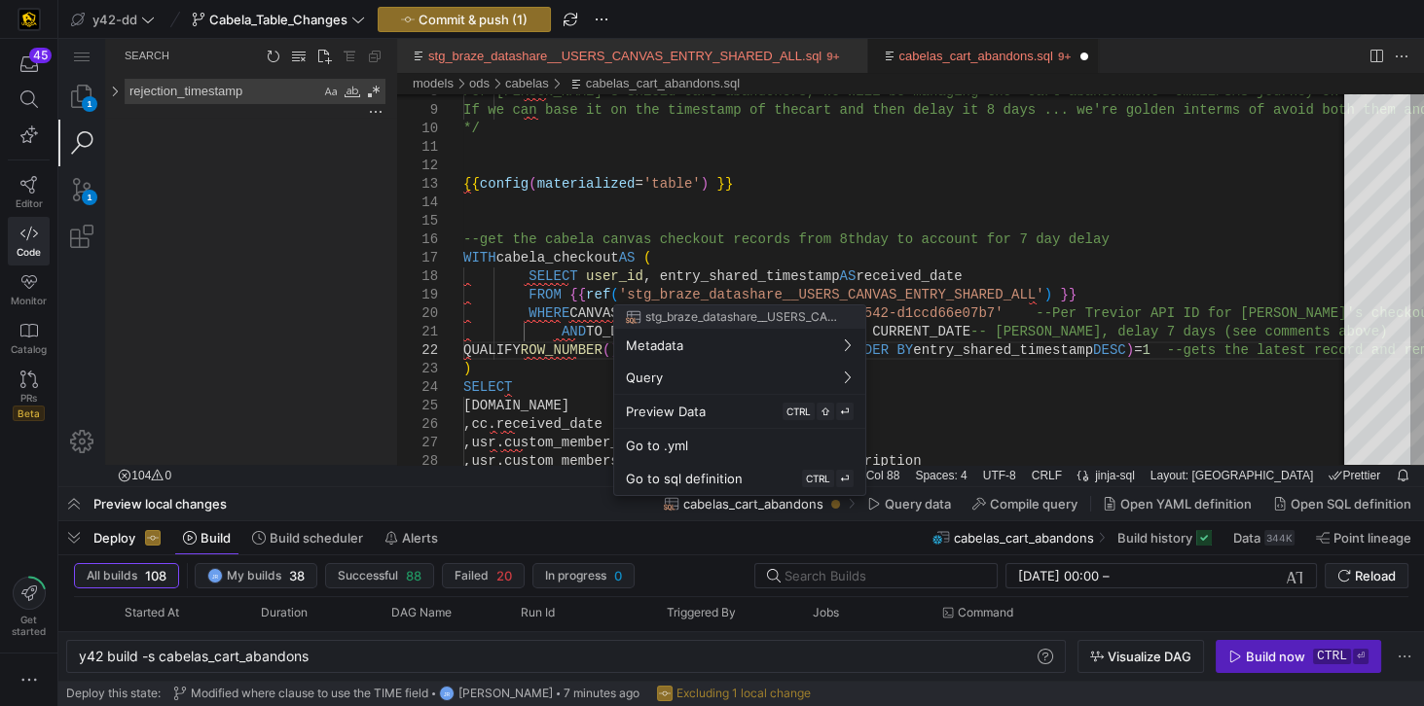
click at [1094, 242] on div at bounding box center [712, 353] width 1424 height 706
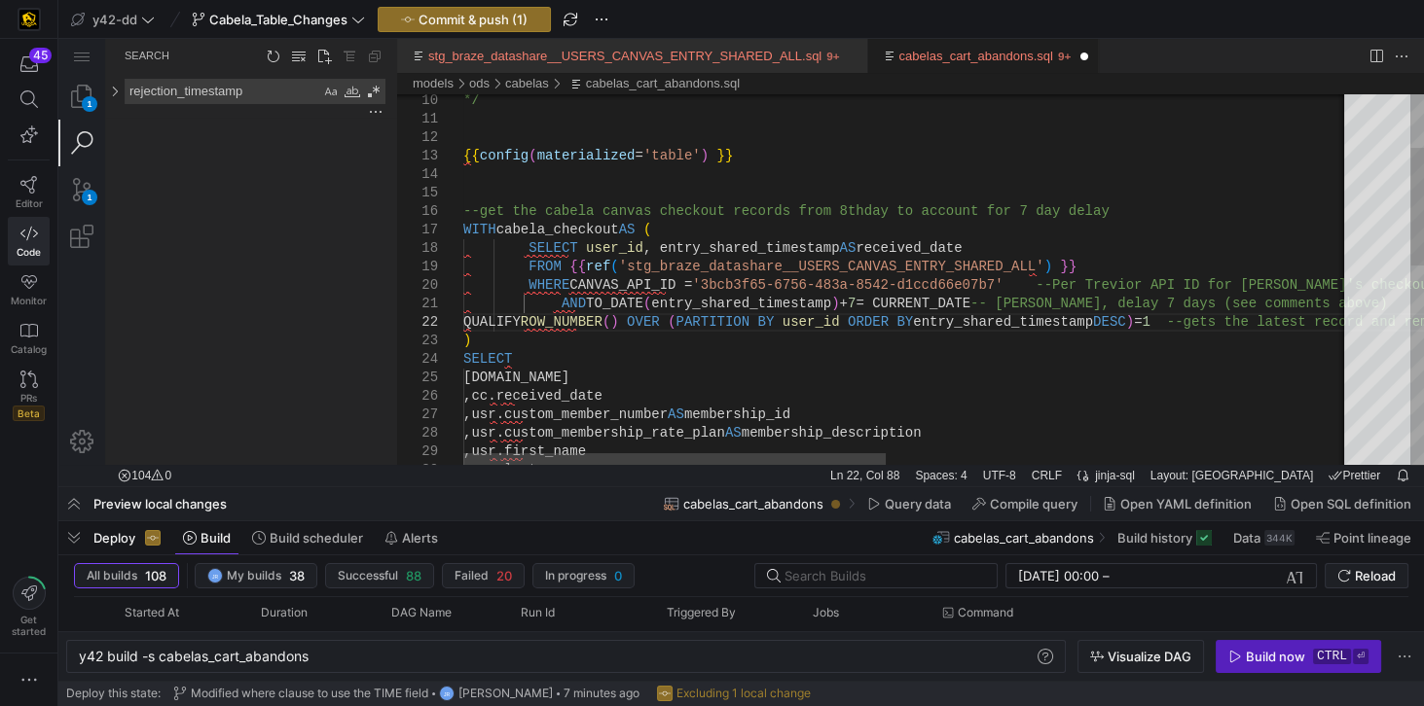
type textarea "{{config(materialized='table') }} --get the cabela canvas checkout records from…"
click at [805, 166] on div ",usr.custom_membership_rate_plan AS membership_description ,cc.received_date ,u…" at bounding box center [1394, 508] width 1863 height 1166
click at [608, 59] on link "stg_braze_datashare__USERS_CANVAS_ENTRY_SHARED_ALL.sql" at bounding box center [624, 56] width 393 height 15
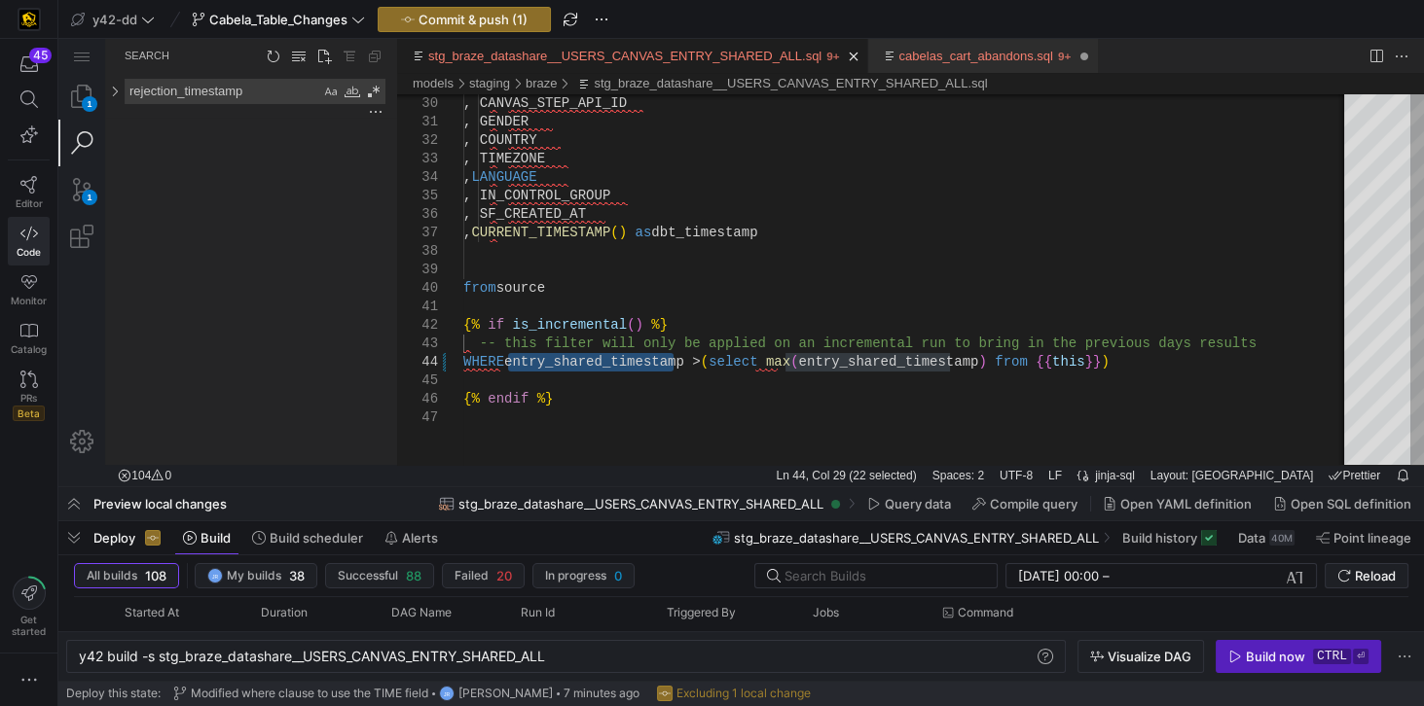
click at [902, 55] on link "cabelas_cart_abandons.sql" at bounding box center [976, 56] width 154 height 15
type textarea "y42 build -s cabelas_cart_abandons"
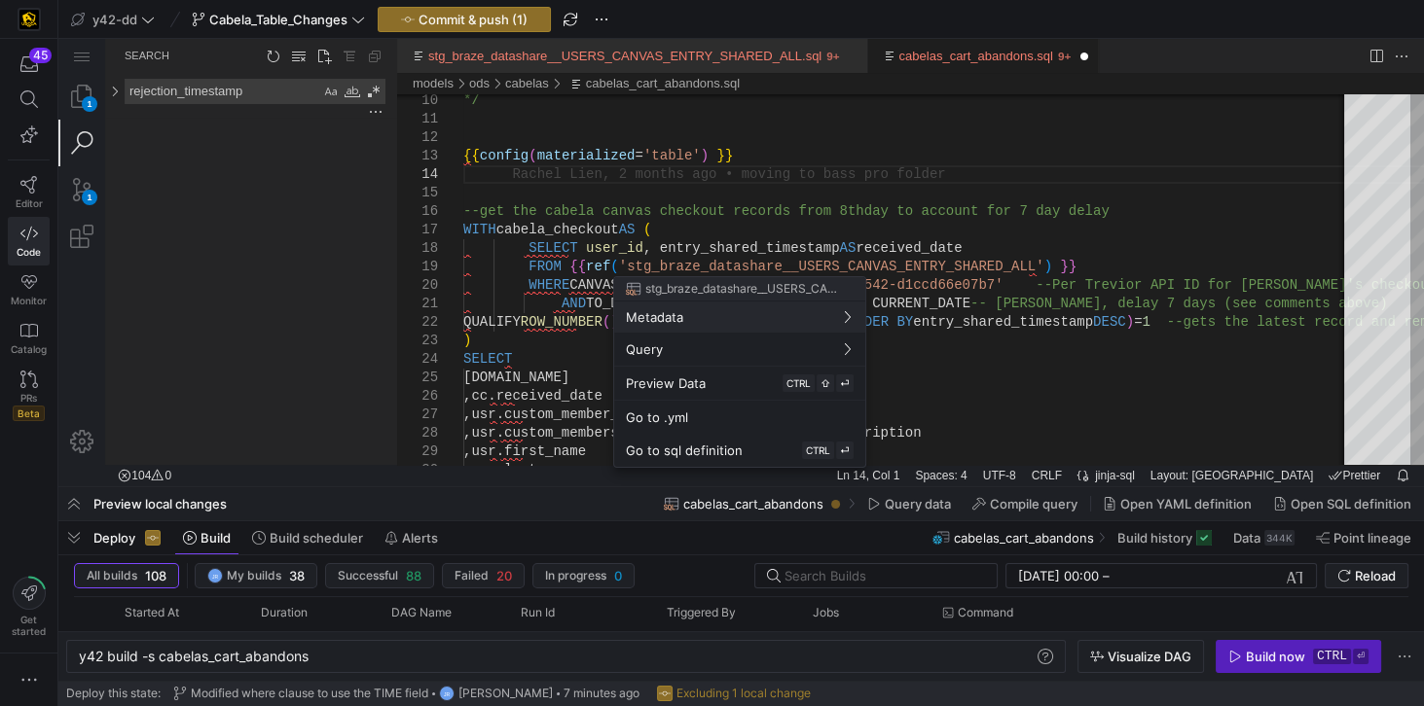
click at [469, 122] on div at bounding box center [712, 353] width 1424 height 706
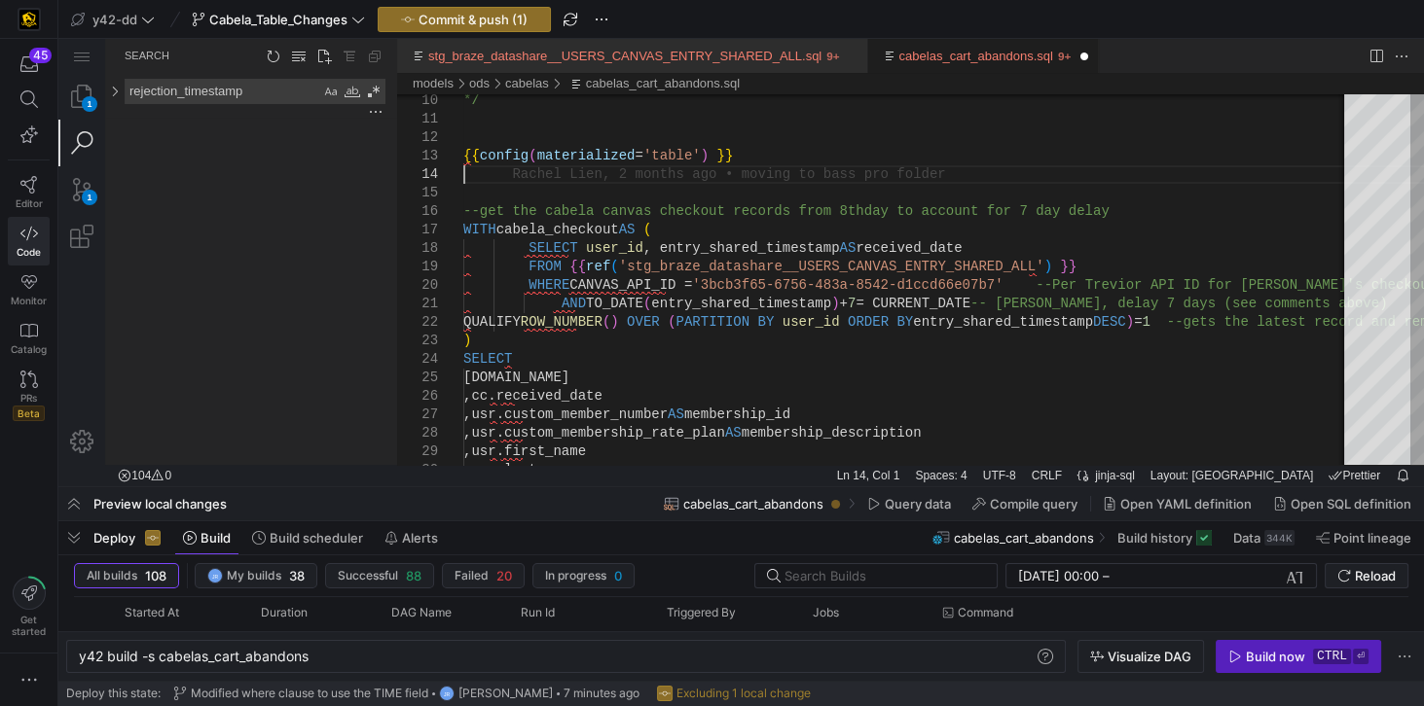
click at [923, 53] on link "cabelas_cart_abandons.sql" at bounding box center [976, 56] width 154 height 15
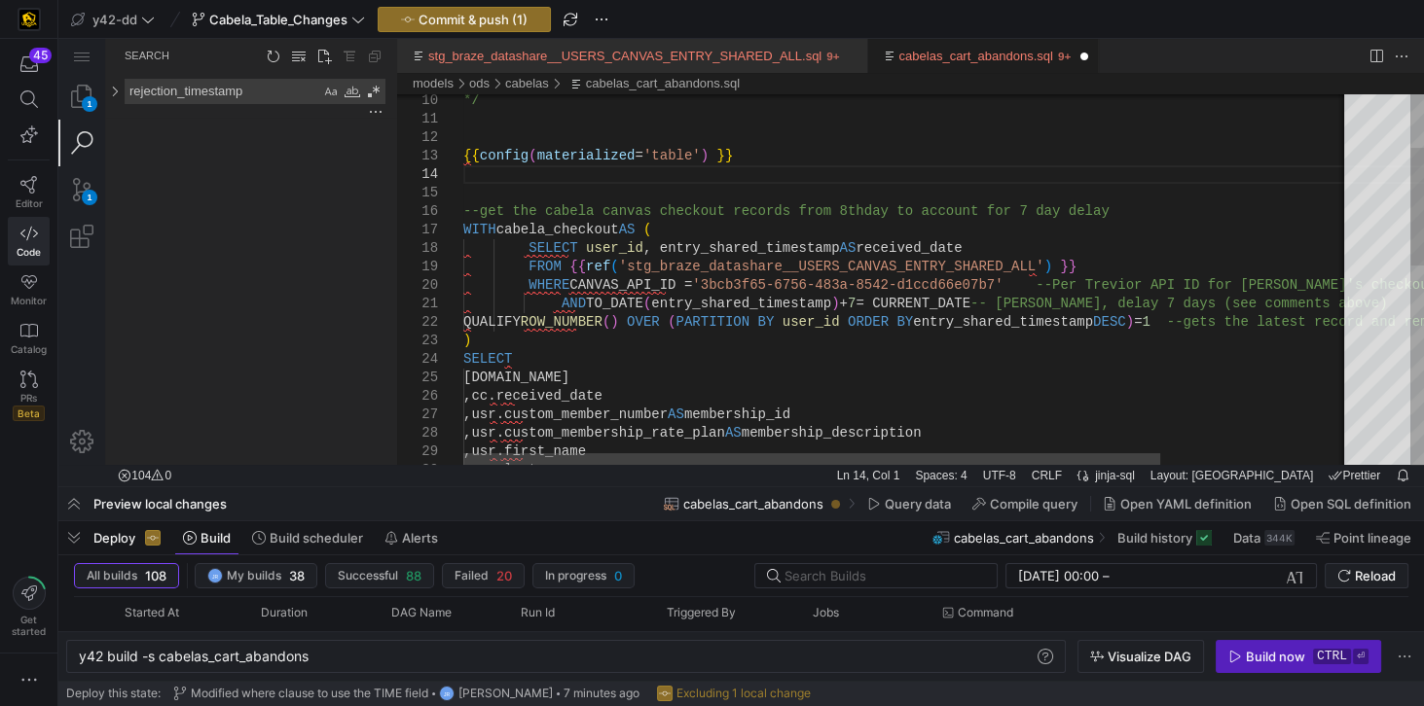
click at [629, 114] on div "*/ {{ config ( materialized = 'table' ) }} --get the cabela canvas checkout rec…" at bounding box center [1027, 508] width 1129 height 1166
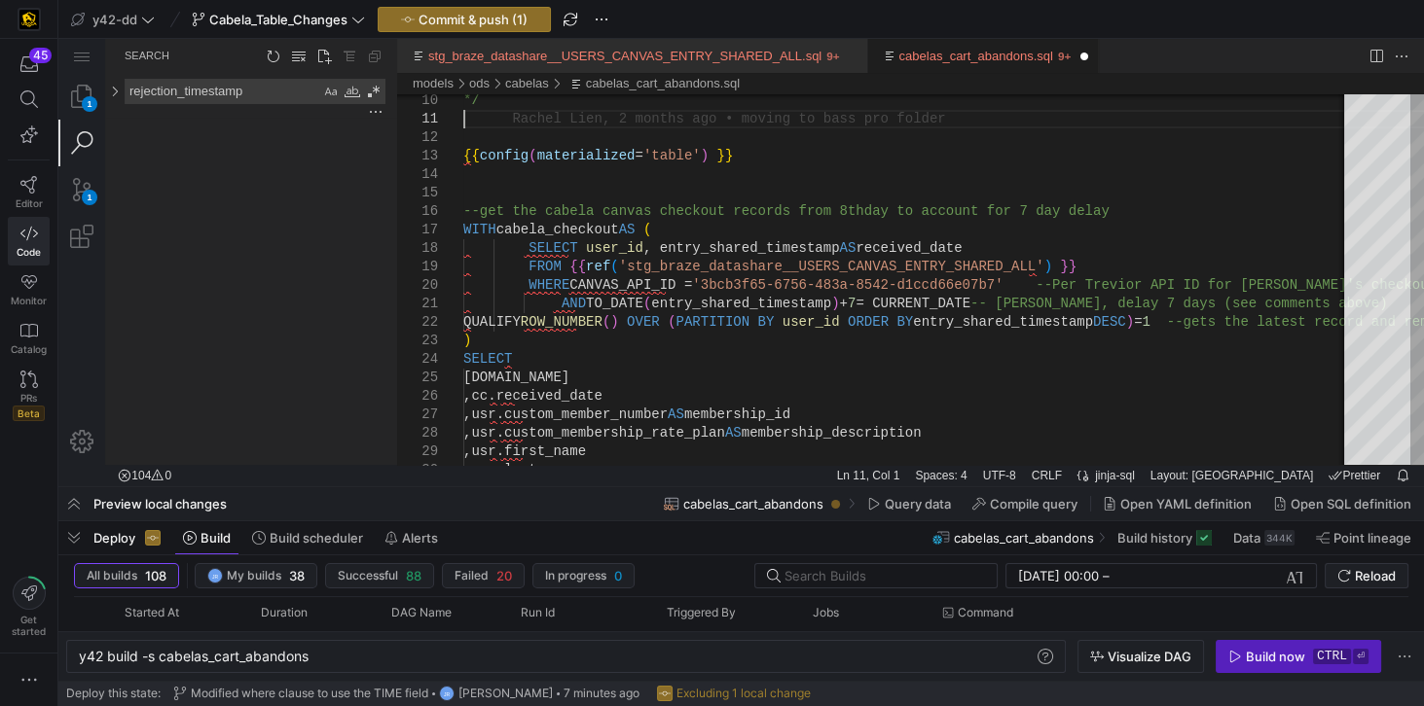
click at [899, 55] on link "cabelas_cart_abandons.sql" at bounding box center [976, 56] width 154 height 15
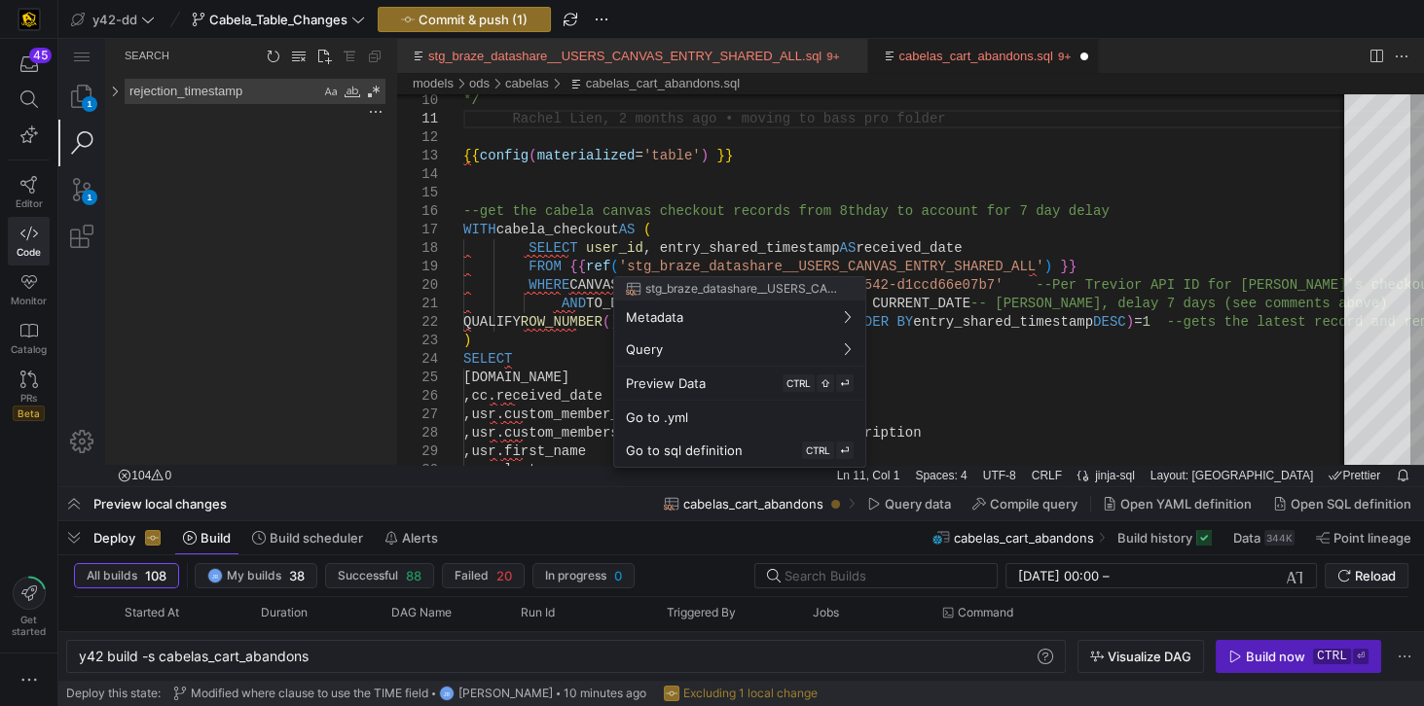
click at [735, 247] on div at bounding box center [712, 353] width 1424 height 706
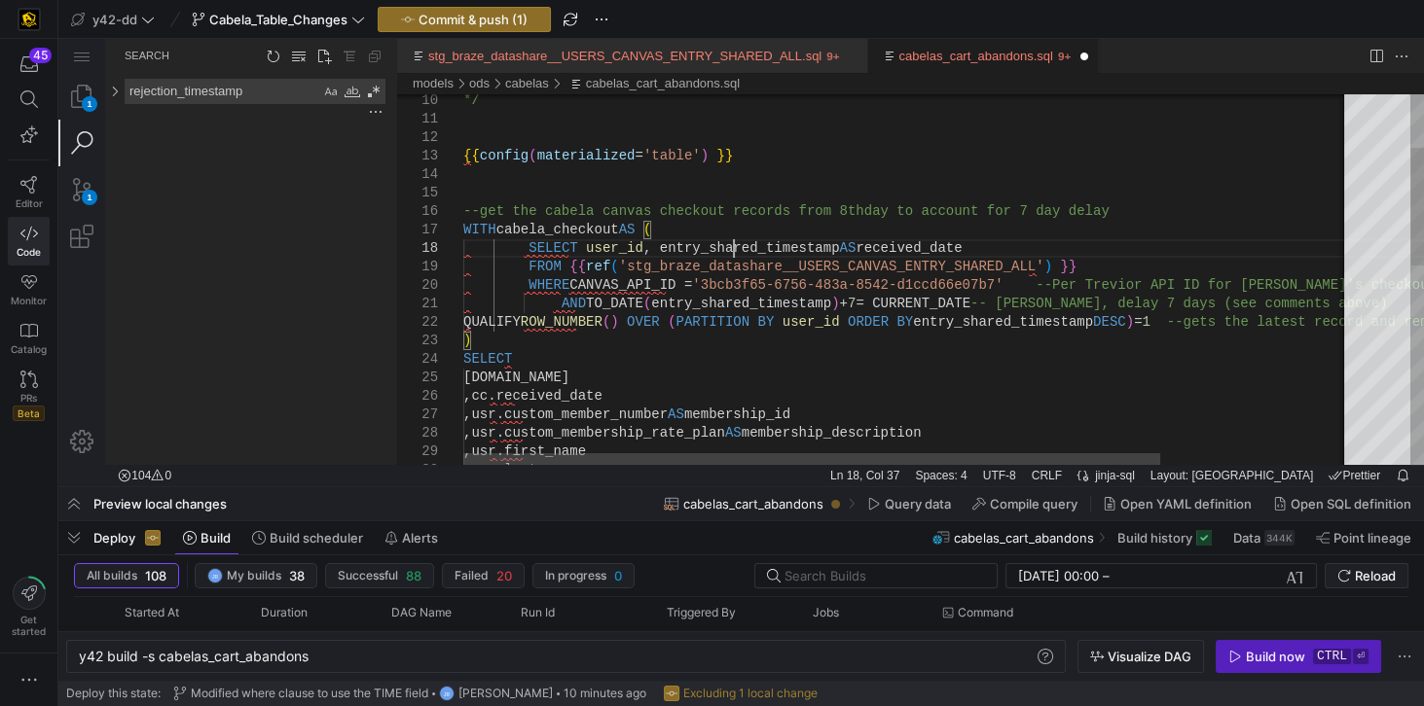
click at [735, 247] on div "*/ {{ config ( materialized = 'table' ) }} --get the cabela canvas checkout rec…" at bounding box center [1027, 508] width 1129 height 1166
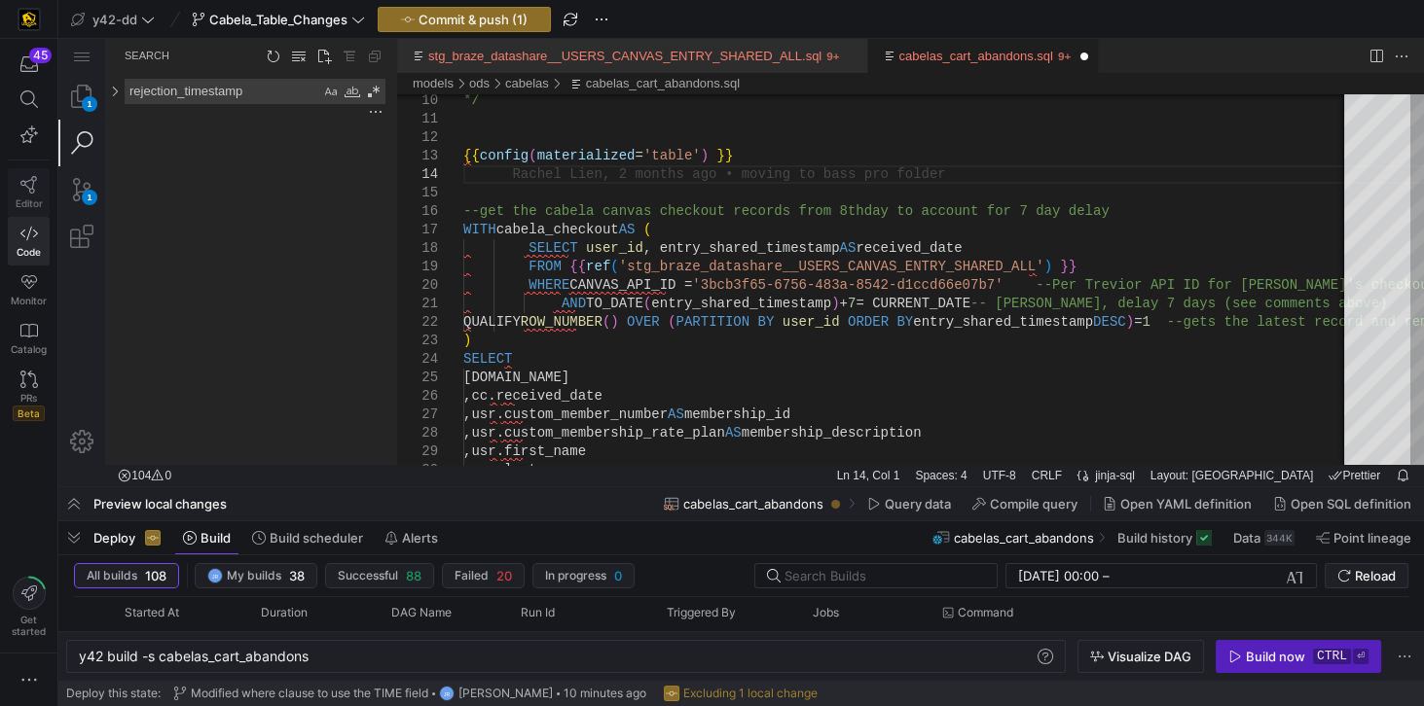
click at [31, 188] on icon at bounding box center [29, 185] width 18 height 18
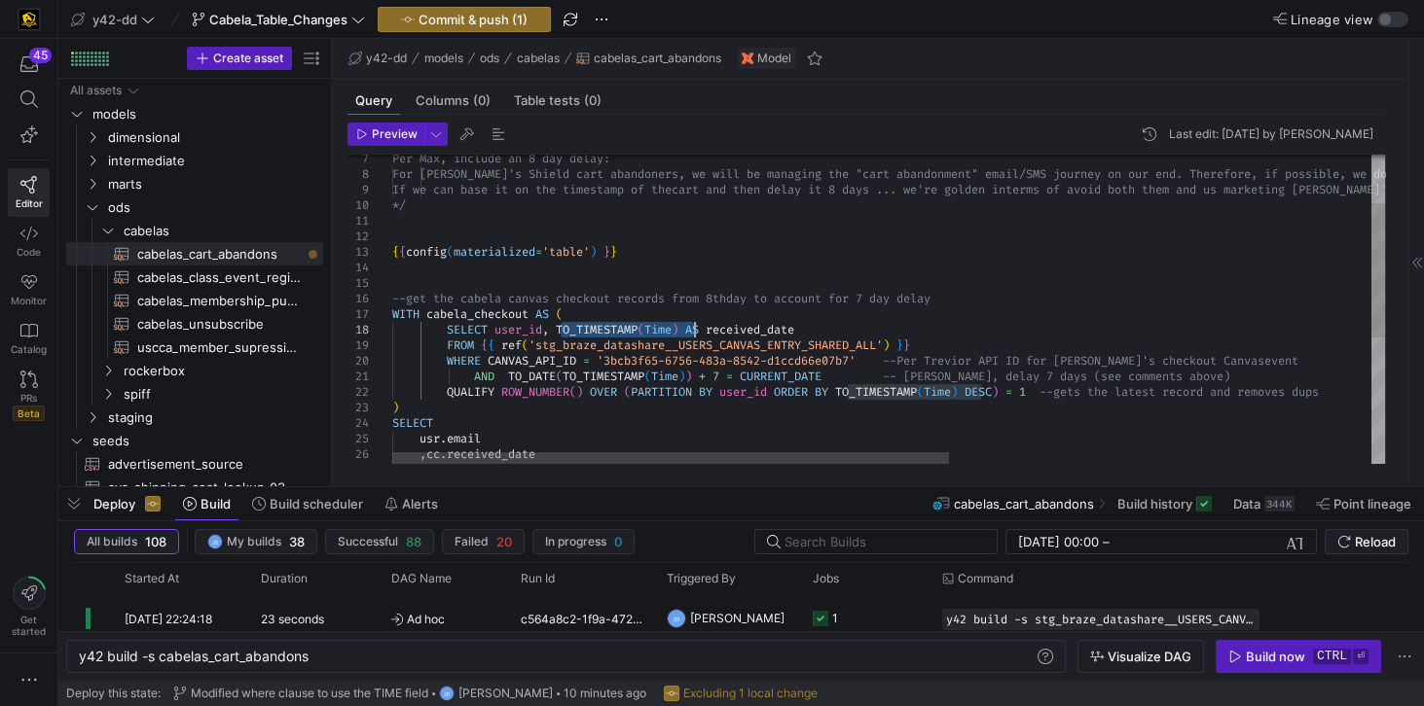
scroll to position [0, 937]
drag, startPoint x: 593, startPoint y: 329, endPoint x: 685, endPoint y: 330, distance: 92.4
click at [685, 330] on div "Per Max, include an 8 day delay: For Cabela's Shield cart abandoners, we wi ll …" at bounding box center [1264, 398] width 1744 height 712
drag, startPoint x: 565, startPoint y: 375, endPoint x: 691, endPoint y: 372, distance: 125.6
click at [691, 372] on div "Per Max, include an 8 day delay: For Cabela's Shield cart abandoners, we wi ll …" at bounding box center [1264, 398] width 1744 height 712
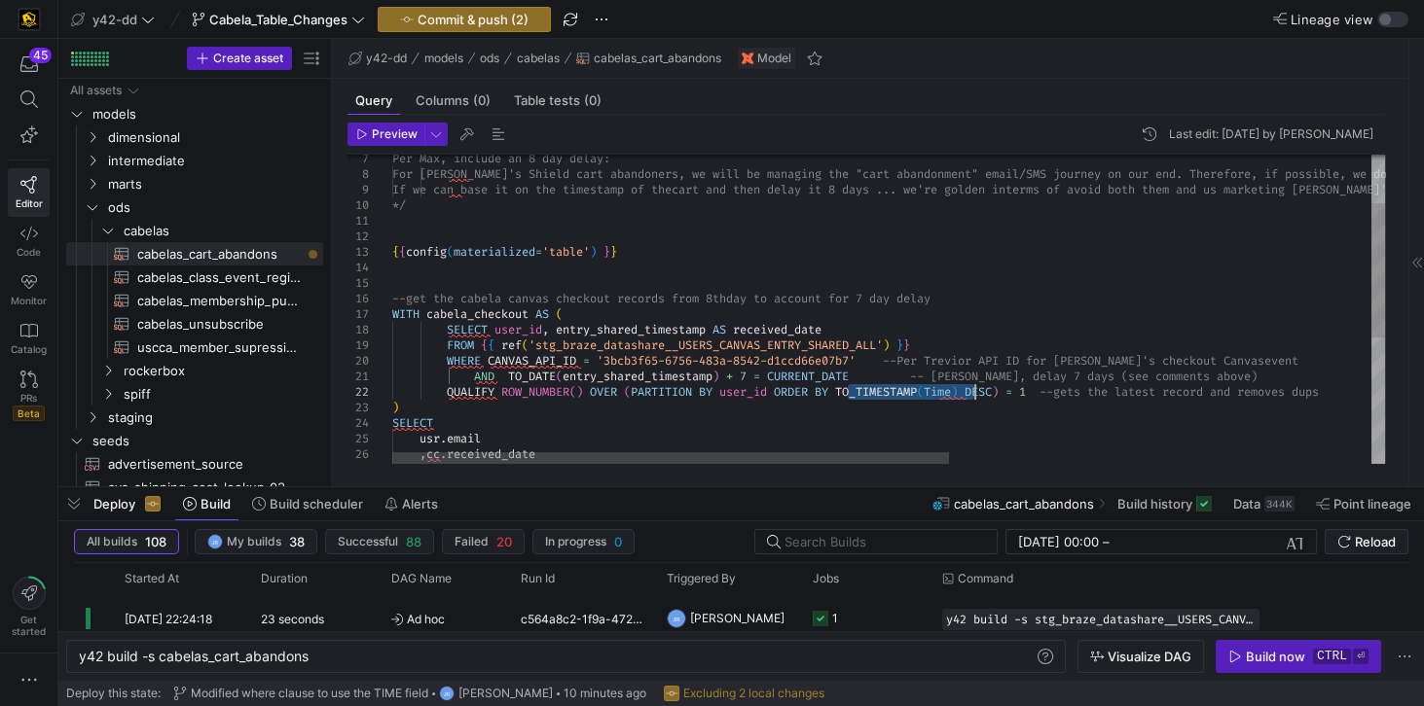
drag, startPoint x: 847, startPoint y: 390, endPoint x: 974, endPoint y: 390, distance: 127.5
click at [974, 390] on div "Per Max, include an 8 day delay: For Cabela's Shield cart abandoners, we wi ll …" at bounding box center [1264, 398] width 1744 height 712
type textarea "AND TO_DATE(entry_shared_timestamp) + 7 = CURRENT_DATE -- Per Max, delay 7 days…"
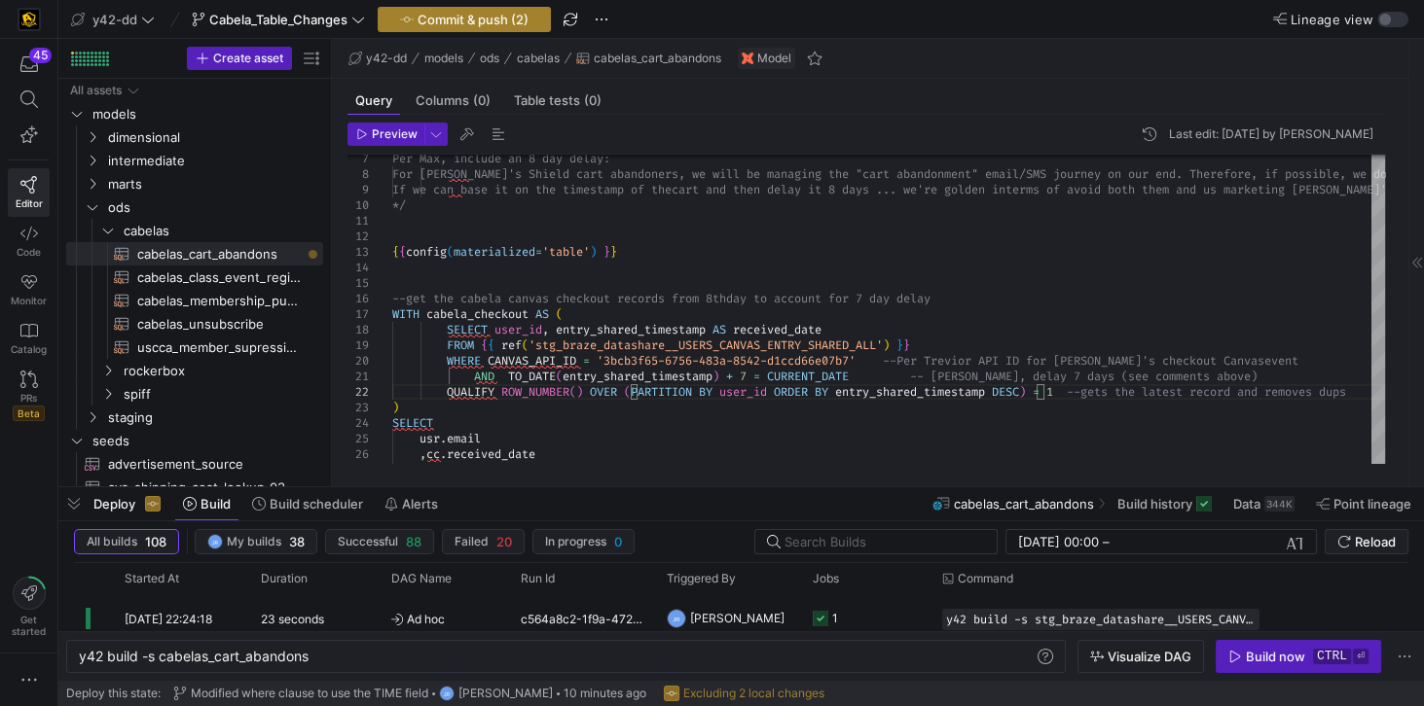
click at [481, 18] on span "Commit & push (2)" at bounding box center [472, 20] width 111 height 16
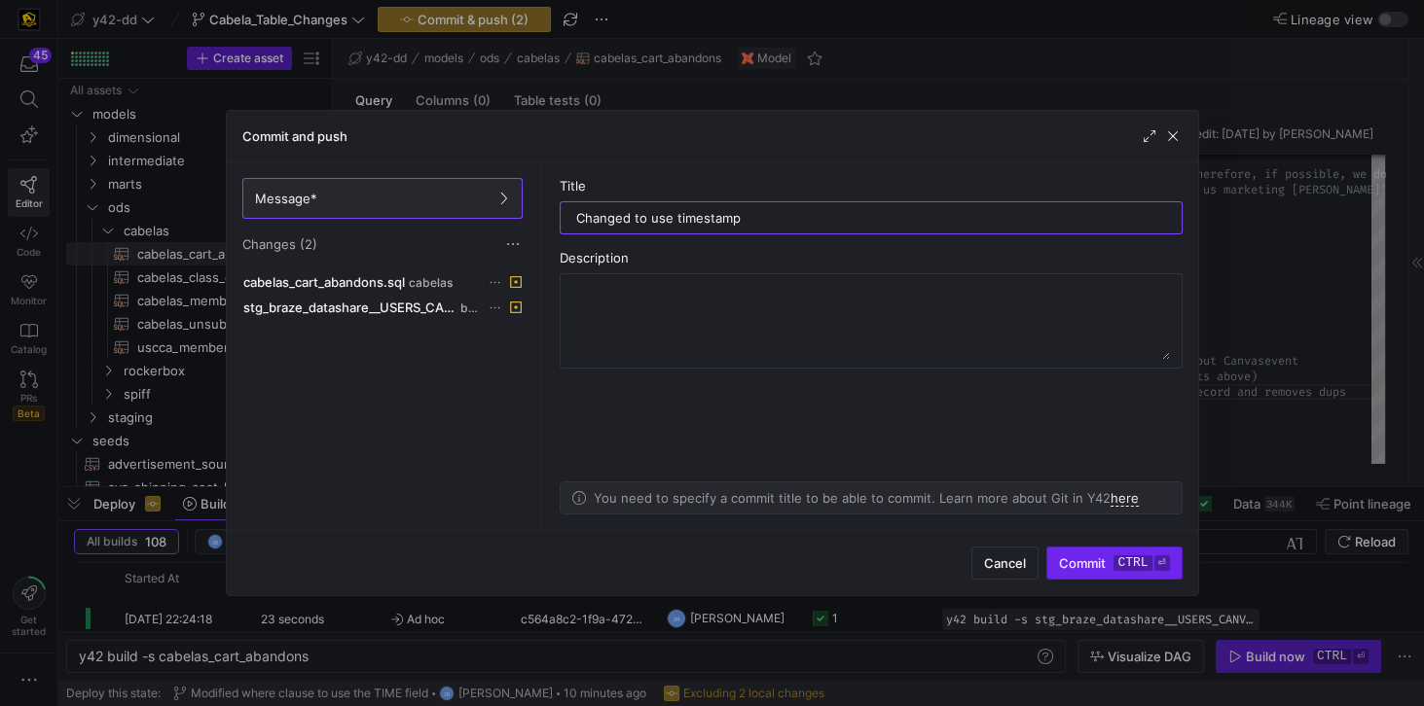
type input "Changed to use timestamp"
click at [1085, 562] on span "Commit ctrl ⏎" at bounding box center [1114, 564] width 110 height 16
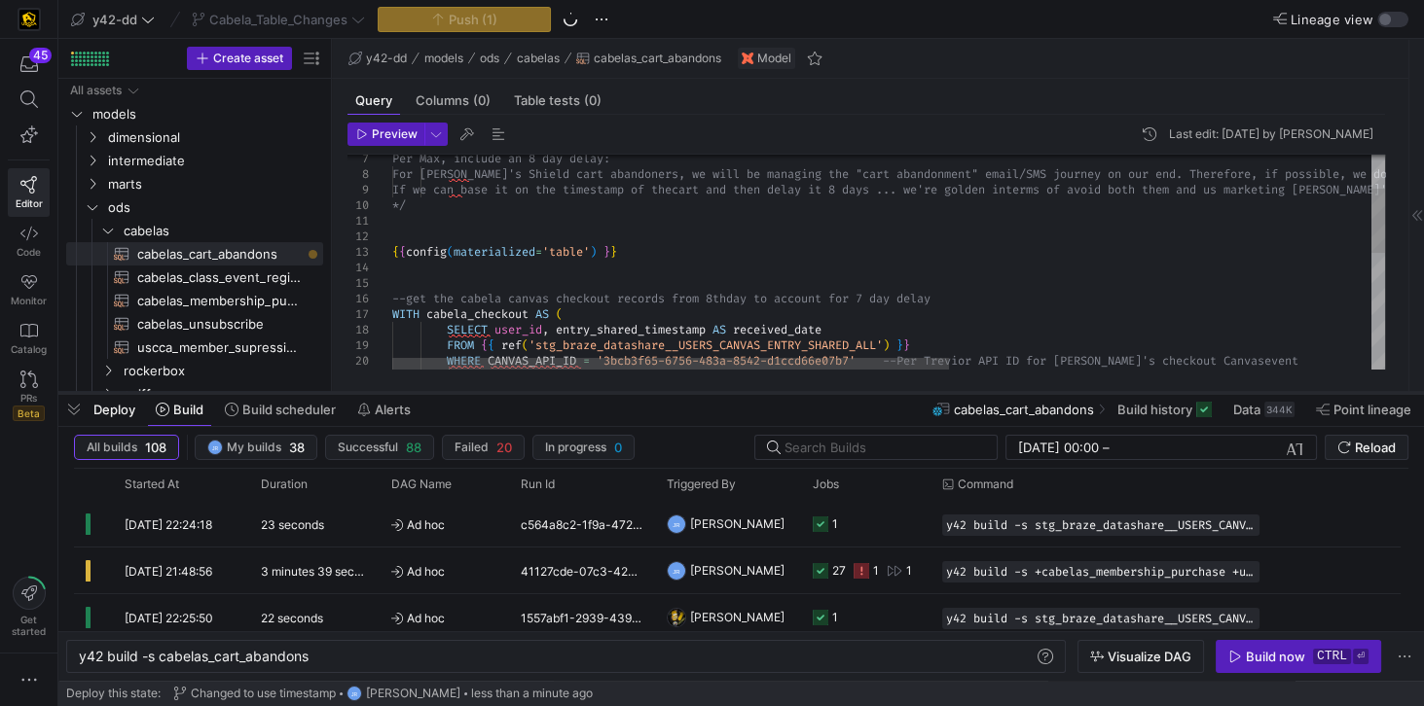
drag, startPoint x: 624, startPoint y: 488, endPoint x: 642, endPoint y: 394, distance: 96.2
click at [642, 394] on div at bounding box center [740, 393] width 1365 height 8
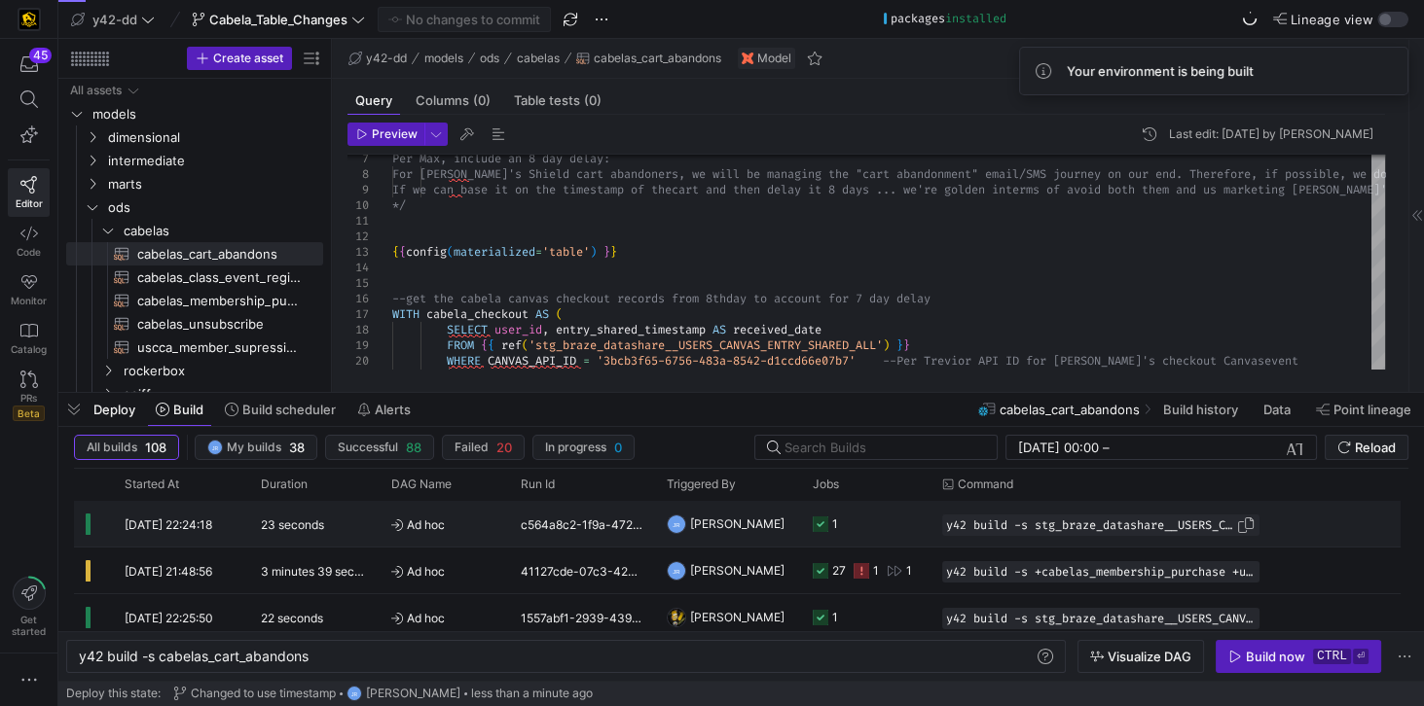
click at [1103, 528] on span "y42 build -s stg_braze_datashare__USERS_CANVAS_ENTRY_SHARED_ALL" at bounding box center [1091, 526] width 290 height 14
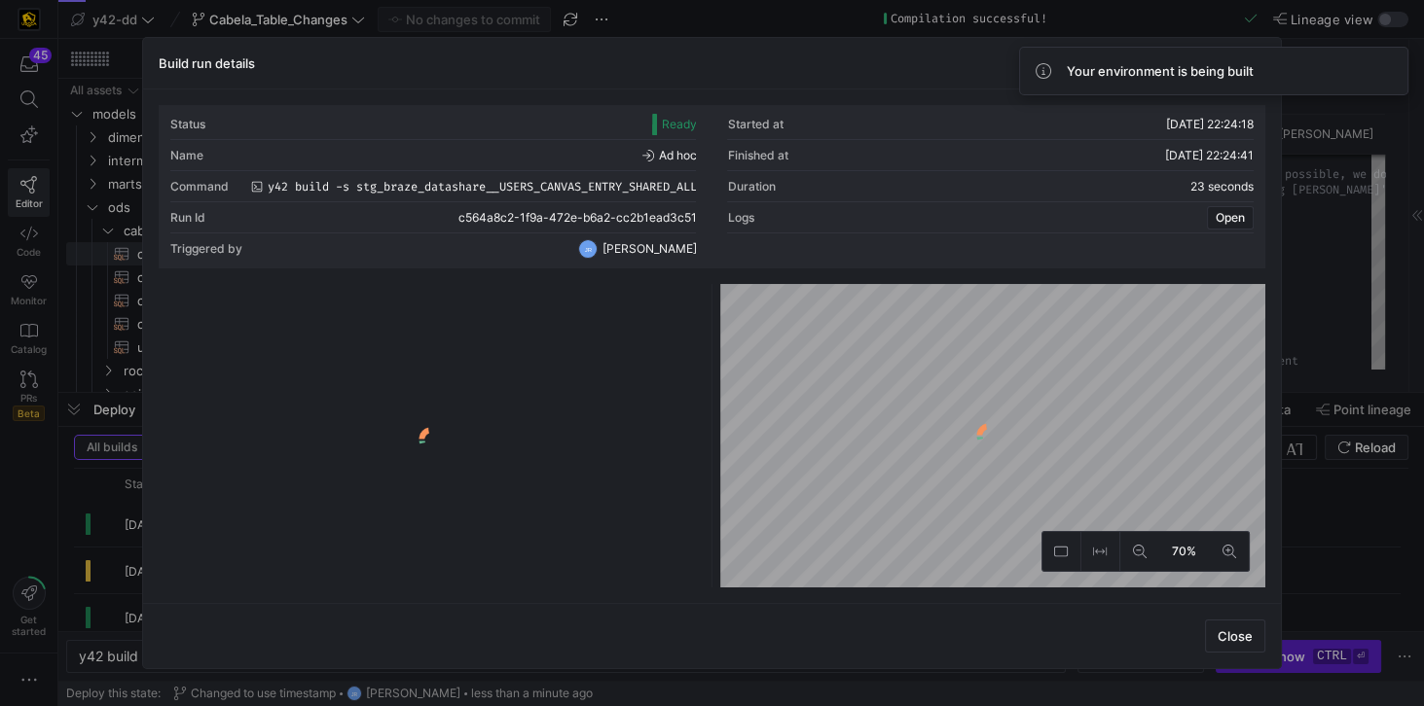
click at [1228, 637] on span "Close" at bounding box center [1234, 637] width 35 height 16
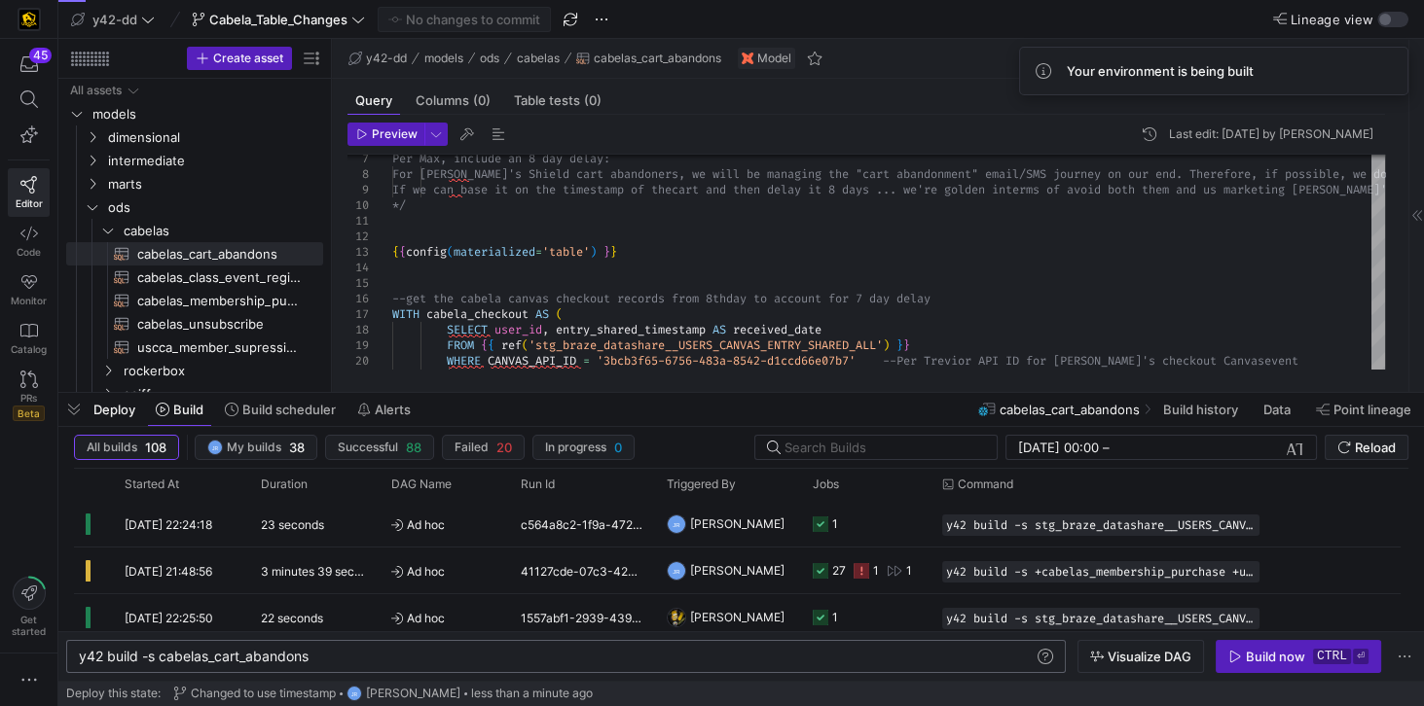
click at [163, 659] on div "y42 build -s cabelas_cart_abandons" at bounding box center [558, 657] width 958 height 16
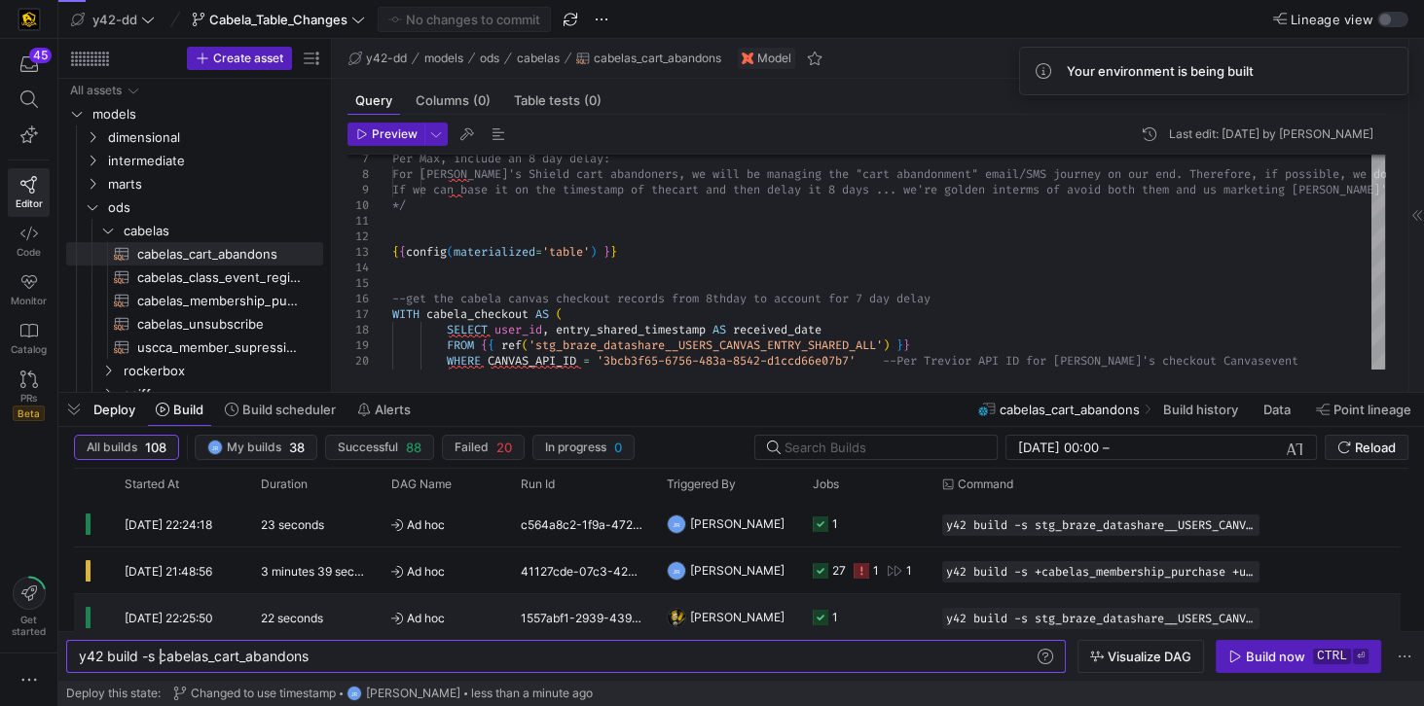
scroll to position [0, 90]
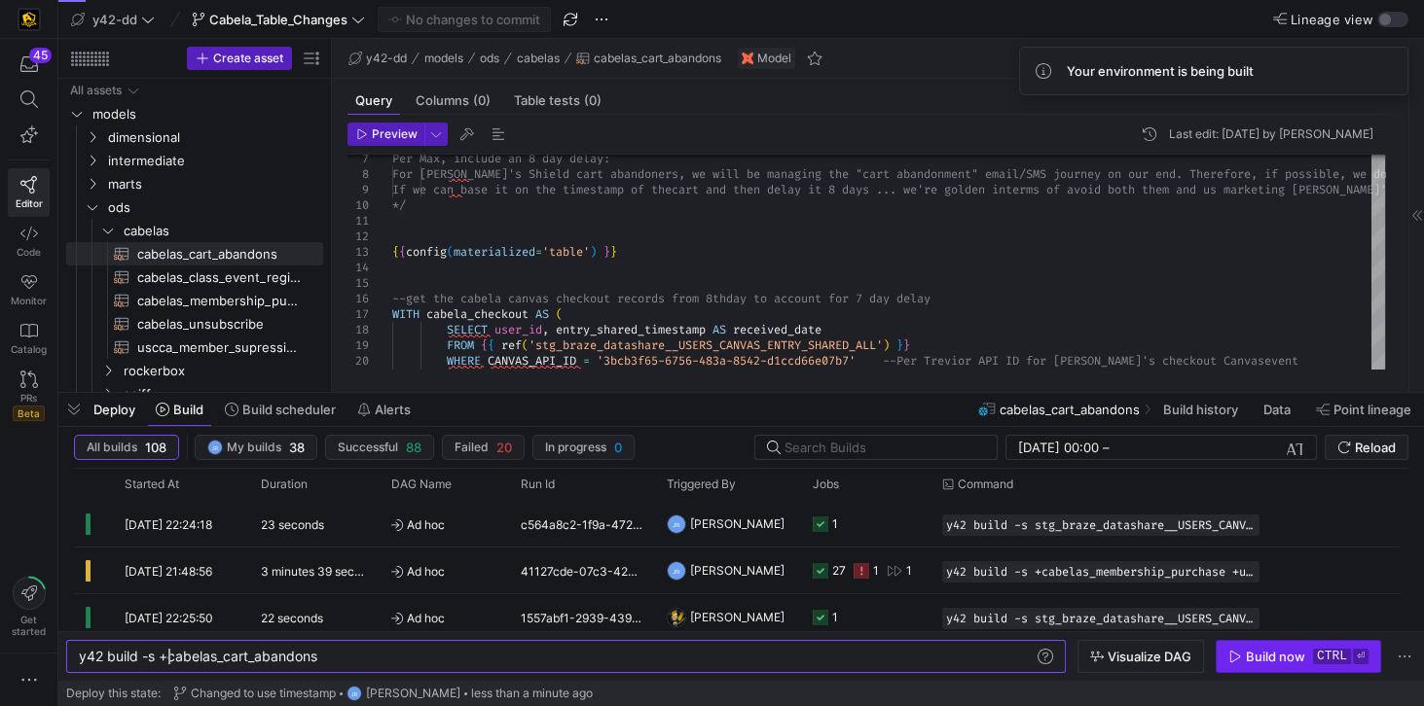
type textarea "y42 build -s +cabelas_cart_abandons"
click at [1273, 656] on div "Build now" at bounding box center [1275, 657] width 59 height 16
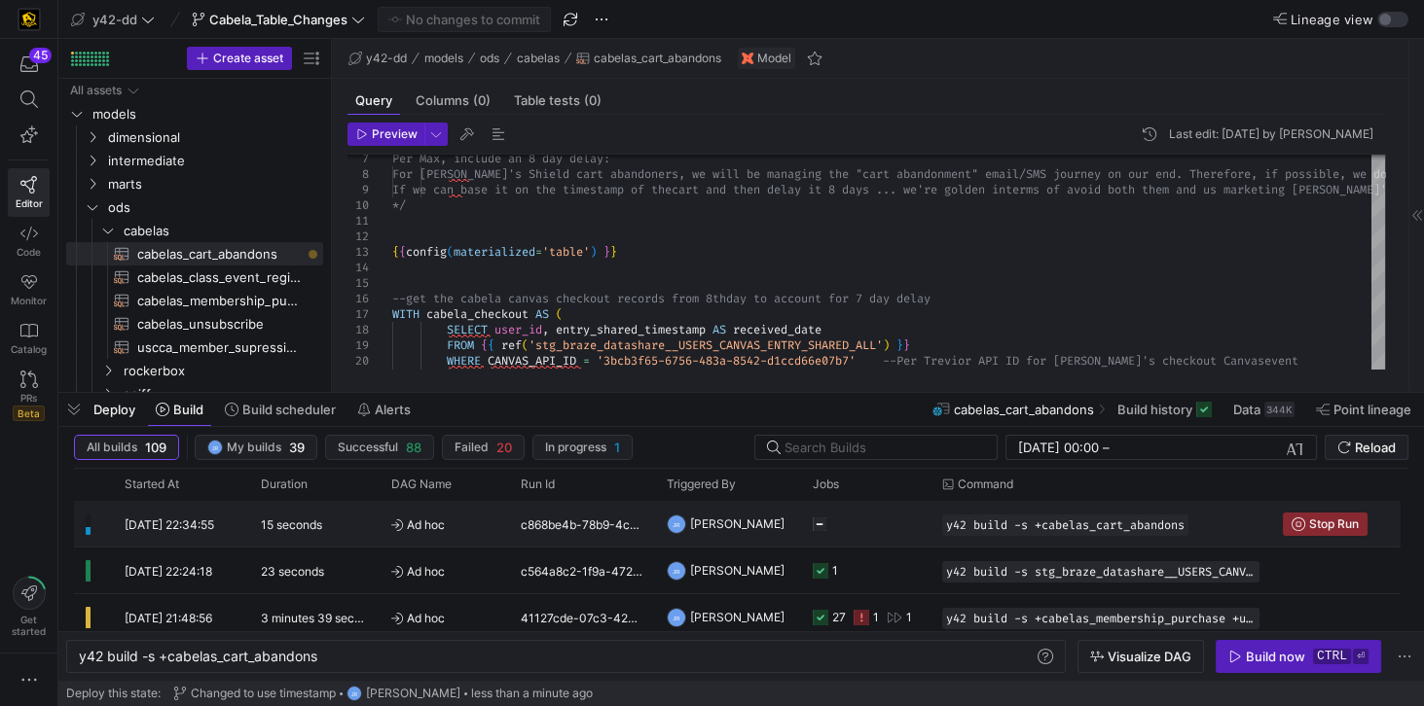
click at [553, 526] on div "c868be4b-78b9-4c6a-b8f9-18ba4b3356ed" at bounding box center [582, 524] width 146 height 46
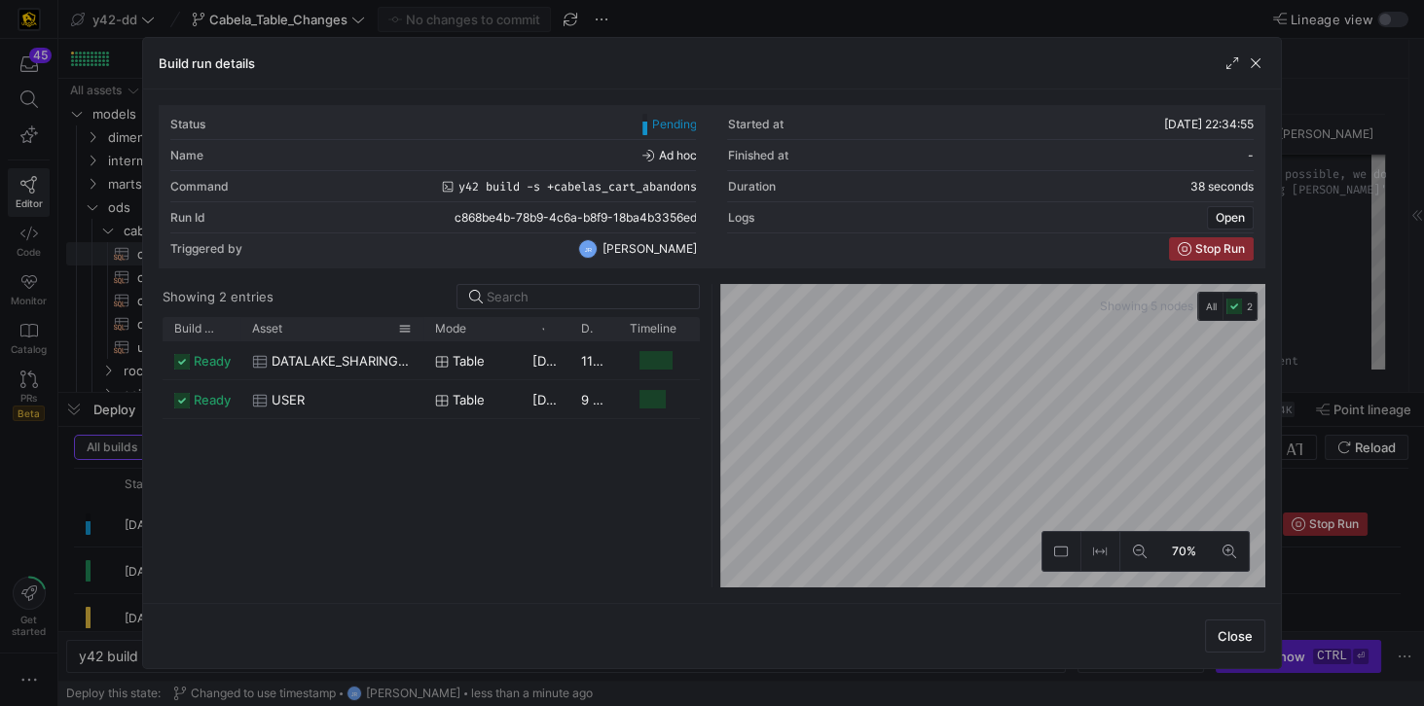
drag, startPoint x: 290, startPoint y: 321, endPoint x: 422, endPoint y: 336, distance: 133.1
click at [422, 336] on div at bounding box center [423, 328] width 8 height 23
click at [445, 485] on div "ready DATALAKE_SHARING_USERS_CANVAS_ENTRY_SHARED_ALL Table 20/08/25, 22:34:58 1…" at bounding box center [431, 465] width 537 height 246
click at [1242, 633] on span "Close" at bounding box center [1234, 637] width 35 height 16
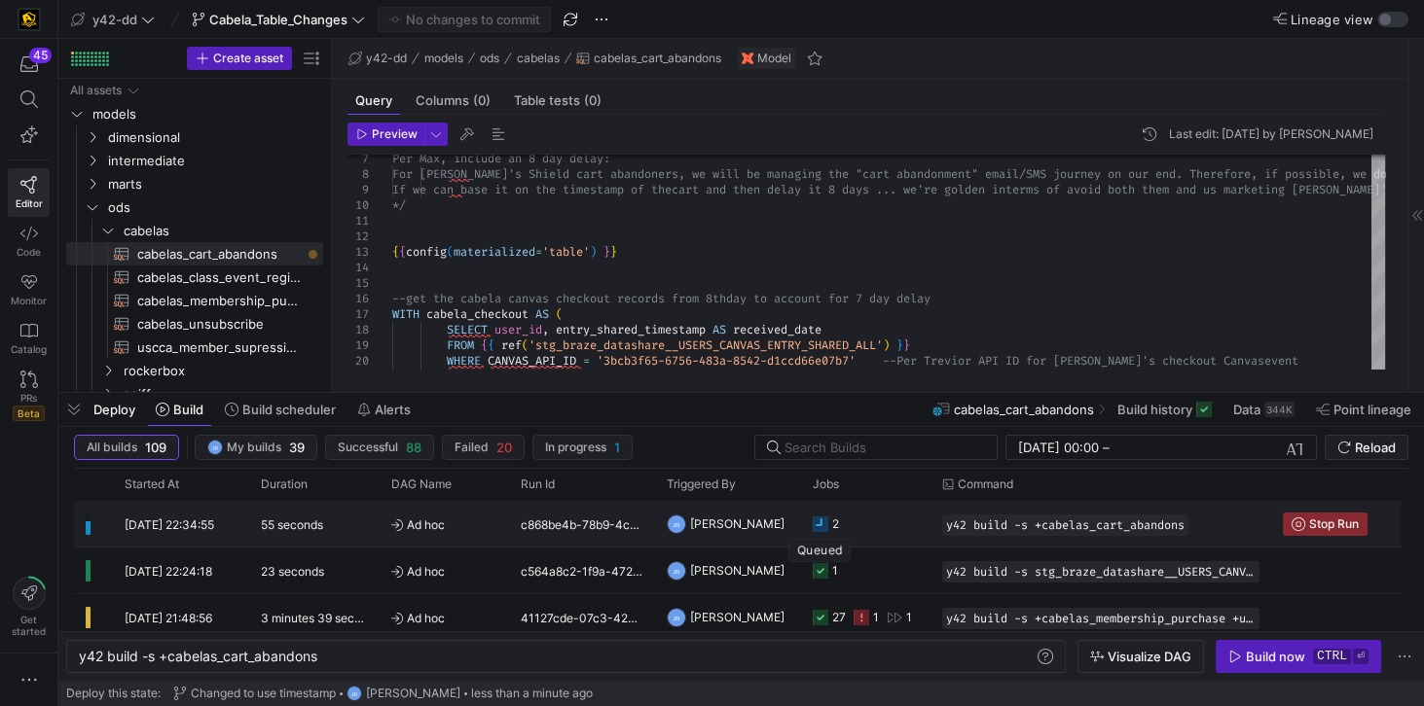
click at [824, 523] on icon "Press SPACE to select this row." at bounding box center [821, 525] width 16 height 16
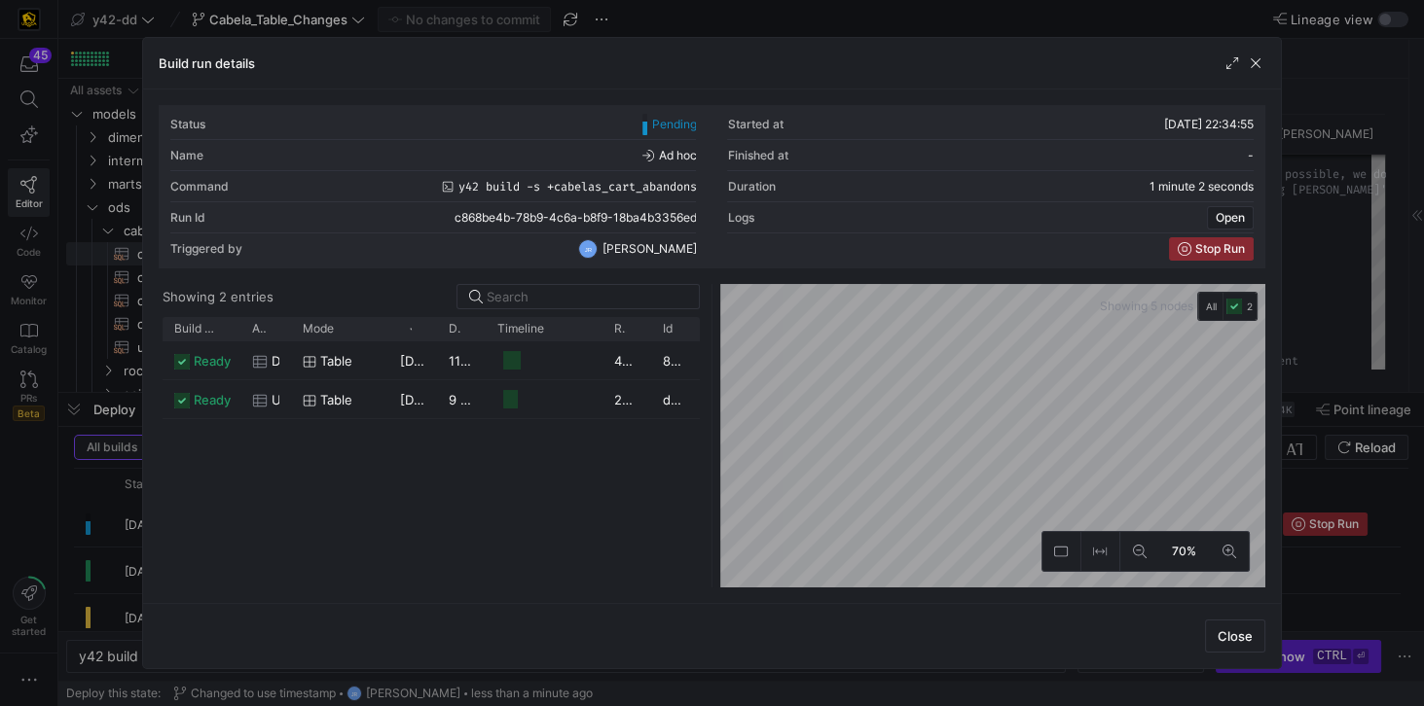
click at [382, 506] on div "ready DATALAKE_SHARING_USERS_CANVAS_ENTRY_SHARED_ALL Table 20/08/25, 22:34:58 1…" at bounding box center [431, 465] width 537 height 246
click at [1239, 636] on span "Close" at bounding box center [1234, 637] width 35 height 16
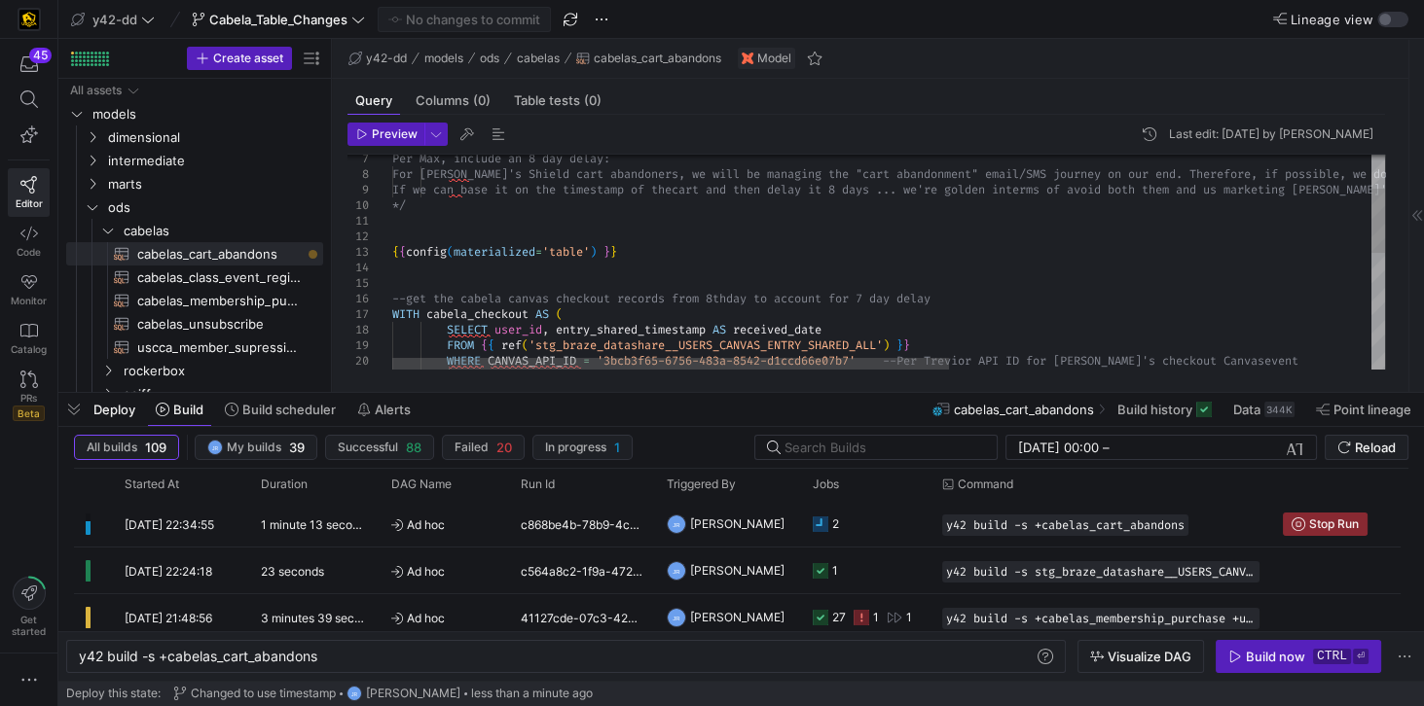
type textarea "{{config(materialized='table') }} --get the cabela canvas checkout records from…"
click at [679, 257] on div "Per Max, include an 8 day delay: For Cabela's Shield cart abandoners, we wi ll …" at bounding box center [1264, 398] width 1744 height 712
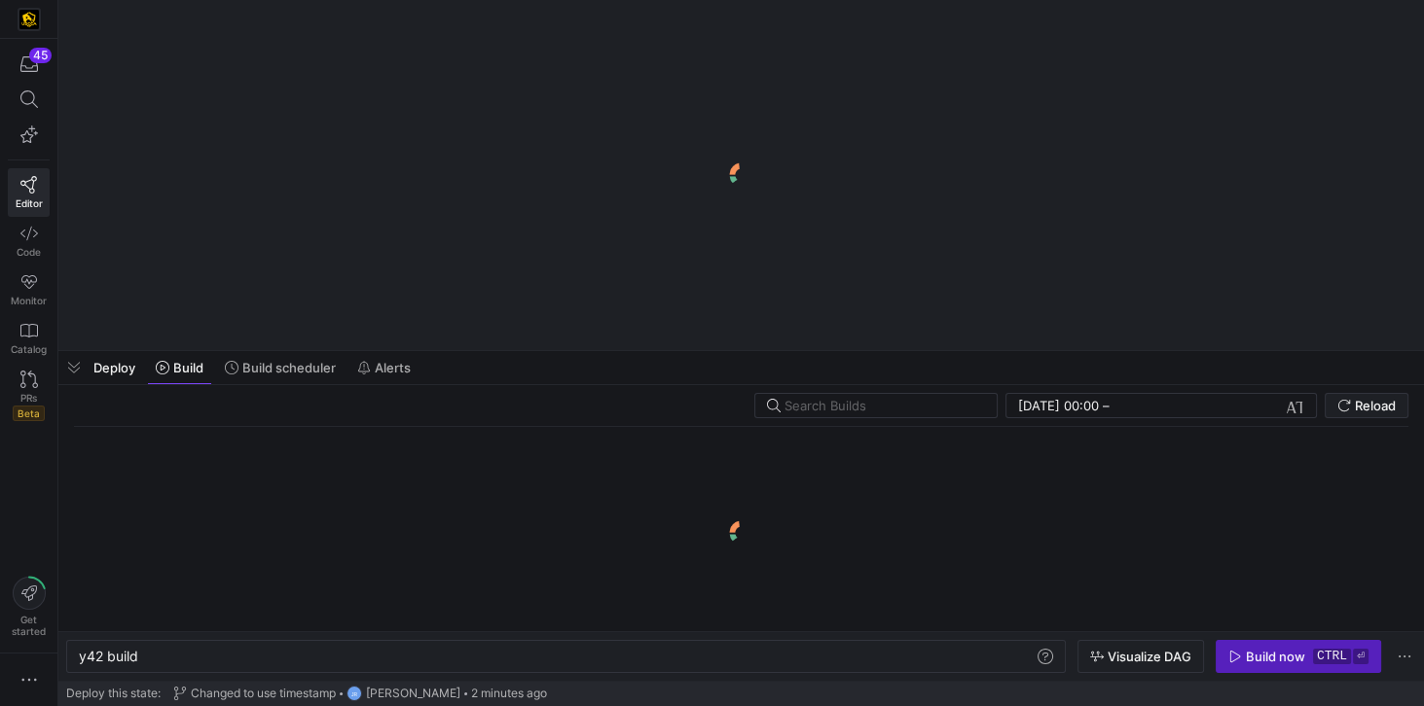
scroll to position [0, 58]
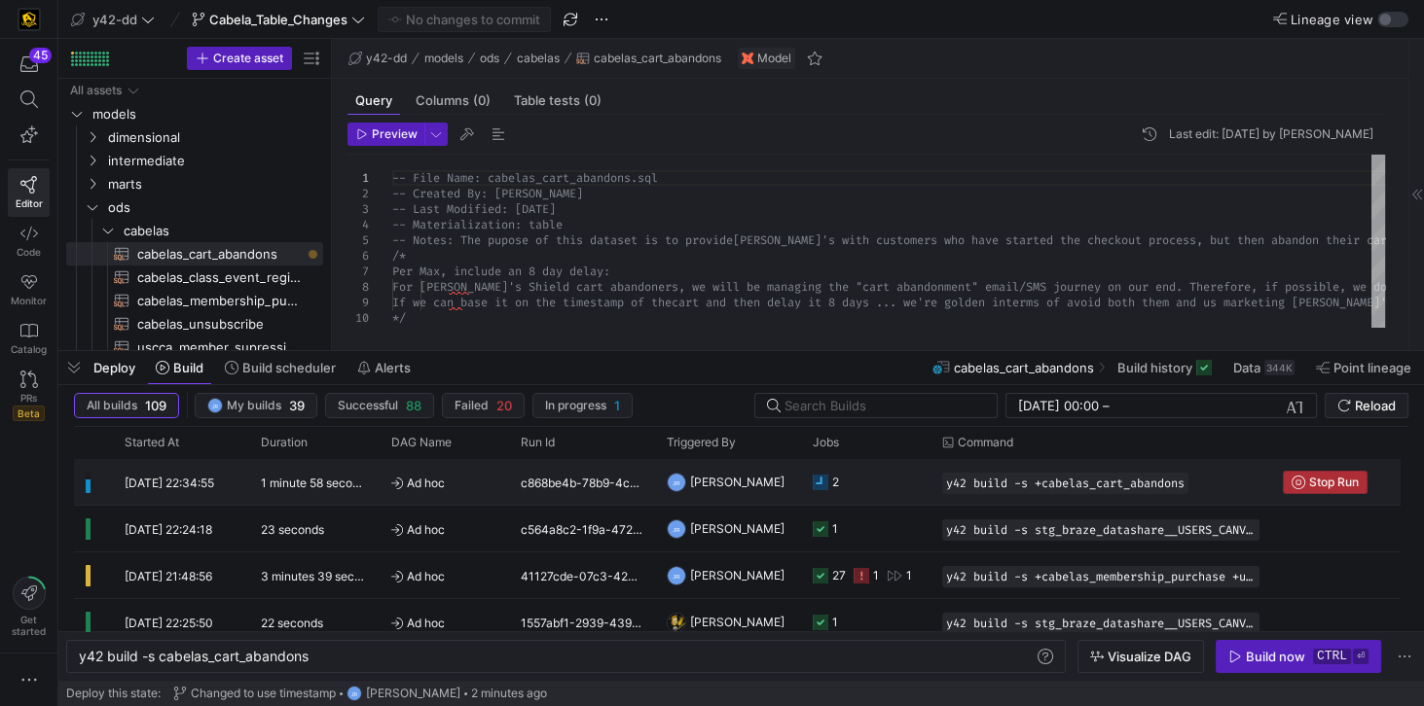
click at [1306, 485] on span "Stop Run" at bounding box center [1324, 483] width 67 height 14
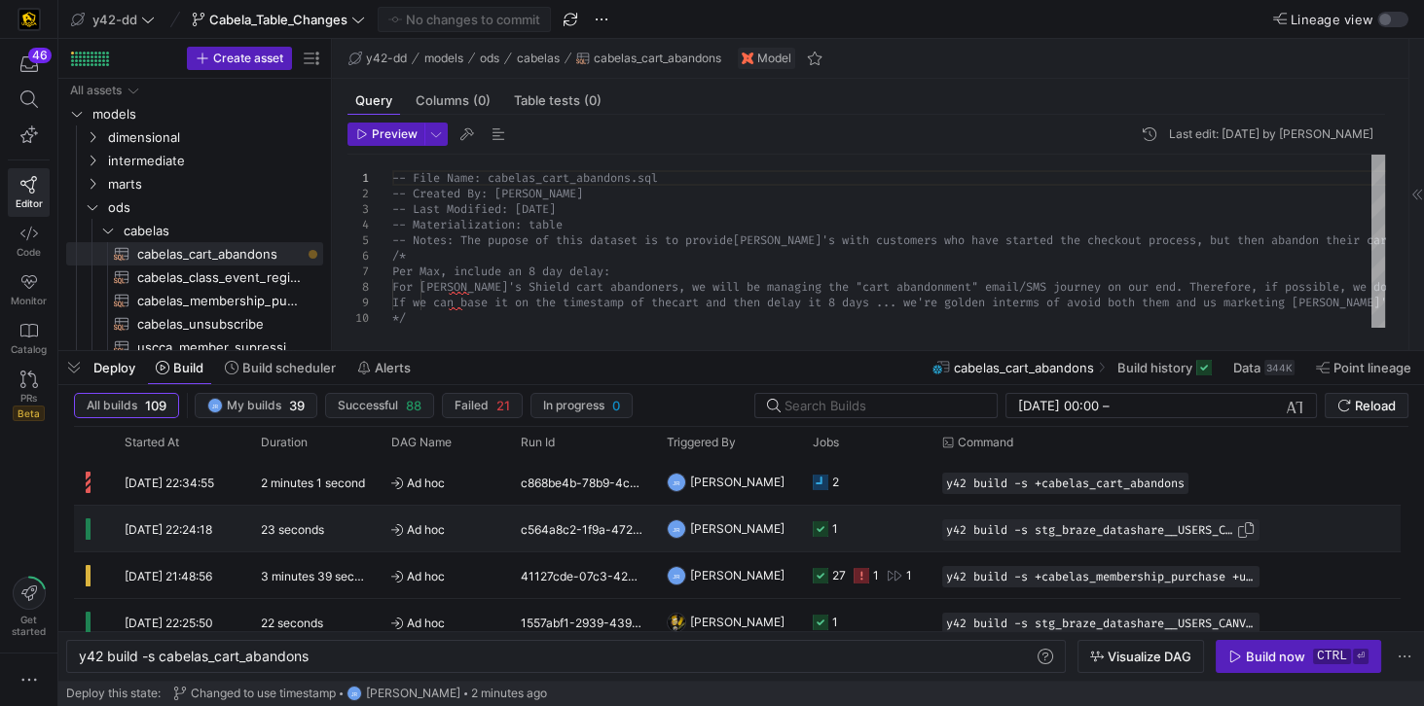
click at [1163, 535] on div "y42 build -s stg_braze_datashare__USERS_CANVAS_ENTRY_SHARED_ALL" at bounding box center [1100, 530] width 317 height 21
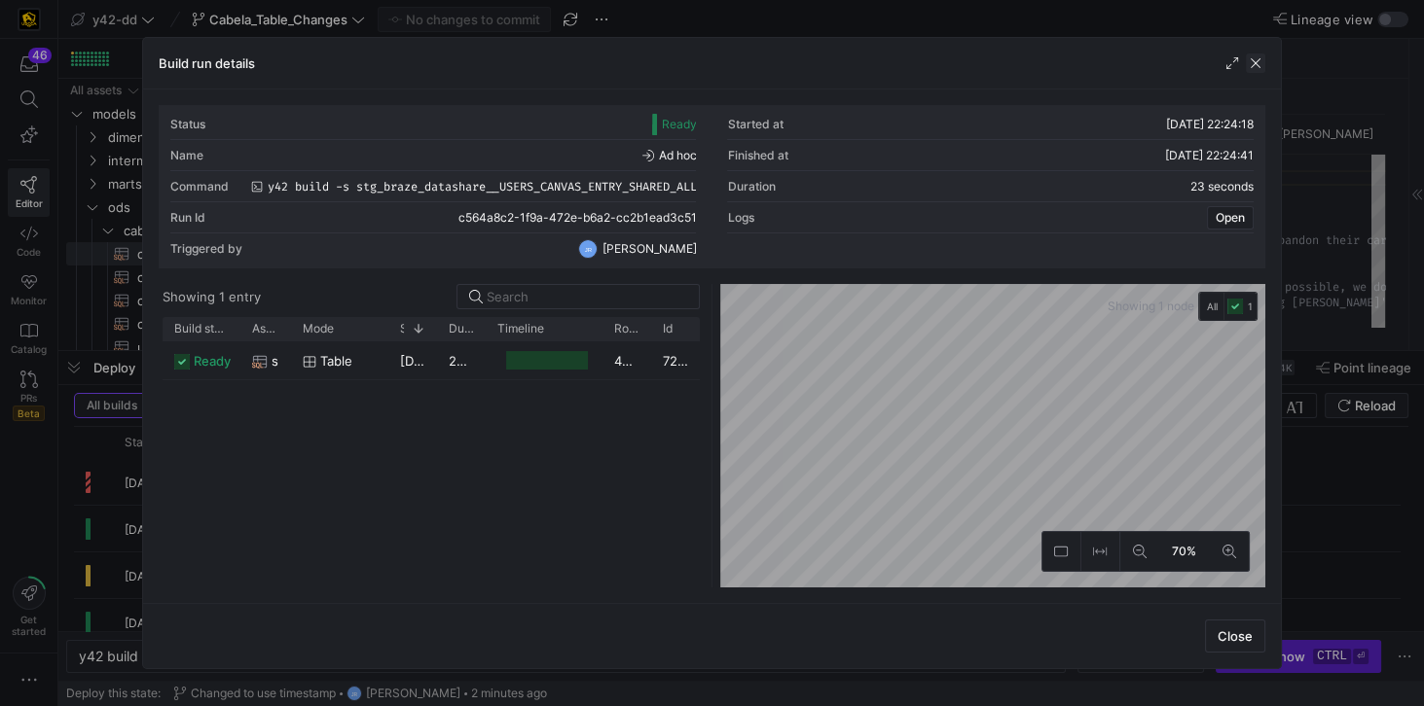
click at [1257, 68] on span "button" at bounding box center [1255, 63] width 19 height 19
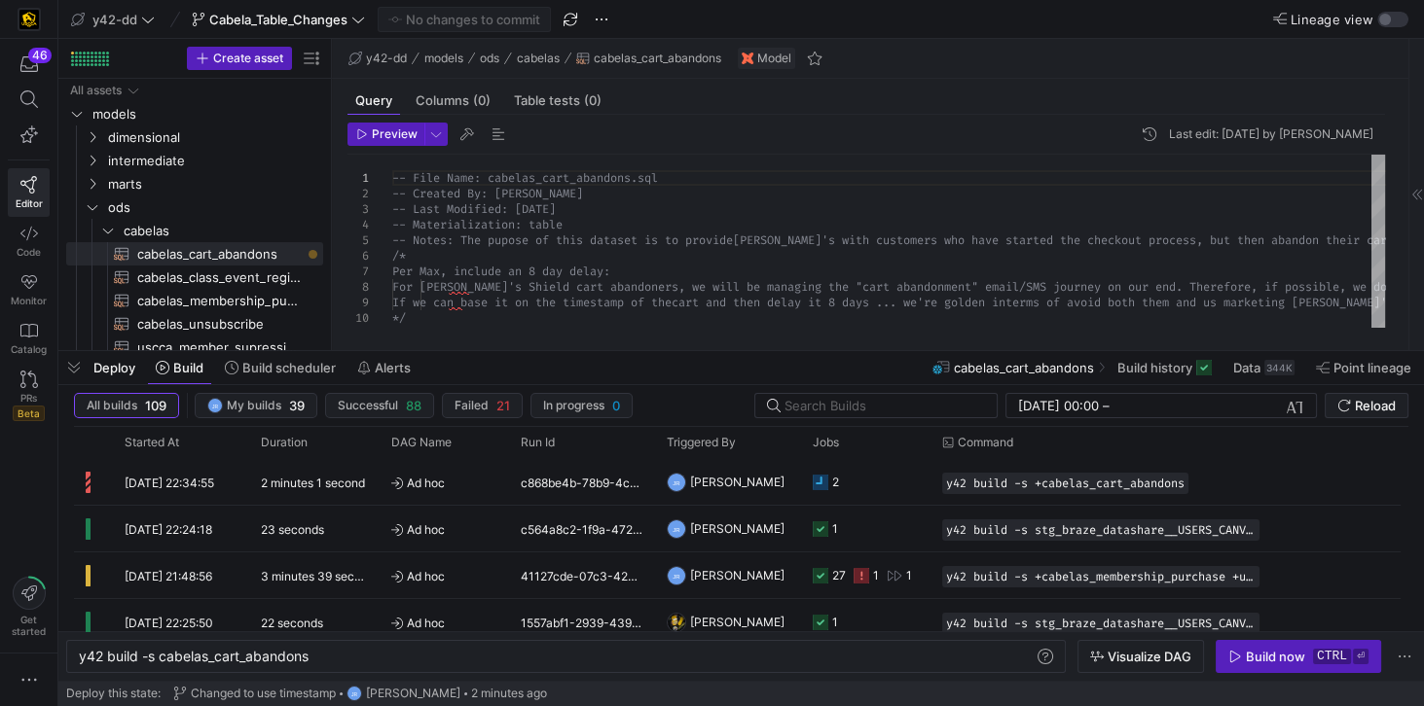
click at [1257, 68] on div "y42-dd models ods cabelas cabelas_cart_abandons Model" at bounding box center [870, 59] width 1076 height 40
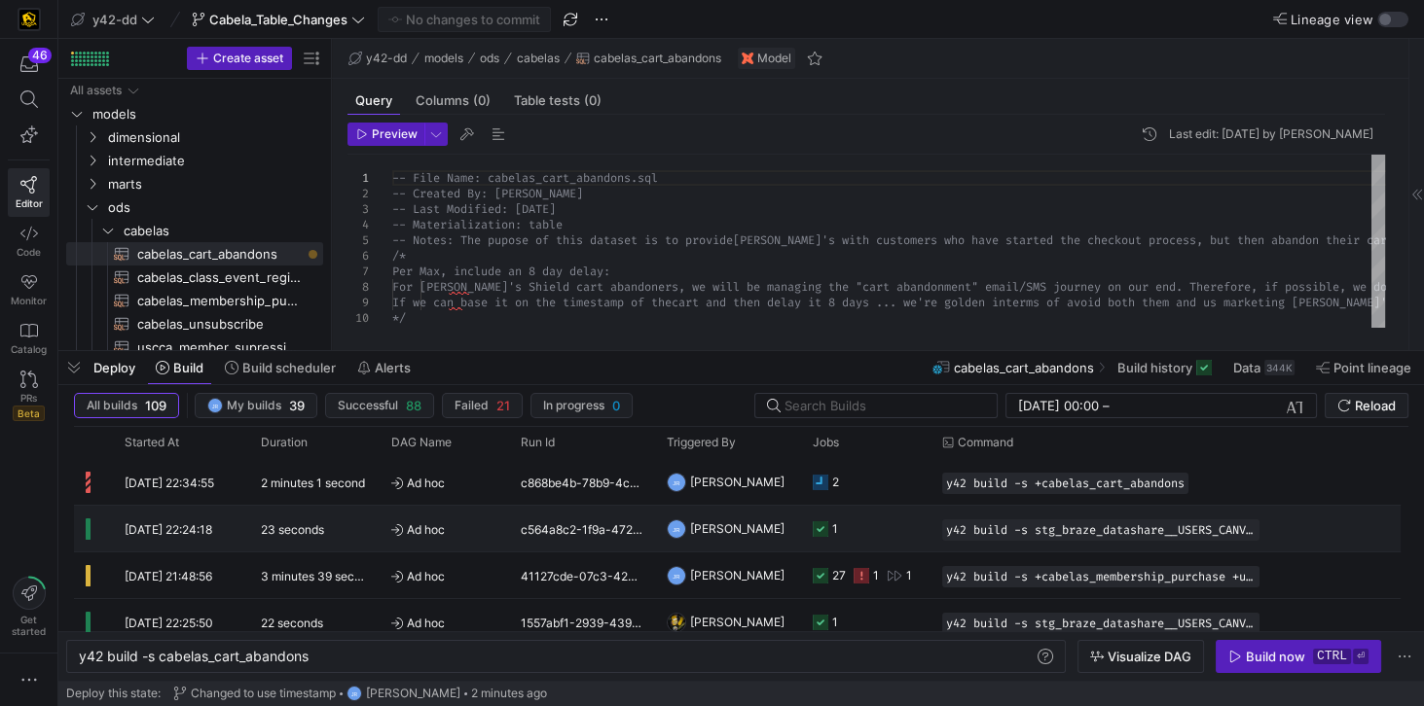
click at [200, 530] on span "20/08/25, 22:24:18" at bounding box center [169, 530] width 88 height 15
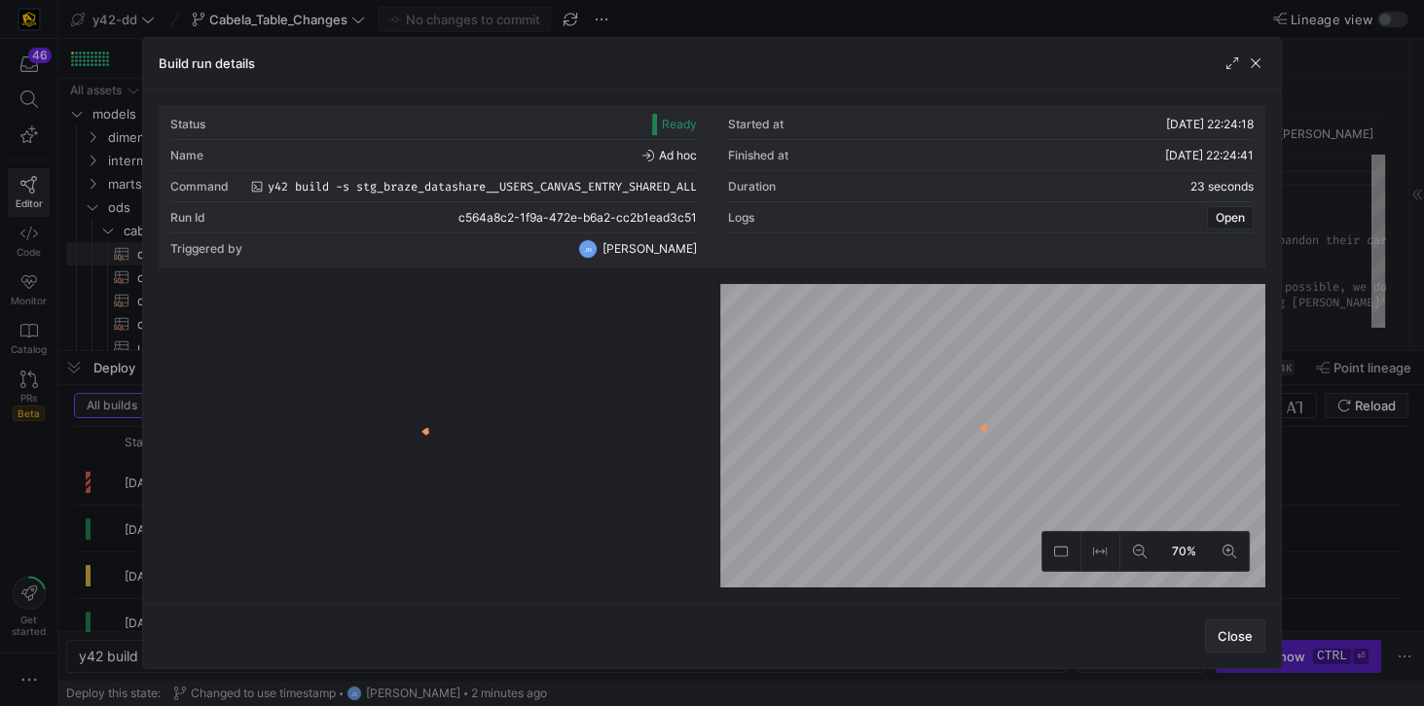
click at [1231, 640] on span "Close" at bounding box center [1234, 637] width 35 height 16
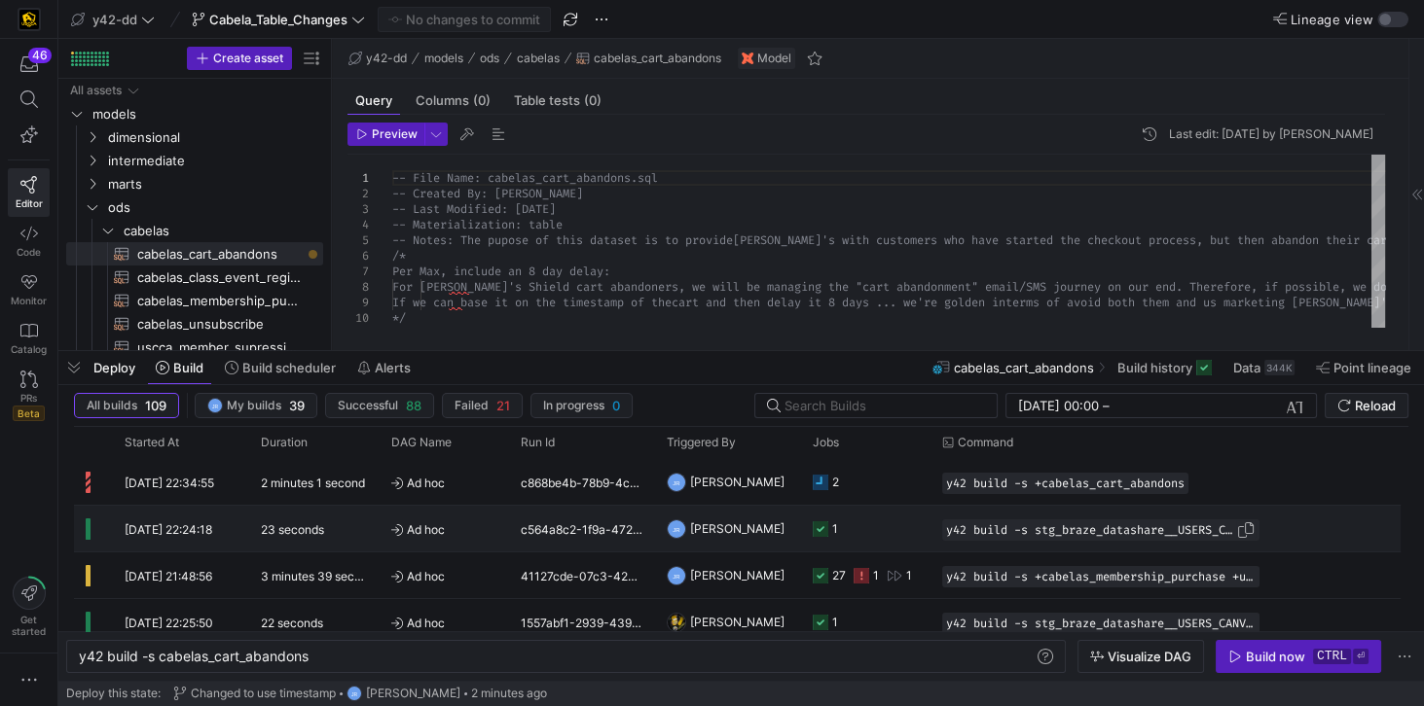
click at [1245, 525] on span "Press SPACE to select this row." at bounding box center [1245, 530] width 19 height 19
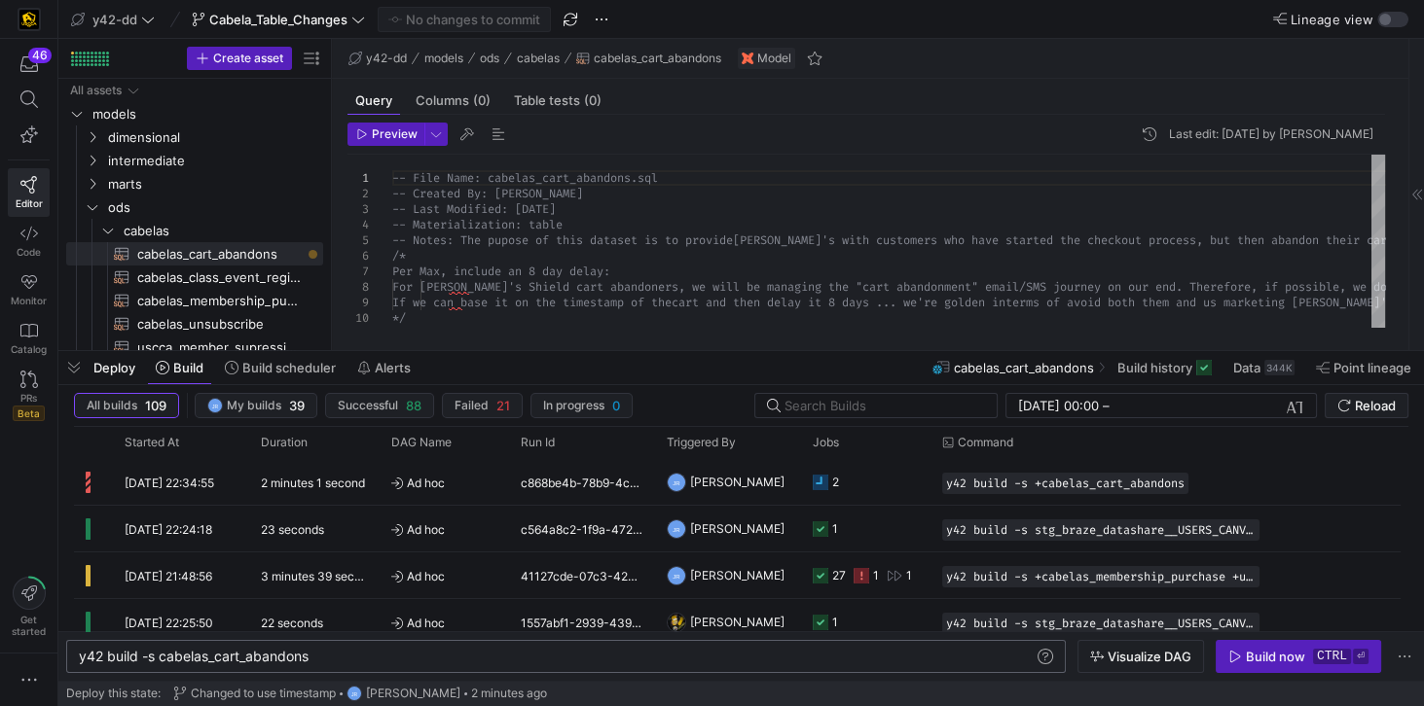
scroll to position [0, 0]
drag, startPoint x: 160, startPoint y: 657, endPoint x: 395, endPoint y: 670, distance: 235.9
click at [395, 665] on div "y42 build -s cabelas_cart_abandons" at bounding box center [558, 657] width 958 height 16
drag, startPoint x: 157, startPoint y: 659, endPoint x: 55, endPoint y: 646, distance: 102.0
click at [79, 649] on div "y42 build -s y42 build -s stg_braze_datashare__USE RS_CANVAS_ENTRY_SHARED_ALL" at bounding box center [558, 657] width 958 height 16
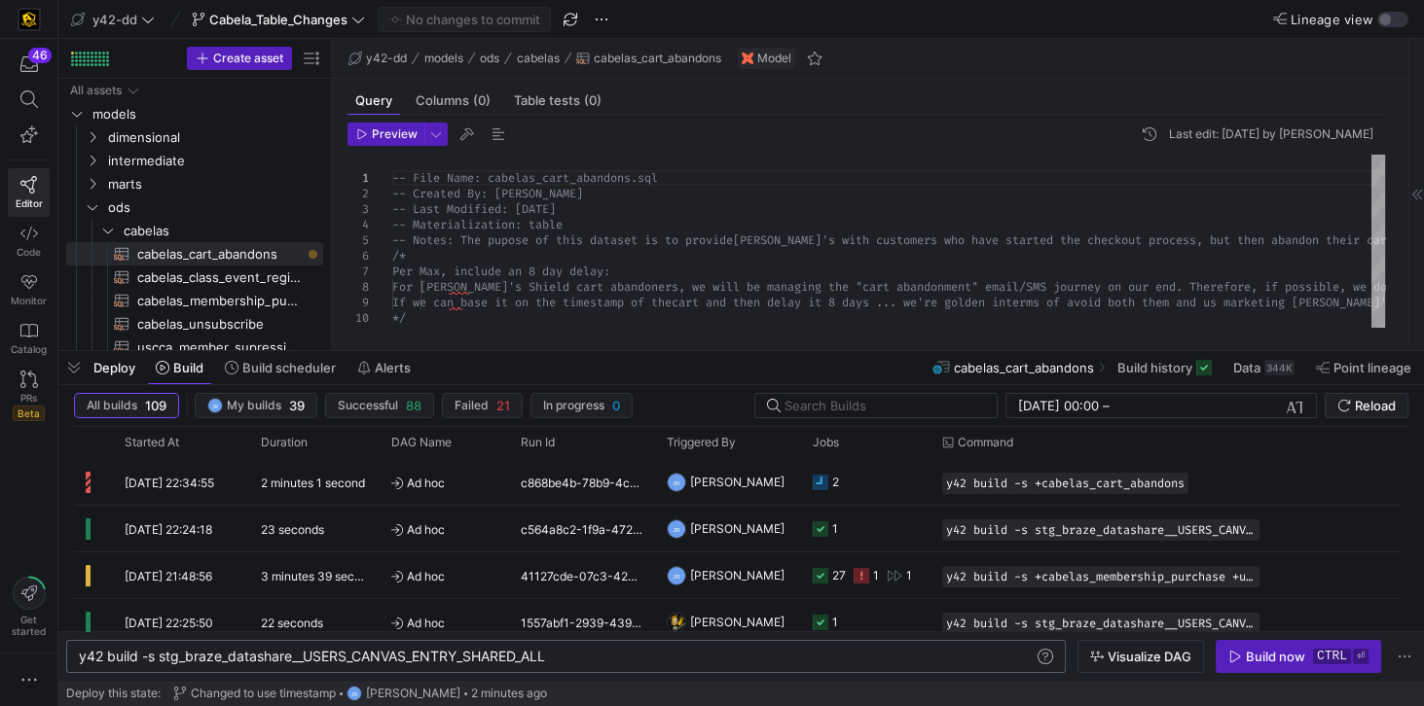
click at [160, 656] on div "y42 build -s stg_braze_datashare__USERS_CANVAS_ENT RY_SHARED_ALL" at bounding box center [558, 657] width 958 height 16
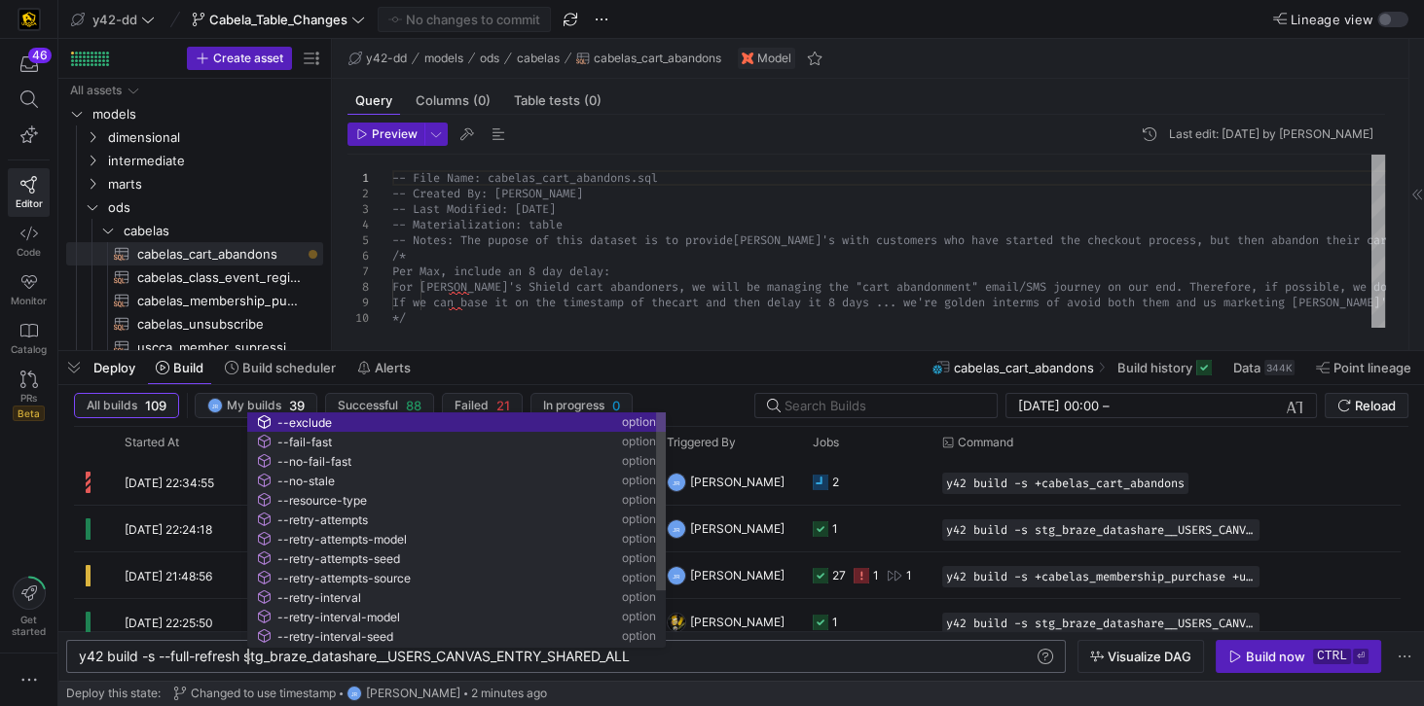
scroll to position [0, 167]
click at [810, 658] on div "y42 build -s --full-refresh stg_braze_datashare__U SERS_CANVAS_ENTRY_SHARED_ALL" at bounding box center [558, 657] width 958 height 16
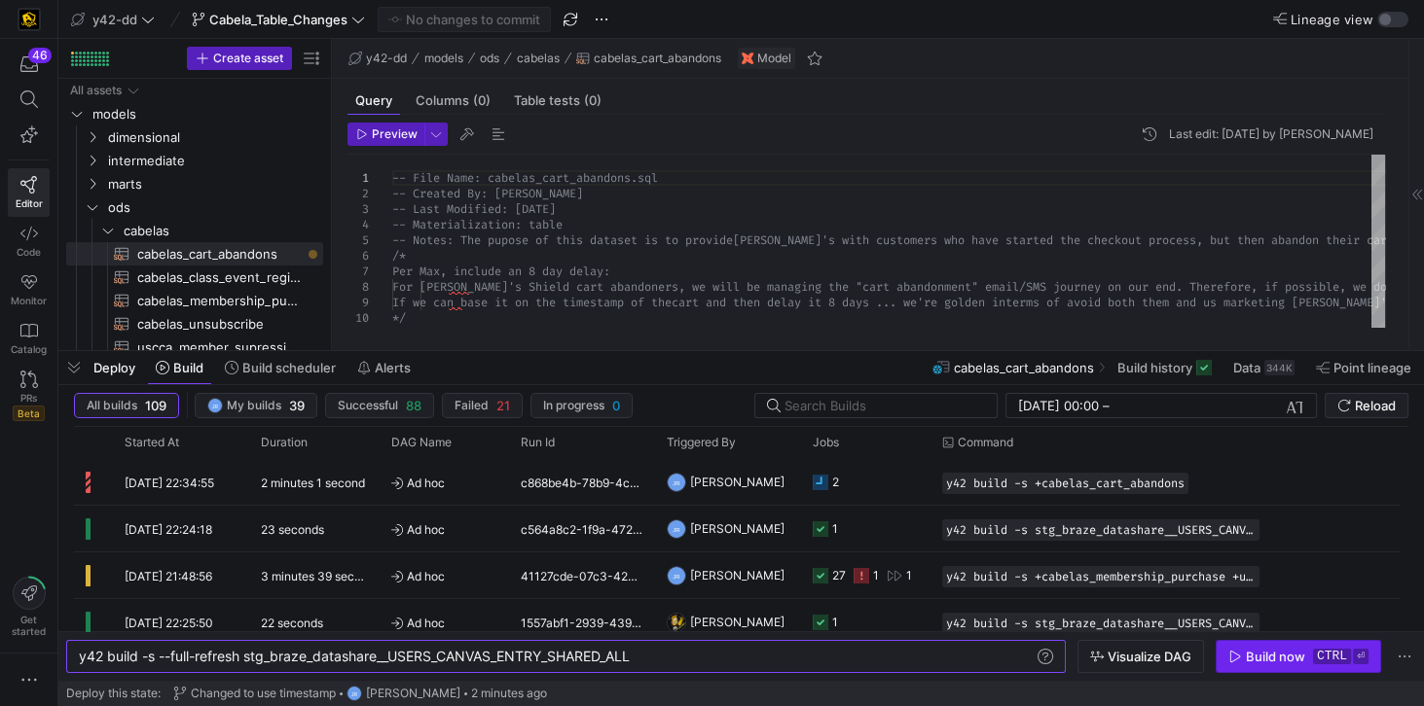
click at [1241, 658] on icon "button" at bounding box center [1235, 657] width 14 height 14
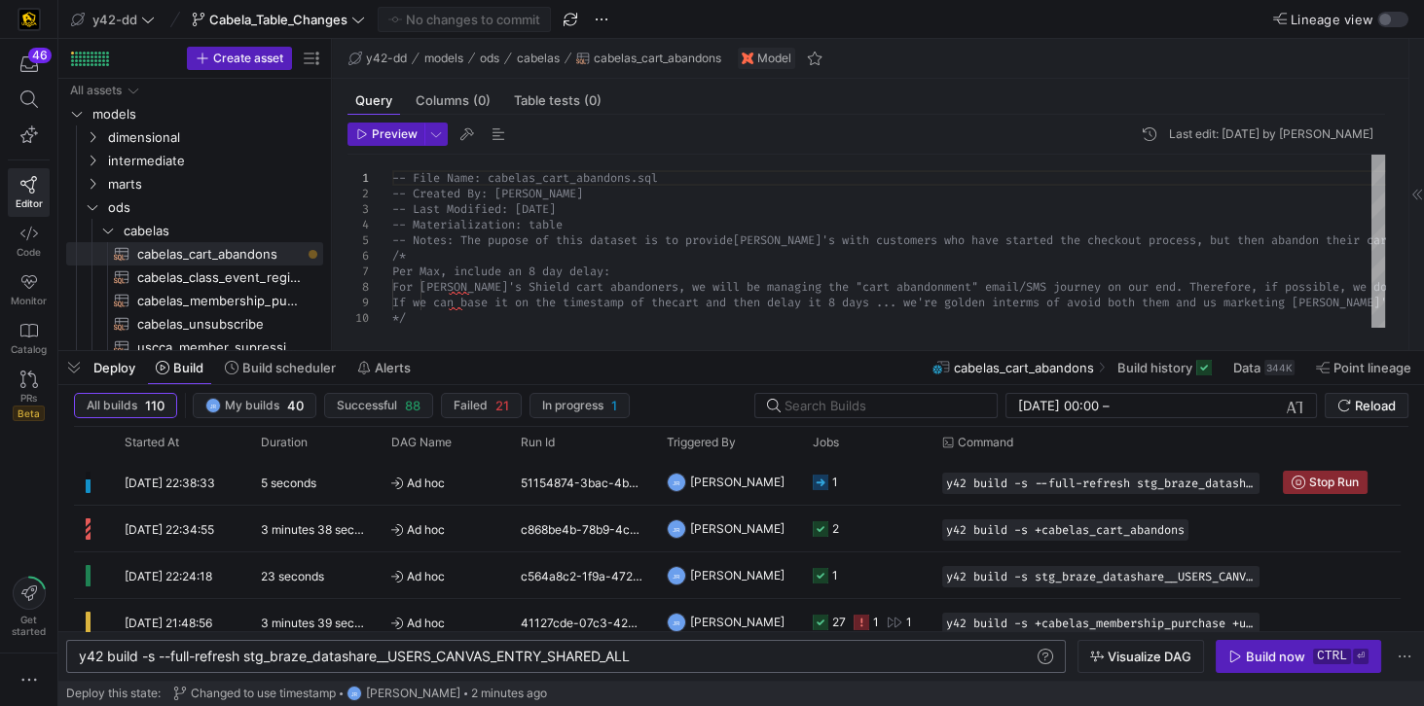
scroll to position [0, 560]
click at [163, 658] on div "y42 build -s --full-refresh stg_braze_datashare__U SERS_CANVAS_ENTRY_SHARED_ALL" at bounding box center [558, 657] width 958 height 16
drag, startPoint x: 160, startPoint y: 658, endPoint x: 243, endPoint y: 659, distance: 83.7
click at [243, 659] on div "y42 build -s --full-refresh stg_braze_datashare__U SERS_CANVAS_ENTRY_SHARED_ALL" at bounding box center [558, 657] width 958 height 16
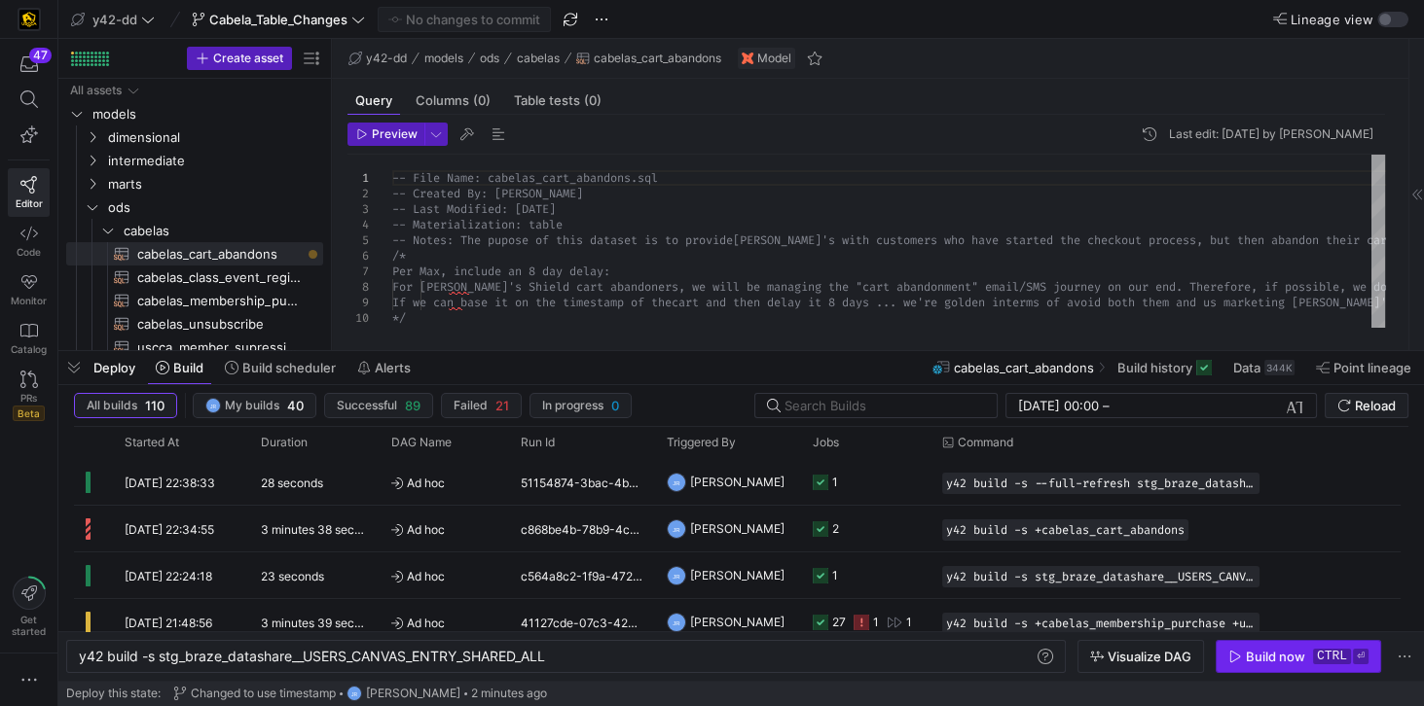
click at [1249, 653] on div "Build now" at bounding box center [1275, 657] width 59 height 16
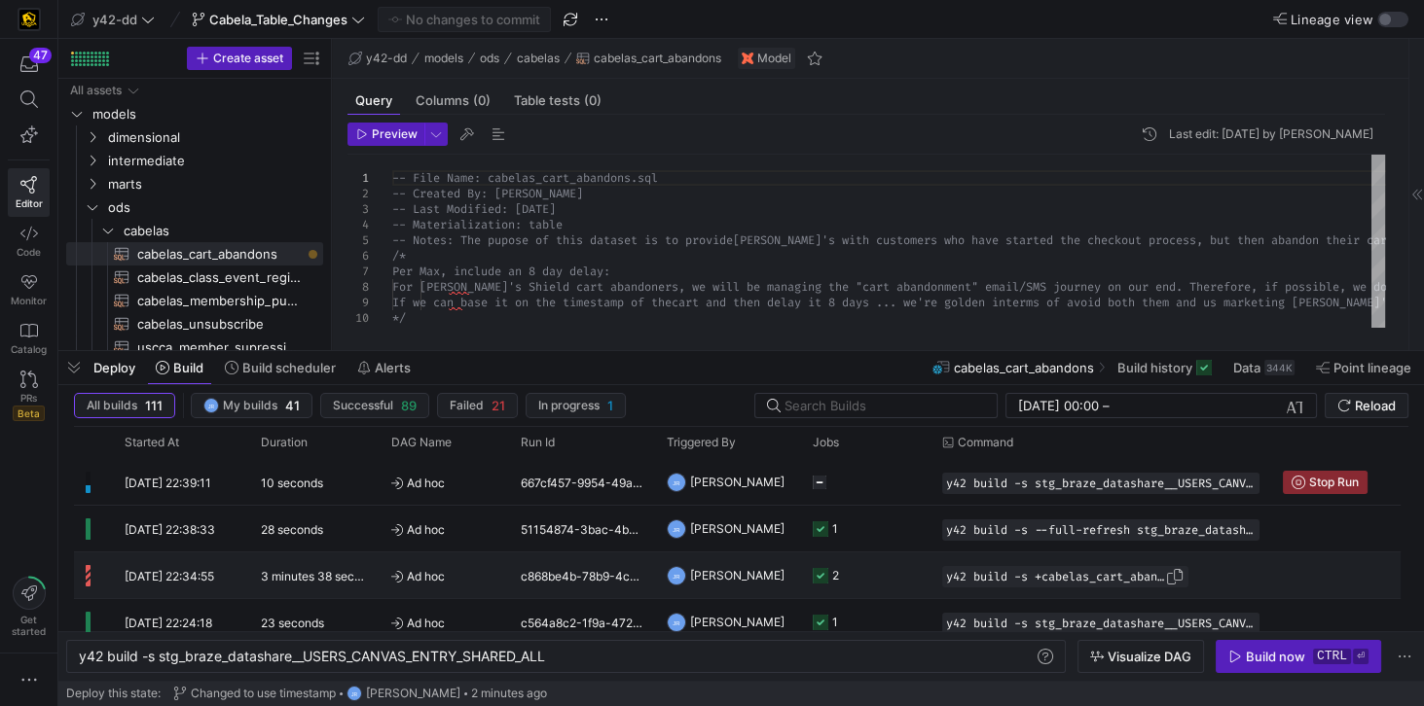
click at [1060, 578] on span "y42 build -s +cabelas_cart_abandons" at bounding box center [1055, 577] width 219 height 14
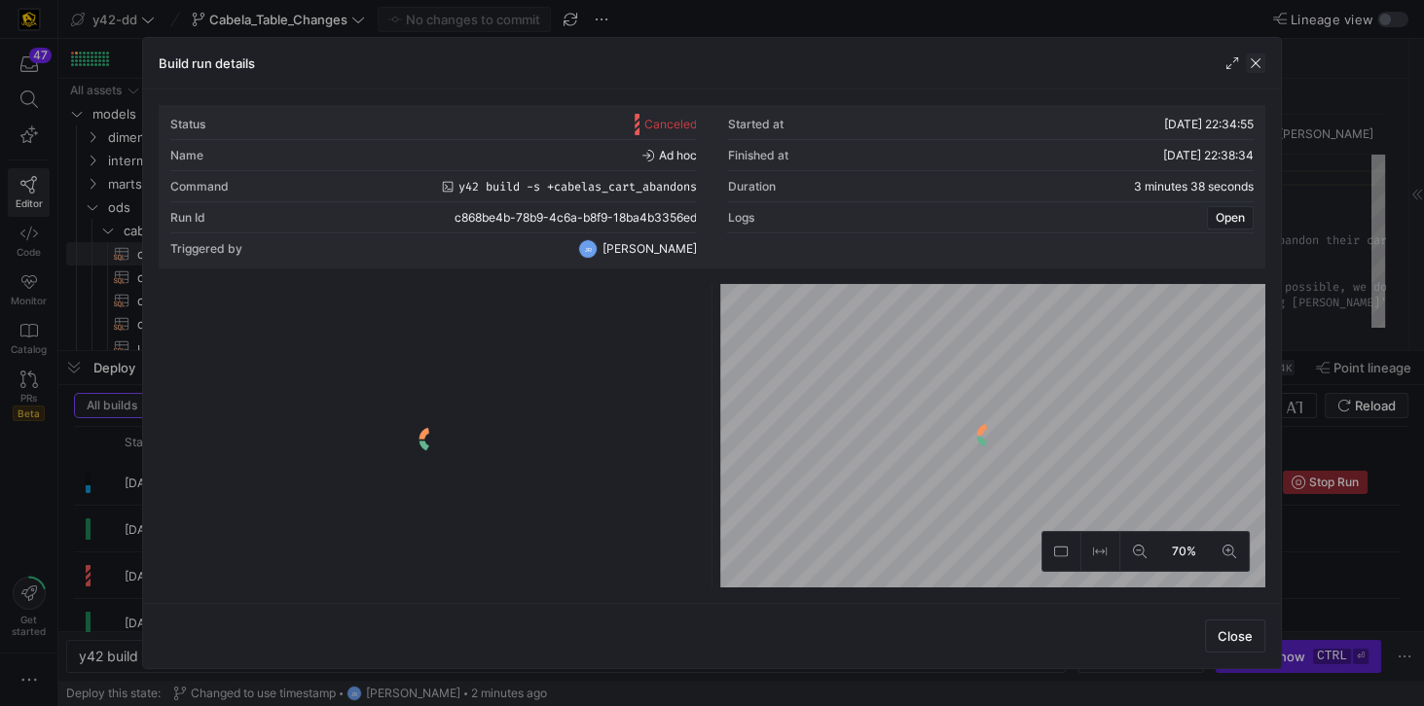
click at [1259, 64] on span "button" at bounding box center [1255, 63] width 19 height 19
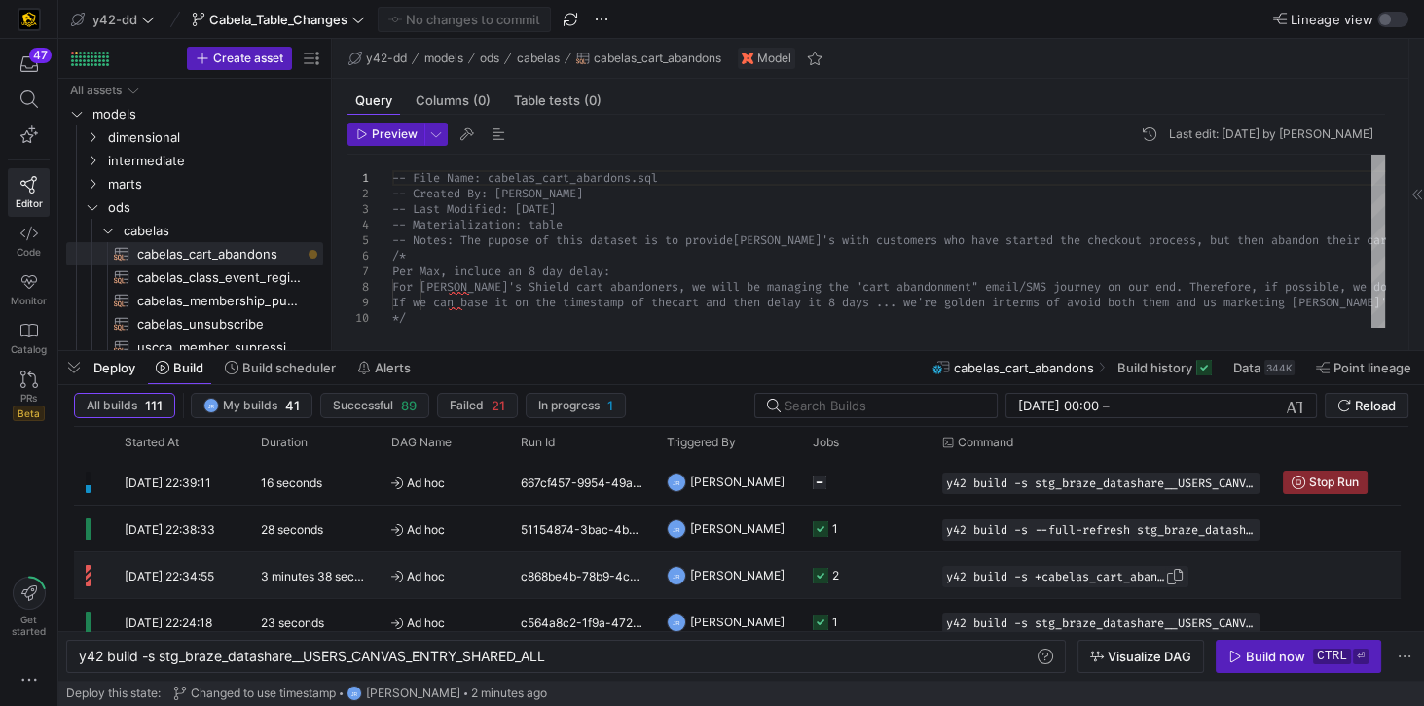
click at [1184, 576] on span "Press SPACE to select this row." at bounding box center [1174, 576] width 19 height 19
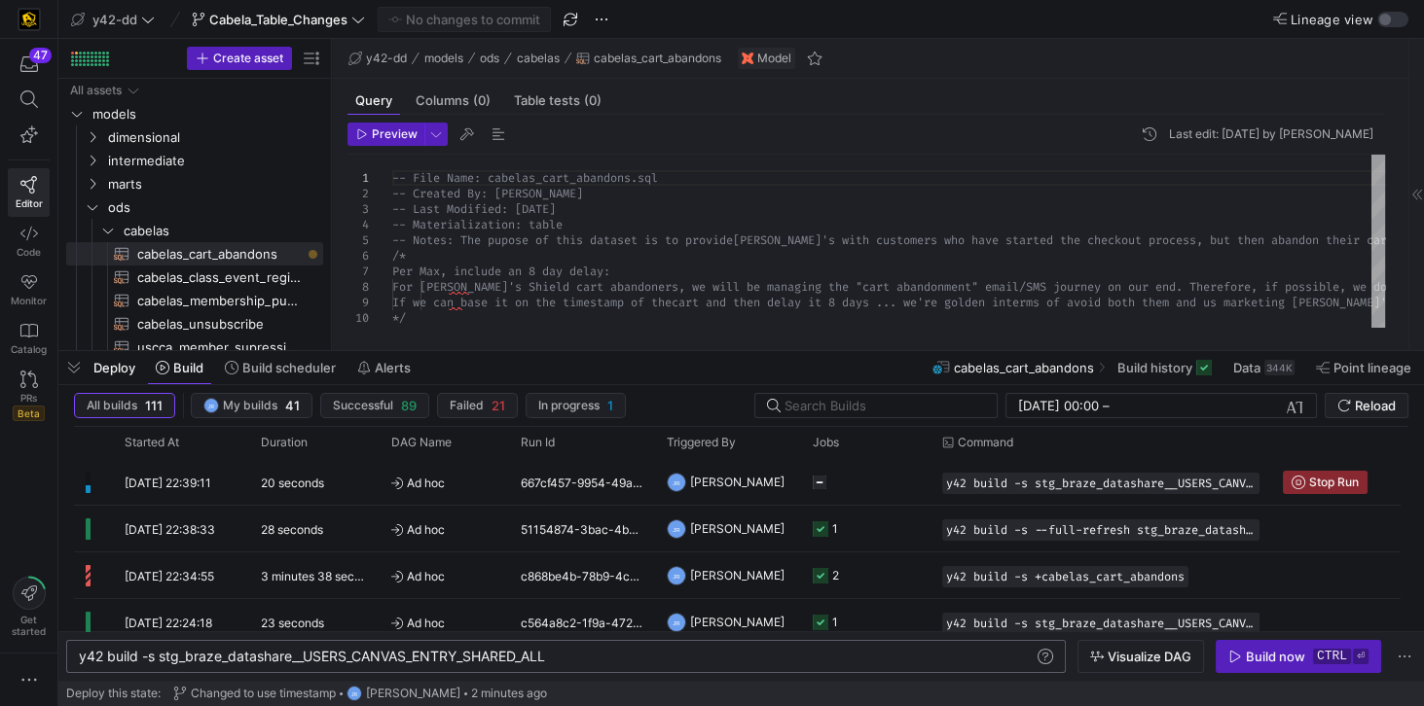
click at [576, 659] on div "y42 build -s stg_braze_datashare__USERS_CANVAS_ENT RY_SHARED_ALL" at bounding box center [558, 657] width 958 height 16
drag, startPoint x: 553, startPoint y: 660, endPoint x: 75, endPoint y: 661, distance: 477.8
click at [79, 661] on div "y42 build -s stg_braze_datashare__USERS_CANVAS_ENT RY_SHARED_ALL" at bounding box center [558, 657] width 958 height 16
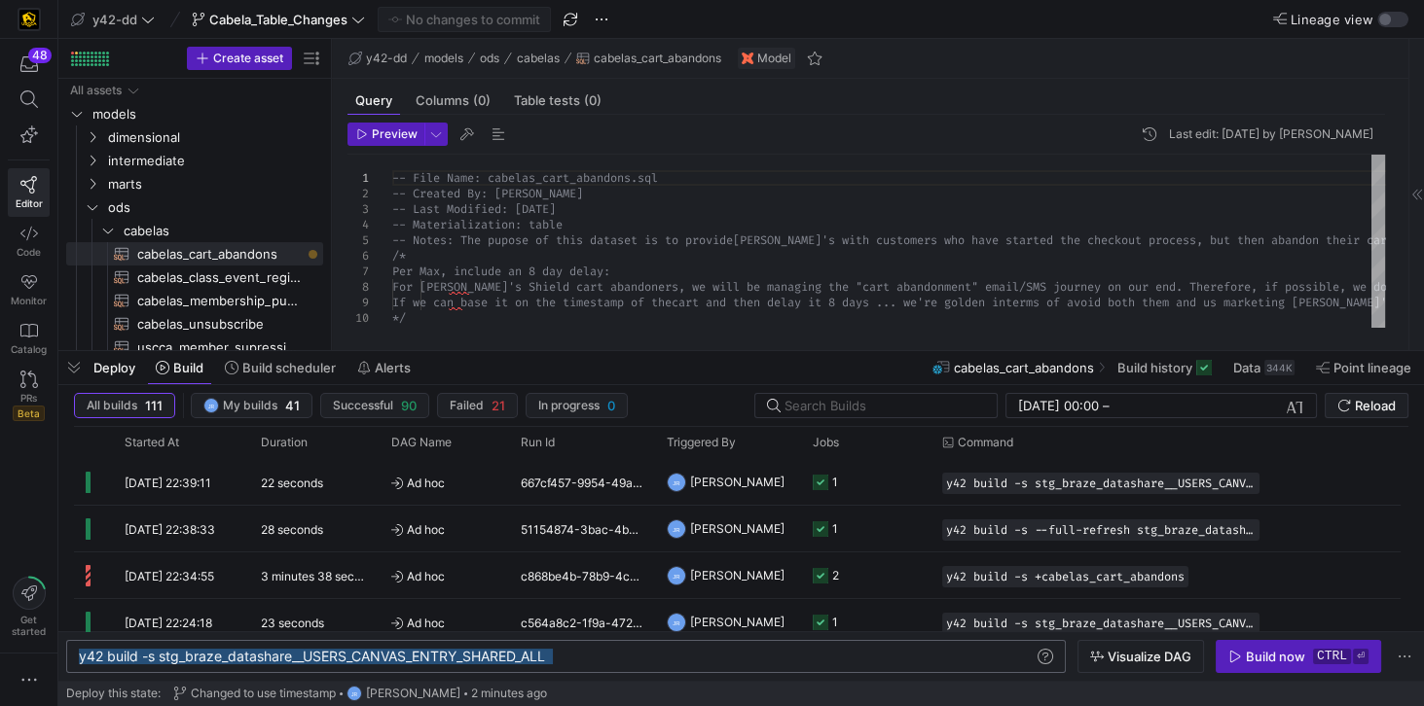
drag, startPoint x: 90, startPoint y: 654, endPoint x: 562, endPoint y: 663, distance: 472.0
click at [550, 663] on div "y42 build -s stg_braze_datashare__USERS_CANVAS_ENT RY_SHARED_ALL" at bounding box center [558, 657] width 958 height 16
click at [576, 658] on div "y42 build -s stg_braze_datashare__USERS_CANVAS_ENT RY_SHARED_ALL" at bounding box center [558, 657] width 958 height 16
drag, startPoint x: 573, startPoint y: 660, endPoint x: 73, endPoint y: 664, distance: 500.2
click at [79, 664] on div "y42 build -s stg_braze_datashare__USERS_CANVAS_ENT RY_SHARED_ALL" at bounding box center [558, 657] width 958 height 16
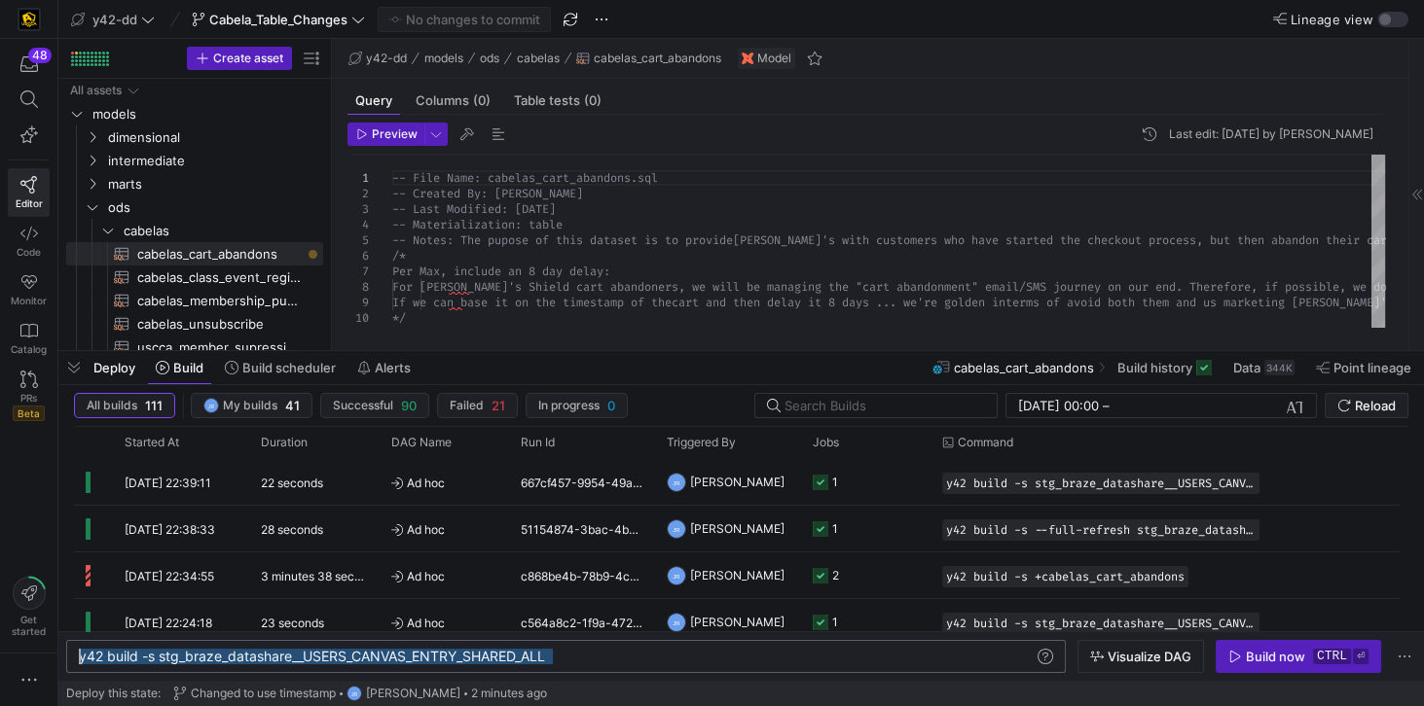
type textarea "y42 build -s +cabelas_cart_abandons"
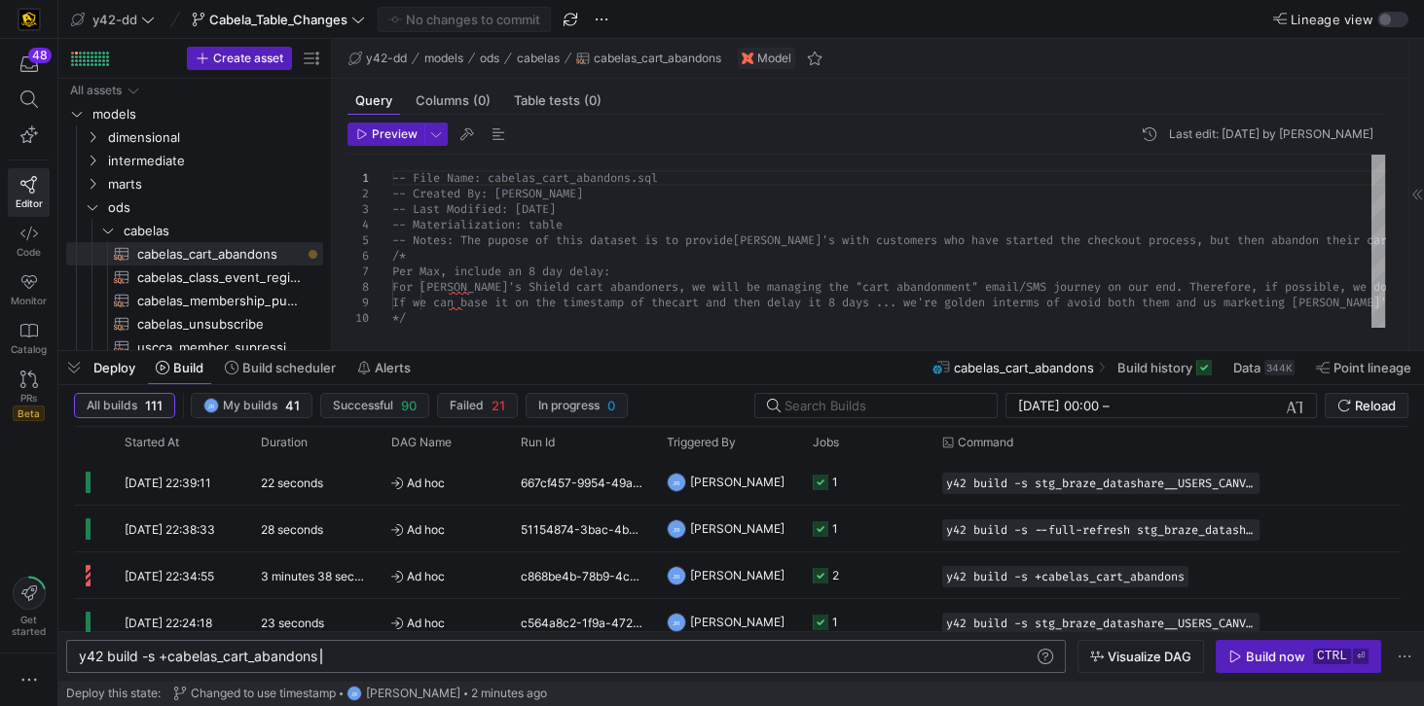
click at [161, 658] on div "y42 build -s +cabelas_cart_abandons" at bounding box center [558, 657] width 958 height 16
click at [1266, 650] on div "Build now" at bounding box center [1275, 657] width 59 height 16
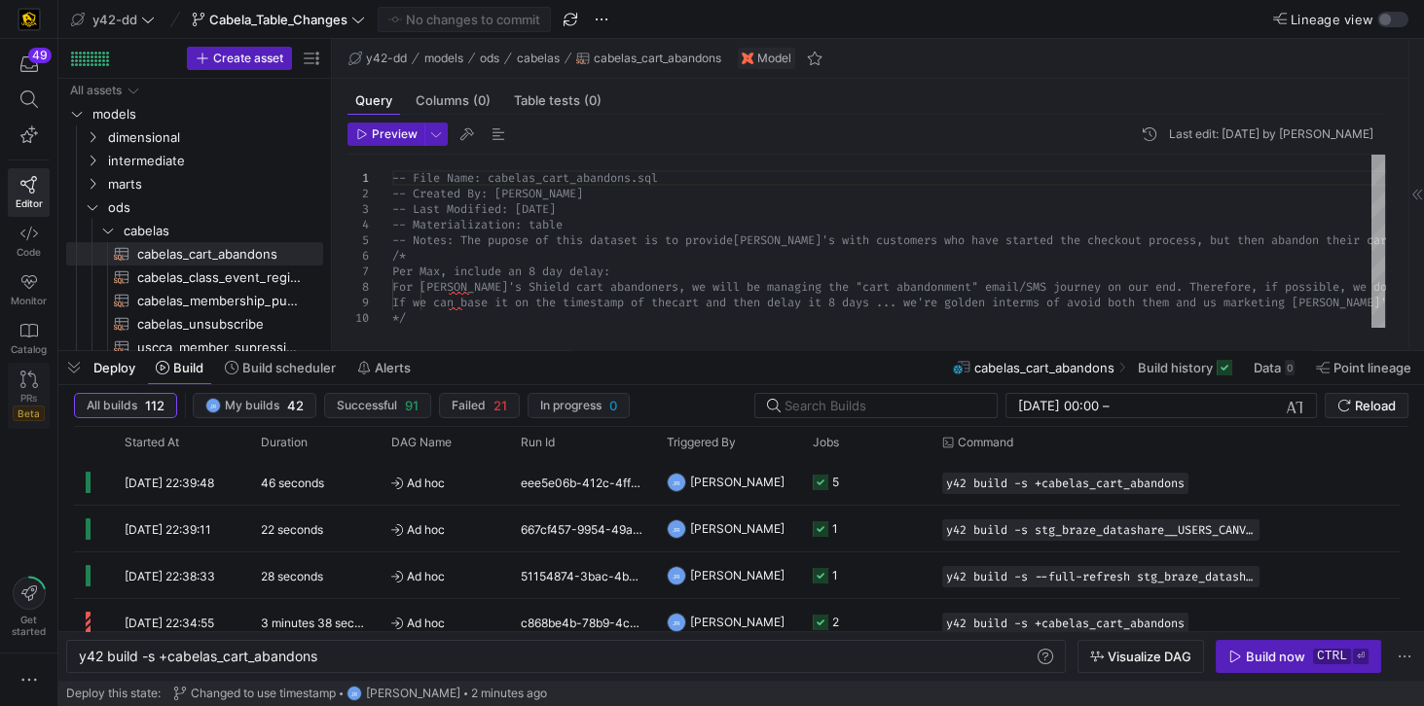
click at [25, 382] on icon at bounding box center [29, 380] width 18 height 18
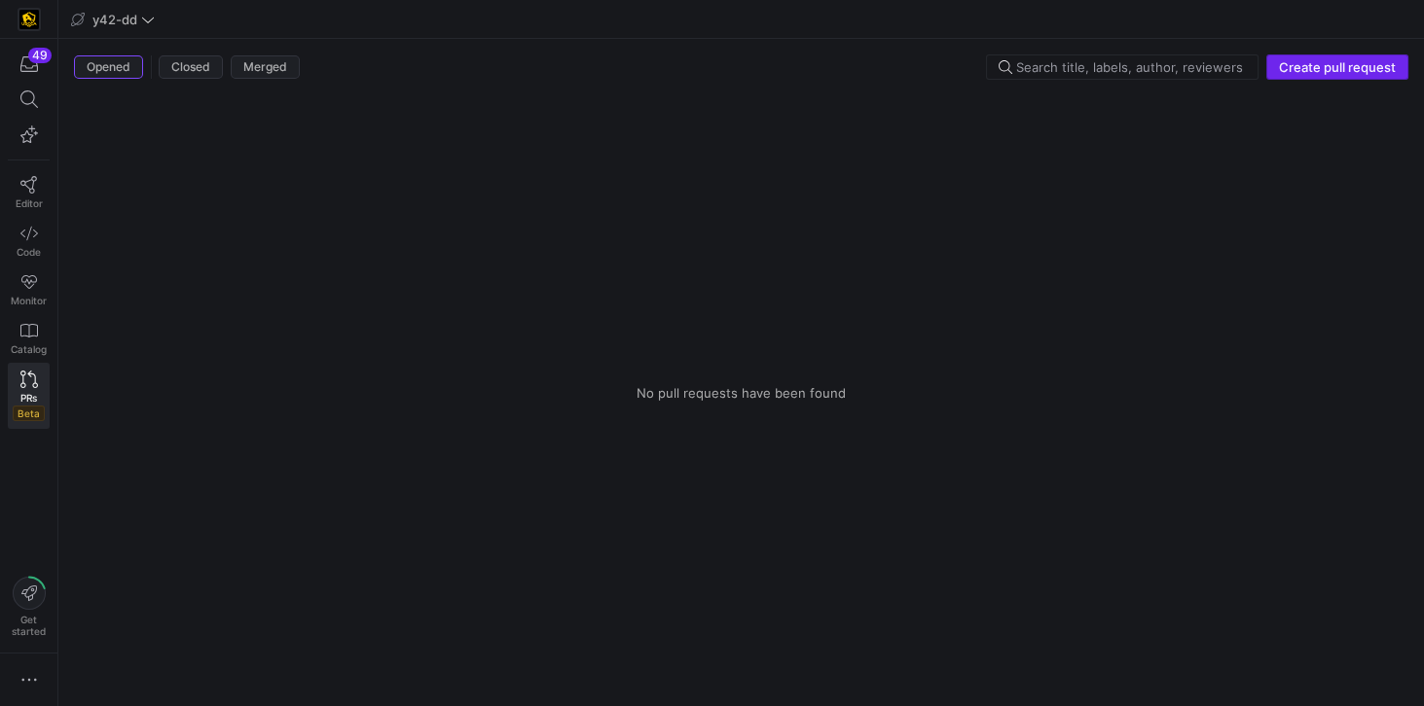
click at [1313, 69] on span "Create pull request" at bounding box center [1337, 67] width 117 height 16
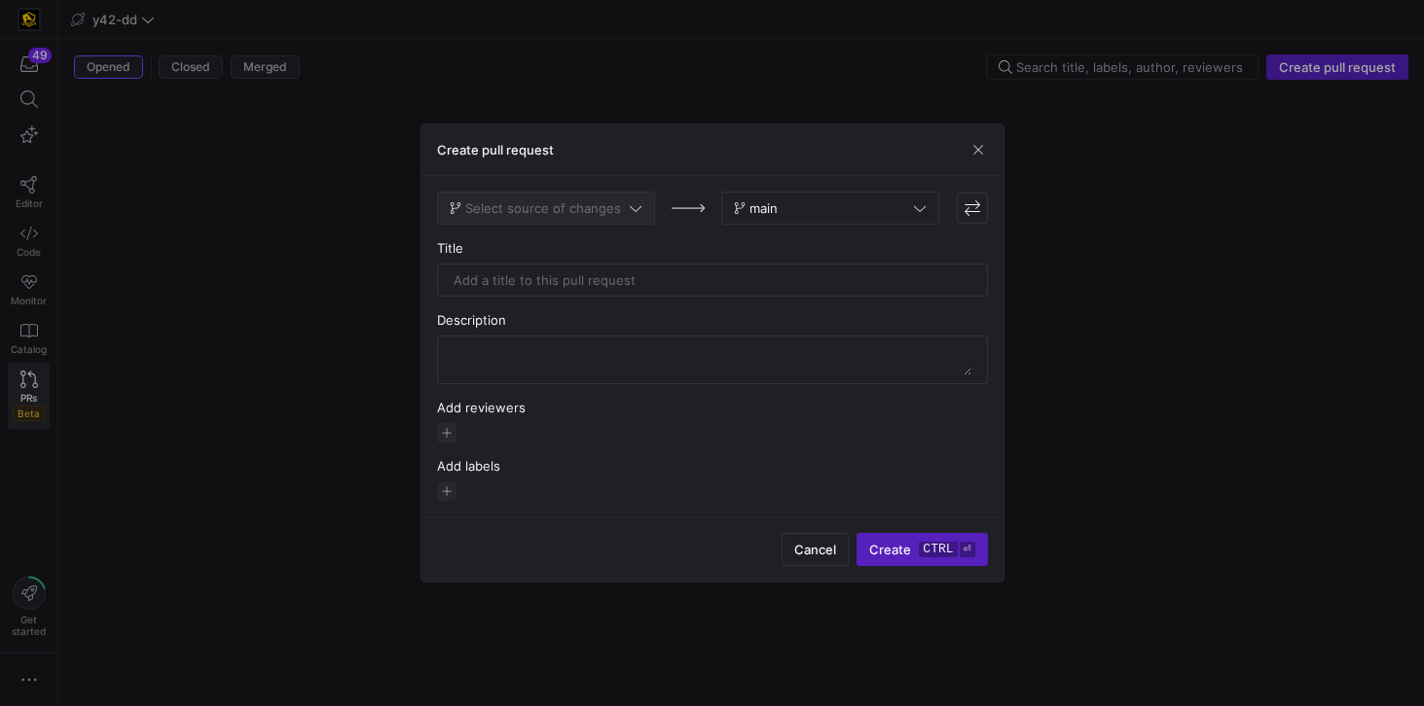
click at [600, 215] on span "Select source of changes" at bounding box center [543, 208] width 156 height 16
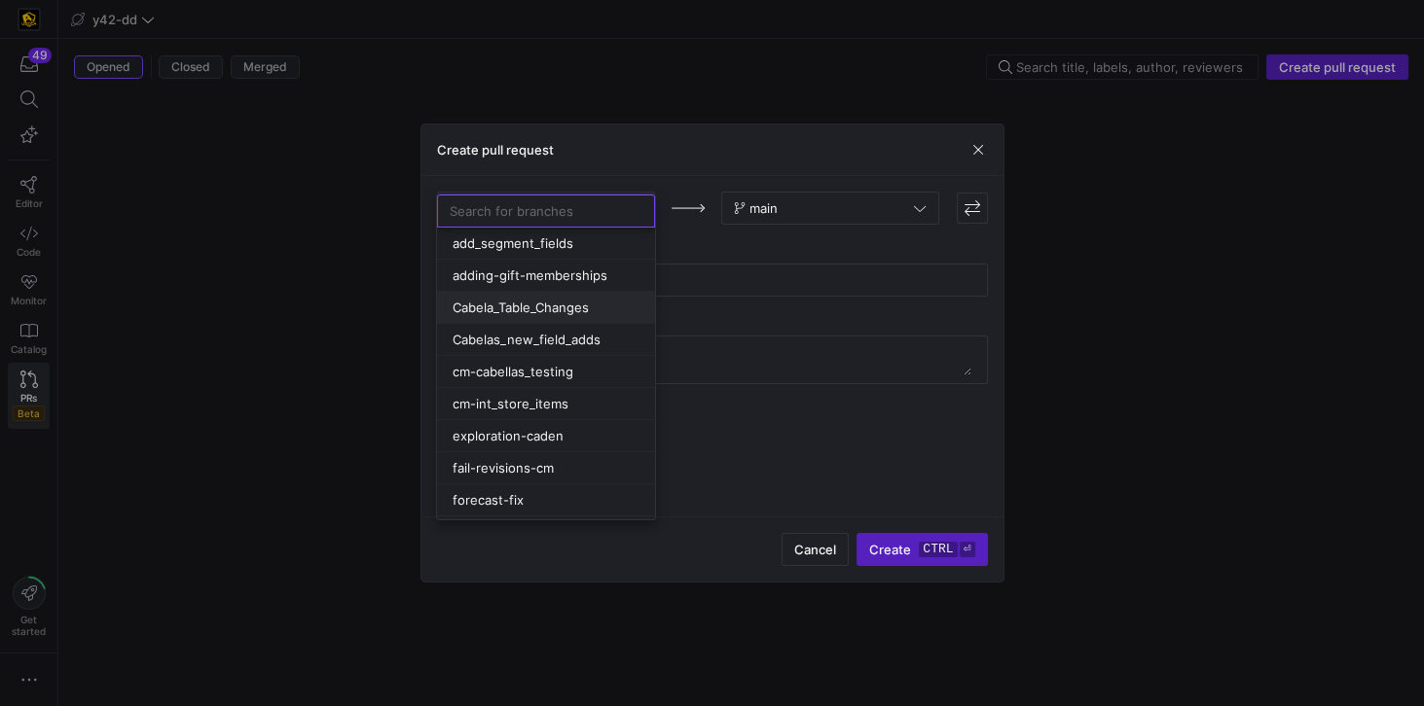
click at [572, 304] on span "Cabela_Table_Changes" at bounding box center [520, 308] width 136 height 16
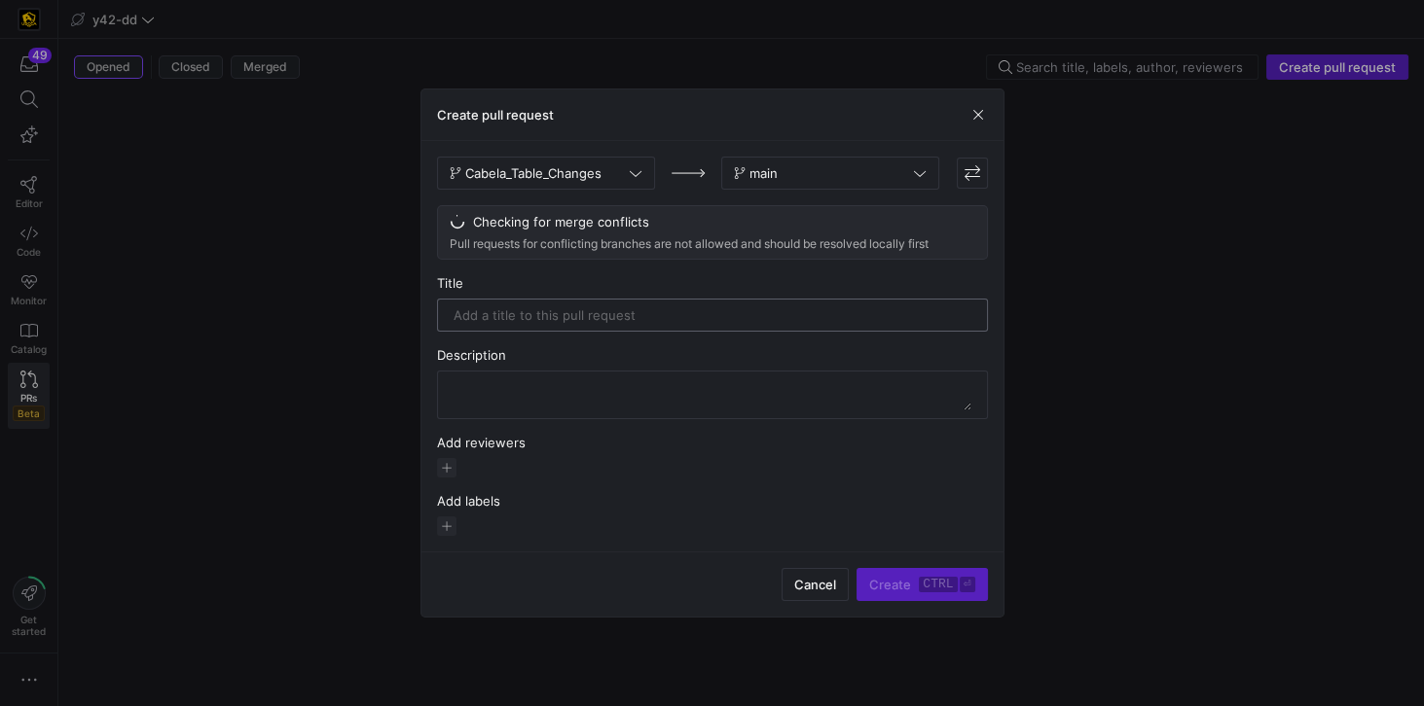
click at [561, 319] on input "text" at bounding box center [712, 315] width 518 height 16
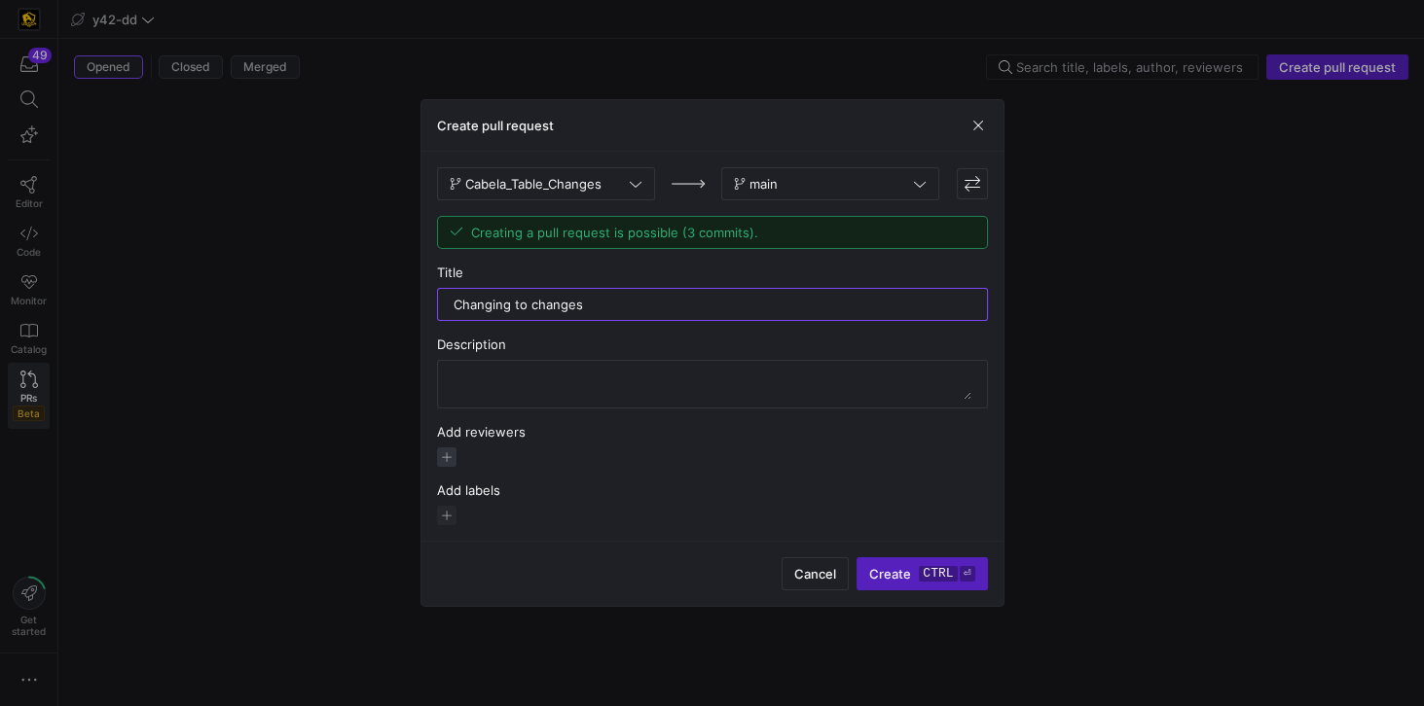
type input "Changing to changes"
click at [445, 456] on span "button" at bounding box center [446, 457] width 19 height 19
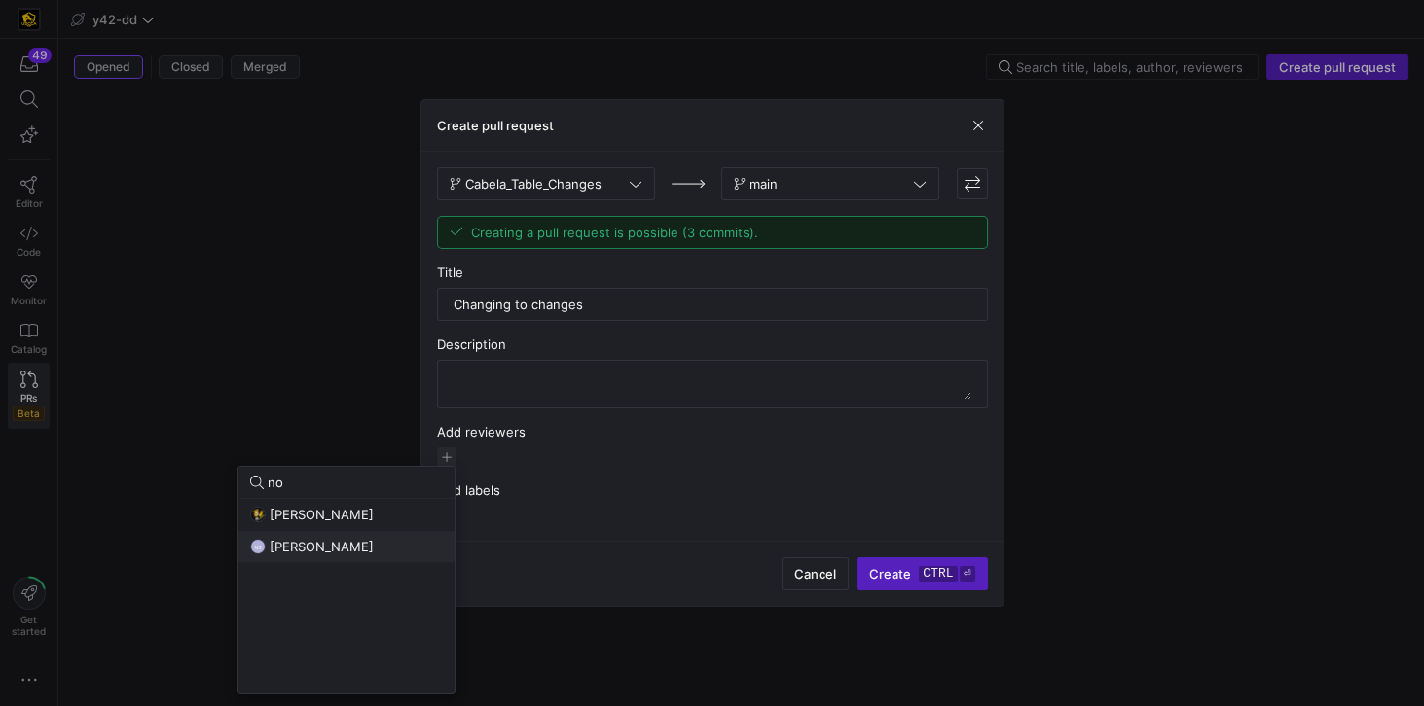
click at [344, 545] on span "[PERSON_NAME]" at bounding box center [322, 547] width 104 height 16
click at [341, 481] on input "no" at bounding box center [355, 483] width 175 height 16
type input "n"
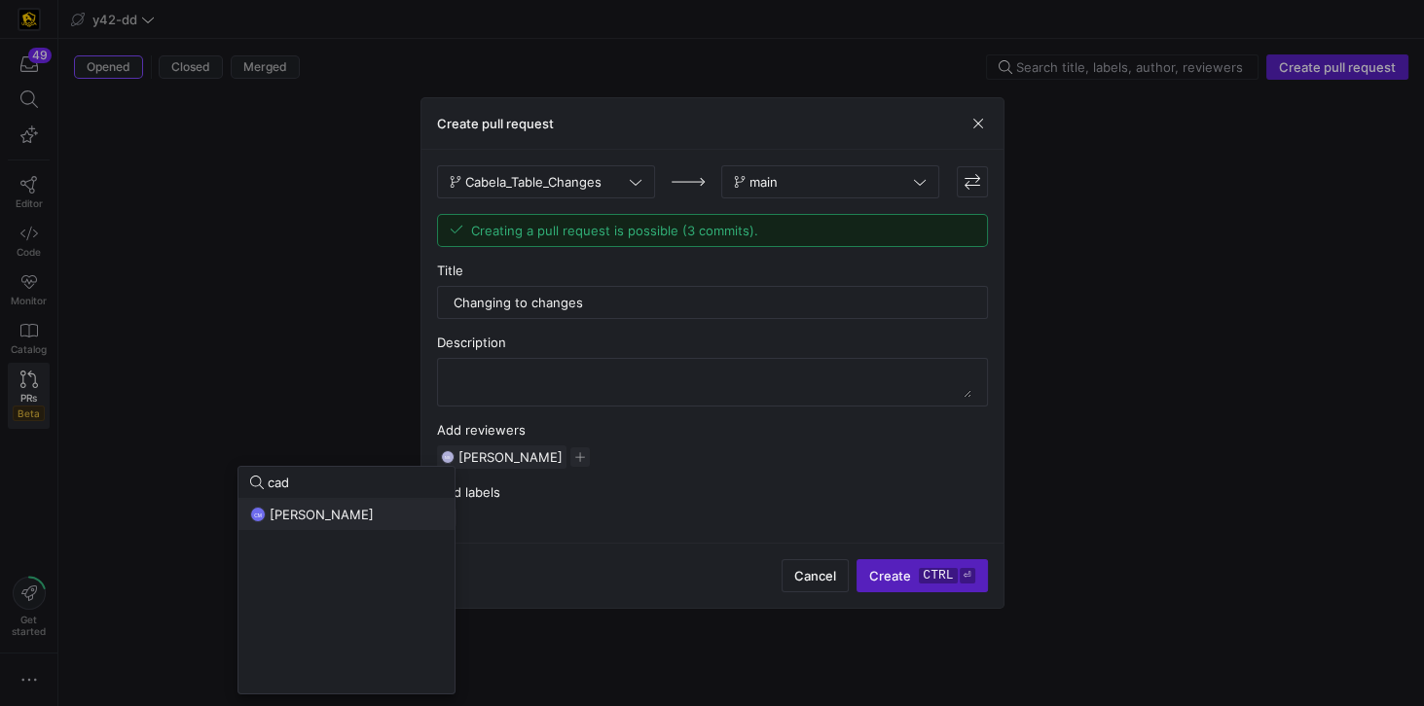
type input "cad"
click at [284, 525] on button "CM Caden Miller" at bounding box center [346, 514] width 216 height 31
click at [605, 533] on div at bounding box center [712, 353] width 1424 height 706
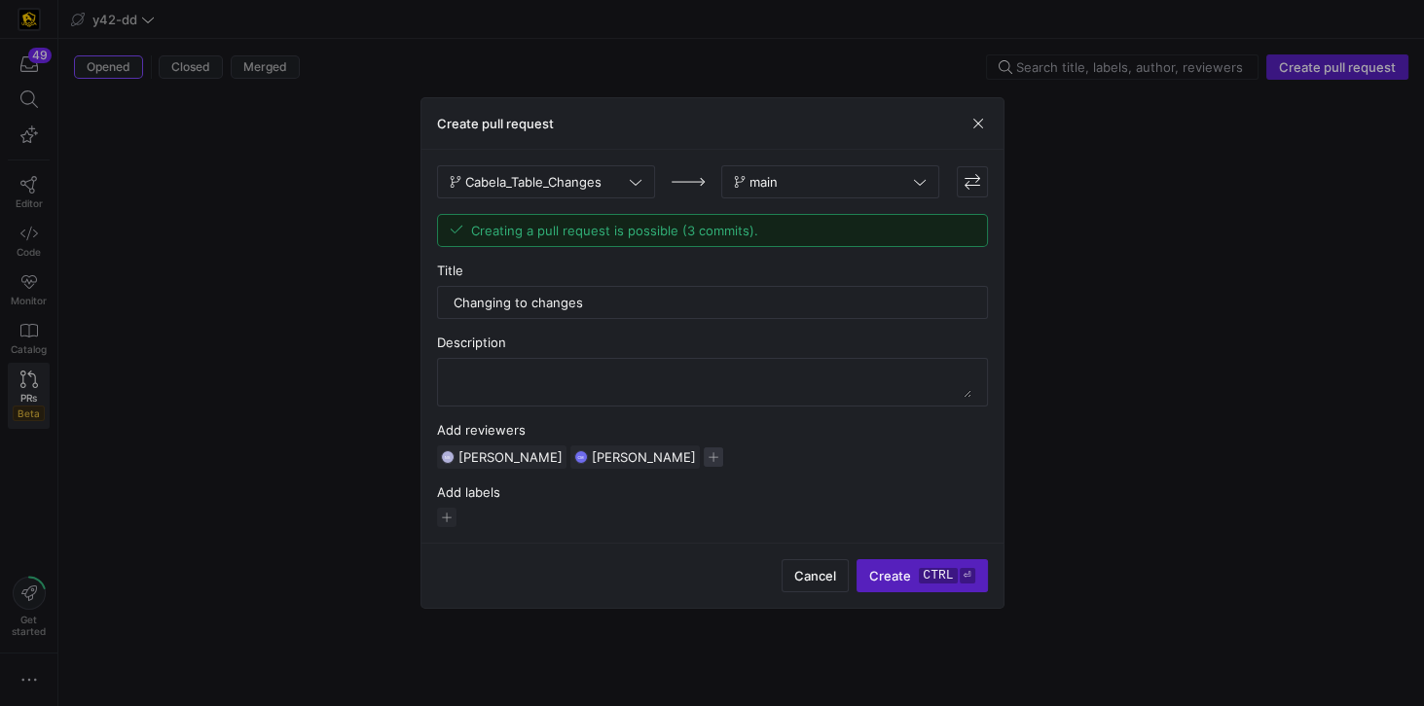
click at [704, 450] on span "button" at bounding box center [713, 457] width 19 height 19
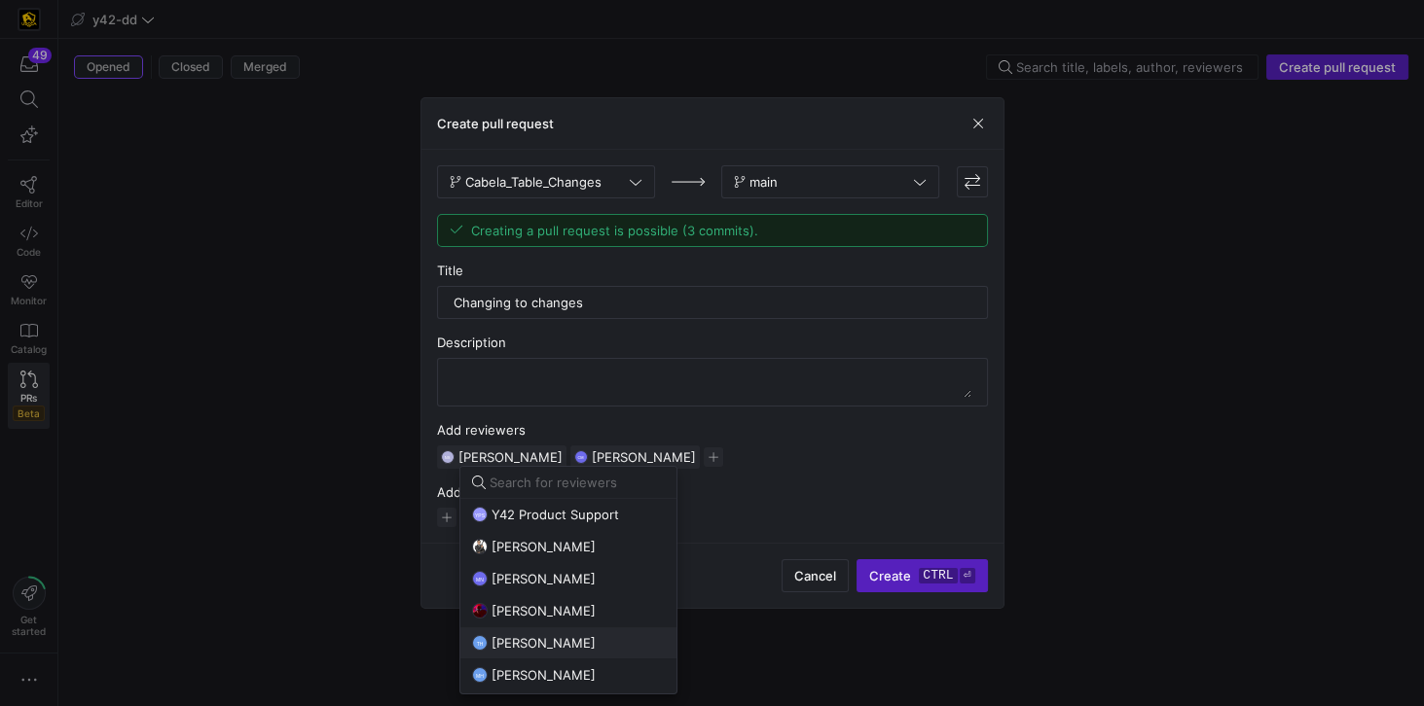
click at [577, 640] on span "Tommy Huelhorst" at bounding box center [543, 643] width 104 height 16
click at [887, 448] on div at bounding box center [712, 353] width 1424 height 706
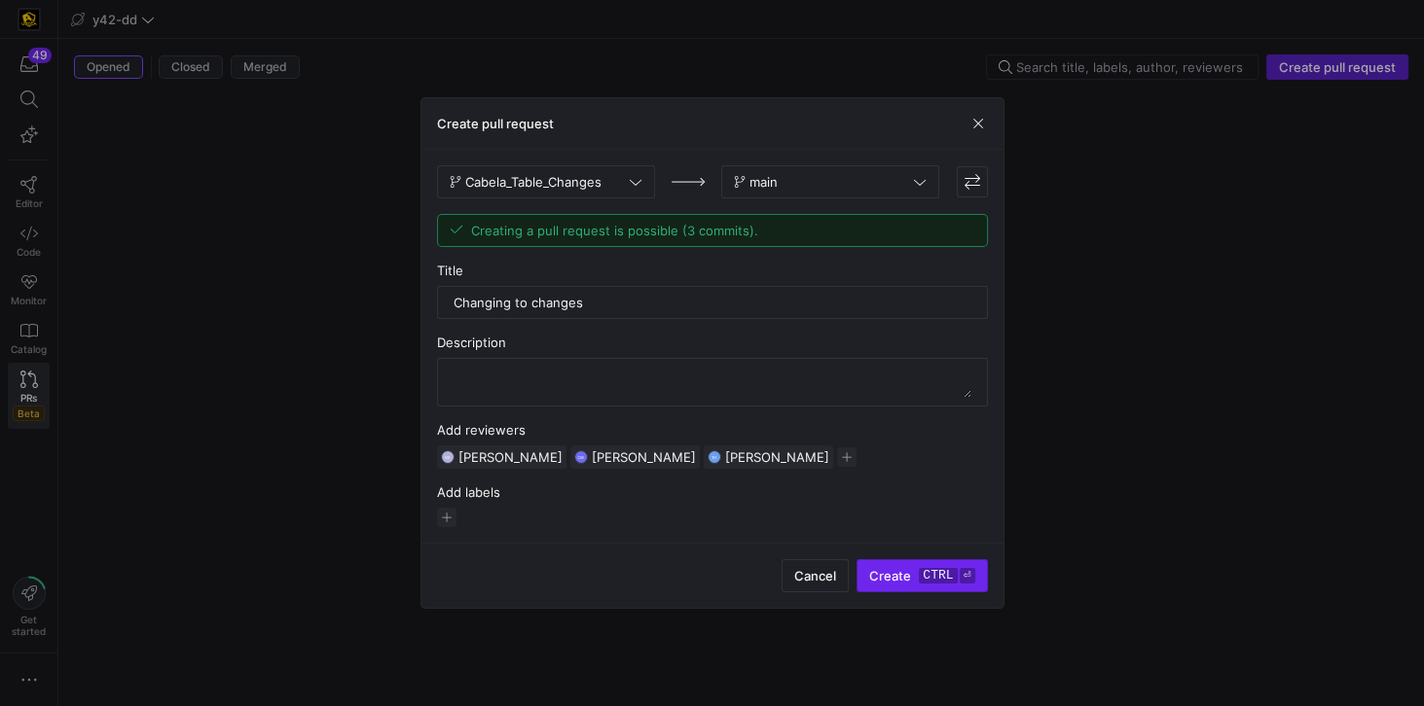
click at [904, 575] on span "Create ctrl ⏎" at bounding box center [921, 576] width 105 height 16
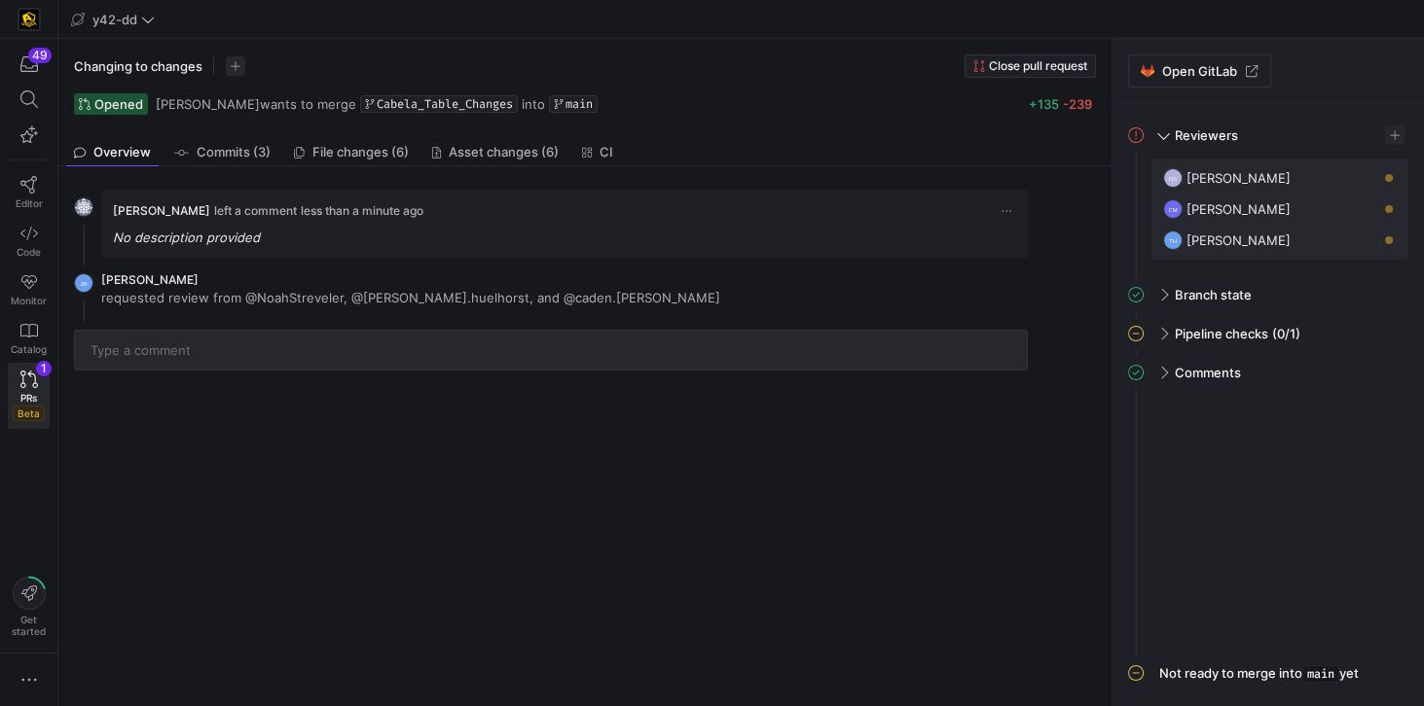
click at [189, 429] on div "Jess Rabida left a comment less than a minute ago No description provided JR Je…" at bounding box center [580, 436] width 1045 height 540
click at [1137, 332] on icon at bounding box center [1136, 334] width 16 height 16
click at [1136, 370] on icon at bounding box center [1136, 373] width 16 height 16
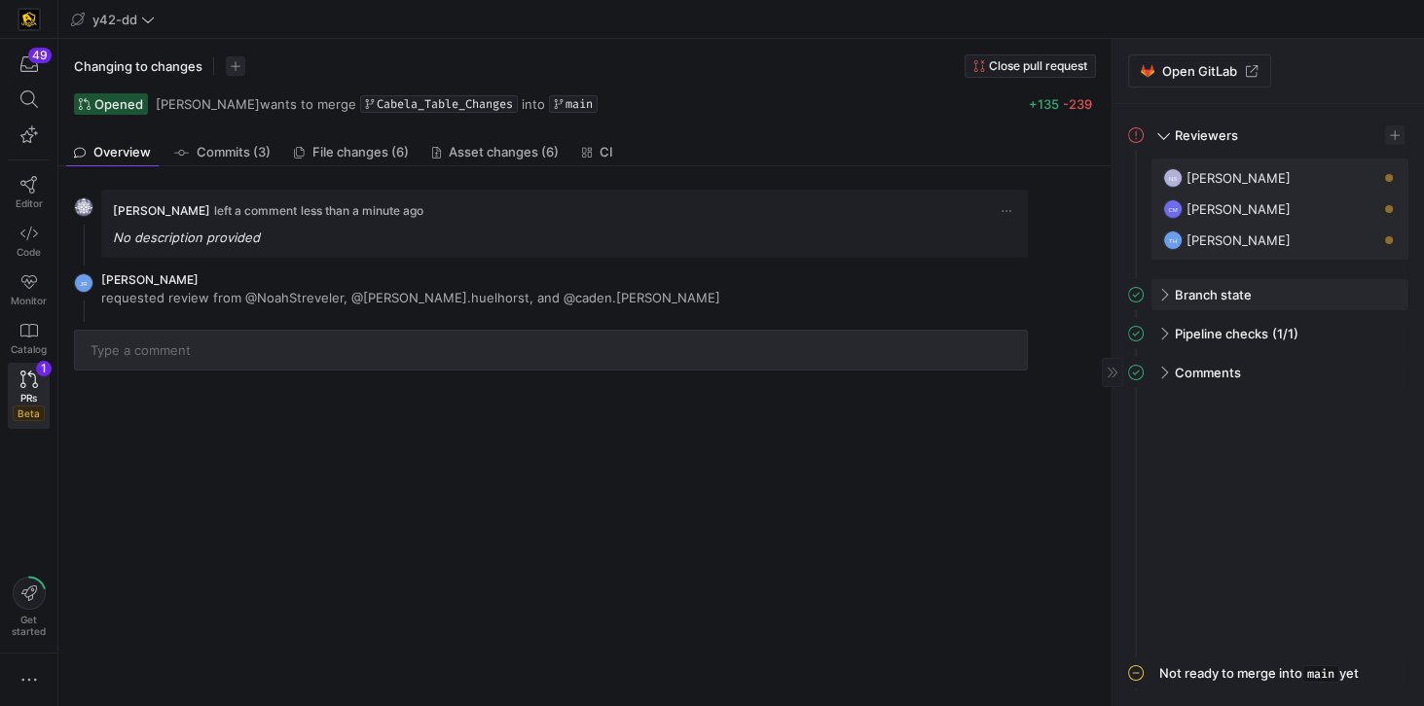
click at [1136, 292] on icon at bounding box center [1136, 295] width 16 height 16
click at [1136, 293] on icon at bounding box center [1136, 295] width 16 height 16
click at [949, 556] on div "Jess Rabida left a comment less than a minute ago No description provided JR Je…" at bounding box center [580, 436] width 1045 height 540
click at [1175, 68] on span "Open GitLab" at bounding box center [1199, 71] width 75 height 16
click at [529, 494] on div "Jess Rabida left a comment 4 minutes ago No description provided JR Jess Rabida…" at bounding box center [580, 436] width 1045 height 540
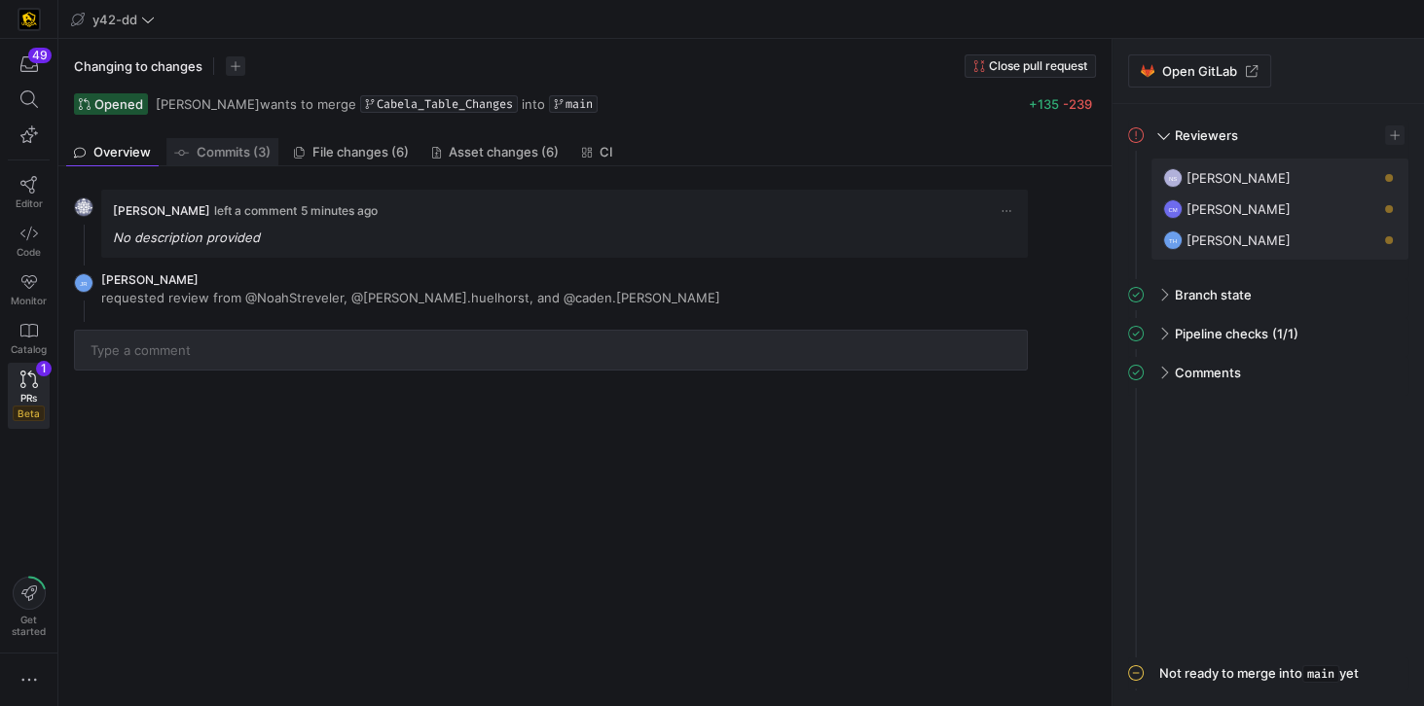
click at [237, 150] on span "Commits (3)" at bounding box center [234, 152] width 74 height 13
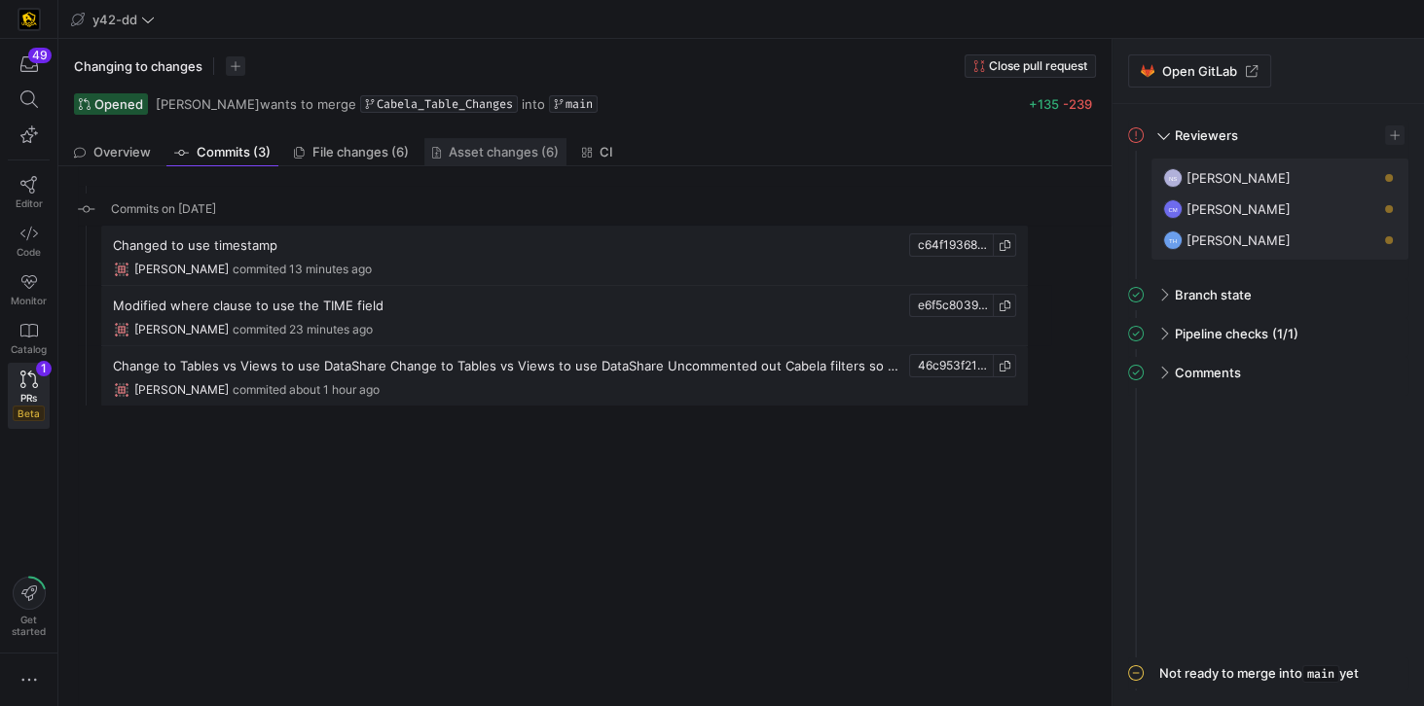
click at [498, 153] on span "Asset changes (6)" at bounding box center [504, 152] width 110 height 13
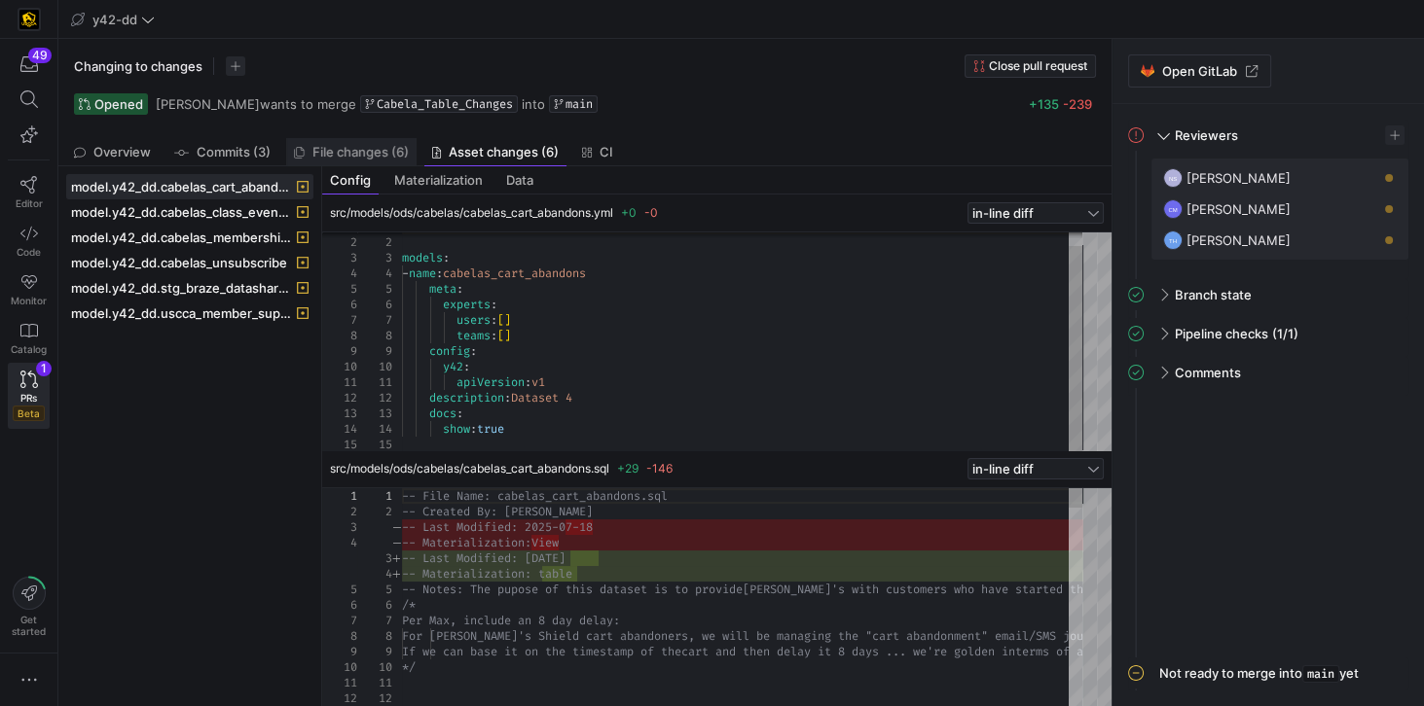
click at [353, 141] on link "File changes (6)" at bounding box center [351, 152] width 130 height 28
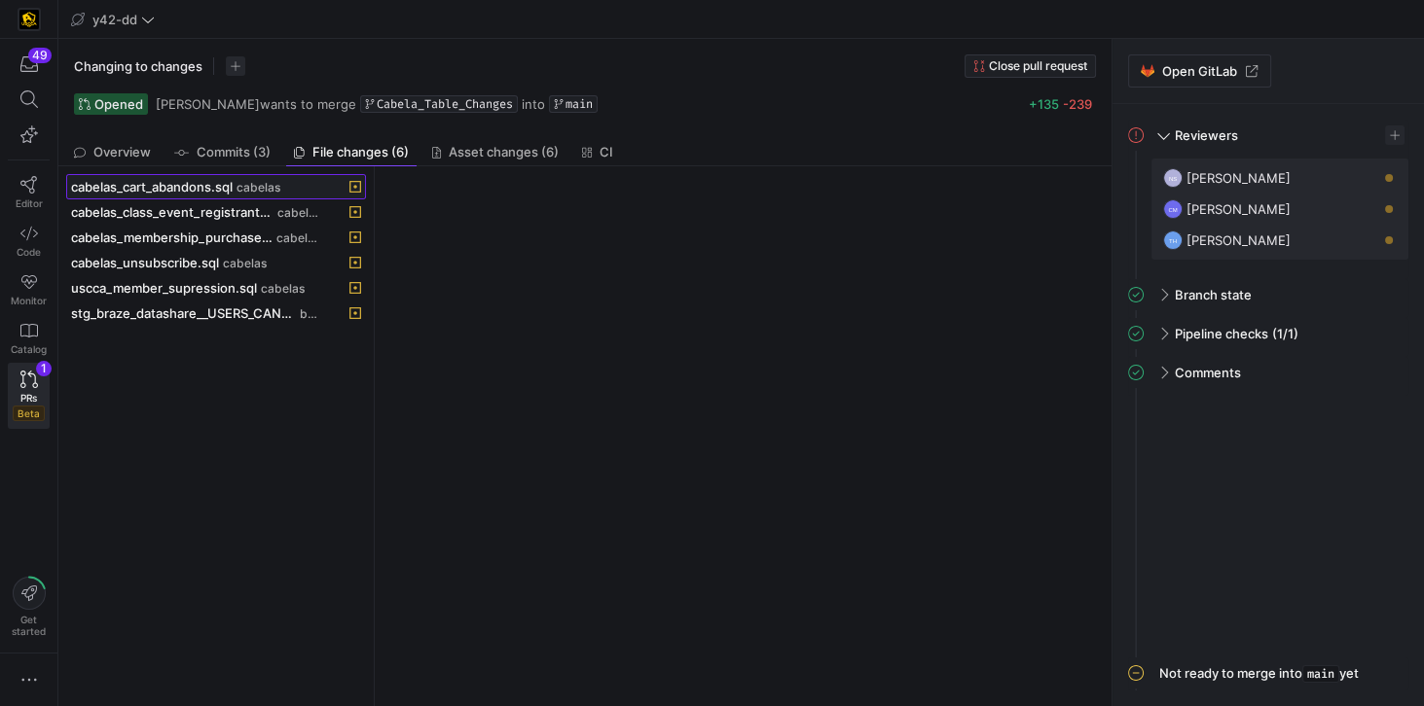
click at [193, 192] on span "cabelas_cart_abandons.sql" at bounding box center [152, 187] width 162 height 16
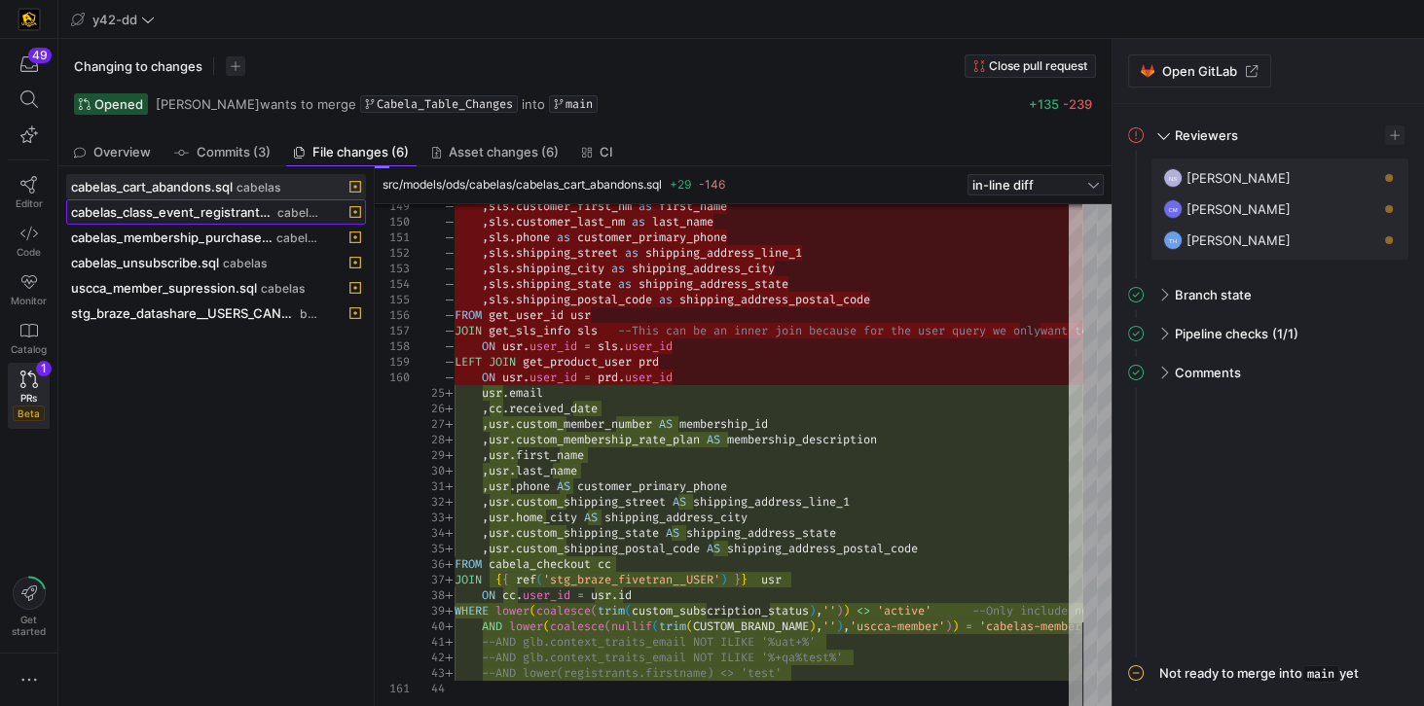
click at [152, 219] on span at bounding box center [216, 211] width 298 height 23
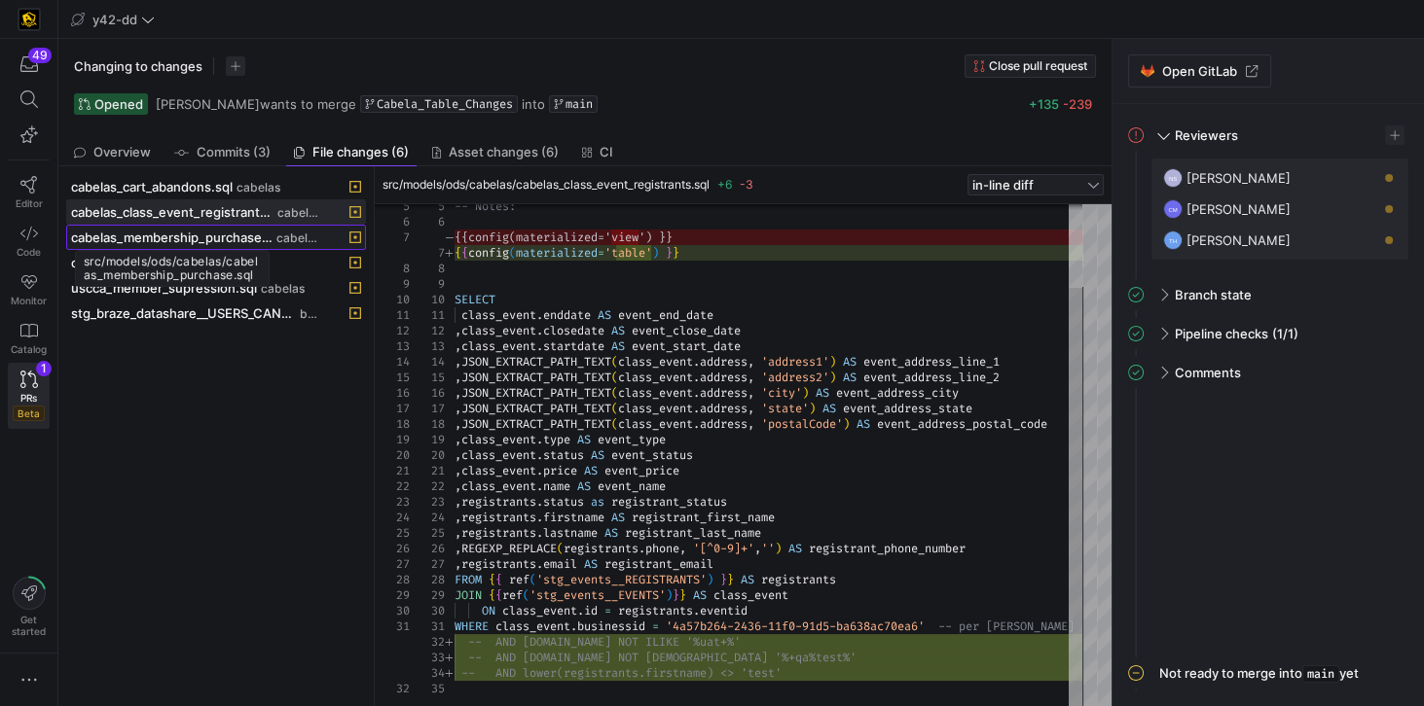
click at [205, 235] on span "cabelas_membership_purchase.sql" at bounding box center [171, 238] width 201 height 16
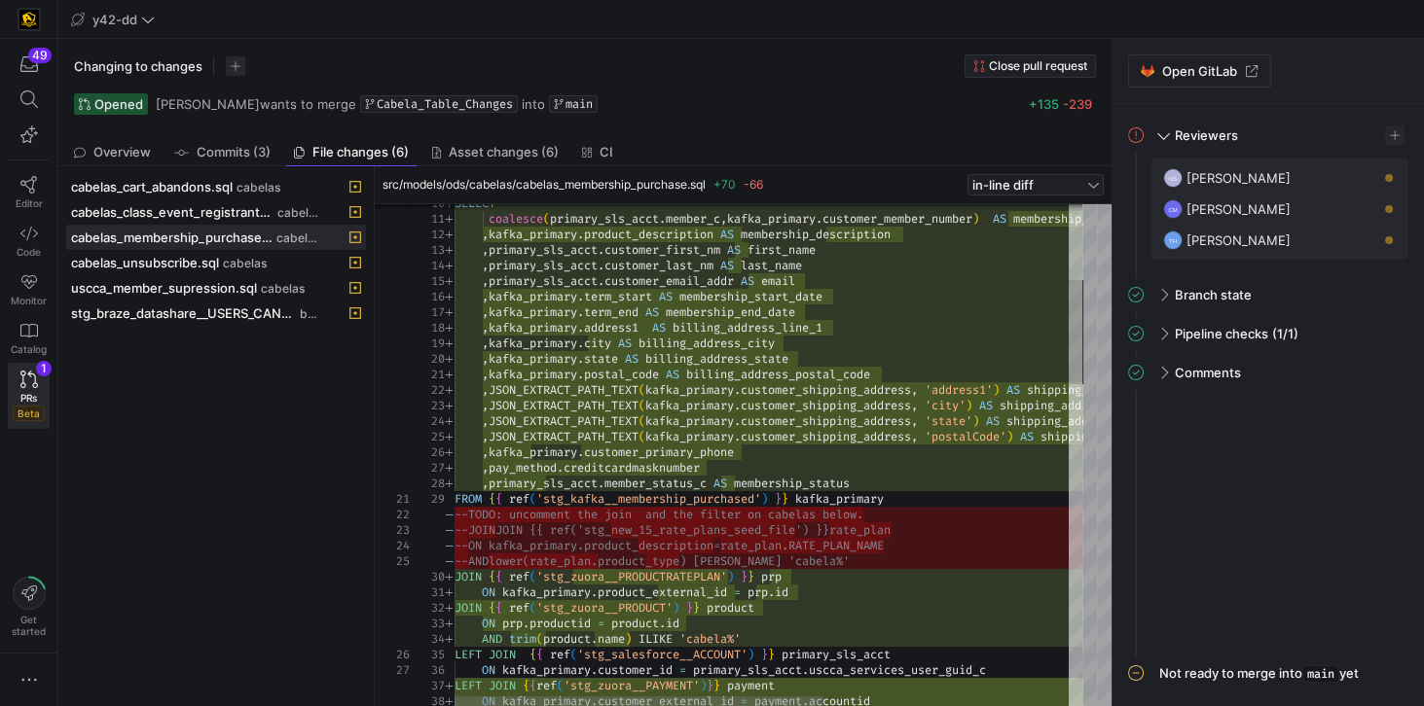
type textarea ",kafka_primary.postal_code AS billing_address_postal_code ,JSON_EXTRACT_PATH_TE…"
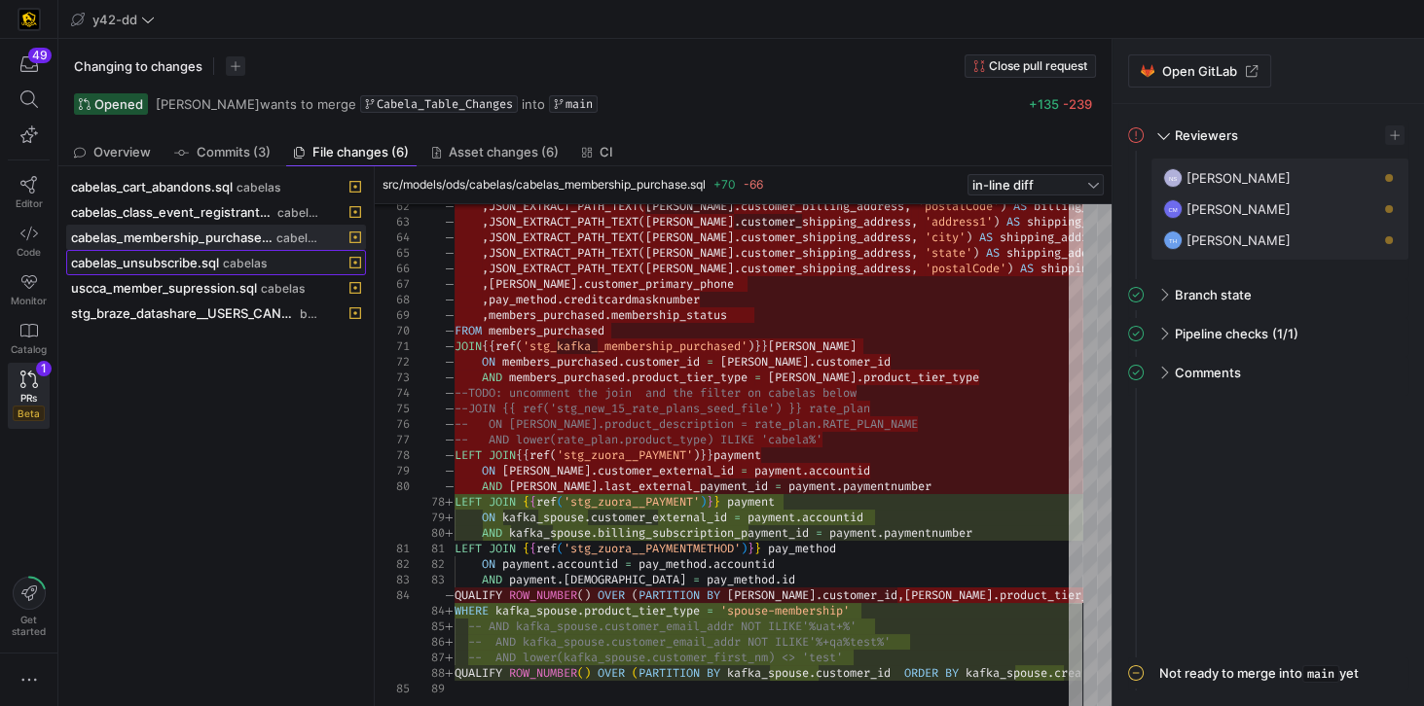
click at [179, 258] on span "cabelas_unsubscribe.sql" at bounding box center [145, 263] width 148 height 16
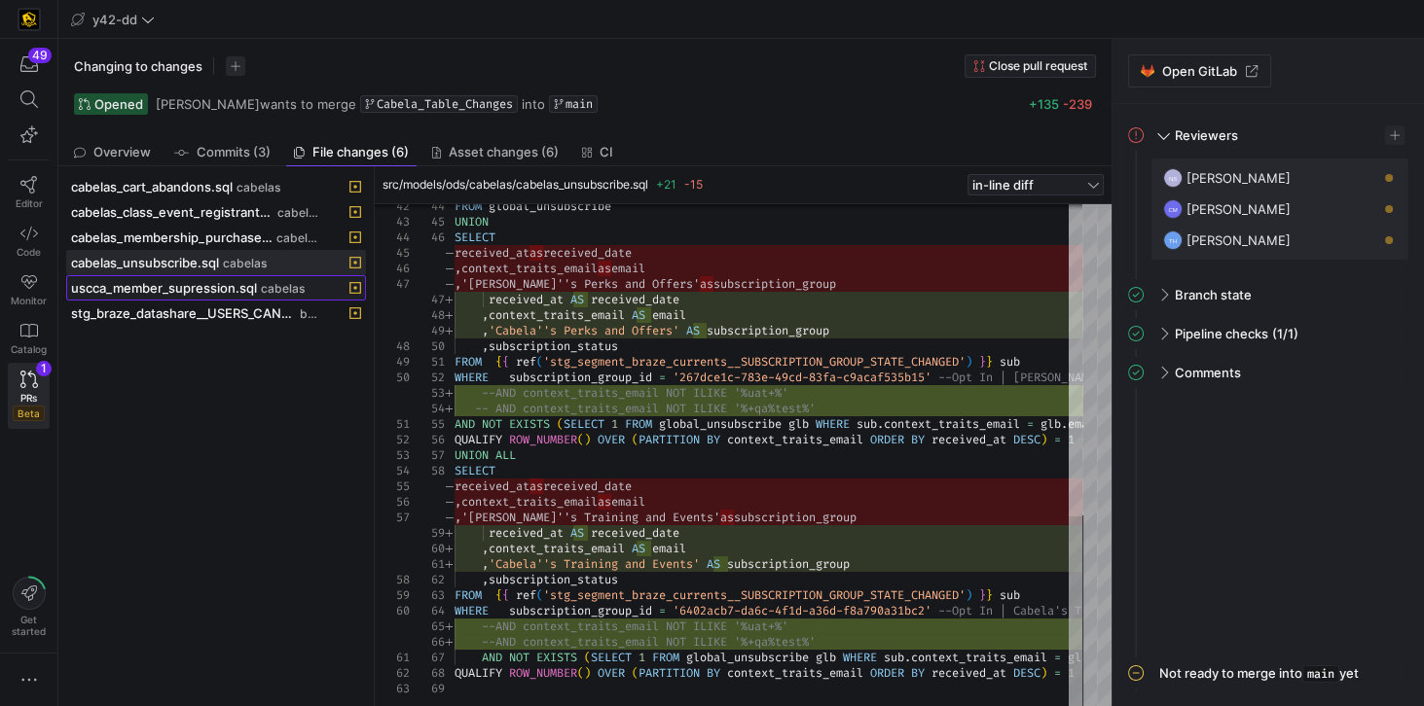
click at [207, 283] on span "uscca_member_supression.sql" at bounding box center [164, 288] width 186 height 16
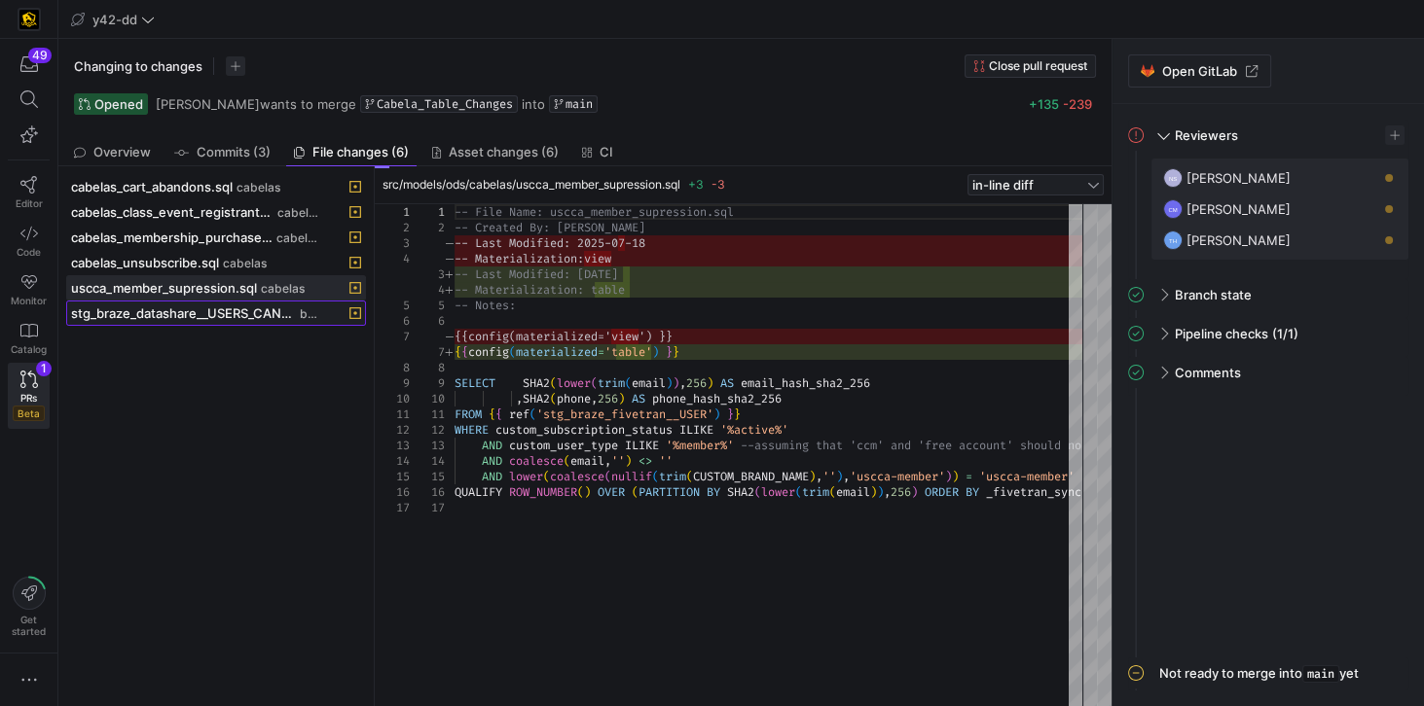
click at [127, 307] on span "stg_braze_datashare__USERS_CANVAS_ENTRY_SHARED_ALL.sql" at bounding box center [183, 314] width 225 height 16
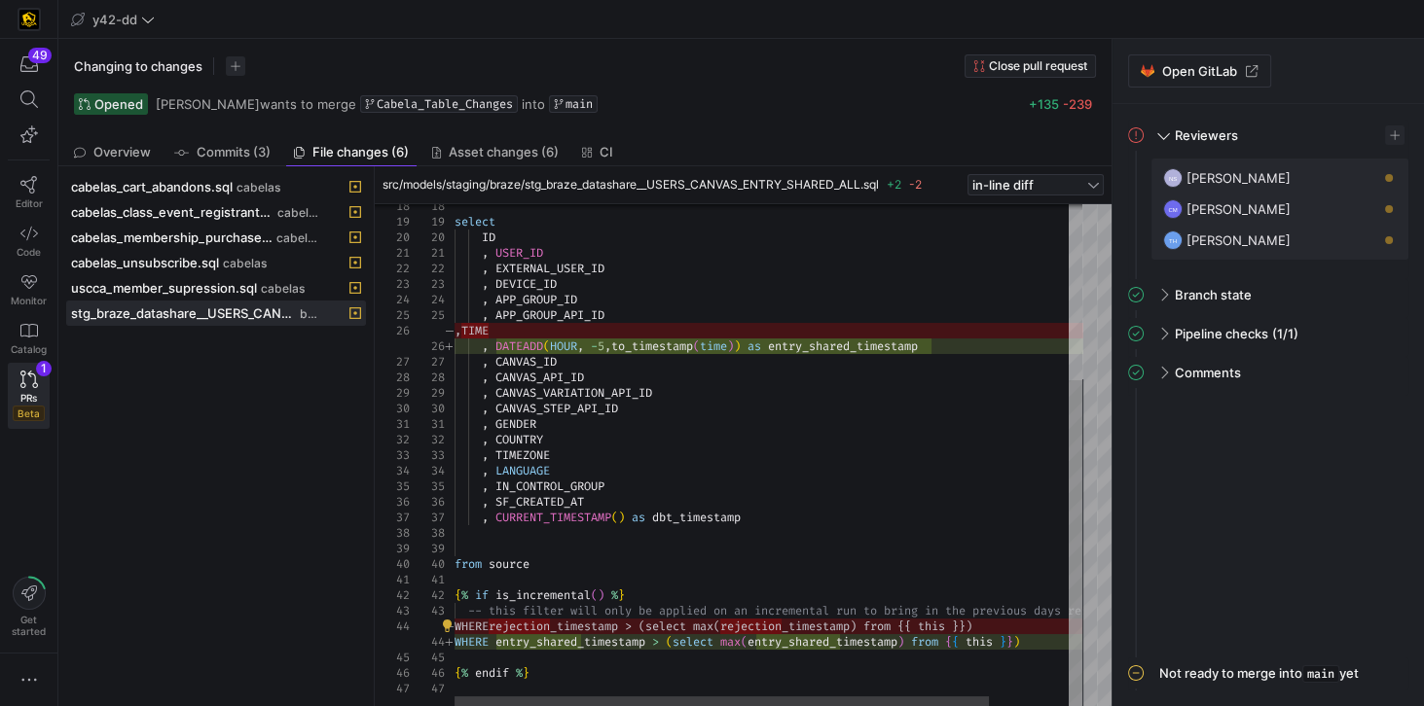
click at [525, 624] on div "select ID , USER_ID , EXTERNAL_USER_ID , DEVICE_ID , APP_GROUP_ID , APP_GROUP_A…" at bounding box center [814, 321] width 720 height 775
click at [622, 624] on div "select ID , USER_ID , EXTERNAL_USER_ID , DEVICE_ID , APP_GROUP_ID , APP_GROUP_A…" at bounding box center [814, 321] width 720 height 775
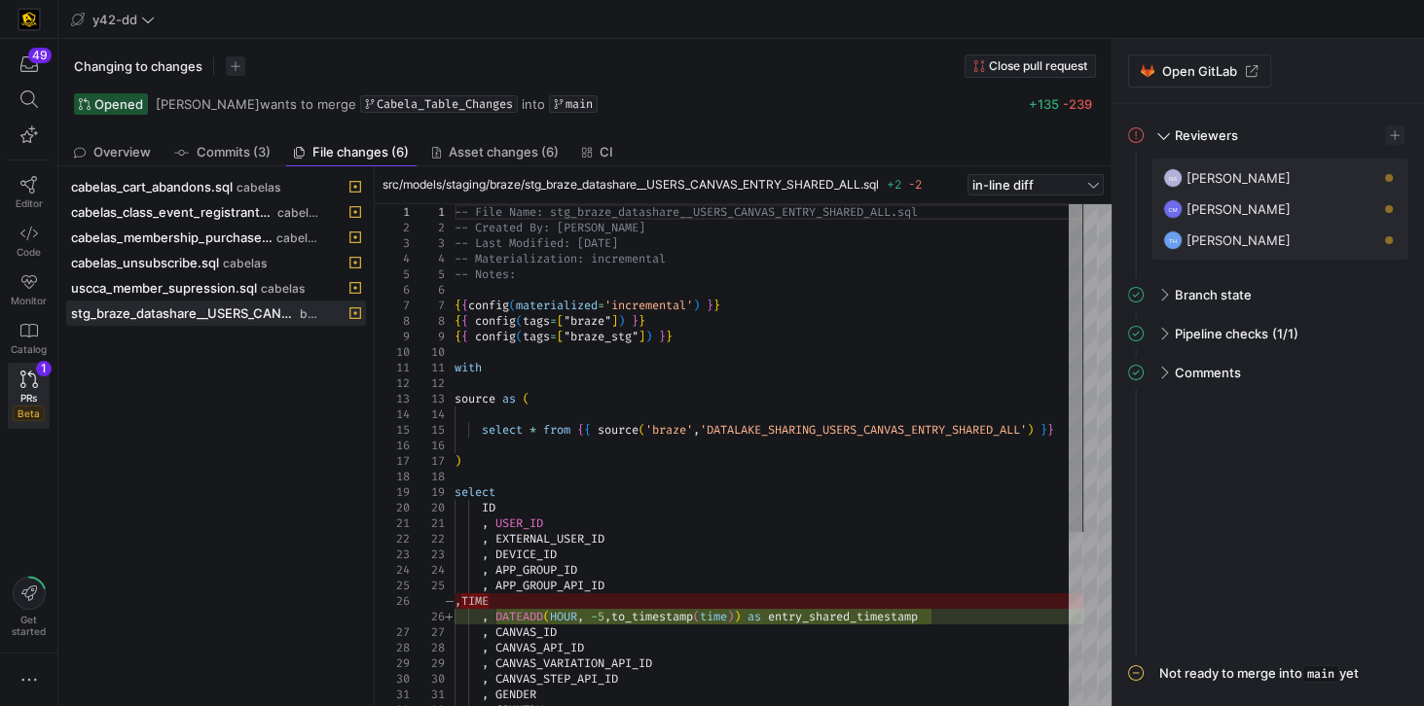
click at [175, 444] on div "cabelas_cart_abandons.sql cabelas cabelas_class_event_registrants.sql cabelas c…" at bounding box center [216, 436] width 300 height 525
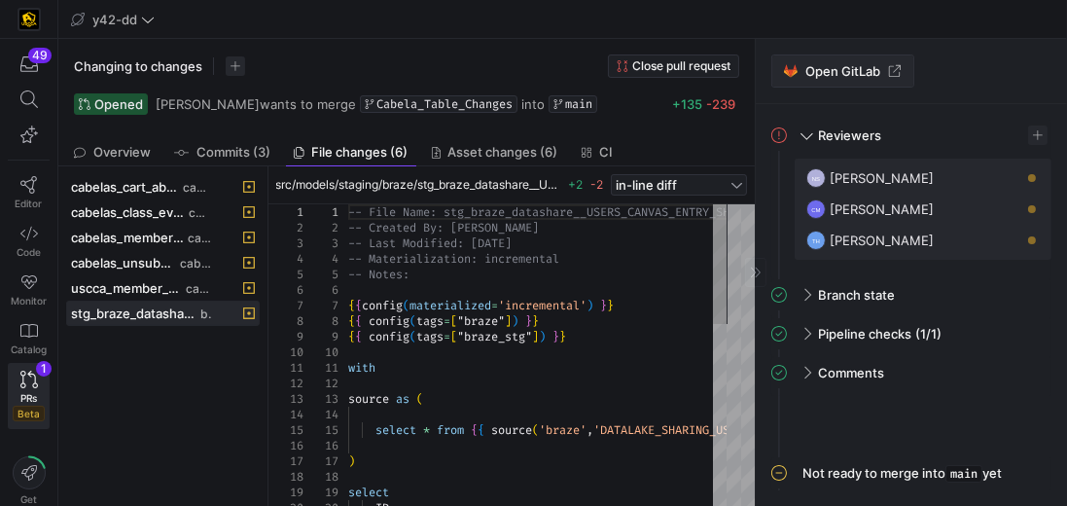
click at [822, 66] on span "Open GitLab" at bounding box center [843, 71] width 75 height 16
